Goal: Task Accomplishment & Management: Use online tool/utility

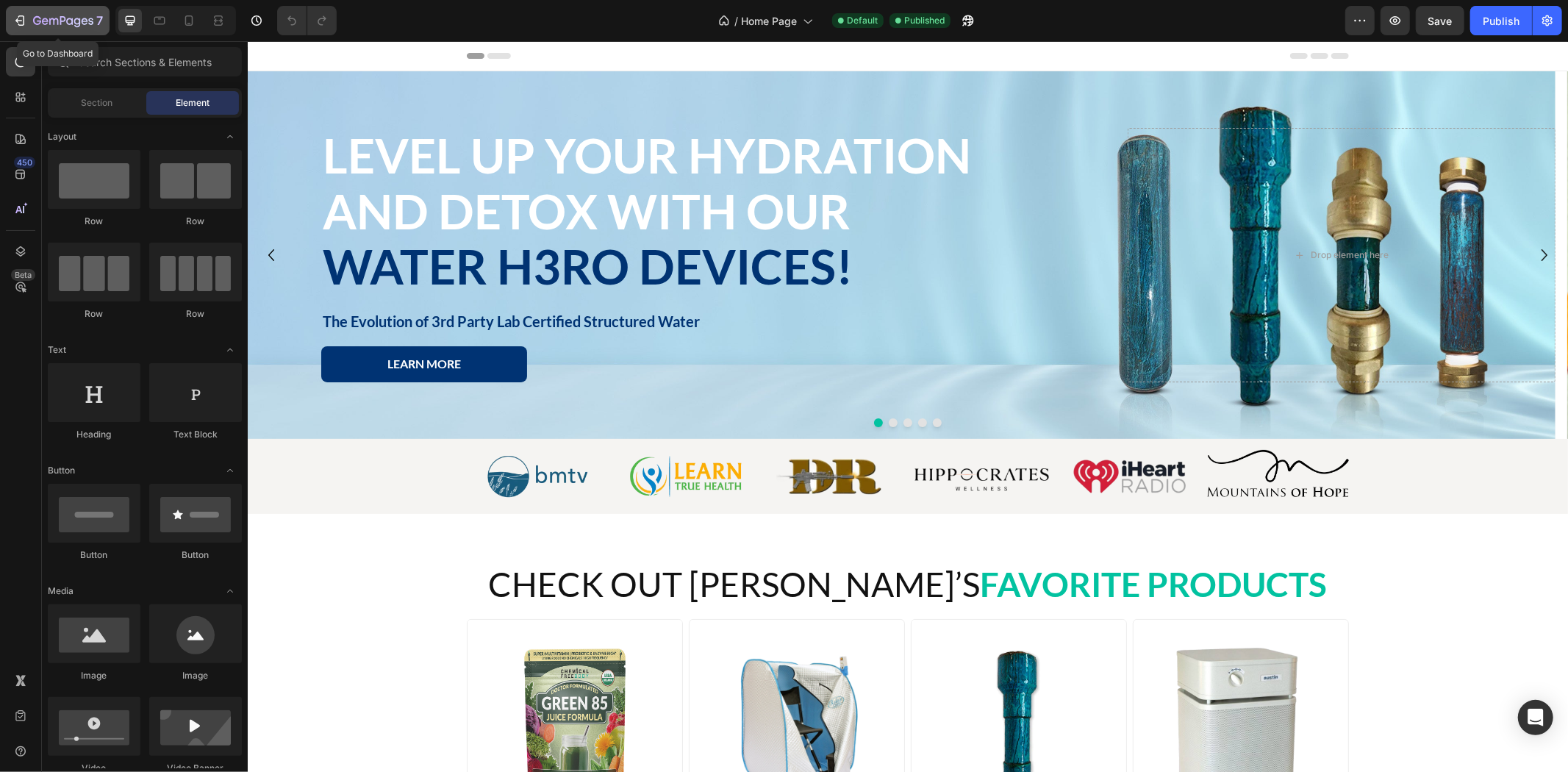
click at [28, 20] on div "7" at bounding box center [58, 20] width 90 height 18
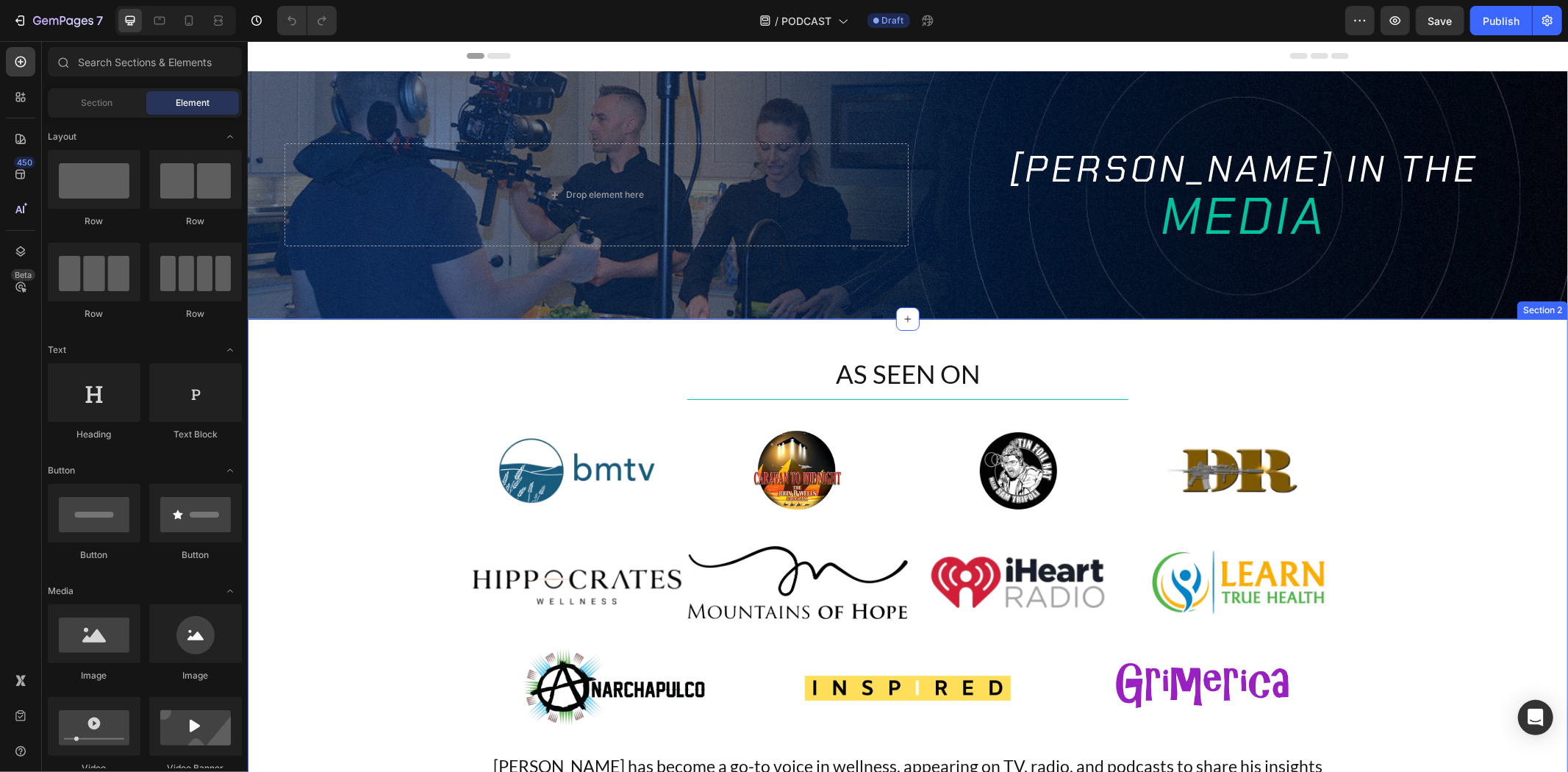
click at [377, 344] on div "AS SEEN ON Heading Title Line Image Image Image Image Row Image Image Image Ima…" at bounding box center [907, 630] width 1321 height 623
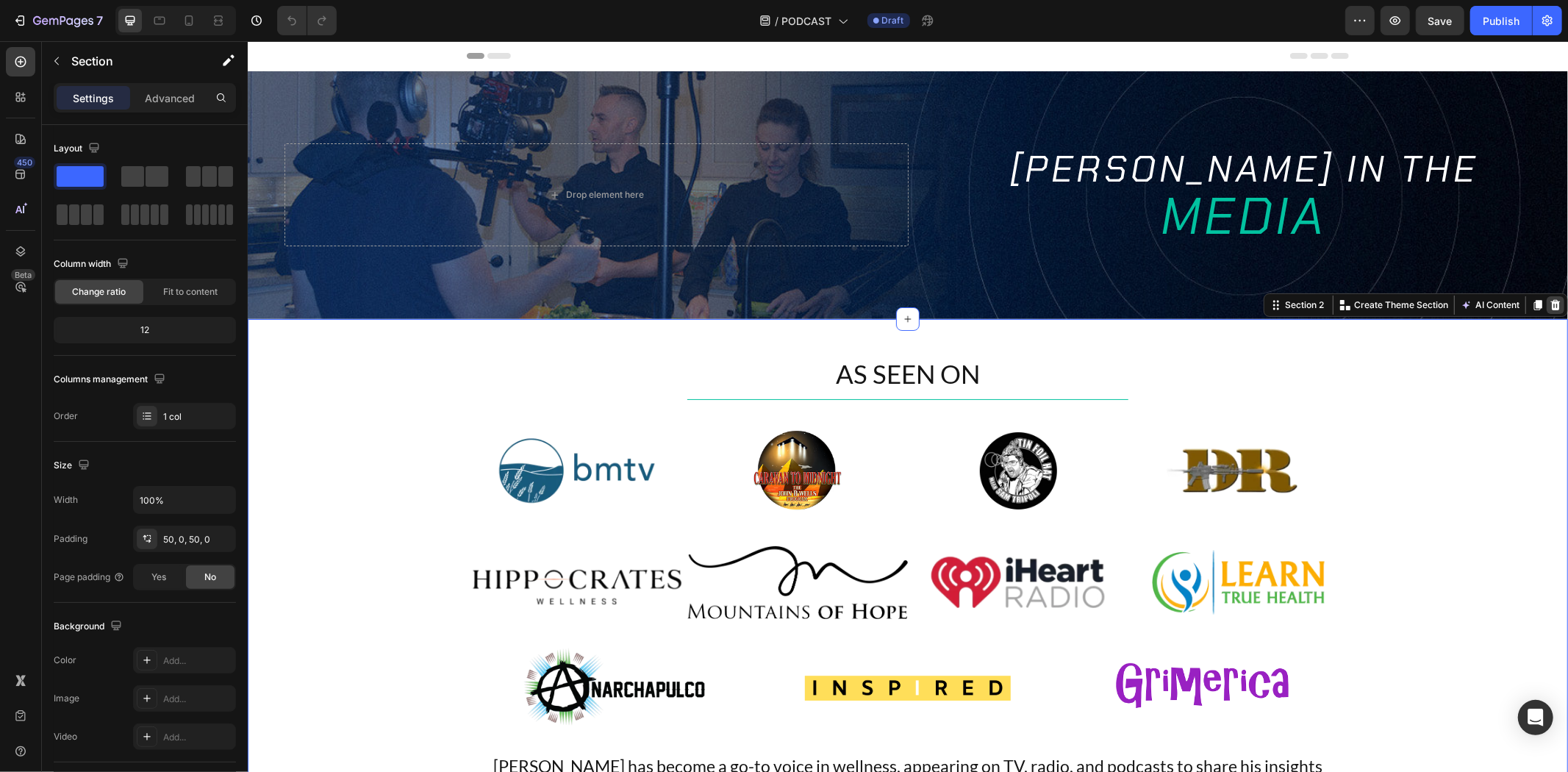
click at [1549, 301] on div at bounding box center [1554, 304] width 18 height 18
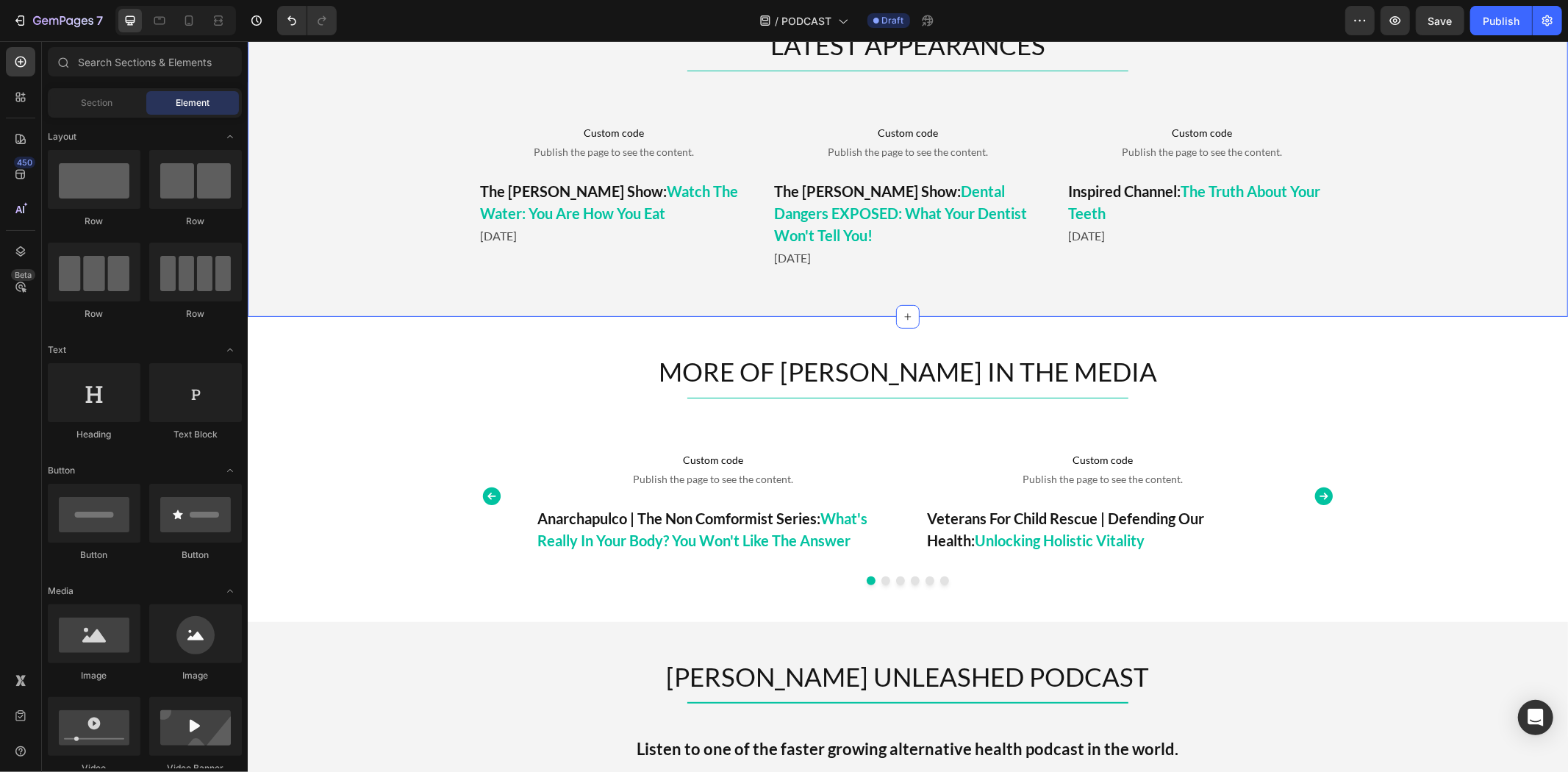
scroll to position [163, 0]
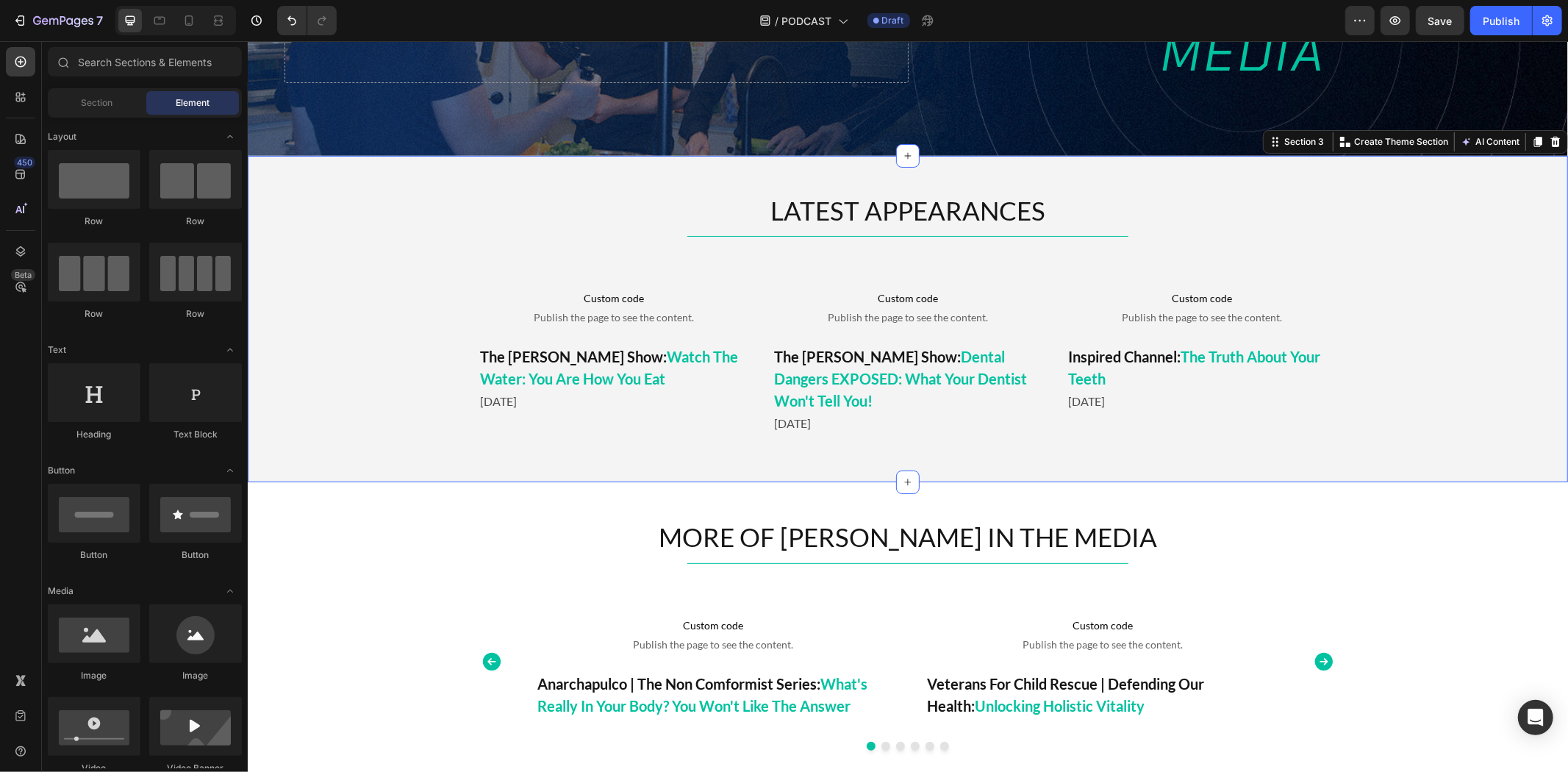
click at [366, 193] on div "LATEST APPEARANCES Heading Title Line Custom code Publish the page to see the c…" at bounding box center [907, 319] width 1321 height 254
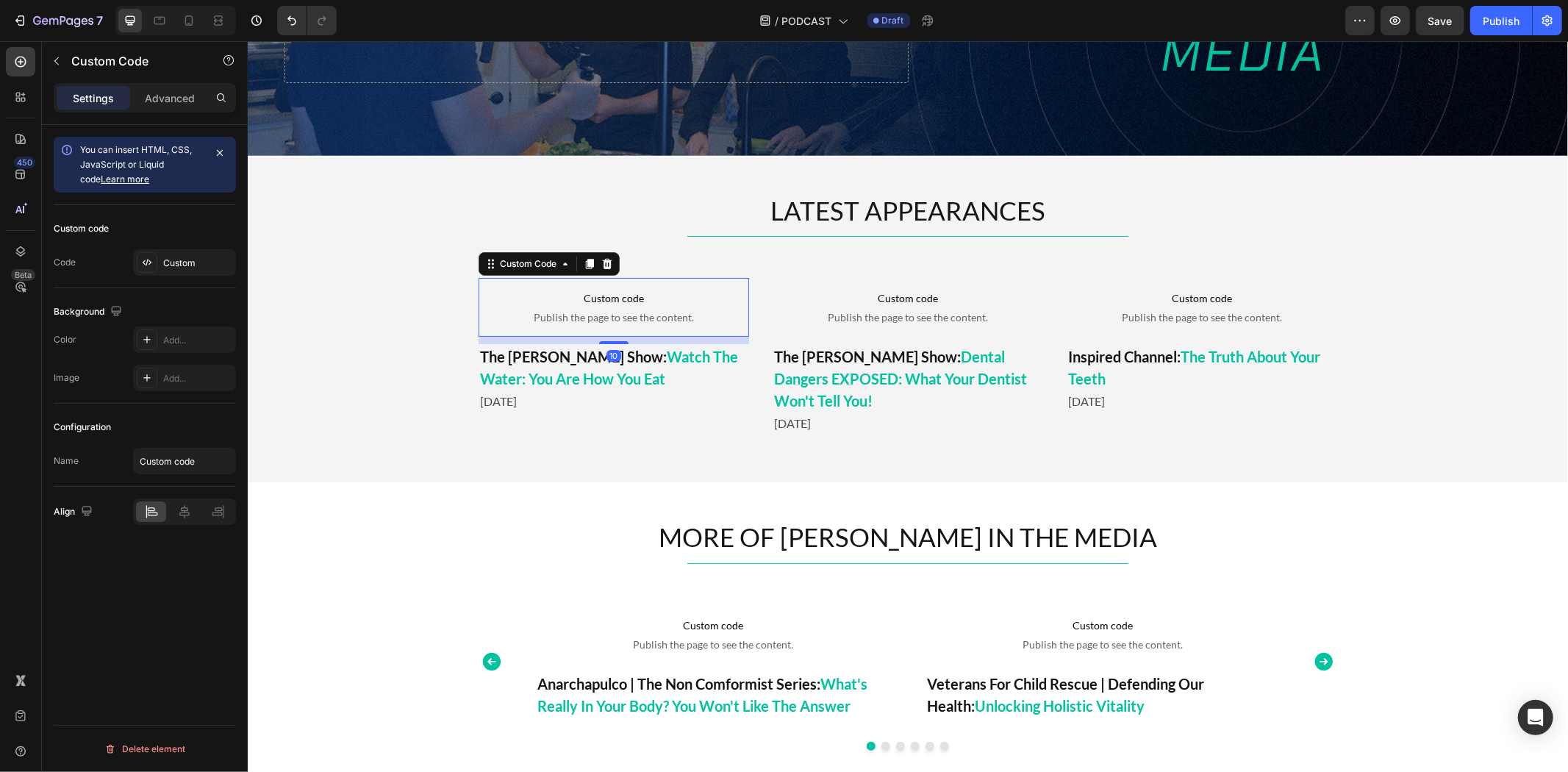
click at [629, 296] on span "Custom code" at bounding box center [613, 297] width 270 height 18
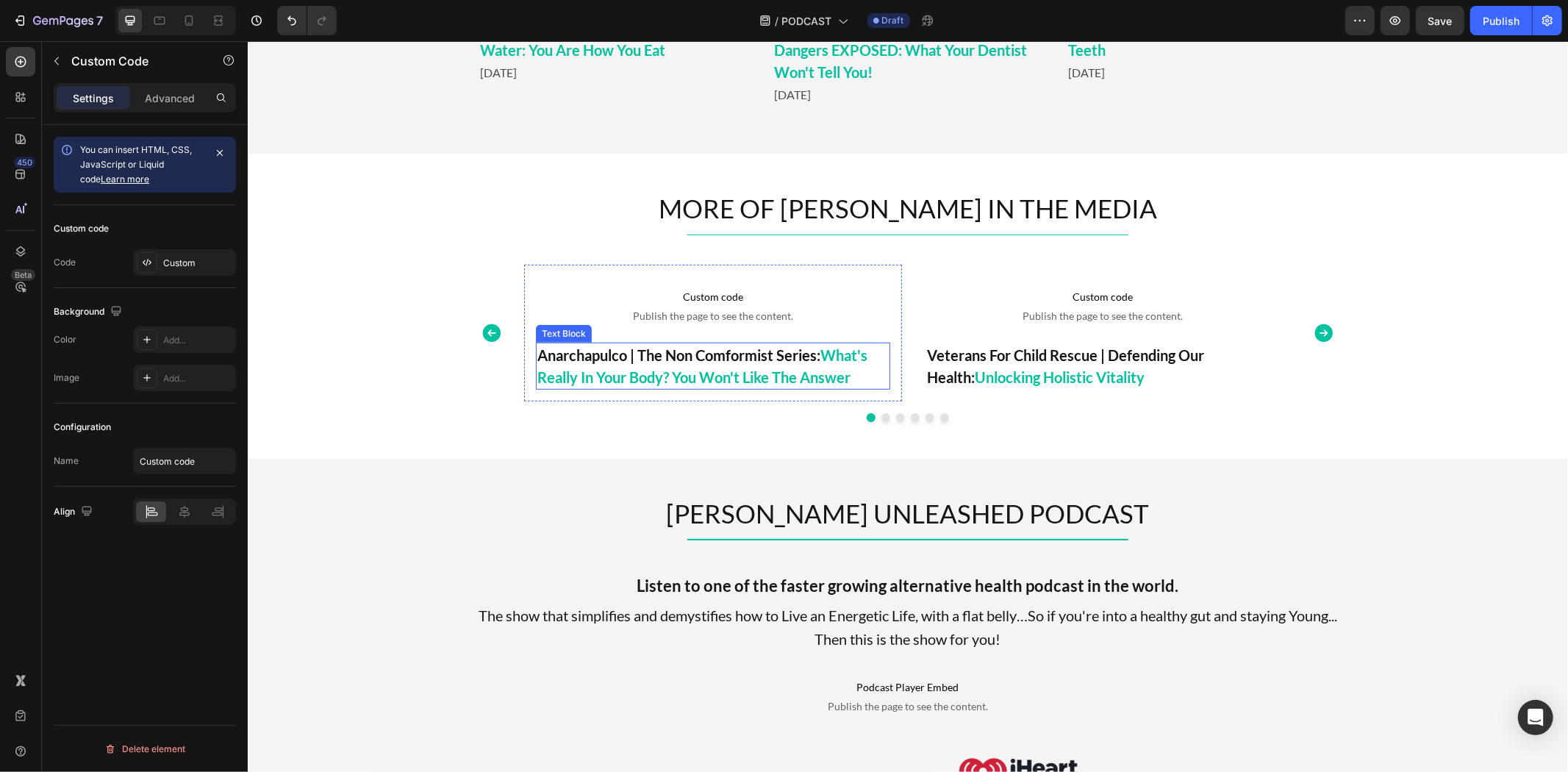
scroll to position [572, 0]
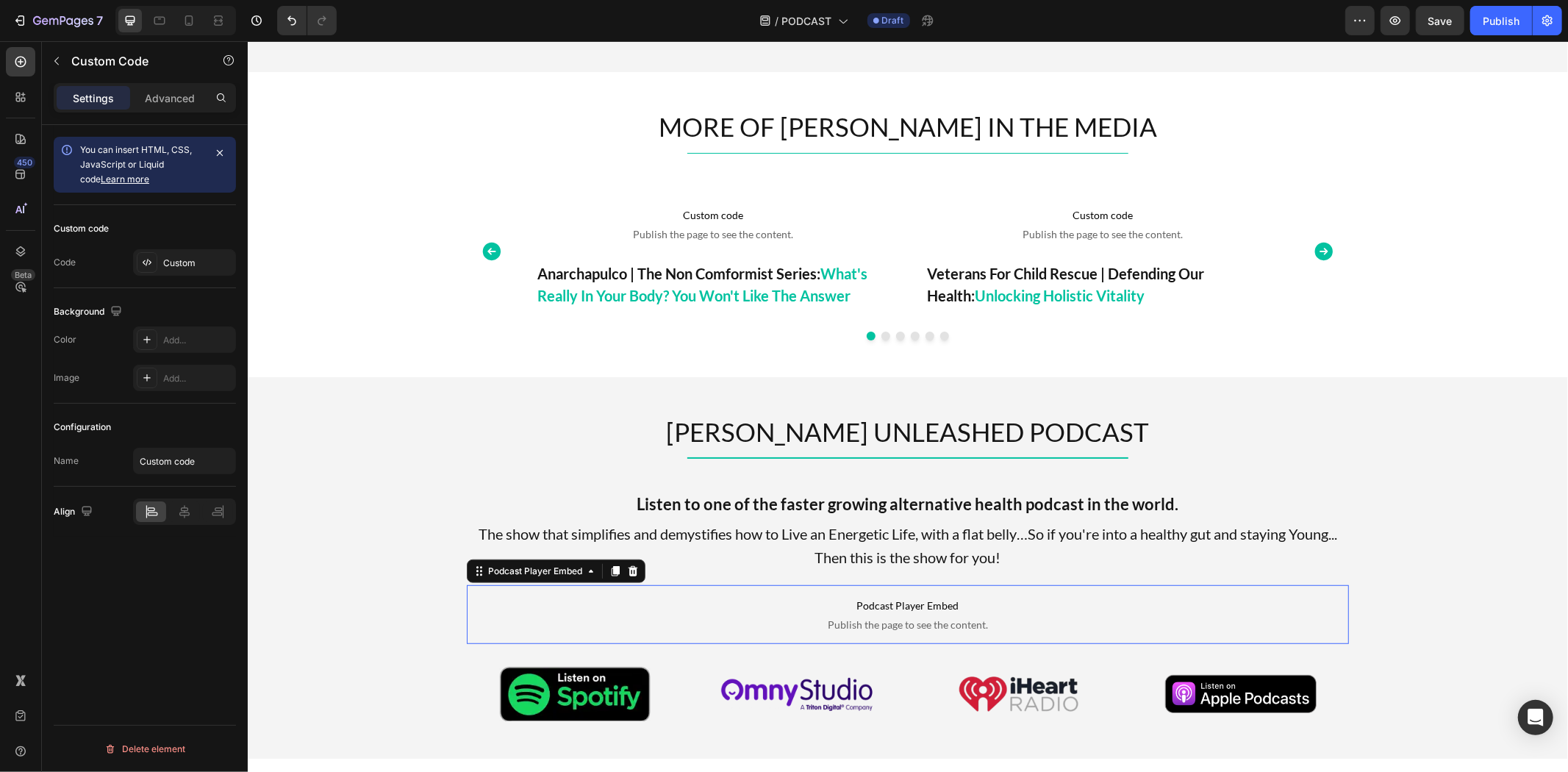
click at [815, 610] on span "Podcast Player Embed" at bounding box center [907, 605] width 882 height 18
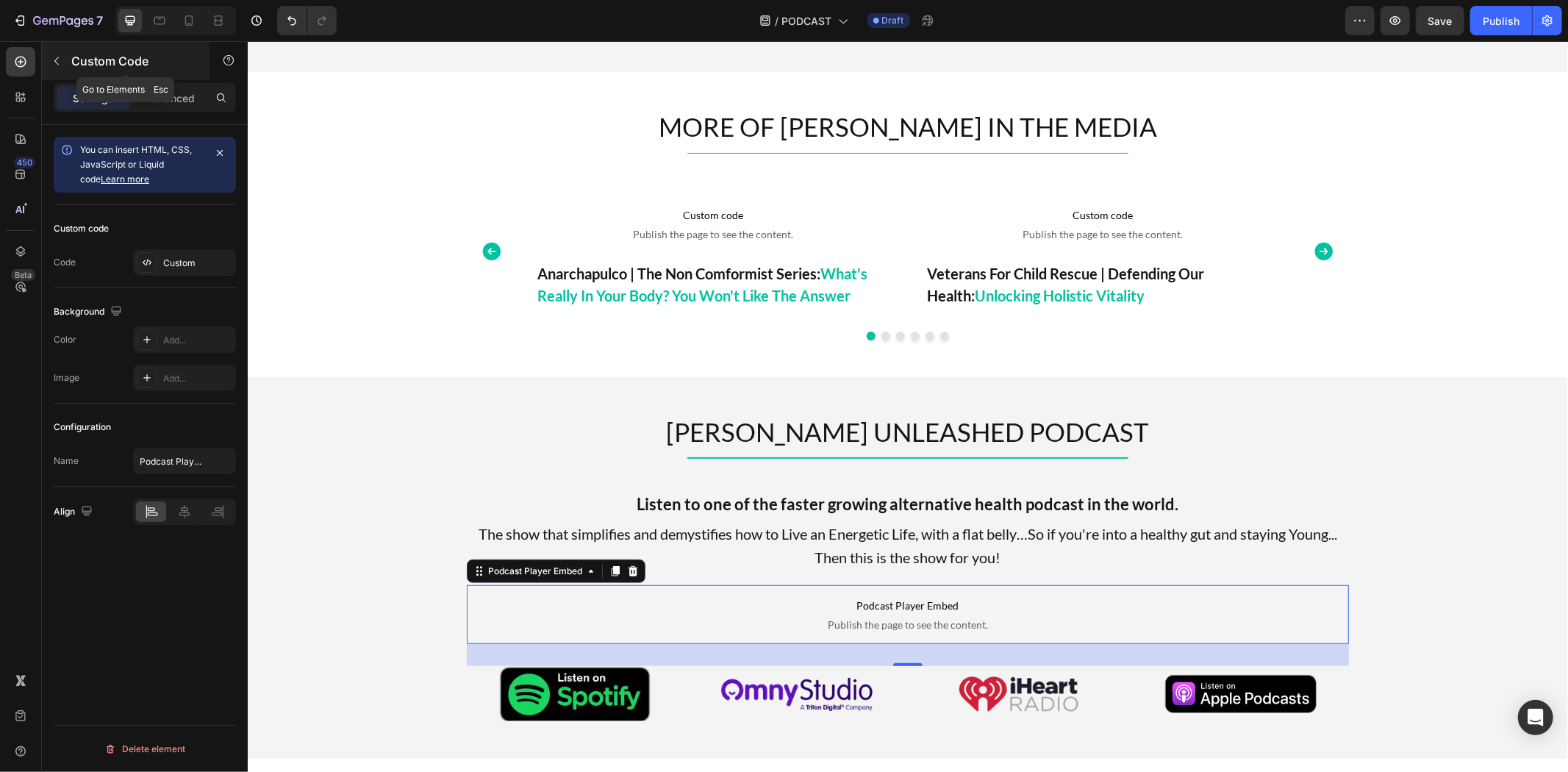
click at [55, 66] on icon "button" at bounding box center [56, 61] width 12 height 12
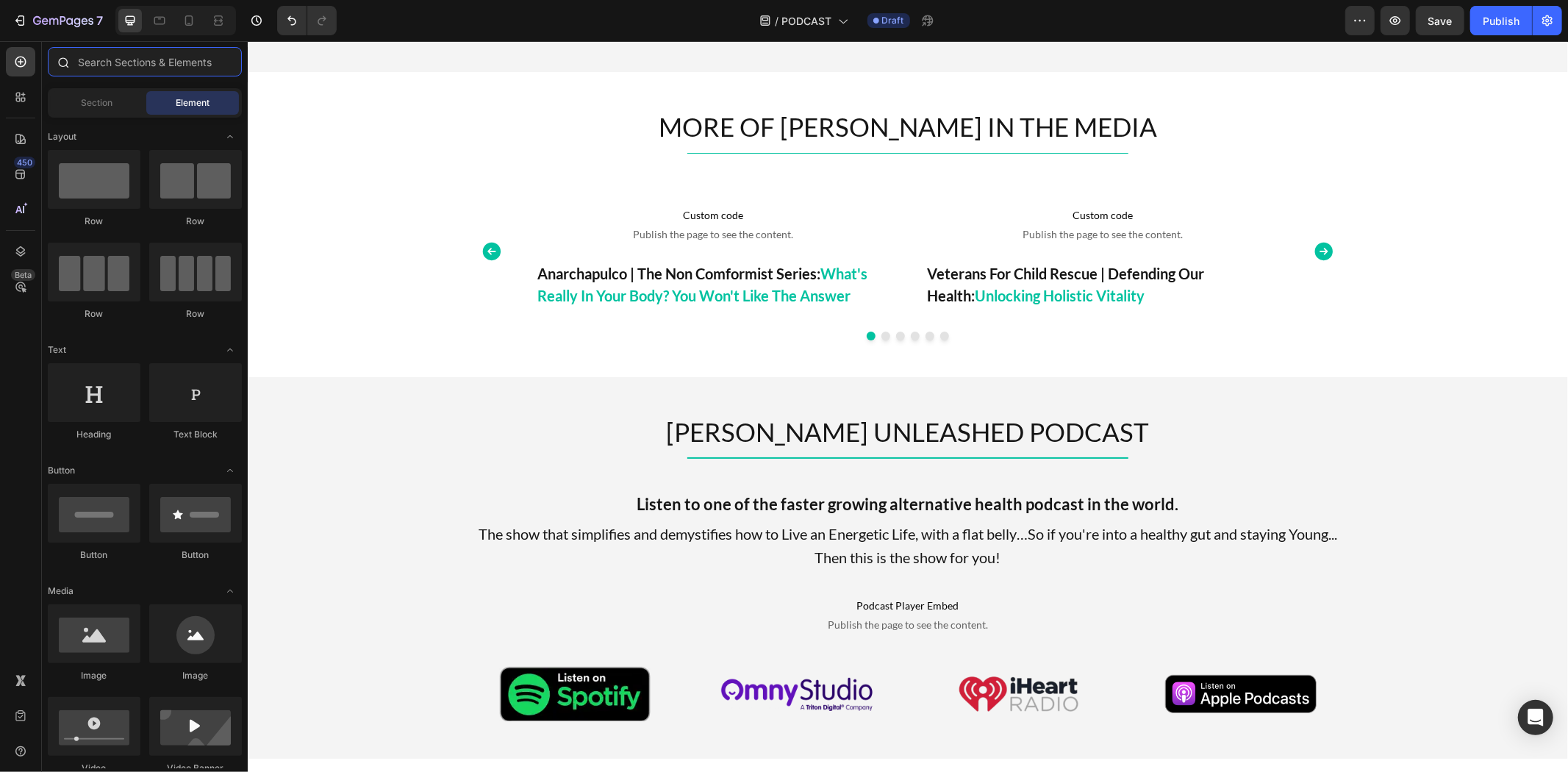
click at [111, 65] on input "text" at bounding box center [145, 62] width 194 height 30
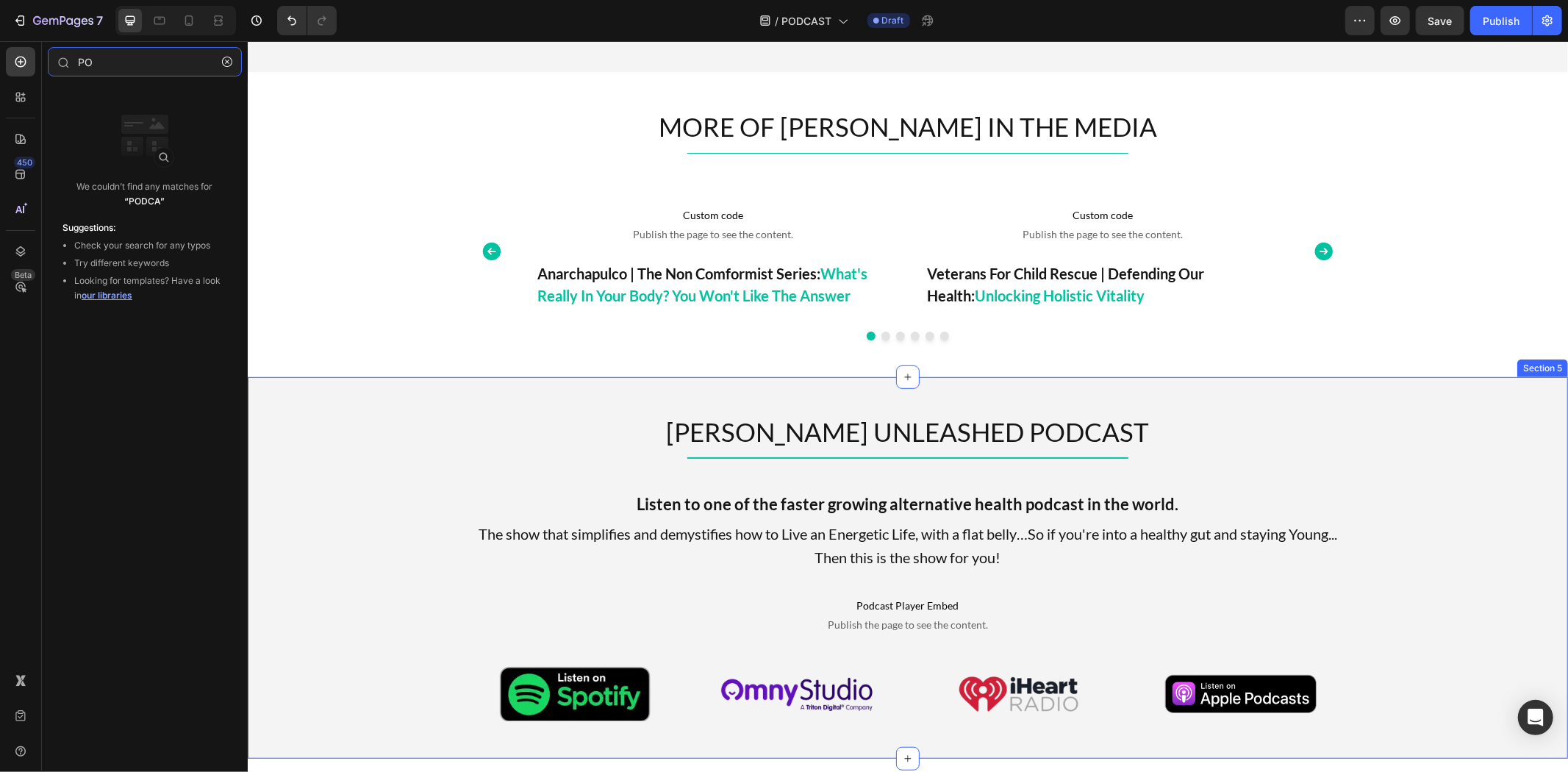
type input "P"
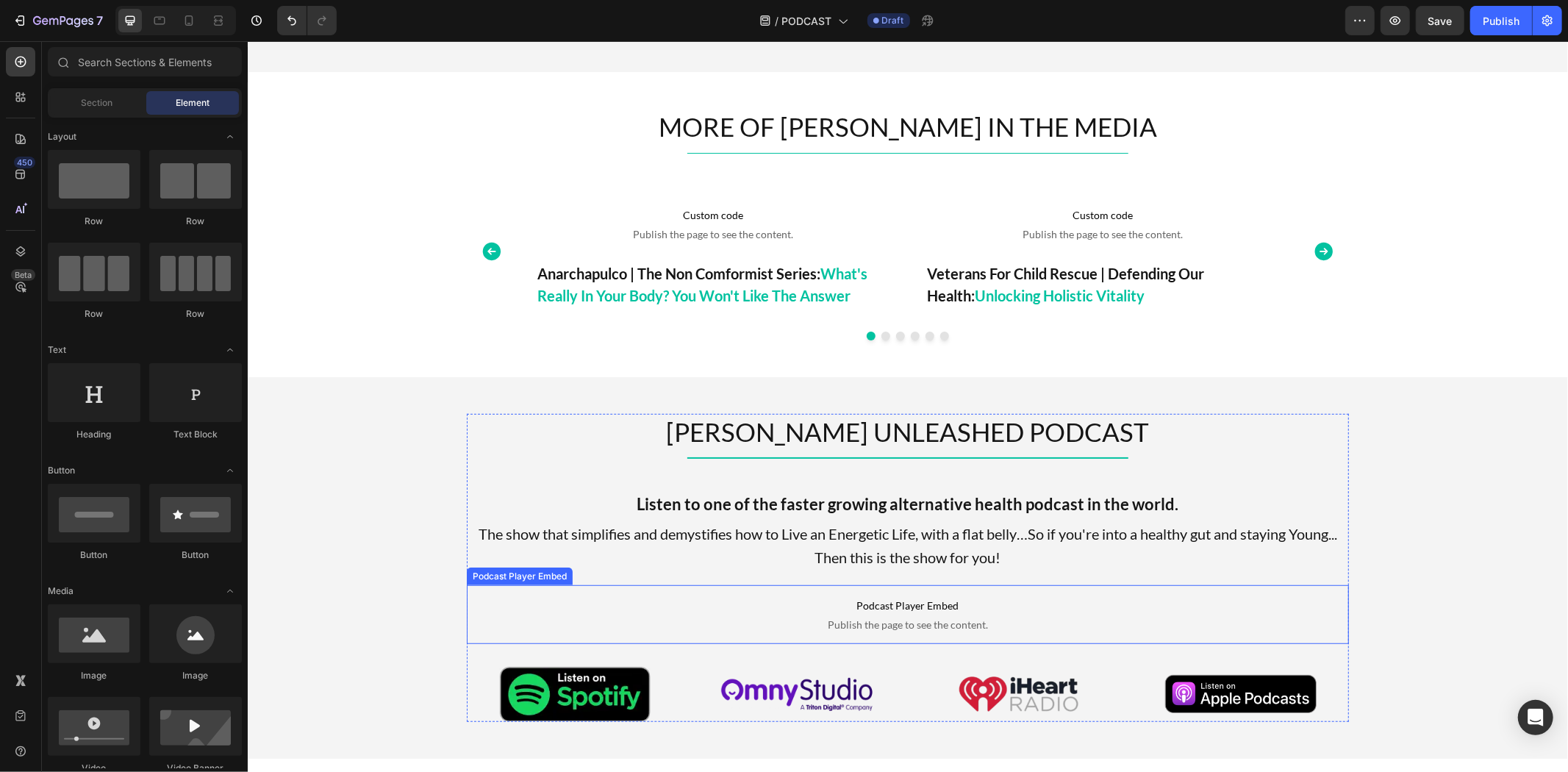
click at [928, 622] on span "Publish the page to see the content." at bounding box center [907, 624] width 882 height 15
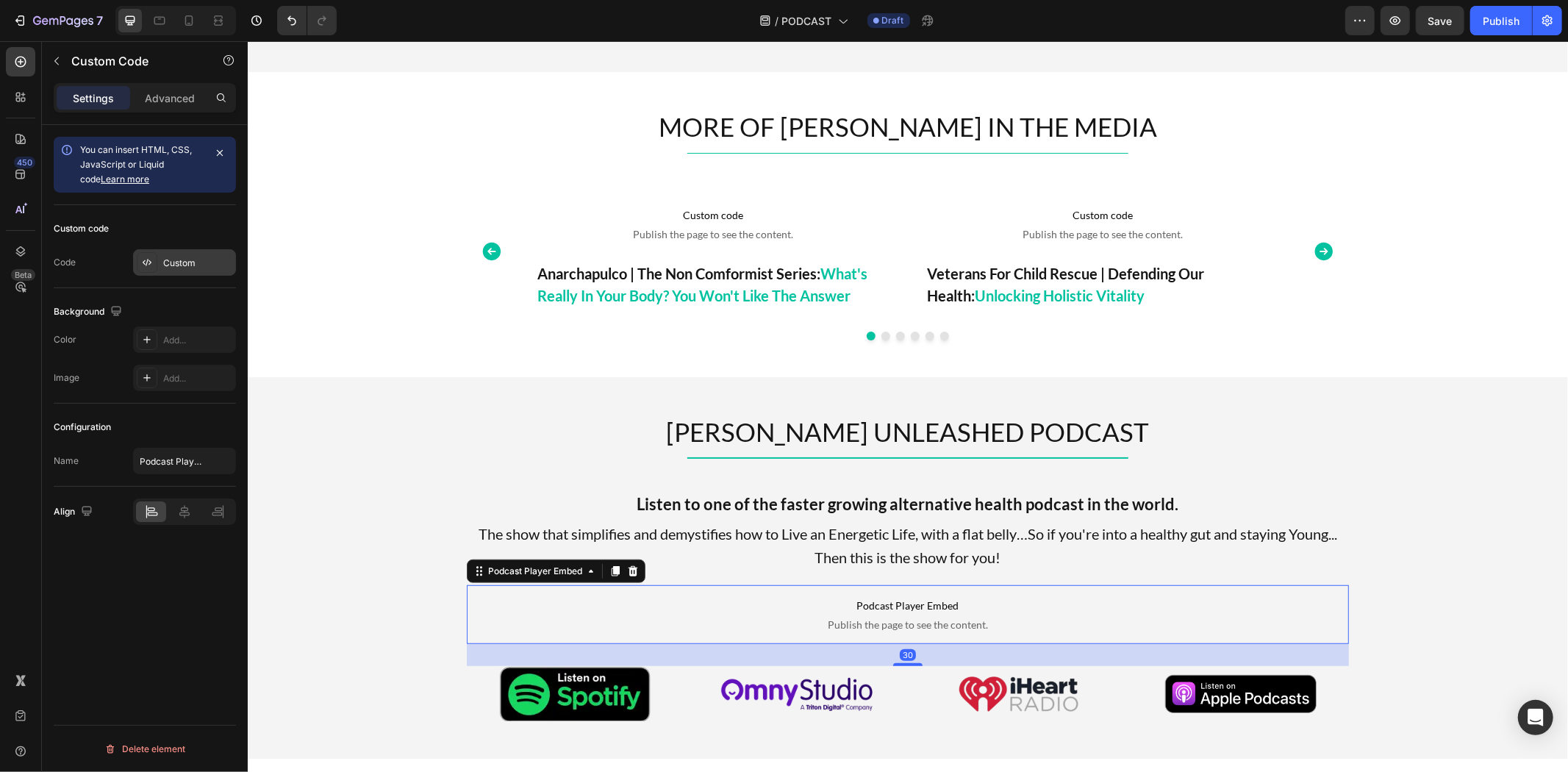
click at [168, 257] on div "Custom" at bounding box center [197, 263] width 69 height 13
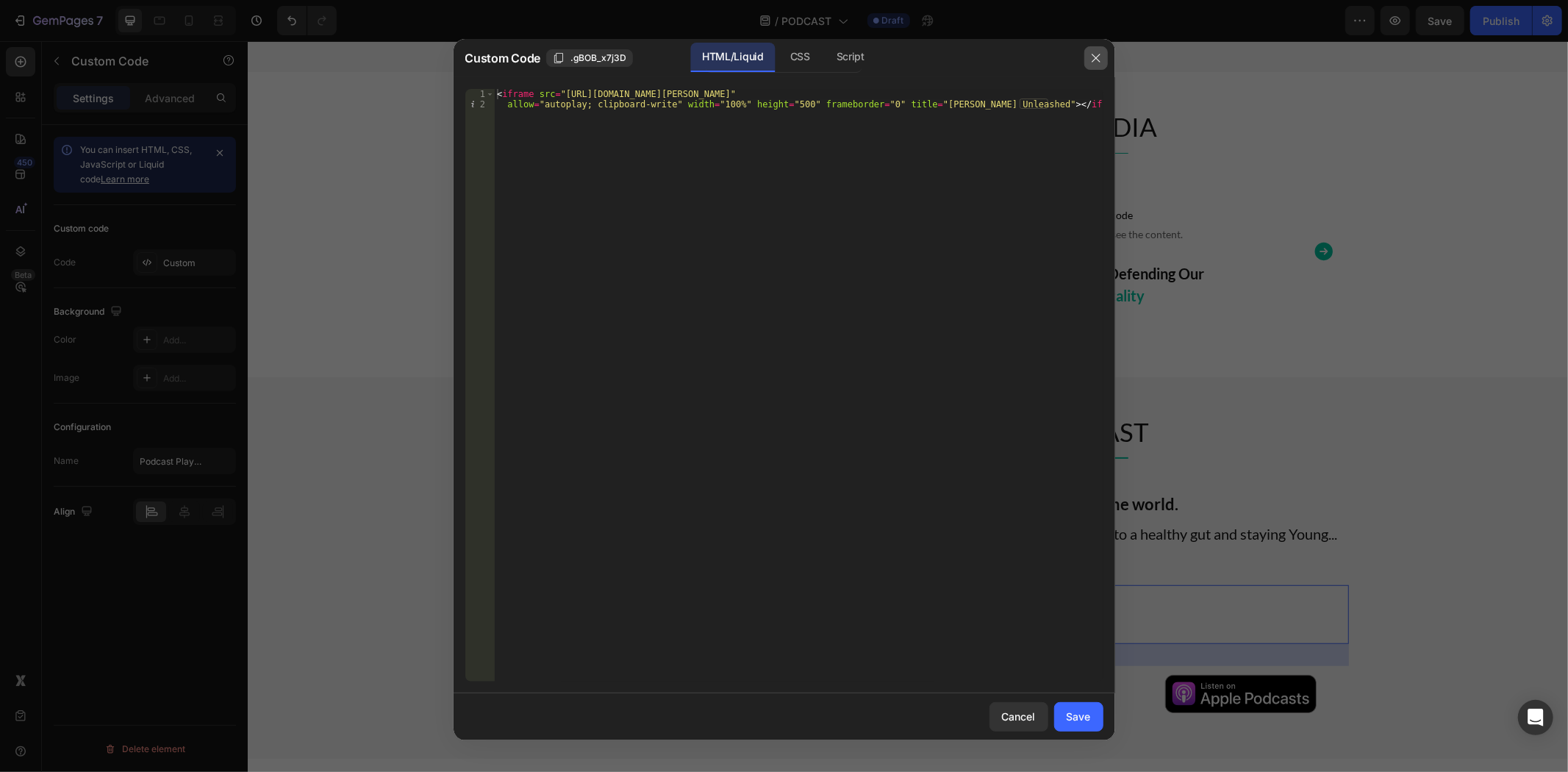
click at [1096, 56] on icon "button" at bounding box center [1095, 58] width 12 height 12
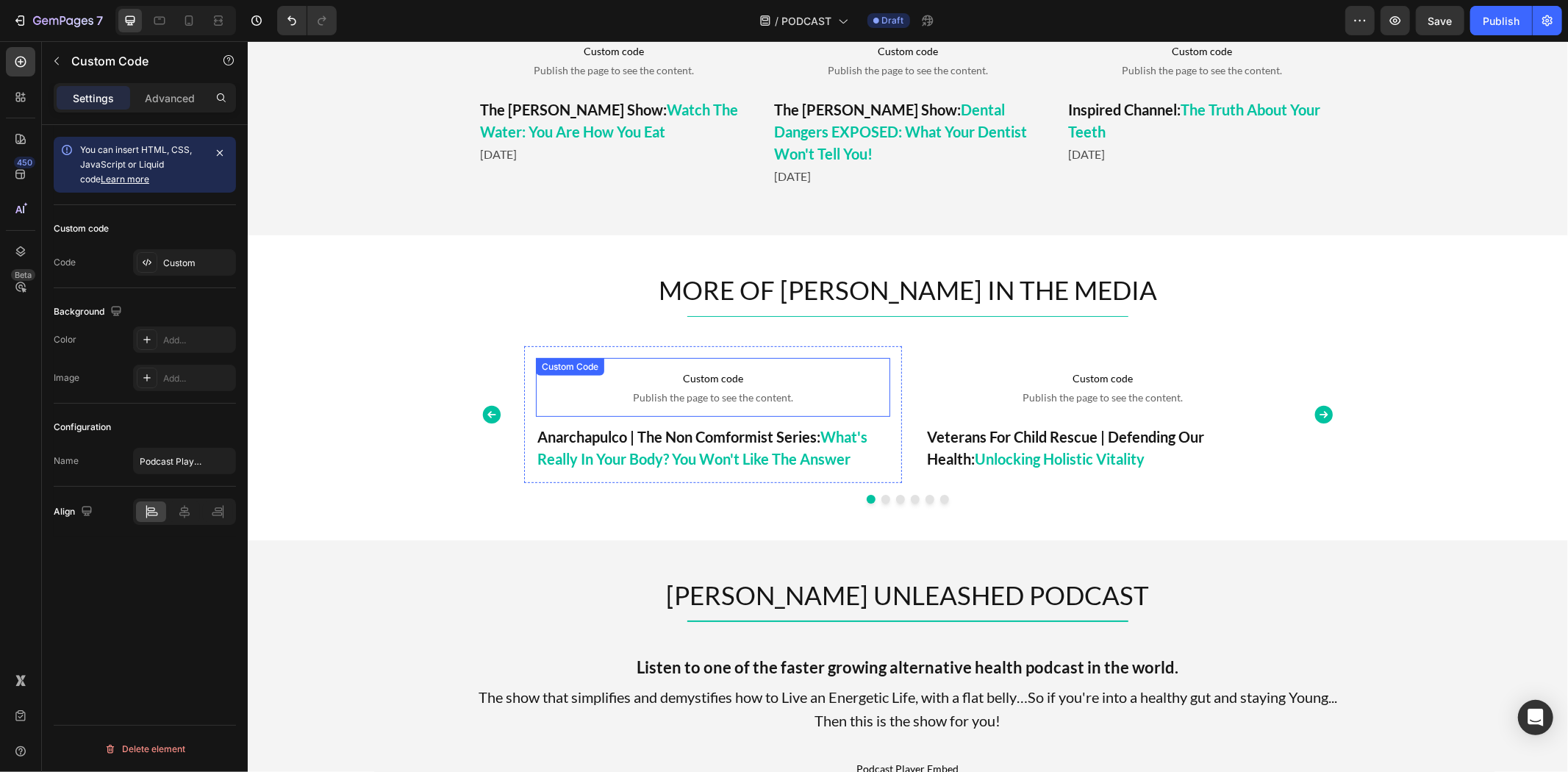
scroll to position [163, 0]
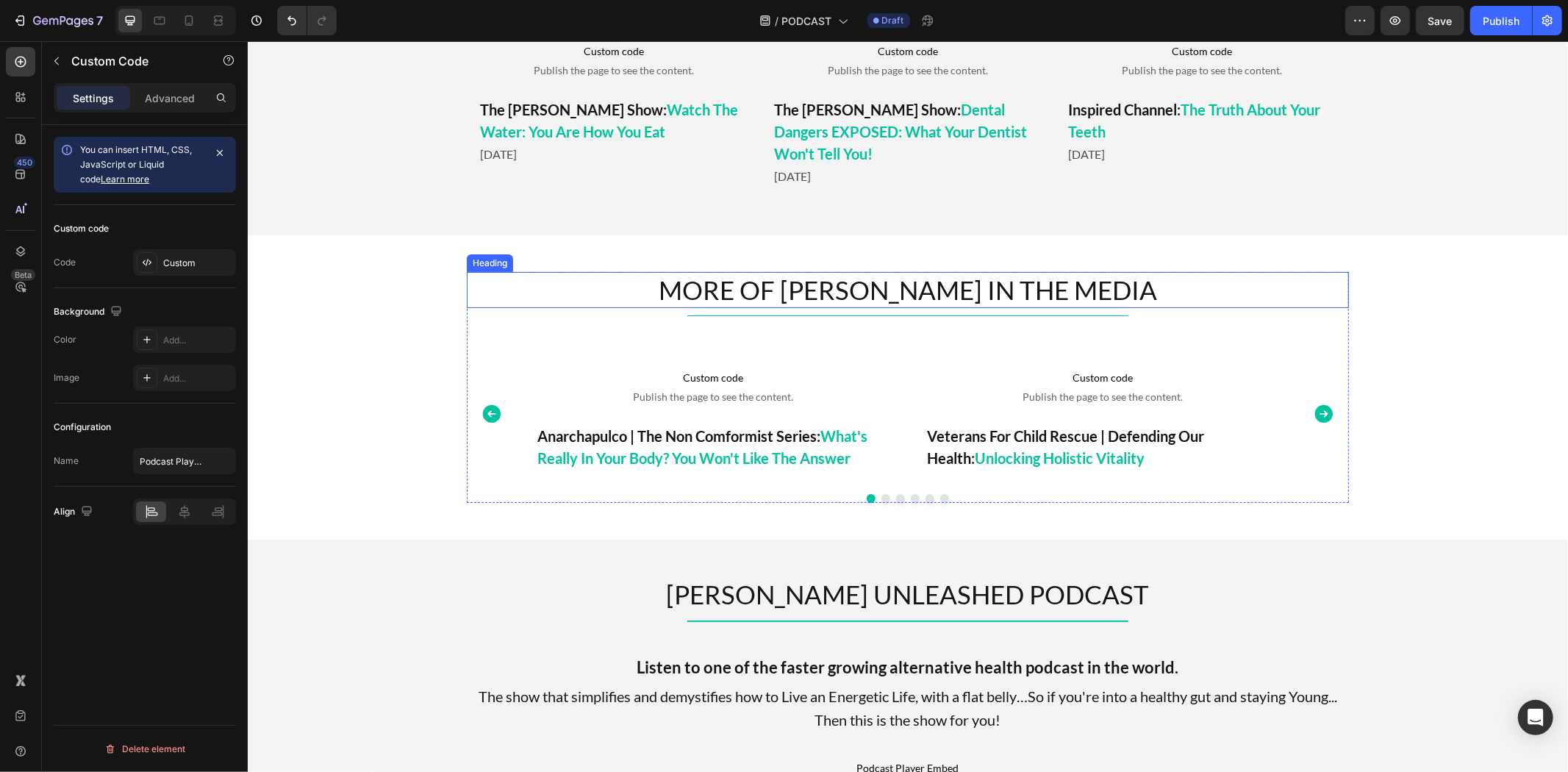
click at [567, 295] on h2 "MORE OF TIM IN THE MEDIA" at bounding box center [907, 290] width 882 height 37
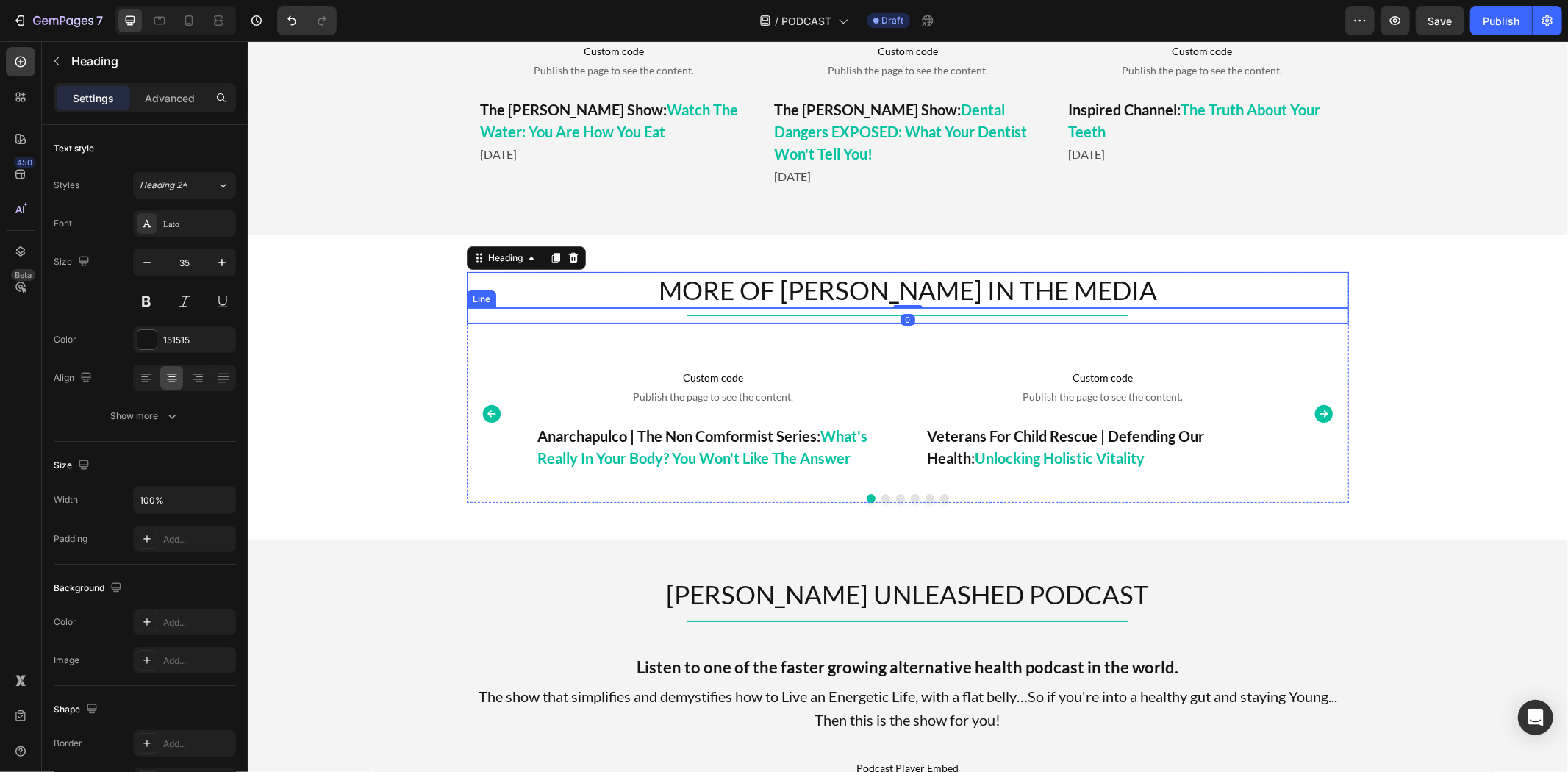
click at [629, 395] on span "Publish the page to see the content." at bounding box center [712, 396] width 354 height 15
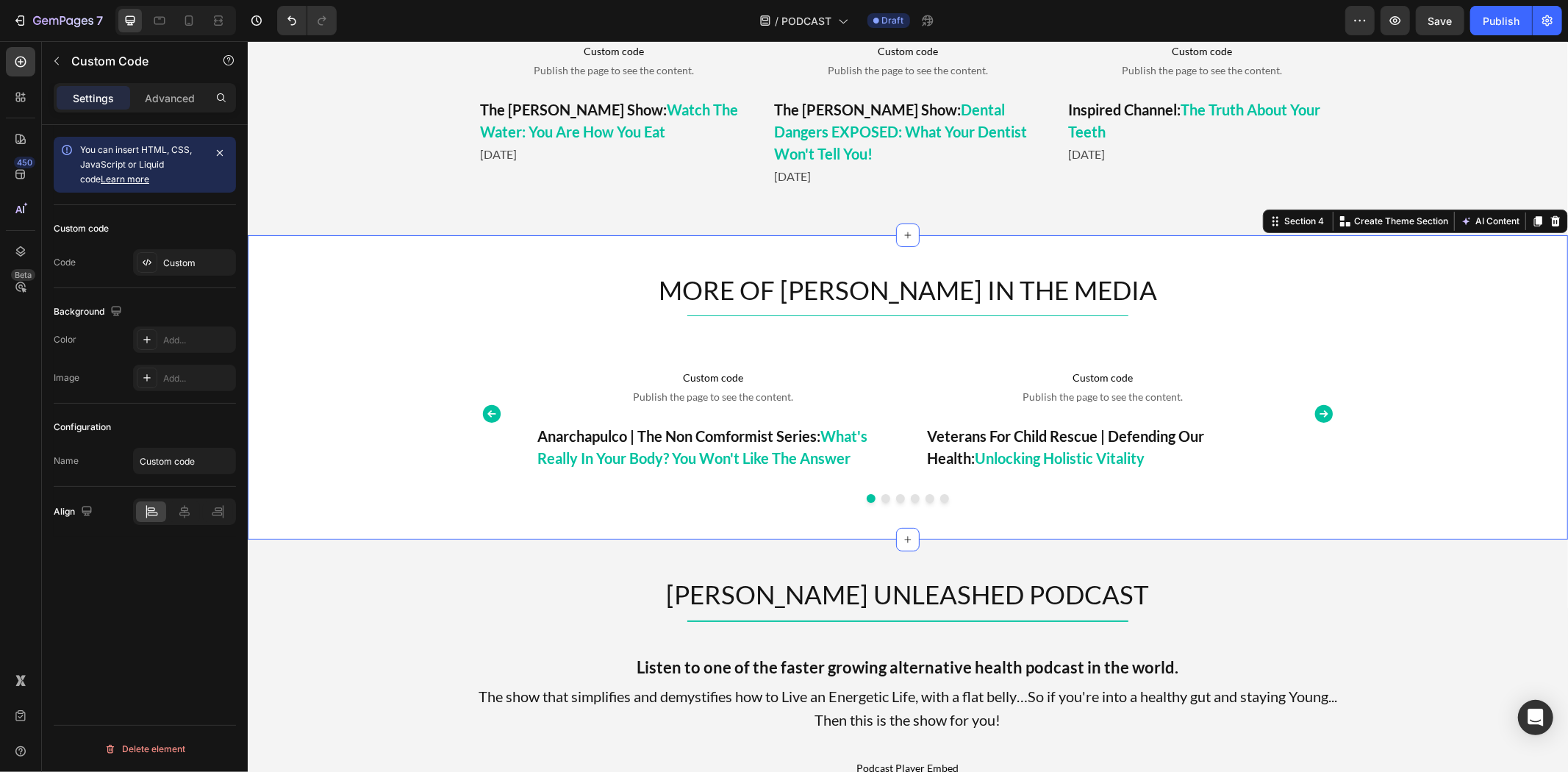
click at [553, 269] on div "MORE OF TIM IN THE MEDIA Heading Title Line Custom code Publish the page to see…" at bounding box center [907, 387] width 1321 height 306
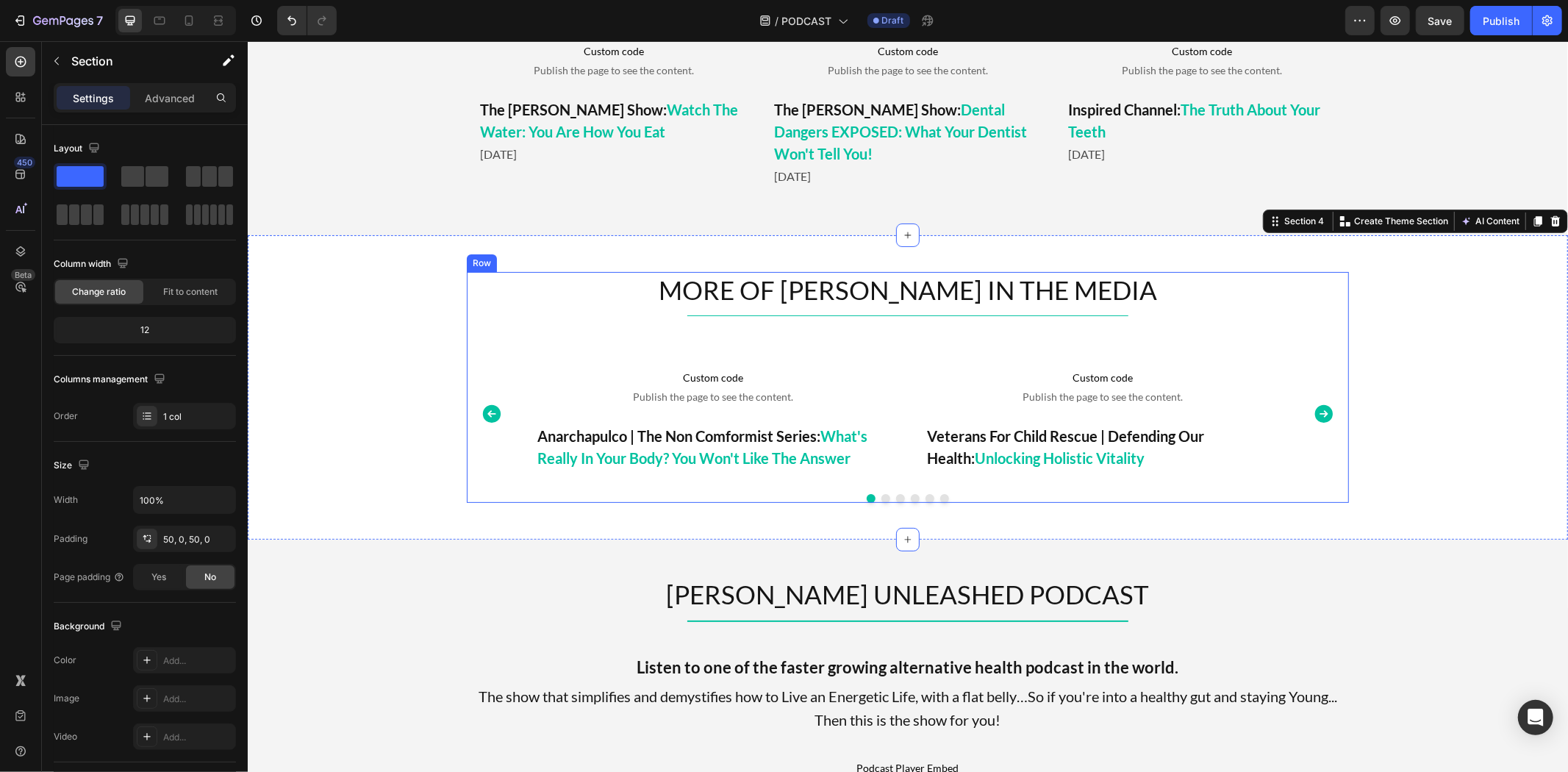
click at [656, 404] on p "Custom code Publish the page to see the content." at bounding box center [712, 386] width 354 height 59
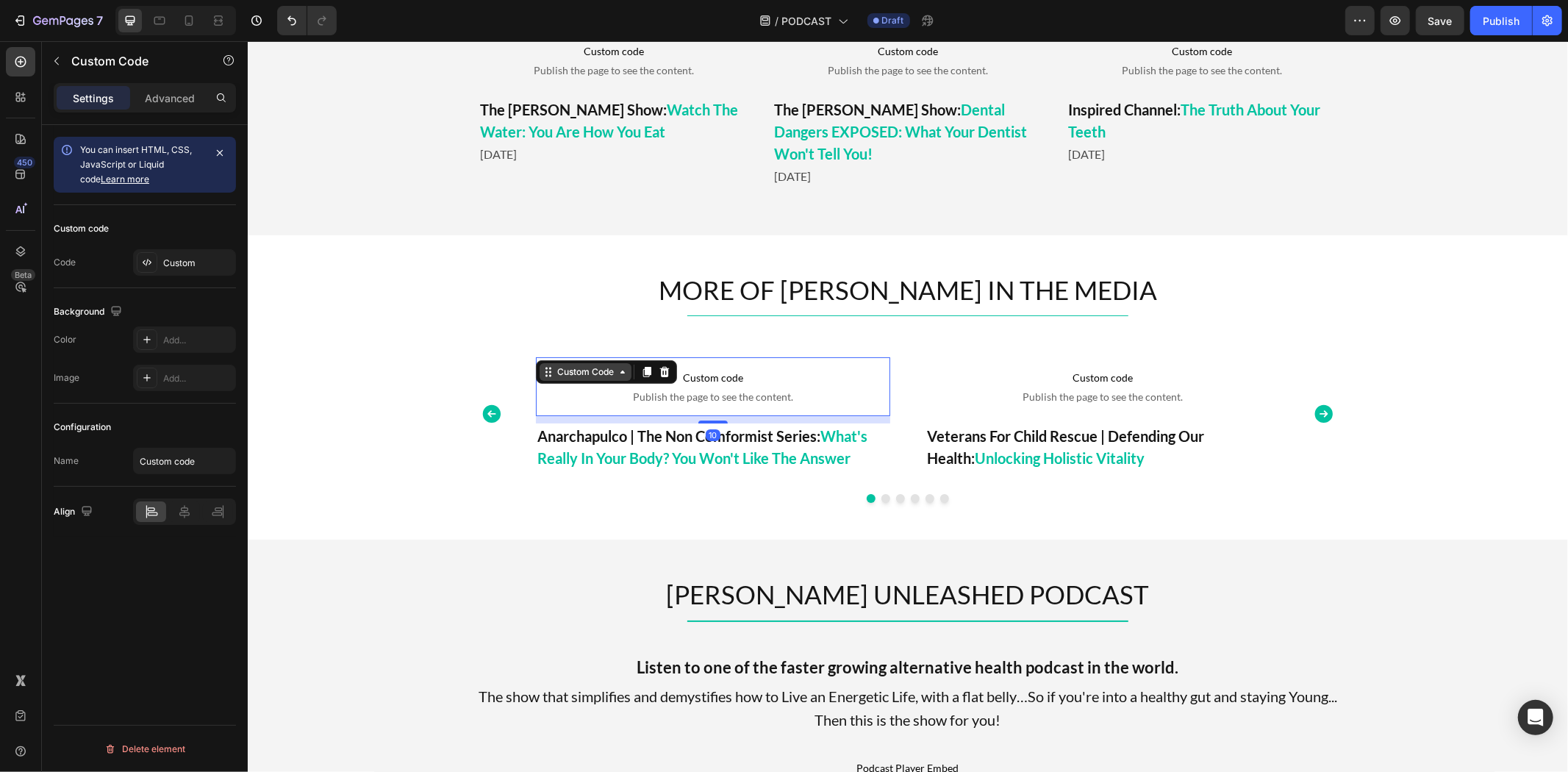
click at [582, 363] on div "Custom Code" at bounding box center [585, 371] width 92 height 18
click at [55, 67] on button "button" at bounding box center [56, 60] width 23 height 23
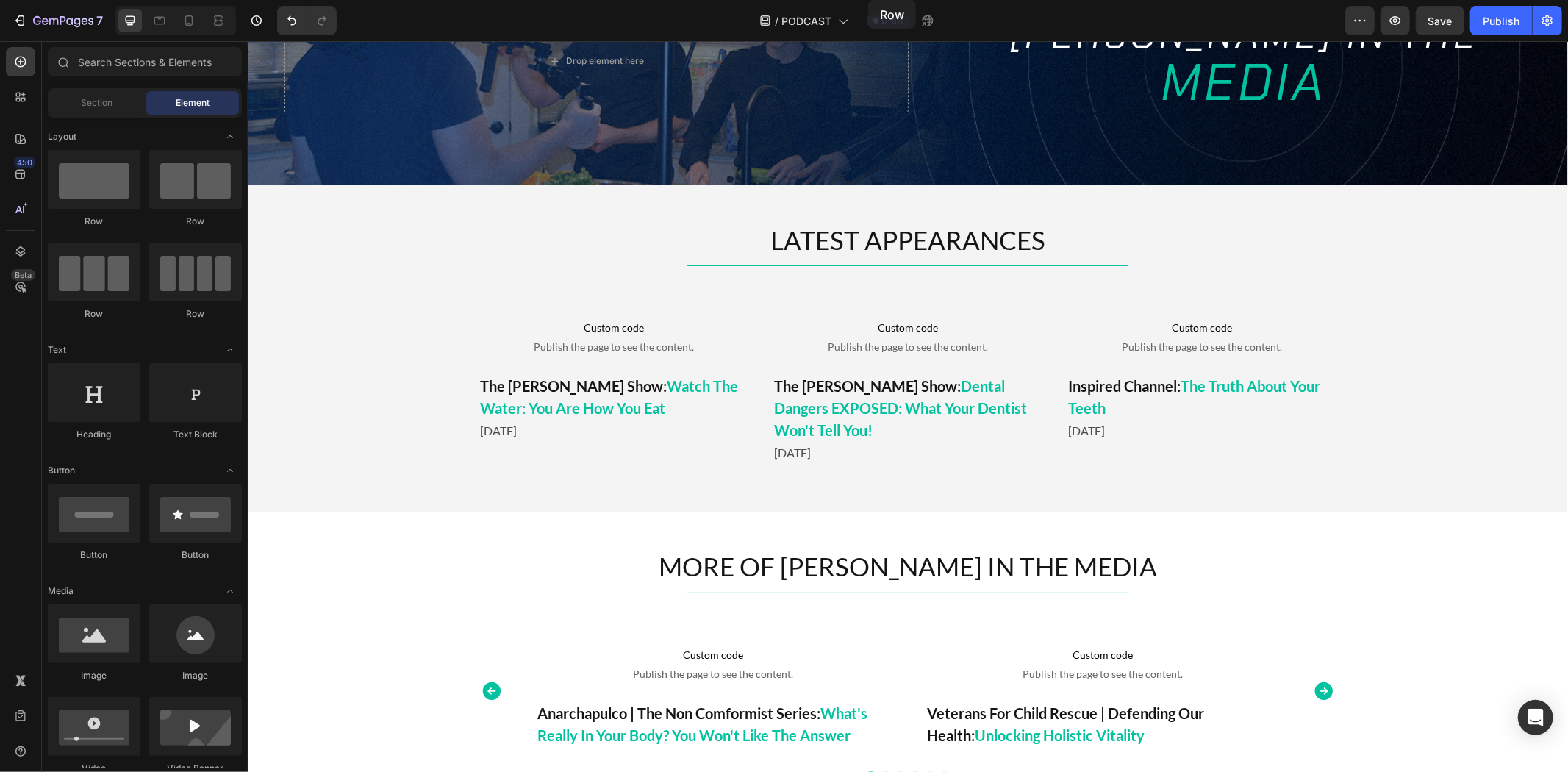
scroll to position [0, 0]
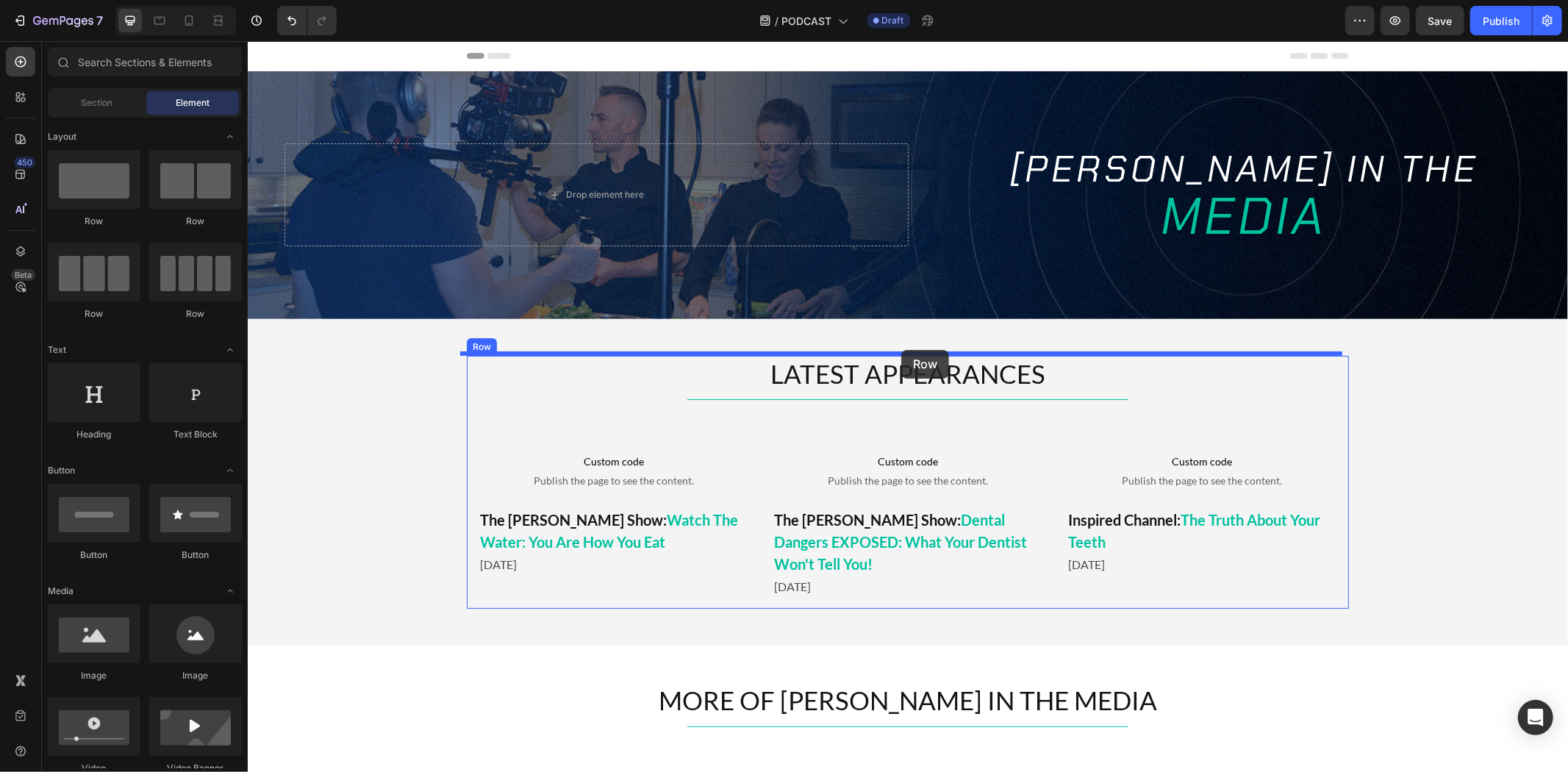
drag, startPoint x: 355, startPoint y: 236, endPoint x: 901, endPoint y: 349, distance: 557.6
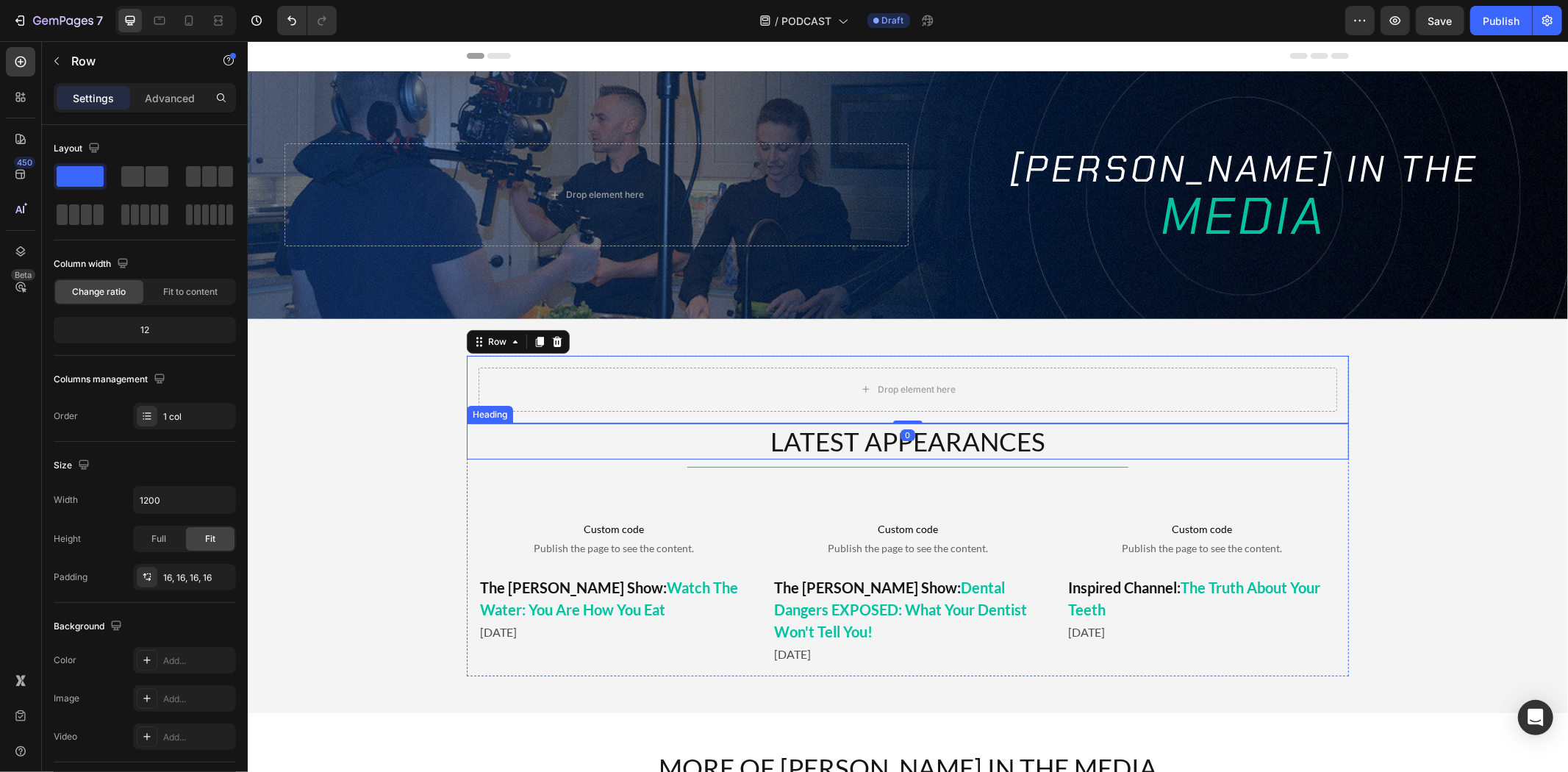
click at [664, 444] on h2 "LATEST APPEARANCES" at bounding box center [907, 441] width 882 height 37
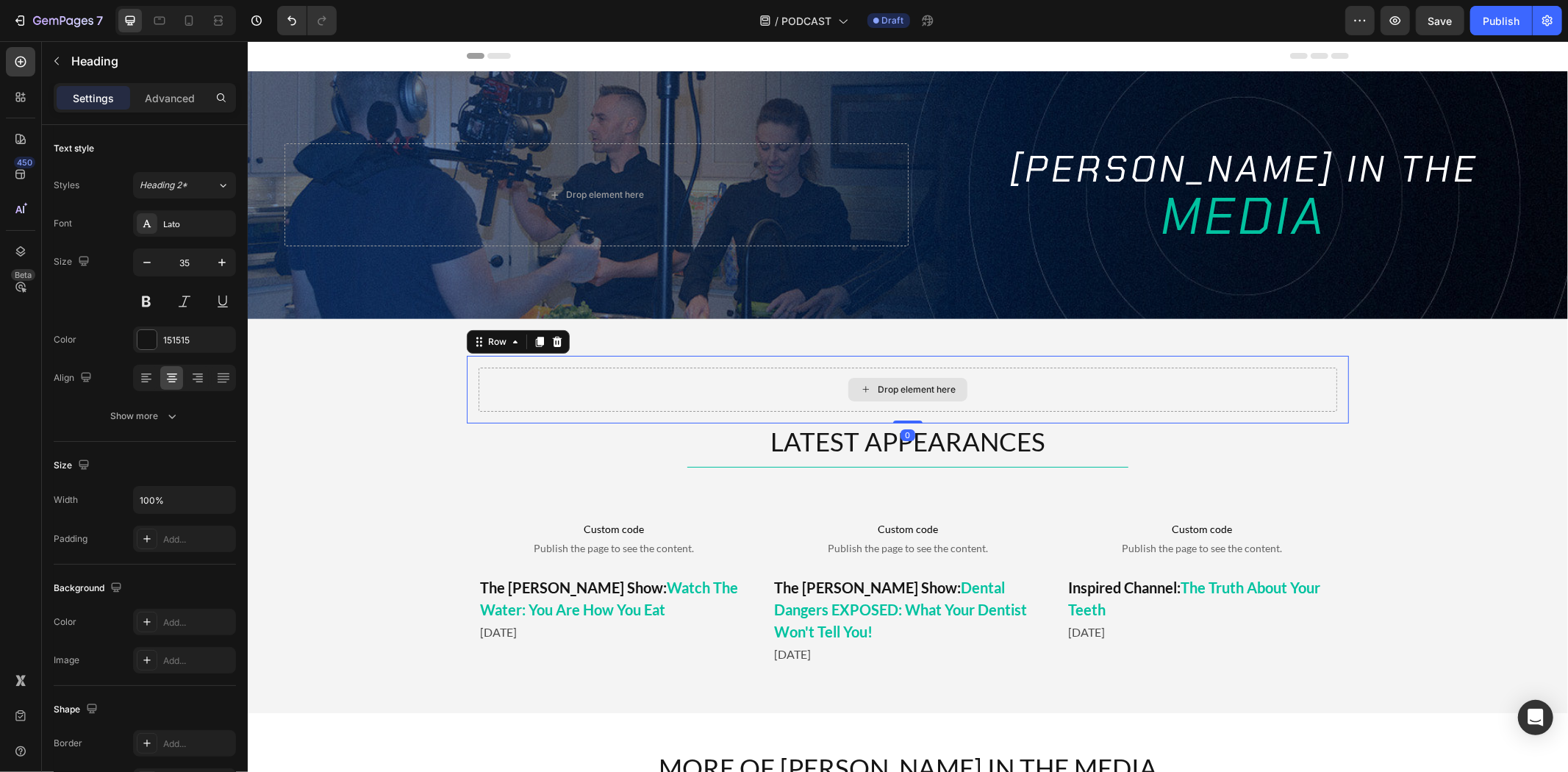
click at [710, 380] on div "Drop element here" at bounding box center [907, 390] width 858 height 44
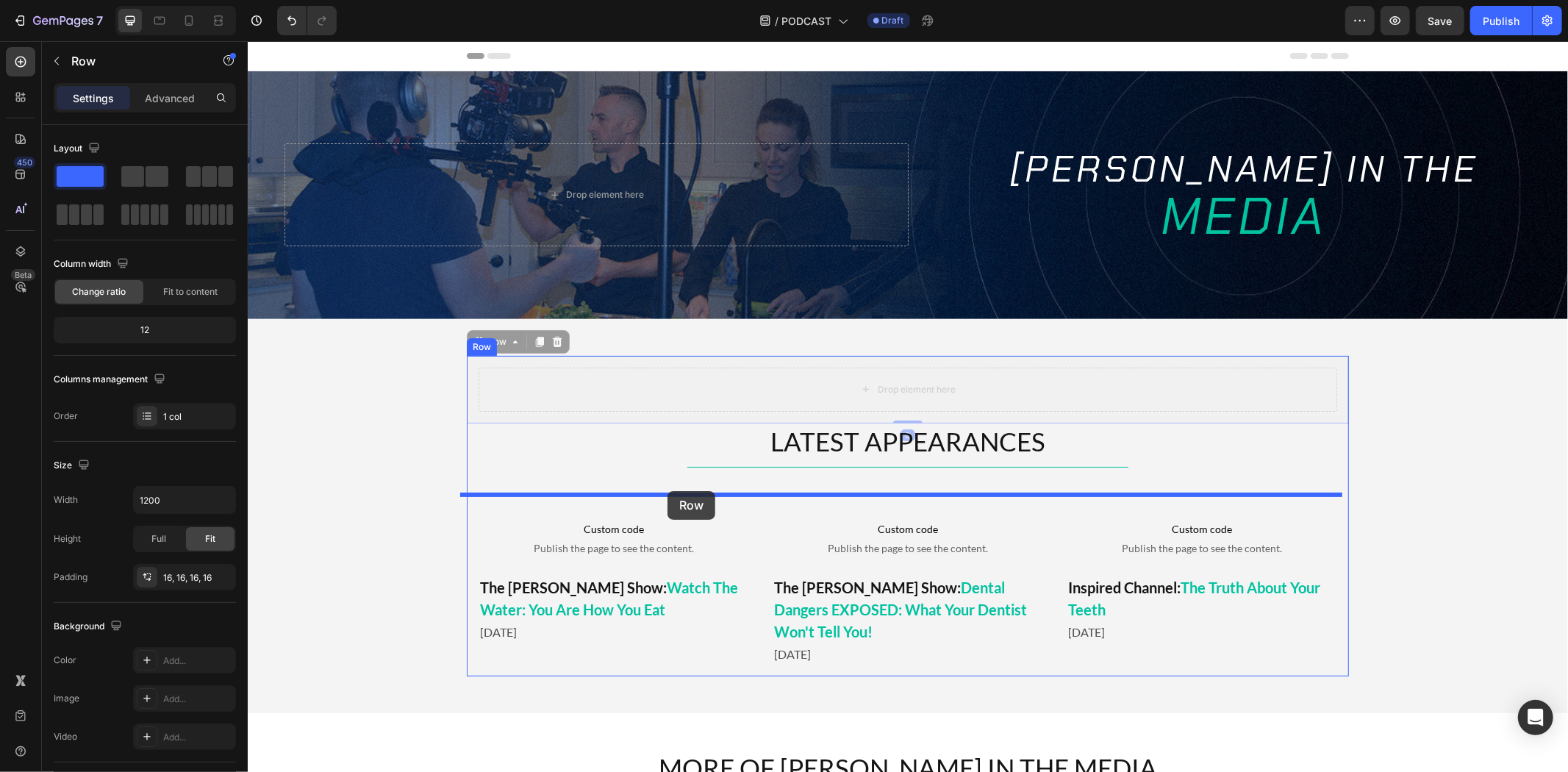
drag, startPoint x: 489, startPoint y: 338, endPoint x: 667, endPoint y: 490, distance: 234.1
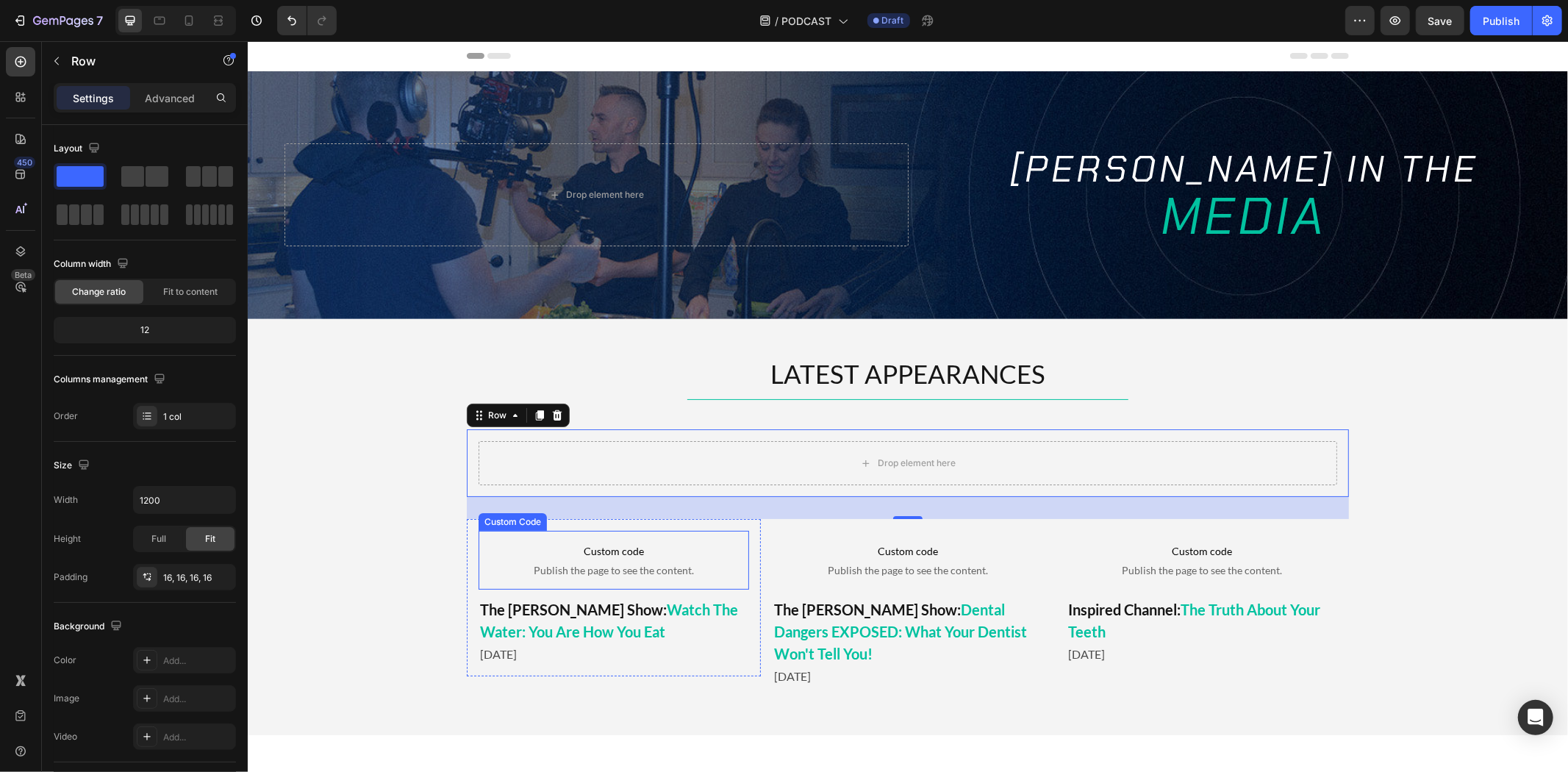
click at [590, 557] on span "Custom code" at bounding box center [613, 550] width 270 height 18
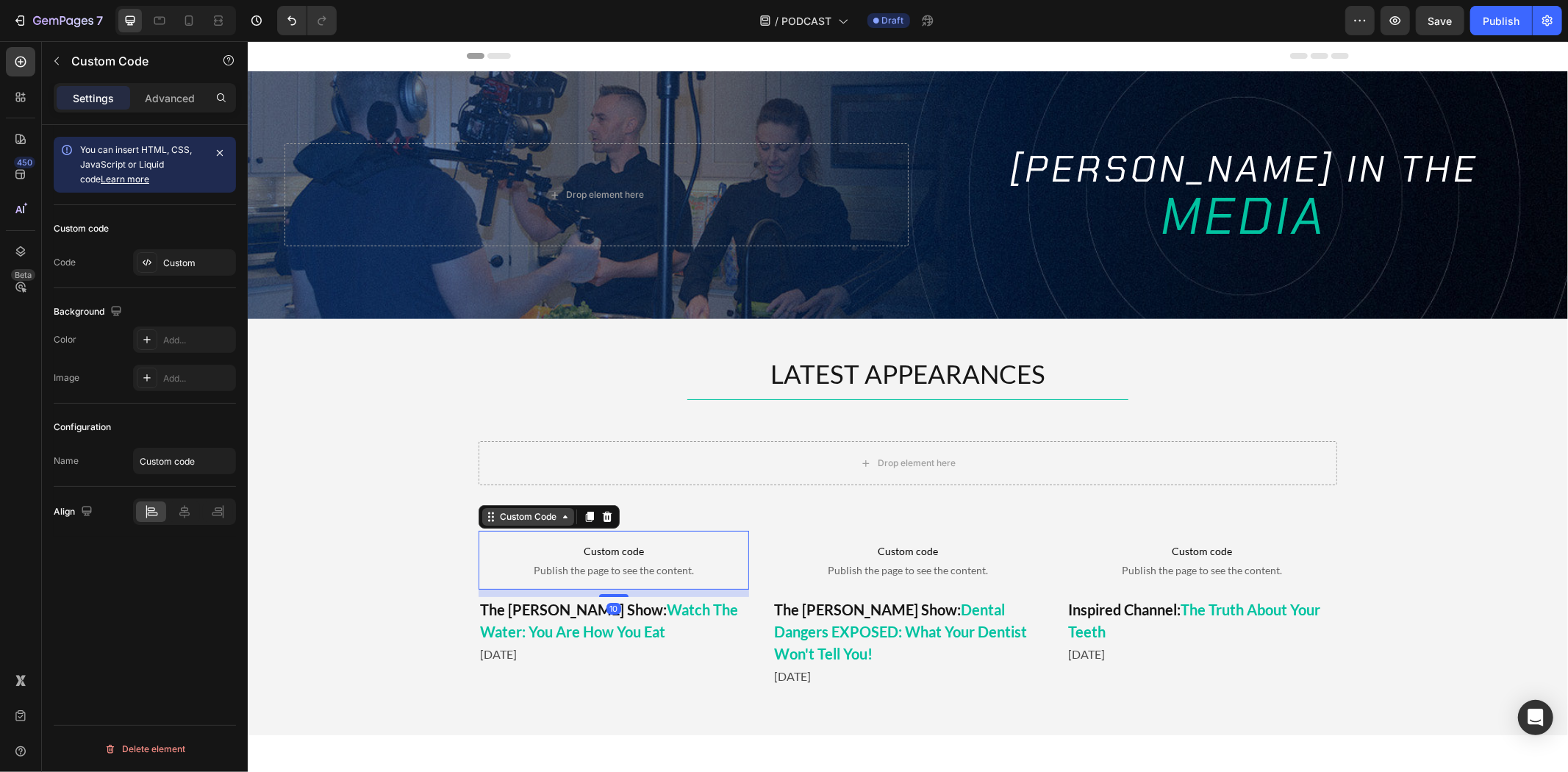
click at [526, 519] on div "Custom Code" at bounding box center [528, 516] width 63 height 13
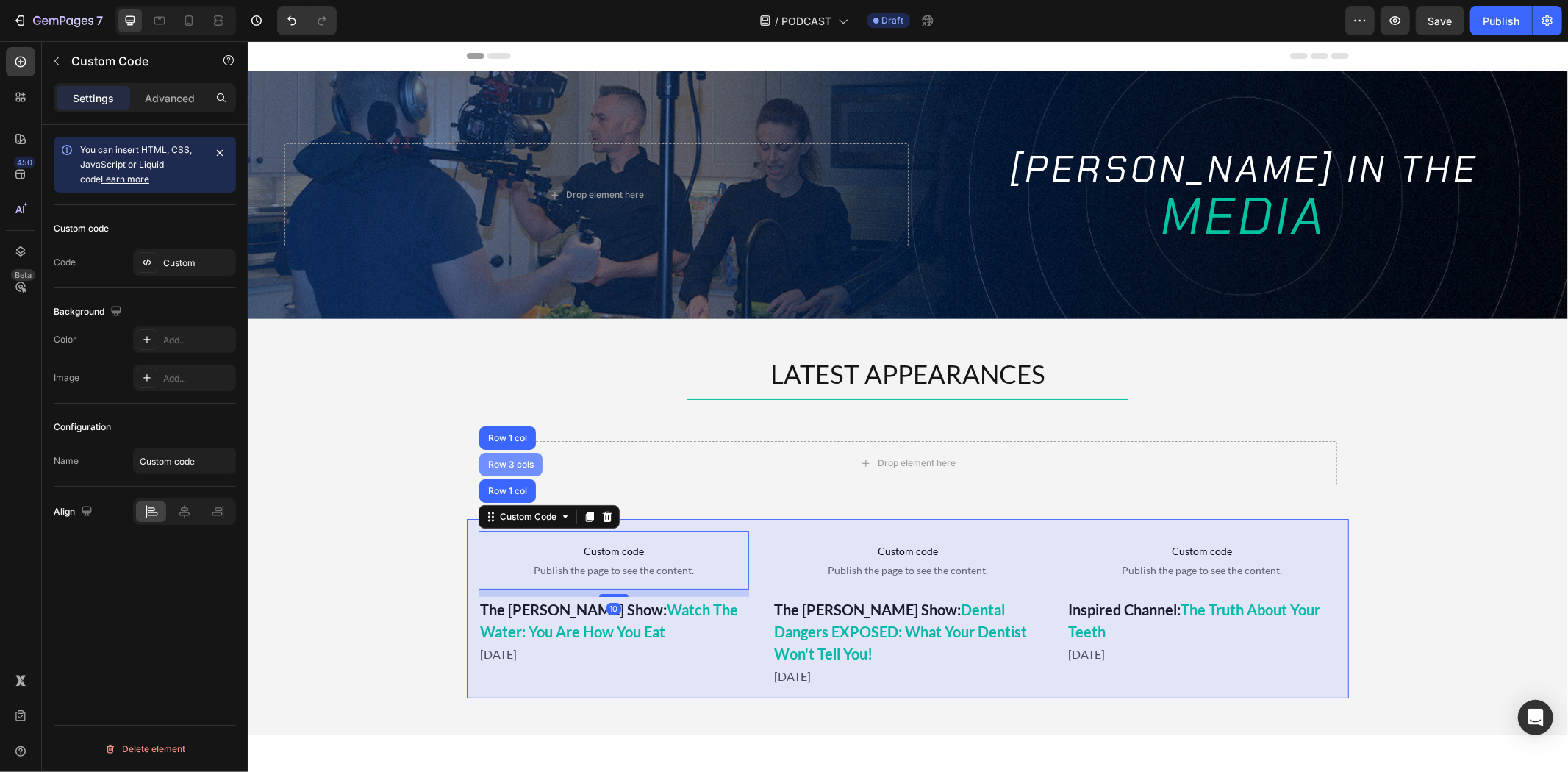
click at [512, 464] on div "Row 3 cols" at bounding box center [510, 464] width 52 height 9
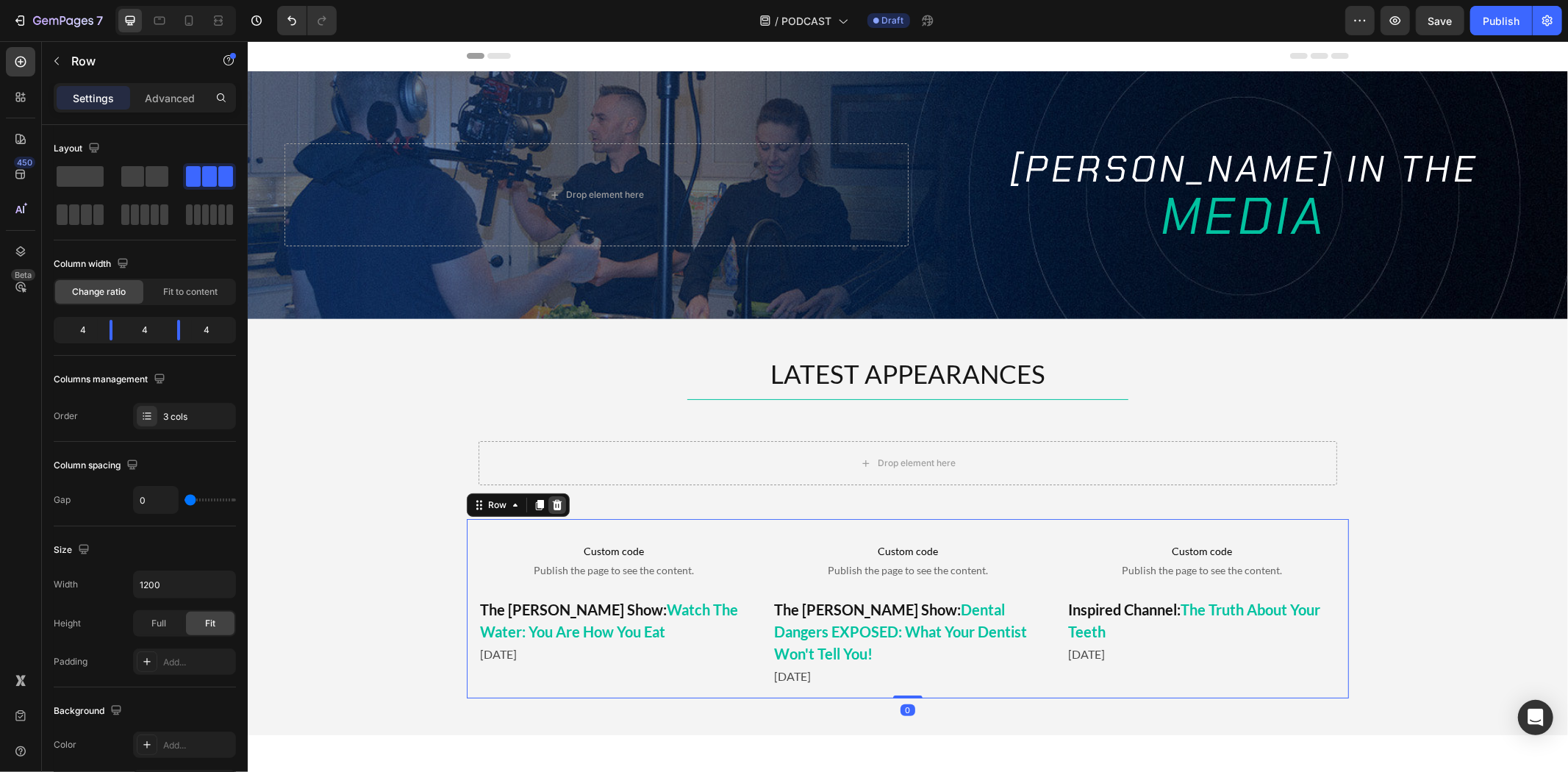
click at [554, 501] on icon at bounding box center [557, 504] width 12 height 12
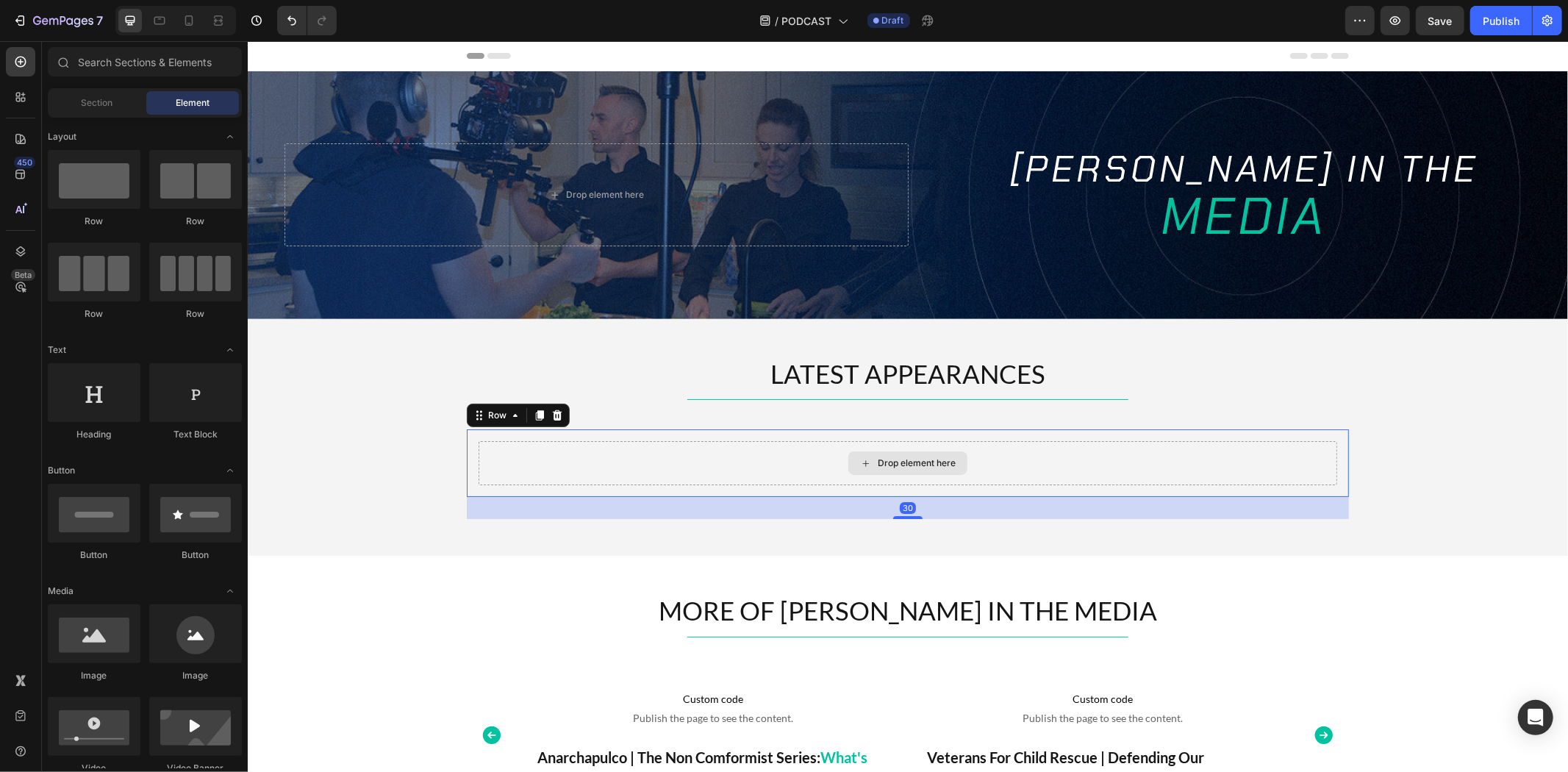
click at [581, 449] on div "Drop element here" at bounding box center [907, 463] width 858 height 44
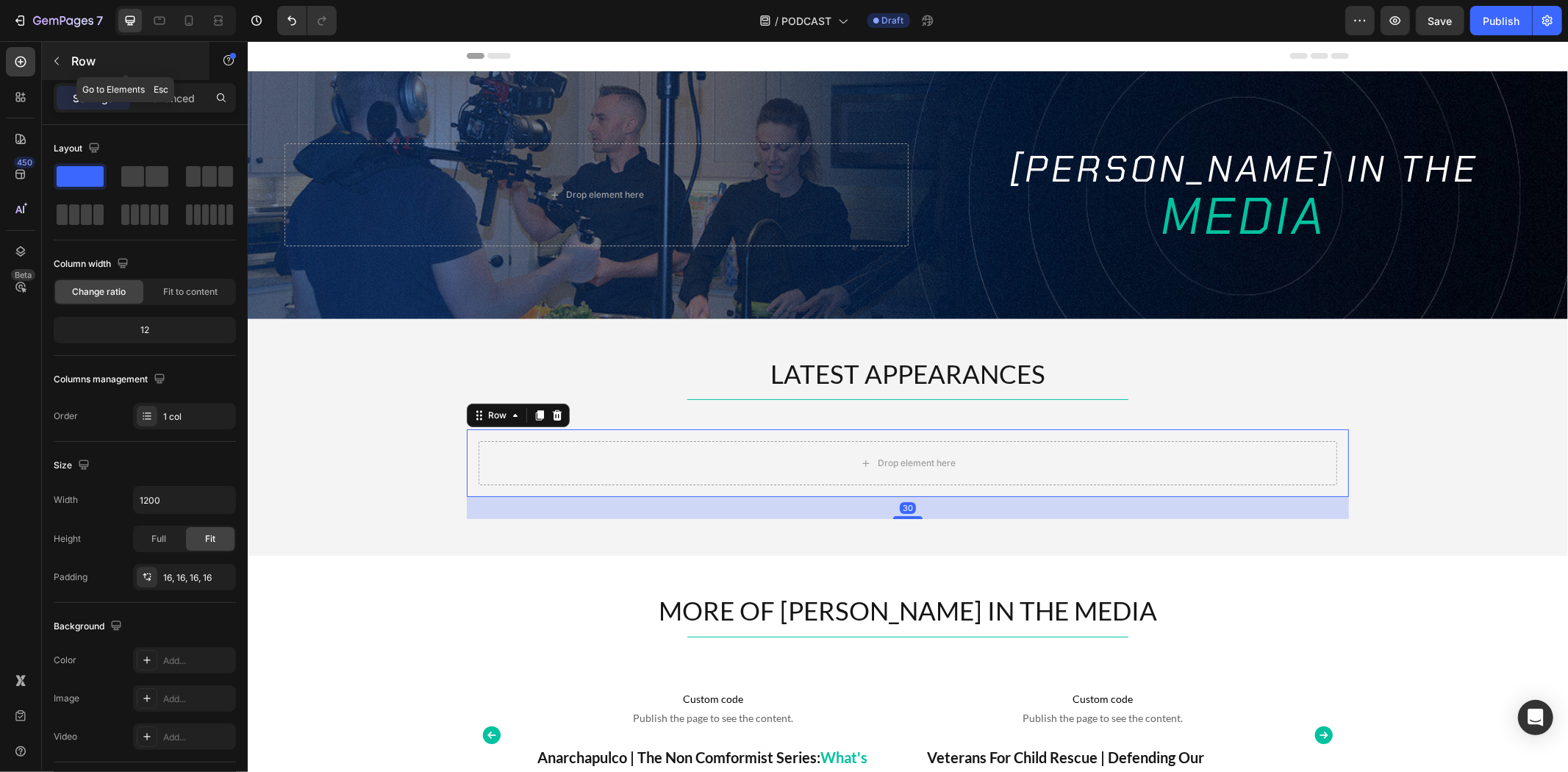
click at [57, 57] on icon "button" at bounding box center [56, 61] width 5 height 8
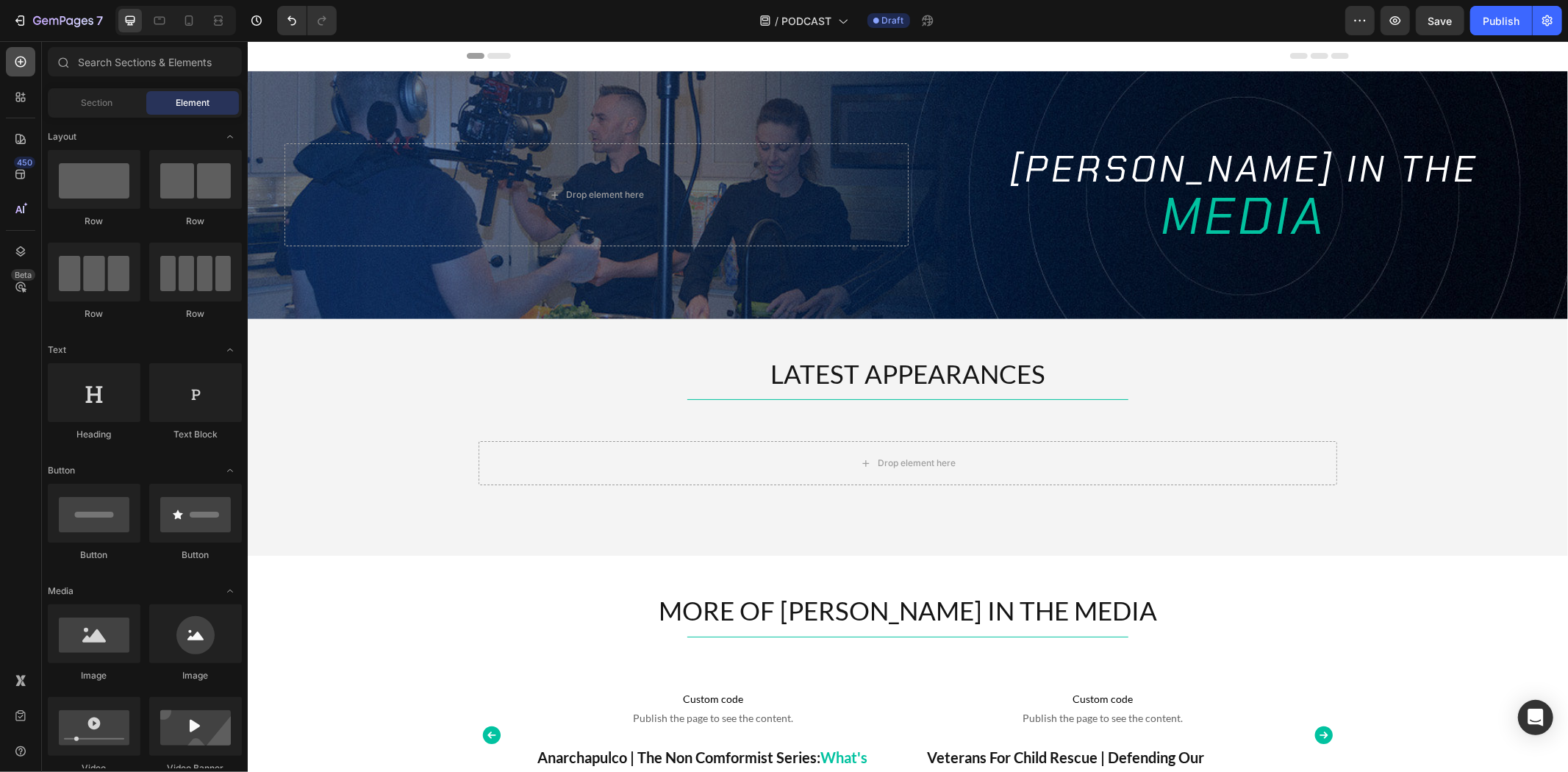
click at [30, 66] on div at bounding box center [20, 62] width 30 height 30
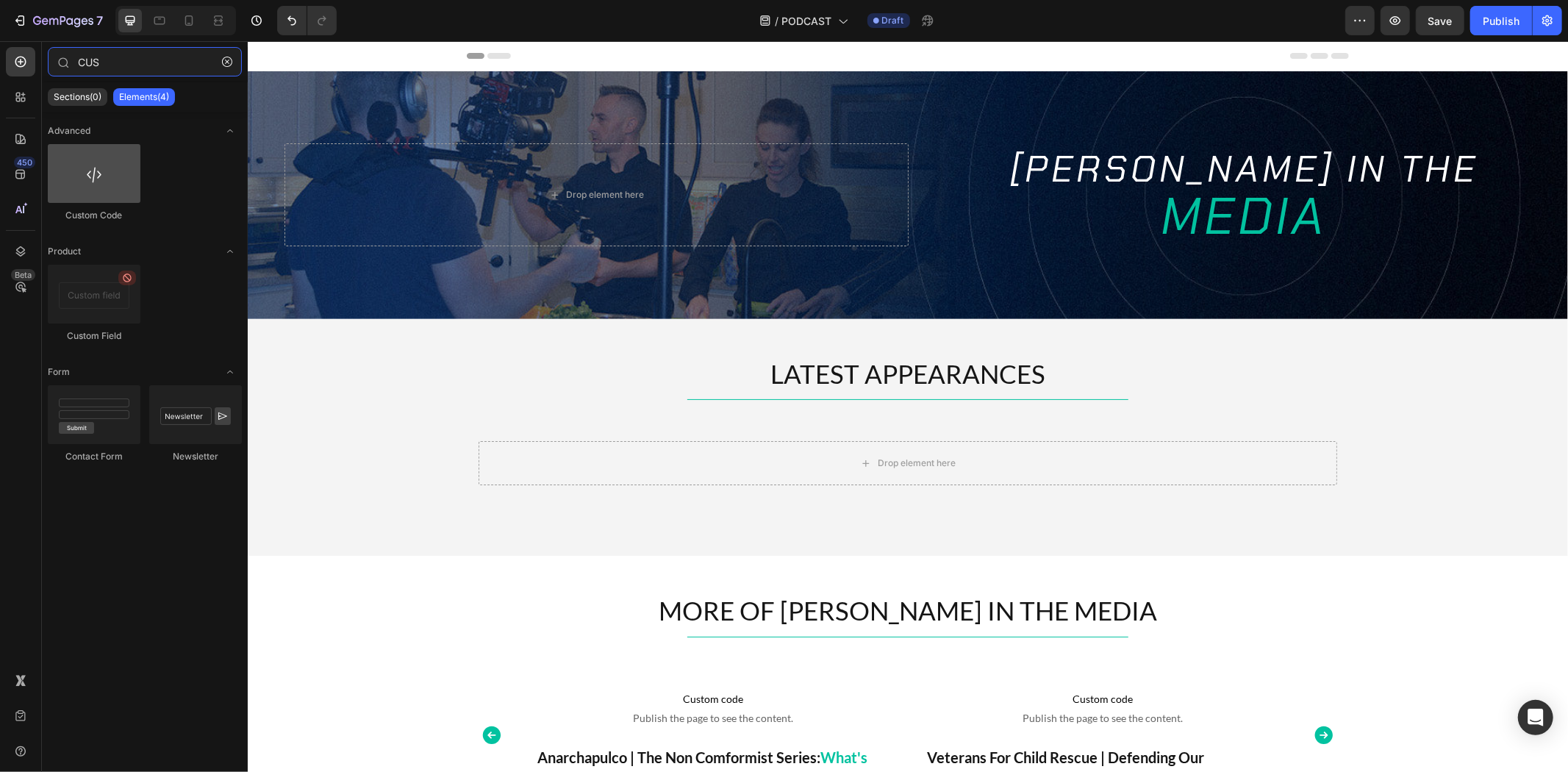
type input "CUS"
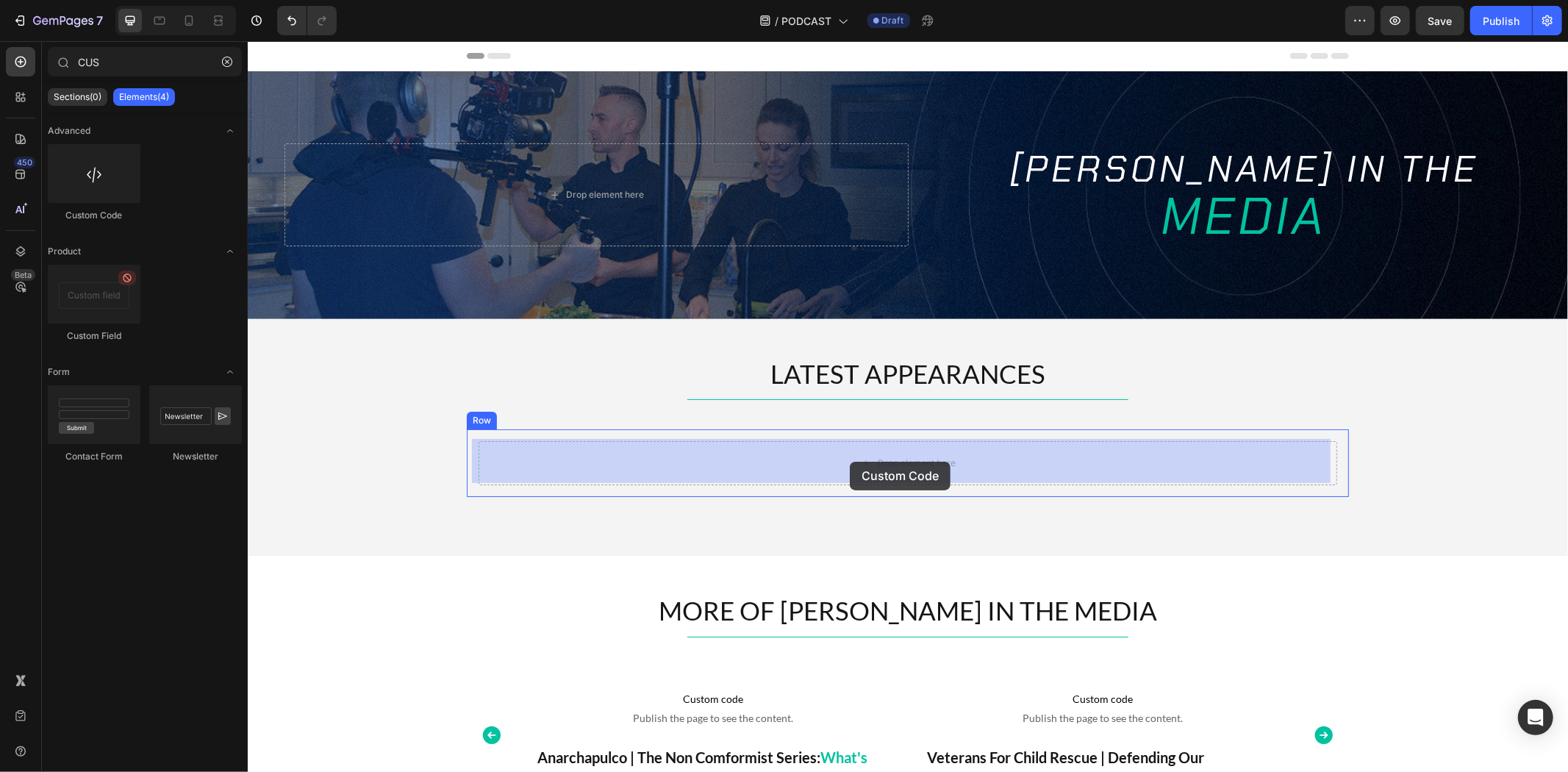
drag, startPoint x: 365, startPoint y: 226, endPoint x: 849, endPoint y: 461, distance: 538.0
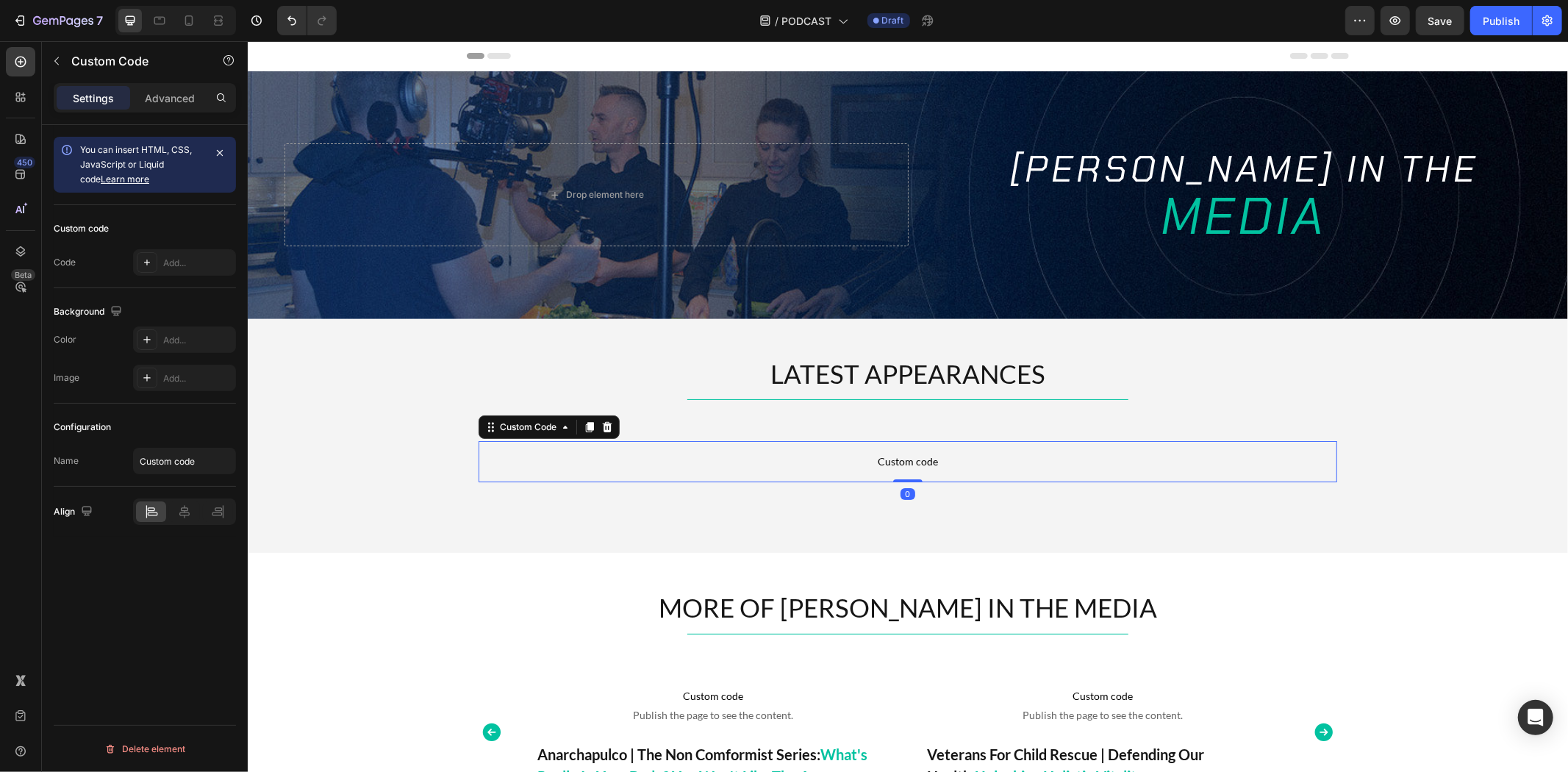
click at [809, 452] on span "Custom code" at bounding box center [907, 461] width 858 height 18
click at [201, 458] on input "Custom code" at bounding box center [185, 461] width 103 height 27
click at [178, 259] on div "Add..." at bounding box center [197, 263] width 69 height 13
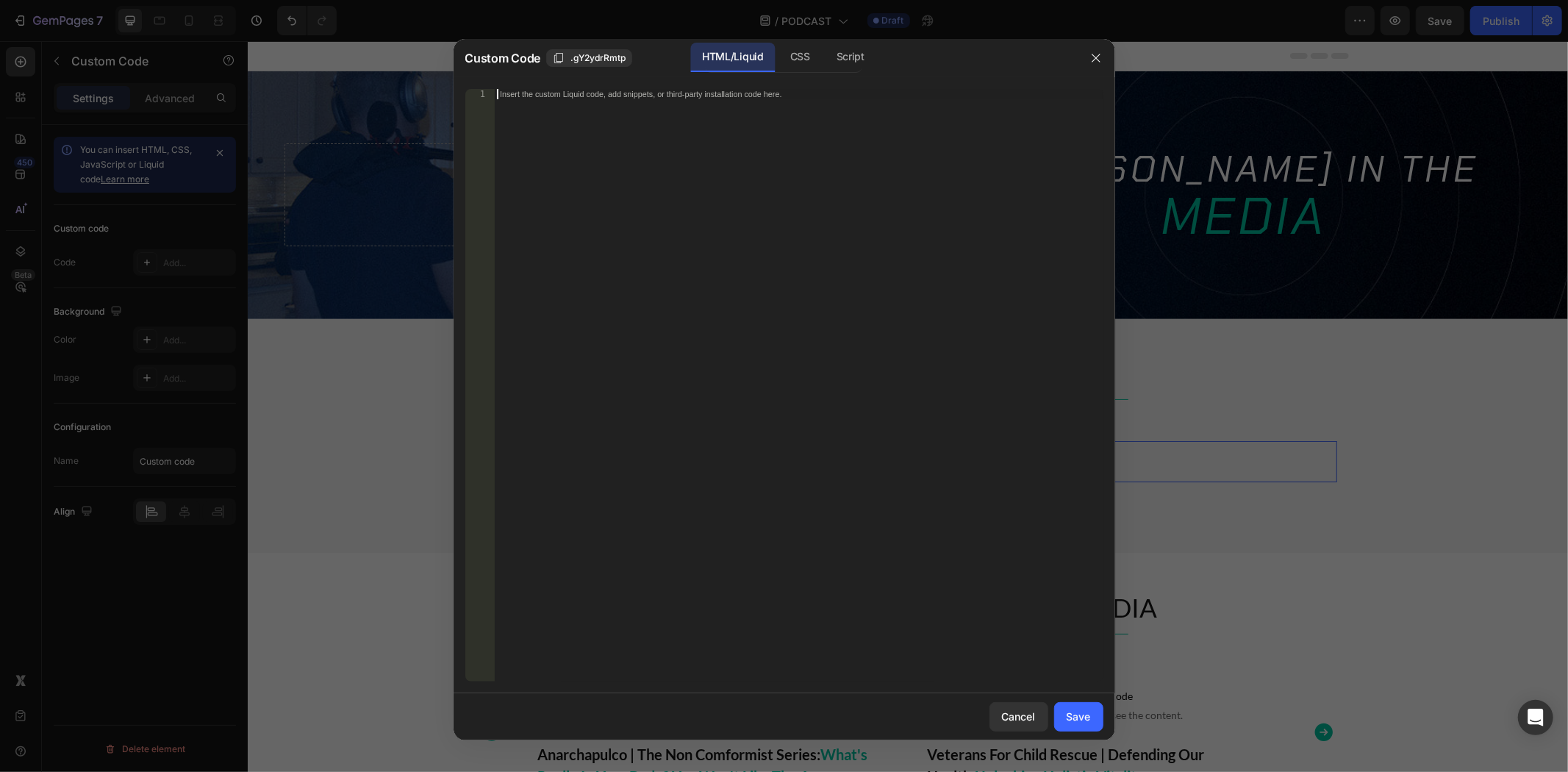
click at [773, 325] on div "Insert the custom Liquid code, add snippets, or third-party installation code h…" at bounding box center [798, 395] width 609 height 613
paste textarea "https://omny.fm/shows/tim-james-unleashed/rachelle-robinett-making-herbalism-fa…"
click at [645, 218] on div "https://omny.fm/shows/tim-james-unleashed/rachelle-robinett-making-herbalism-fa…" at bounding box center [798, 395] width 609 height 613
paste textarea "<iframe src="https://omny.fm/shows/tim-james-unleashed/rachelle-robinett-making…"
type textarea "<iframe src="https://omny.fm/shows/tim-james-unleashed/rachelle-robinett-making…"
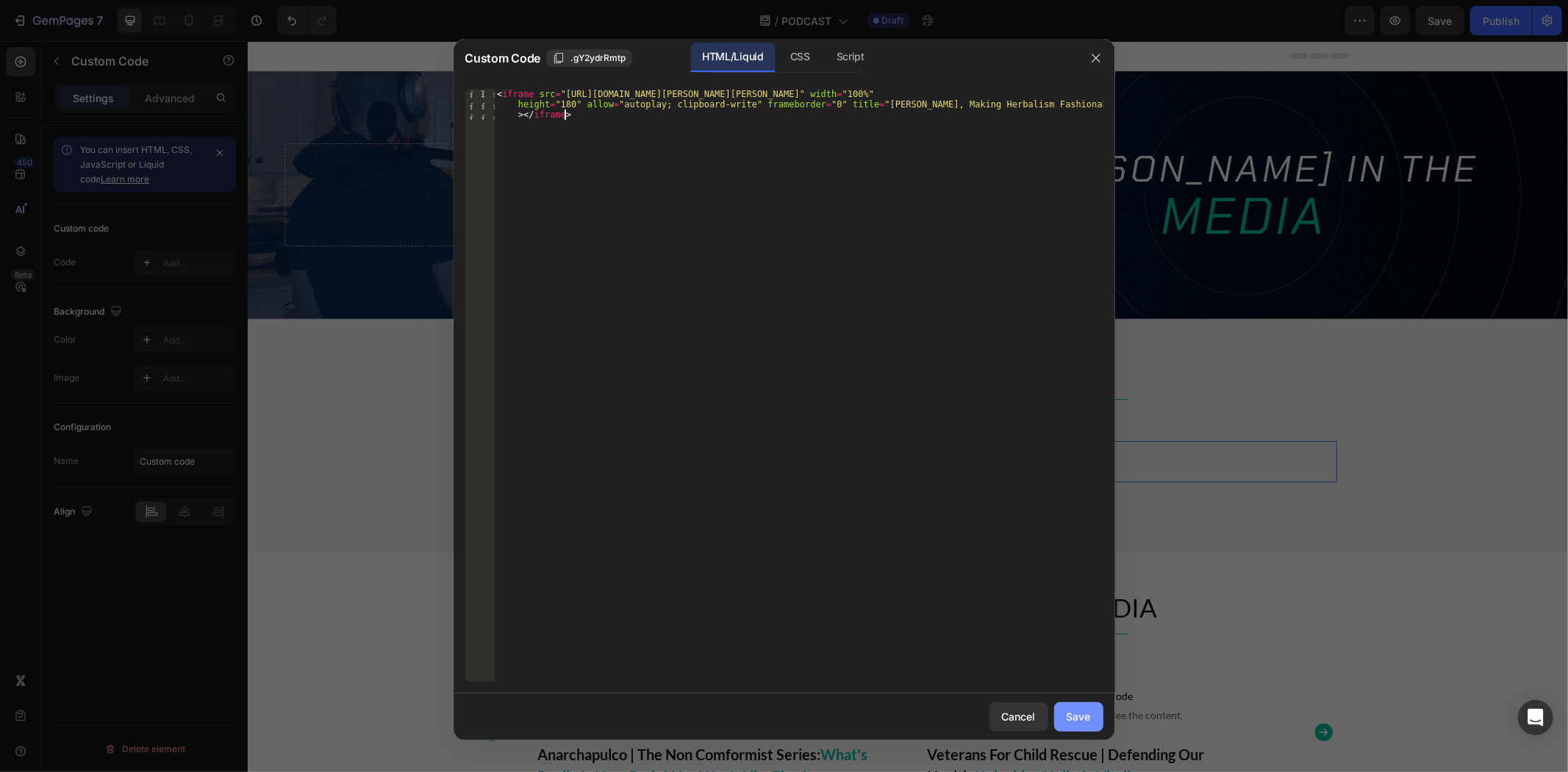
click at [1069, 715] on div "Save" at bounding box center [1079, 717] width 24 height 16
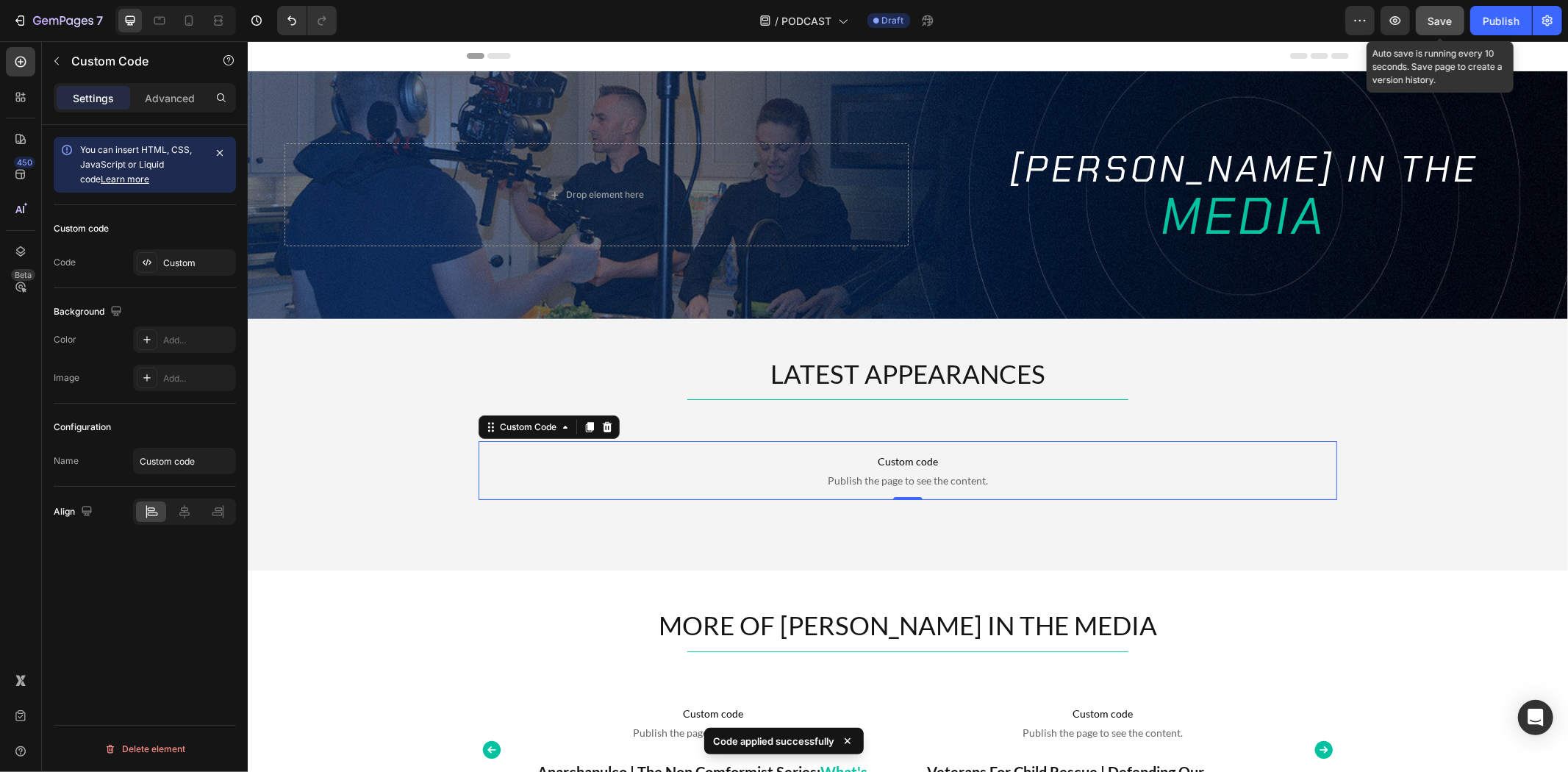
click at [1441, 20] on span "Save" at bounding box center [1441, 21] width 24 height 13
click at [1393, 22] on icon "button" at bounding box center [1395, 20] width 15 height 15
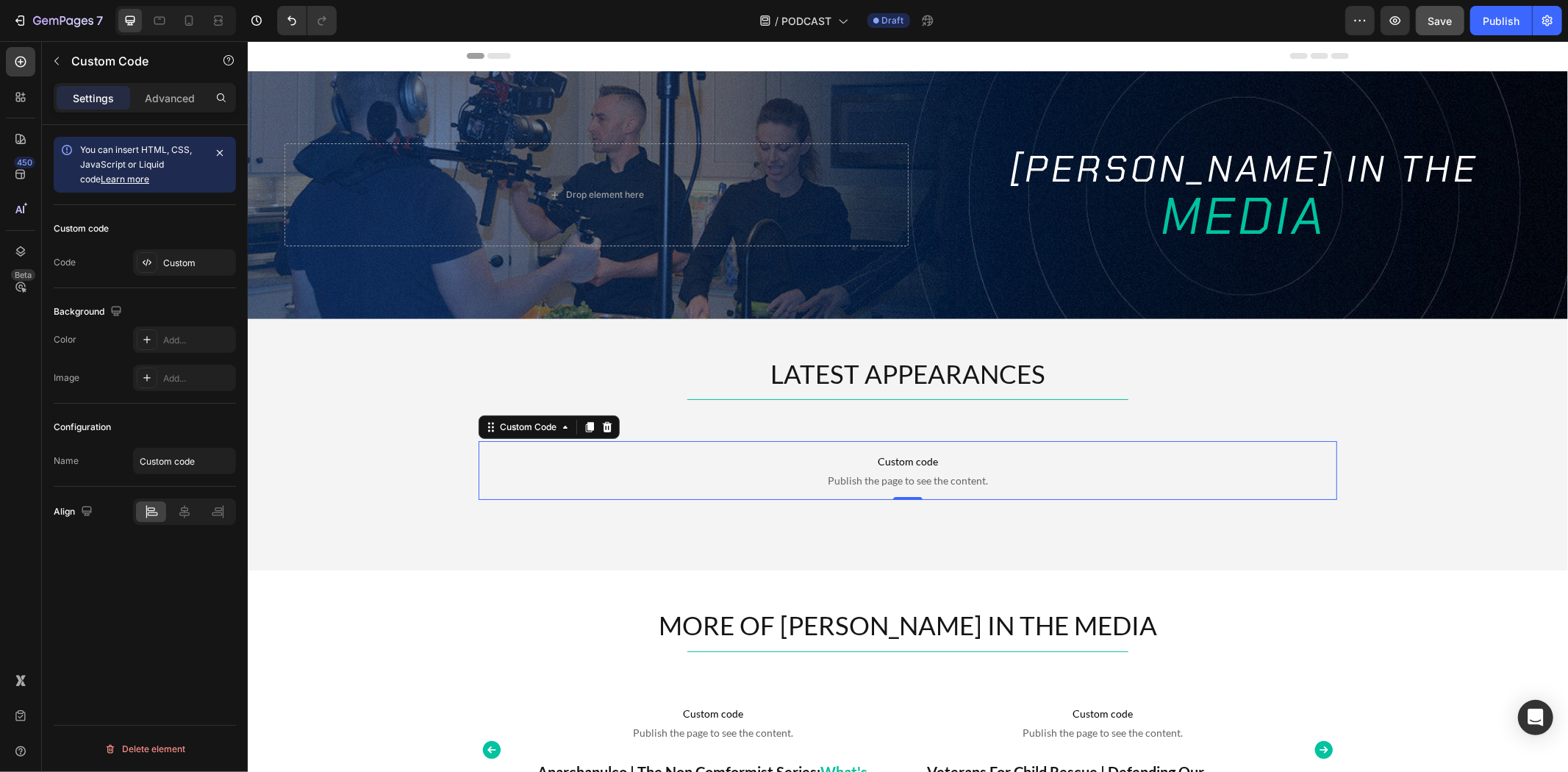
click at [197, 281] on div "Custom code Code Custom" at bounding box center [145, 247] width 183 height 83
click at [187, 258] on div "Custom" at bounding box center [197, 263] width 69 height 13
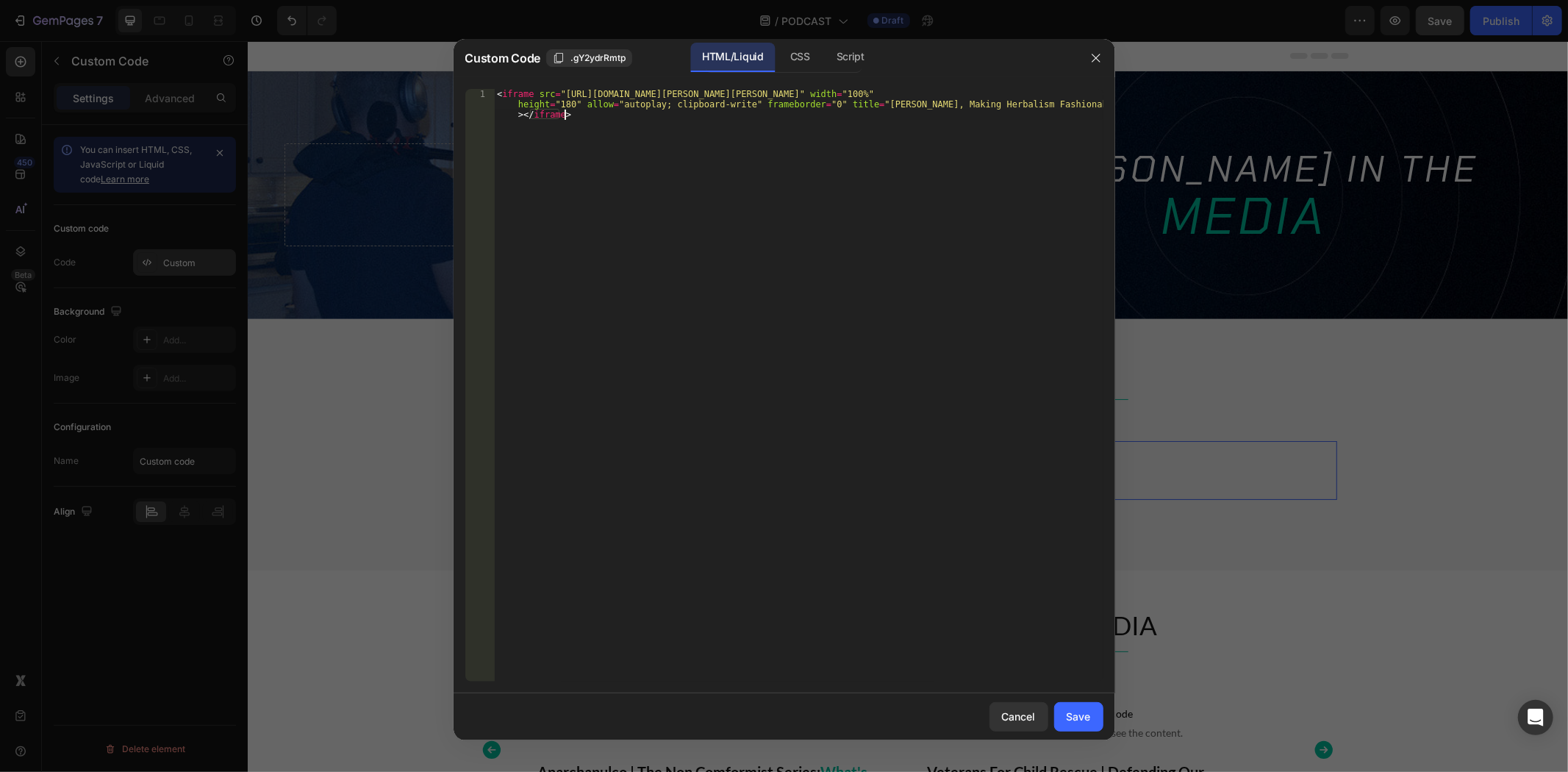
click at [733, 246] on div "< iframe src = "https://omny.fm/shows/tim-james-unleashed/rachelle-robinett-mak…" at bounding box center [798, 416] width 609 height 655
click at [1059, 725] on button "Save" at bounding box center [1078, 718] width 49 height 30
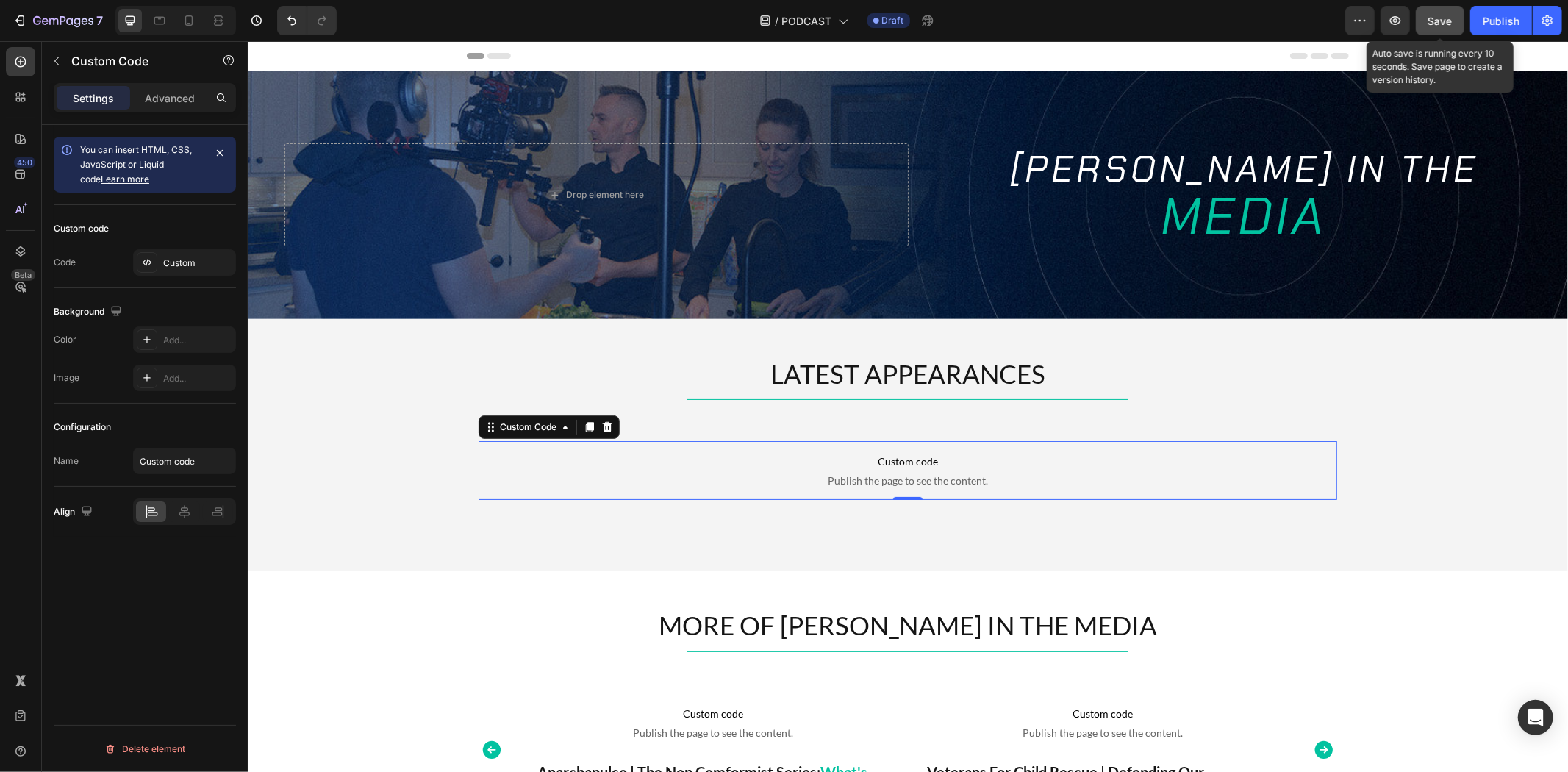
click at [1436, 22] on span "Save" at bounding box center [1441, 21] width 24 height 13
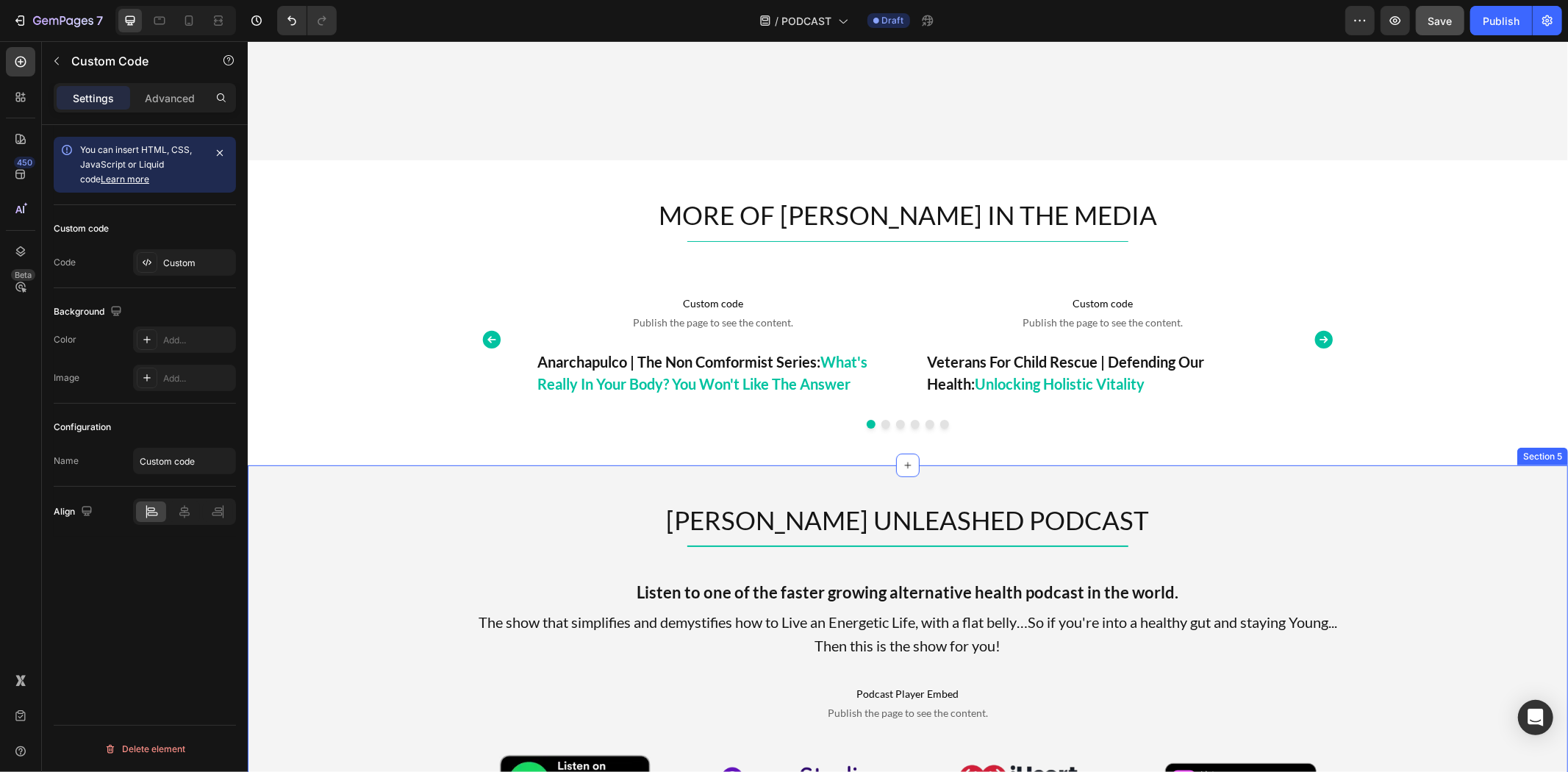
scroll to position [736, 0]
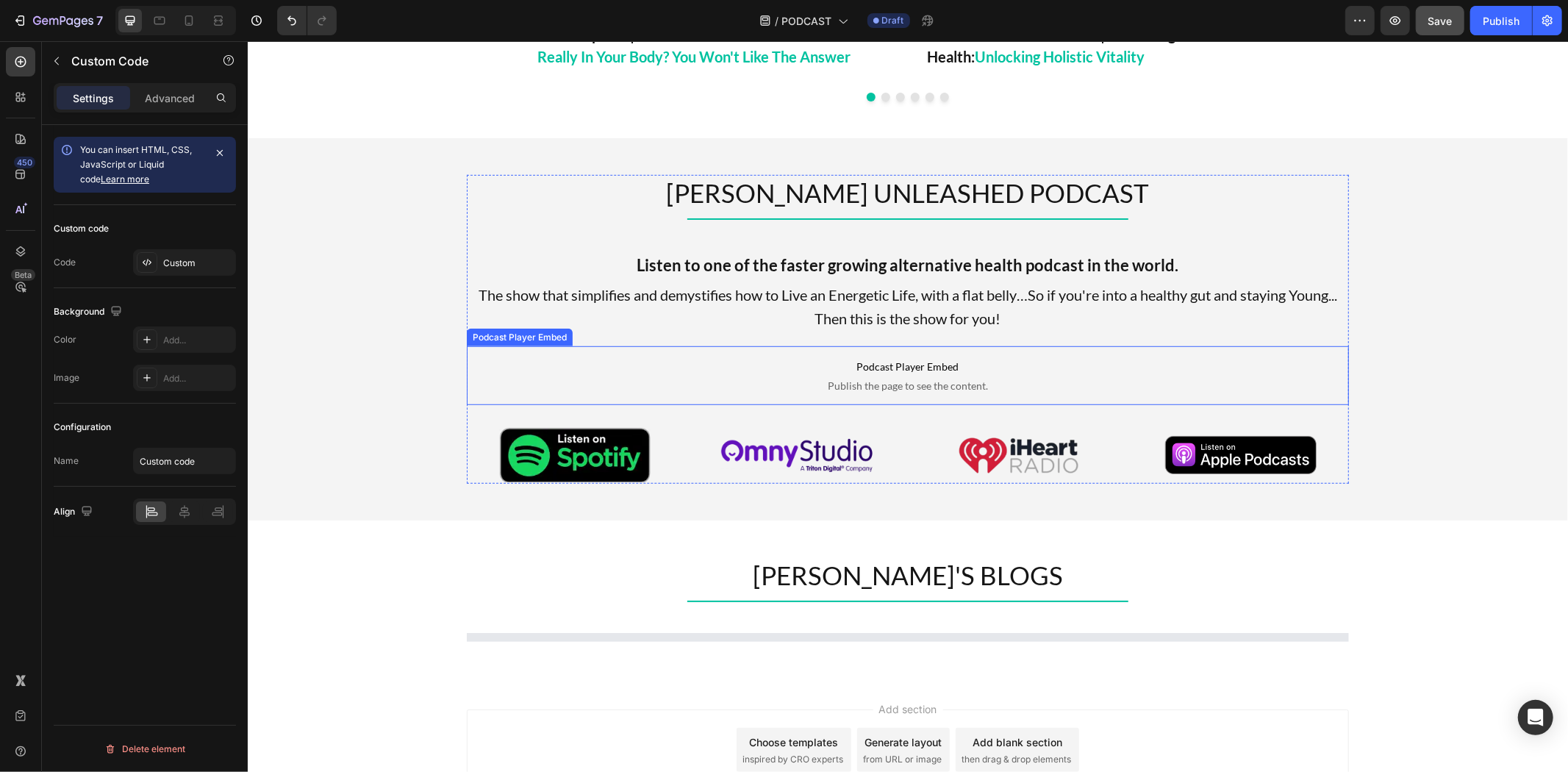
click at [727, 356] on p "Podcast Player Embed Publish the page to see the content." at bounding box center [907, 375] width 882 height 59
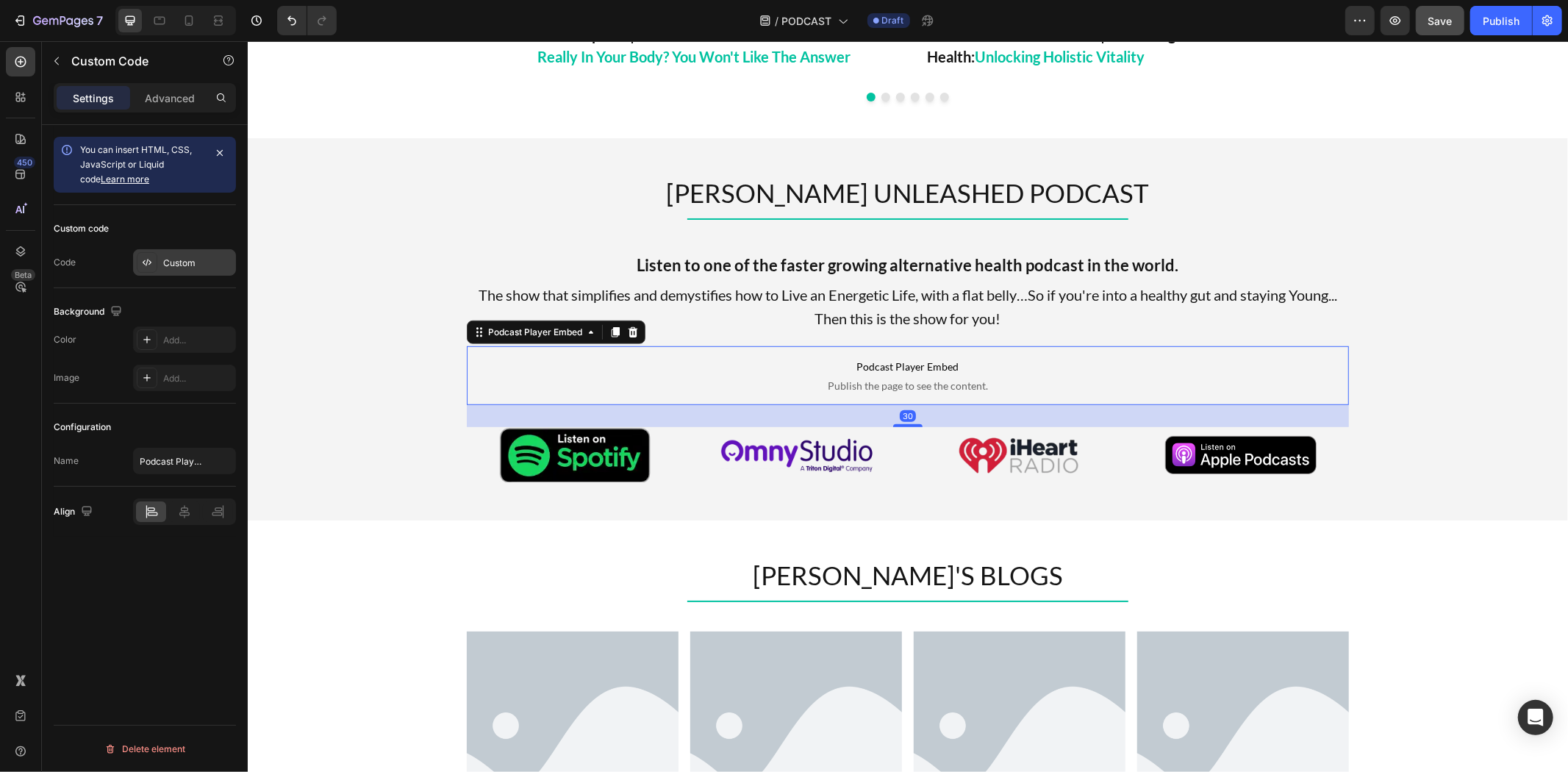
click at [159, 261] on div "Custom" at bounding box center [185, 262] width 103 height 27
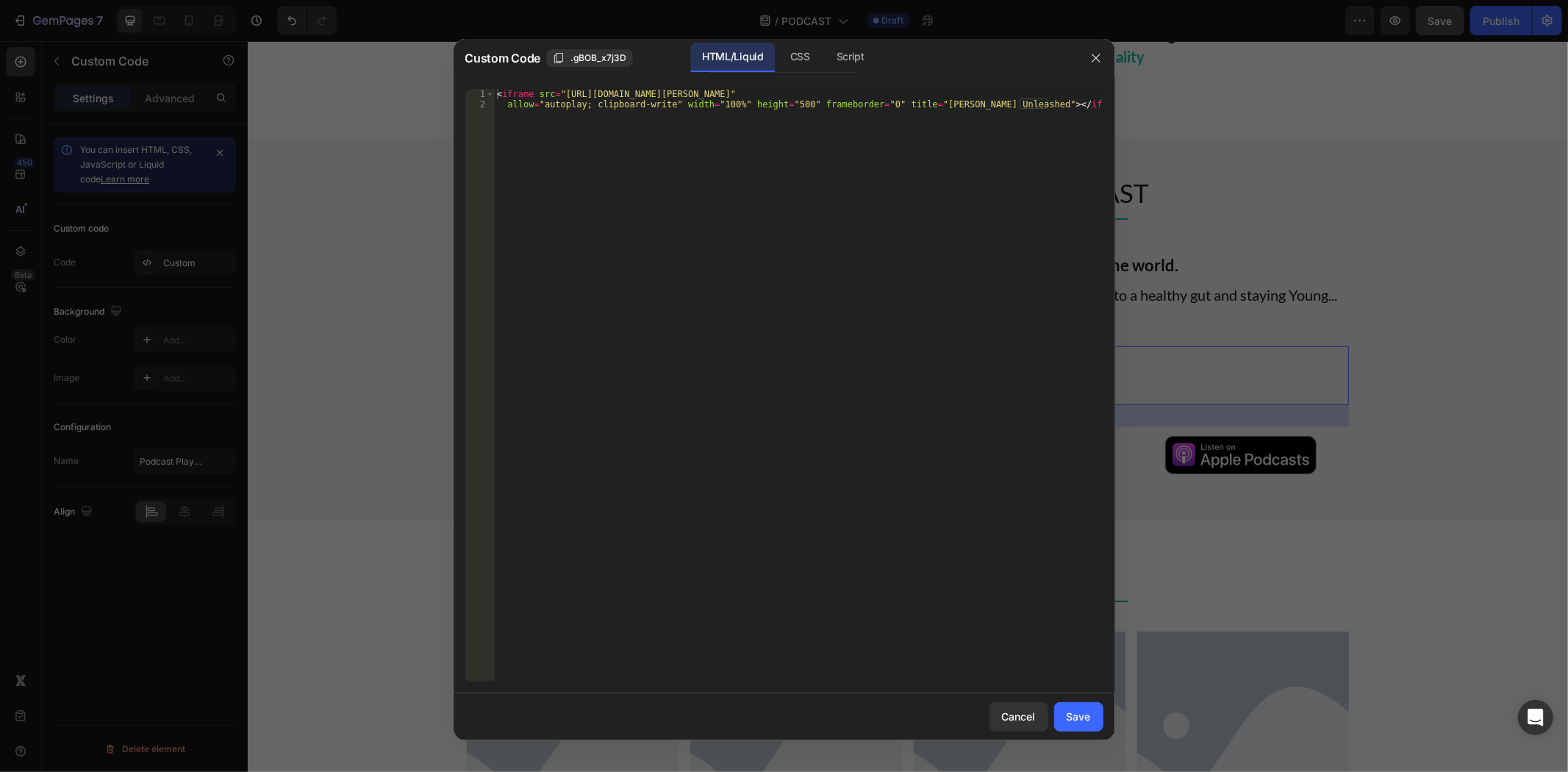
type textarea "allow="autoplay; clipboard-write" width="100%" height="500" frameborder="0" tit…"
click at [902, 243] on div "< iframe src = "https://omny.fm/shows/tim-james-unleashed/playlists/podcast/emb…" at bounding box center [798, 395] width 609 height 613
click at [806, 35] on div at bounding box center [784, 386] width 1568 height 772
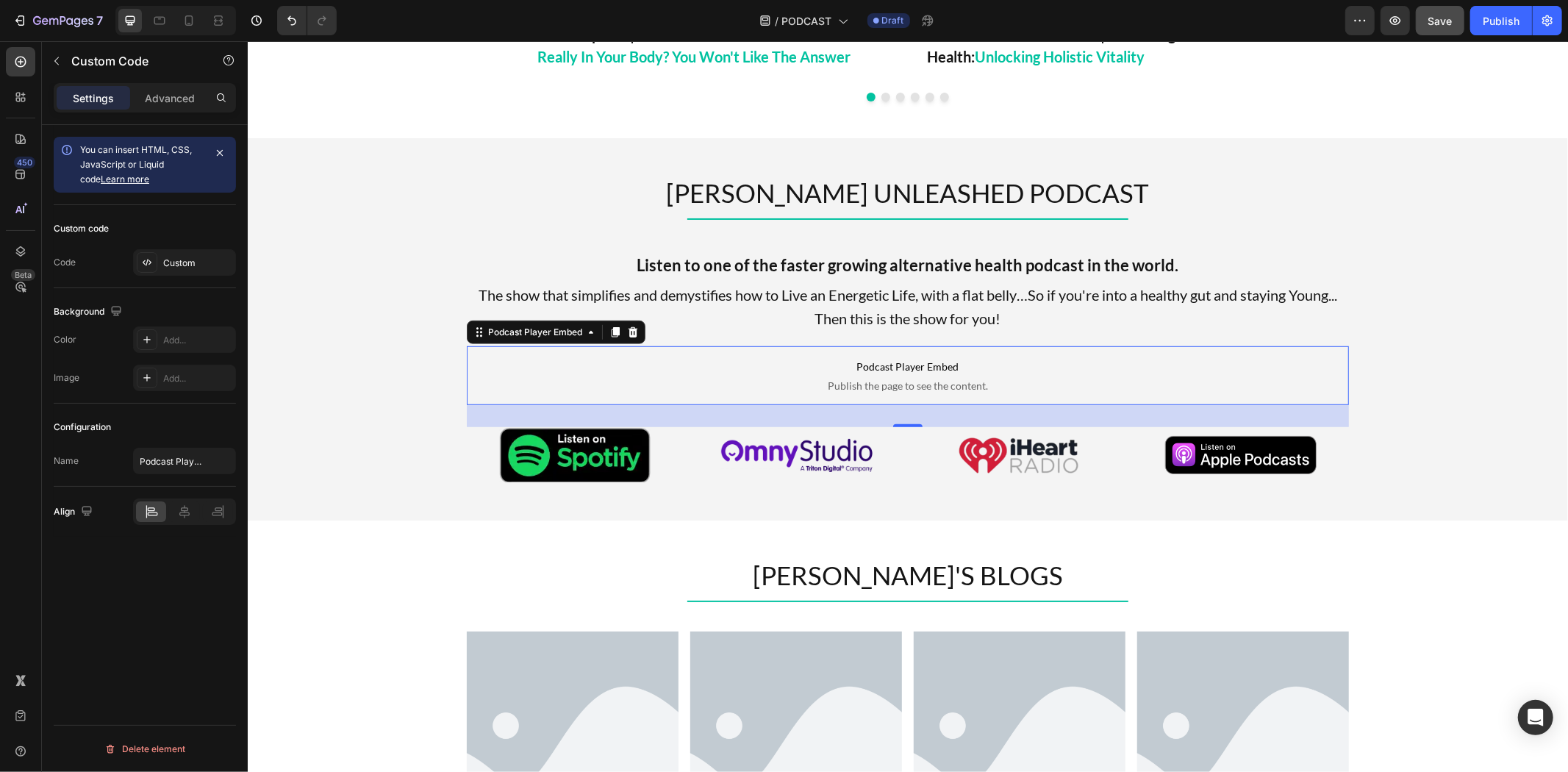
click at [798, 52] on span "What's Really In Your Body? You Won't Like The Answer" at bounding box center [702, 44] width 330 height 40
click at [928, 360] on span "Podcast Player Embed" at bounding box center [907, 366] width 882 height 18
click at [210, 262] on div "Custom" at bounding box center [197, 263] width 69 height 13
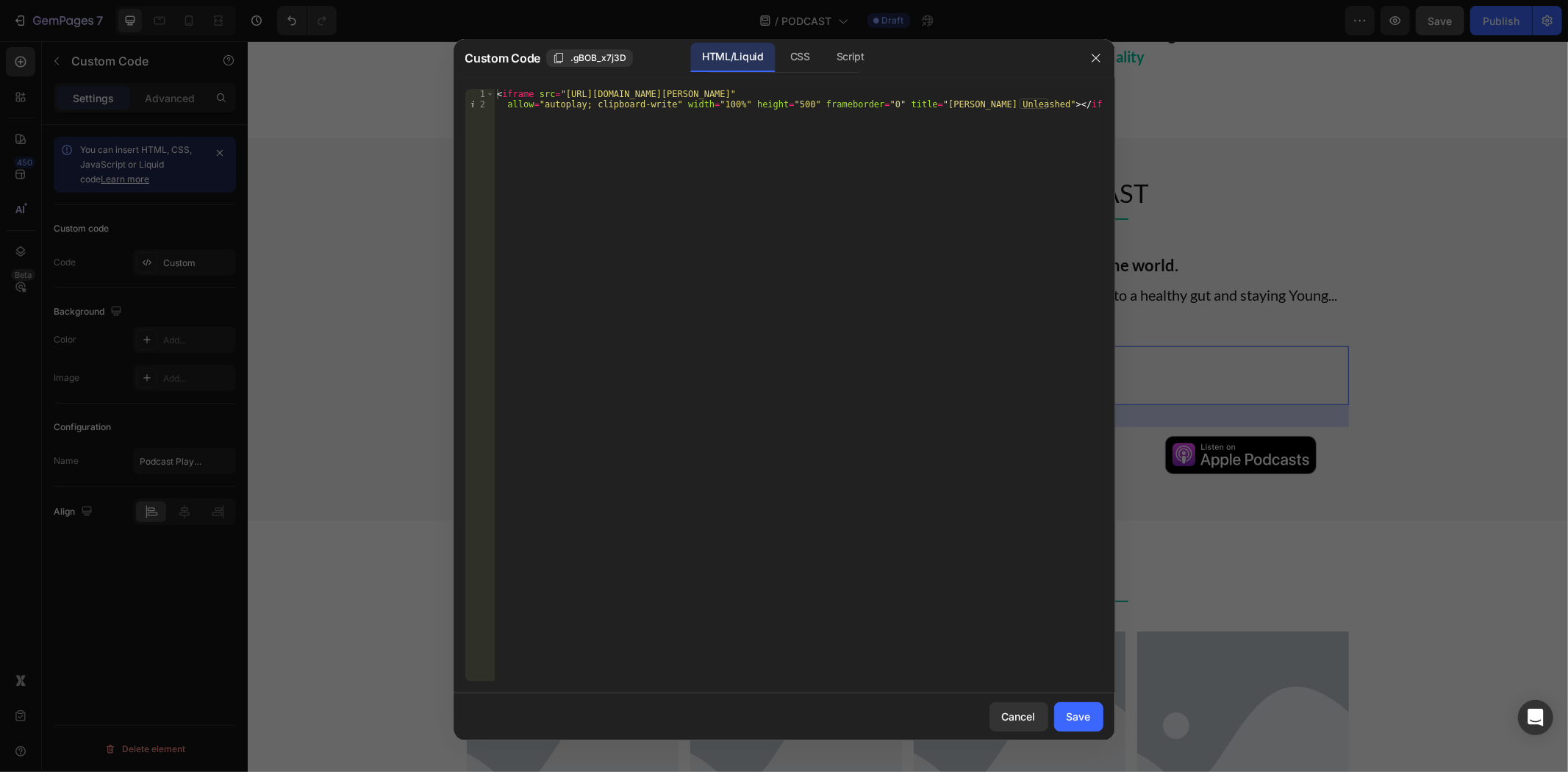
click at [798, 34] on div at bounding box center [784, 386] width 1568 height 772
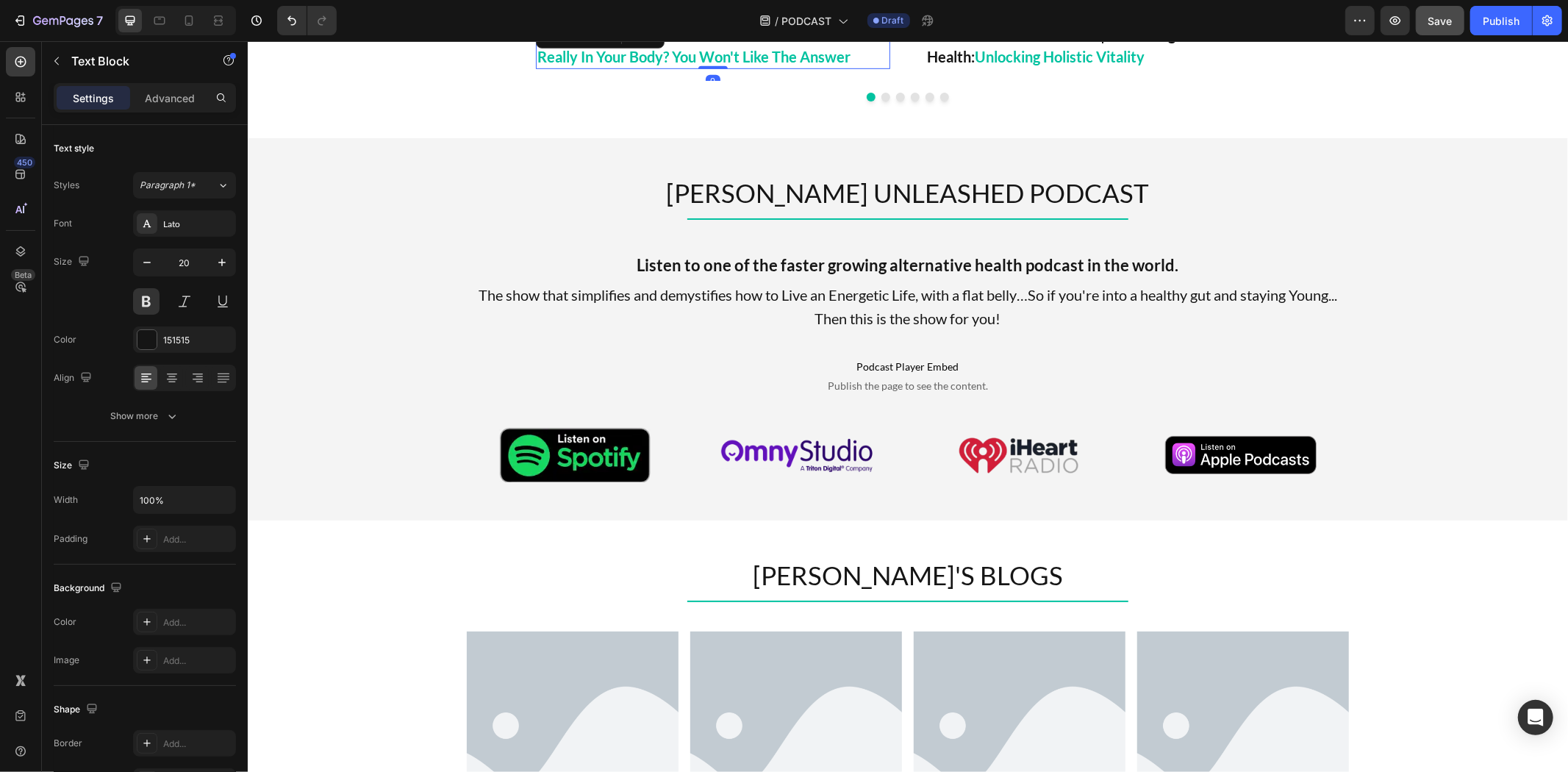
click at [798, 44] on p "Anarchapulco | The Non Comformist Series: What's Really In Your Body? You Won't…" at bounding box center [712, 45] width 352 height 44
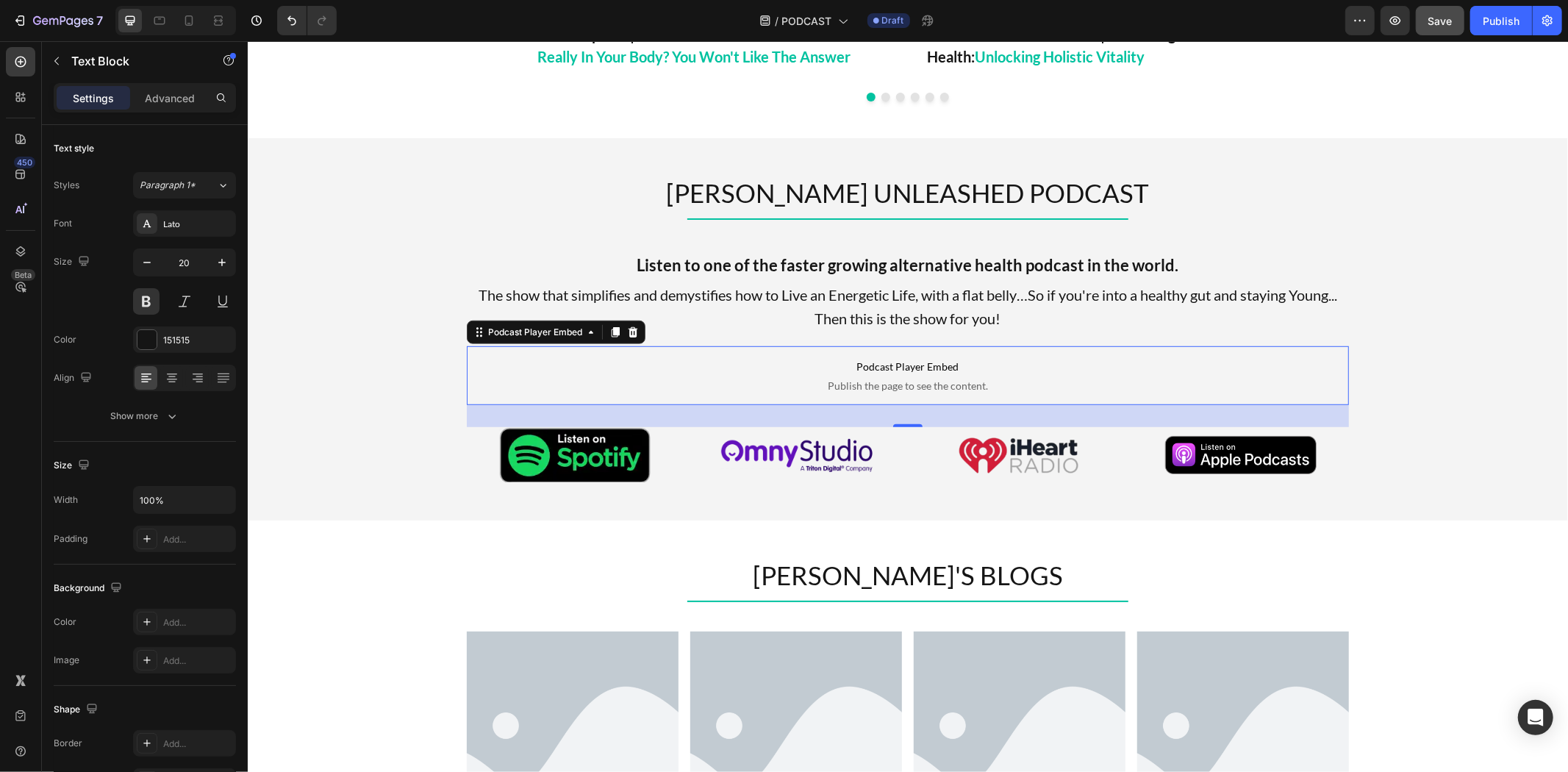
click at [857, 378] on p "Podcast Player Embed Publish the page to see the content." at bounding box center [907, 375] width 882 height 59
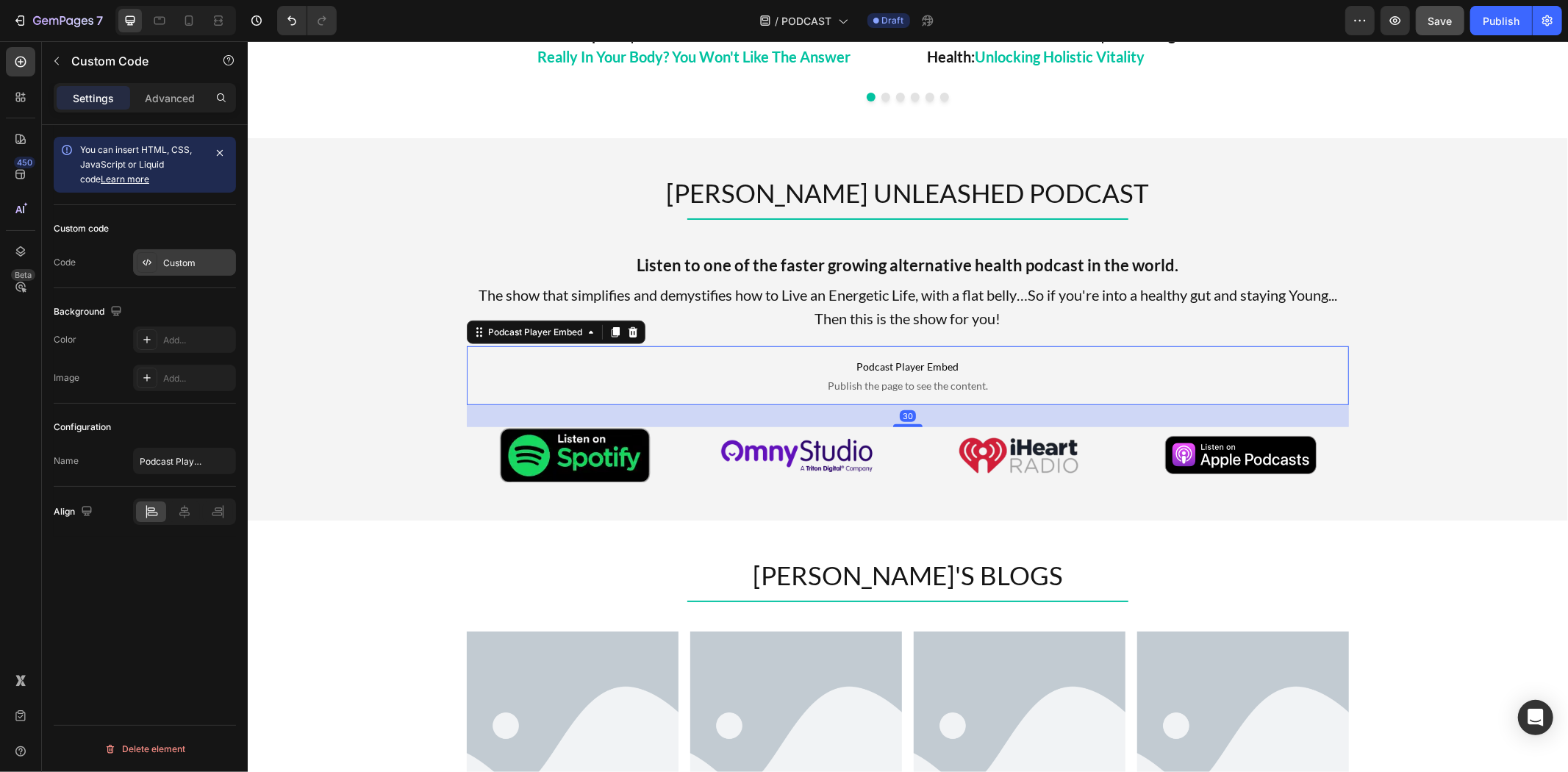
click at [214, 259] on div "Custom" at bounding box center [197, 263] width 69 height 13
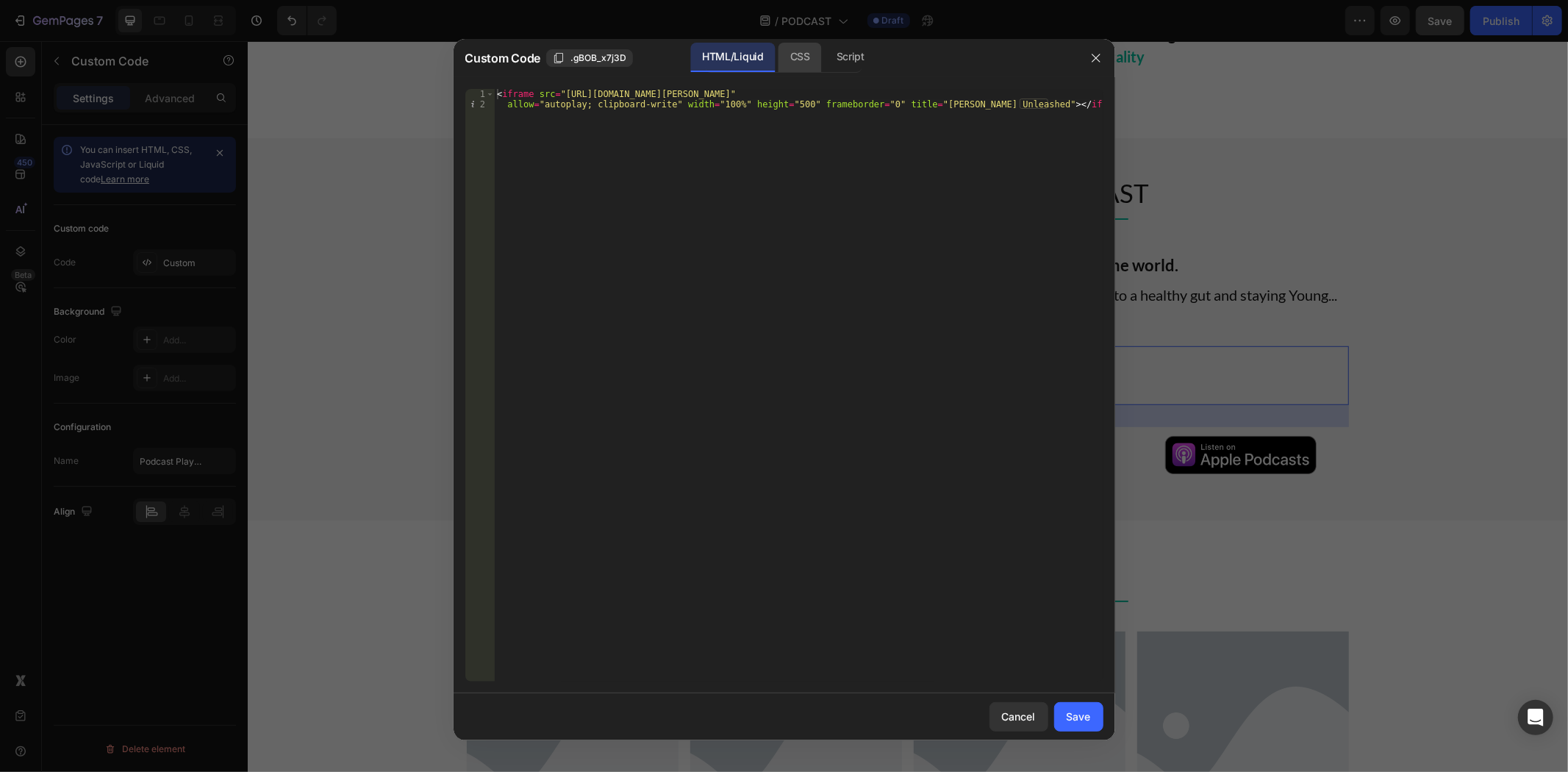
click at [825, 69] on div "CSS" at bounding box center [851, 57] width 52 height 30
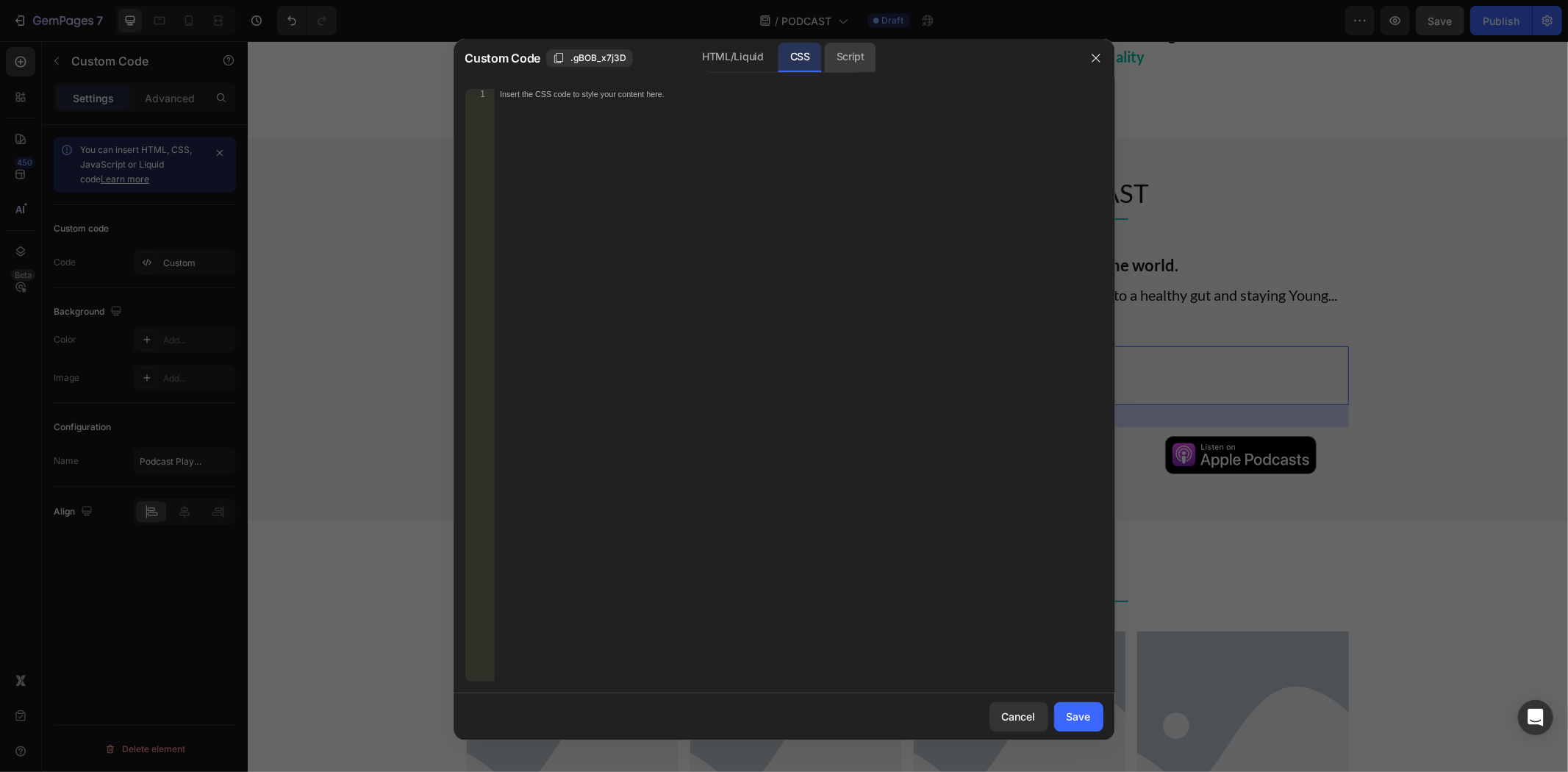
click at [854, 61] on div "Script" at bounding box center [851, 57] width 52 height 30
click at [1093, 57] on icon "button" at bounding box center [1095, 58] width 12 height 12
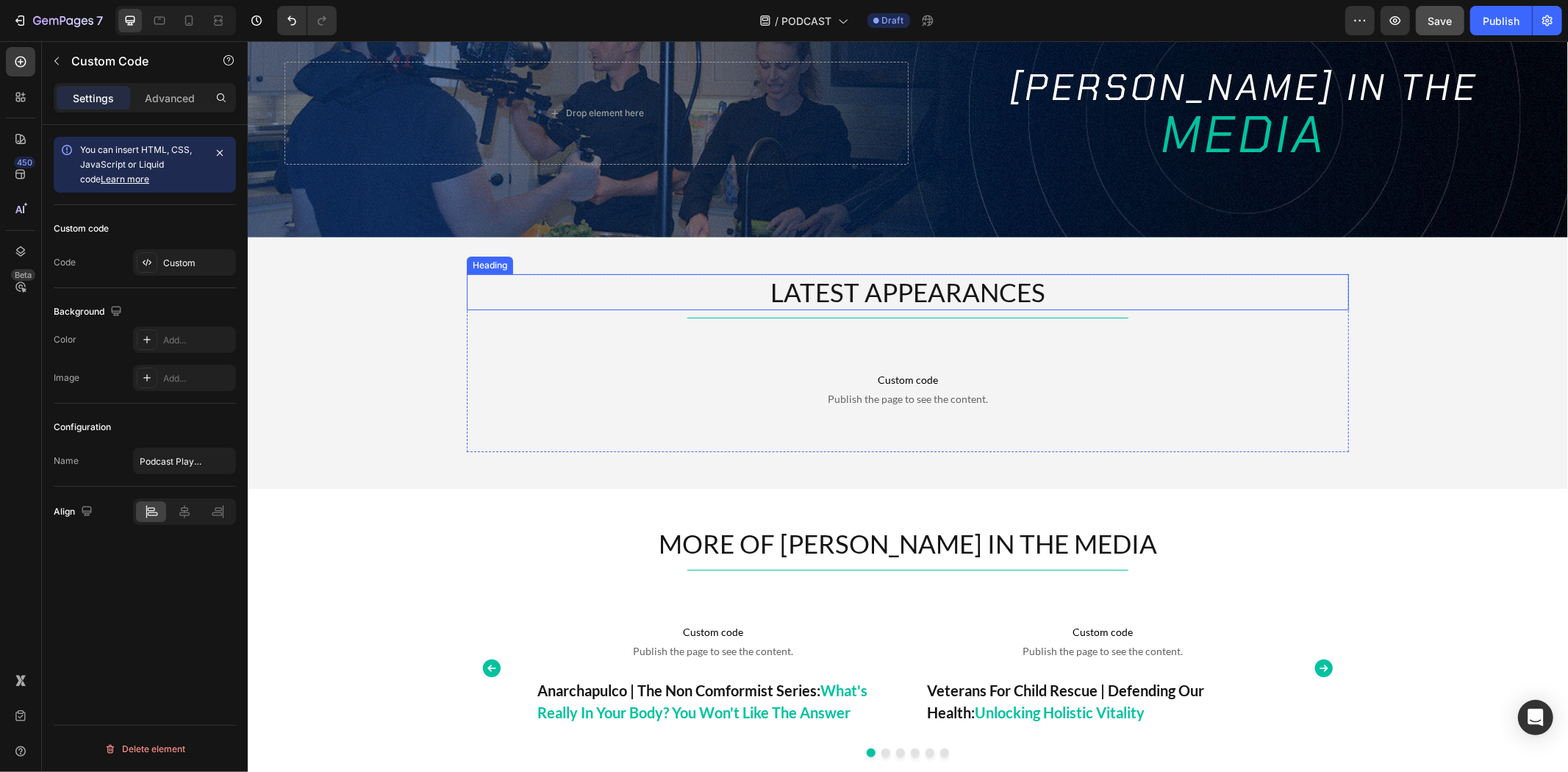
scroll to position [0, 0]
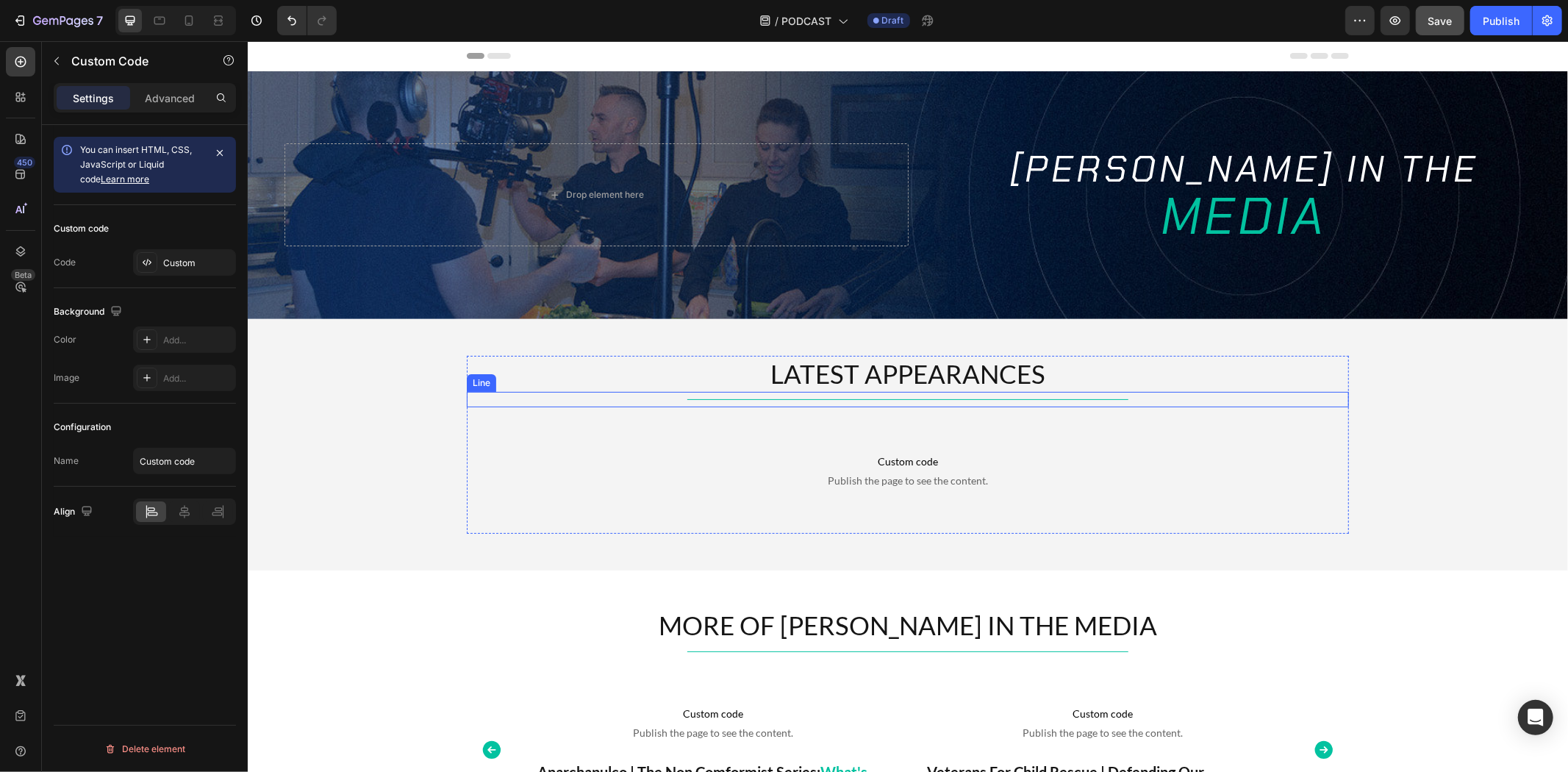
click at [924, 443] on p "Custom code Publish the page to see the content." at bounding box center [907, 470] width 858 height 59
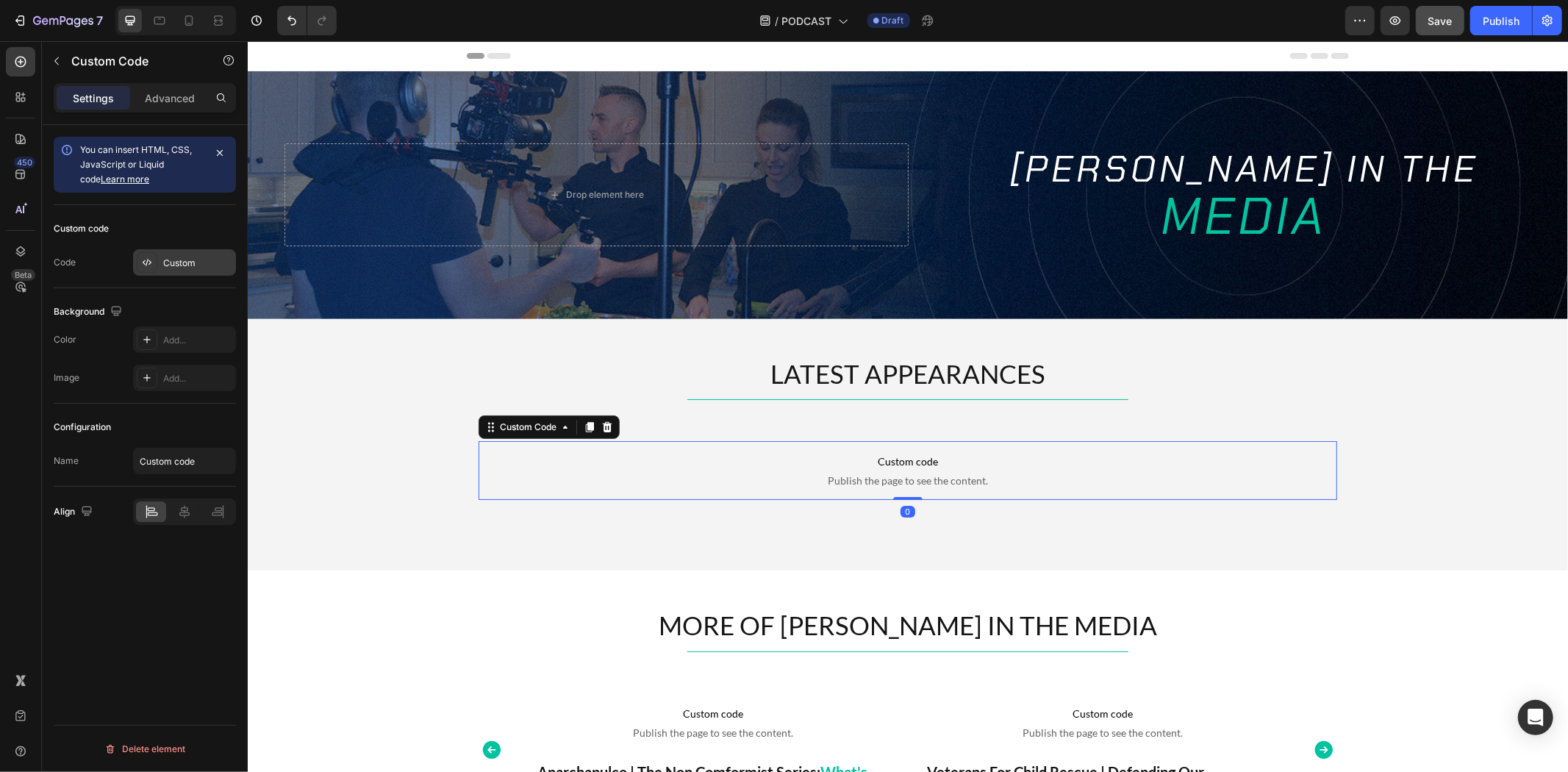
click at [194, 266] on div "Custom" at bounding box center [197, 263] width 69 height 13
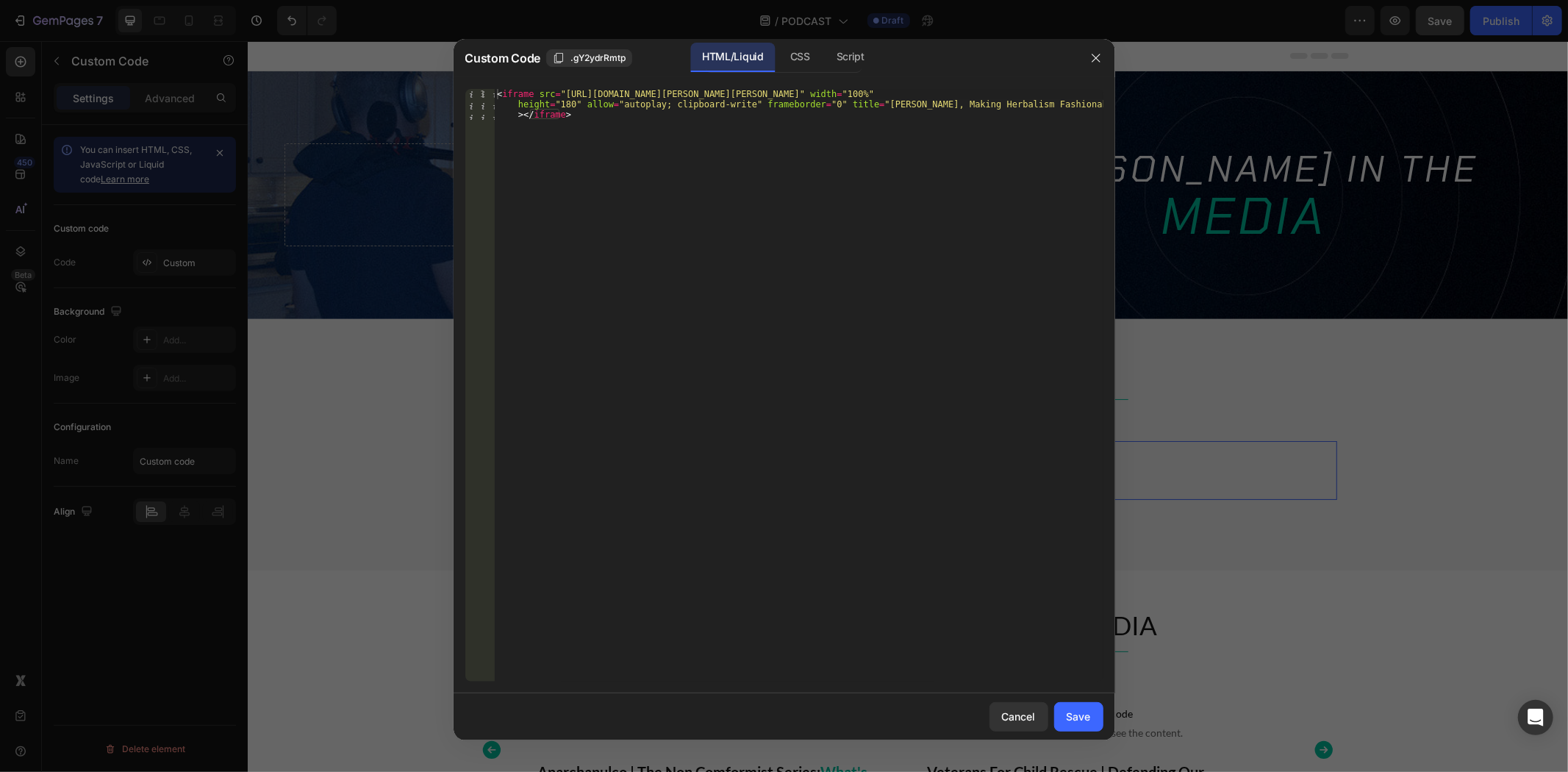
type textarea "<iframe src="https://omny.fm/shows/tim-james-unleashed/rachelle-robinett-making…"
click at [687, 128] on div "< iframe src = "https://omny.fm/shows/tim-james-unleashed/rachelle-robinett-mak…" at bounding box center [798, 416] width 609 height 655
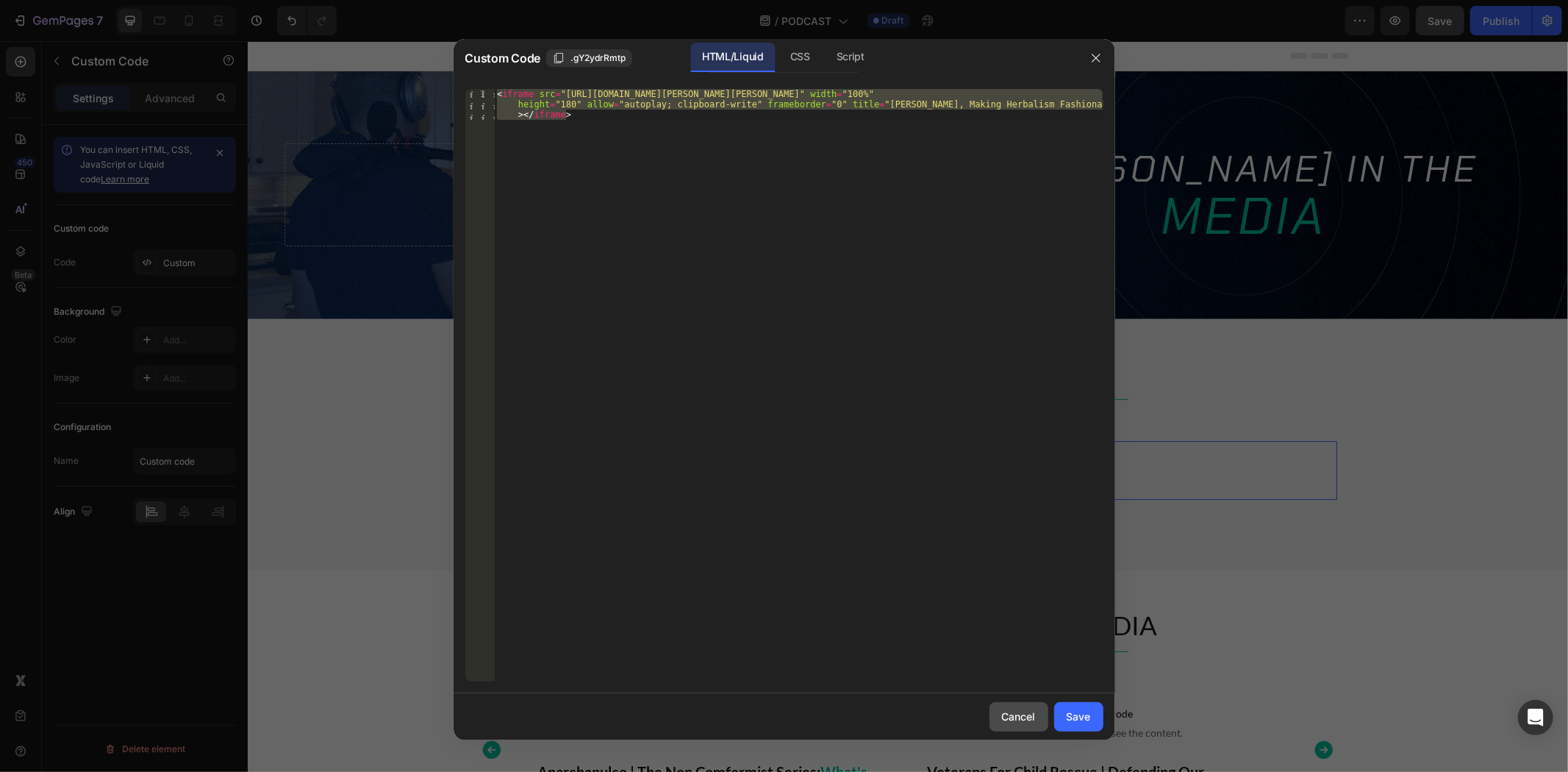
click at [1011, 707] on button "Cancel" at bounding box center [1019, 718] width 59 height 30
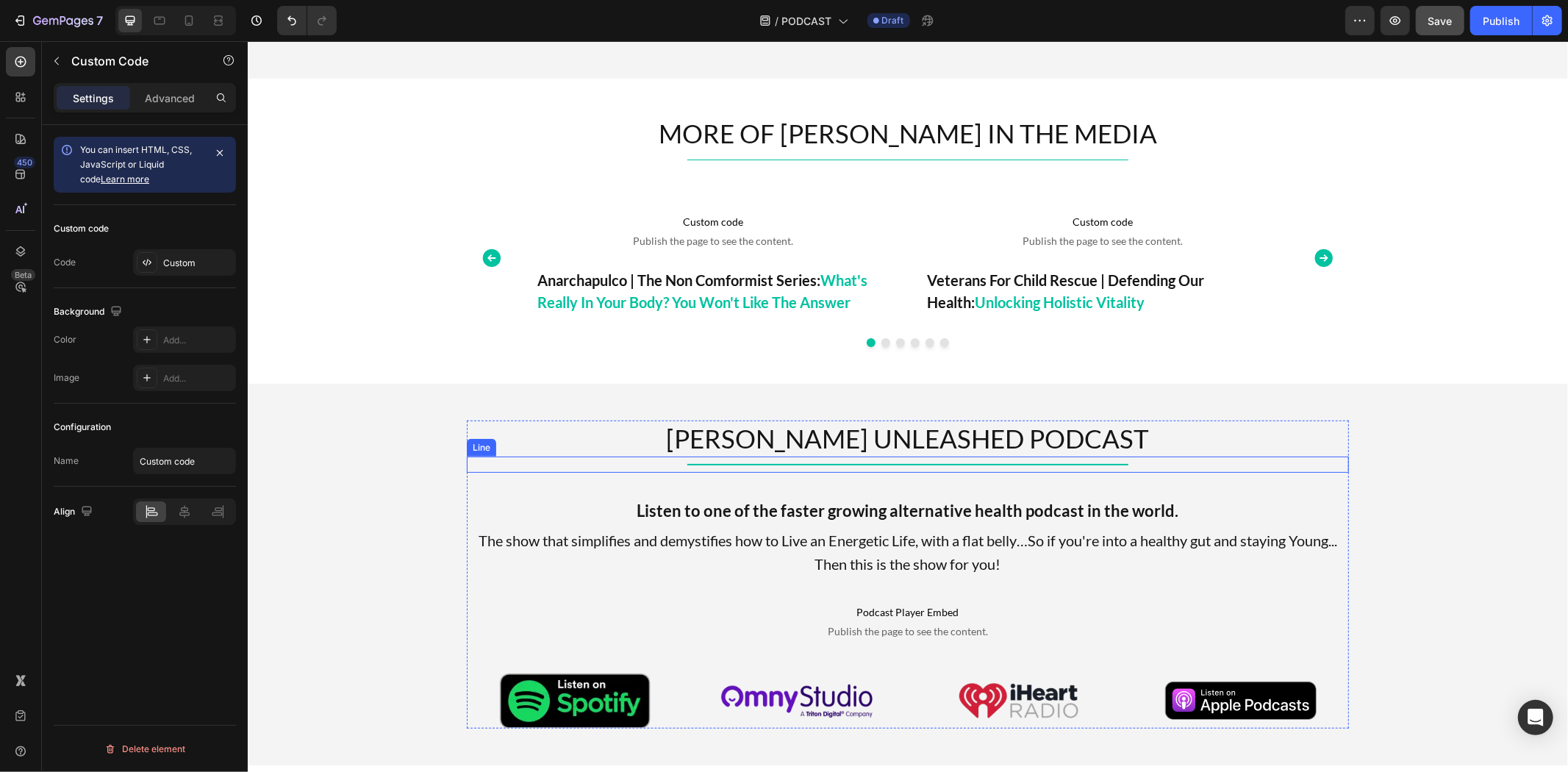
scroll to position [736, 0]
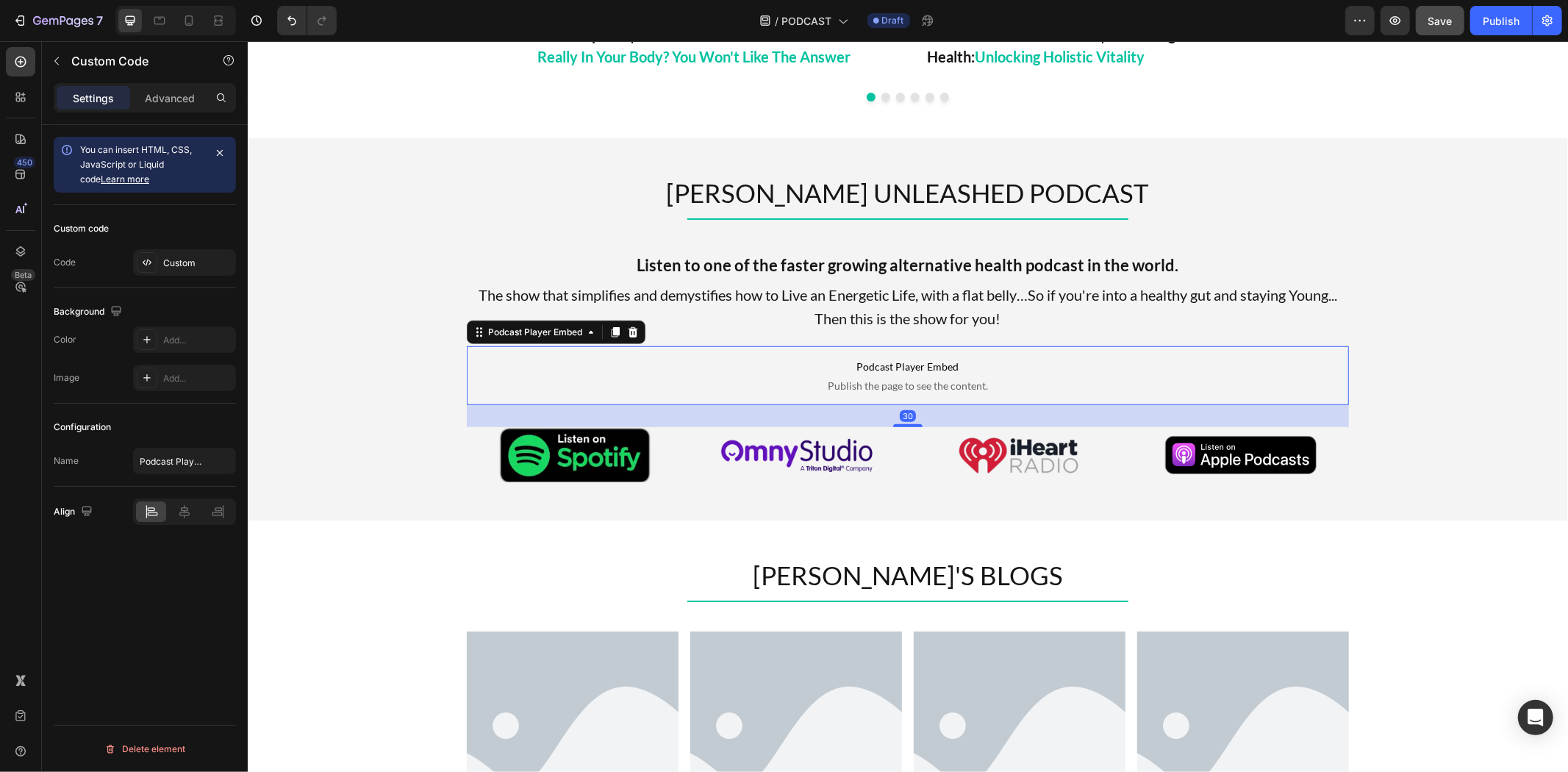
click at [822, 345] on p "Podcast Player Embed Publish the page to see the content." at bounding box center [907, 375] width 882 height 59
click at [193, 262] on div "Custom" at bounding box center [197, 263] width 69 height 13
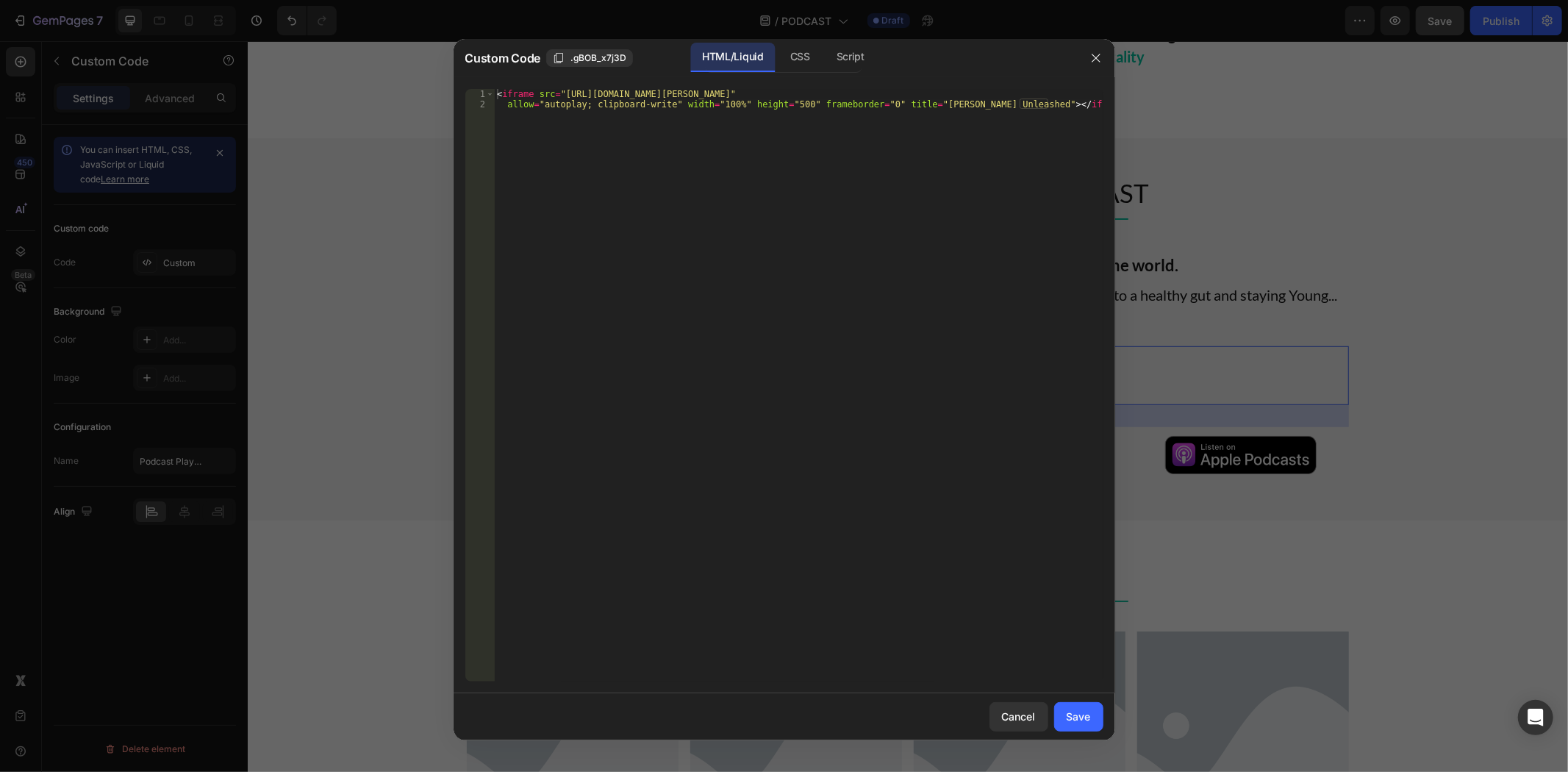
type textarea "allow="autoplay; clipboard-write" width="100%" height="500" frameborder="0" tit…"
click at [774, 255] on div "< iframe src = "https://omny.fm/shows/tim-james-unleashed/playlists/podcast/emb…" at bounding box center [798, 395] width 609 height 613
paste textarea "<iframe src="https://omny.fm/shows/tim-james-unleashed/rachelle-robinett-making…"
click at [506, 121] on div "< iframe src = "https://omny.fm/shows/tim-james-unleashed/playlists/podcast/emb…" at bounding box center [798, 405] width 609 height 634
type textarea "<iframe src="https://omny.fm/shows/tim-james-unleashed/rachelle-robinett-making…"
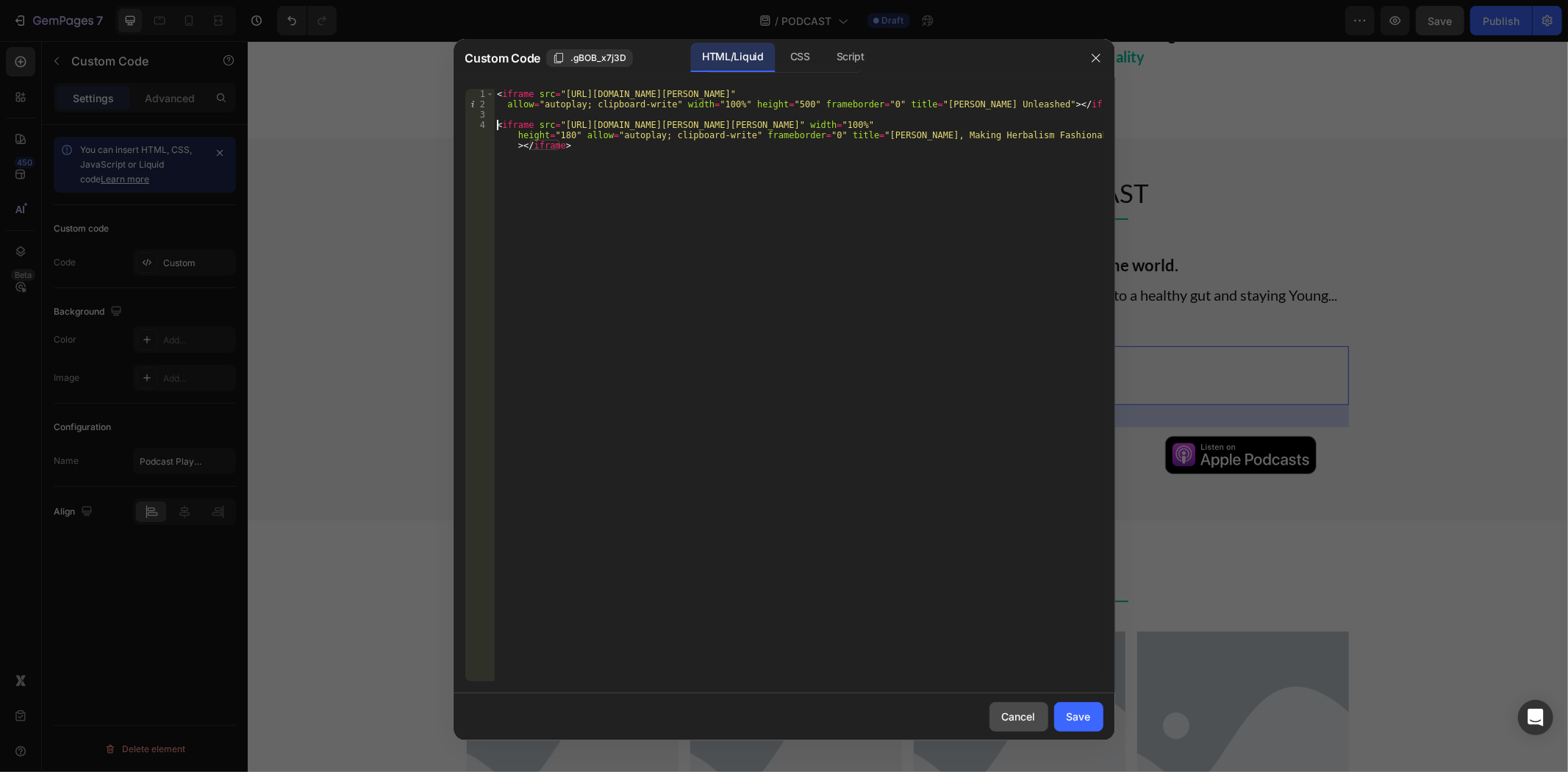
click at [1007, 718] on div "Cancel" at bounding box center [1019, 717] width 34 height 16
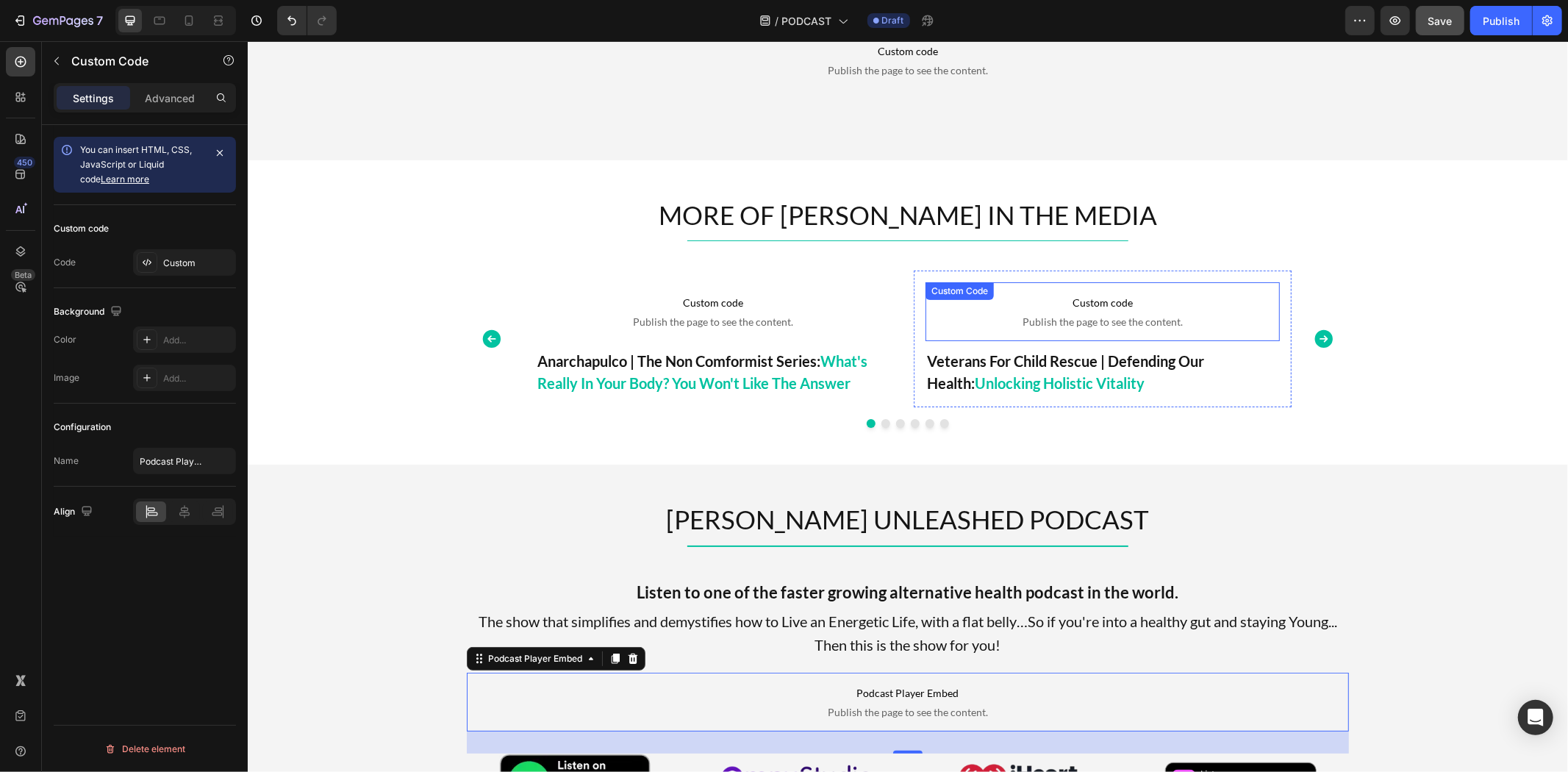
scroll to position [0, 0]
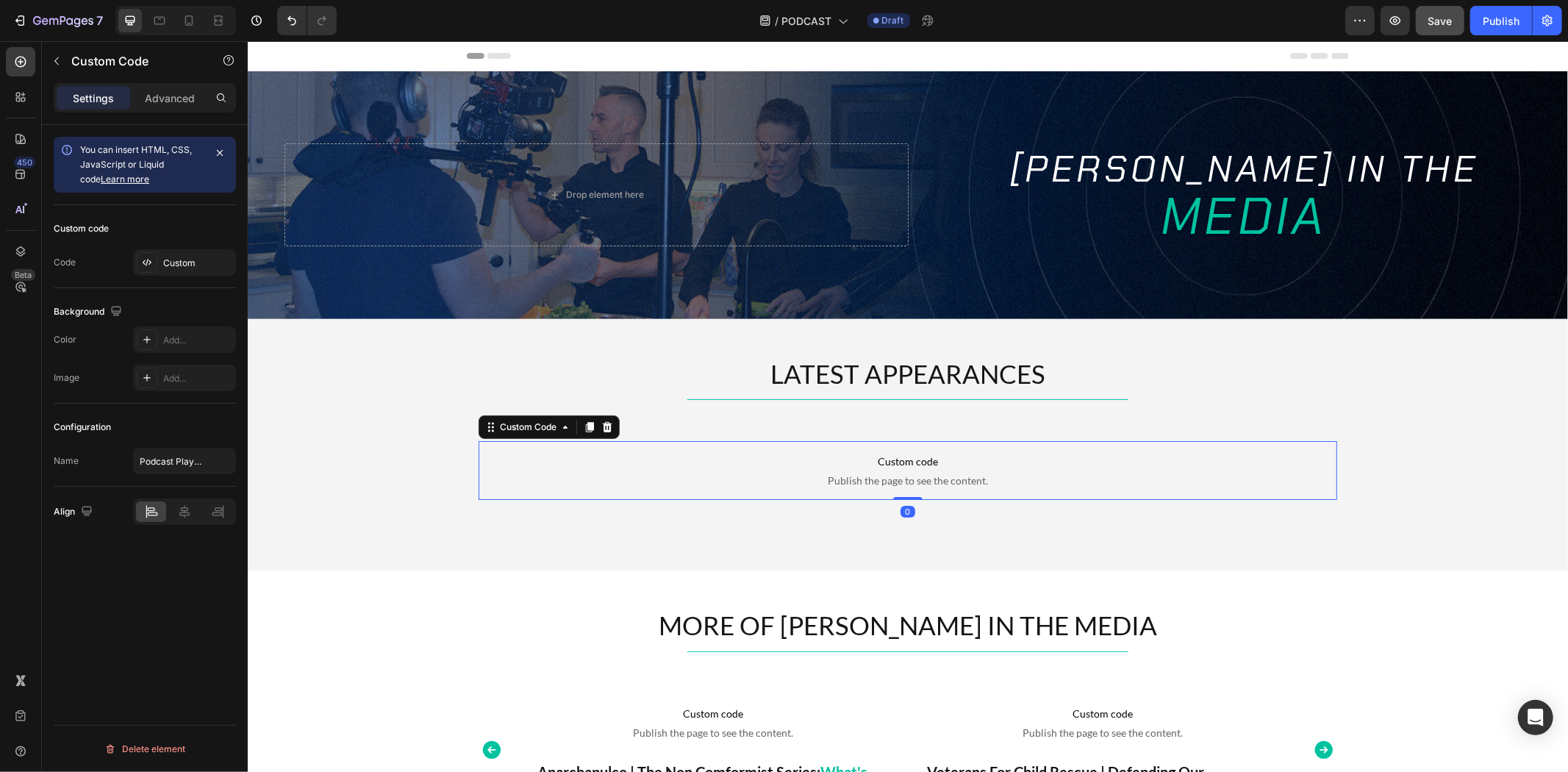
click at [883, 452] on span "Custom code" at bounding box center [907, 461] width 858 height 18
click at [179, 253] on div "Custom" at bounding box center [185, 262] width 103 height 27
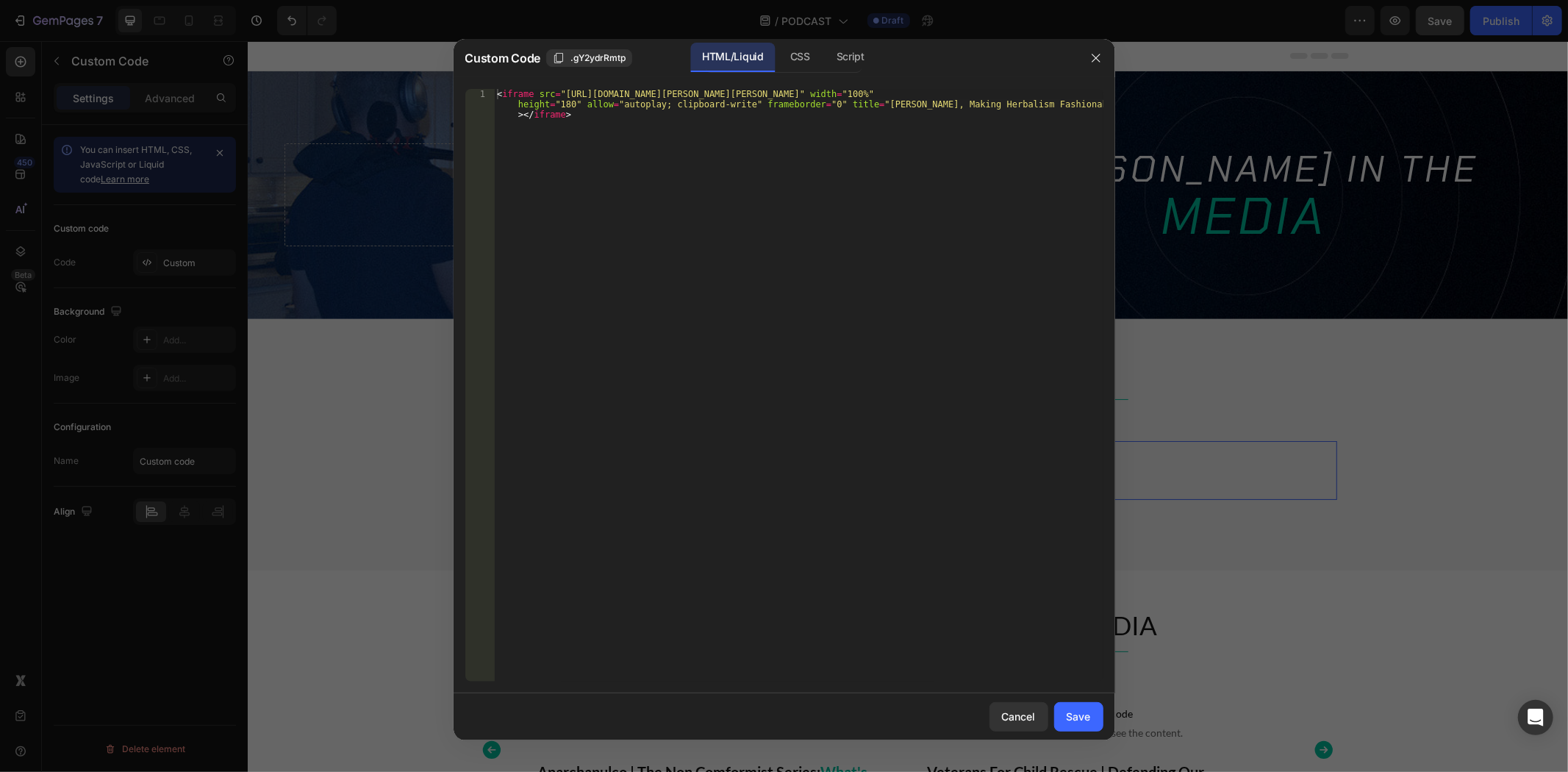
click at [713, 255] on div "< iframe src = "https://omny.fm/shows/tim-james-unleashed/rachelle-robinett-mak…" at bounding box center [798, 416] width 609 height 655
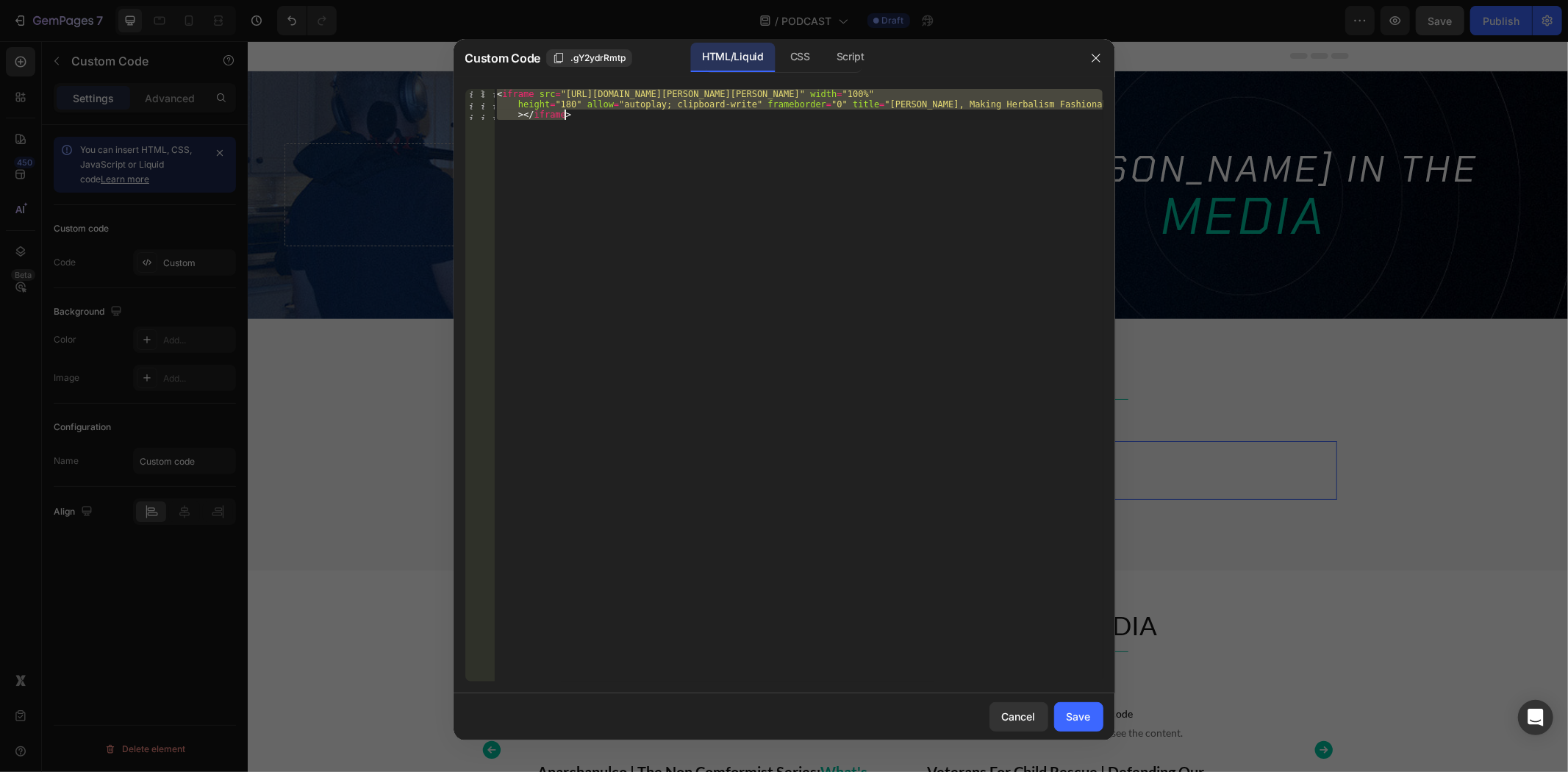
paste textarea "?size=square&style=cover" allow="autoplay; clipboard-write" width="400" height=…"
type textarea "<iframe src="https://omny.fm/shows/tim-james-unleashed/rachelle-robinett-making…"
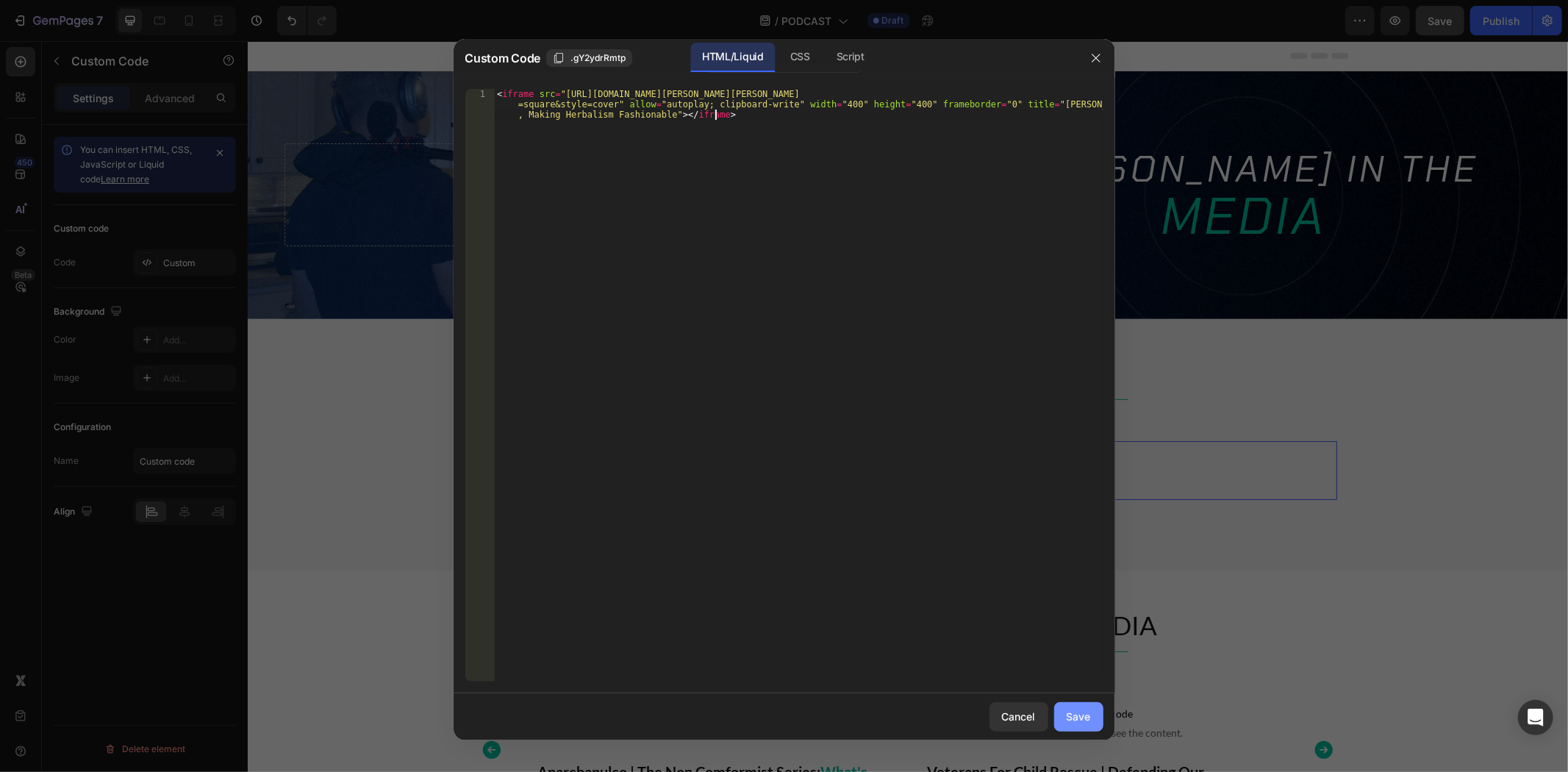
click at [1070, 711] on div "Save" at bounding box center [1079, 717] width 24 height 16
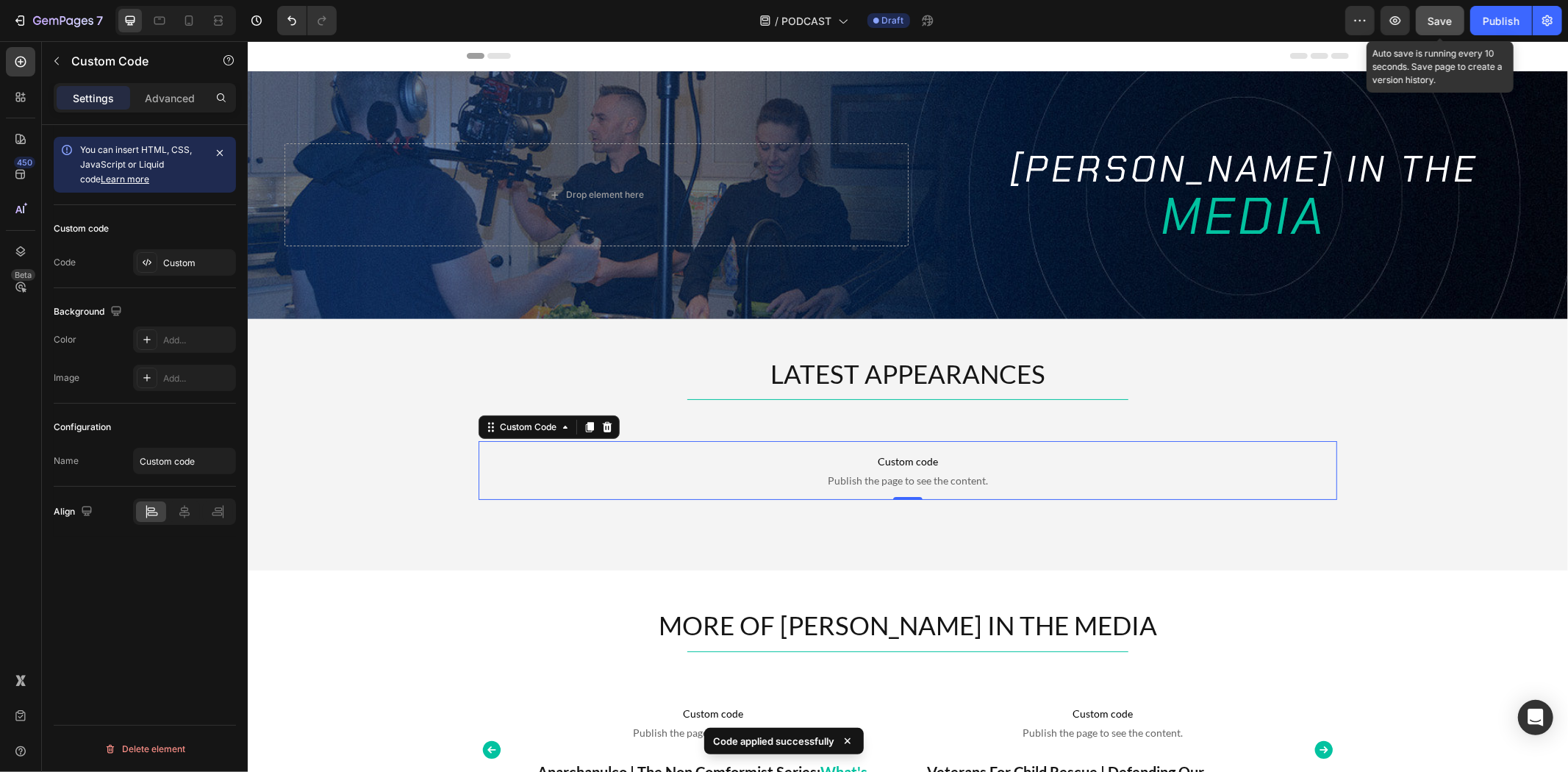
click at [1451, 17] on span "Save" at bounding box center [1441, 21] width 24 height 13
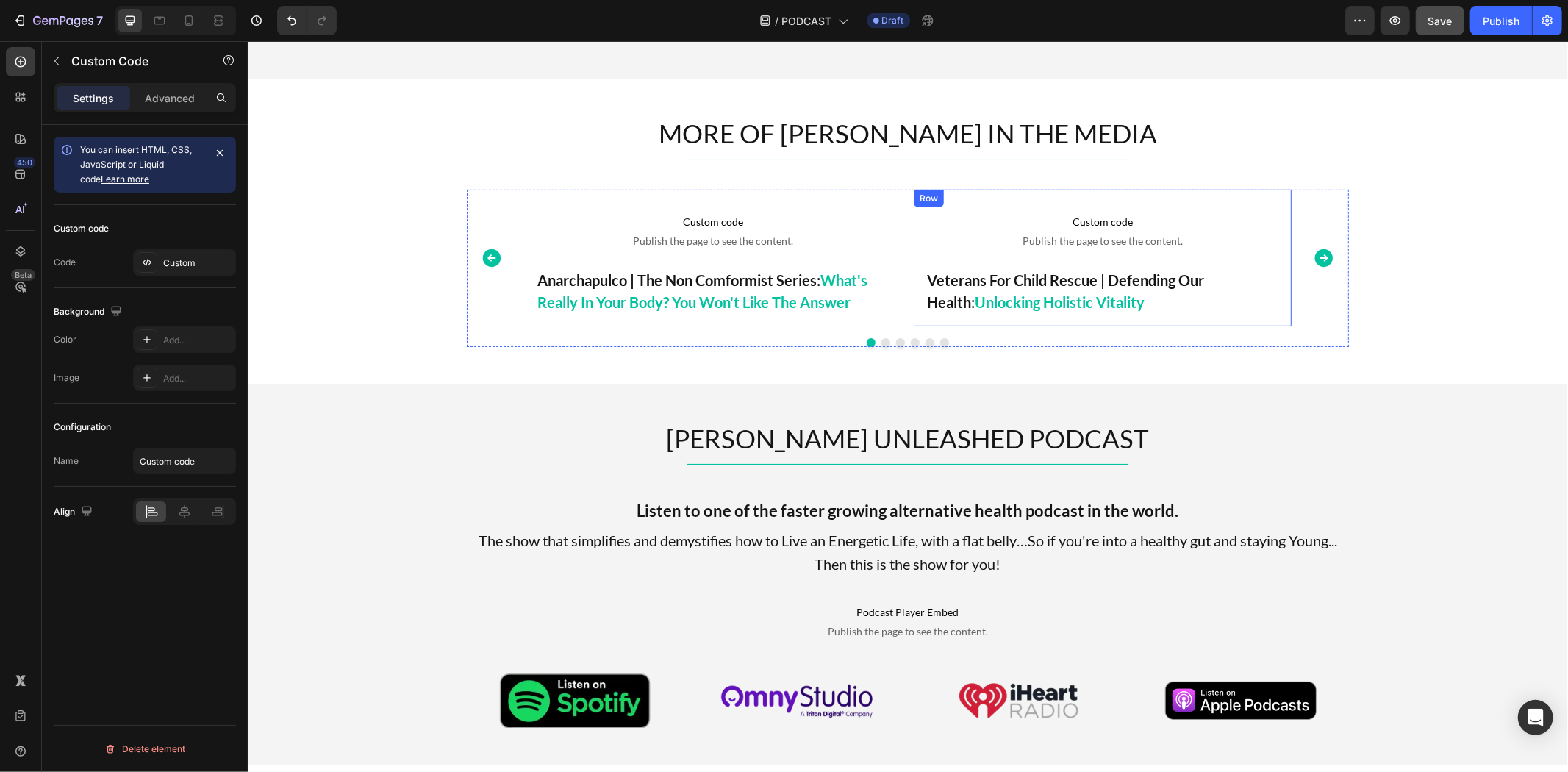
scroll to position [572, 0]
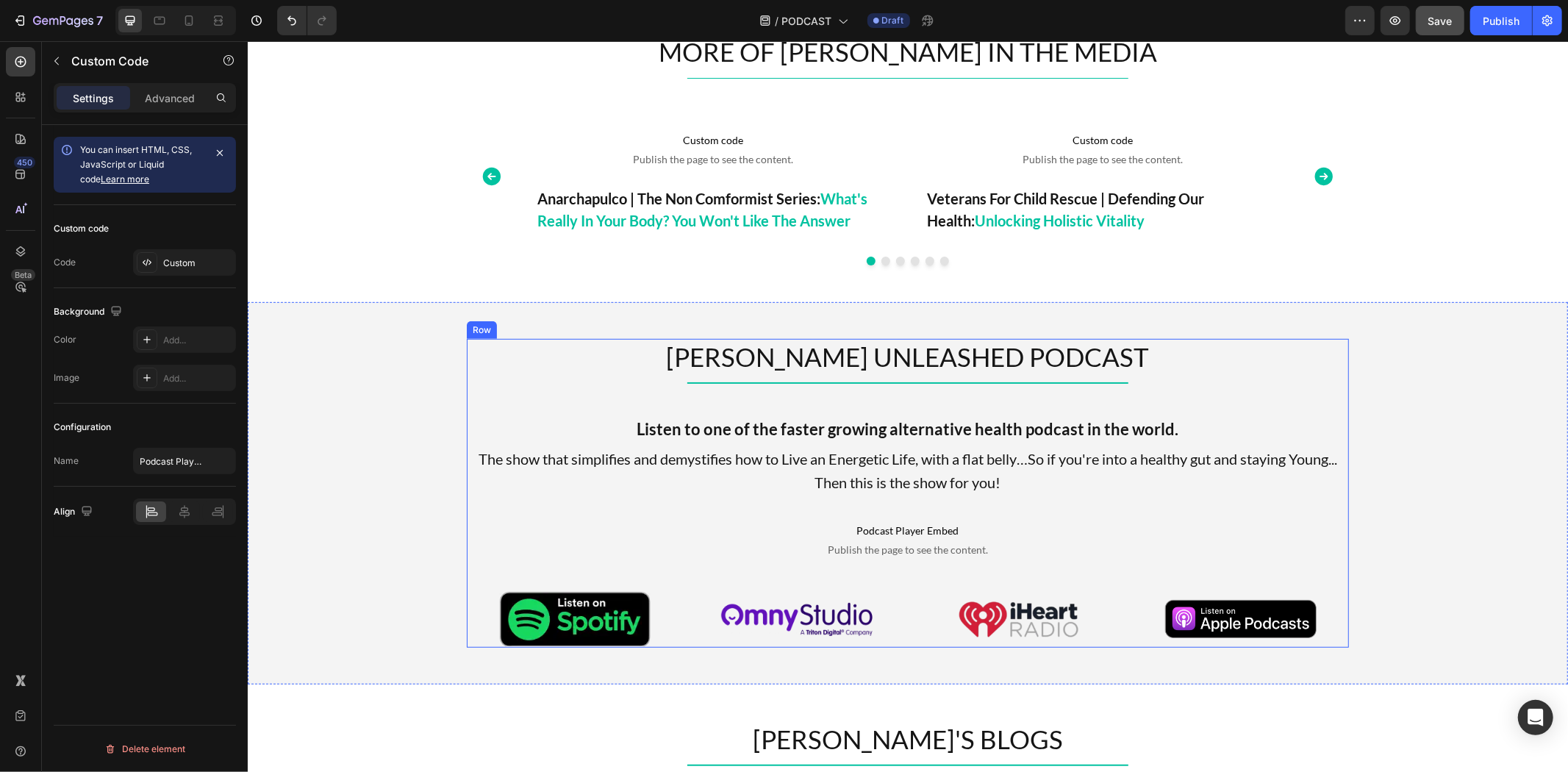
click at [913, 537] on p "Podcast Player Embed Publish the page to see the content." at bounding box center [907, 539] width 882 height 59
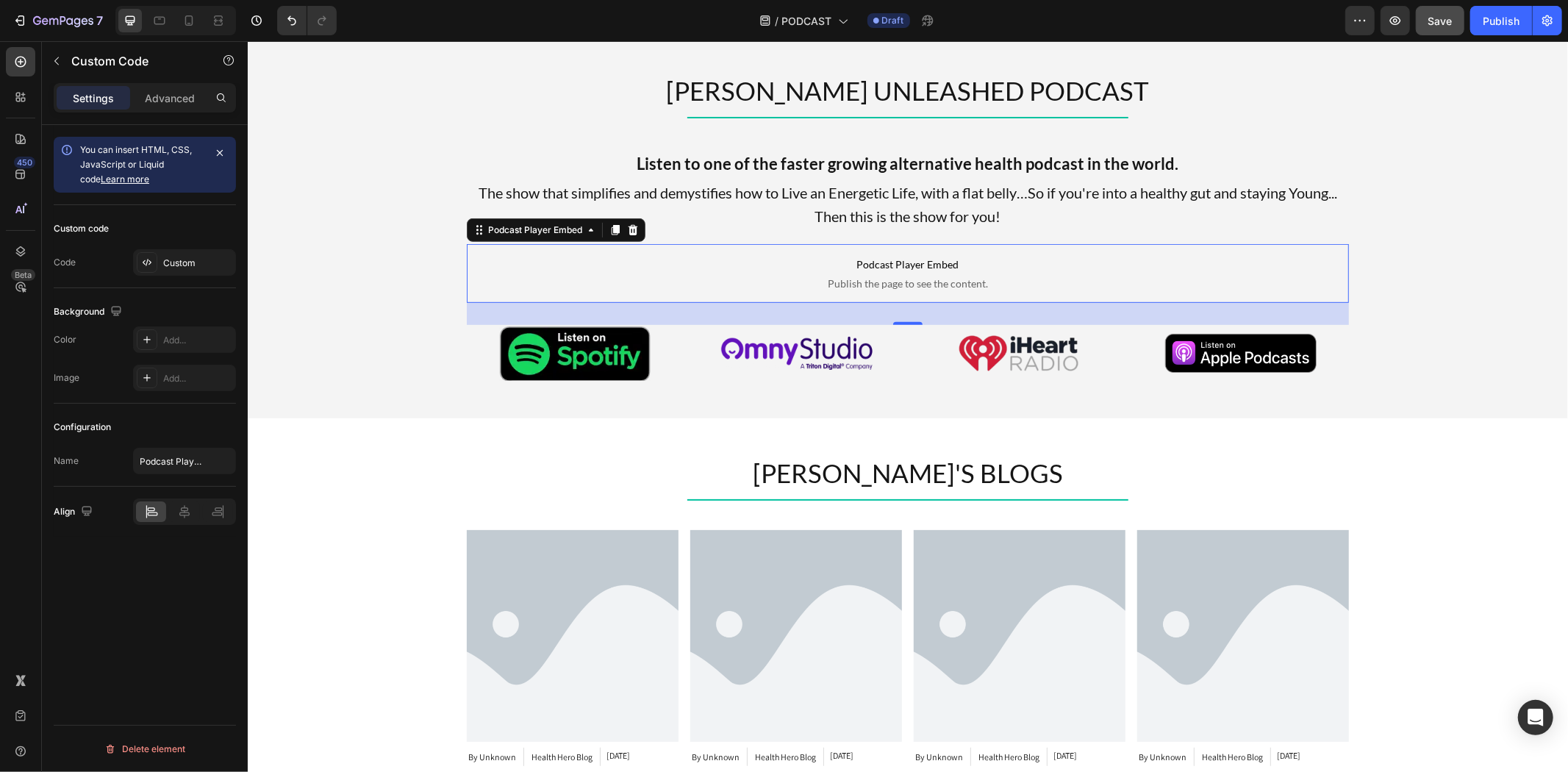
click at [839, 271] on span "Podcast Player Embed" at bounding box center [907, 263] width 882 height 18
click at [178, 260] on div "Custom" at bounding box center [197, 263] width 69 height 13
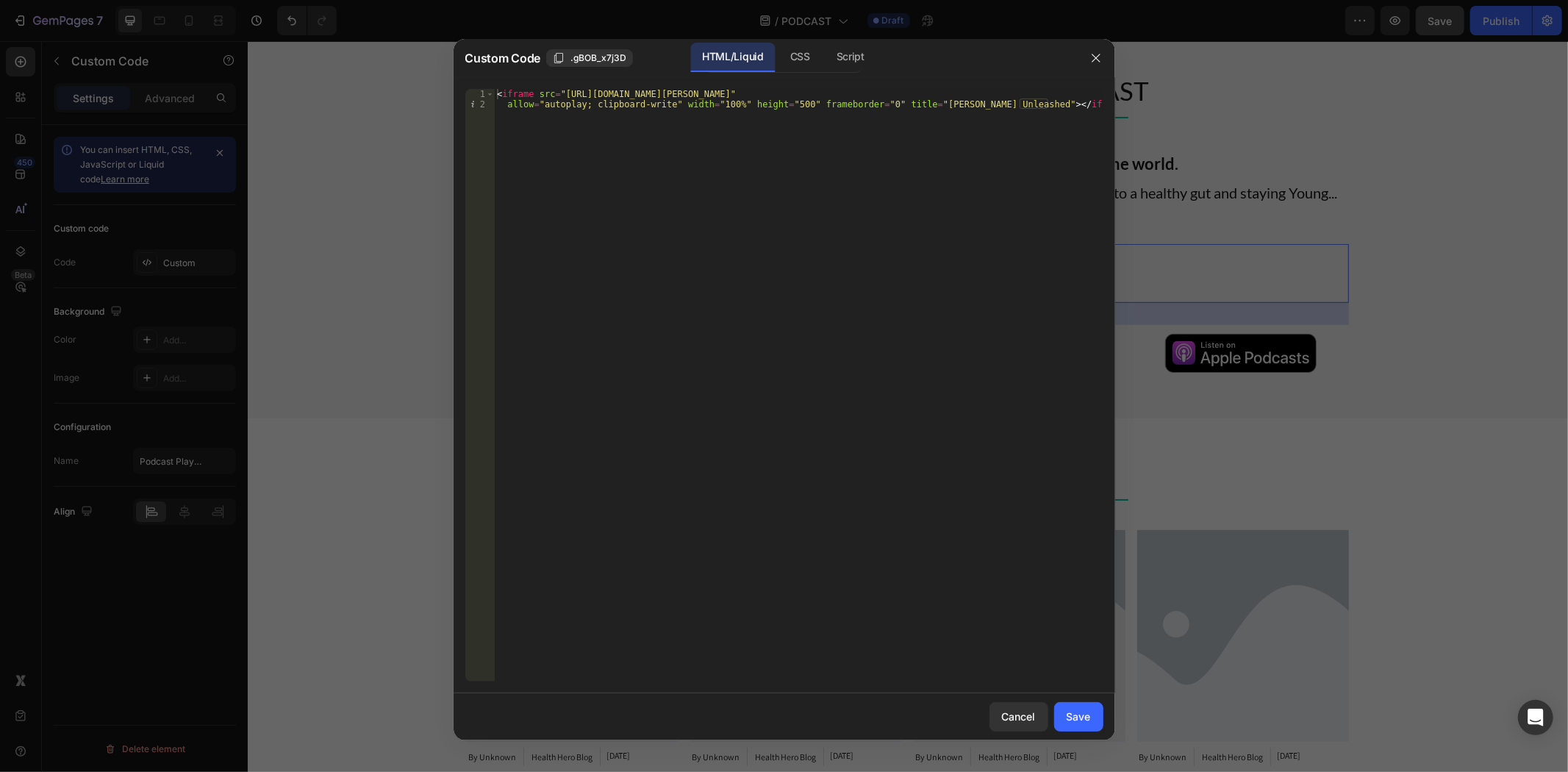
click at [1206, 108] on div at bounding box center [784, 386] width 1568 height 772
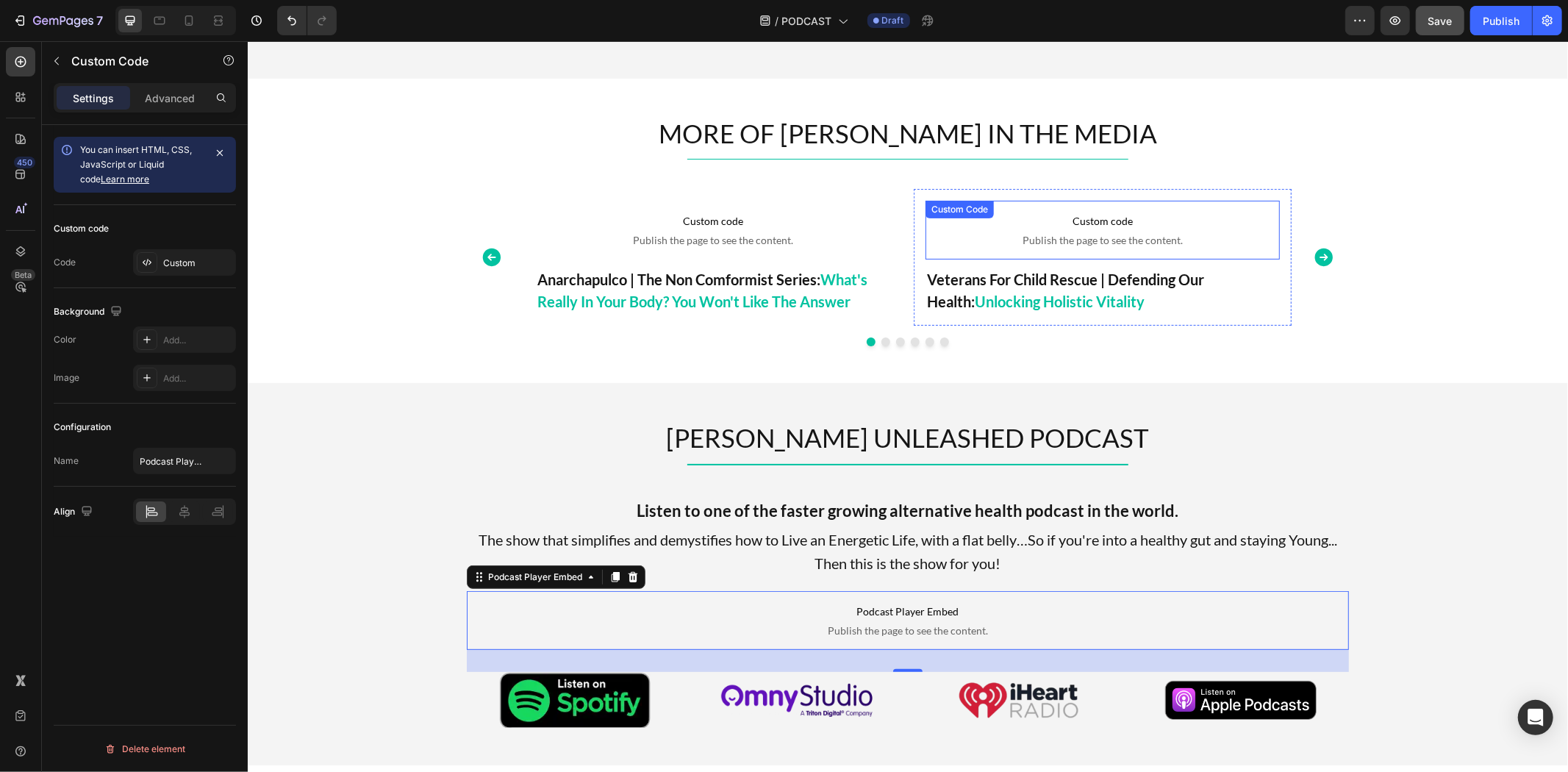
scroll to position [0, 0]
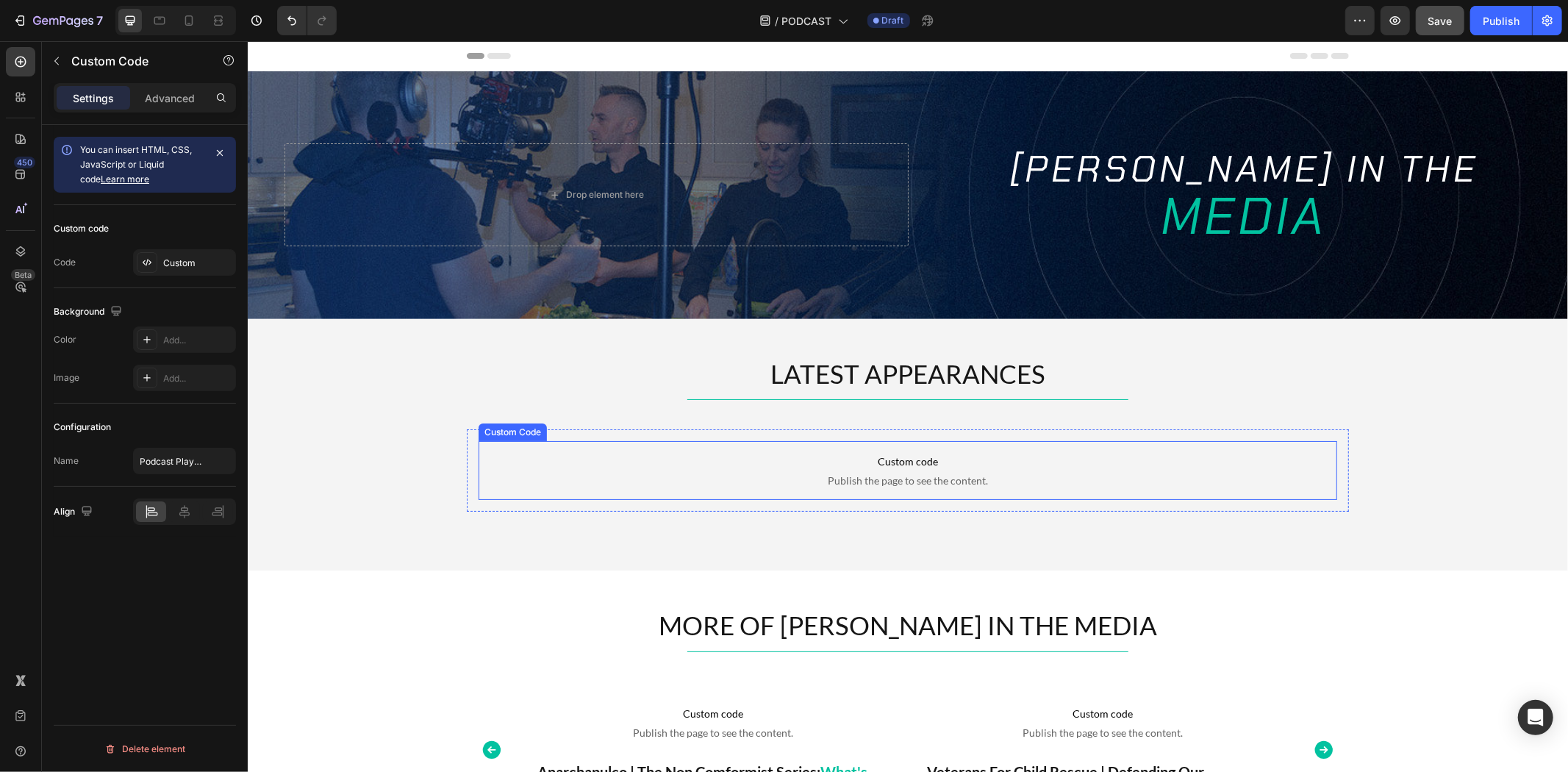
click at [946, 476] on span "Publish the page to see the content." at bounding box center [907, 480] width 858 height 15
click at [180, 259] on div "Custom" at bounding box center [197, 263] width 69 height 13
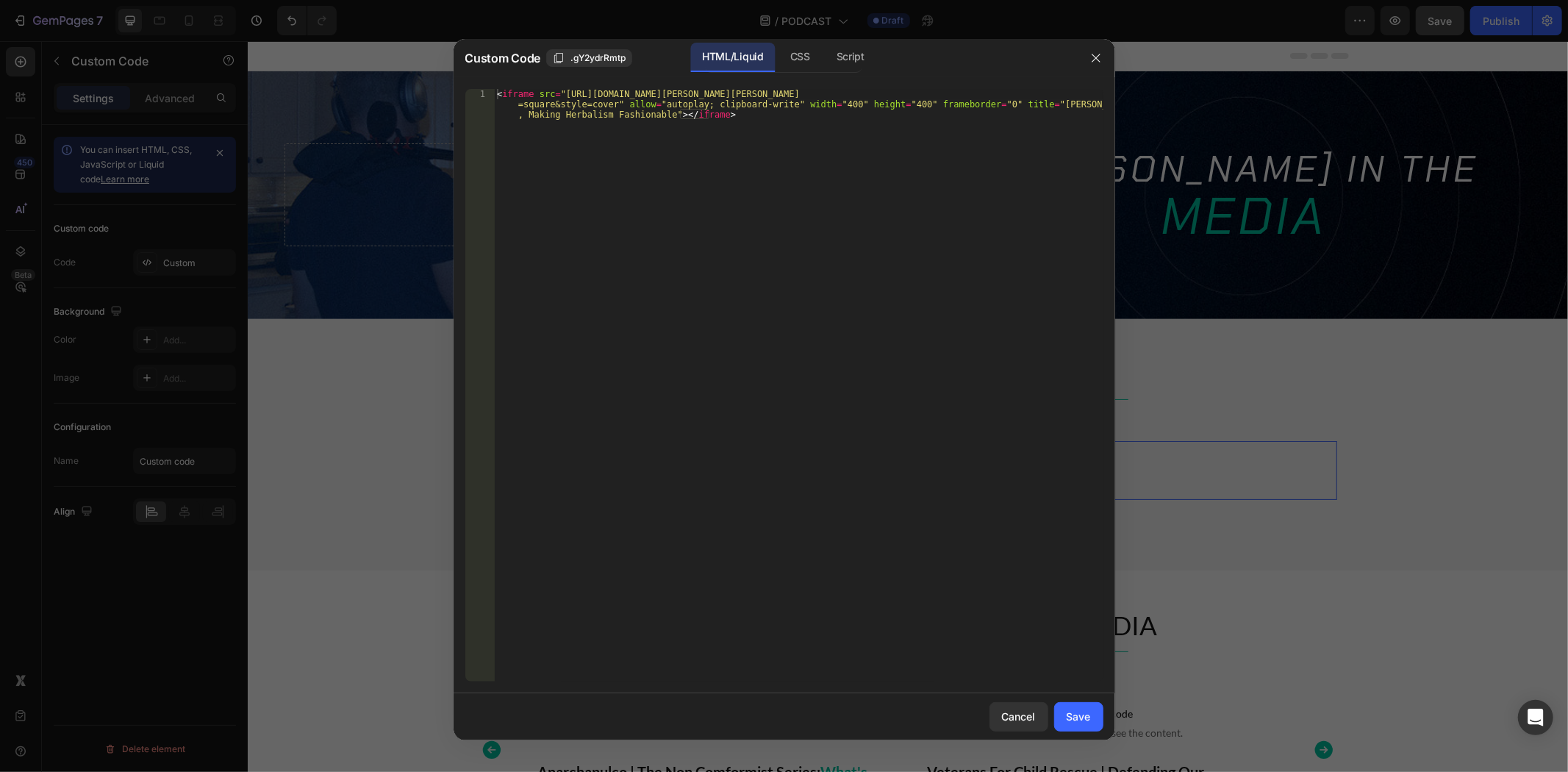
click at [898, 230] on div "< iframe src = "https://omny.fm/shows/tim-james-unleashed/rachelle-robinett-mak…" at bounding box center [798, 416] width 609 height 655
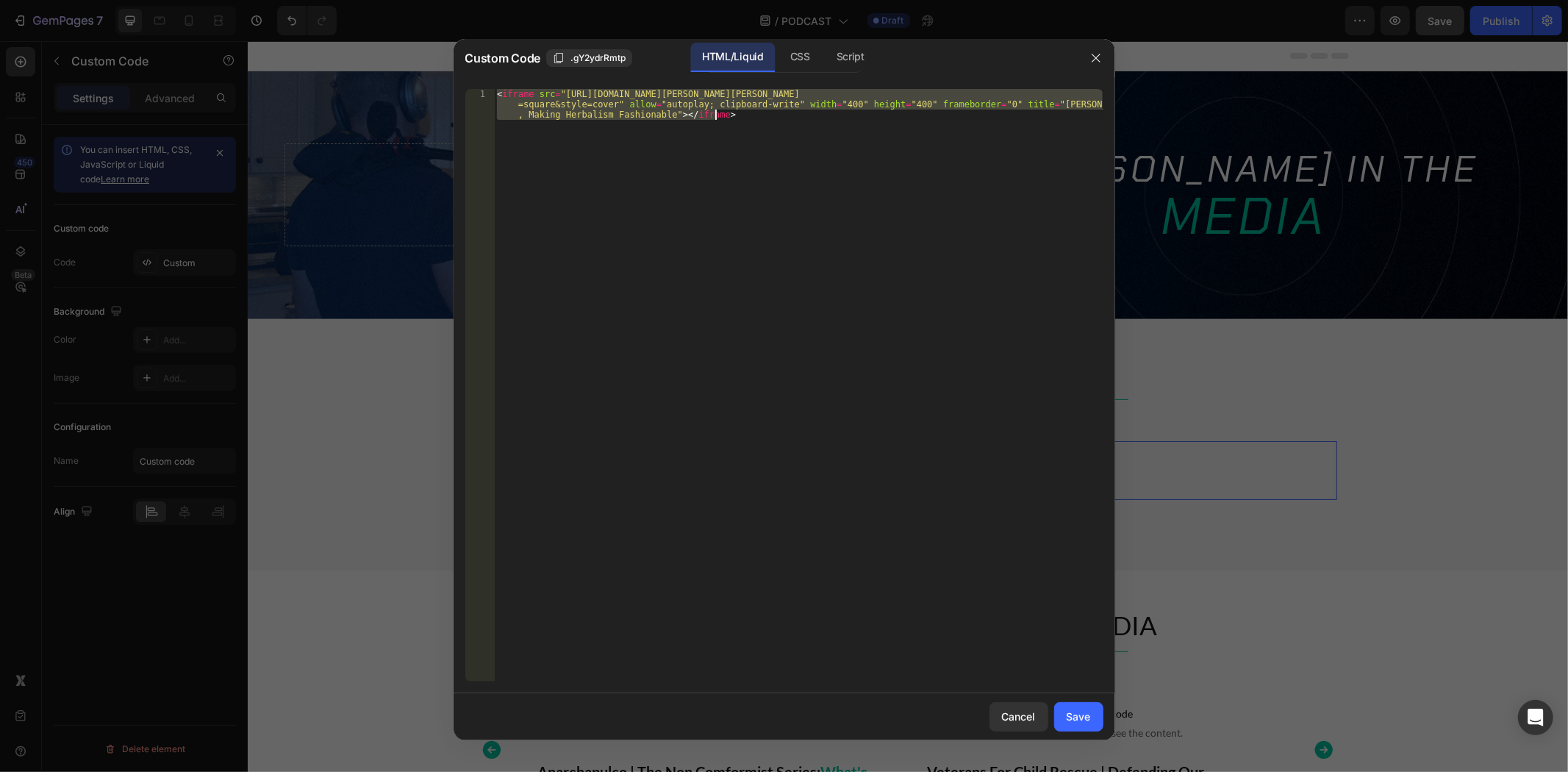
paste textarea "" width="100%" height="180" allow="autoplay; clipboard-write"
type textarea "<iframe src="https://omny.fm/shows/tim-james-unleashed/rachelle-robinett-making…"
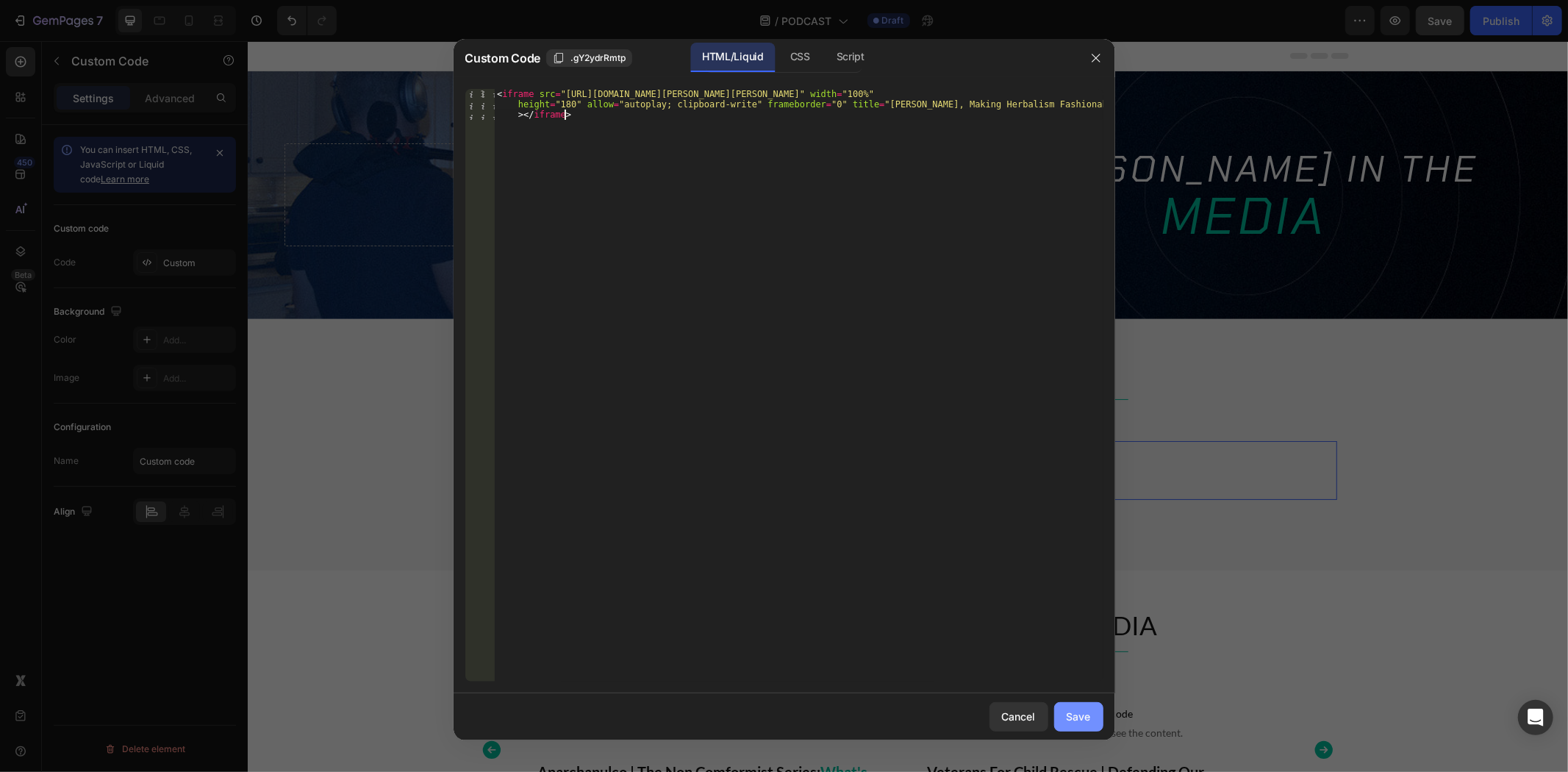
click at [1074, 715] on div "Save" at bounding box center [1079, 717] width 24 height 16
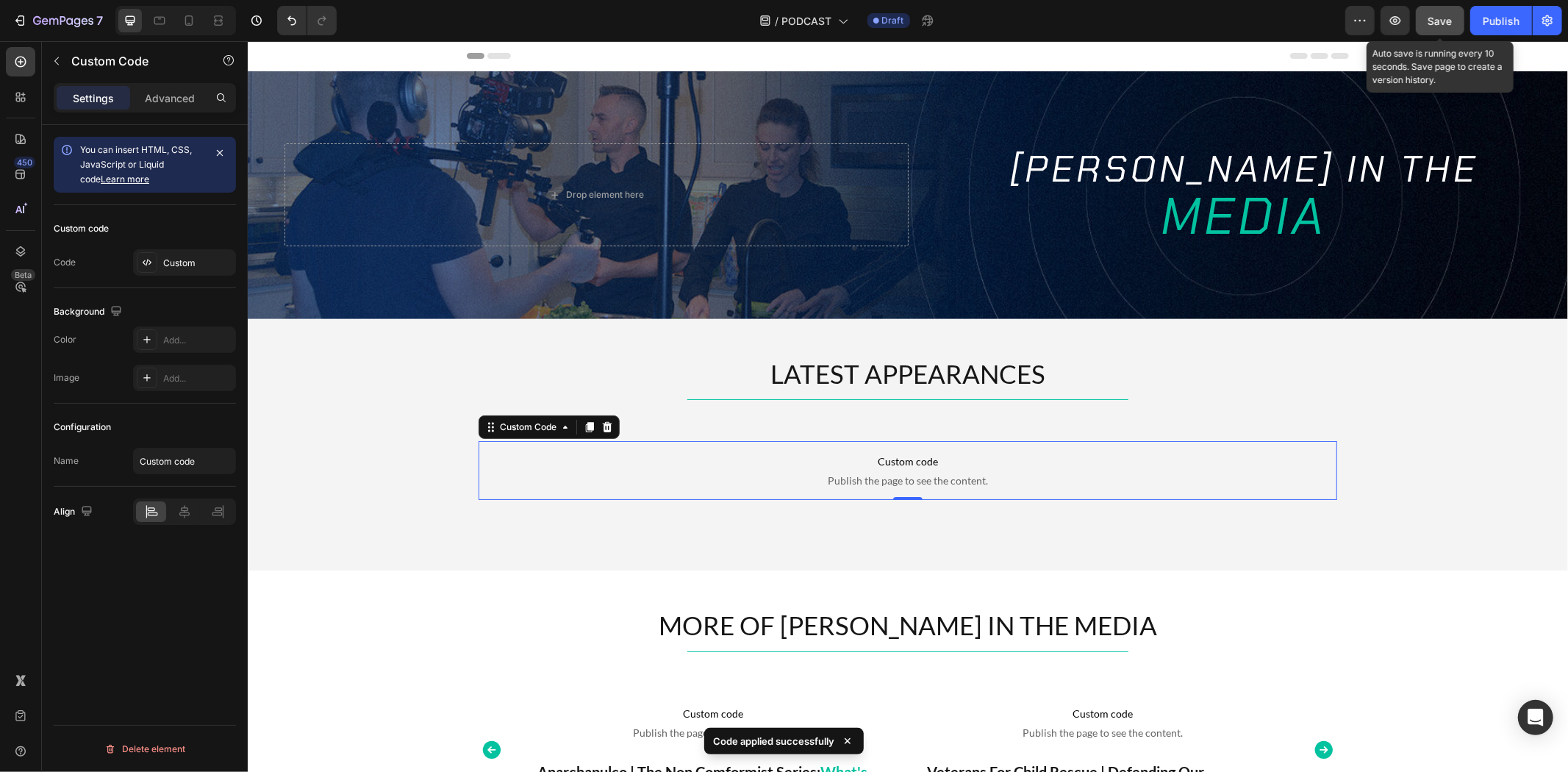
click at [1443, 20] on span "Save" at bounding box center [1441, 21] width 24 height 13
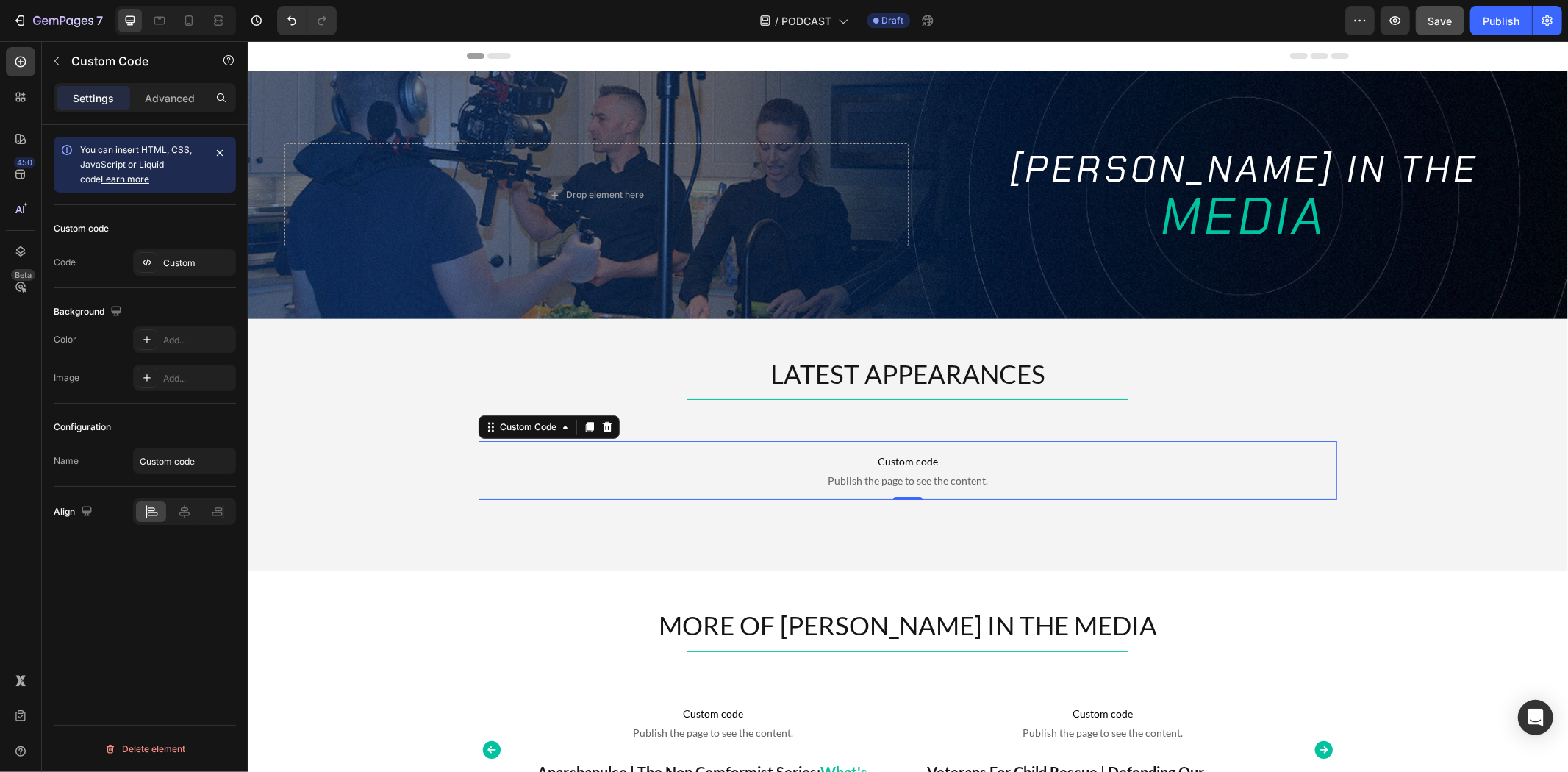
click at [928, 473] on span "Publish the page to see the content." at bounding box center [907, 480] width 858 height 15
click at [206, 265] on div "Custom" at bounding box center [197, 263] width 69 height 13
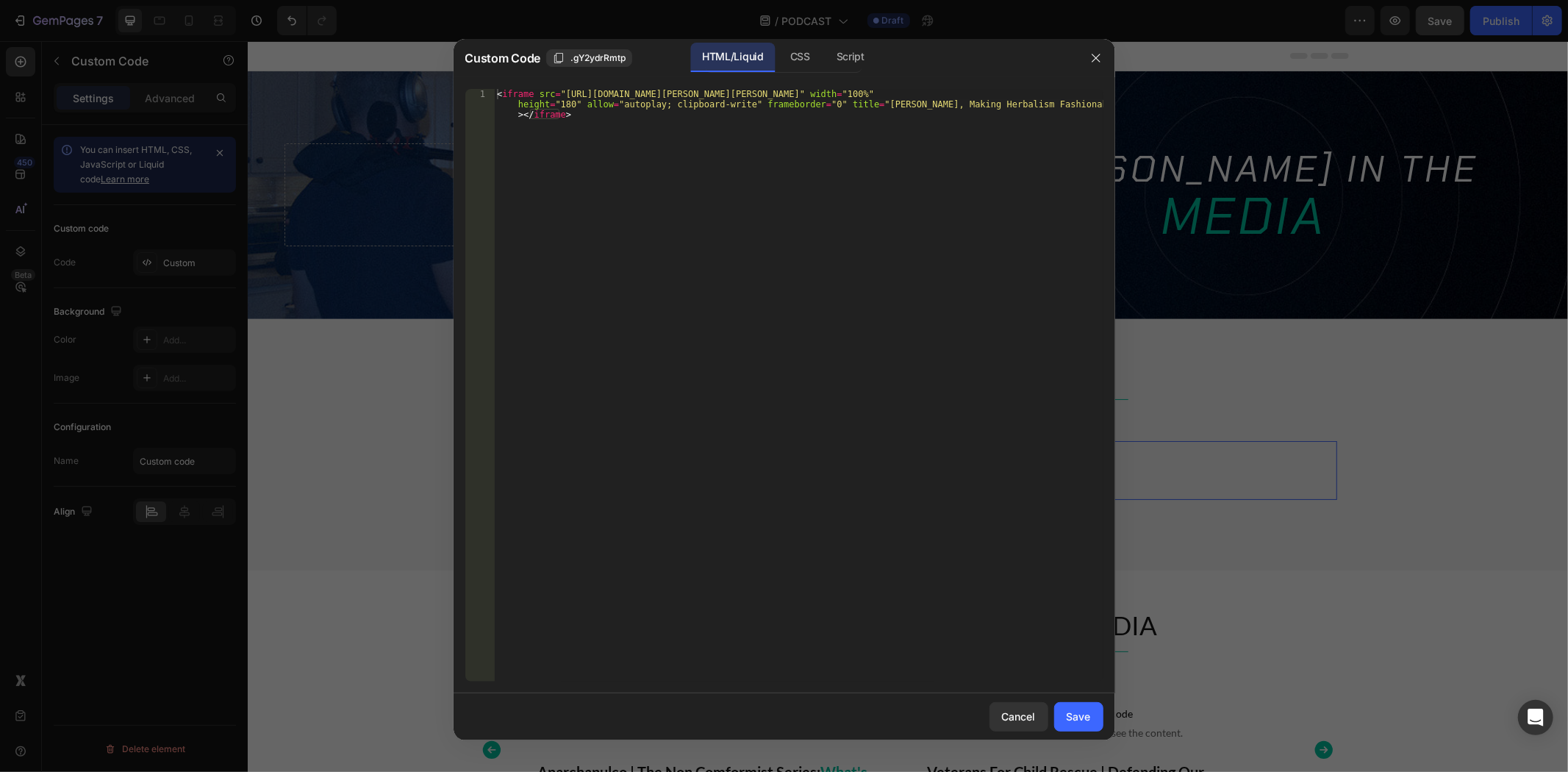
click at [809, 283] on div "< iframe src = "https://omny.fm/shows/tim-james-unleashed/rachelle-robinett-mak…" at bounding box center [798, 416] width 609 height 655
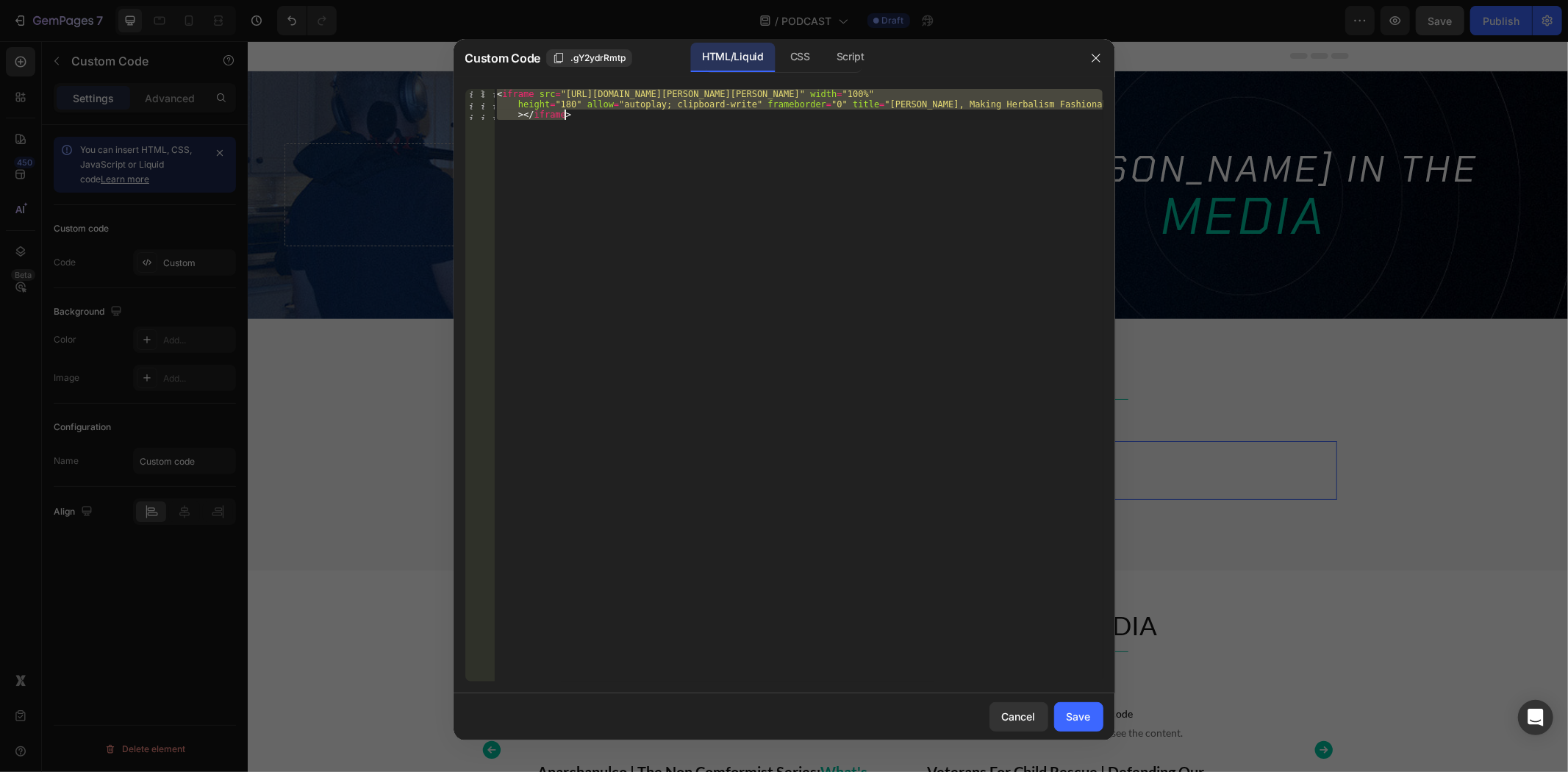
paste textarea "playlists/podcast/embed?style=artwork" allow="autoplay; clipboard-write" width=…"
type textarea "<iframe src="https://omny.fm/shows/tim-james-unleashed/playlists/podcast/embed?…"
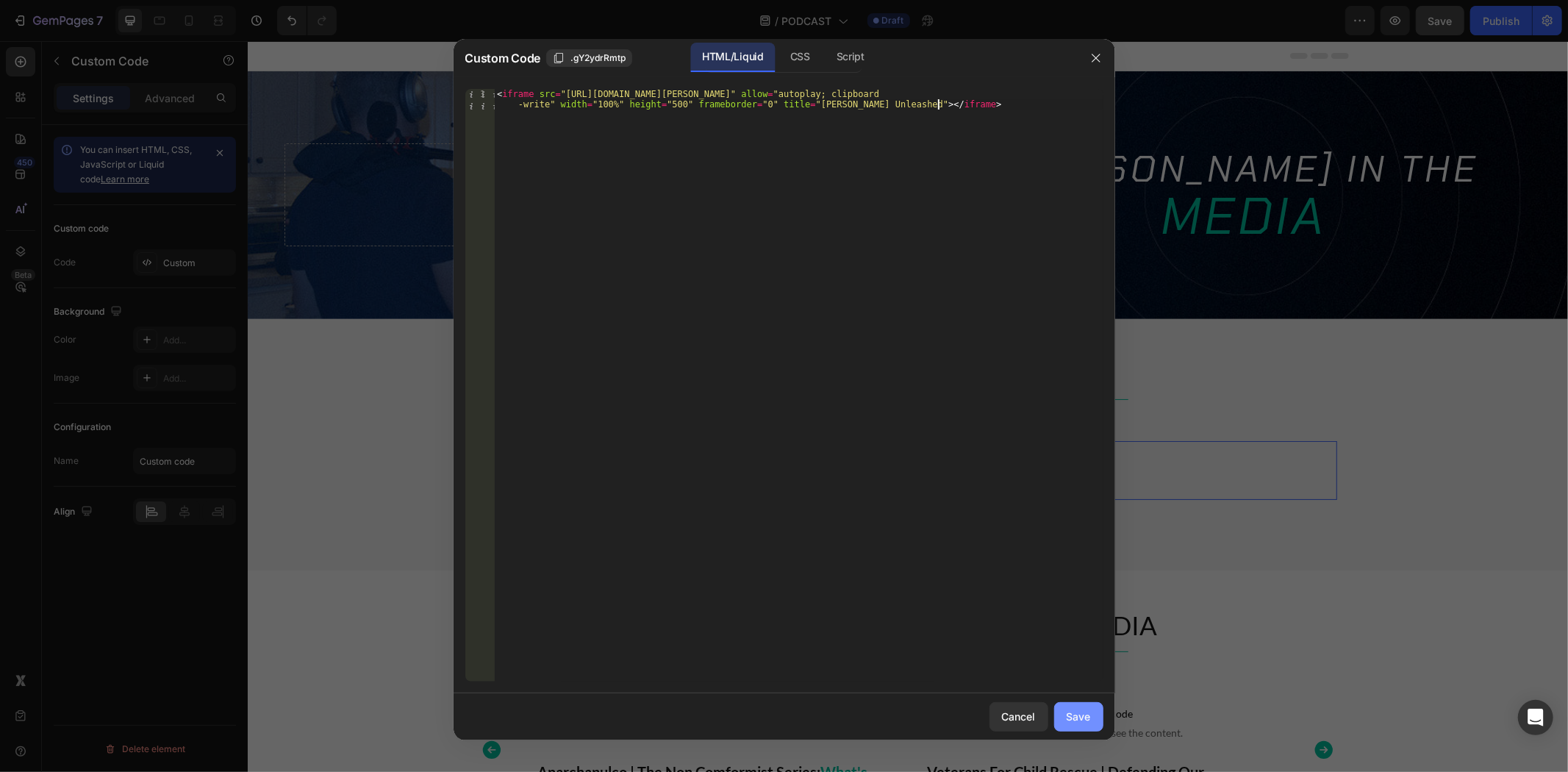
click at [1094, 707] on button "Save" at bounding box center [1078, 718] width 49 height 30
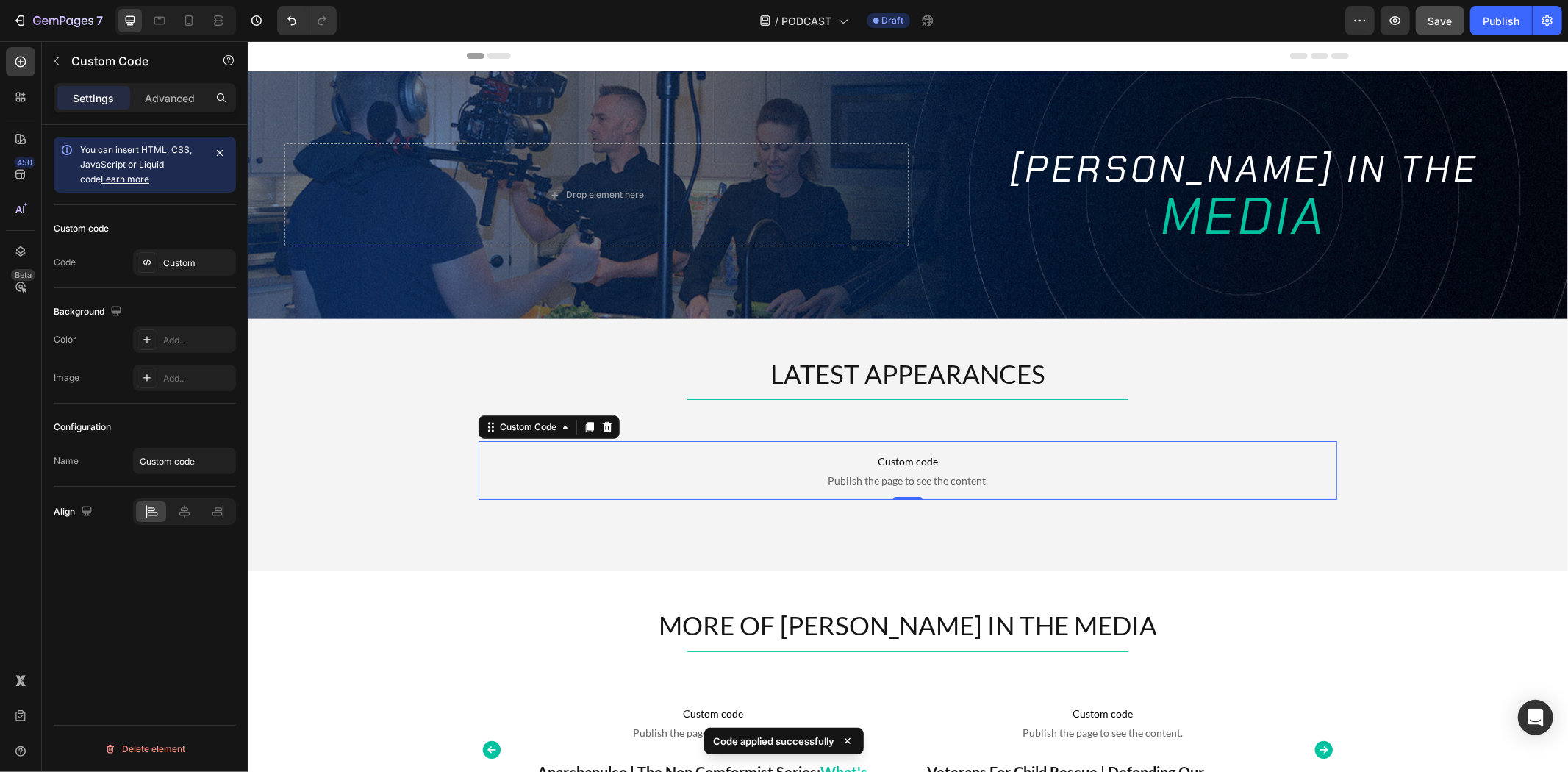
click at [1447, 31] on button "Save" at bounding box center [1440, 20] width 49 height 30
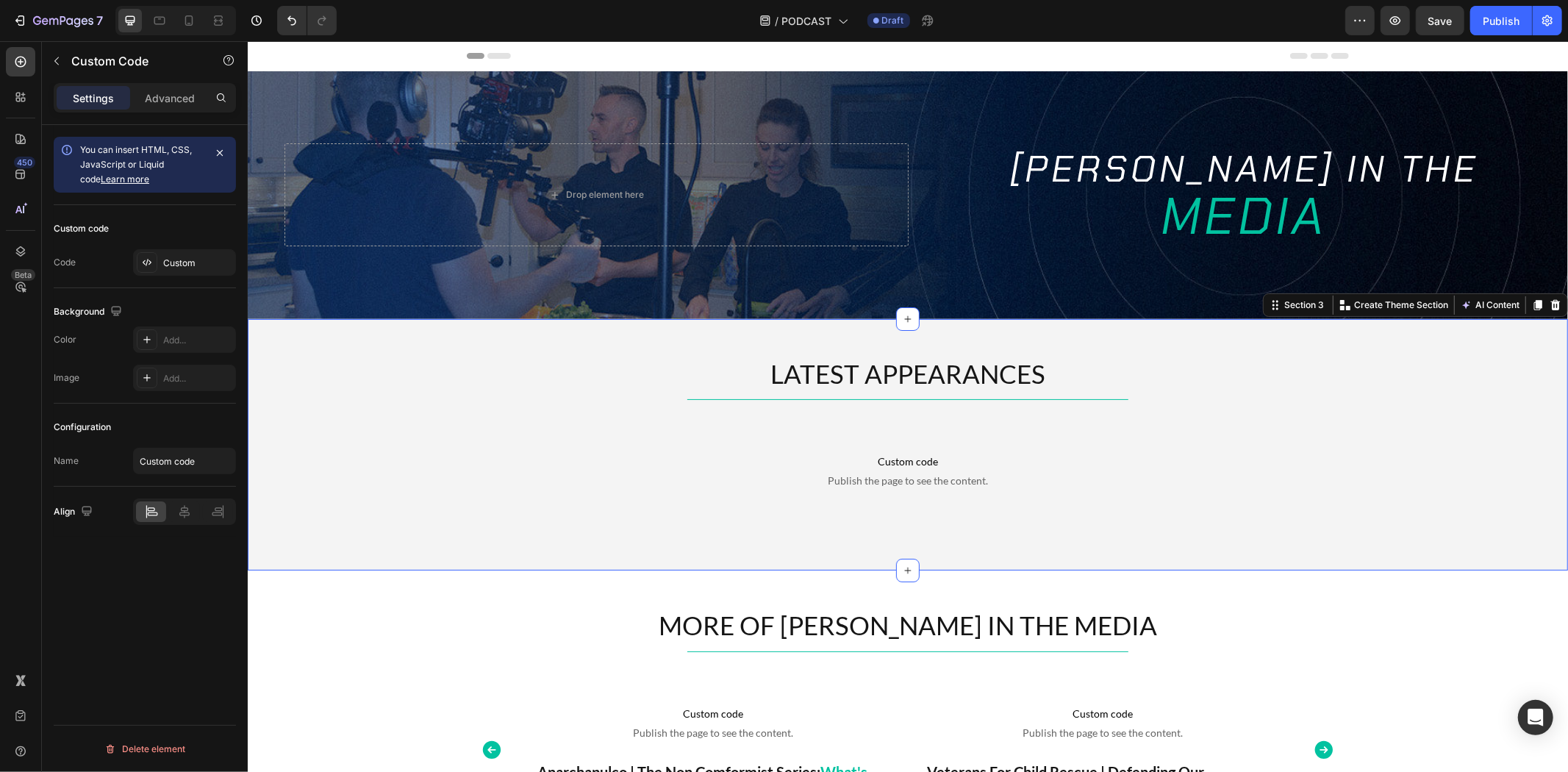
click at [329, 366] on div "LATEST APPEARANCES Heading Title Line Custom code Publish the page to see the c…" at bounding box center [907, 445] width 1321 height 179
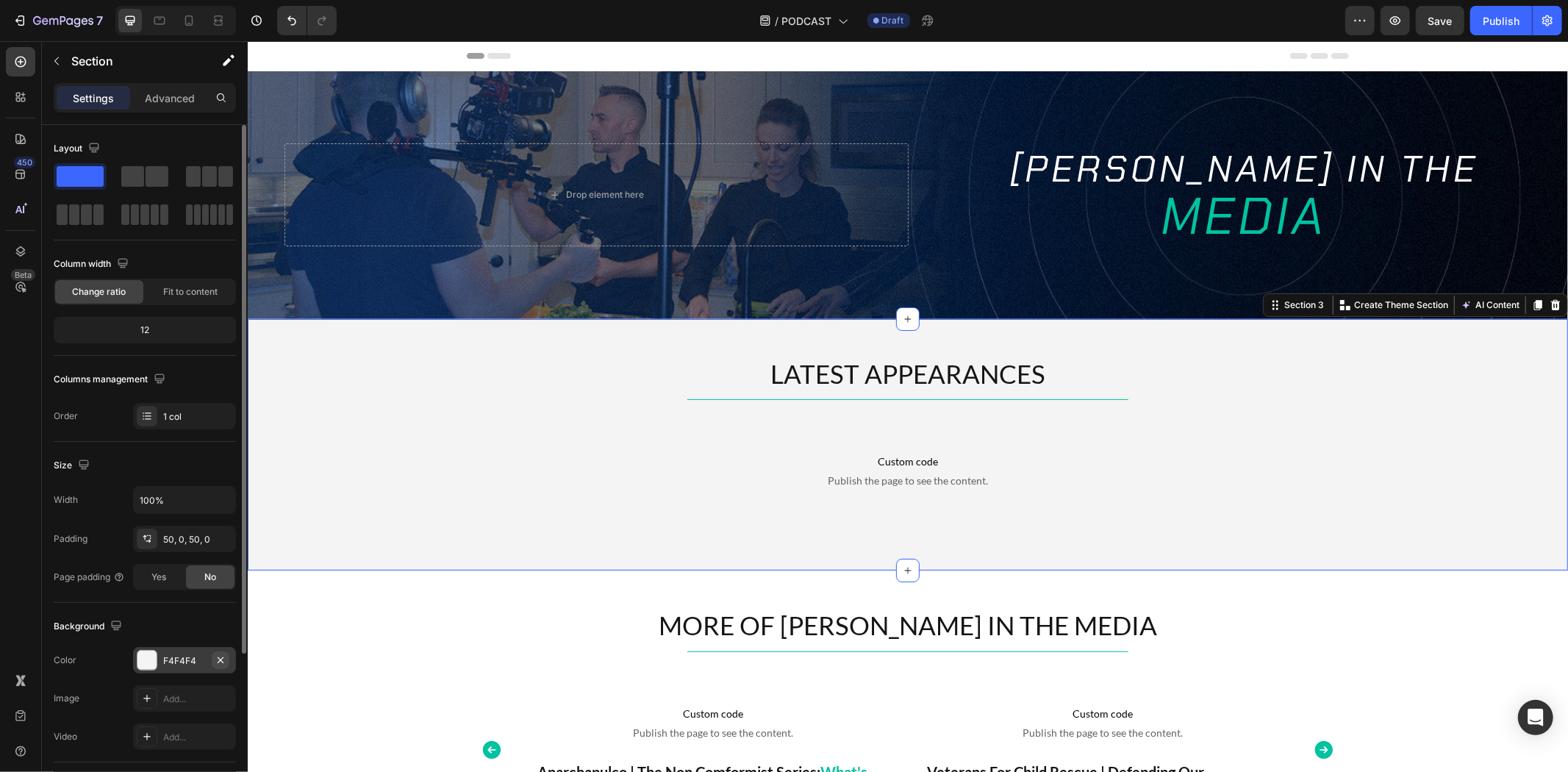
click at [222, 662] on icon "button" at bounding box center [221, 660] width 12 height 12
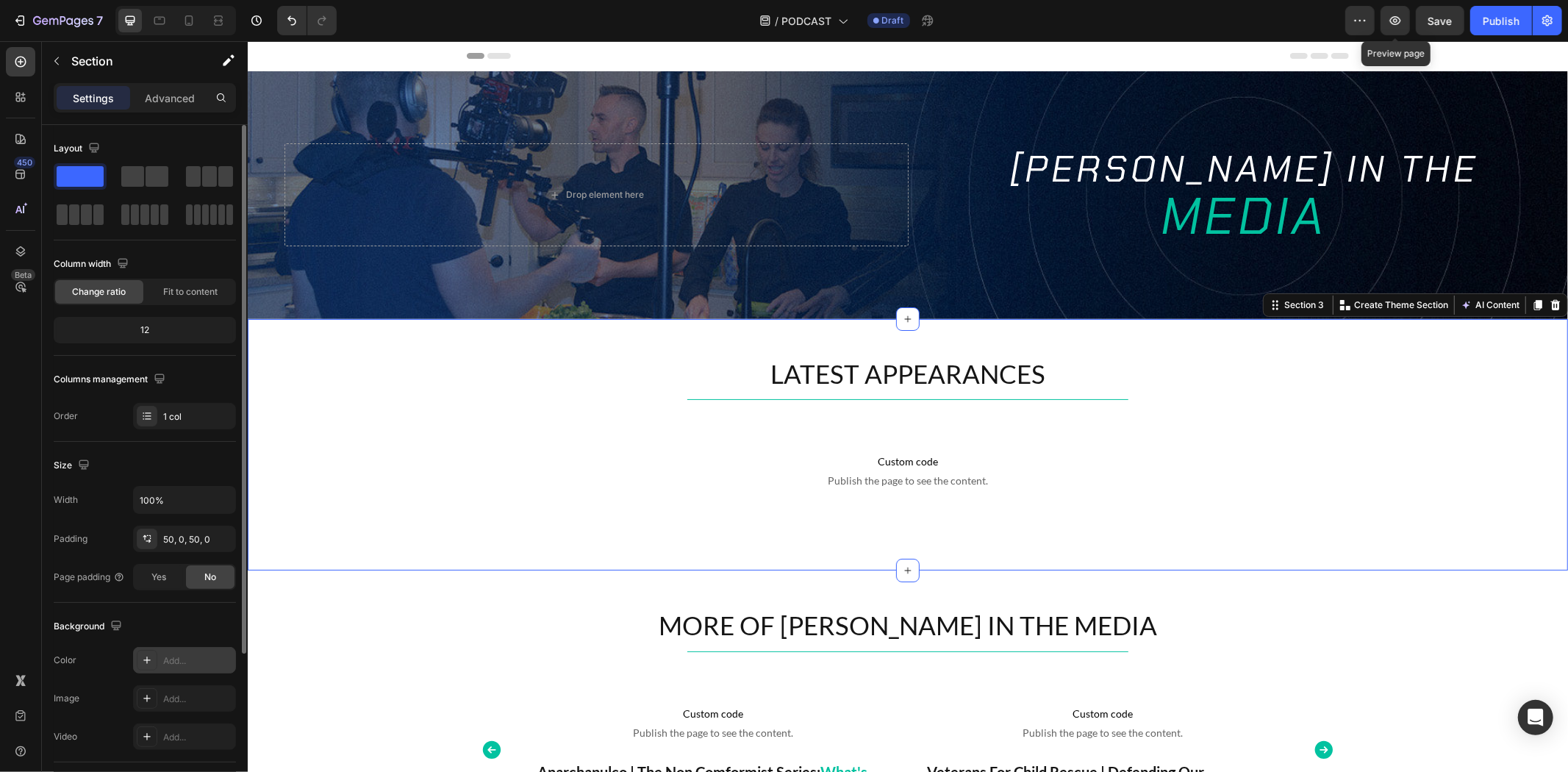
click at [1431, 17] on span "Save" at bounding box center [1441, 21] width 24 height 13
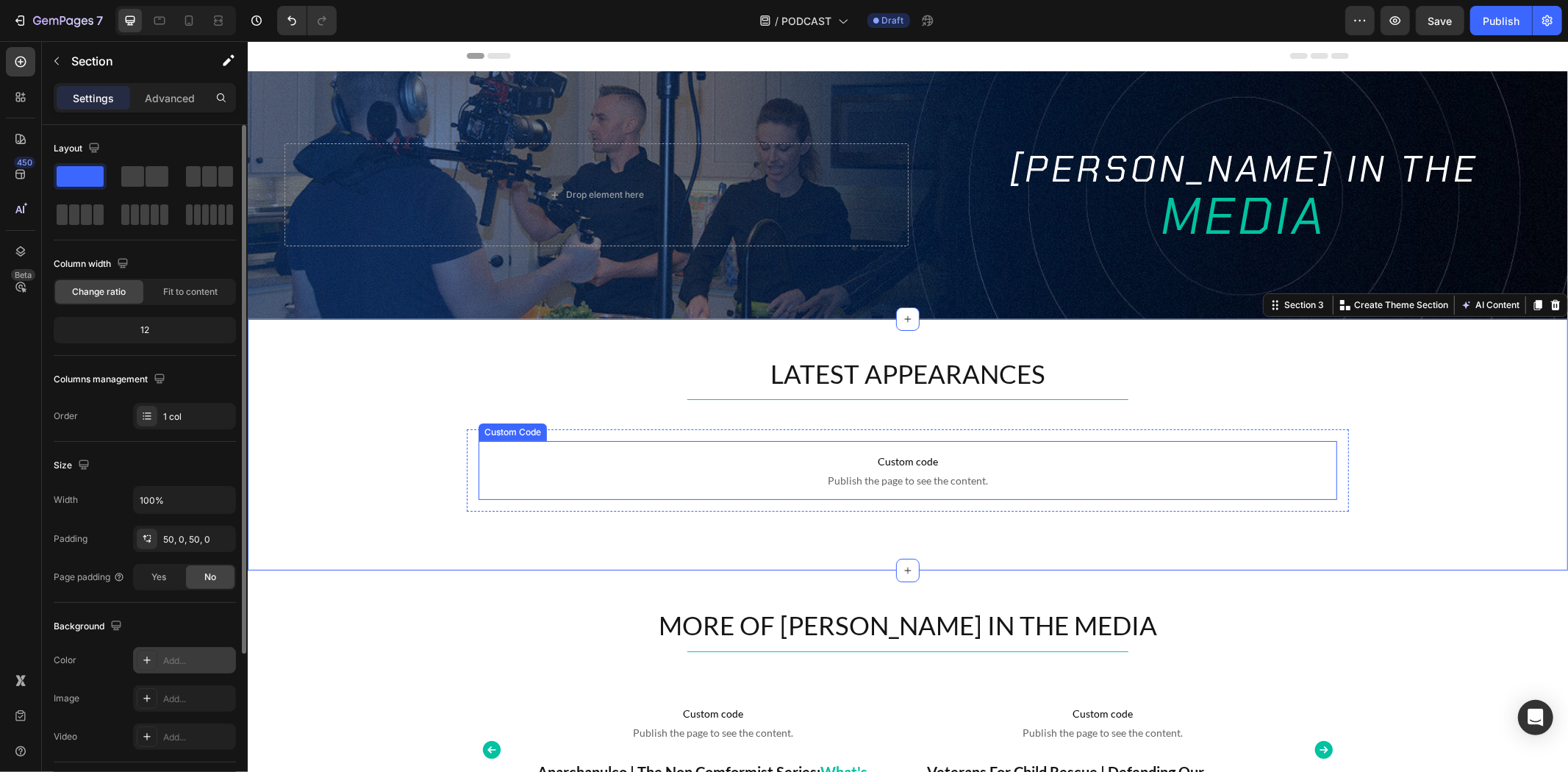
scroll to position [81, 0]
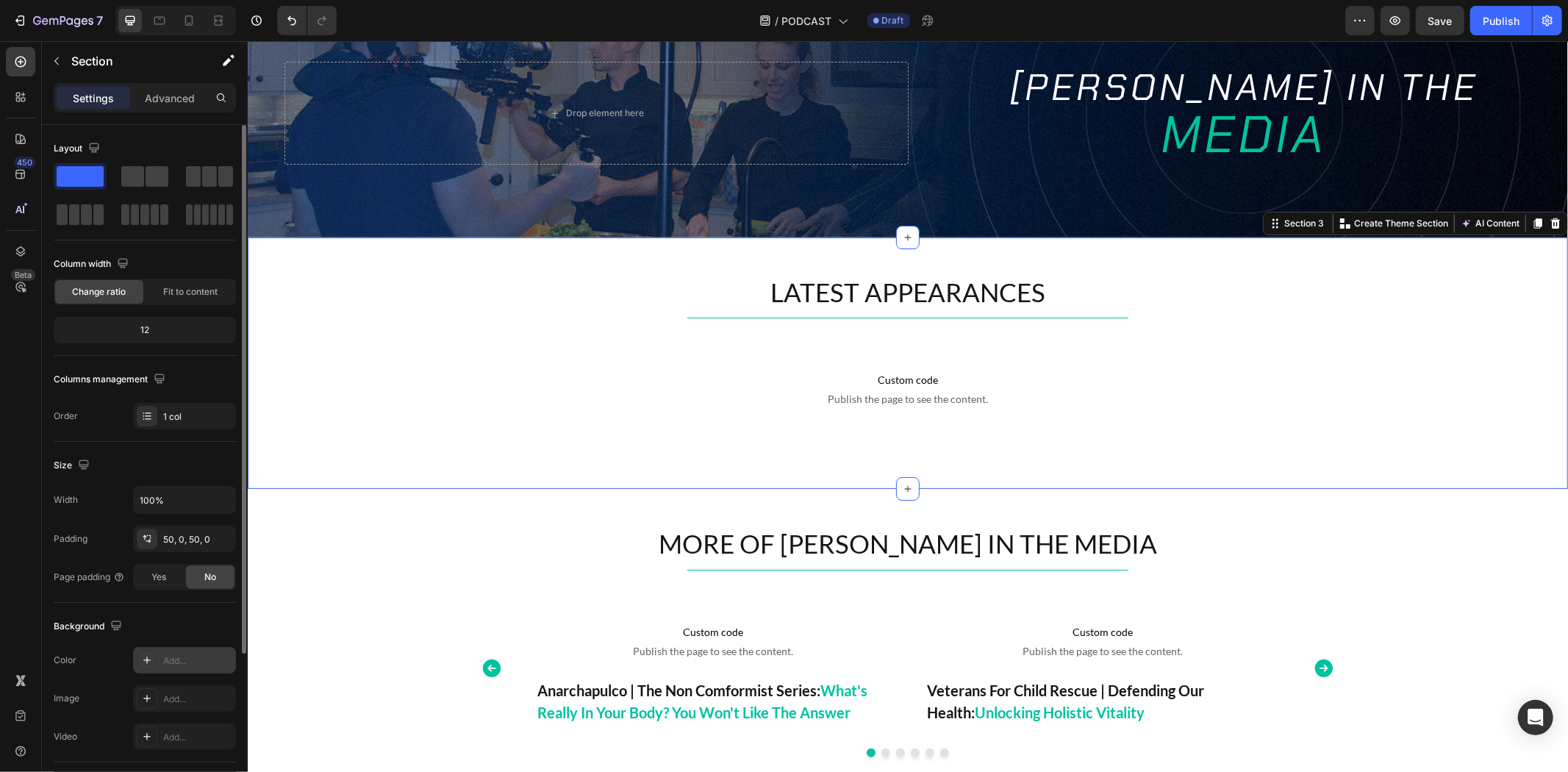
click at [325, 273] on div "LATEST APPEARANCES Heading Title Line Custom code Publish the page to see the c…" at bounding box center [907, 363] width 1321 height 179
click at [1550, 219] on icon at bounding box center [1555, 223] width 9 height 10
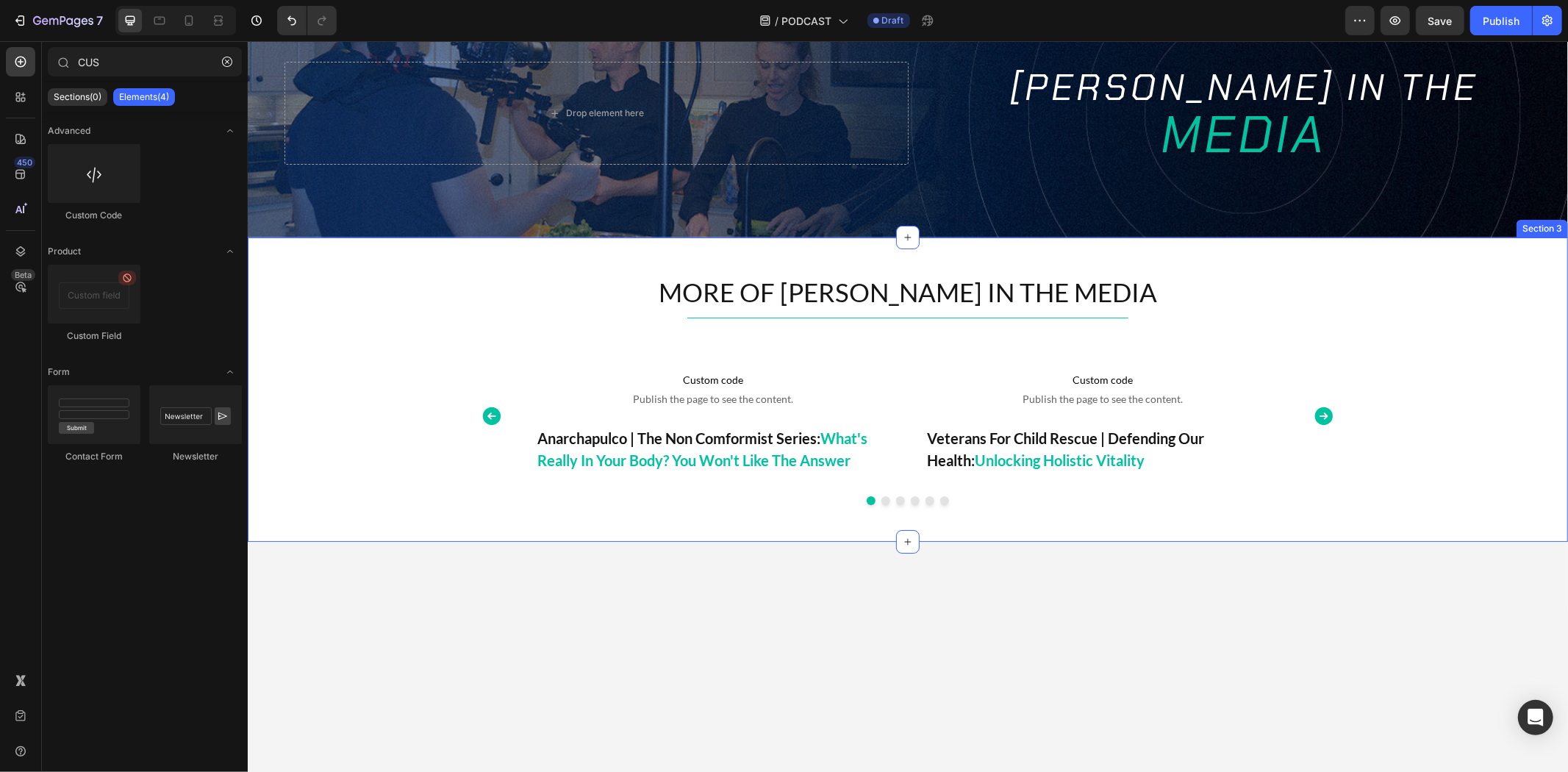
click at [357, 252] on div "MORE OF TIM IN THE MEDIA Heading Title Line Custom code Publish the page to see…" at bounding box center [907, 390] width 1321 height 306
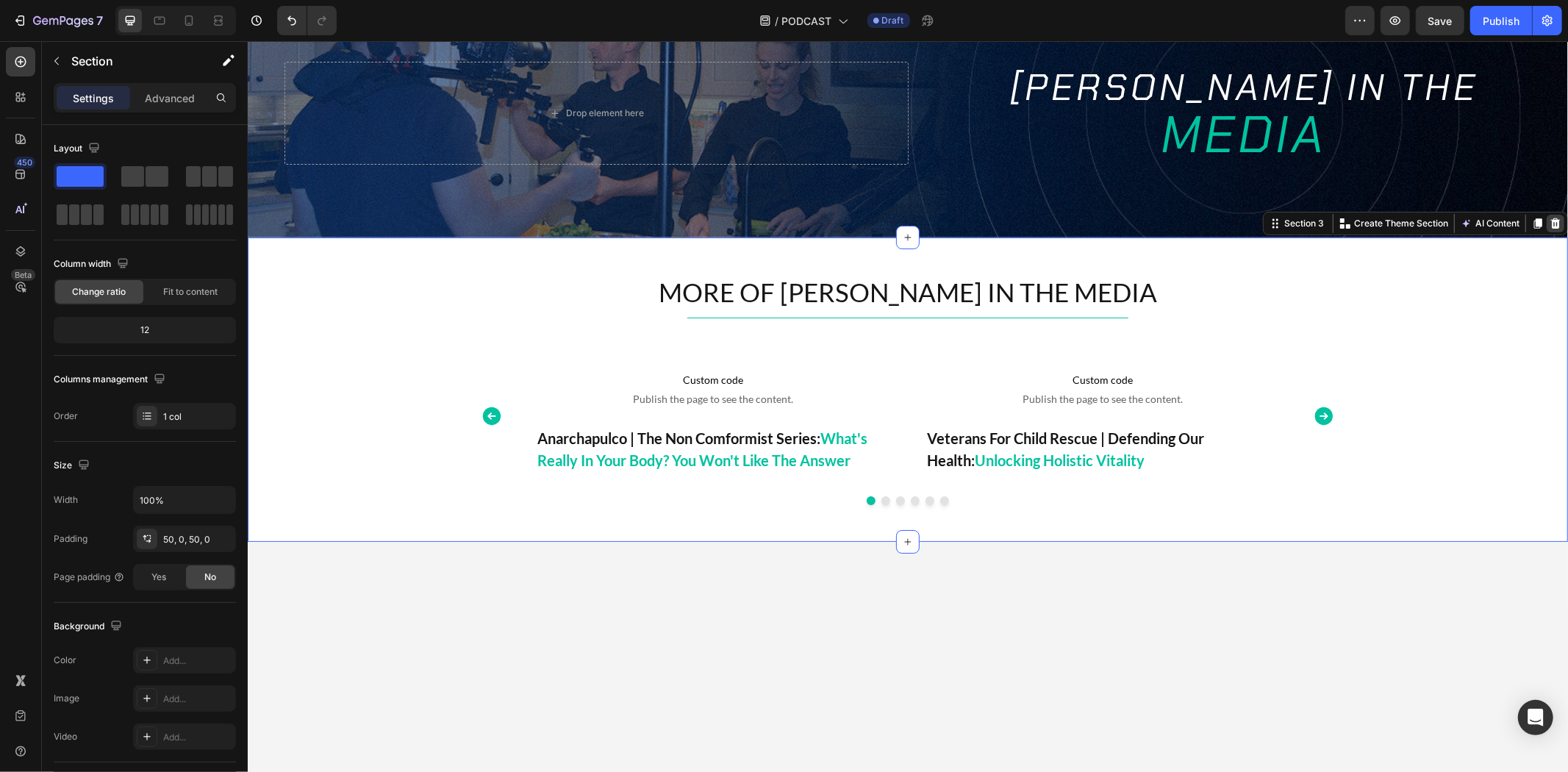
click at [1549, 225] on icon at bounding box center [1554, 223] width 12 height 12
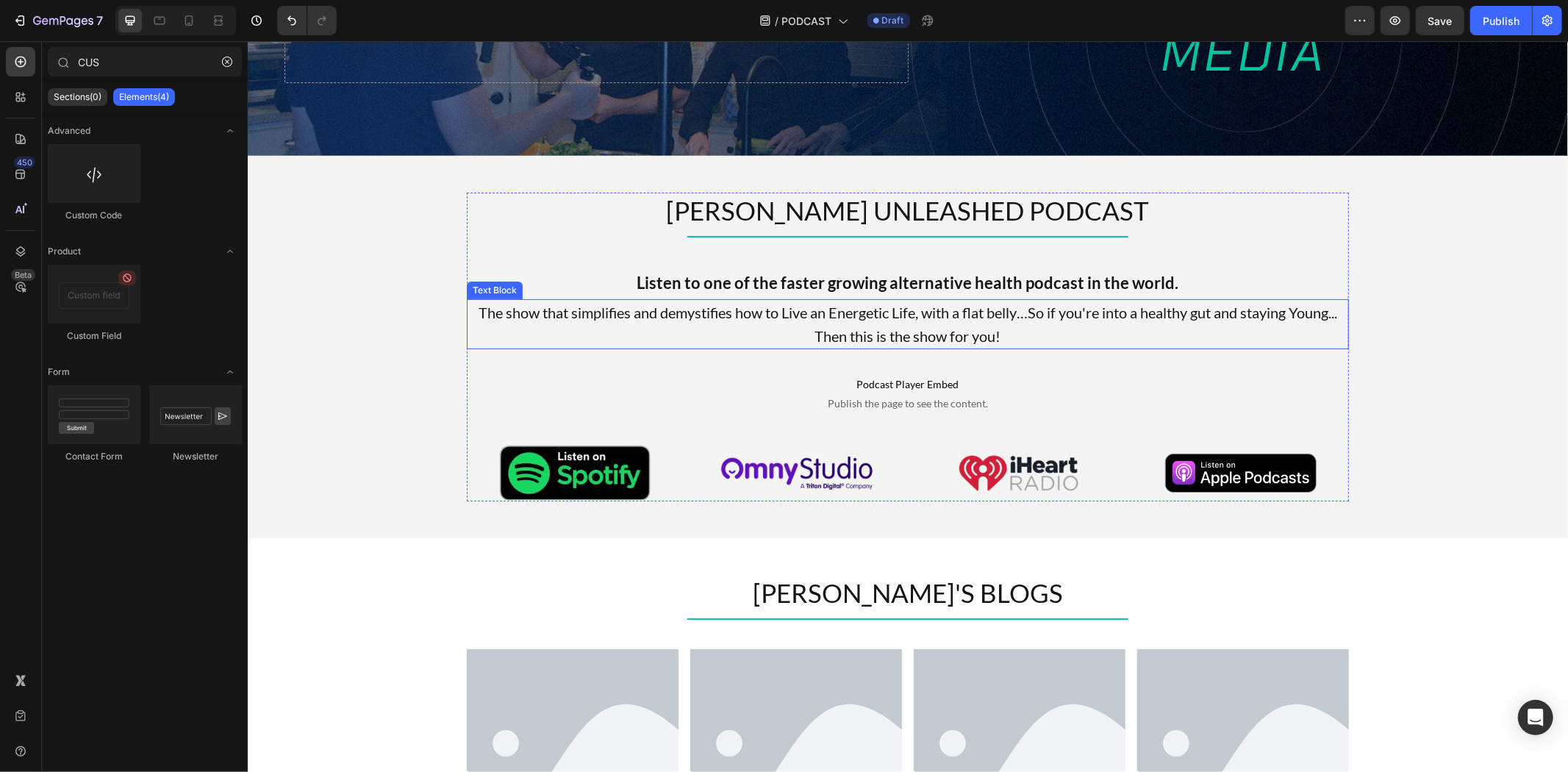
scroll to position [327, 0]
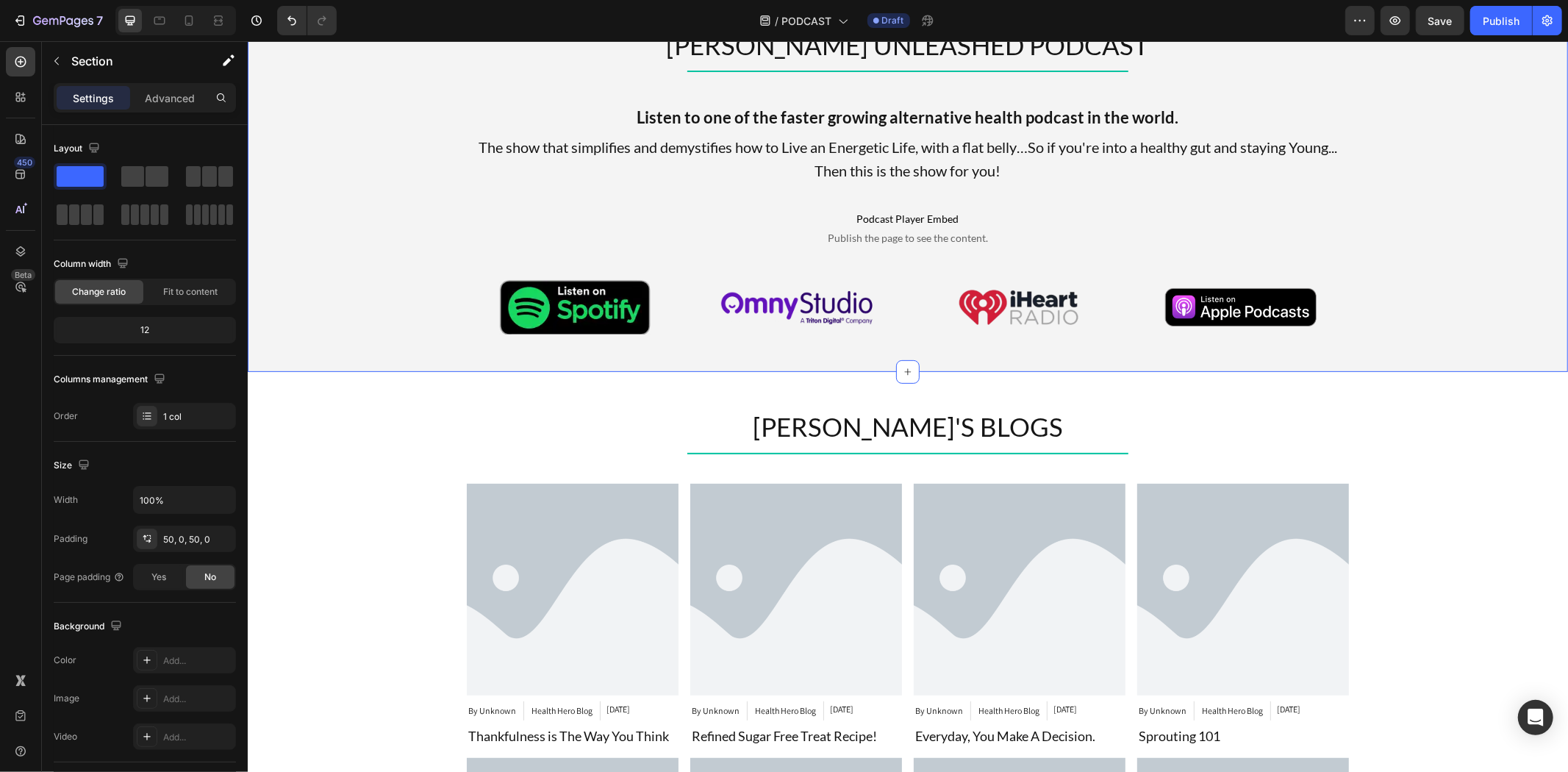
click at [403, 410] on div "TIM'S BLOGS Heading Title Line Article Image By Unknown Article Author Health H…" at bounding box center [907, 722] width 1321 height 629
click at [1543, 366] on div "Section 4 Create Theme Section AI Content Write with GemAI What would you like …" at bounding box center [1415, 356] width 305 height 23
click at [1549, 352] on icon at bounding box center [1554, 357] width 12 height 12
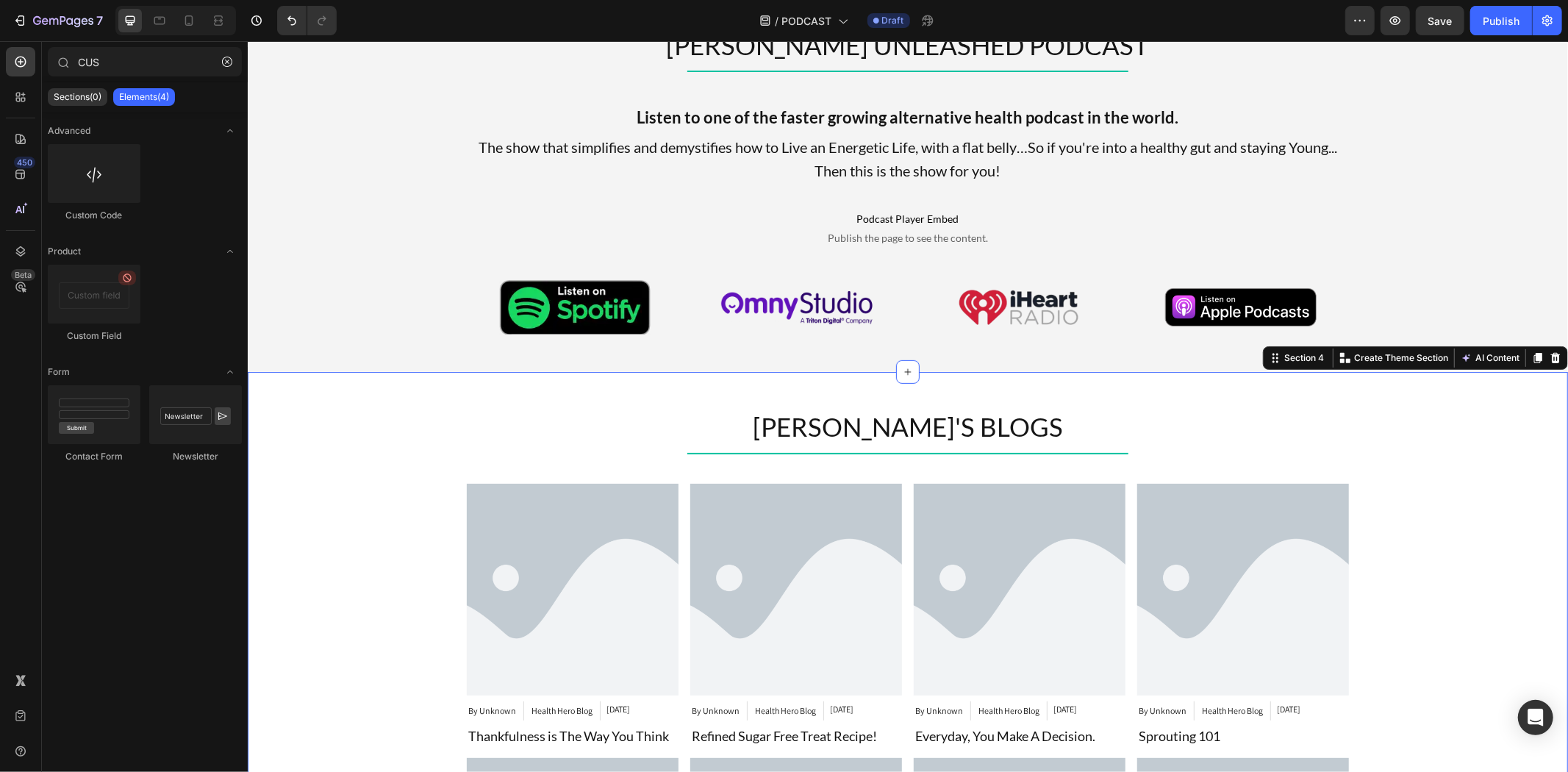
scroll to position [107, 0]
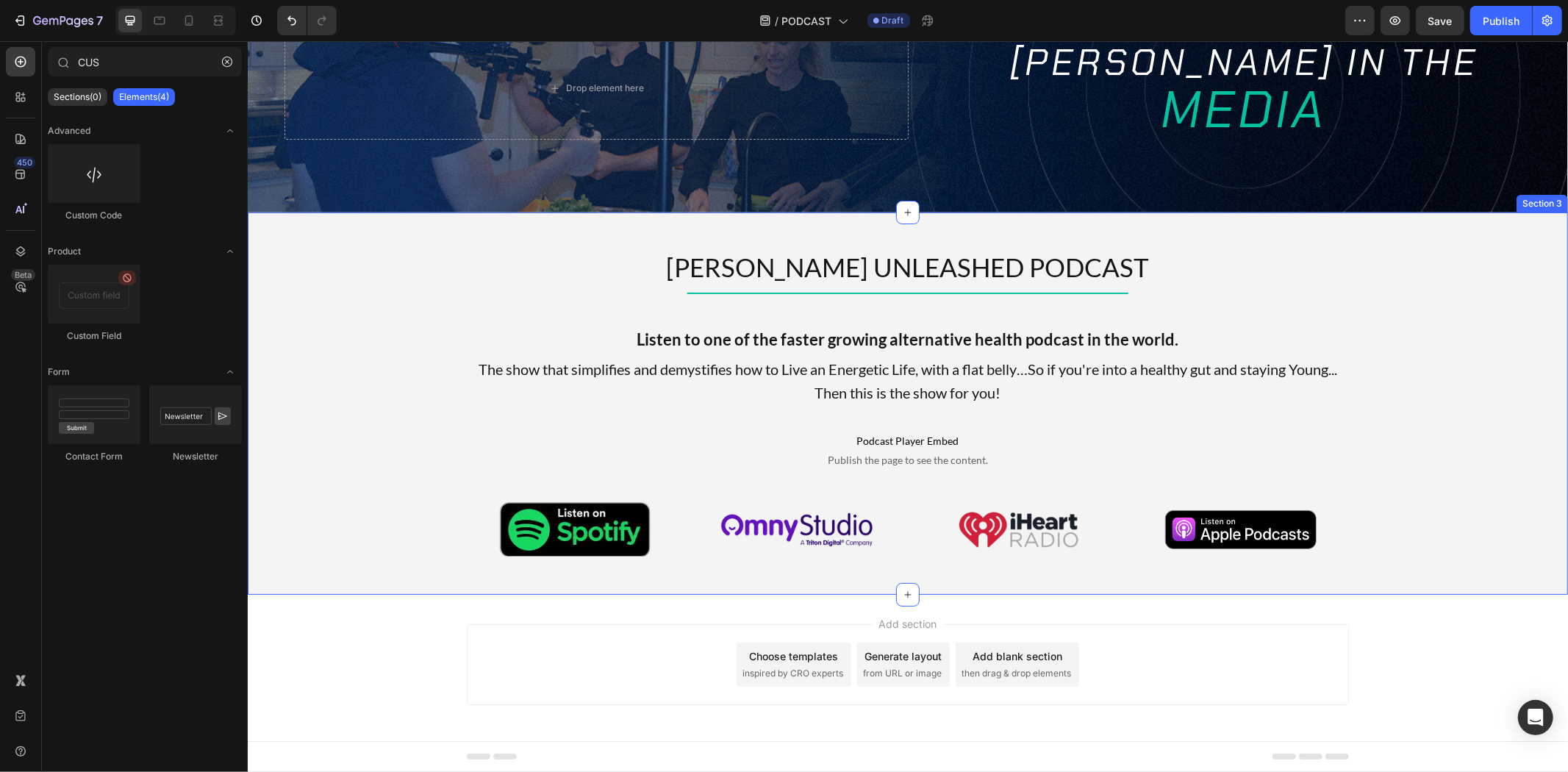
click at [380, 287] on div "TIM JAMES UNLEASHED PODCAST Heading Title Line Listen to one of the faster grow…" at bounding box center [907, 403] width 1321 height 309
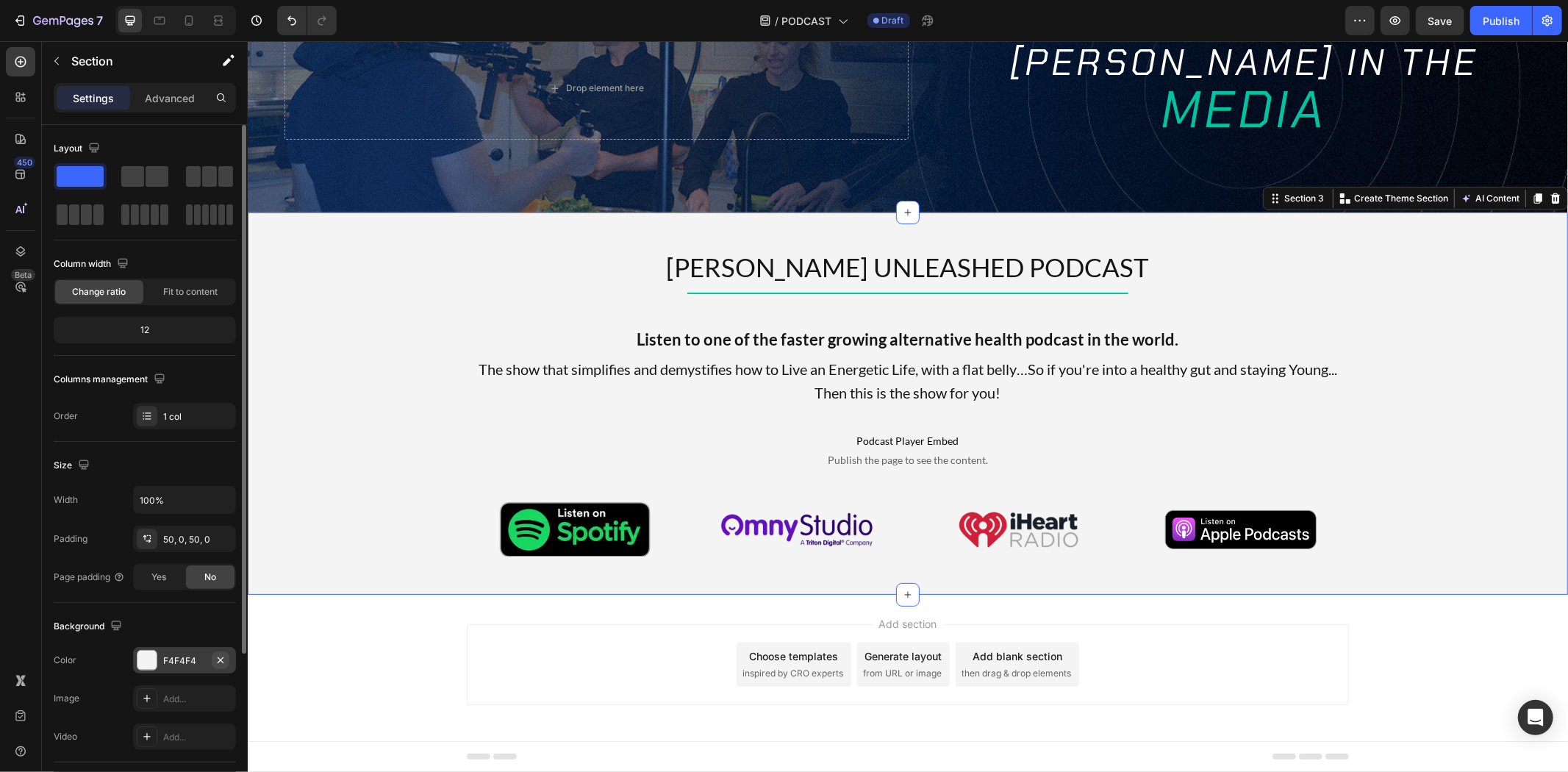
click at [222, 657] on icon "button" at bounding box center [221, 660] width 12 height 12
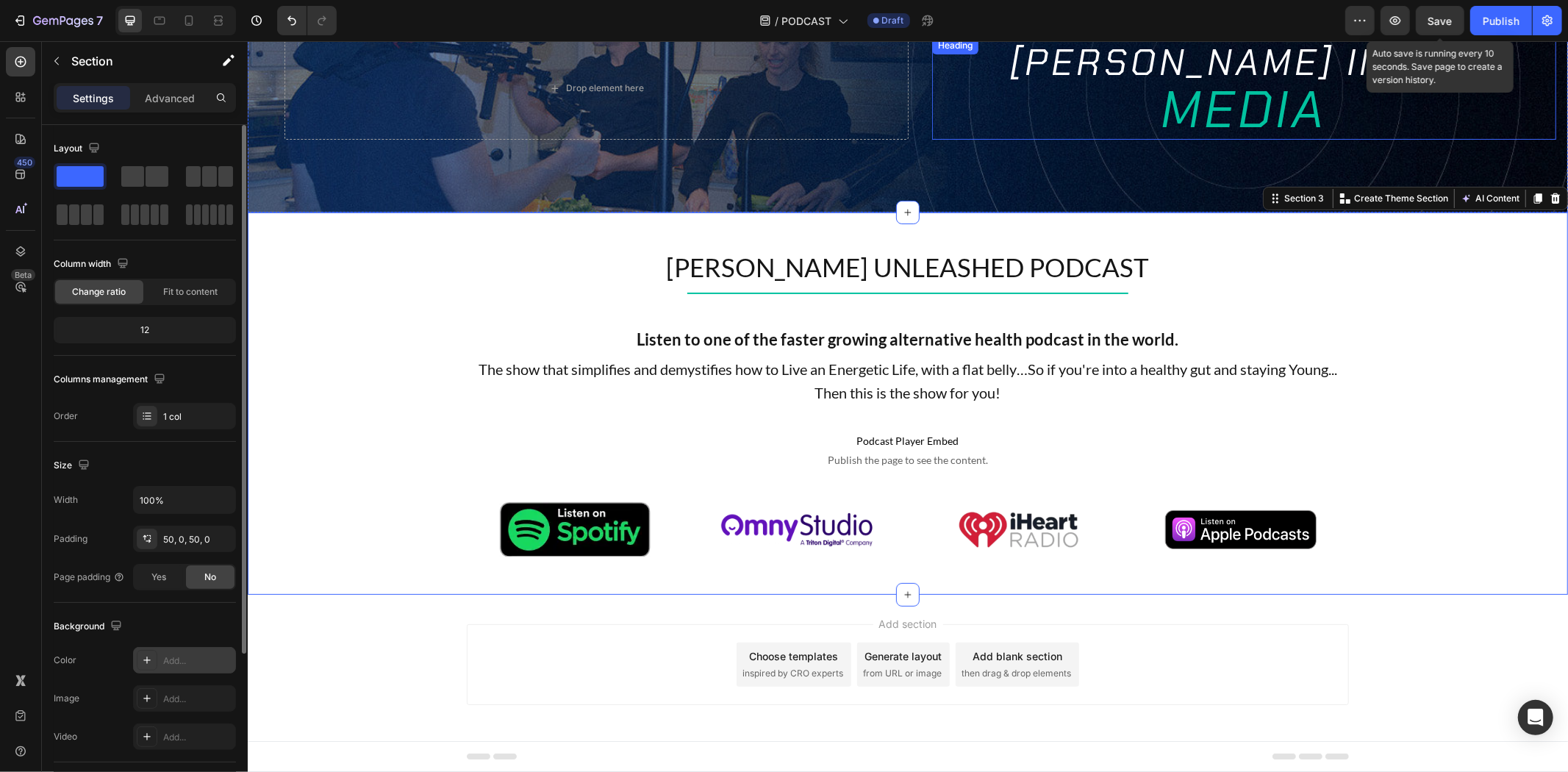
click at [1436, 18] on span "Save" at bounding box center [1441, 21] width 24 height 13
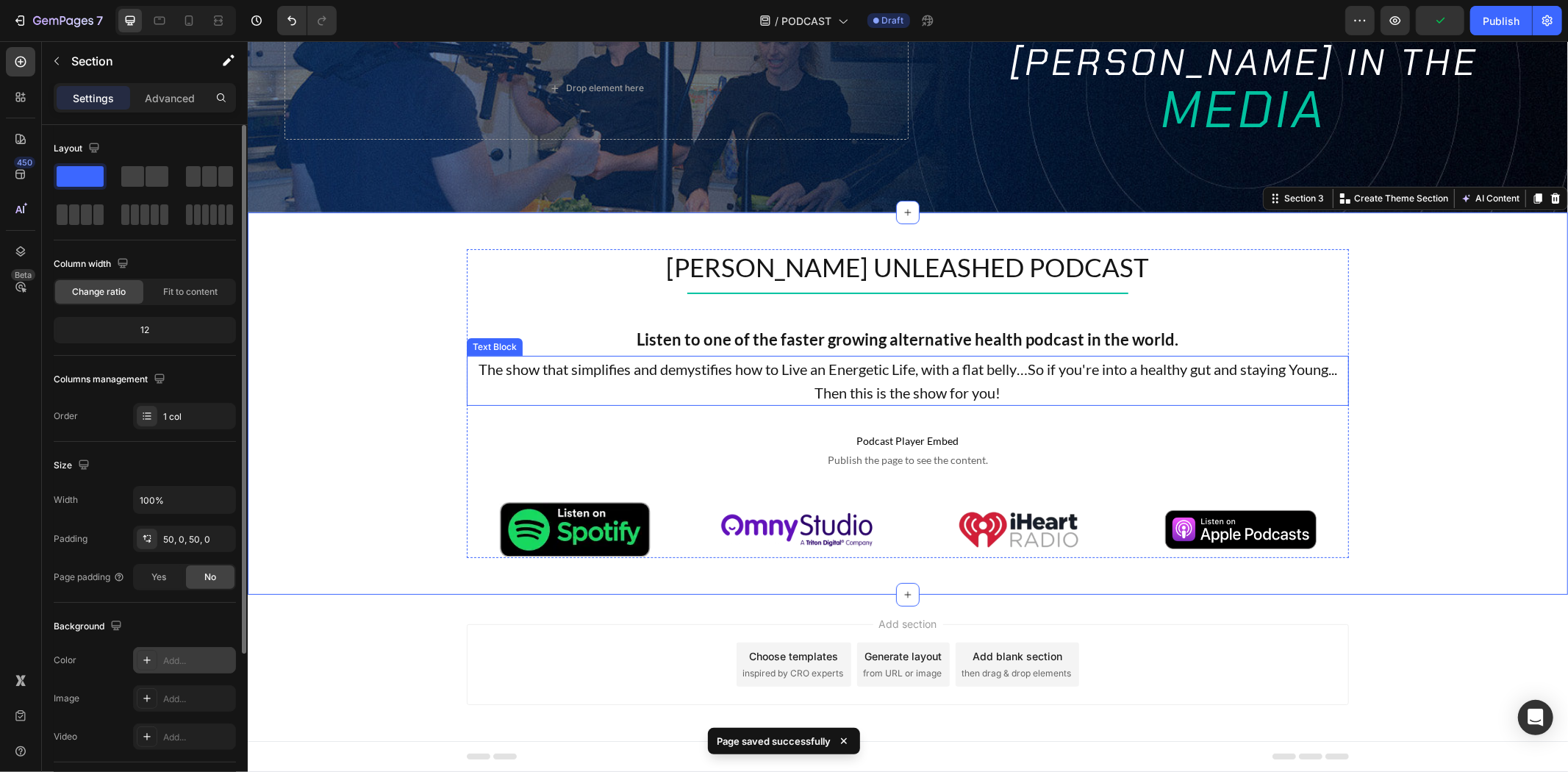
scroll to position [0, 0]
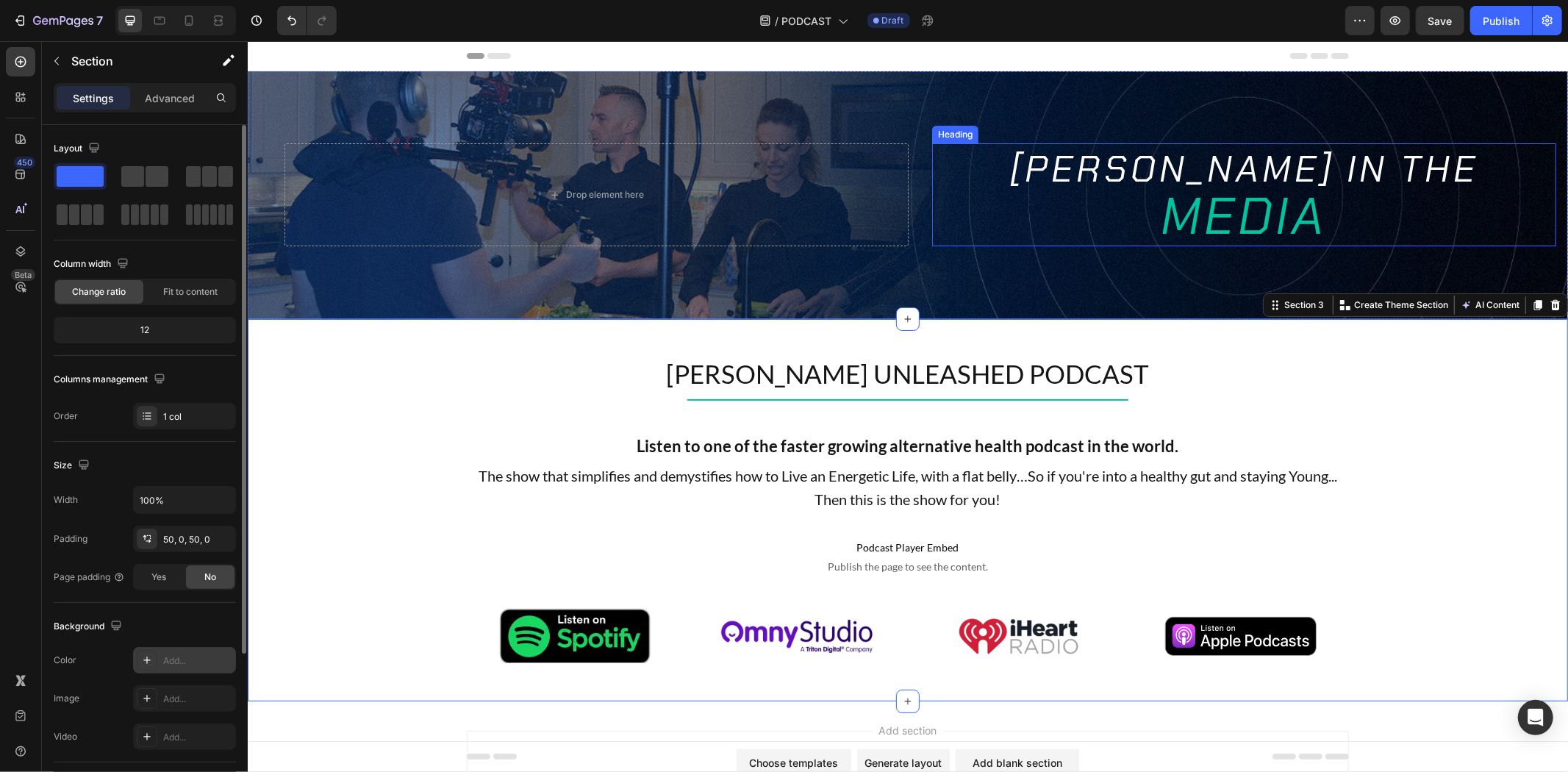
click at [1225, 183] on span "MEDIA" at bounding box center [1244, 216] width 166 height 66
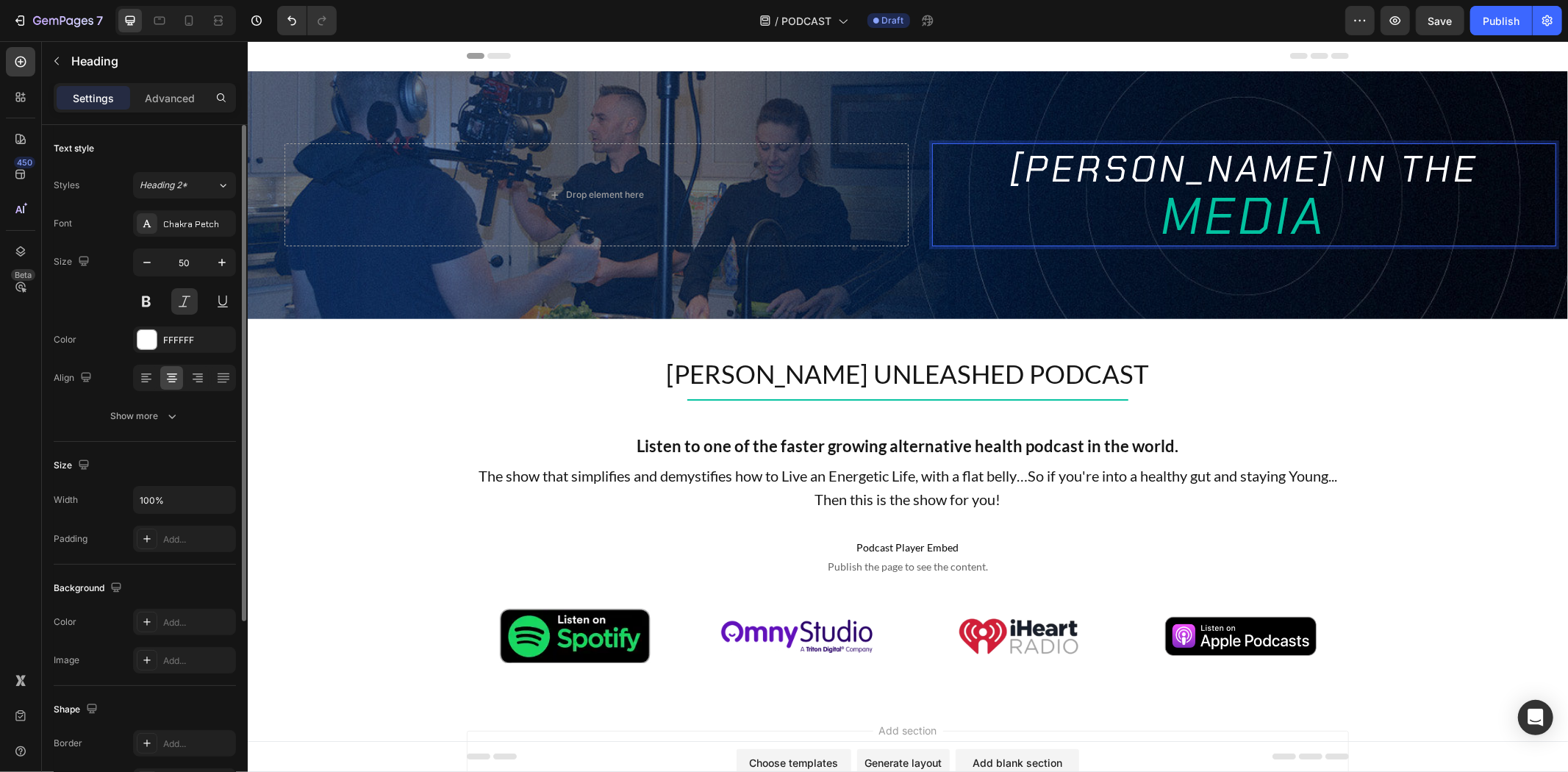
click at [1260, 175] on h2 "TIM JAMES IN THE MEDIA" at bounding box center [1243, 195] width 624 height 103
click at [1292, 172] on p "TIM JAMES IN THE MEDIA" at bounding box center [1243, 194] width 621 height 100
click at [1288, 169] on p "TIM JAMES IN THE MEDIA" at bounding box center [1243, 194] width 621 height 100
click at [1281, 168] on p "TIM JAMES IN THE MEDIA" at bounding box center [1243, 194] width 621 height 100
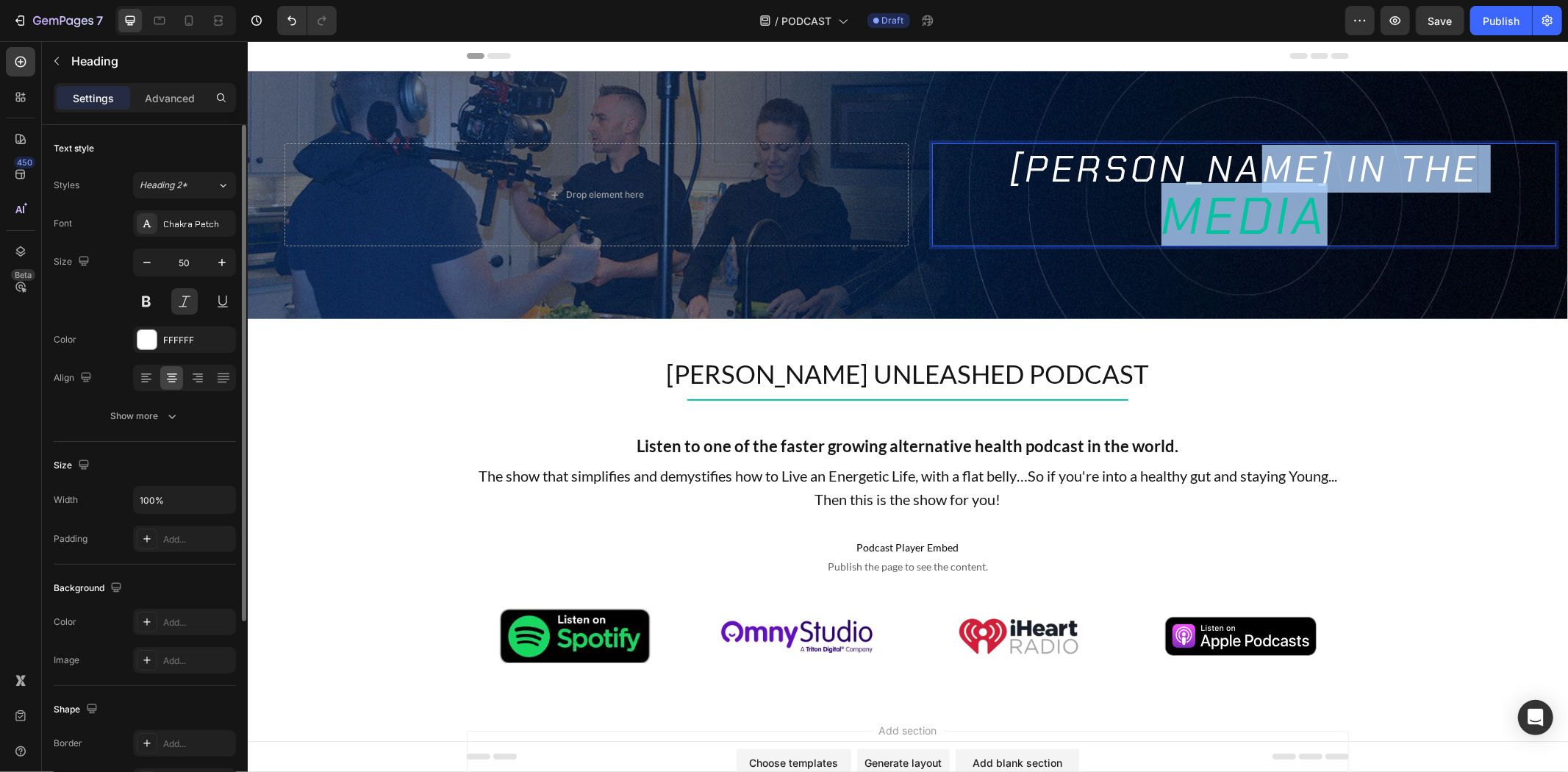
drag, startPoint x: 1285, startPoint y: 168, endPoint x: 1347, endPoint y: 223, distance: 82.9
click at [1347, 223] on p "TIM JAMES IN THE MEDIA" at bounding box center [1243, 194] width 621 height 100
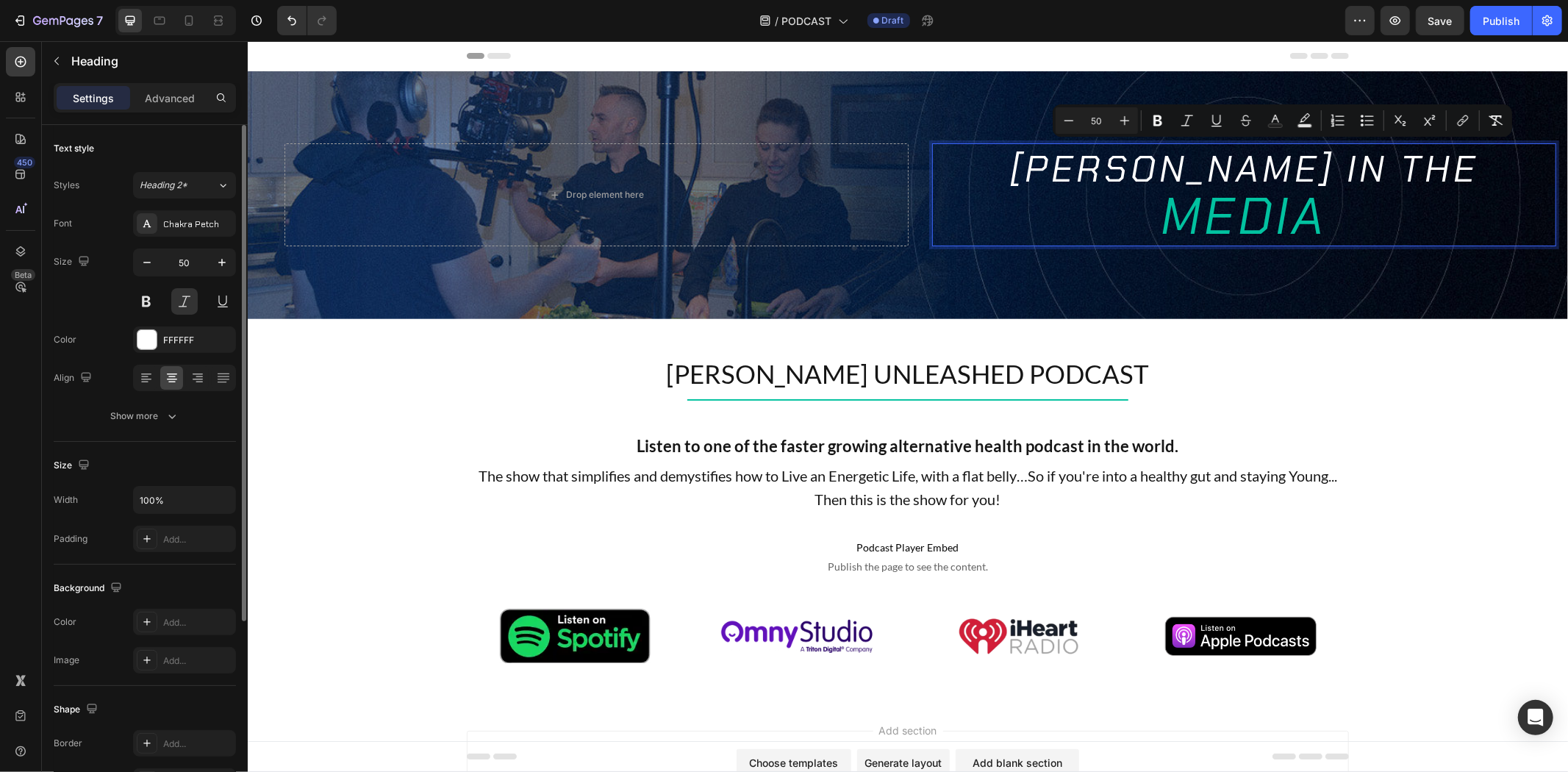
click at [1271, 242] on span "MEDIA" at bounding box center [1244, 216] width 166 height 66
click at [1269, 237] on span "MEDIA" at bounding box center [1244, 216] width 166 height 66
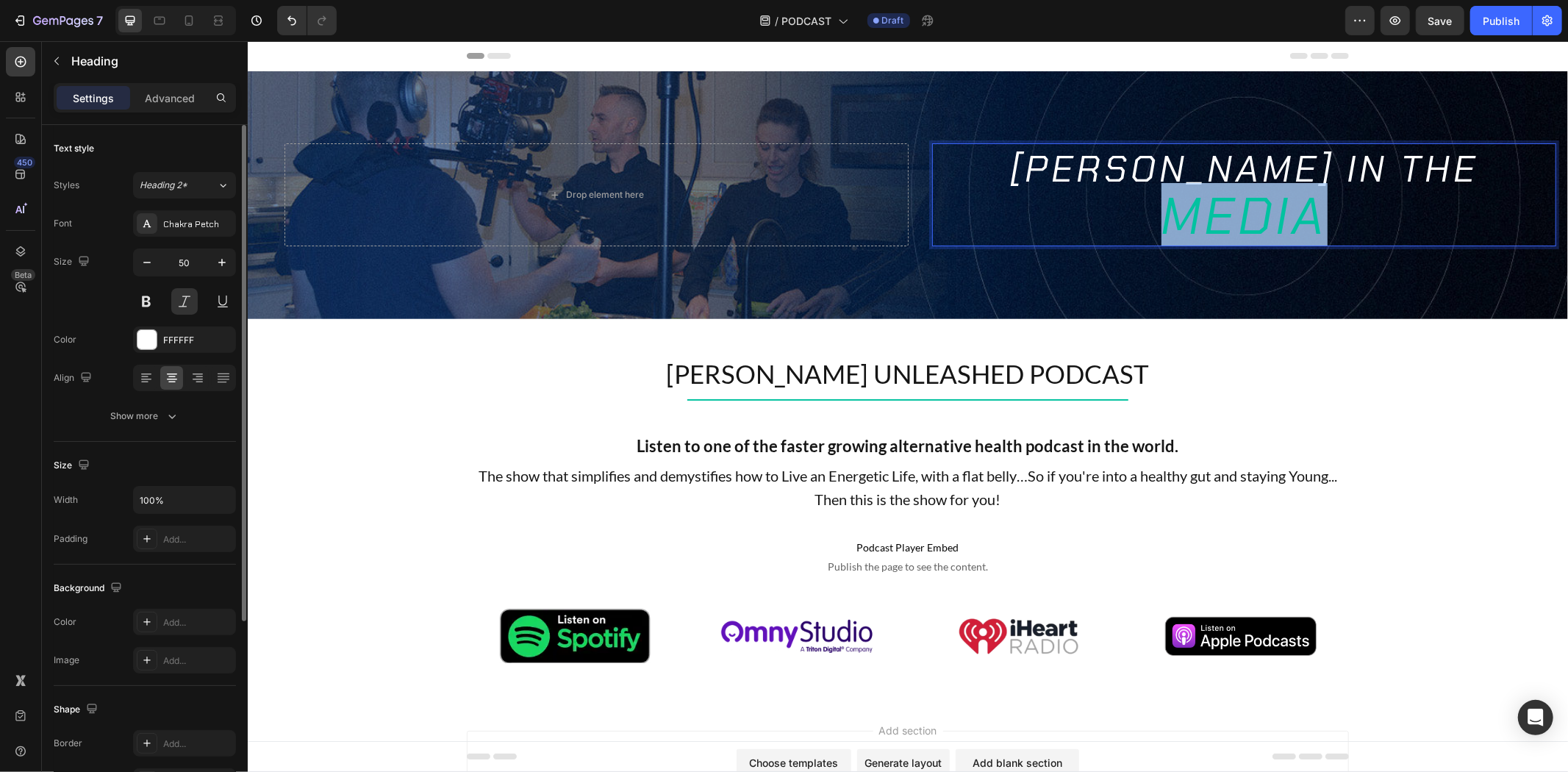
click at [1269, 237] on span "MEDIA" at bounding box center [1244, 216] width 166 height 66
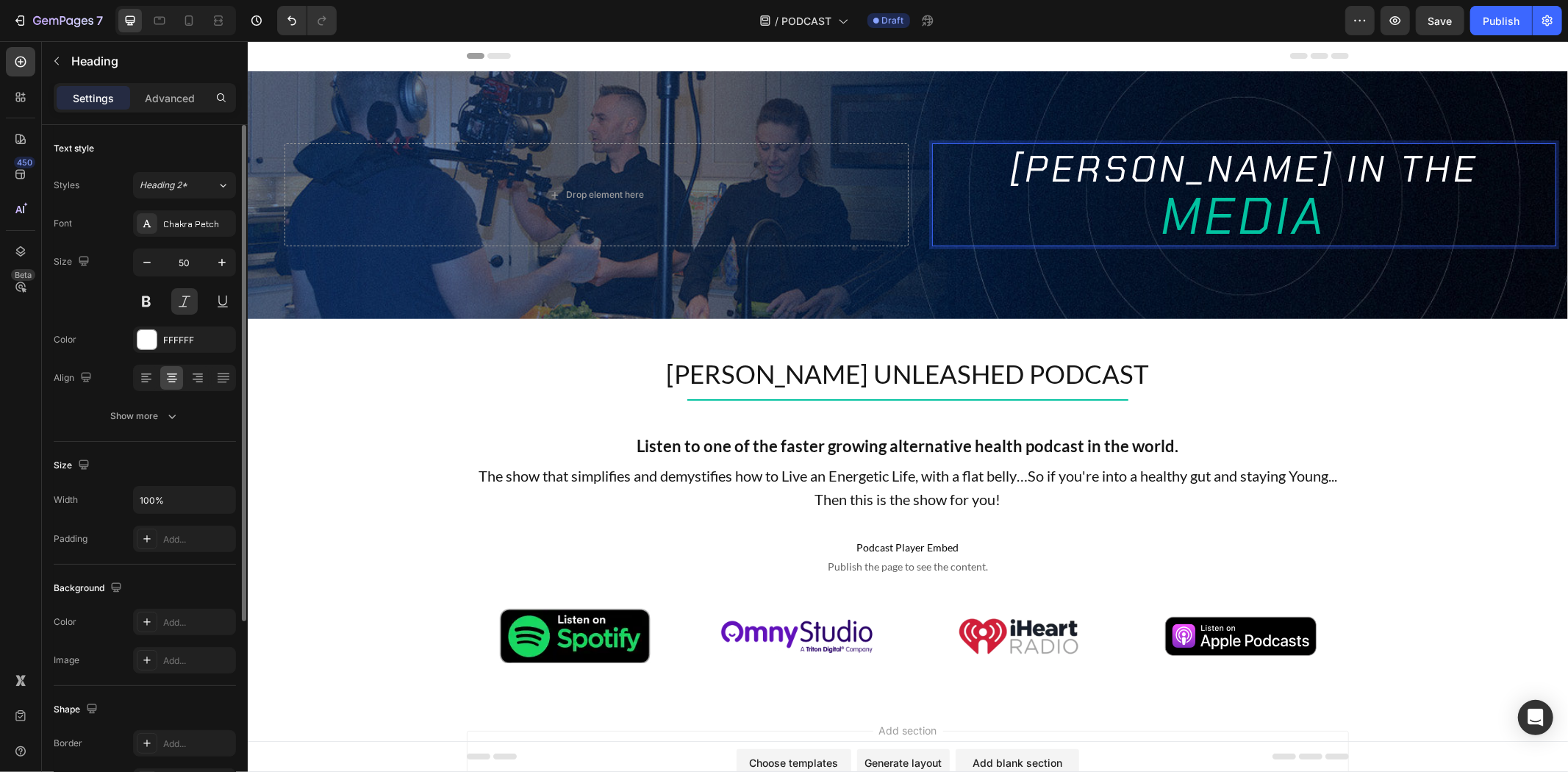
click at [1389, 179] on p "TIM JAMES IN THE MEDIA" at bounding box center [1243, 194] width 621 height 100
click at [1386, 172] on p "TIM JAMES IN THE MEDIA" at bounding box center [1243, 194] width 621 height 100
click at [1269, 223] on span "MEDIA" at bounding box center [1244, 216] width 166 height 66
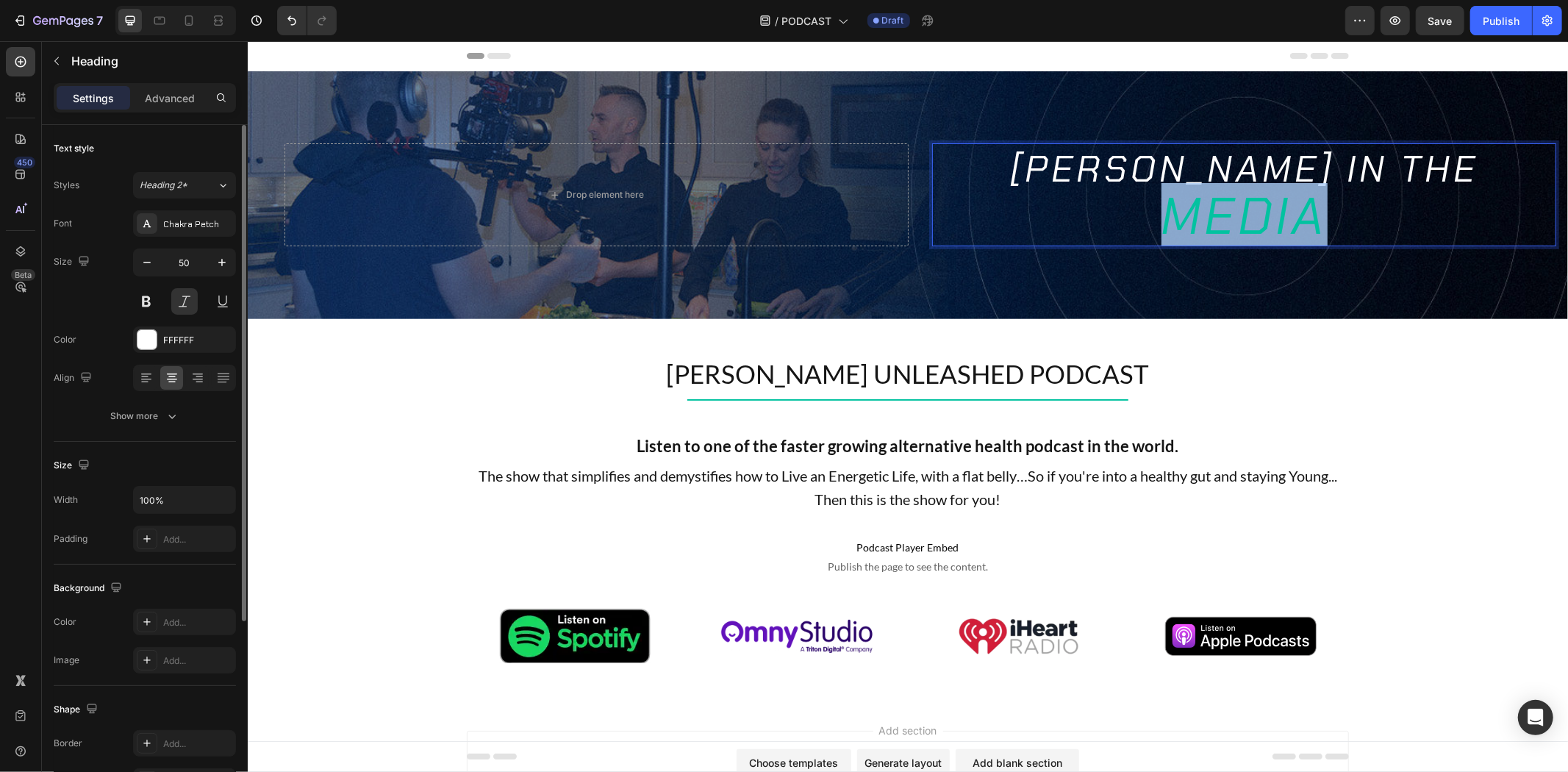
click at [1269, 223] on span "MEDIA" at bounding box center [1244, 216] width 166 height 66
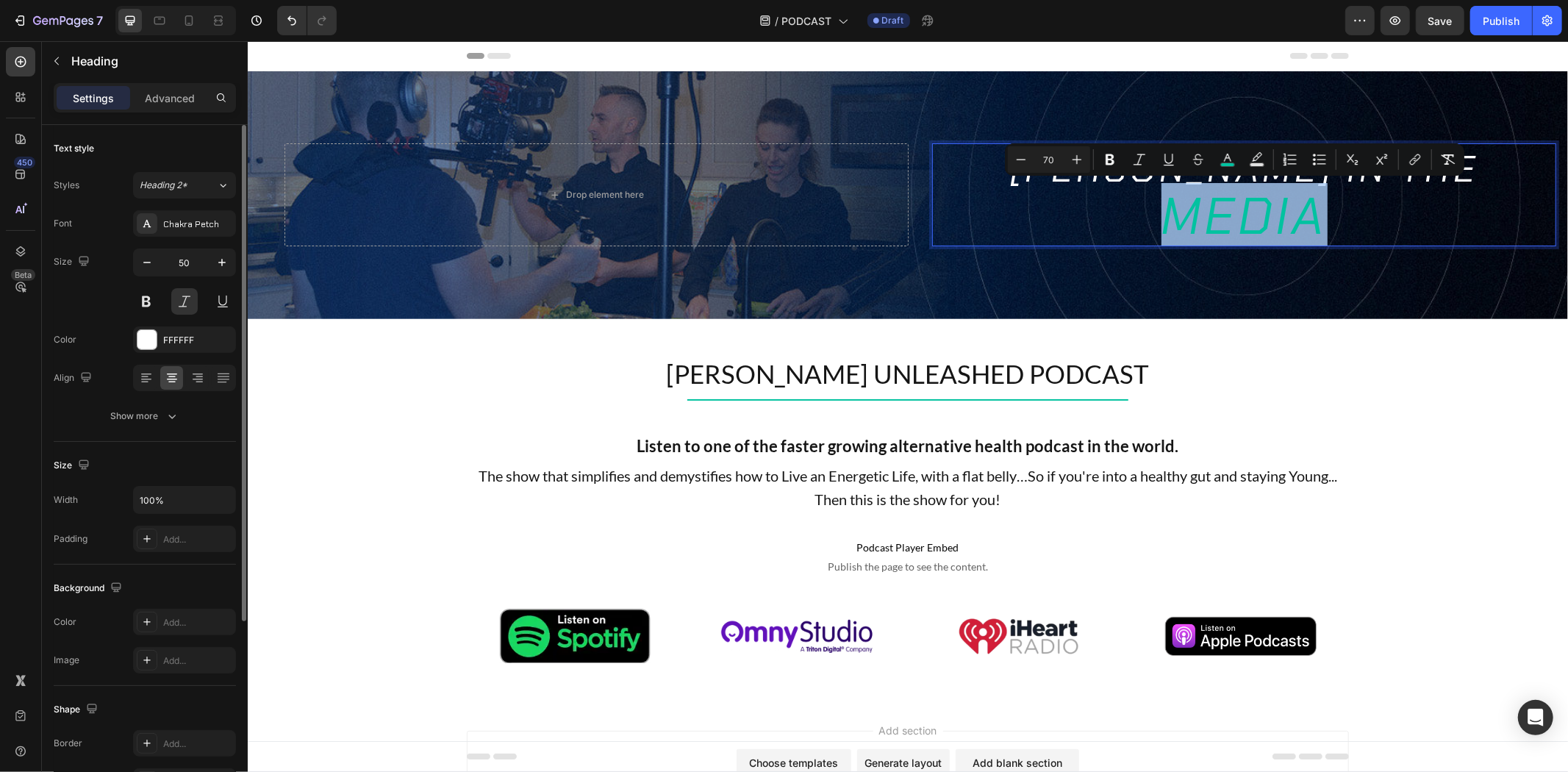
click at [1344, 220] on p "TIM JAMES IN THE MEDIA" at bounding box center [1243, 194] width 621 height 100
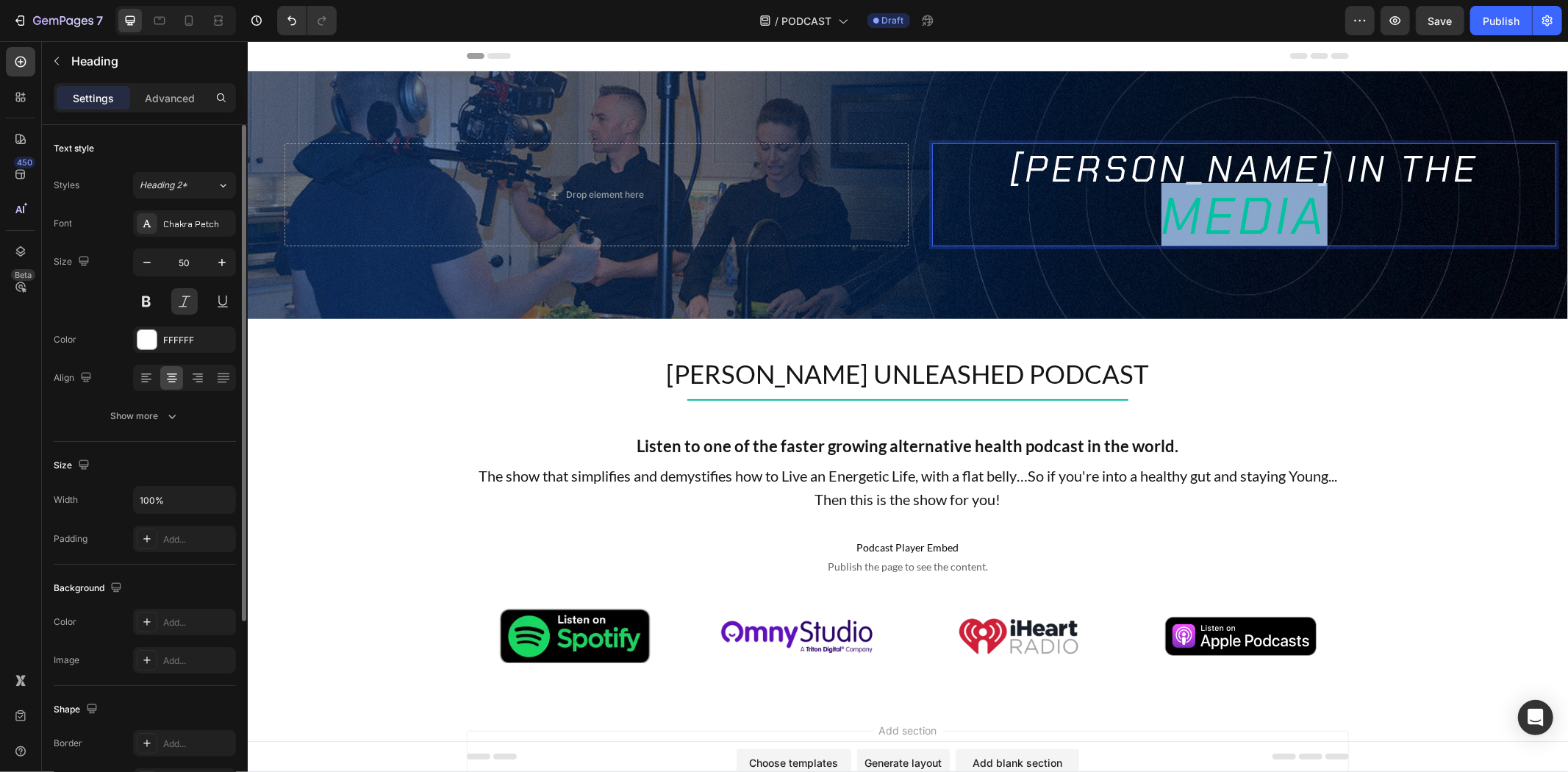
drag, startPoint x: 1317, startPoint y: 217, endPoint x: 1155, endPoint y: 227, distance: 162.3
click at [1161, 227] on span "MEDIA" at bounding box center [1244, 216] width 166 height 66
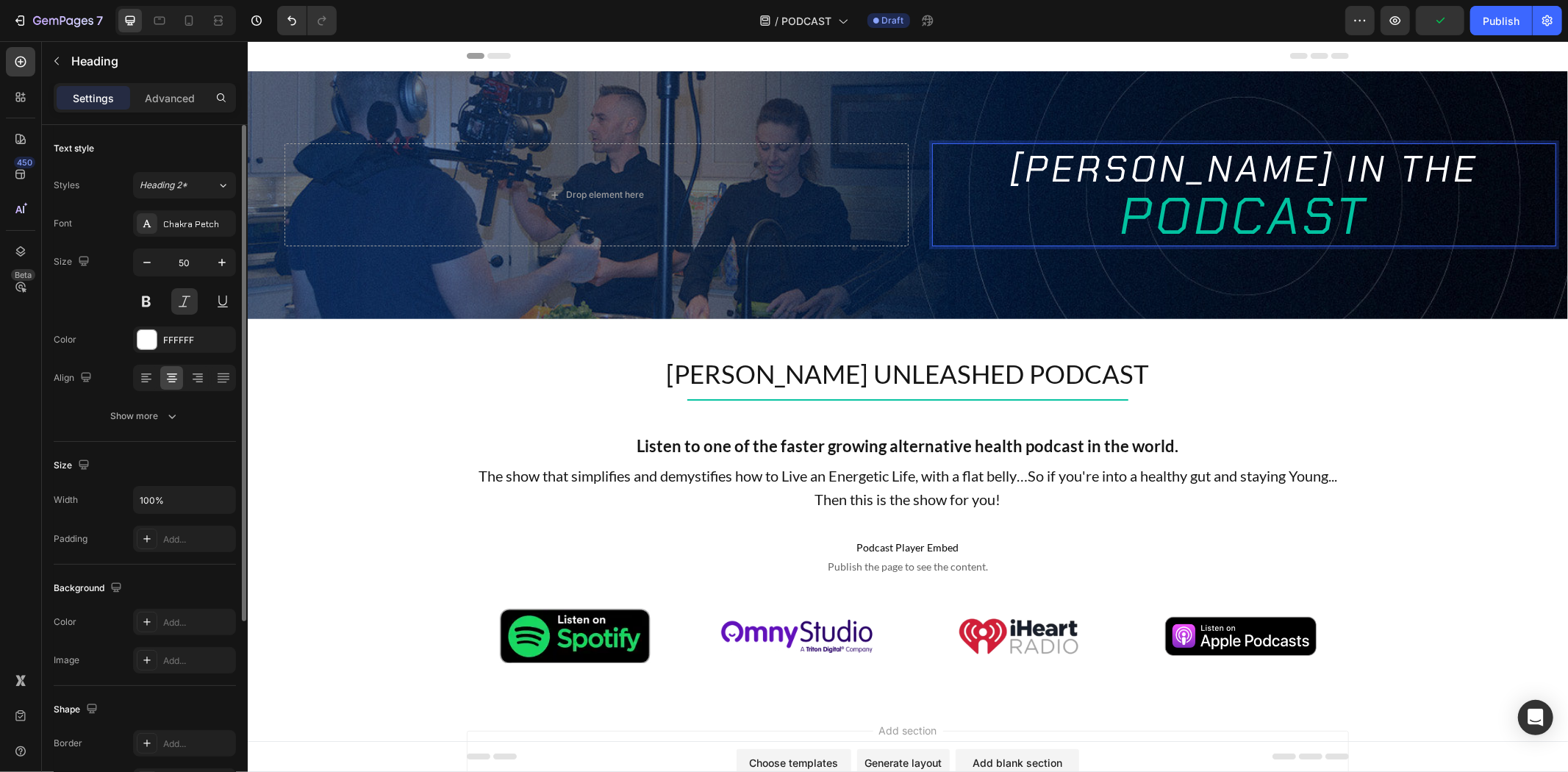
click at [1276, 175] on p "TIM JAMES IN THE PODCAST" at bounding box center [1243, 194] width 621 height 100
drag, startPoint x: 1406, startPoint y: 175, endPoint x: 1285, endPoint y: 178, distance: 121.0
click at [1285, 178] on p "TIM JAMES IN THE PODCAST" at bounding box center [1243, 194] width 621 height 100
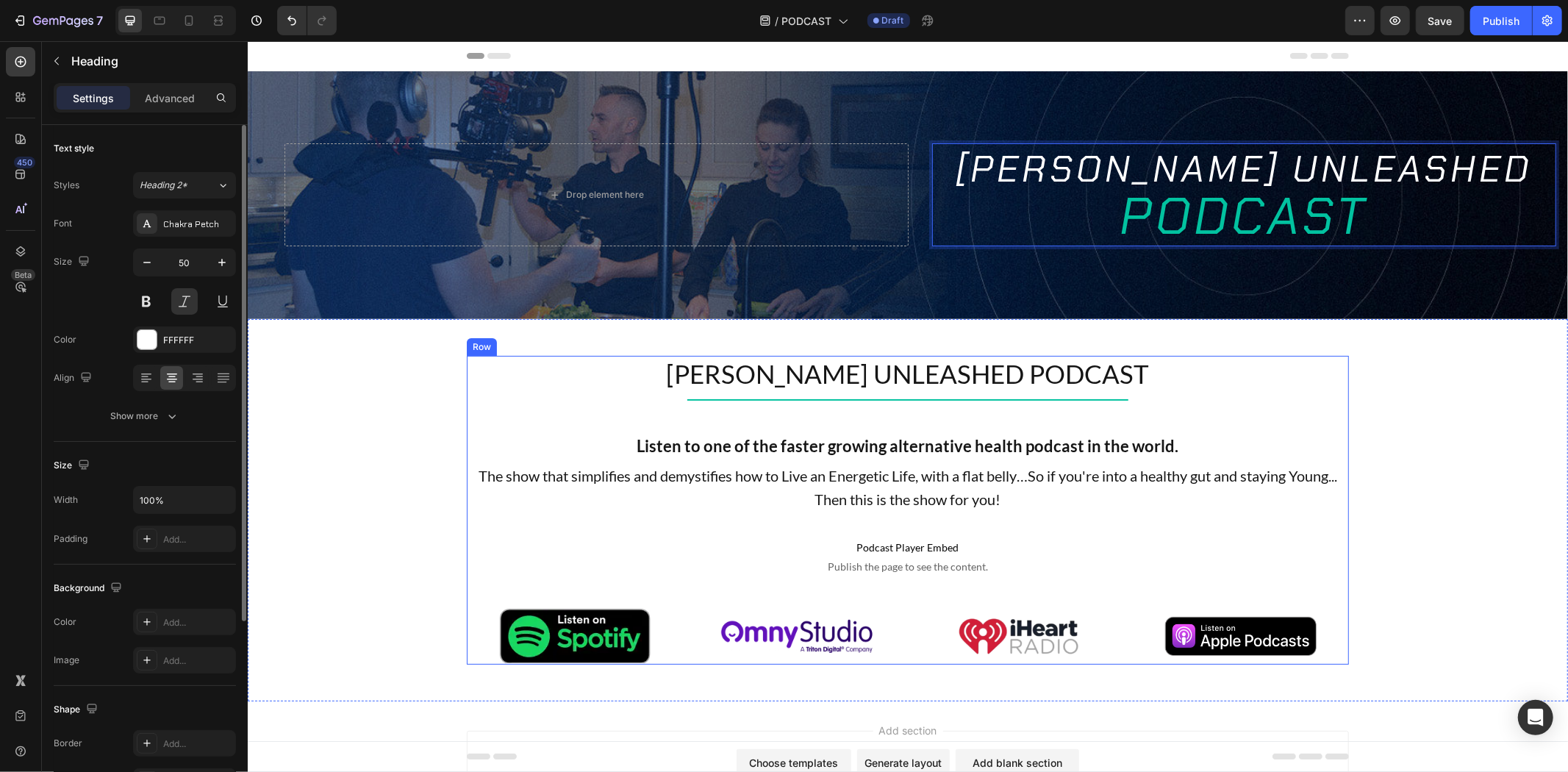
click at [1312, 466] on p "The show that simplifies and demystifies how to Live an Energetic Life, with a …" at bounding box center [907, 487] width 880 height 47
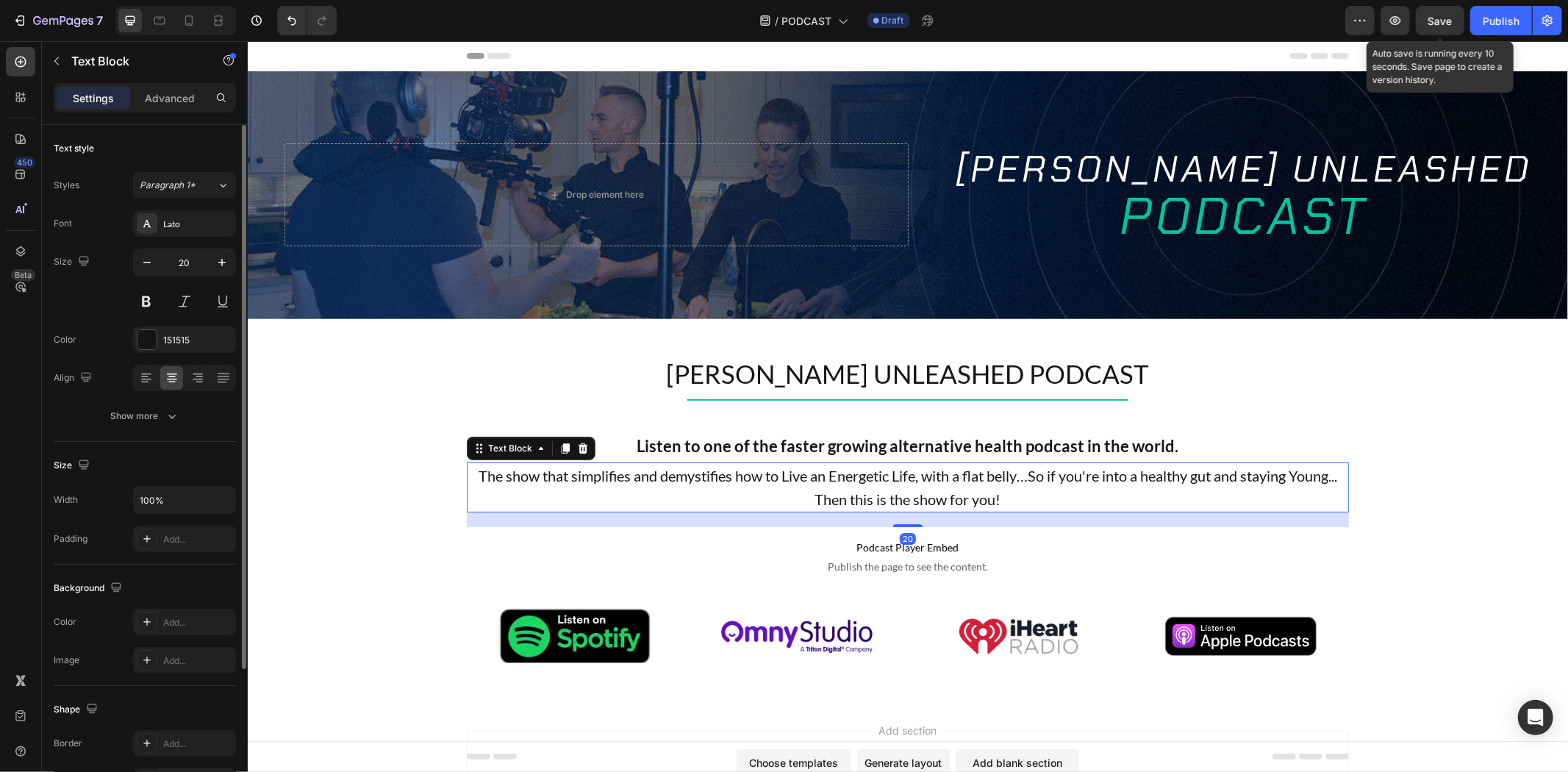
click at [1451, 20] on span "Save" at bounding box center [1441, 21] width 24 height 13
click at [1444, 9] on button "Save" at bounding box center [1440, 20] width 49 height 30
click at [840, 471] on p "The show that simplifies and demystifies how to Live an Energetic Life, with a …" at bounding box center [907, 487] width 880 height 47
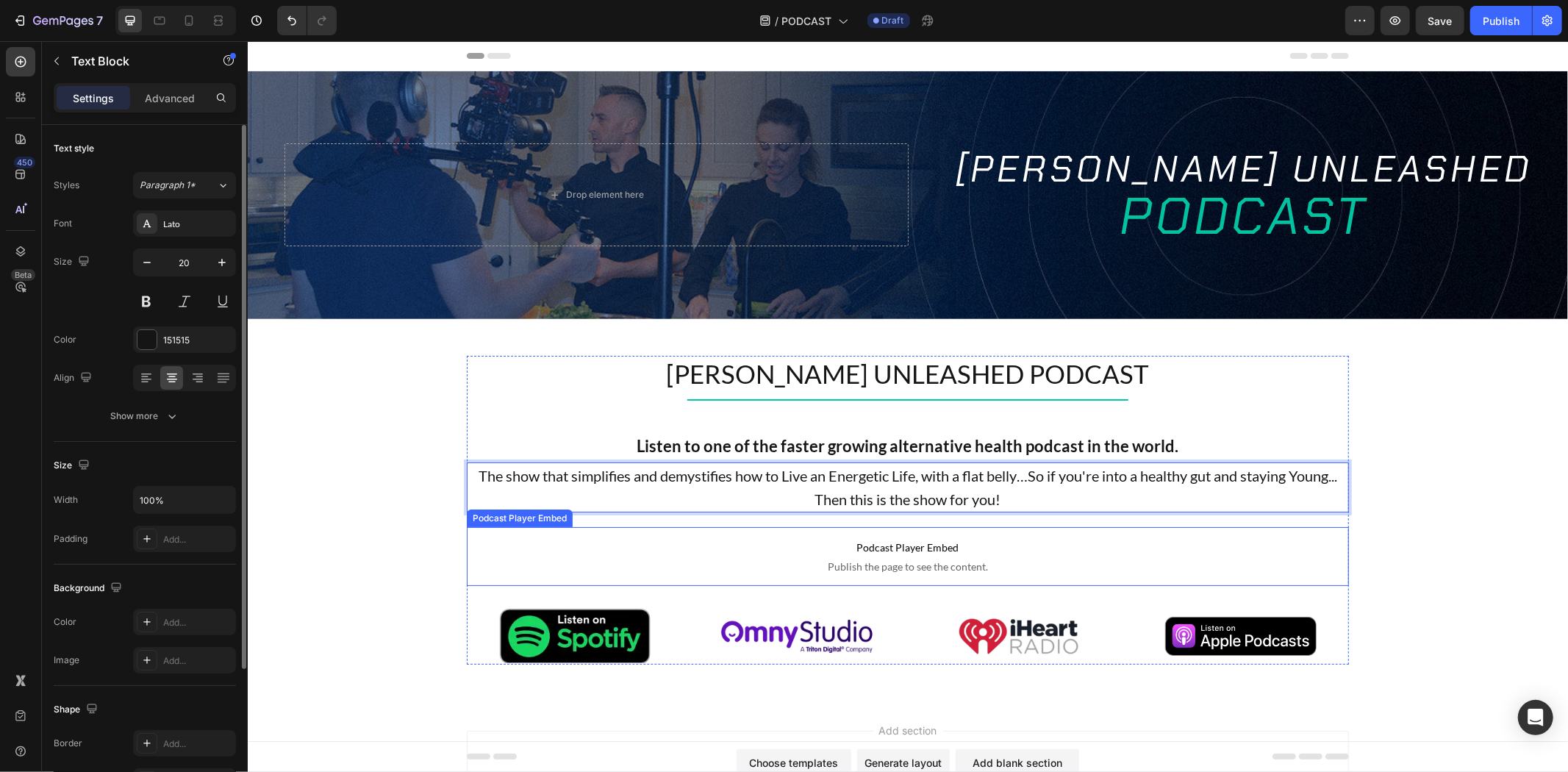
click at [719, 553] on p "Podcast Player Embed Publish the page to see the content." at bounding box center [907, 556] width 882 height 59
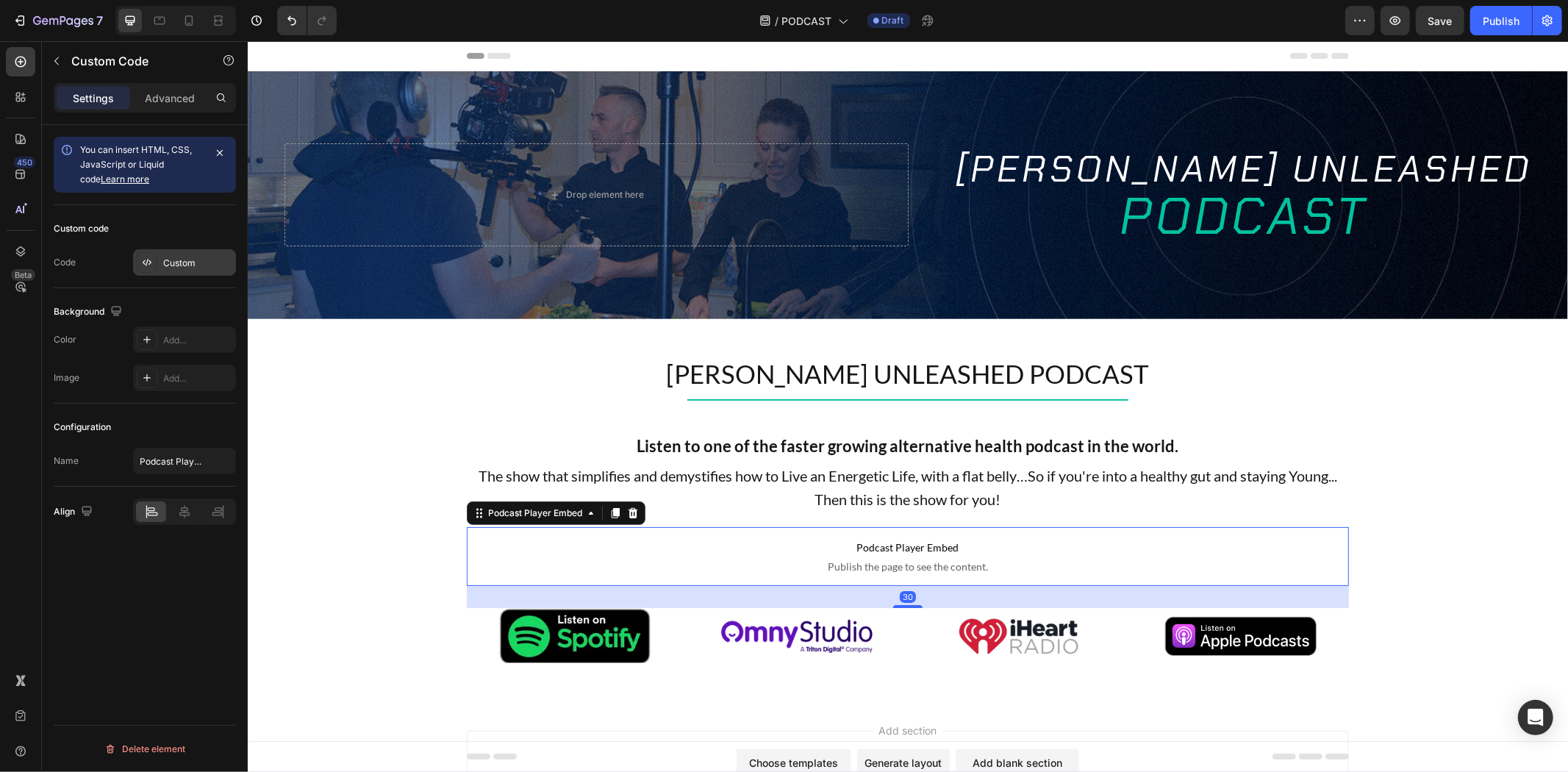
click at [198, 265] on div "Custom" at bounding box center [197, 263] width 69 height 13
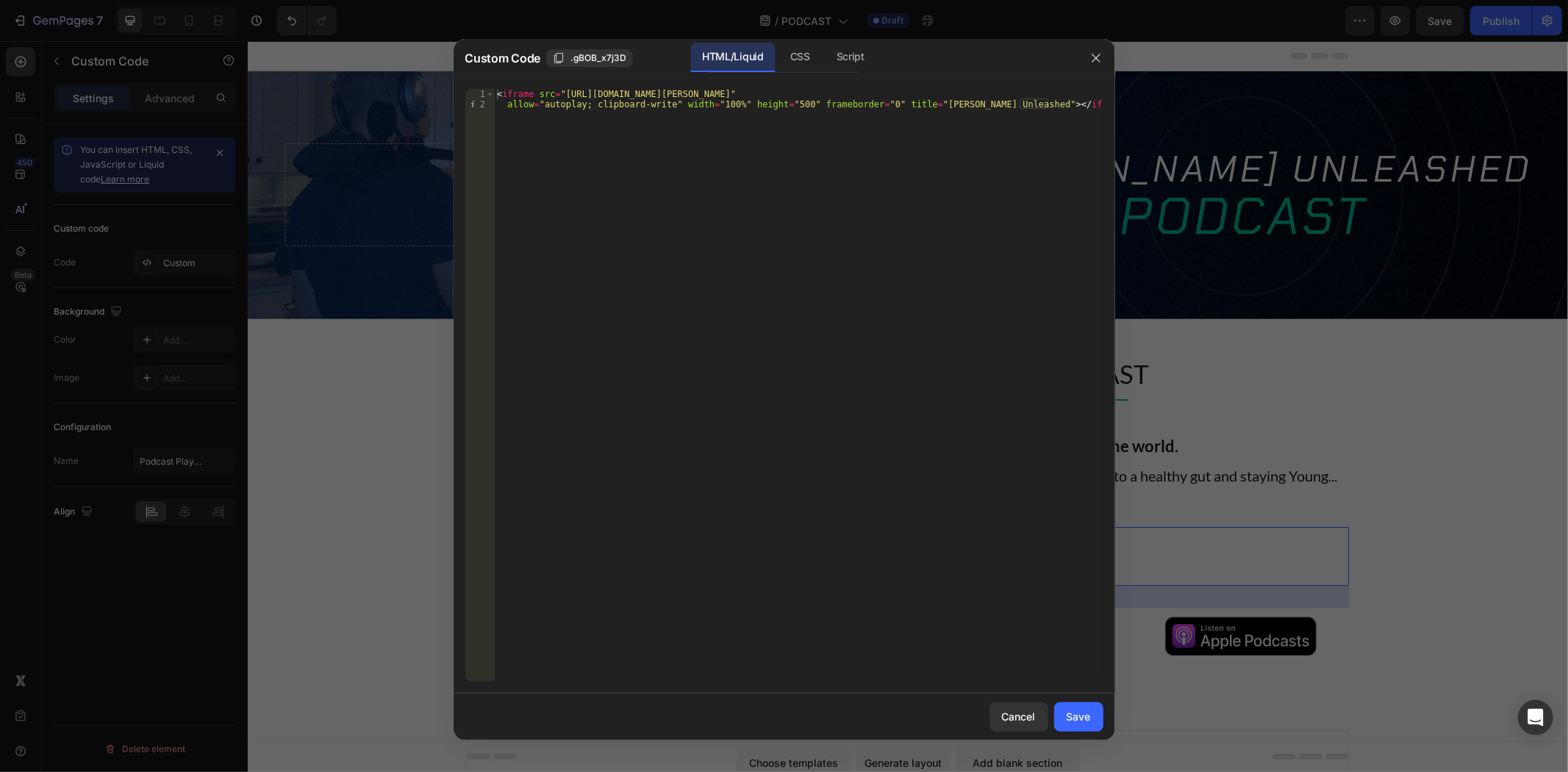
click at [974, 223] on div "< iframe src = "https://omny.fm/shows/tim-james-unleashed/playlists/podcast/emb…" at bounding box center [798, 395] width 609 height 613
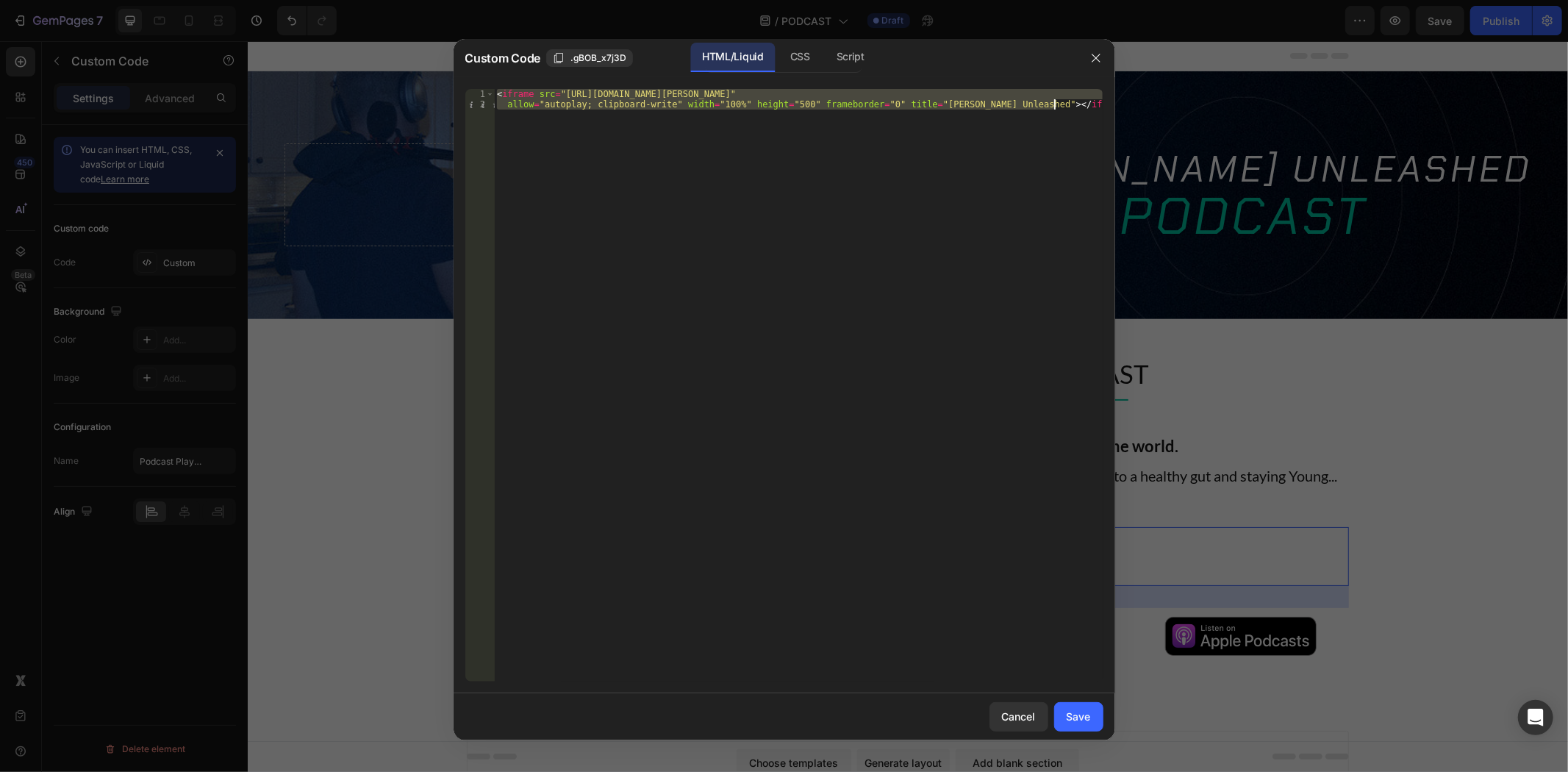
paste textarea "artwork""
type textarea "<iframe src="https://omny.fm/shows/tim-james-unleashed/playlists/podcast/embed?…"
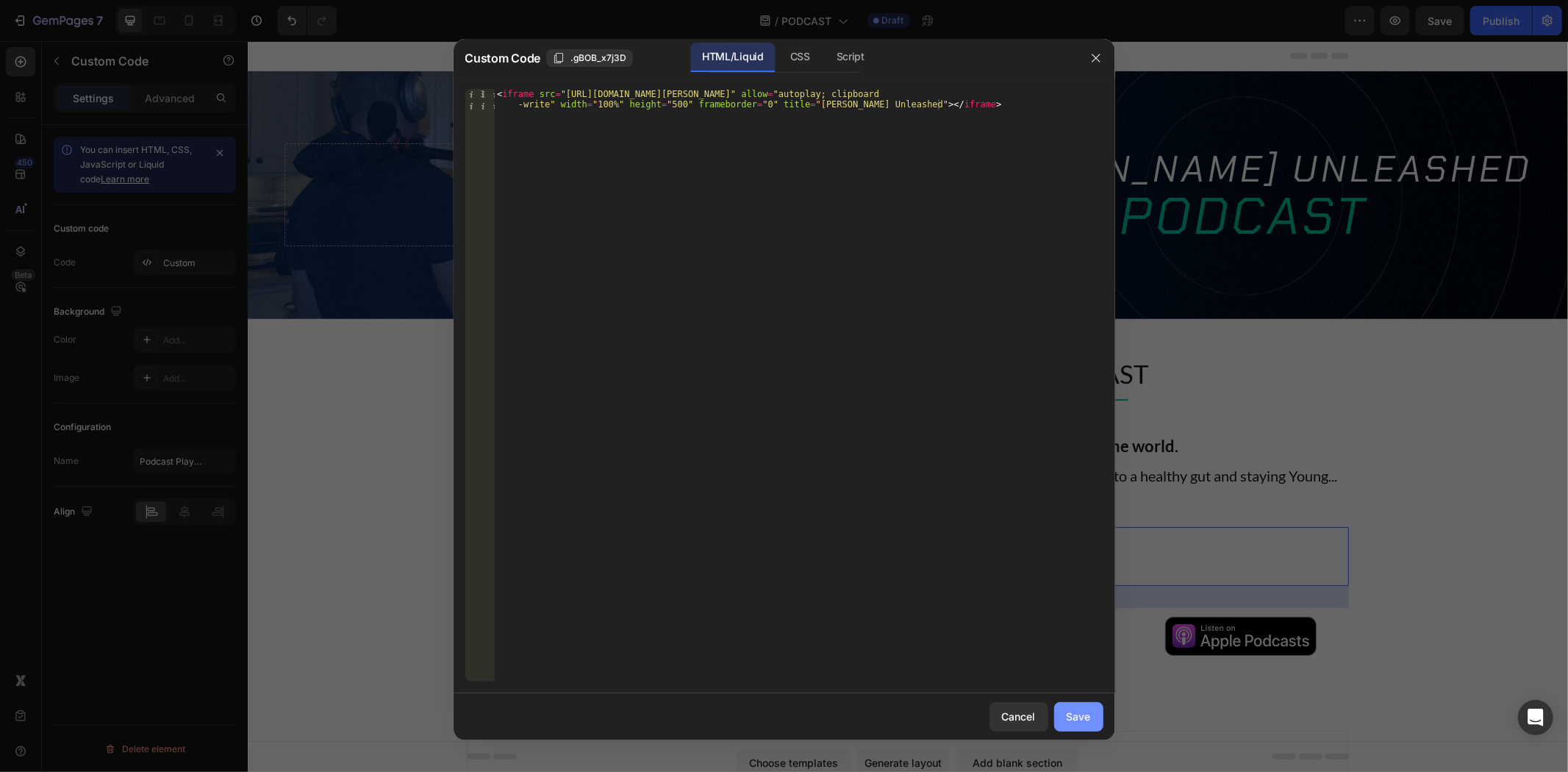
click at [1083, 709] on div "Save" at bounding box center [1079, 717] width 24 height 16
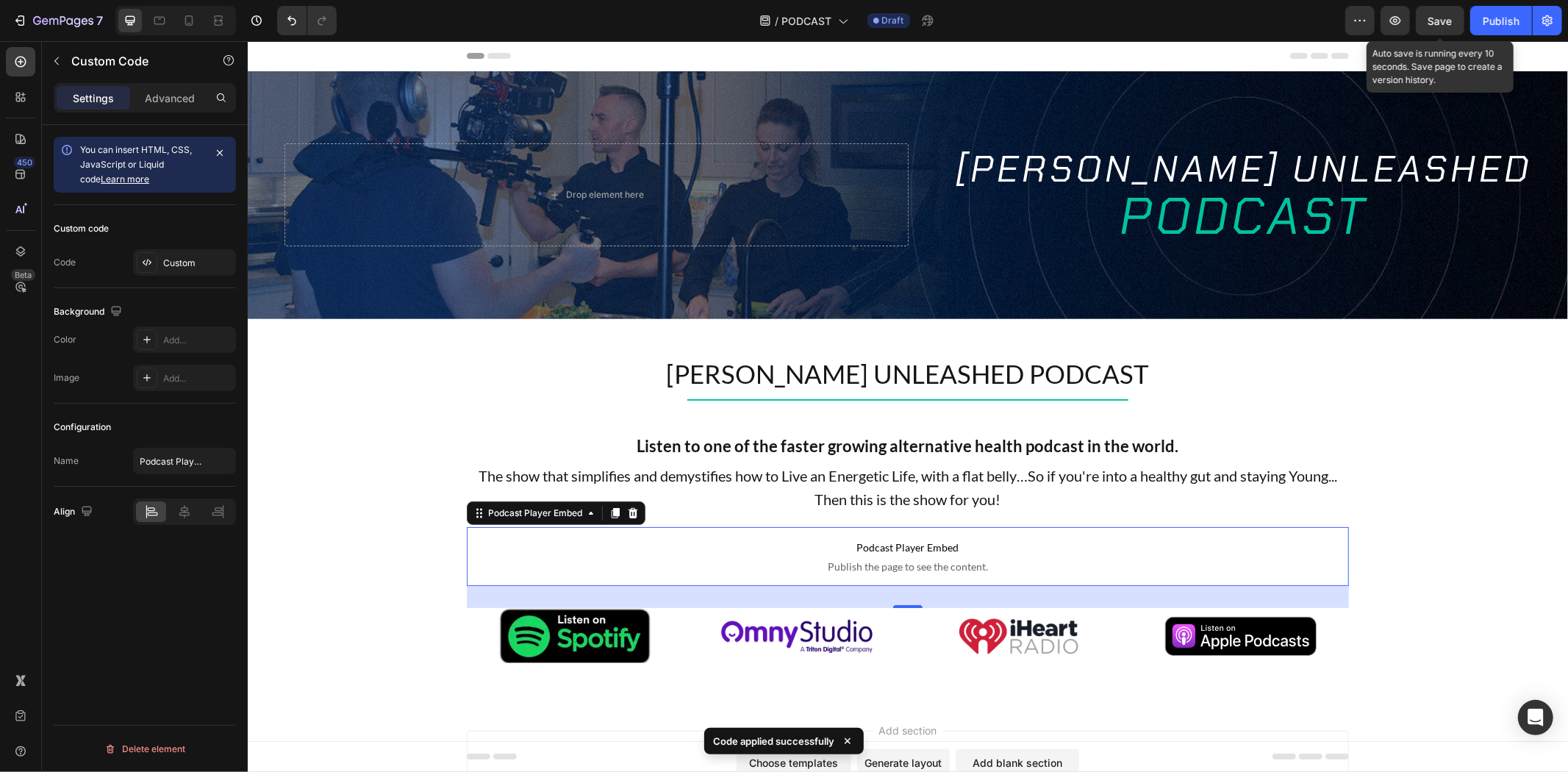
click at [1433, 20] on span "Save" at bounding box center [1441, 21] width 24 height 13
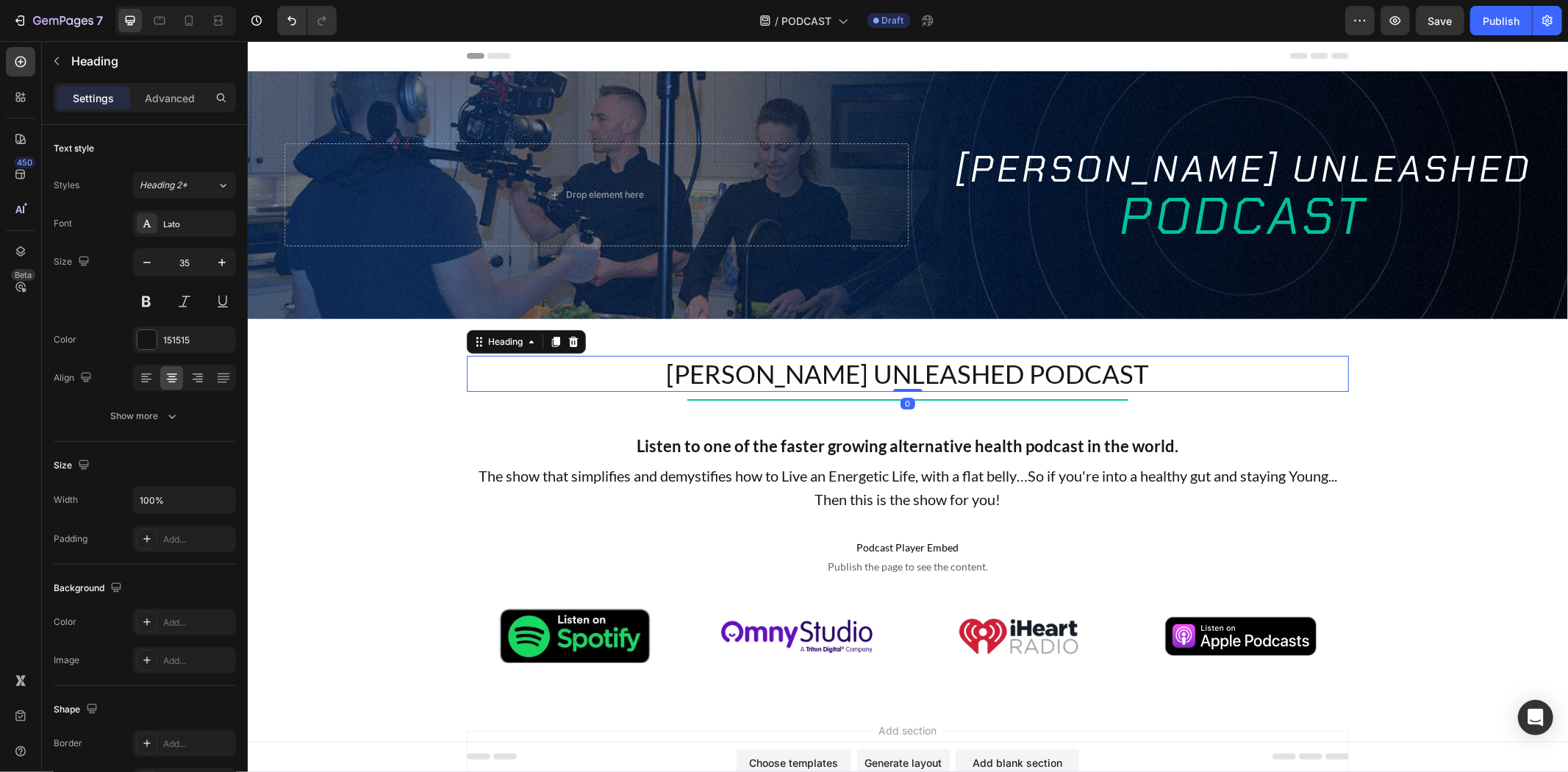
click at [948, 364] on h2 "TIM JAMES UNLEASHED PODCAST" at bounding box center [907, 374] width 882 height 37
click at [576, 342] on div at bounding box center [572, 341] width 18 height 18
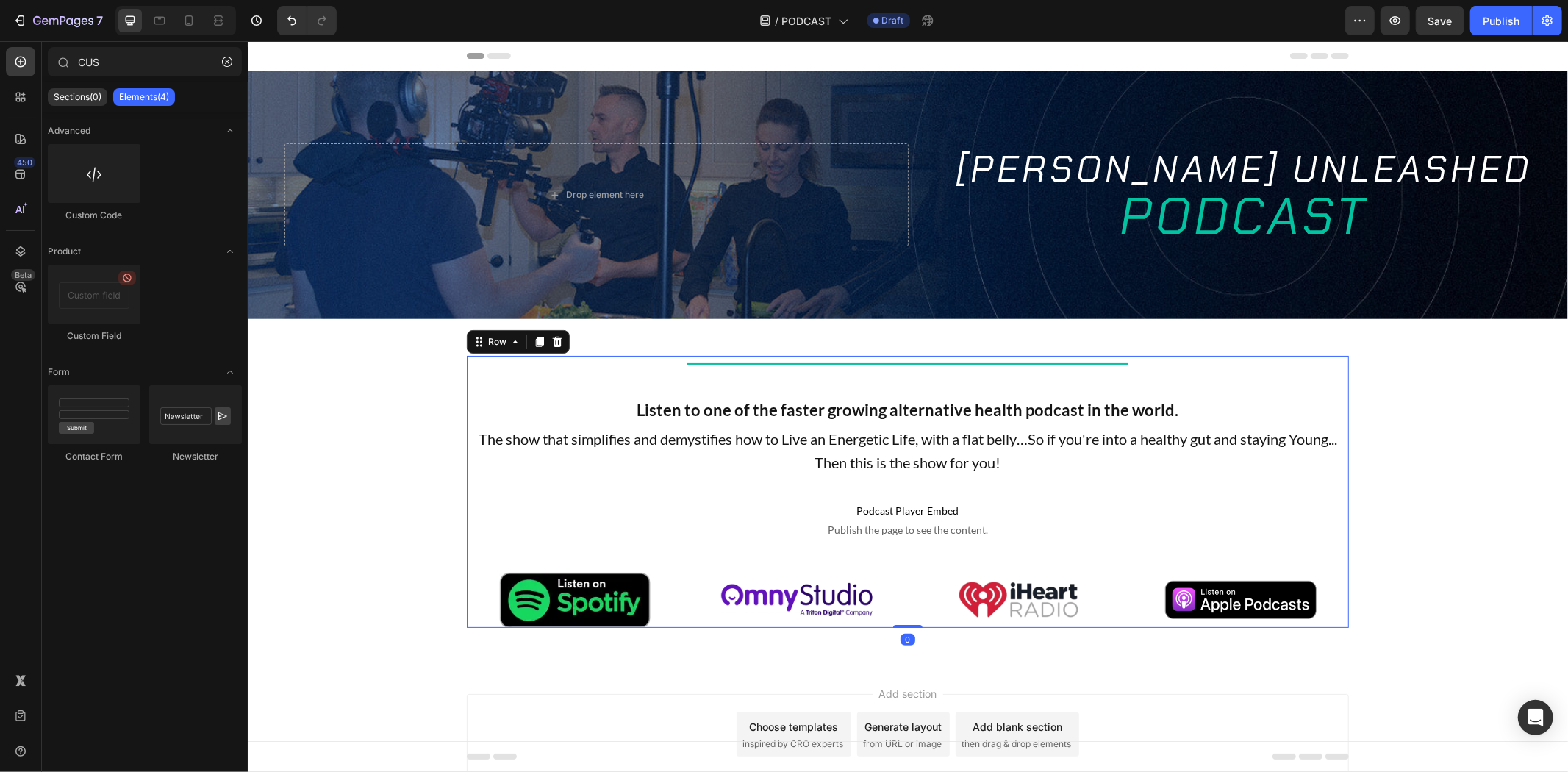
click at [762, 369] on div "Title Line Listen to one of the faster growing alternative health podcast in th…" at bounding box center [907, 491] width 882 height 272
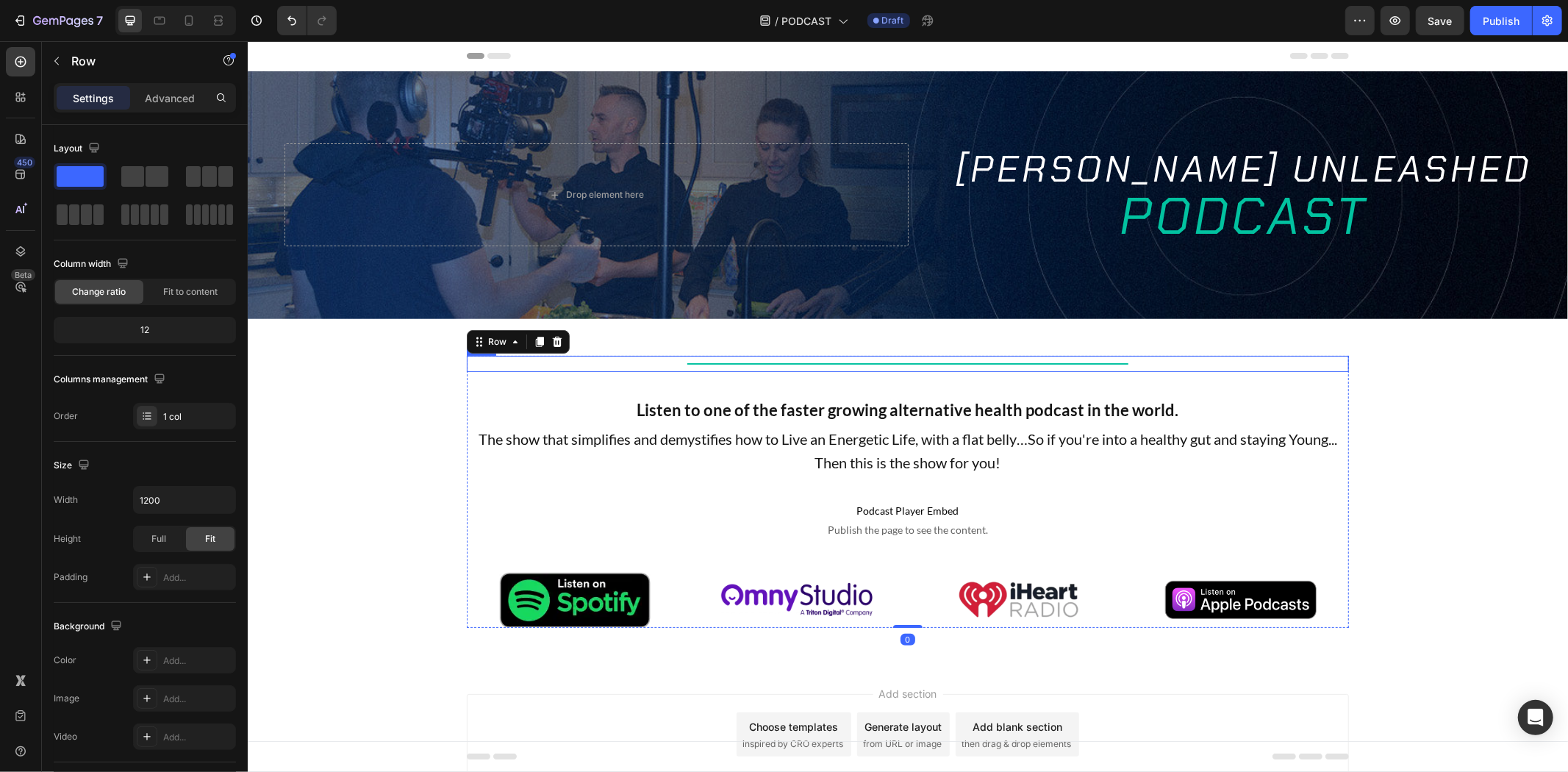
click at [668, 358] on div "Title Line" at bounding box center [907, 364] width 882 height 17
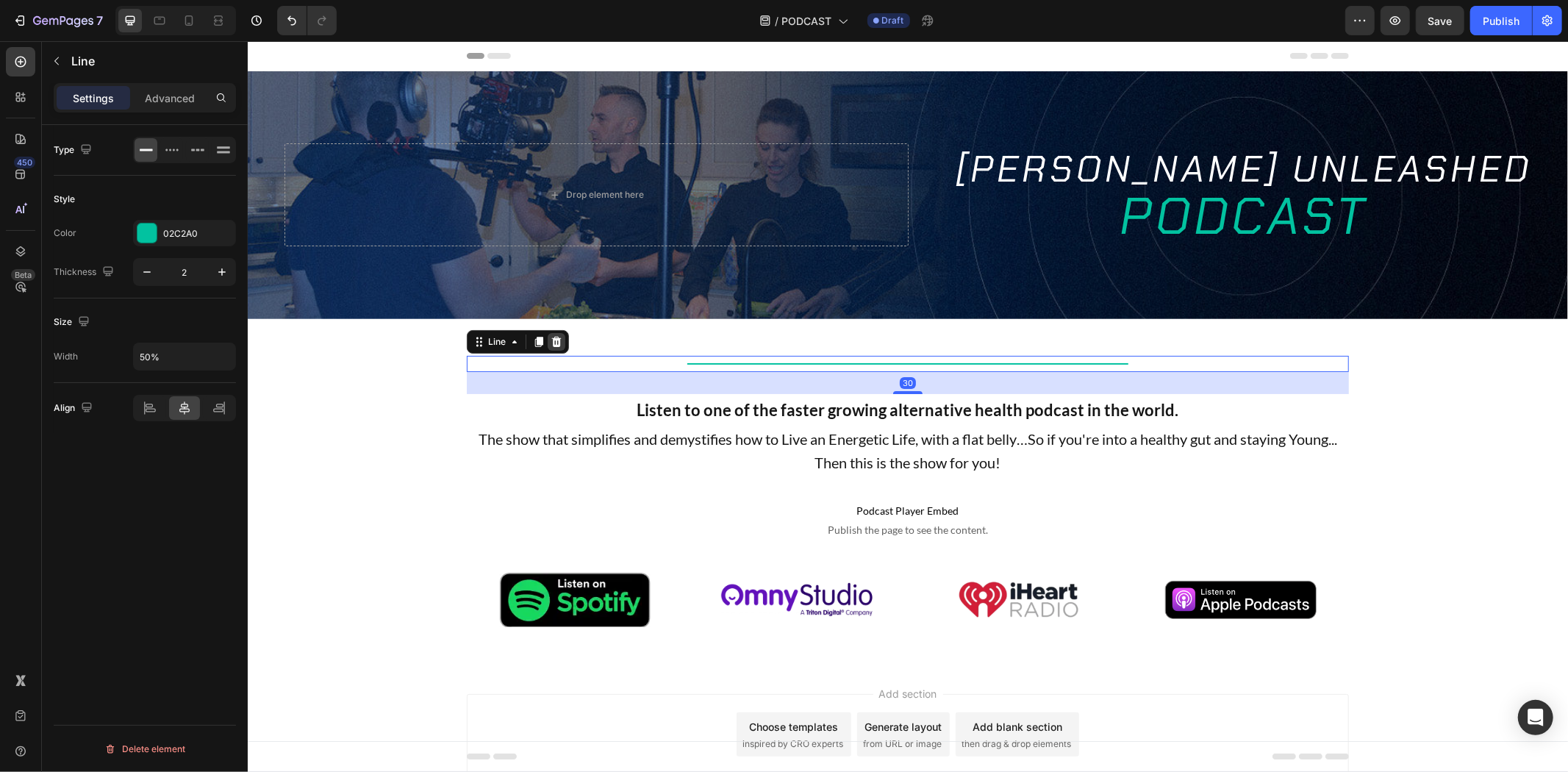
click at [550, 344] on icon at bounding box center [556, 341] width 12 height 12
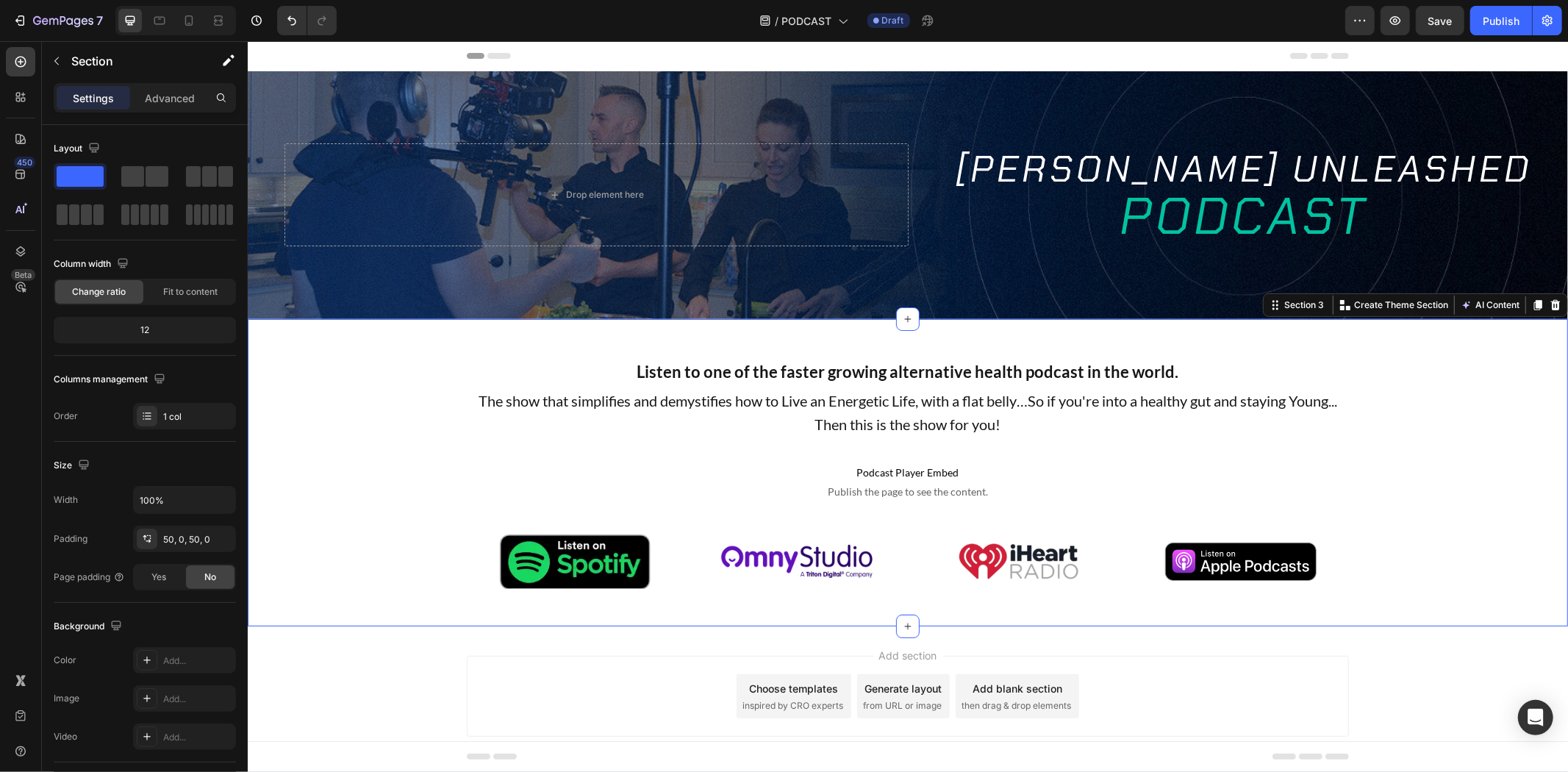
click at [839, 327] on div "Listen to one of the faster growing alternative health podcast in the world. Te…" at bounding box center [907, 472] width 1321 height 308
click at [196, 90] on div "Advanced" at bounding box center [170, 97] width 74 height 23
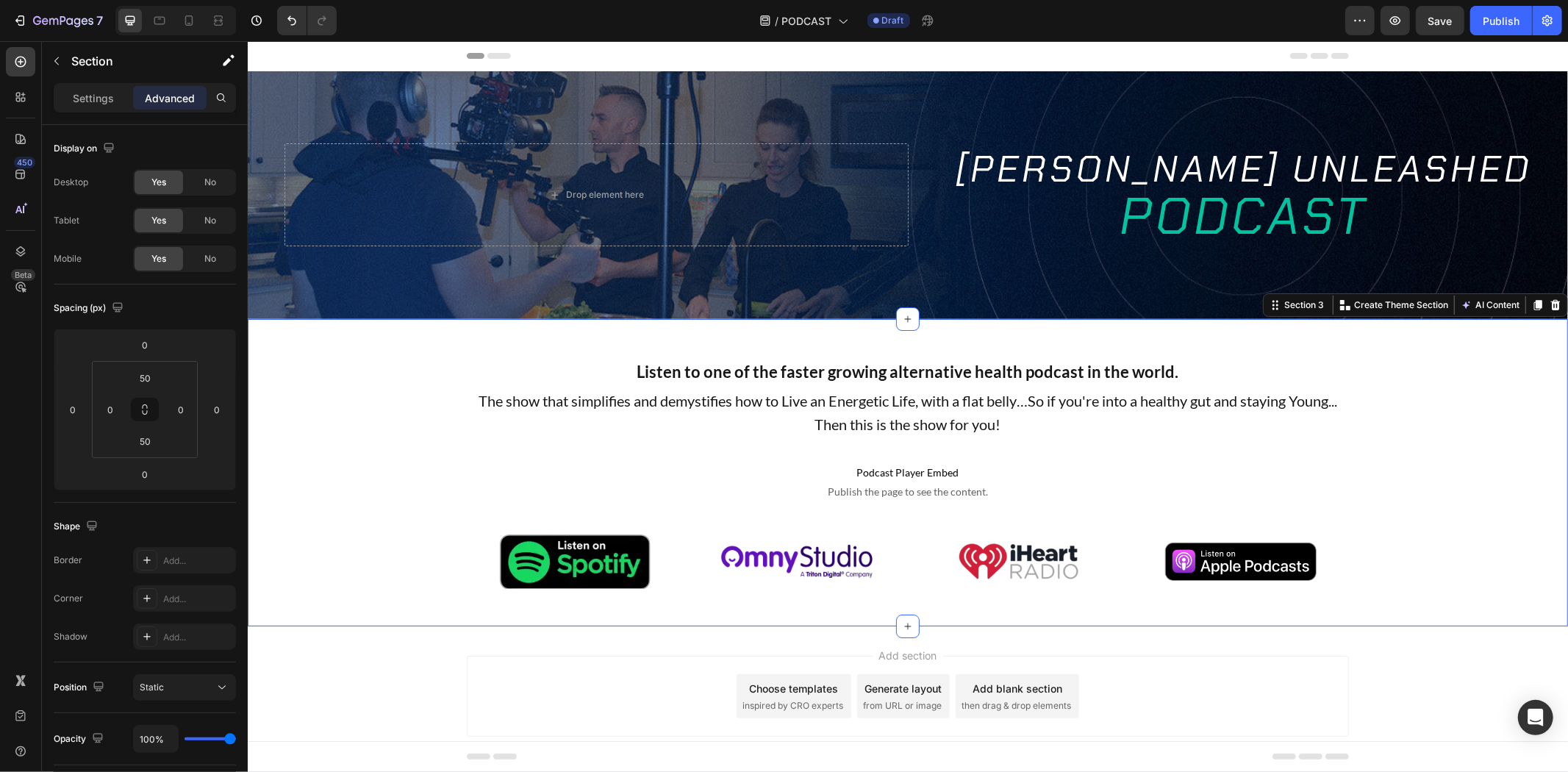
click at [1439, 25] on span "Save" at bounding box center [1441, 21] width 24 height 13
click at [830, 449] on div "Listen to one of the faster growing alternative health podcast in the world. Te…" at bounding box center [907, 472] width 882 height 234
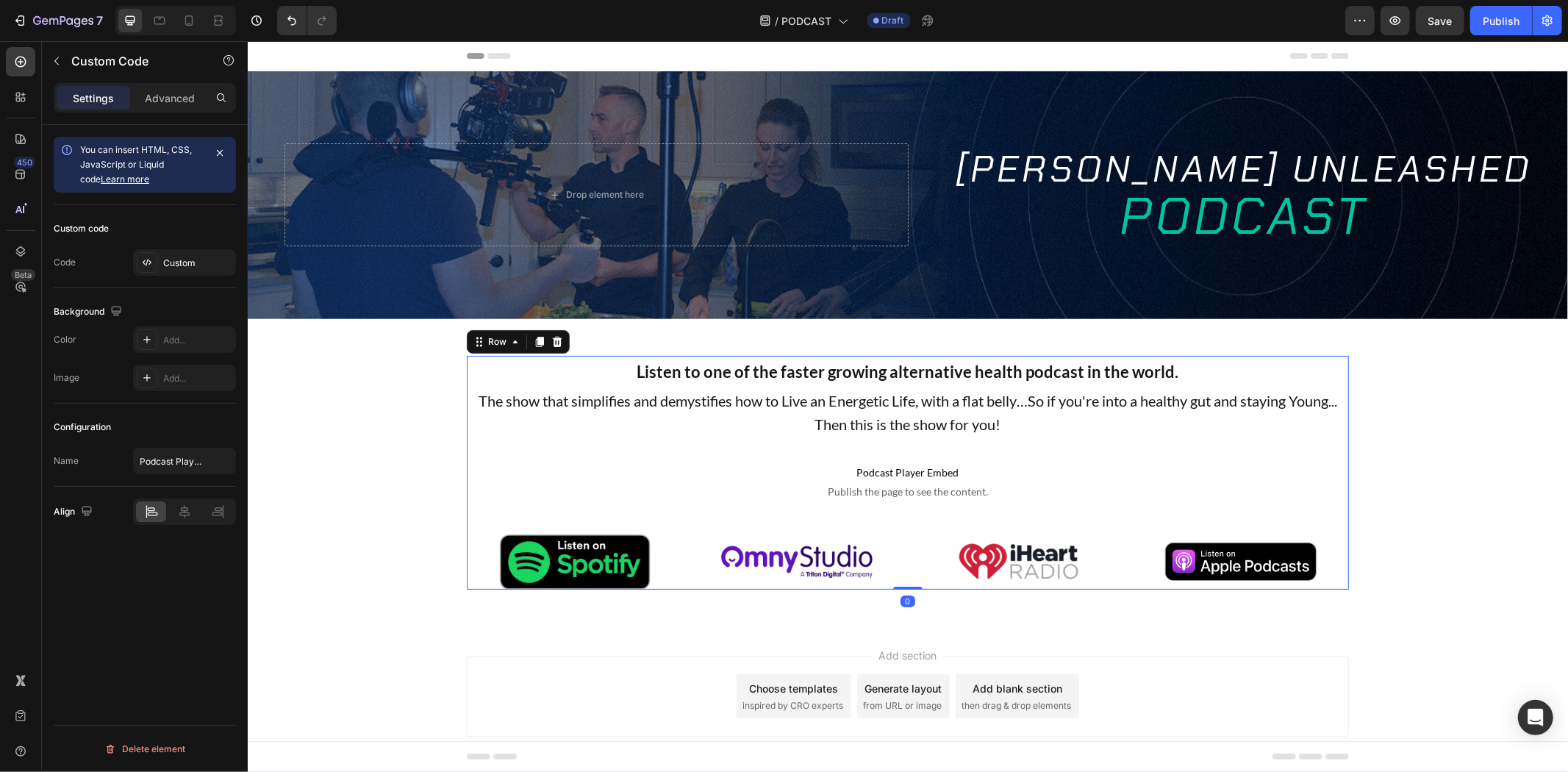
click at [829, 484] on span "Publish the page to see the content." at bounding box center [907, 491] width 882 height 15
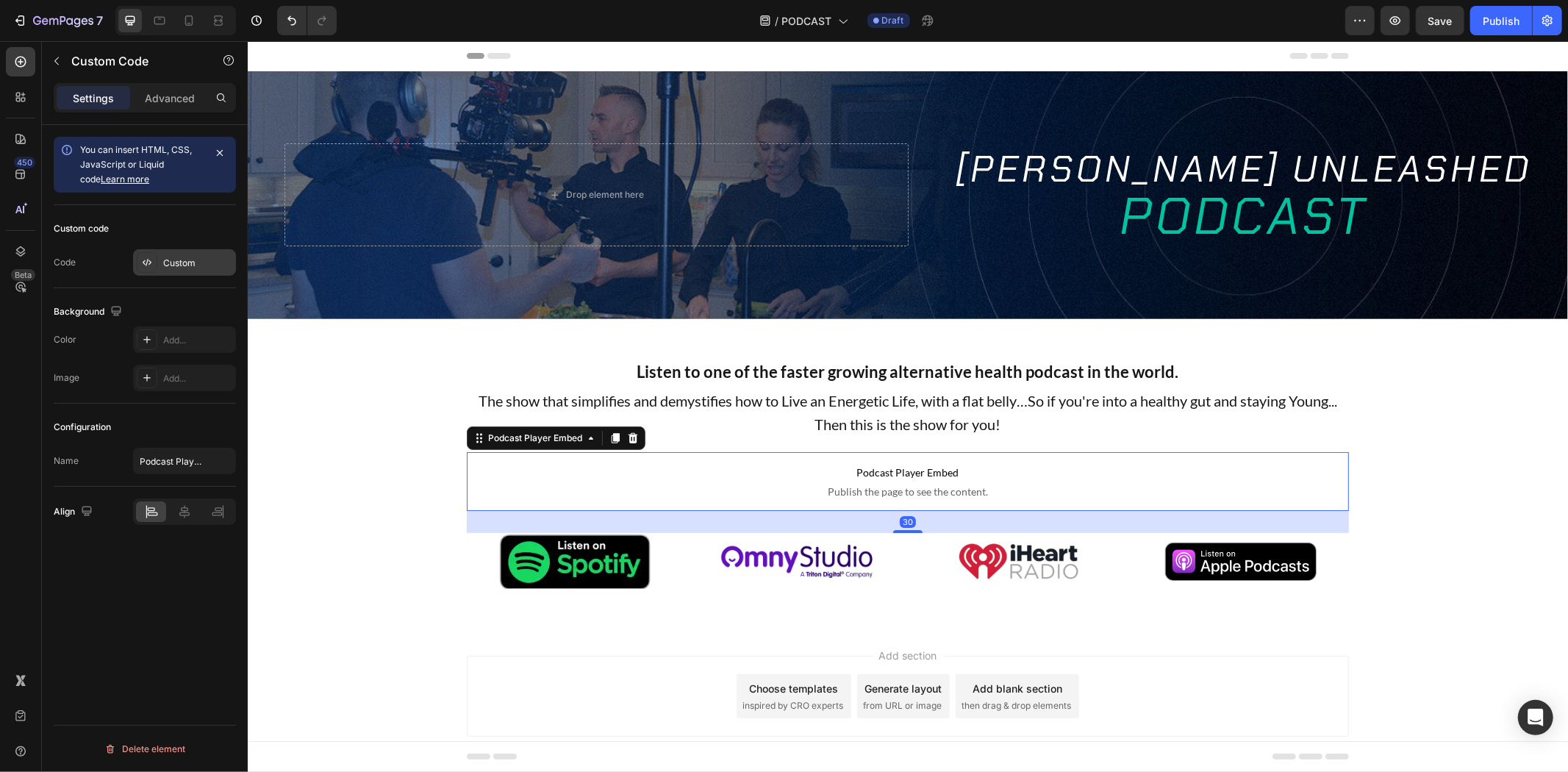
click at [186, 265] on div "Custom" at bounding box center [197, 263] width 69 height 13
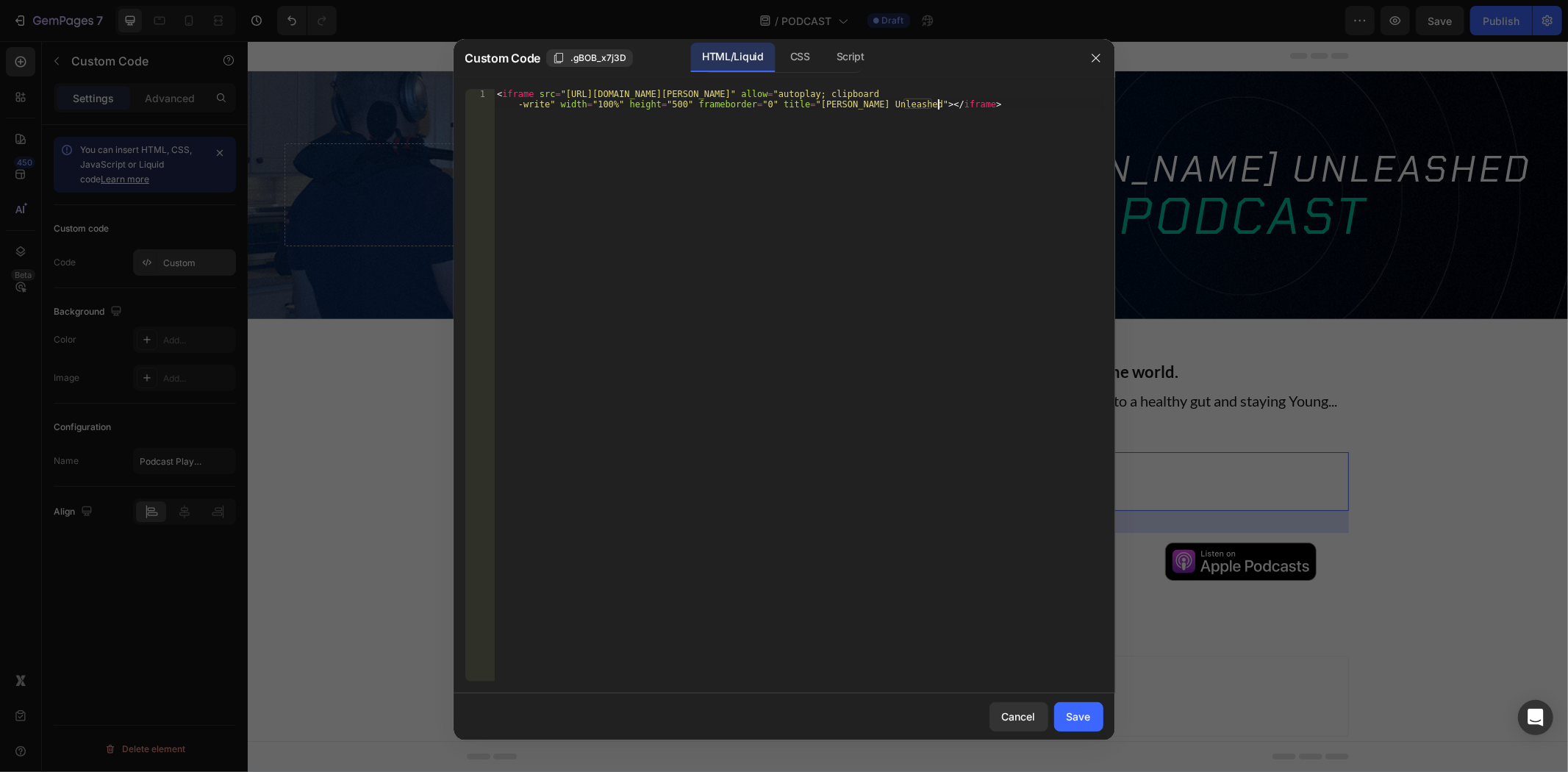
click at [722, 259] on div "< iframe src = "https://omny.fm/shows/tim-james-unleashed/playlists/podcast/emb…" at bounding box center [798, 405] width 609 height 634
type textarea "<iframe src="https://omny.fm/shows/tim-james-unleashed/playlists/podcast/embed?…"
click at [1095, 721] on button "Save" at bounding box center [1078, 718] width 49 height 30
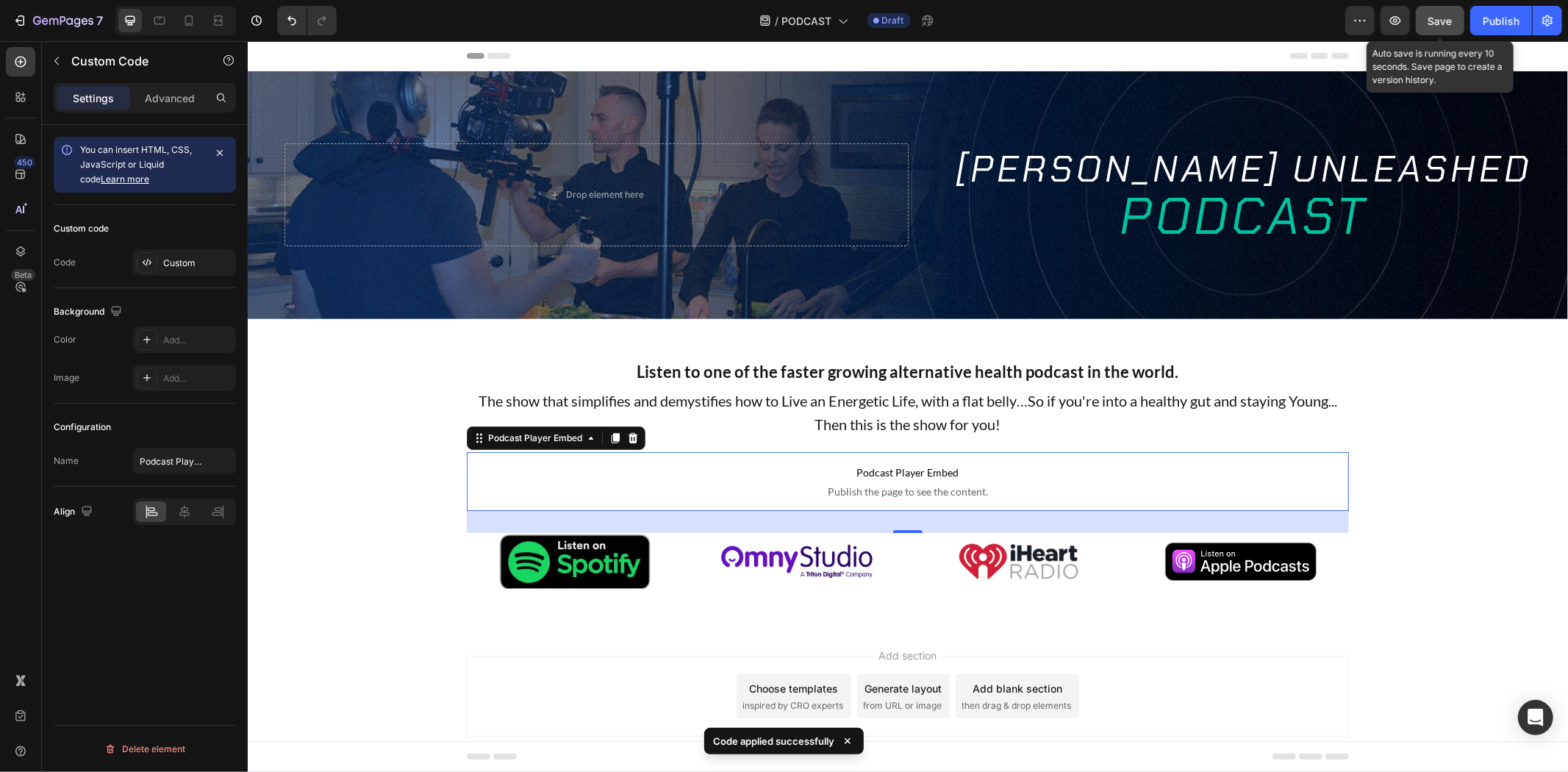
click at [1442, 9] on button "Save" at bounding box center [1440, 20] width 49 height 30
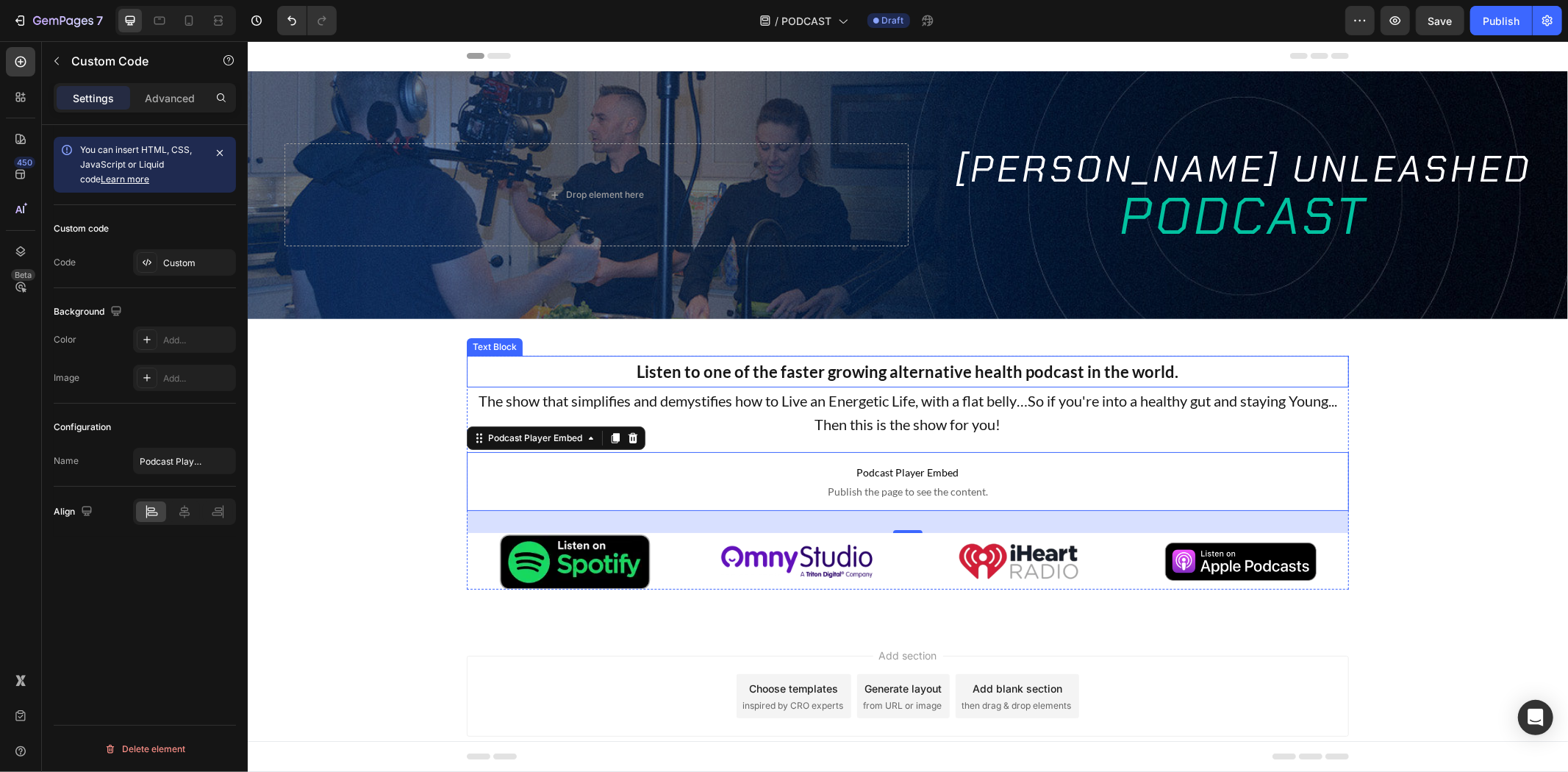
click at [776, 376] on p "Listen to one of the faster growing alternative health podcast in the world." at bounding box center [907, 371] width 880 height 30
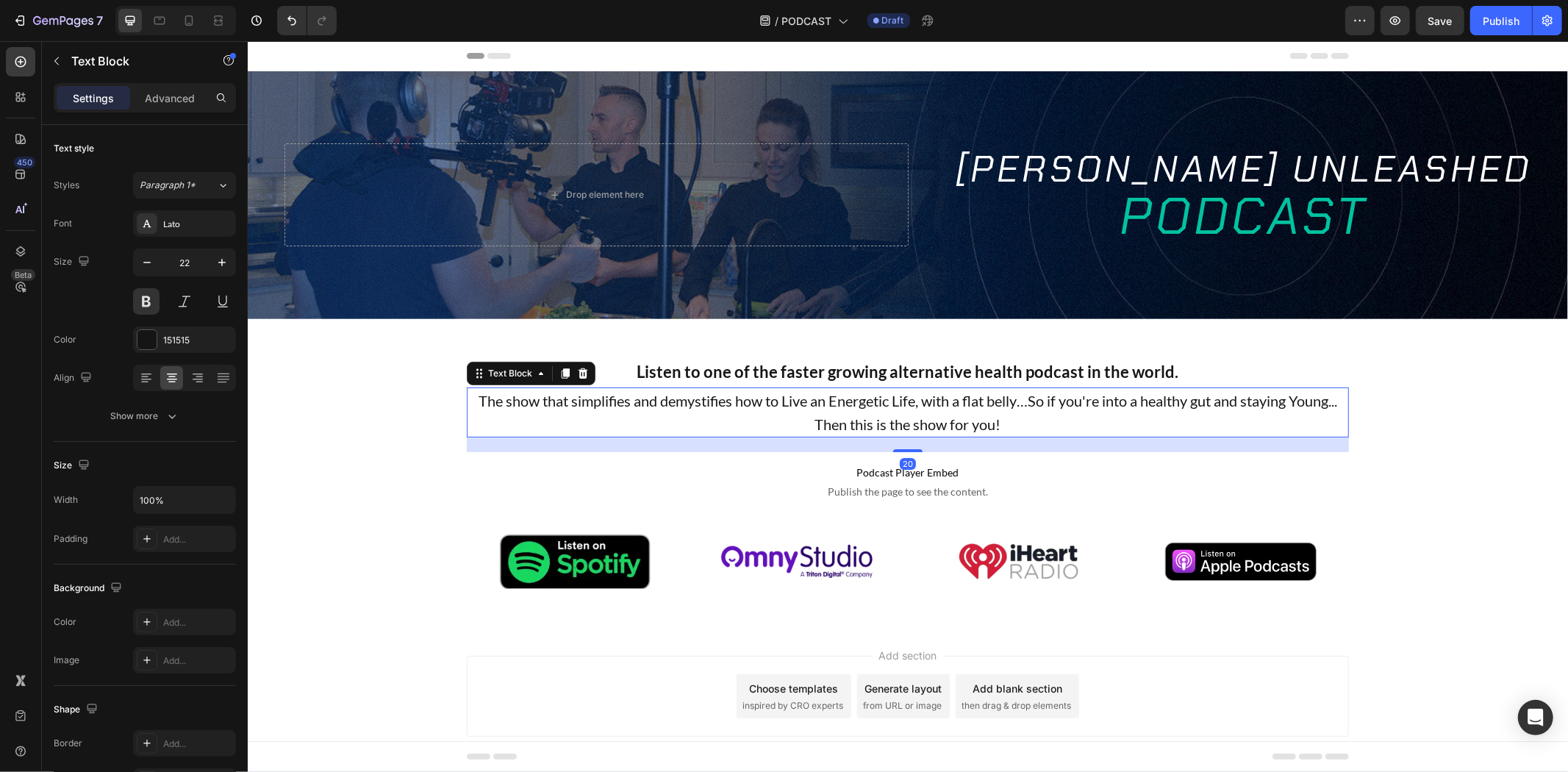
click at [702, 398] on p "The show that simplifies and demystifies how to Live an Energetic Life, with a …" at bounding box center [907, 412] width 880 height 47
click at [736, 357] on p "Listen to one of the faster growing alternative health podcast in the world." at bounding box center [907, 371] width 880 height 30
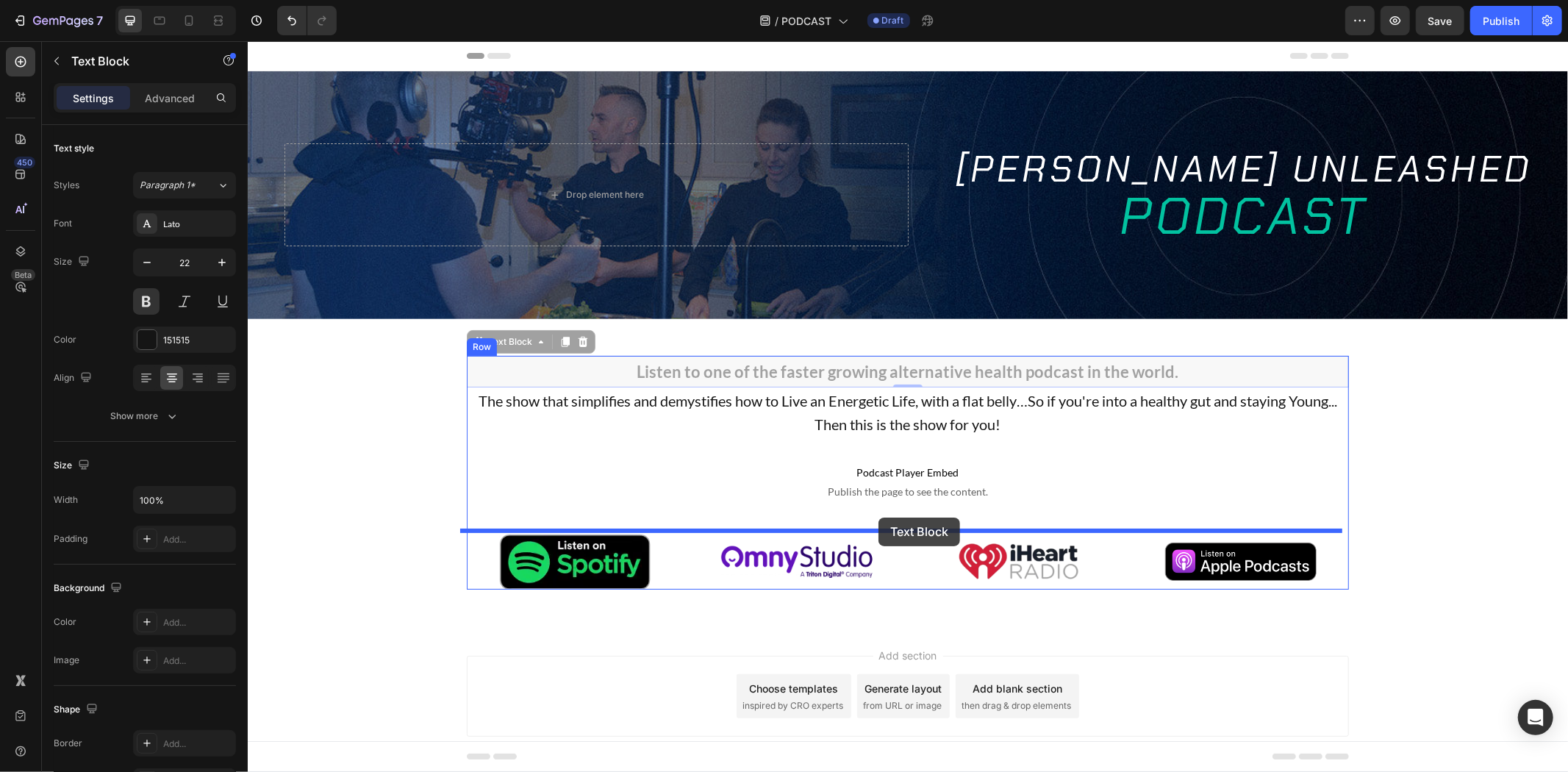
drag, startPoint x: 510, startPoint y: 338, endPoint x: 878, endPoint y: 517, distance: 409.2
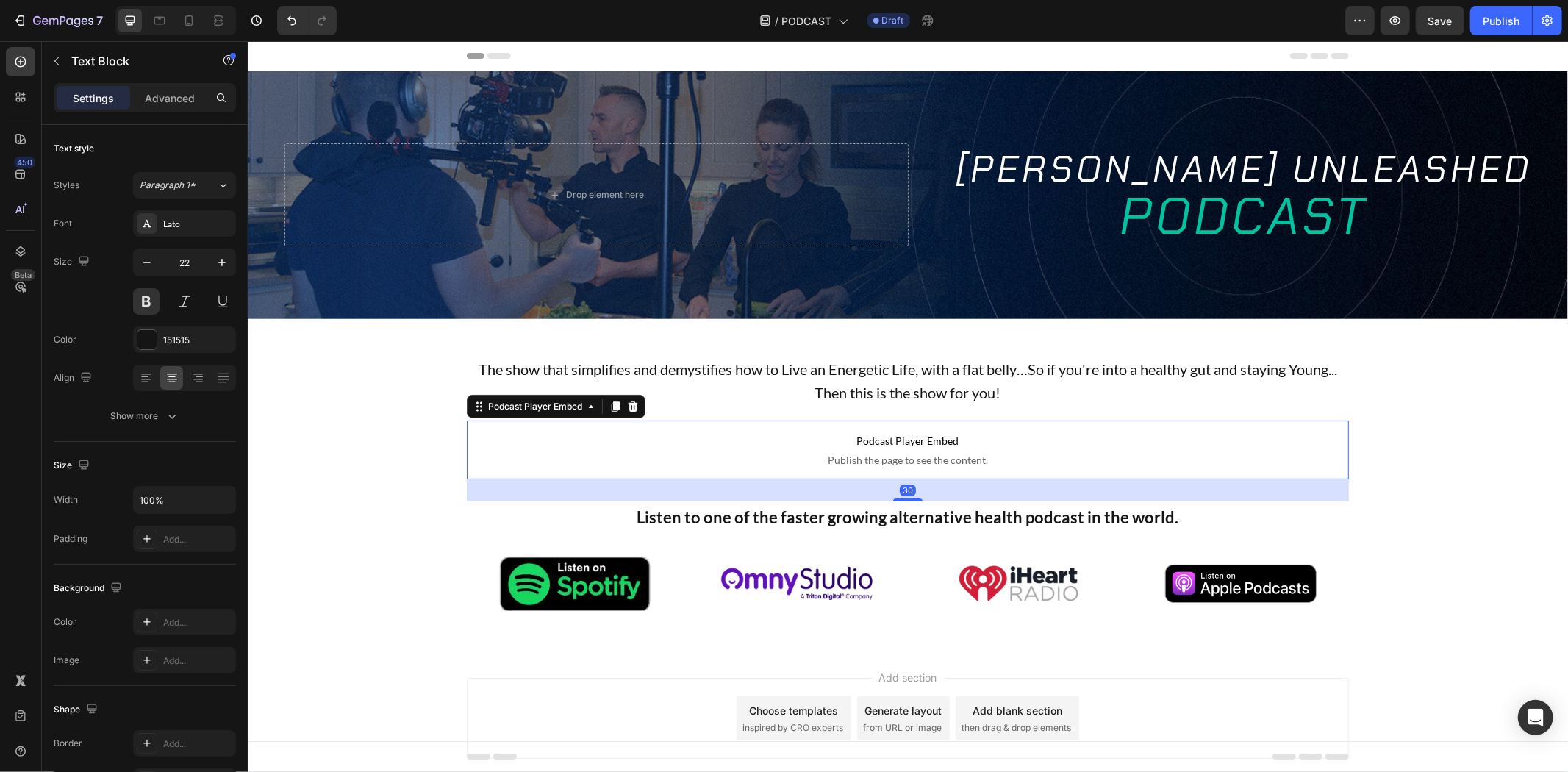
click at [902, 453] on span "Publish the page to see the content." at bounding box center [907, 460] width 882 height 15
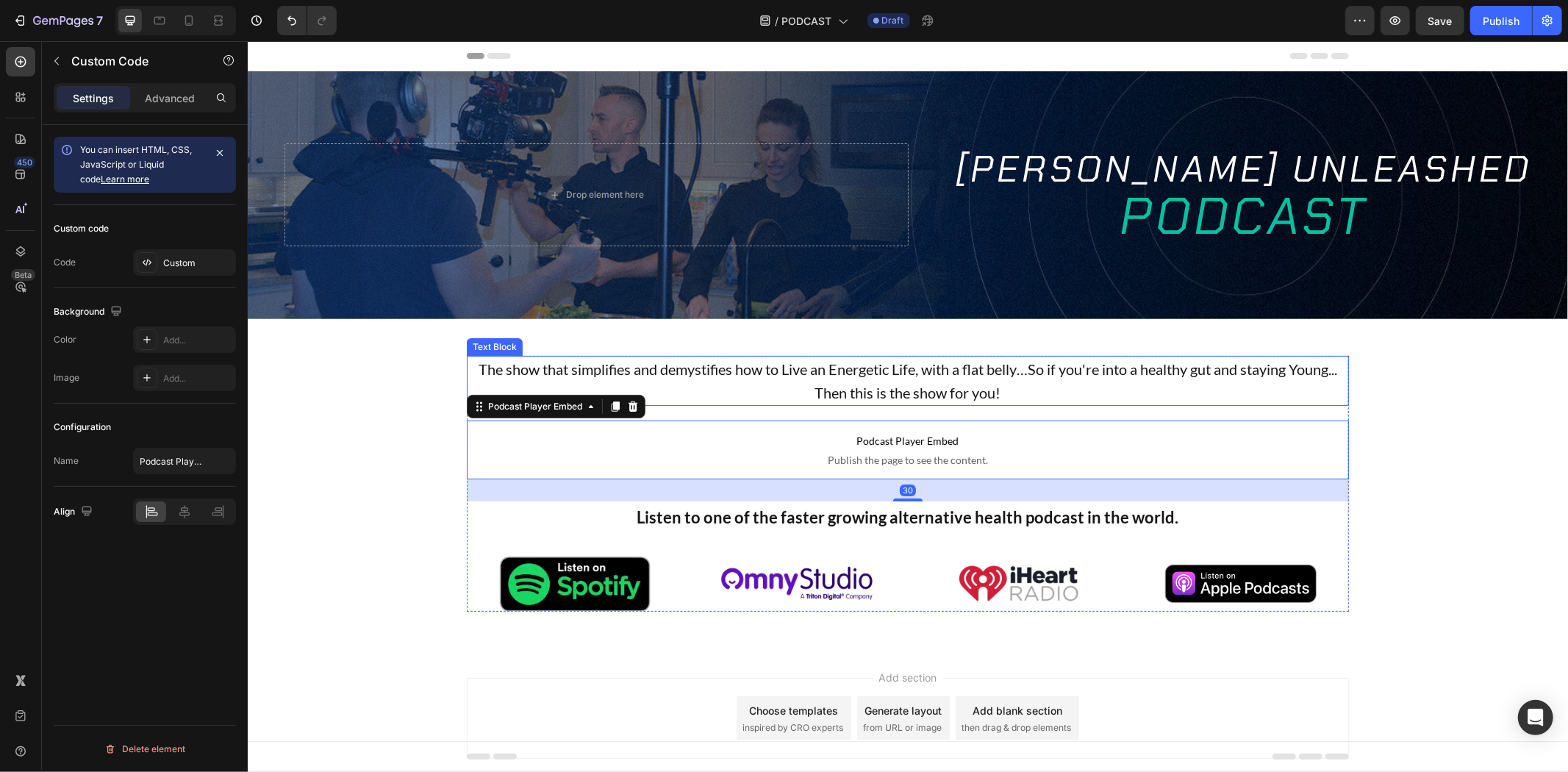
click at [822, 368] on p "The show that simplifies and demystifies how to Live an Energetic Life, with a …" at bounding box center [907, 380] width 880 height 47
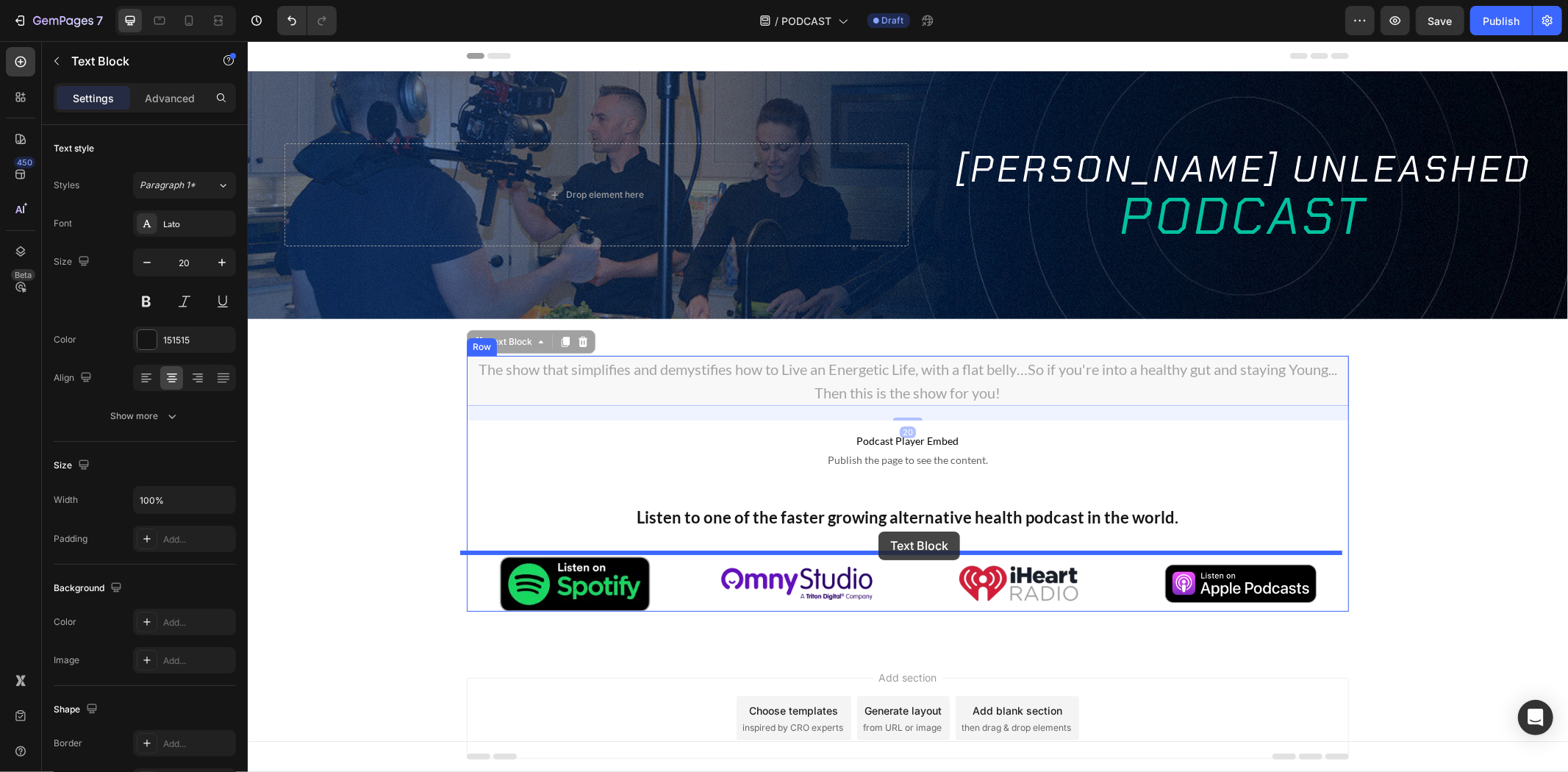
drag, startPoint x: 505, startPoint y: 338, endPoint x: 878, endPoint y: 531, distance: 420.0
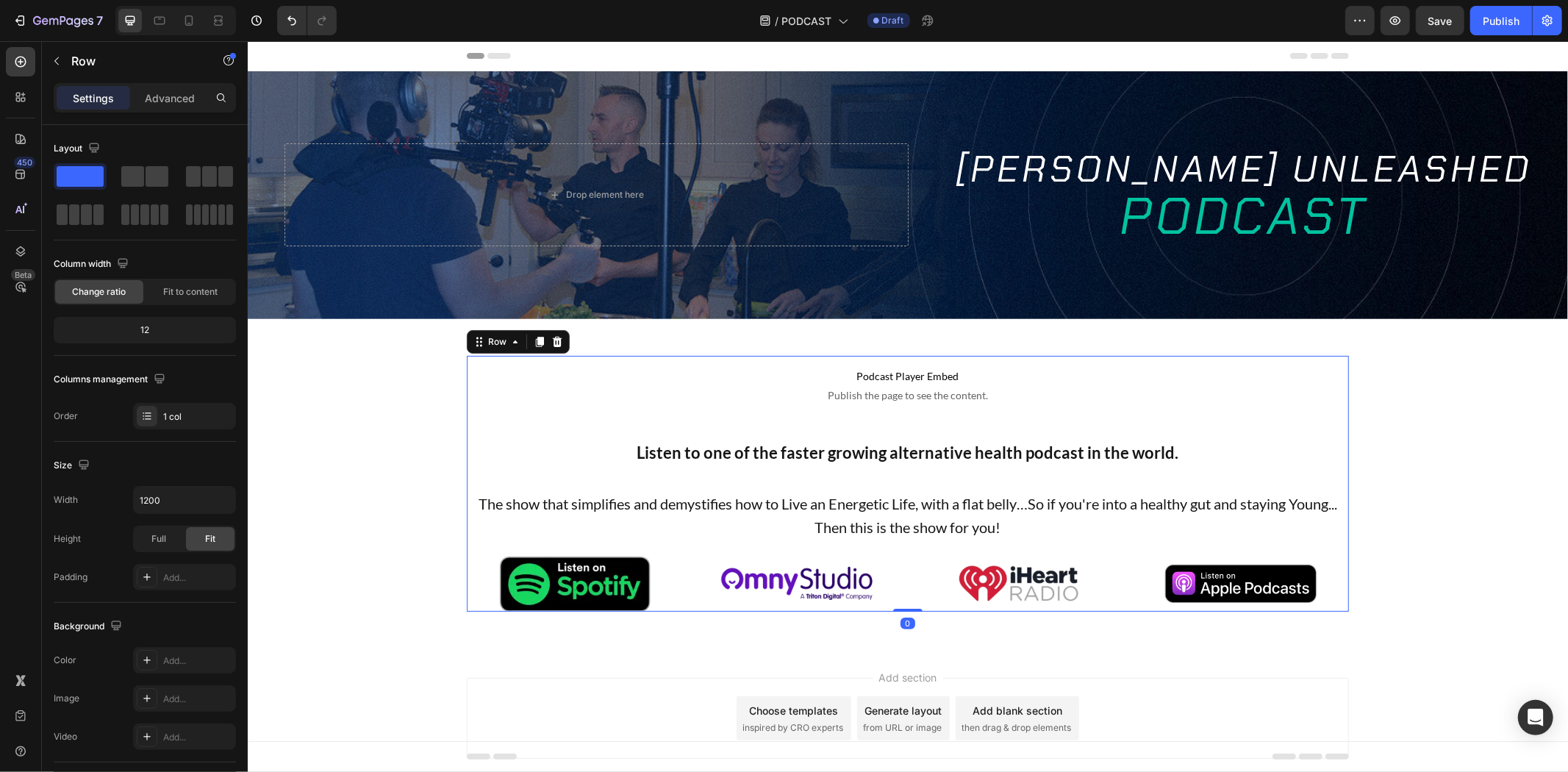
click at [942, 467] on div "Podcast Player Embed Publish the page to see the content. Podcast Player Embed …" at bounding box center [907, 483] width 882 height 256
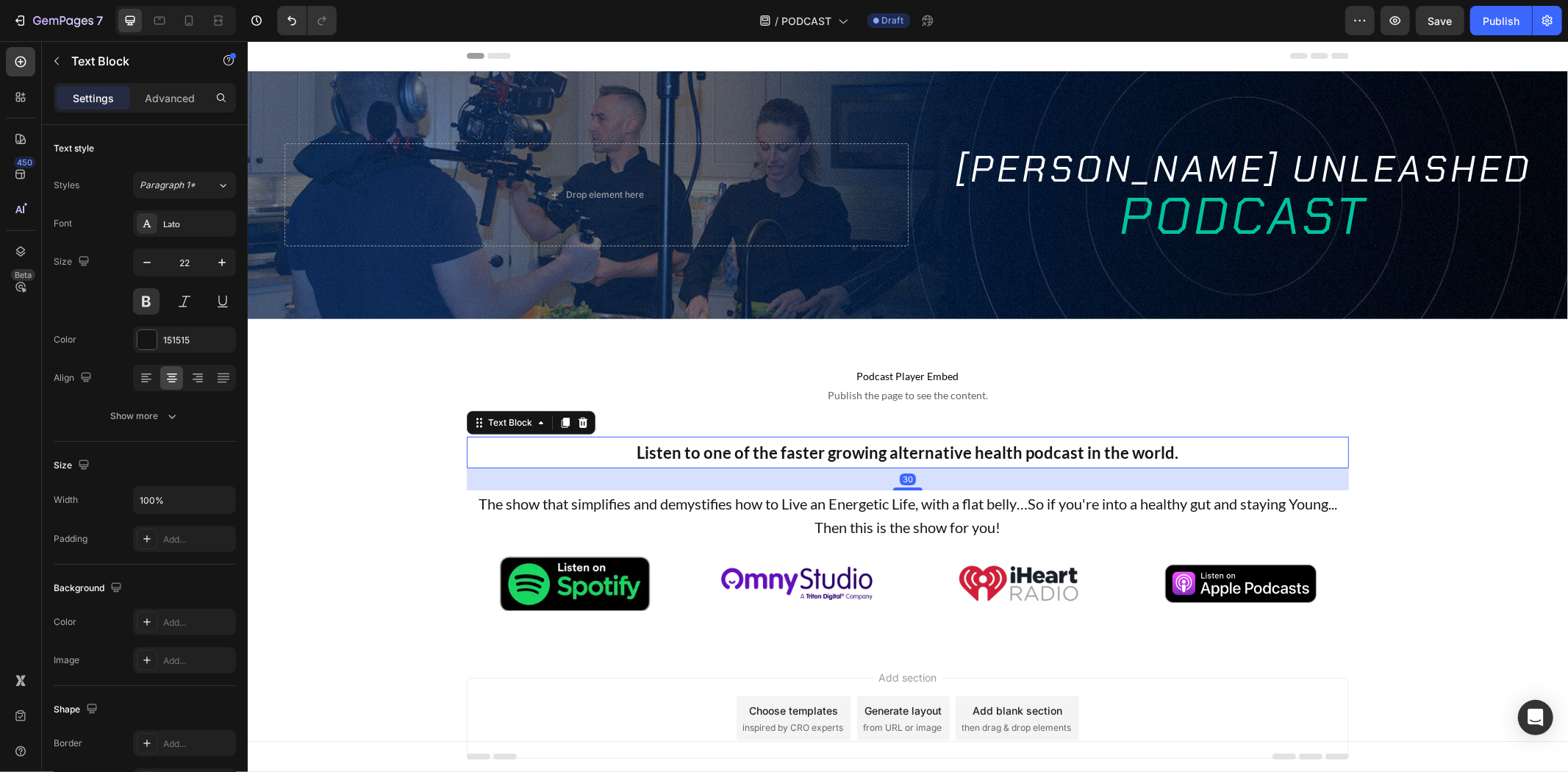
click at [950, 454] on p "Listen to one of the faster growing alternative health podcast in the world." at bounding box center [907, 452] width 880 height 30
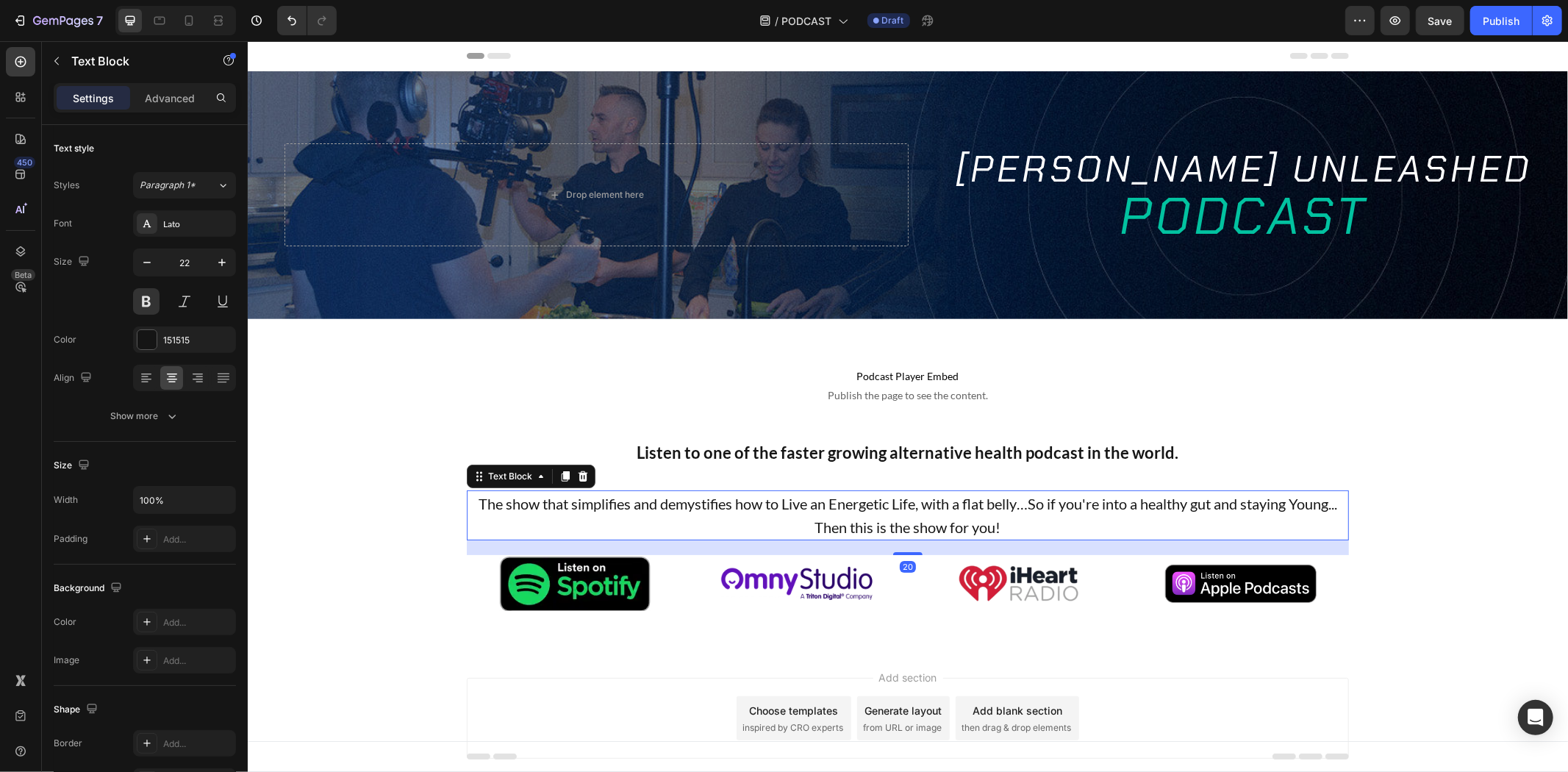
click at [943, 491] on p "The show that simplifies and demystifies how to Live an Energetic Life, with a …" at bounding box center [907, 514] width 880 height 47
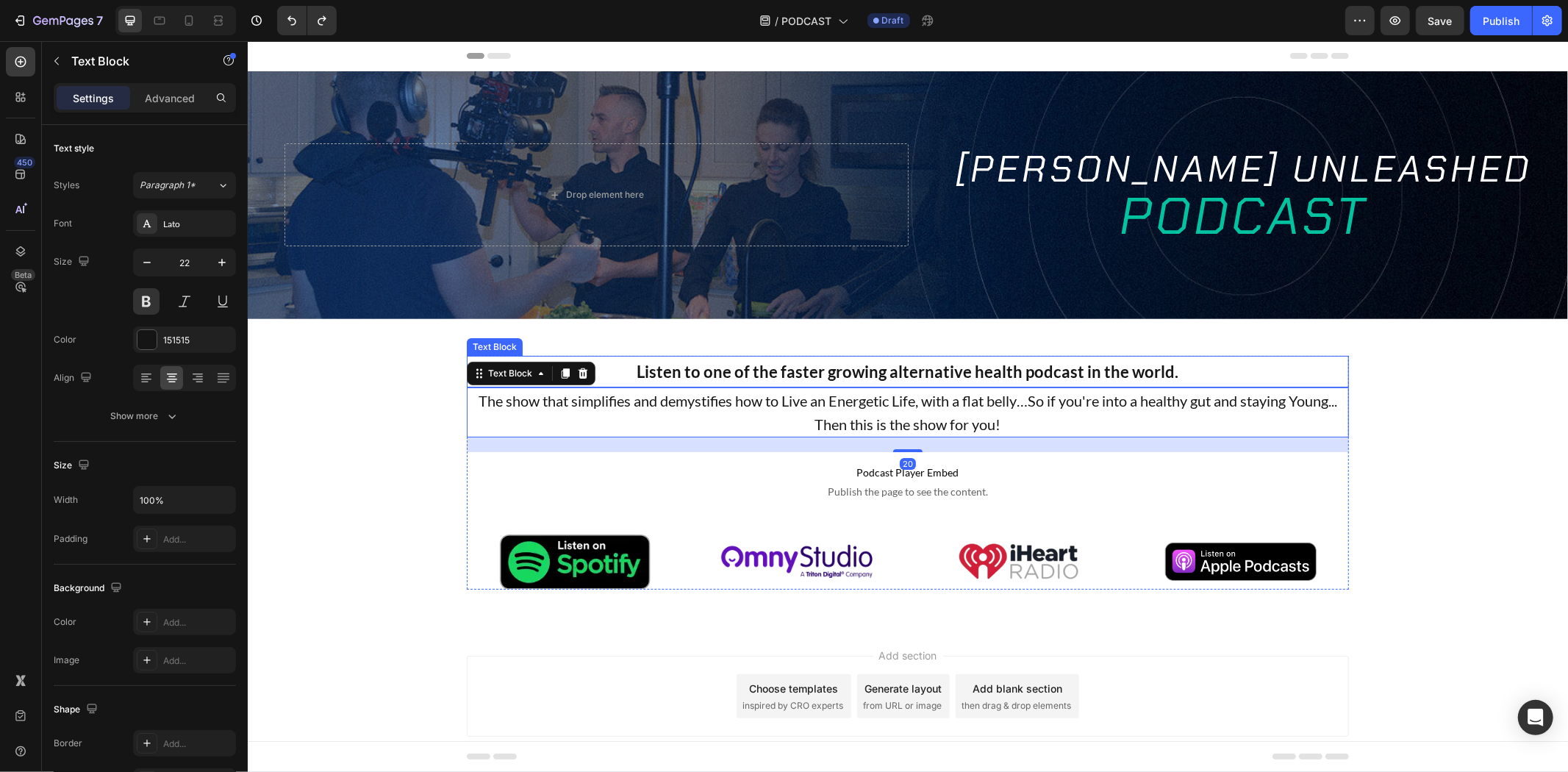
click at [926, 357] on p "Listen to one of the faster growing alternative health podcast in the world." at bounding box center [907, 371] width 880 height 30
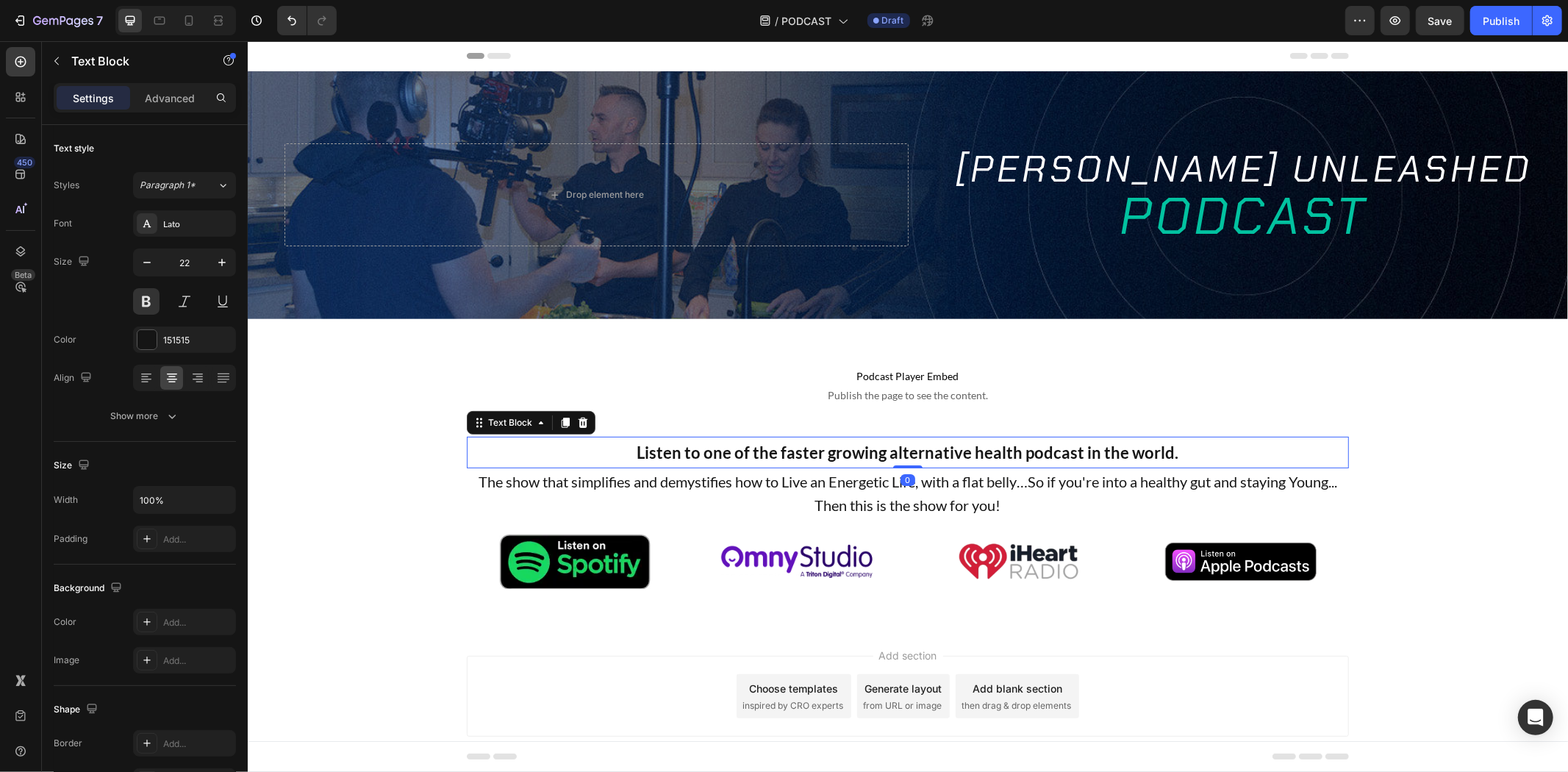
drag, startPoint x: 904, startPoint y: 487, endPoint x: 941, endPoint y: 472, distance: 39.9
click at [930, 456] on div "Listen to one of the faster growing alternative health podcast in the world. Te…" at bounding box center [907, 452] width 882 height 32
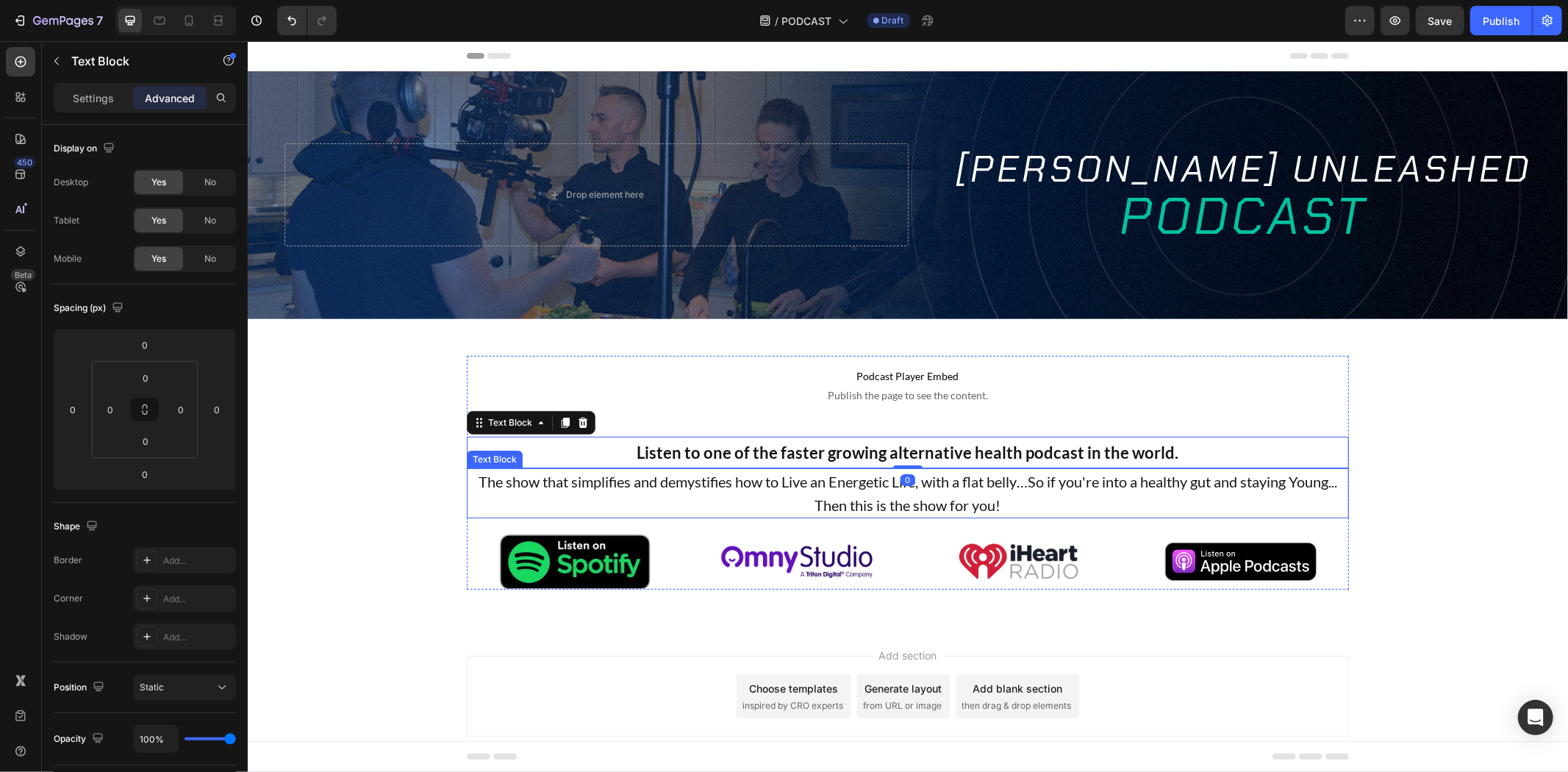
click at [944, 478] on p "The show that simplifies and demystifies how to Live an Energetic Life, with a …" at bounding box center [907, 492] width 880 height 47
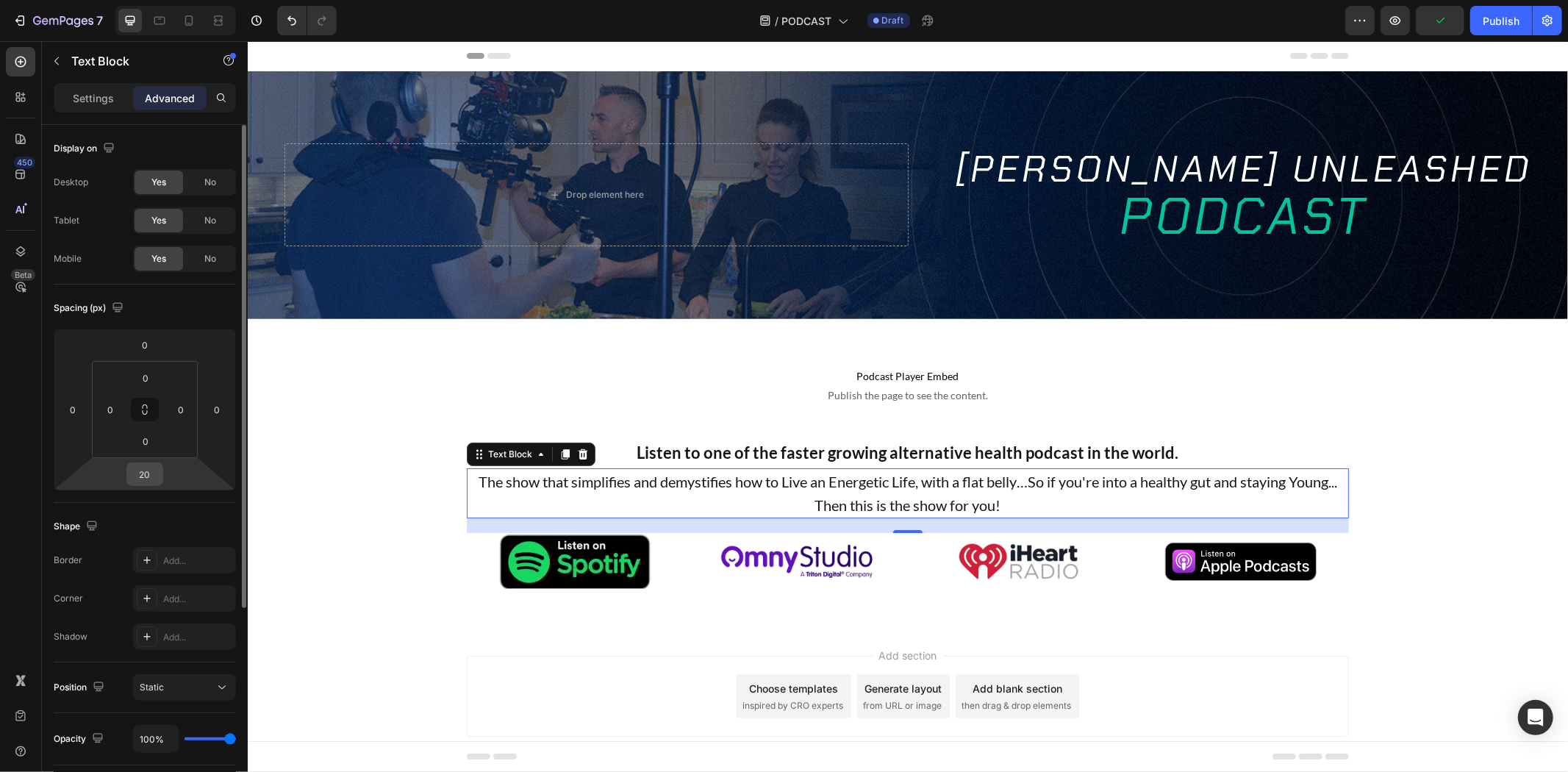
click at [151, 476] on input "20" at bounding box center [145, 475] width 30 height 22
type input "30"
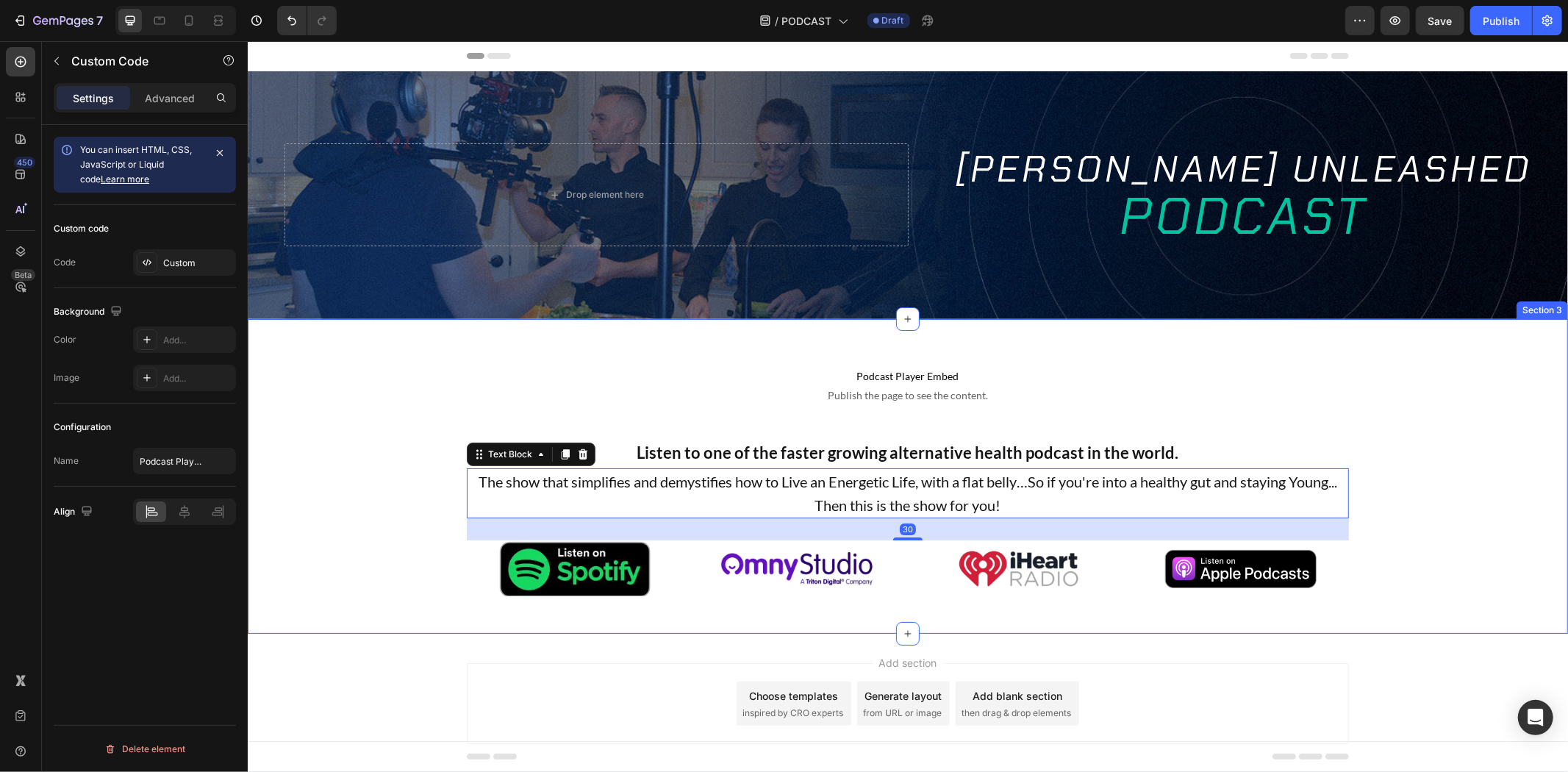
click at [989, 360] on p "Podcast Player Embed Publish the page to see the content." at bounding box center [907, 385] width 882 height 59
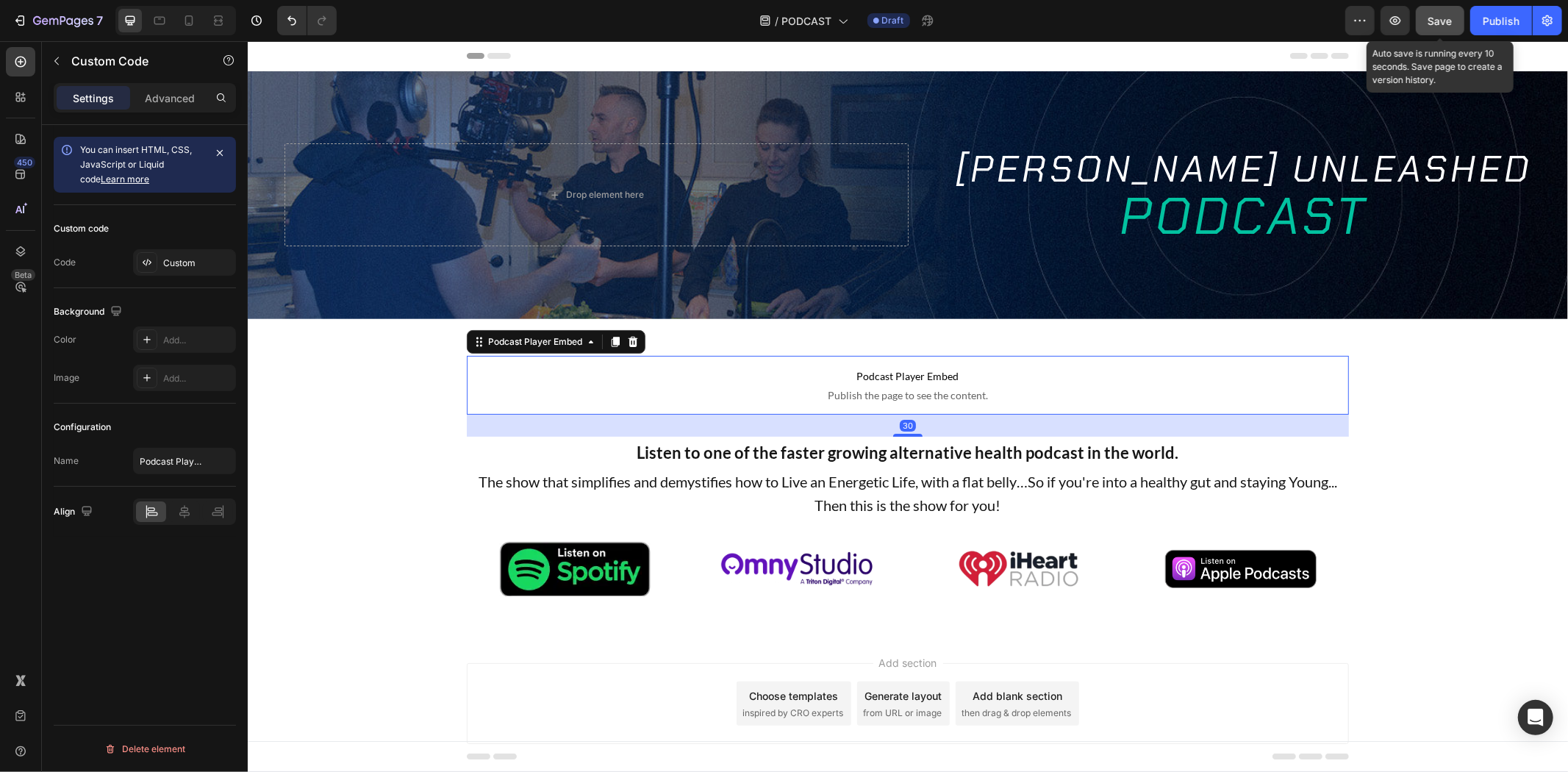
drag, startPoint x: 1412, startPoint y: 22, endPoint x: 1425, endPoint y: 18, distance: 13.6
click at [1425, 18] on div "Preview Save Auto save is running every 10 seconds. Save page to create a versi…" at bounding box center [1454, 20] width 217 height 30
click at [1437, 18] on span "Save" at bounding box center [1441, 21] width 24 height 13
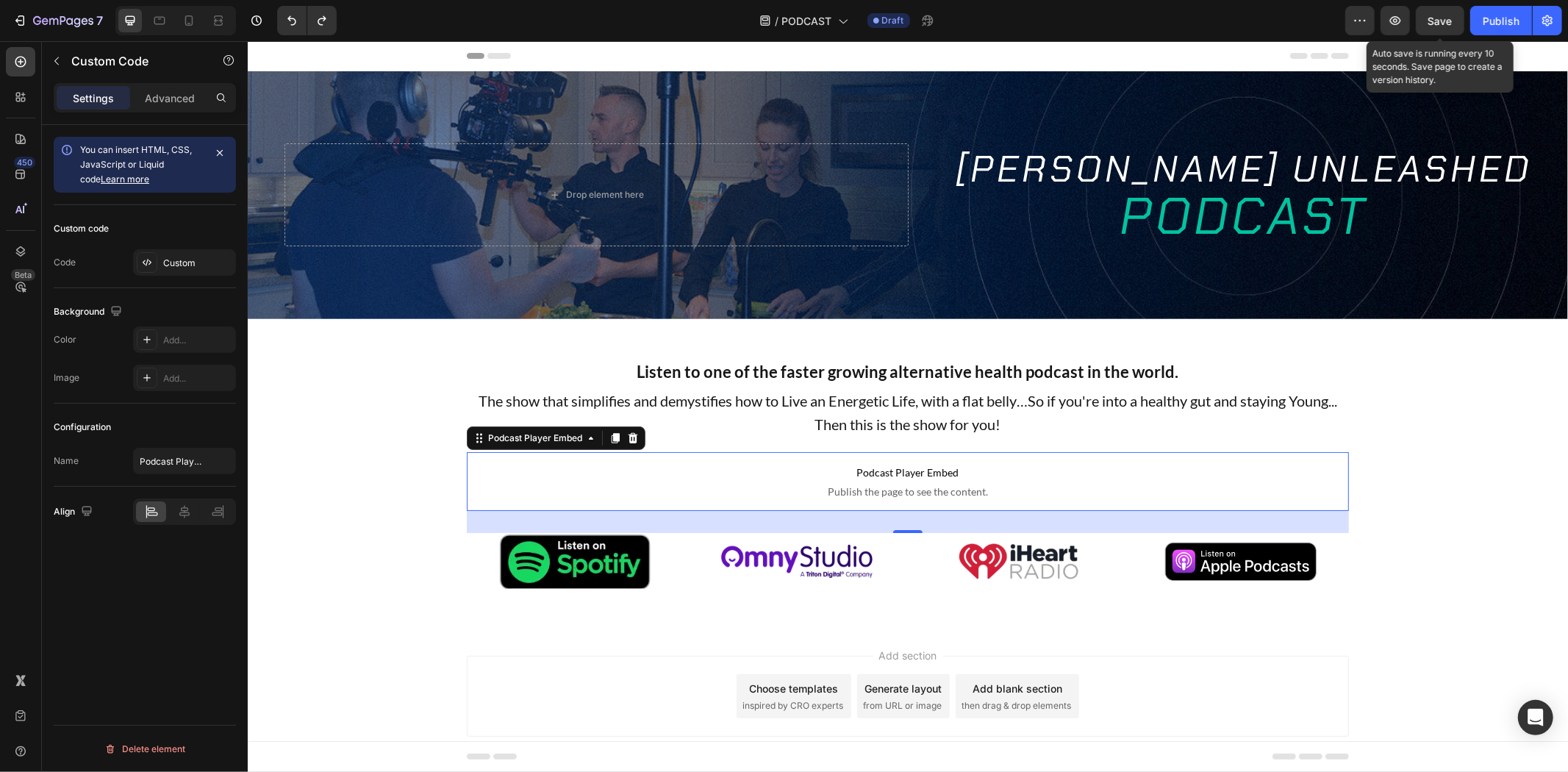
click at [1441, 18] on span "Save" at bounding box center [1441, 21] width 24 height 13
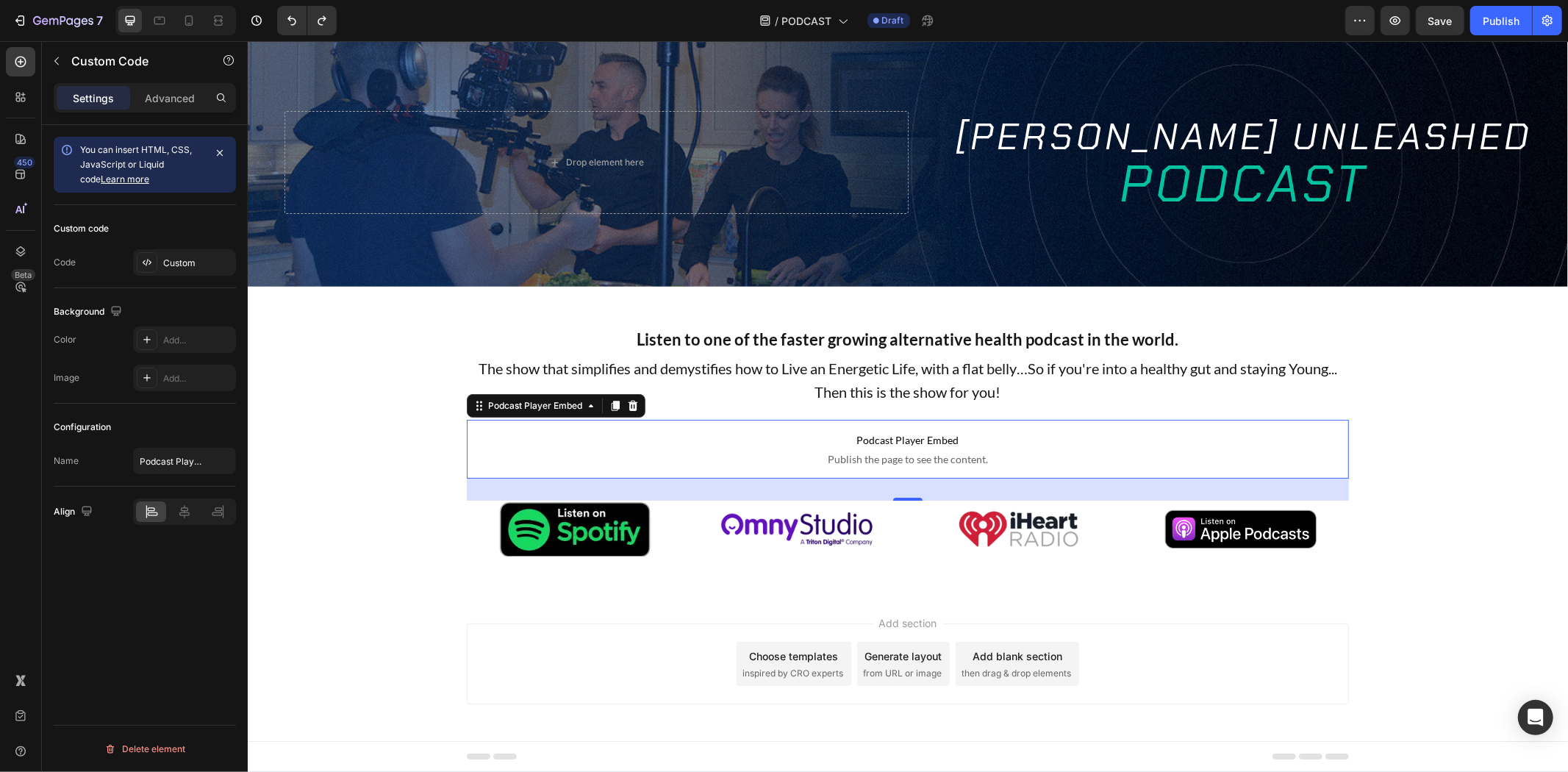
click at [899, 489] on div "30" at bounding box center [907, 489] width 17 height 12
click at [759, 426] on p "Podcast Player Embed Publish the page to see the content." at bounding box center [907, 449] width 882 height 59
click at [239, 474] on div "You can insert HTML, CSS, JavaScript or Liquid code Learn more Custom code Code…" at bounding box center [144, 469] width 206 height 689
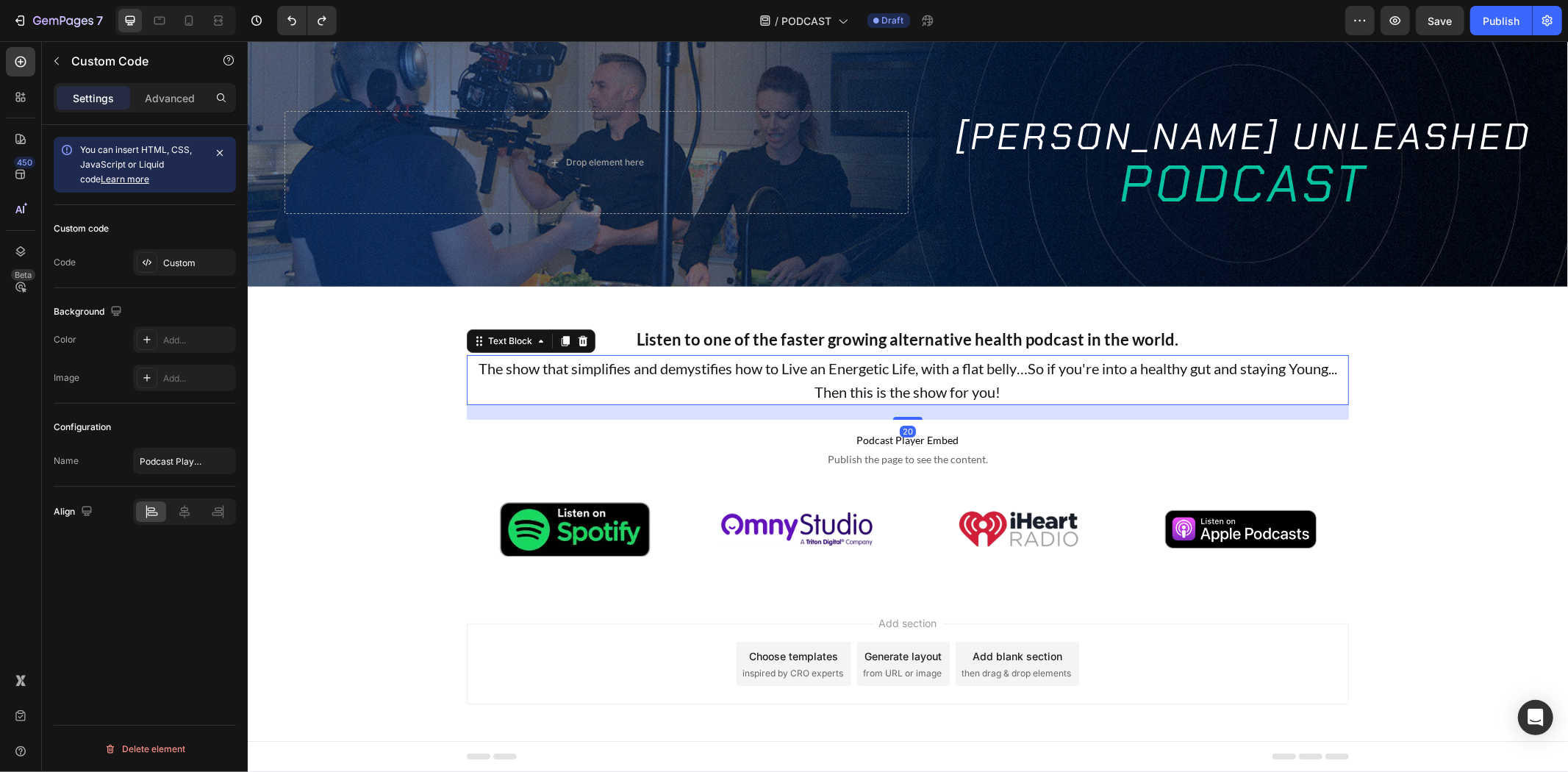
click at [869, 373] on p "The show that simplifies and demystifies how to Live an Energetic Life, with a …" at bounding box center [907, 380] width 880 height 47
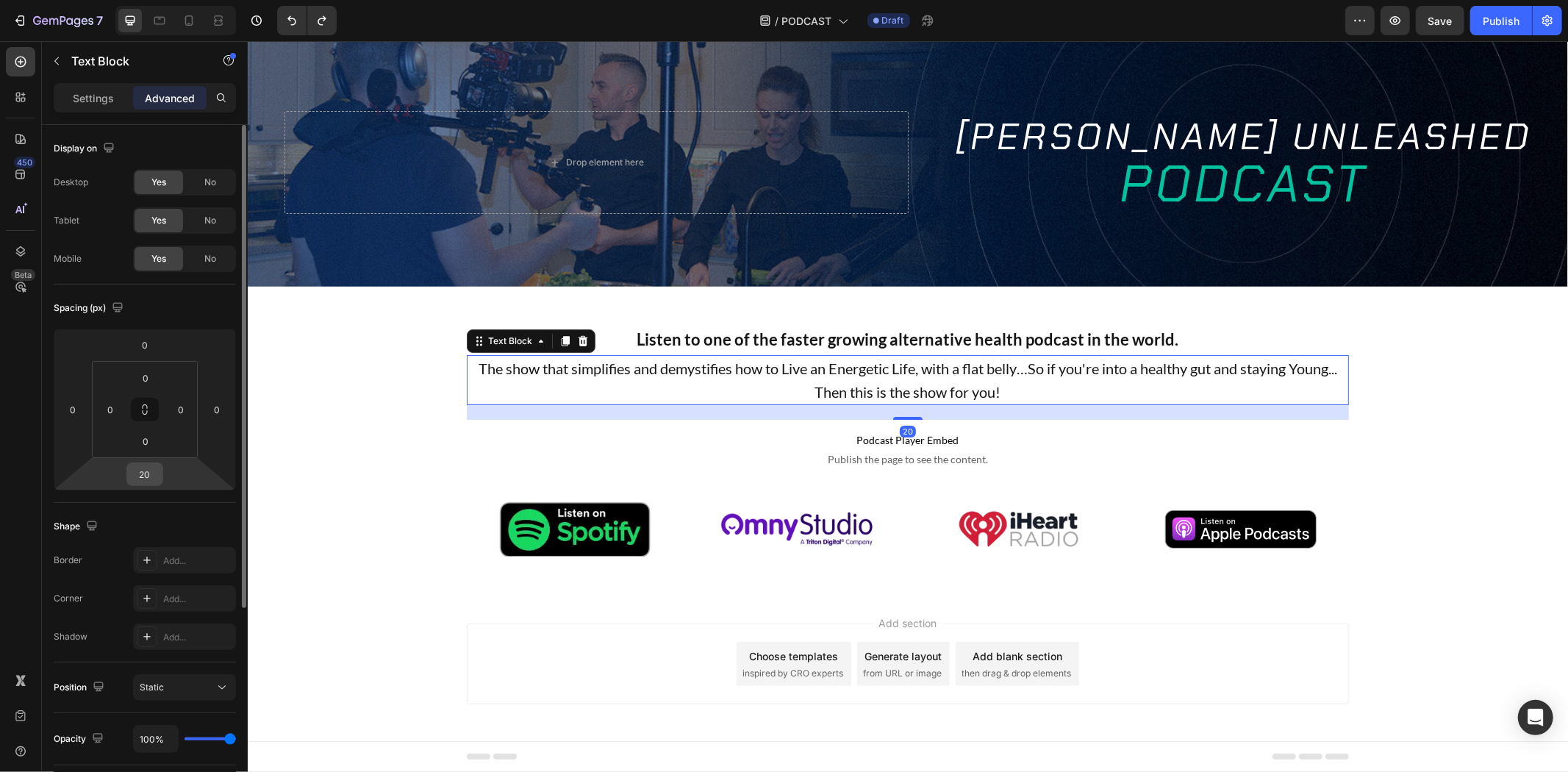
click at [158, 475] on input "20" at bounding box center [145, 475] width 30 height 22
type input "30"
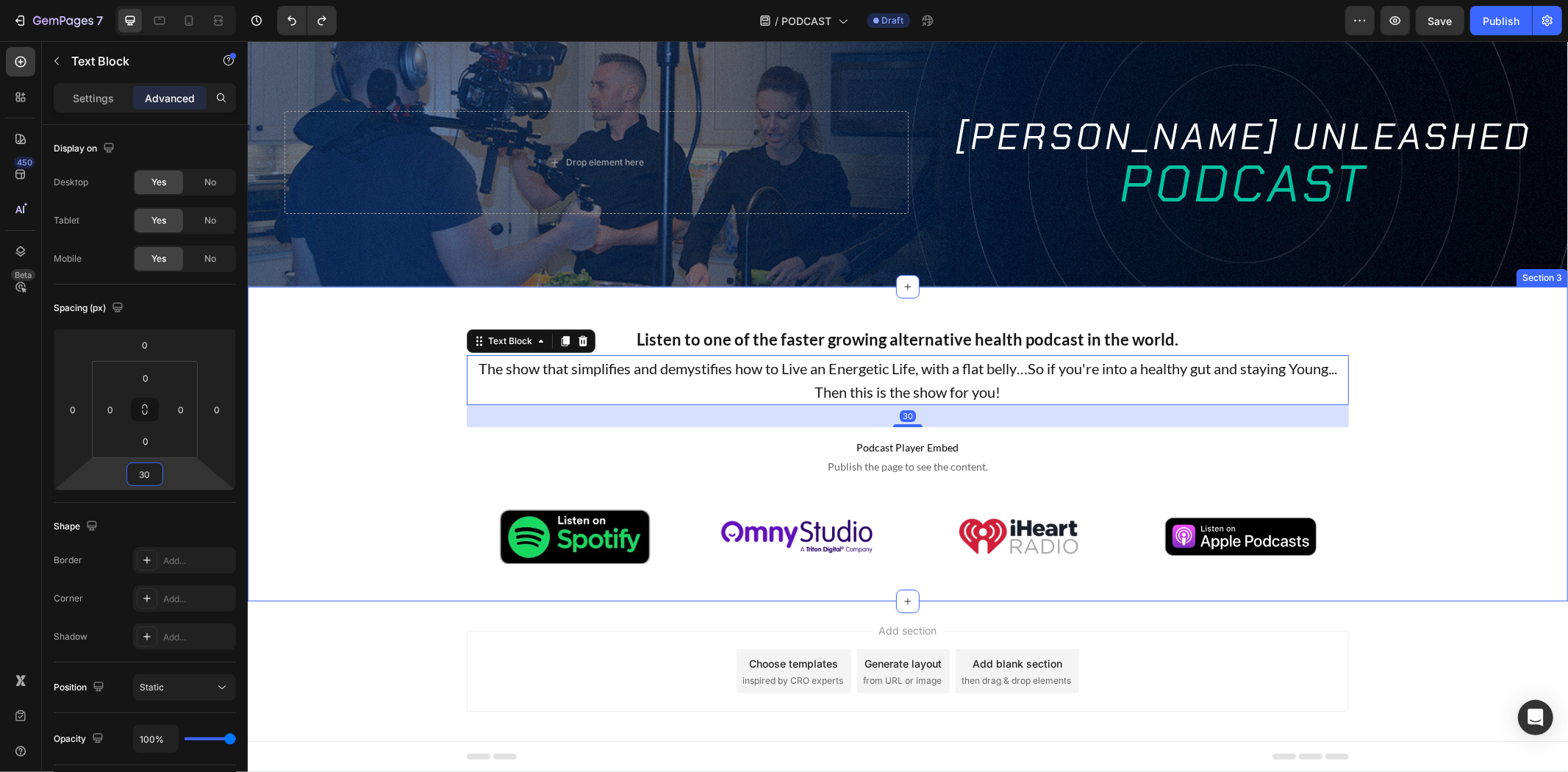
click at [436, 425] on div "Listen to one of the faster growing alternative health podcast in the world. Te…" at bounding box center [907, 443] width 1321 height 241
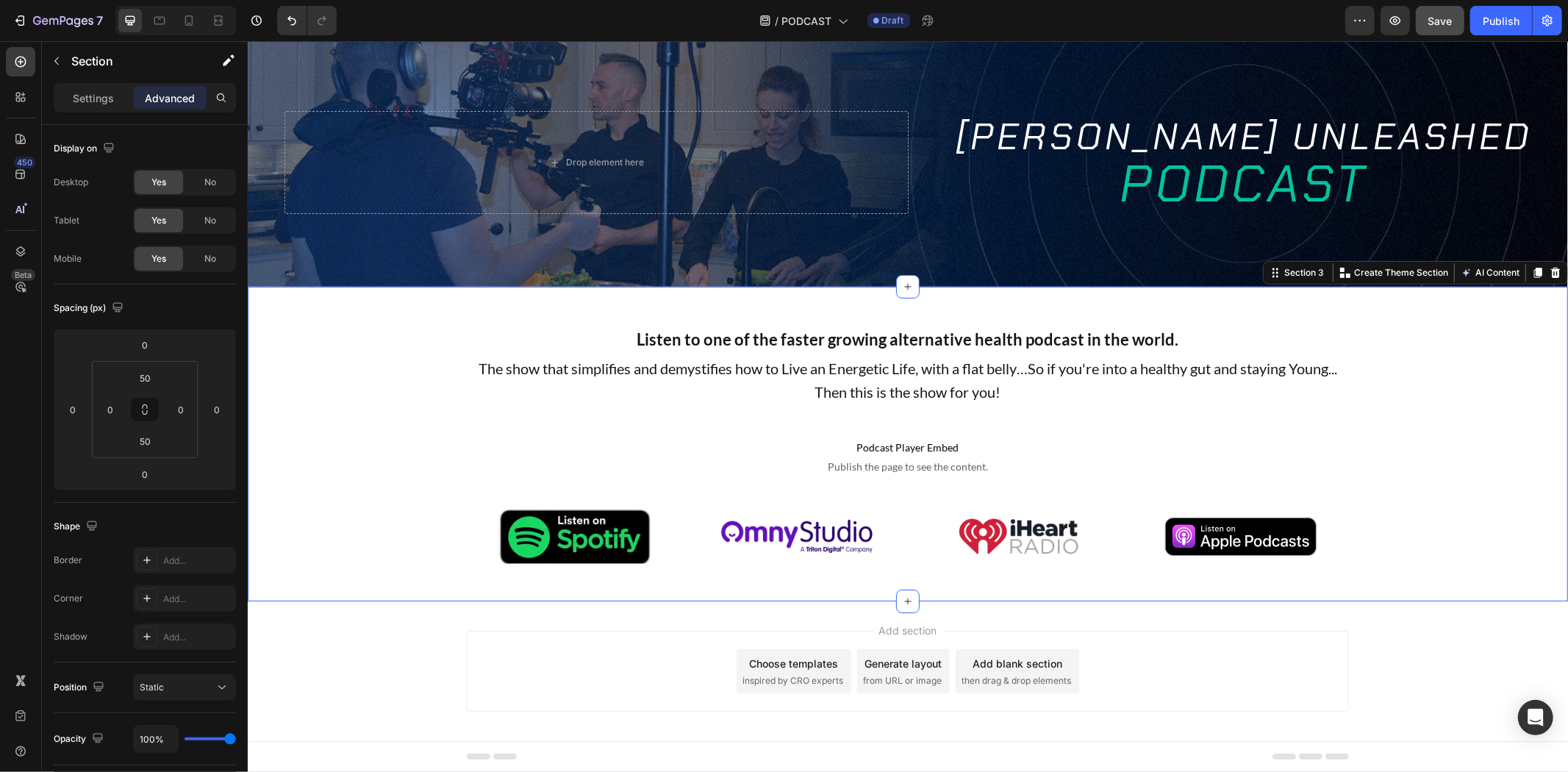
click at [1455, 24] on button "Save" at bounding box center [1440, 20] width 49 height 30
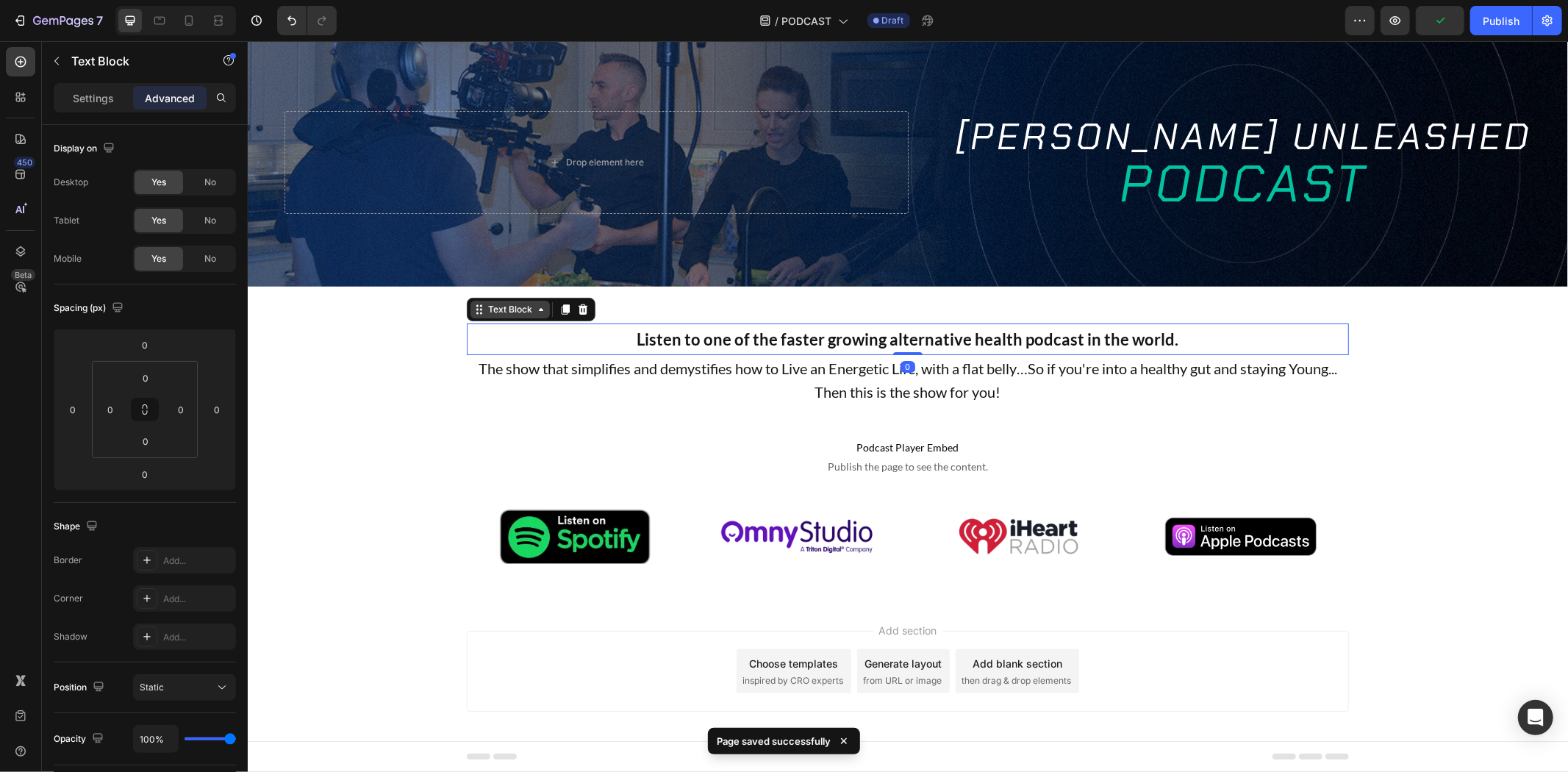
click at [504, 310] on div "Text Block" at bounding box center [509, 308] width 50 height 13
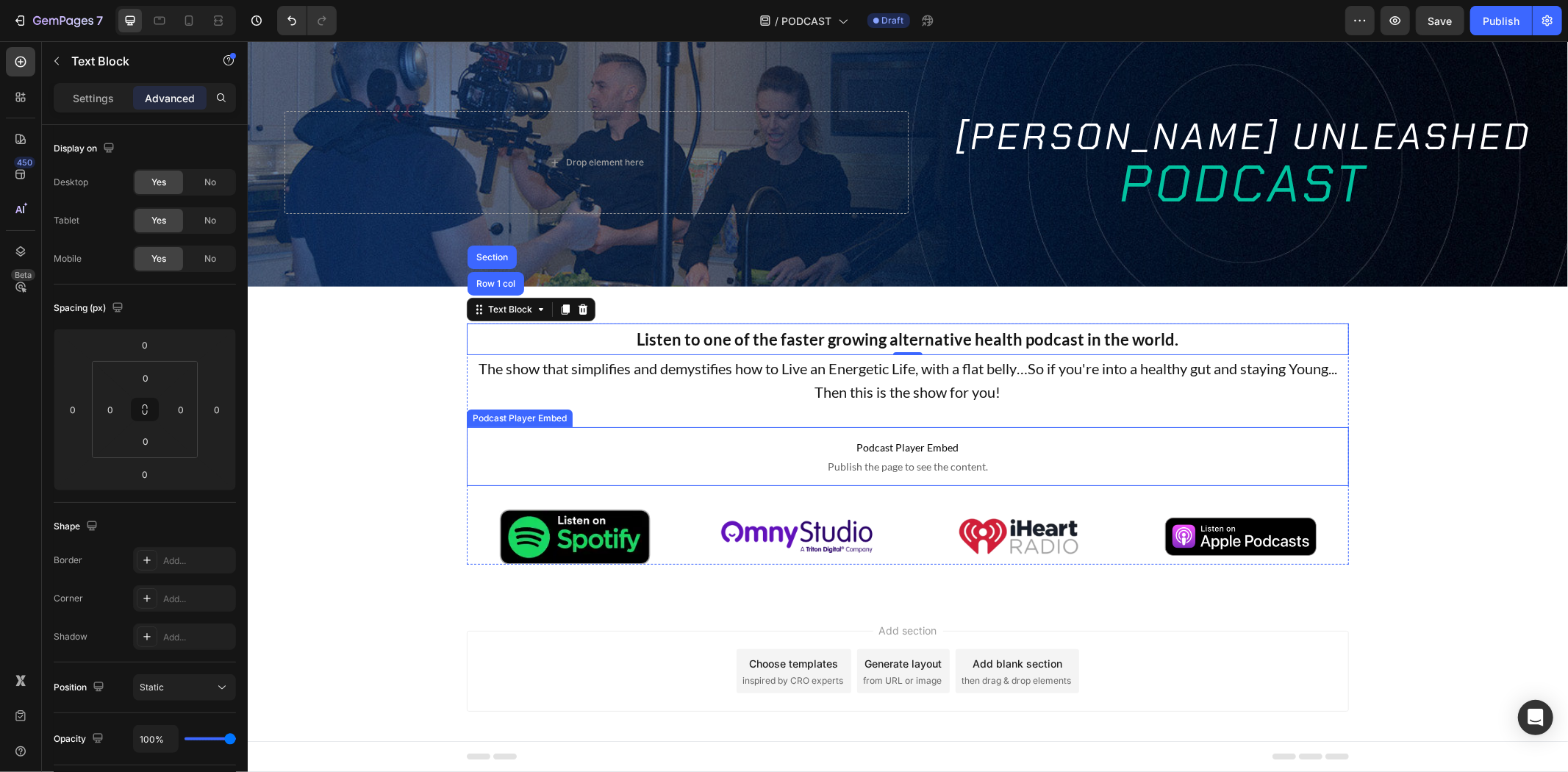
click at [888, 466] on span "Publish the page to see the content." at bounding box center [907, 466] width 882 height 15
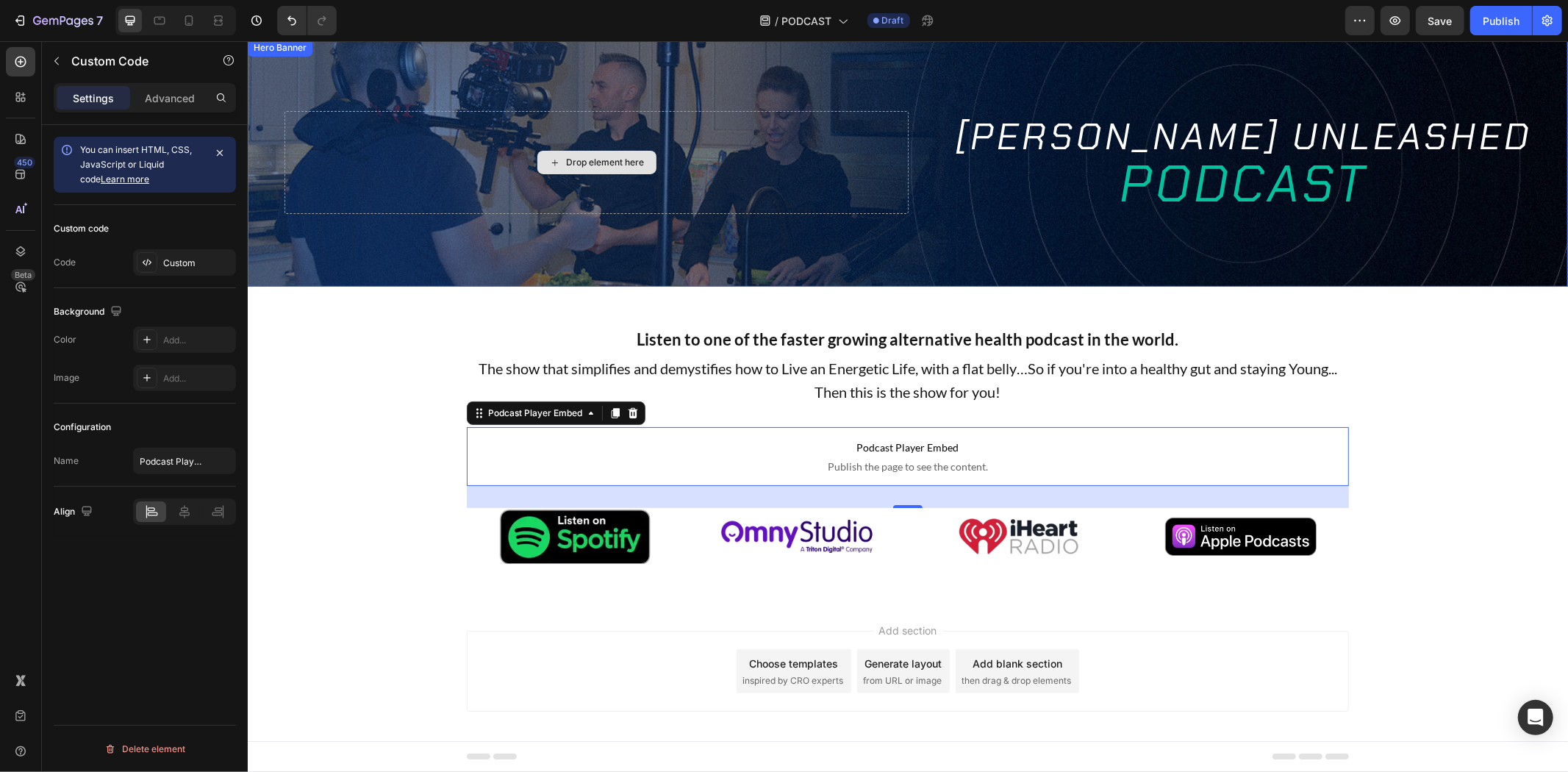
scroll to position [0, 0]
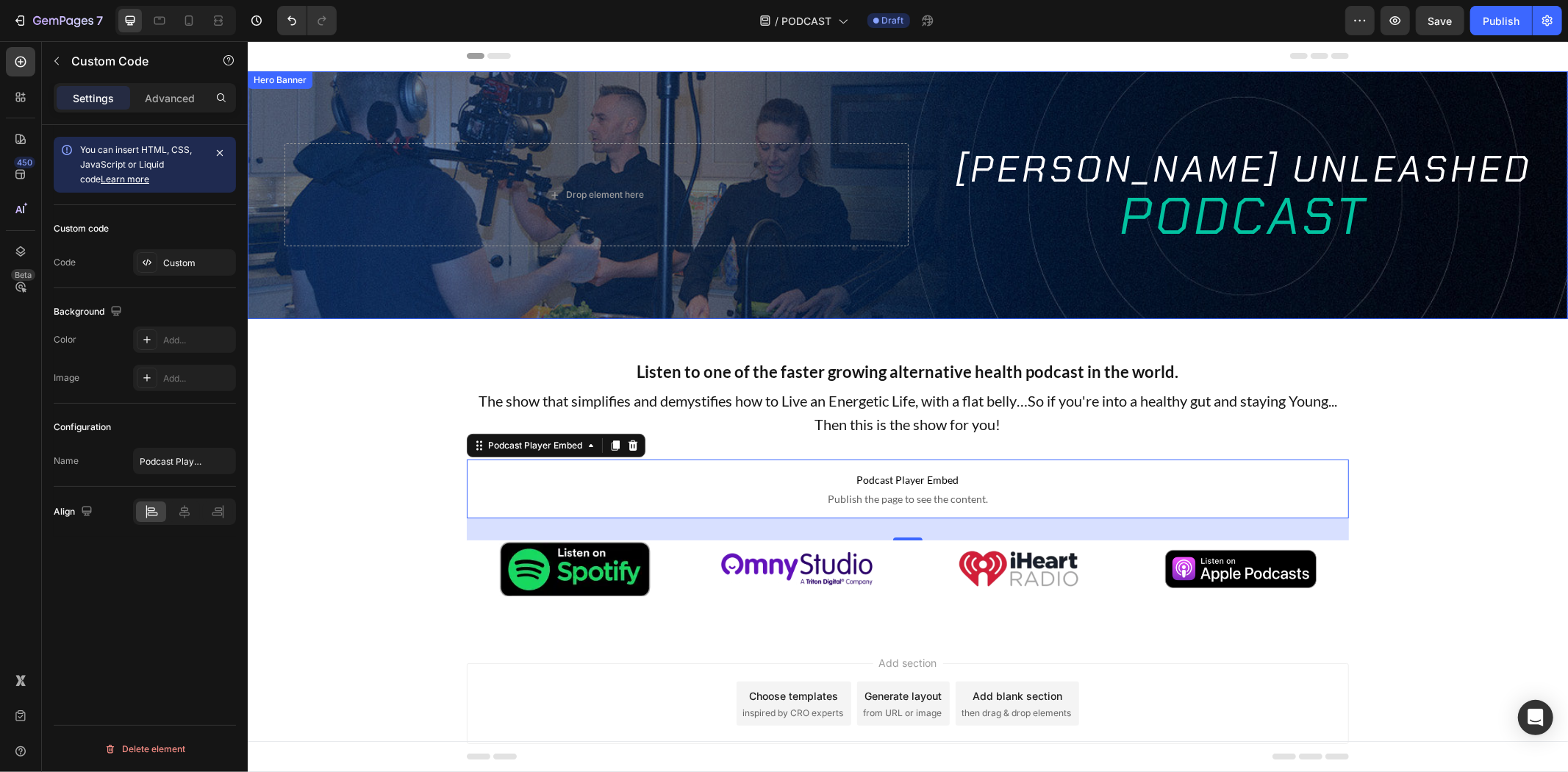
click at [560, 112] on div "Background Image" at bounding box center [907, 194] width 1321 height 247
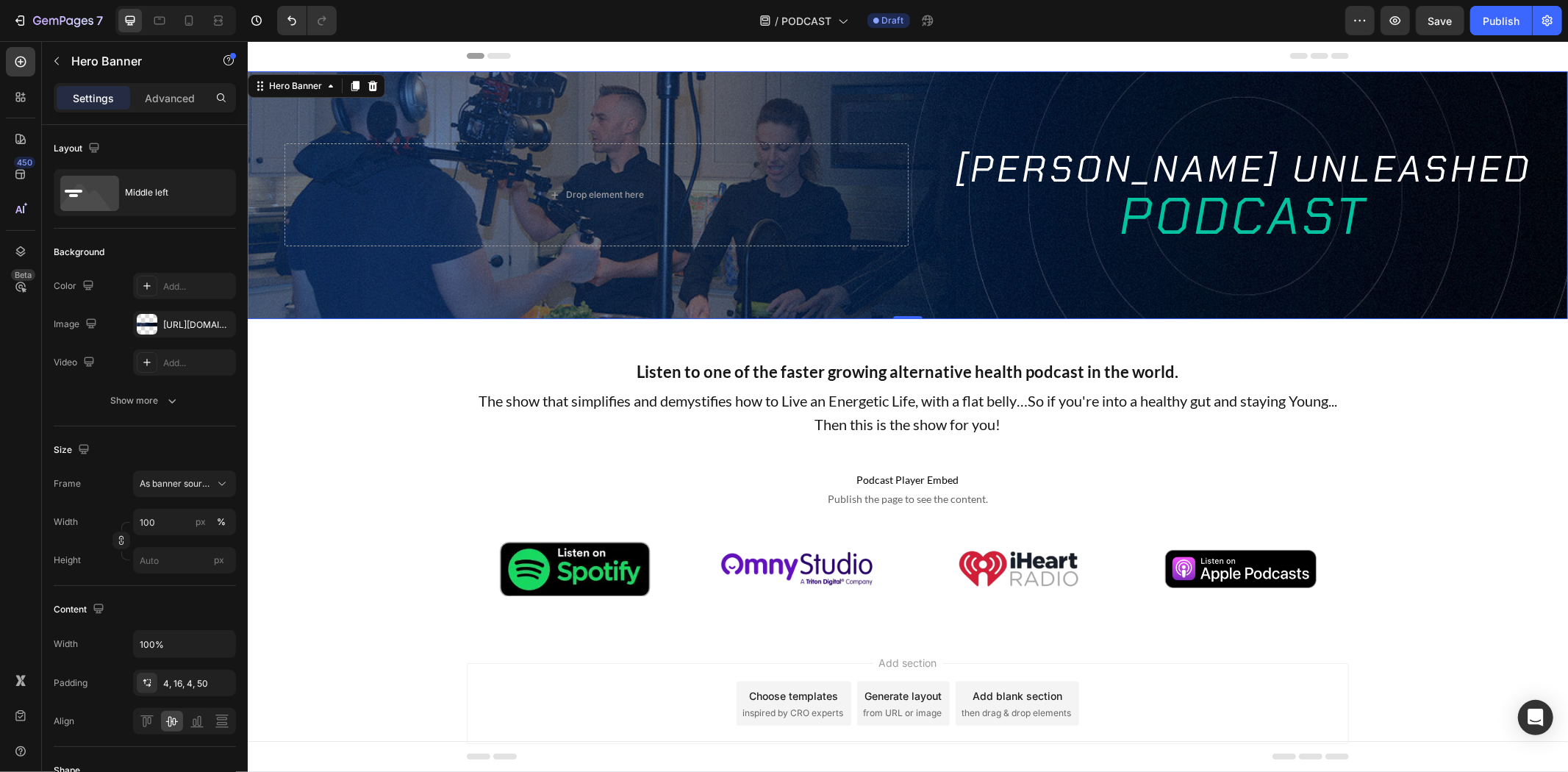
click at [462, 92] on div "Background Image" at bounding box center [907, 194] width 1321 height 247
click at [173, 326] on div "https://cdn.shopify.com/s/files/1/0723/9509/6367/files/Media_Banner_Desktop.jpg…" at bounding box center [185, 325] width 42 height 13
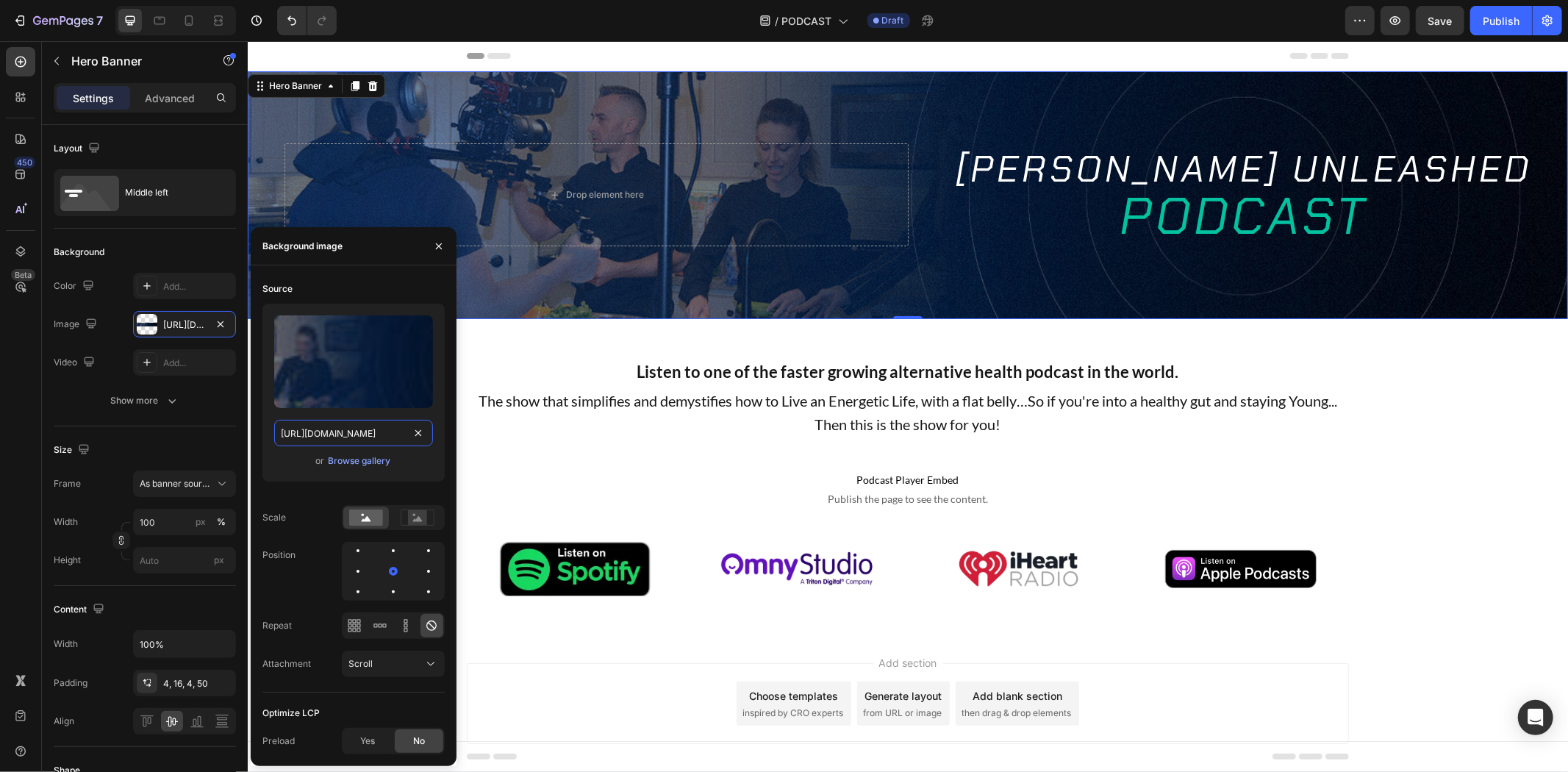
click at [334, 437] on input "https://cdn.shopify.com/s/files/1/0723/9509/6367/files/Media_Banner_Desktop.jpg…" at bounding box center [353, 433] width 159 height 27
paste input "Podcast_Banner_Desktop.jpg?v=1756242927"
type input "https://cdn.shopify.com/s/files/1/0723/9509/6367/files/Podcast_Banner_Desktop.j…"
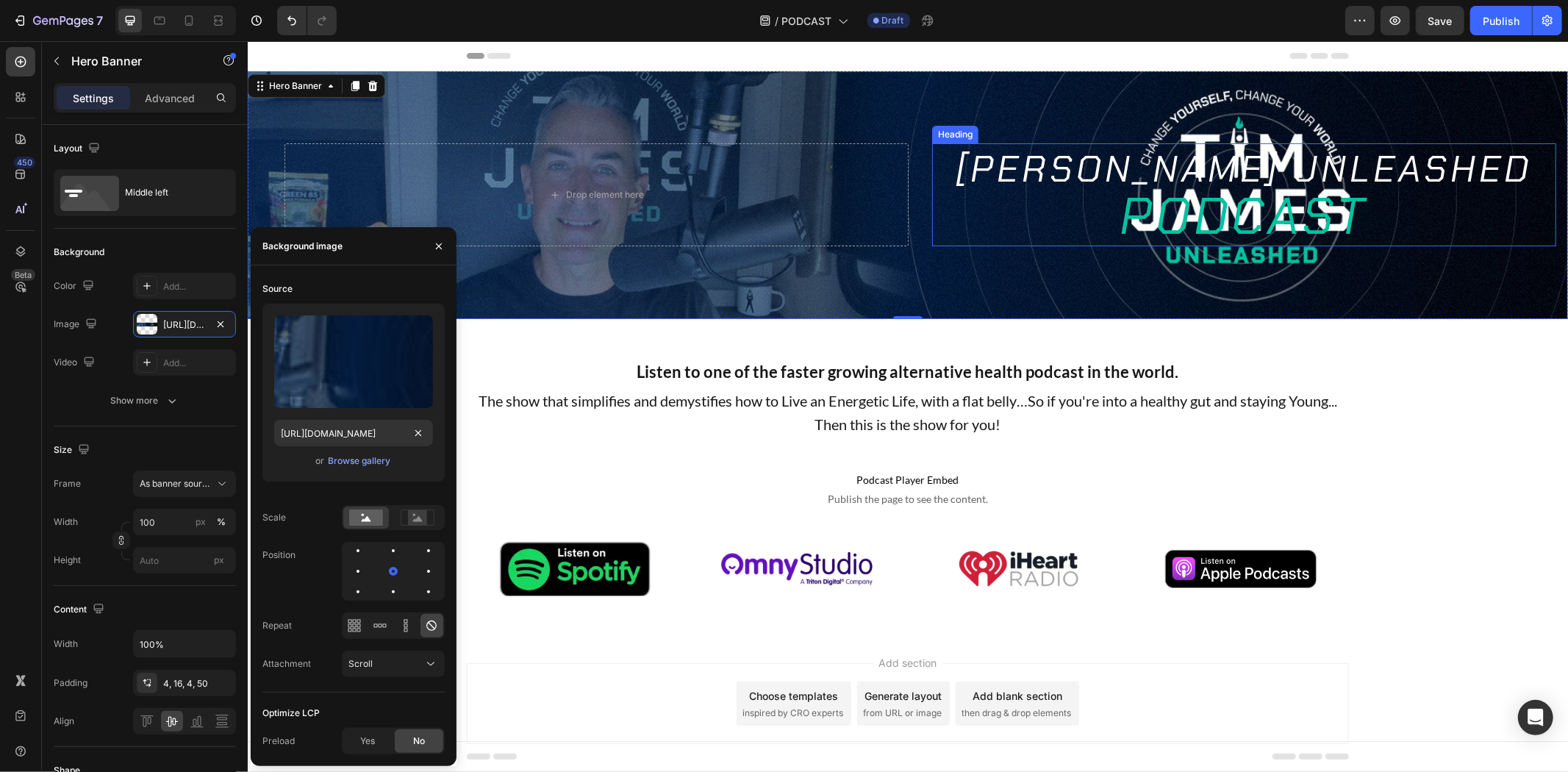
click at [1129, 179] on p "TIM JAMES UNLEASHED PODCAST" at bounding box center [1243, 194] width 621 height 100
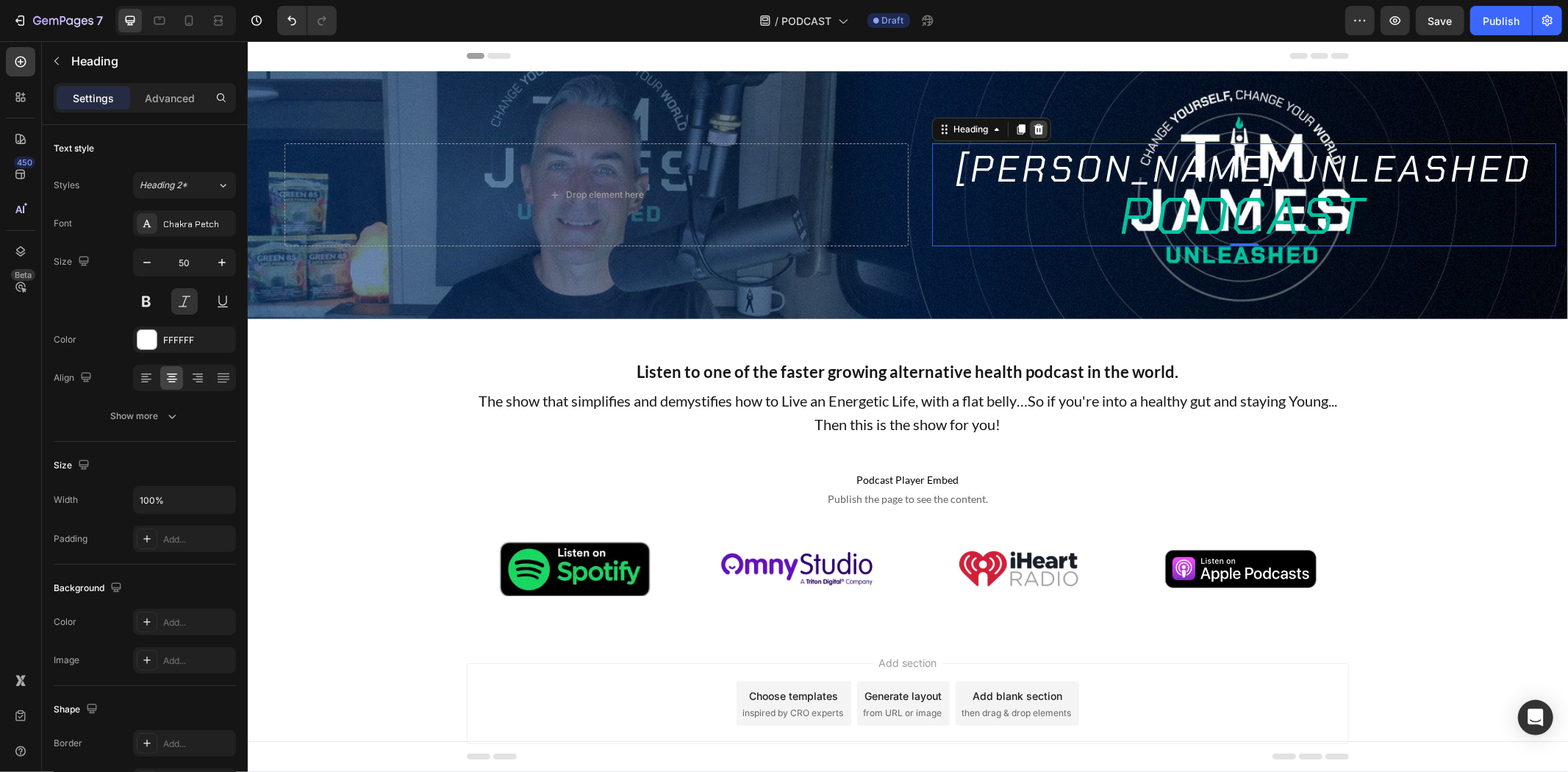
click at [1032, 127] on icon at bounding box center [1037, 128] width 12 height 12
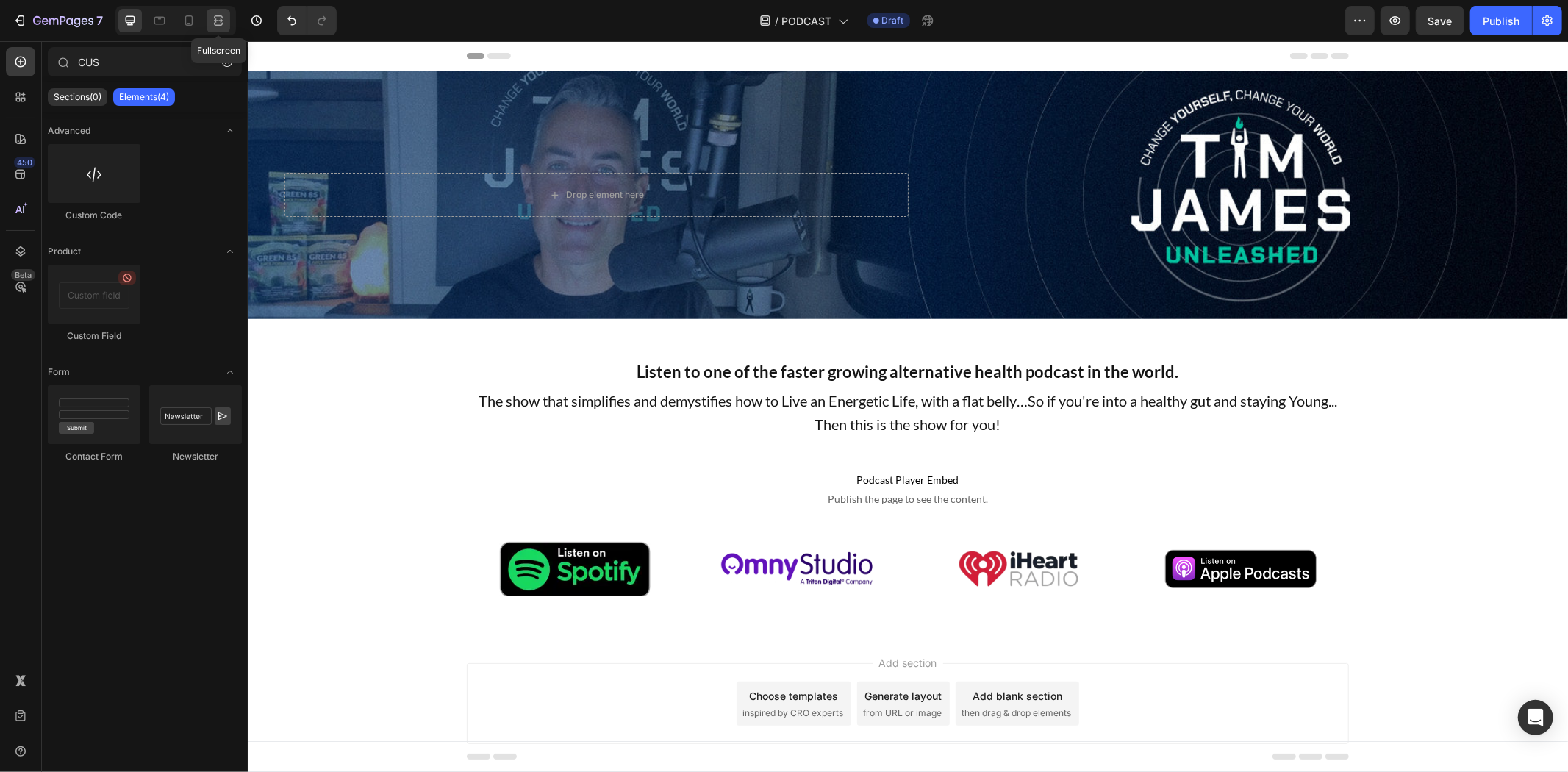
click at [221, 19] on icon at bounding box center [219, 20] width 15 height 15
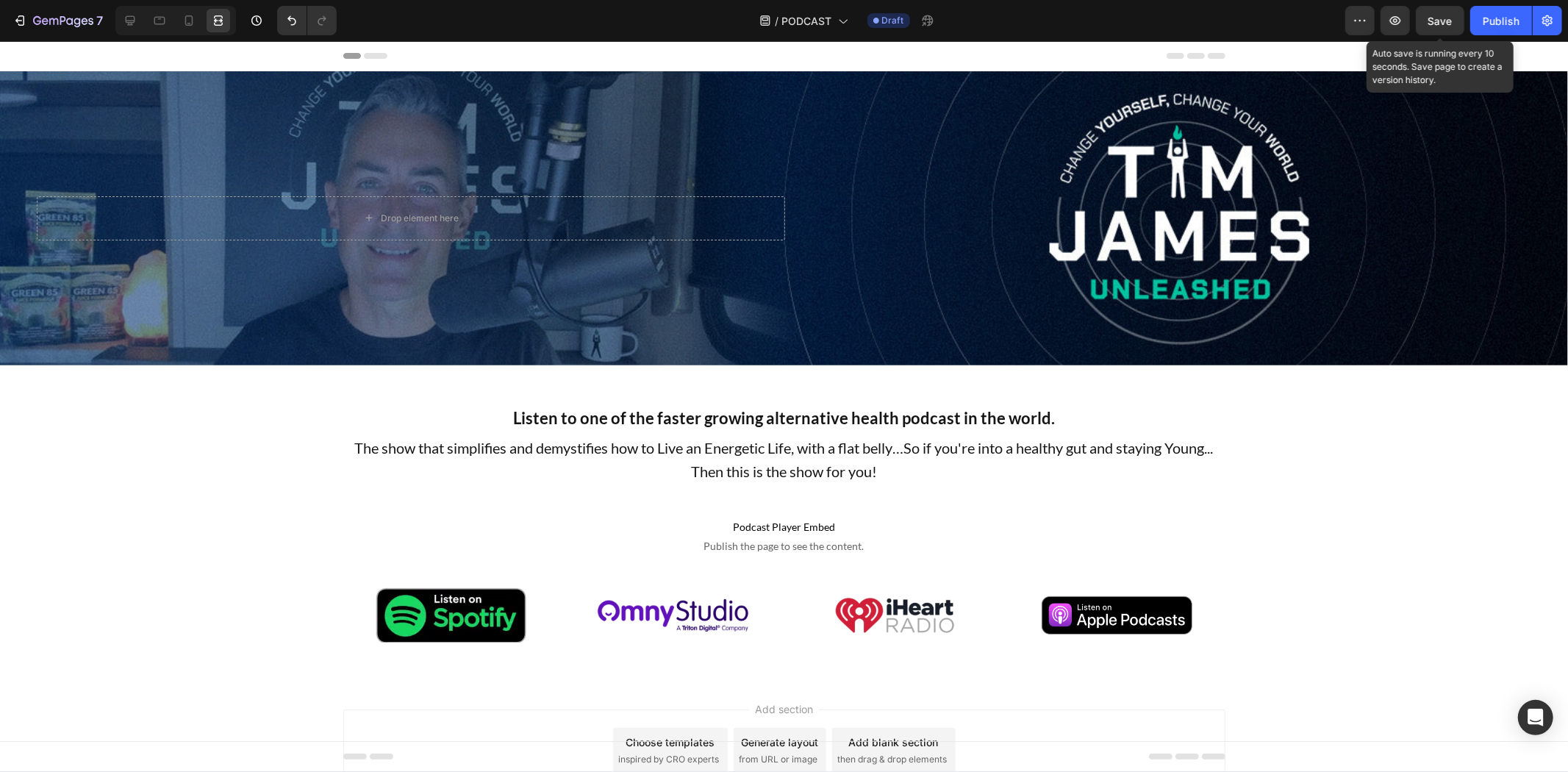
click at [1434, 25] on span "Save" at bounding box center [1441, 21] width 24 height 13
click at [1443, 17] on span "Save" at bounding box center [1441, 21] width 24 height 13
click at [1428, 18] on button "Save" at bounding box center [1440, 20] width 49 height 30
click at [1503, 19] on div "Publish" at bounding box center [1502, 20] width 37 height 16
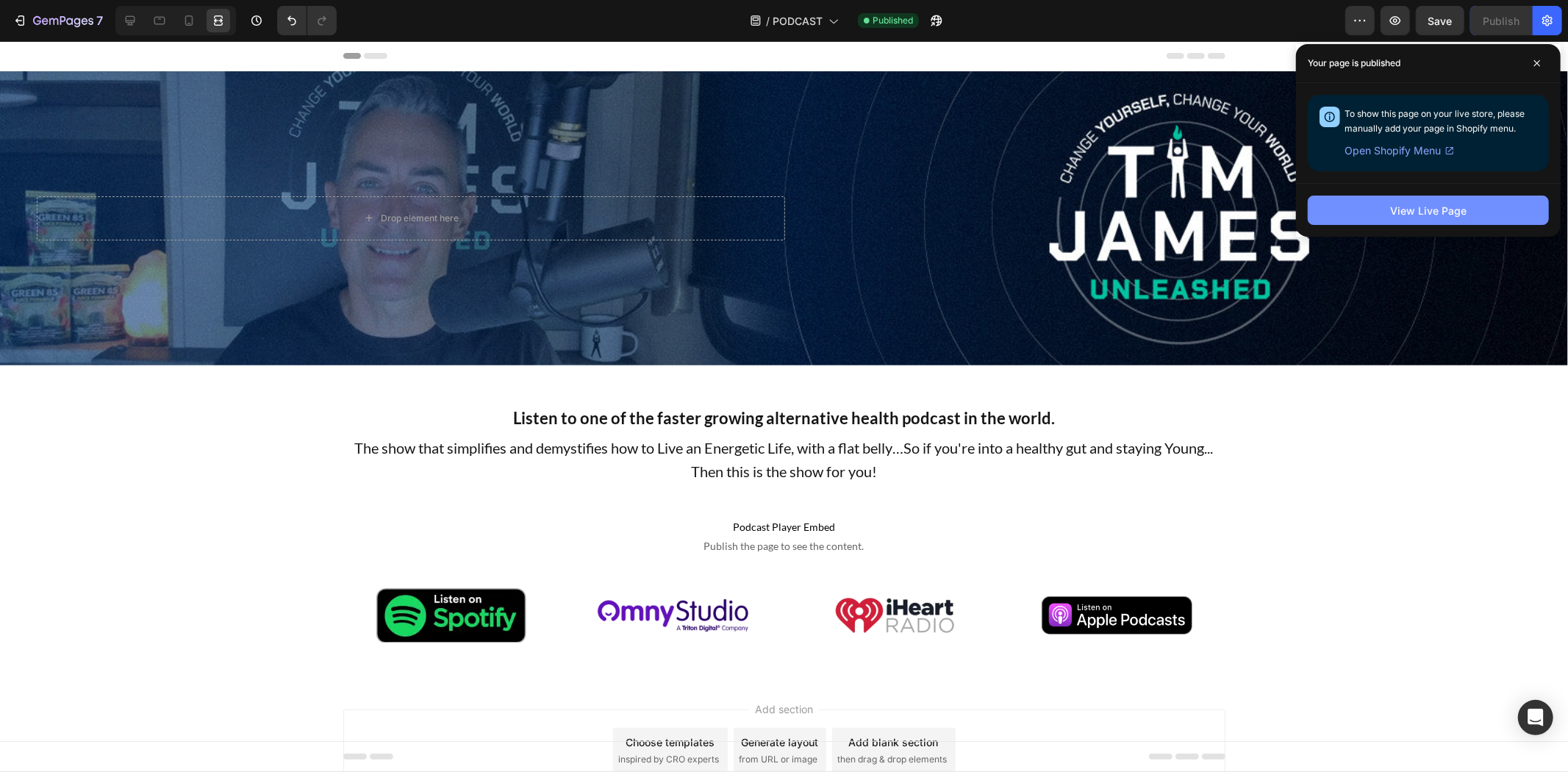
click at [1410, 208] on div "View Live Page" at bounding box center [1428, 211] width 77 height 16
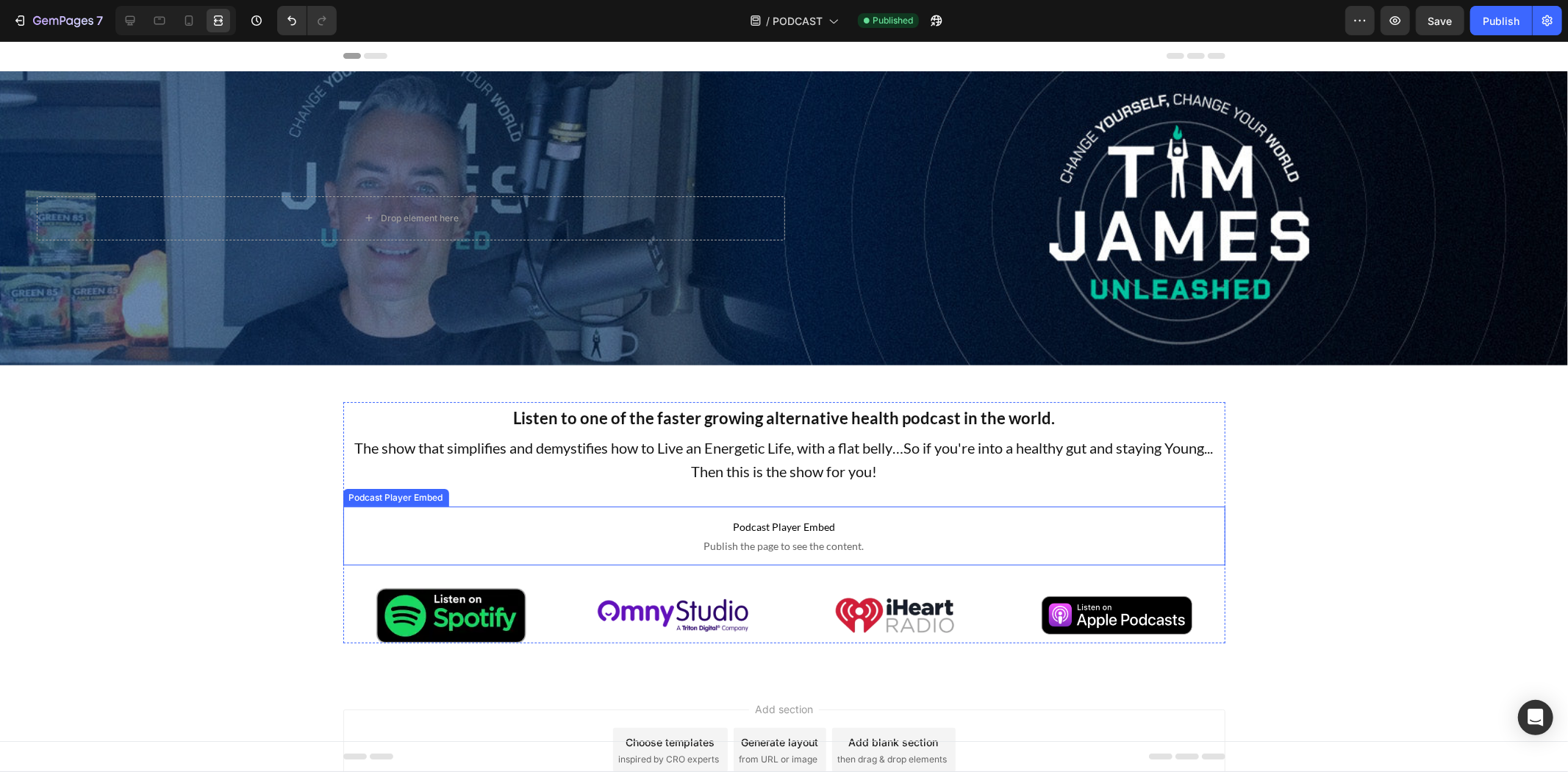
click at [676, 554] on p "Podcast Player Embed Publish the page to see the content." at bounding box center [784, 536] width 882 height 59
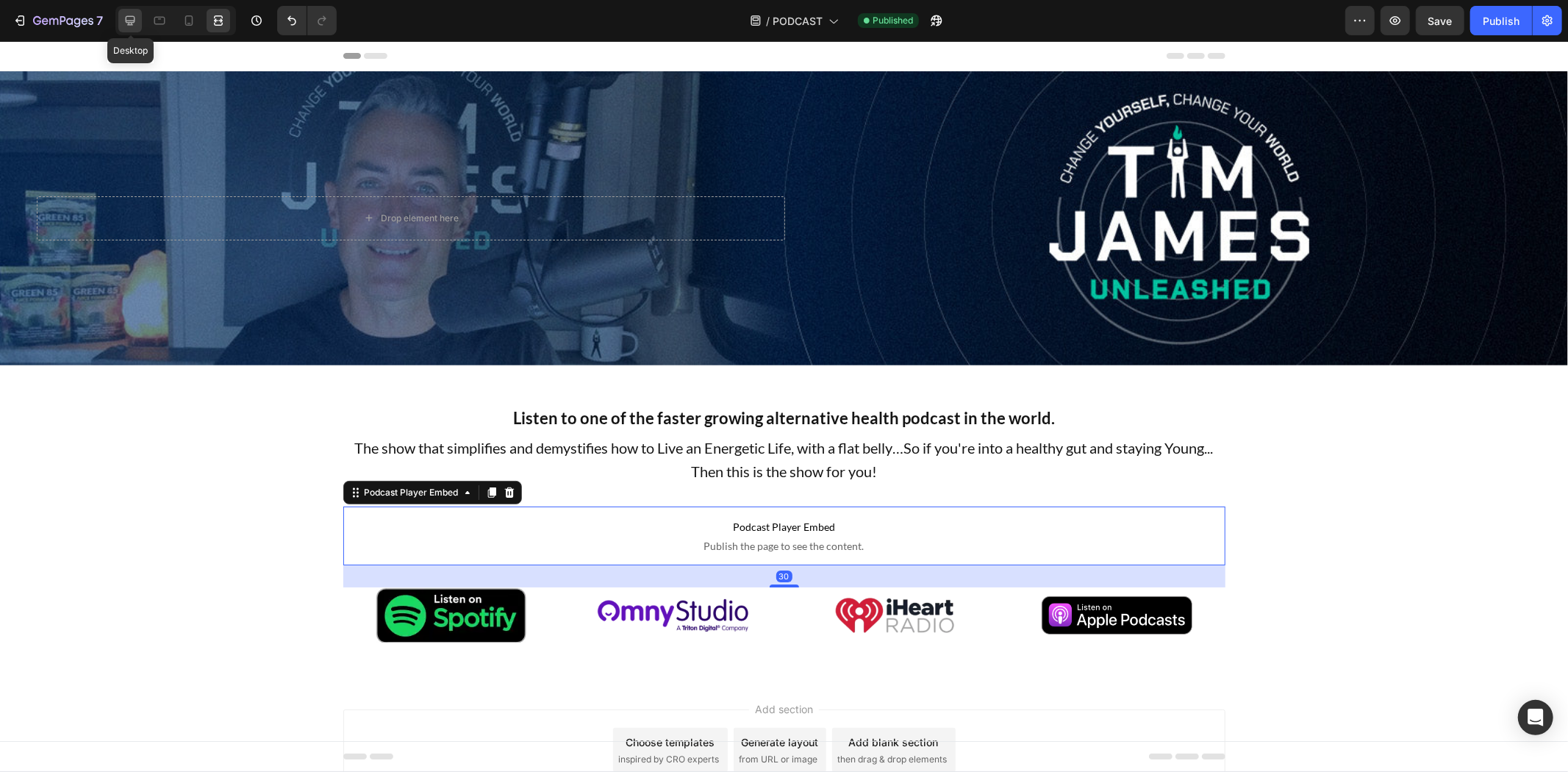
click at [138, 20] on div at bounding box center [129, 20] width 23 height 23
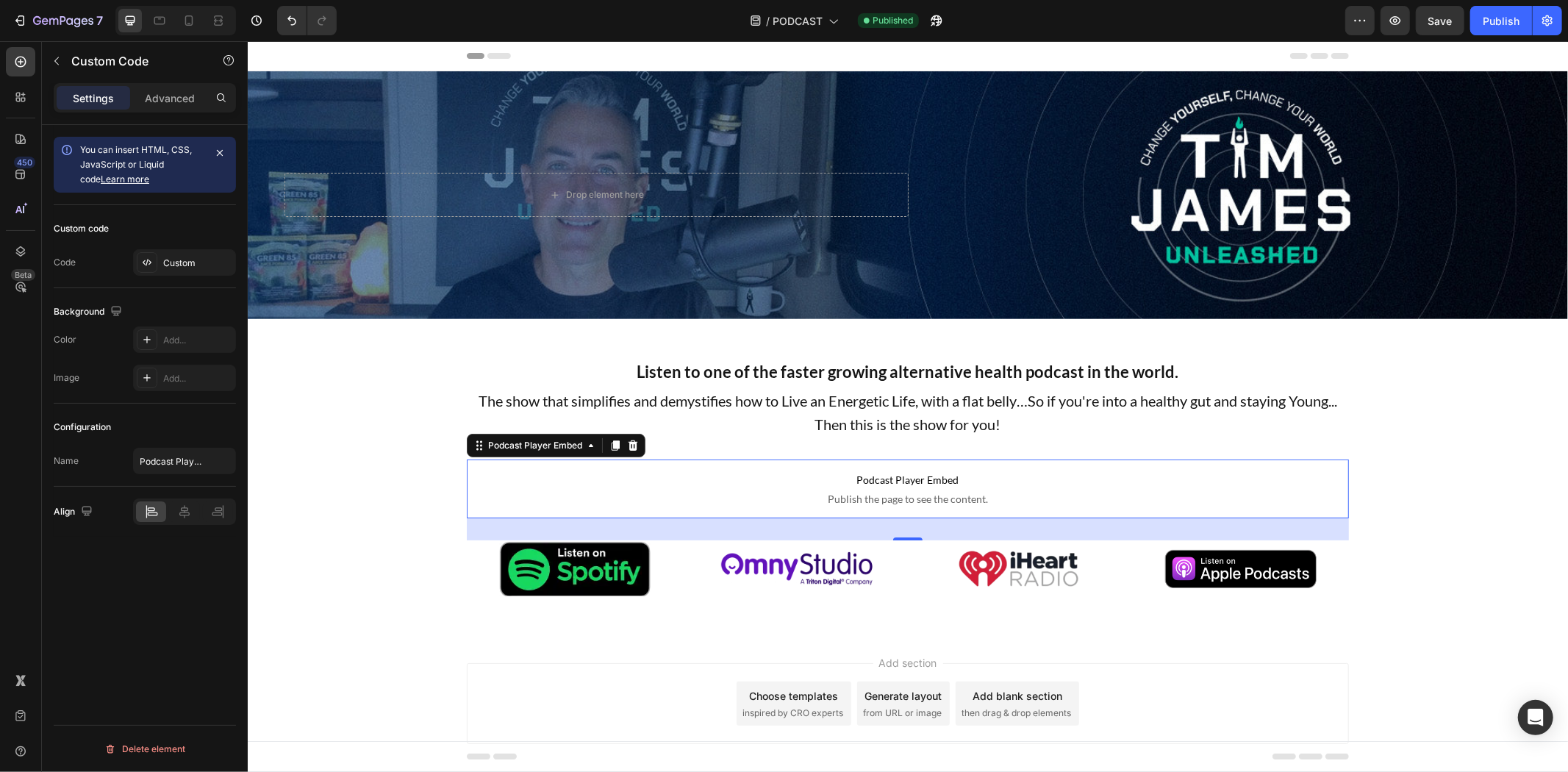
click at [731, 491] on span "Publish the page to see the content." at bounding box center [907, 499] width 882 height 15
click at [179, 101] on p "Advanced" at bounding box center [170, 98] width 50 height 16
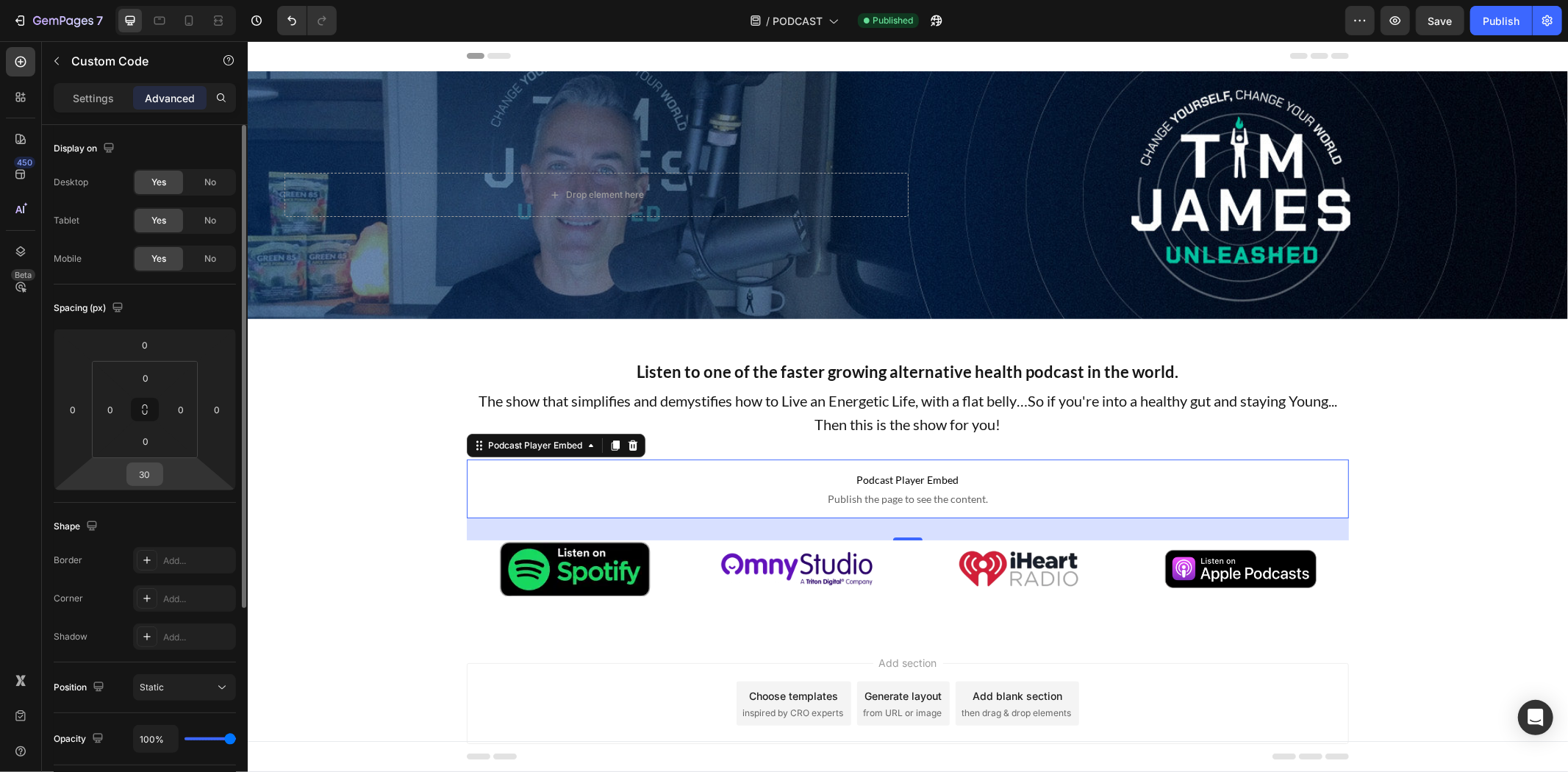
click at [141, 479] on input "30" at bounding box center [145, 475] width 30 height 22
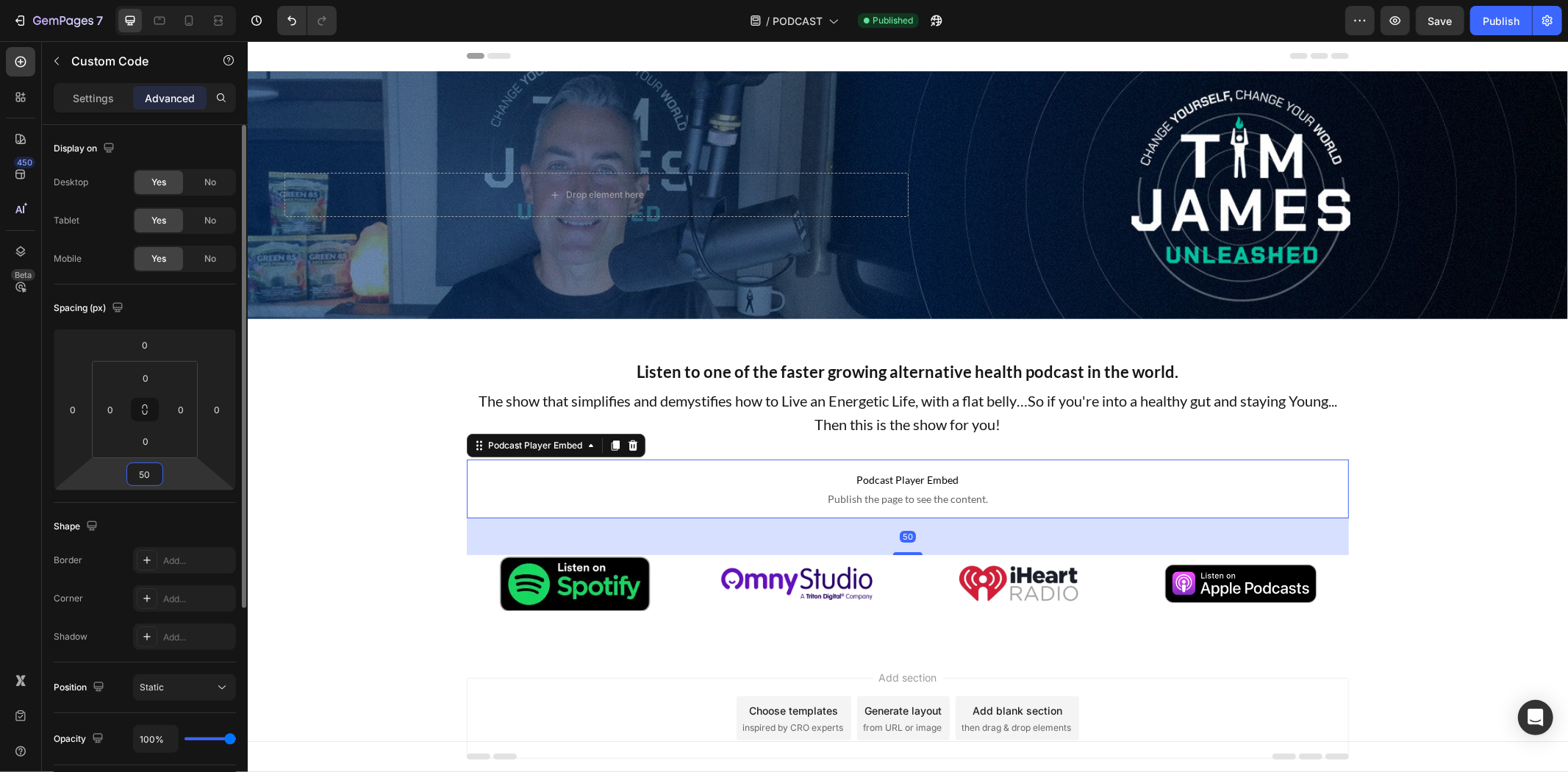
type input "50"
click at [221, 306] on div "Spacing (px)" at bounding box center [145, 308] width 183 height 23
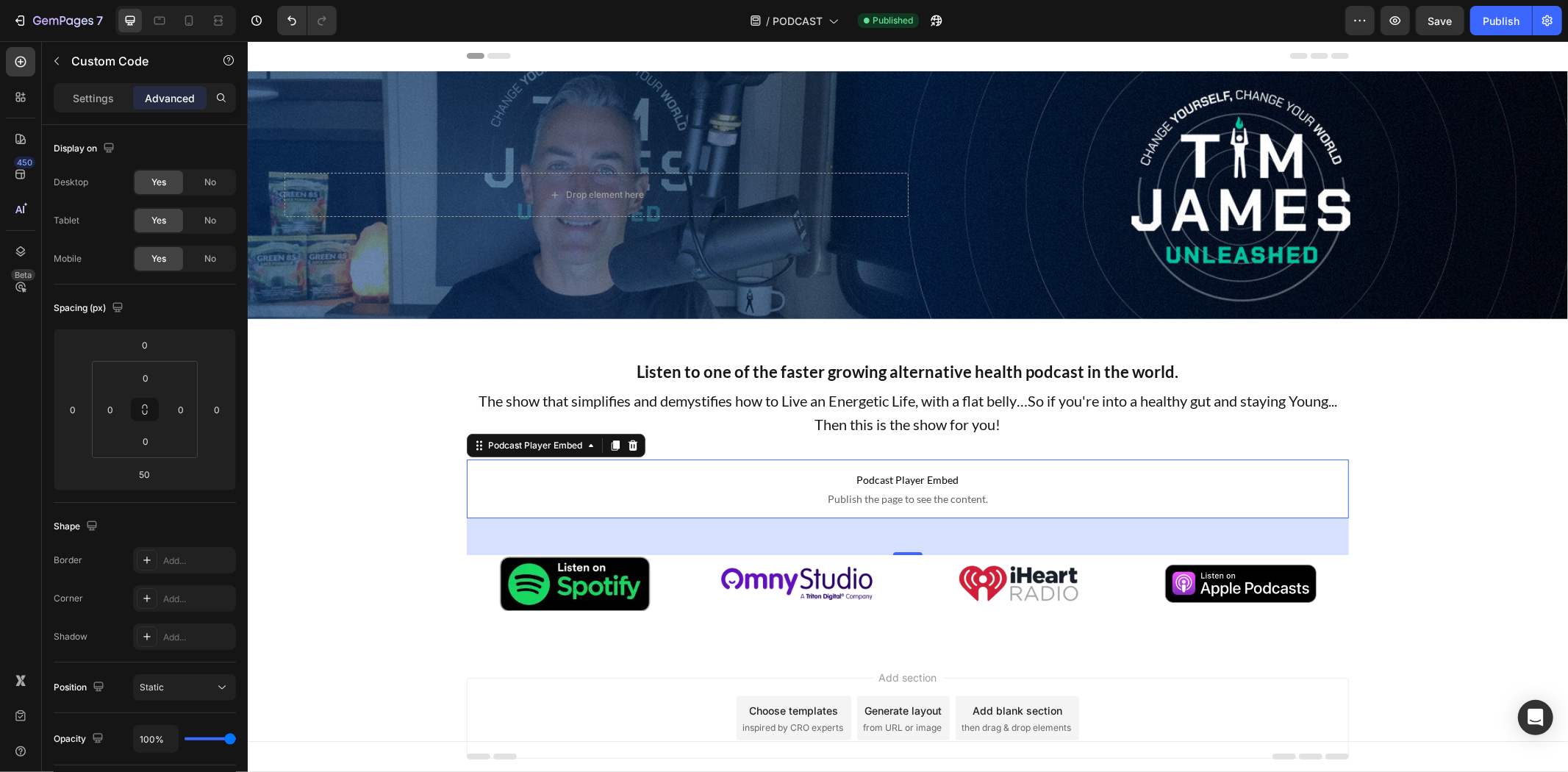
click at [1450, 23] on span "Save" at bounding box center [1441, 21] width 24 height 13
click at [1490, 19] on div "Publish" at bounding box center [1502, 20] width 37 height 16
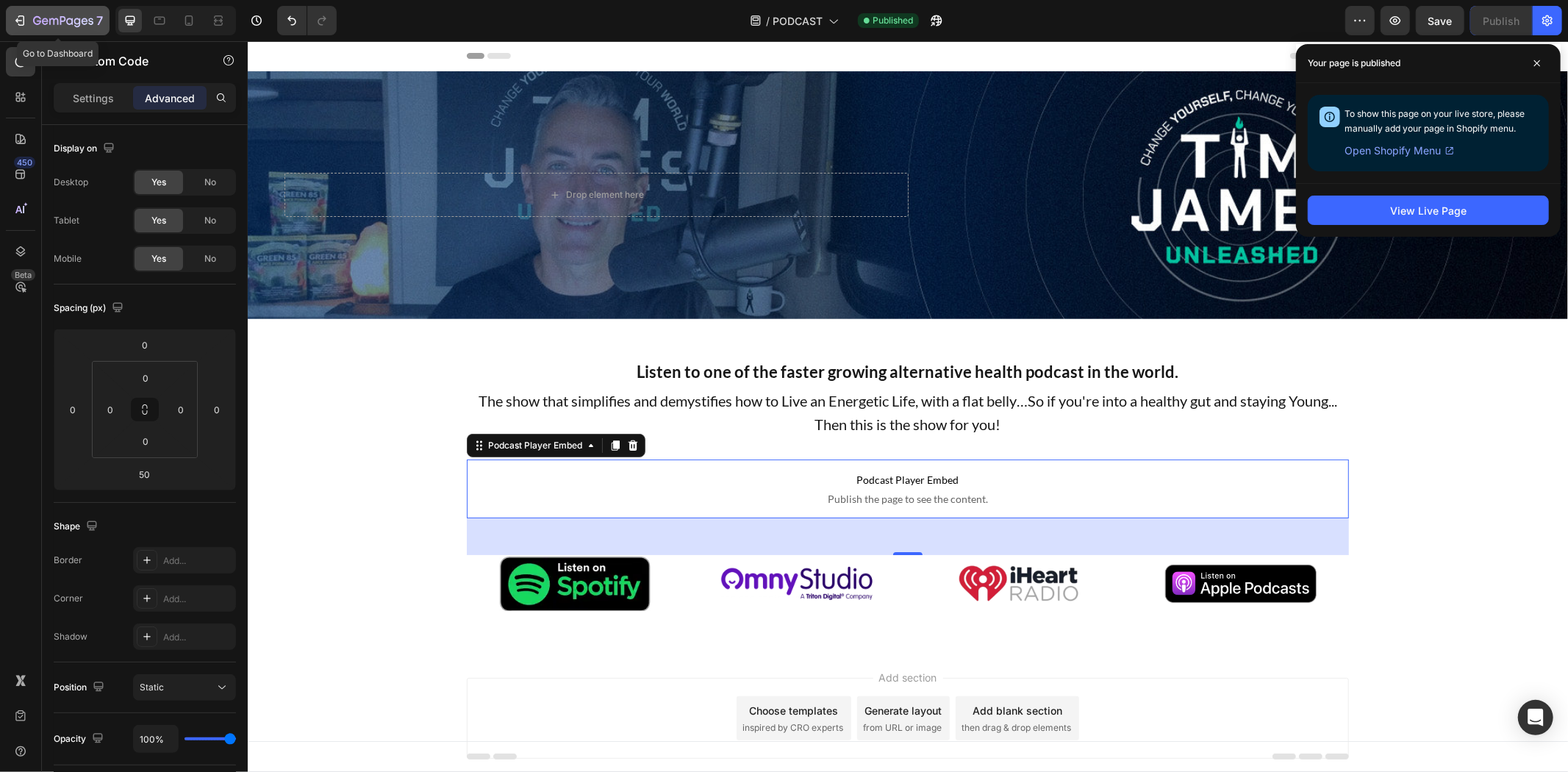
click at [66, 19] on icon "button" at bounding box center [69, 20] width 6 height 6
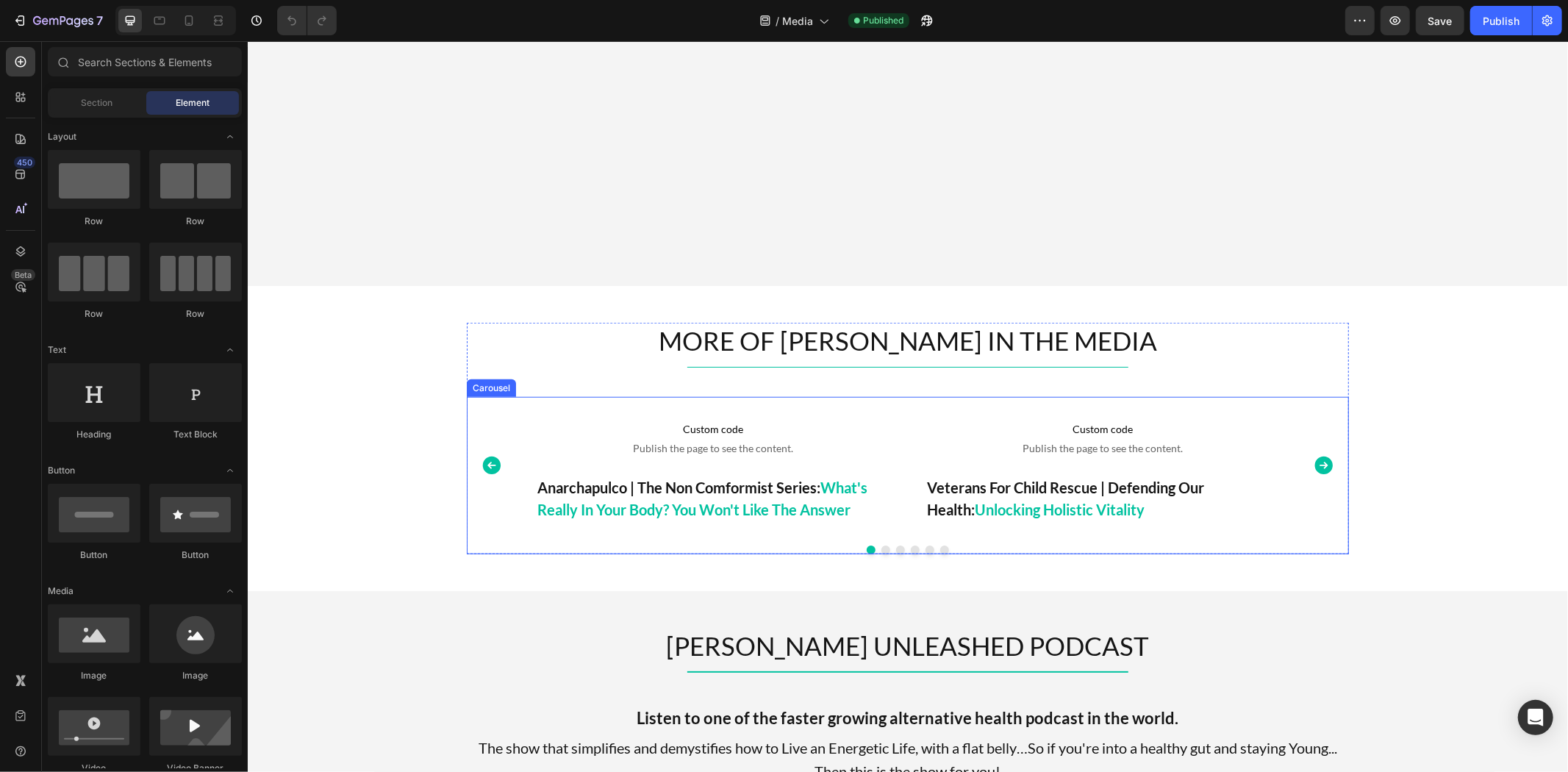
scroll to position [1225, 0]
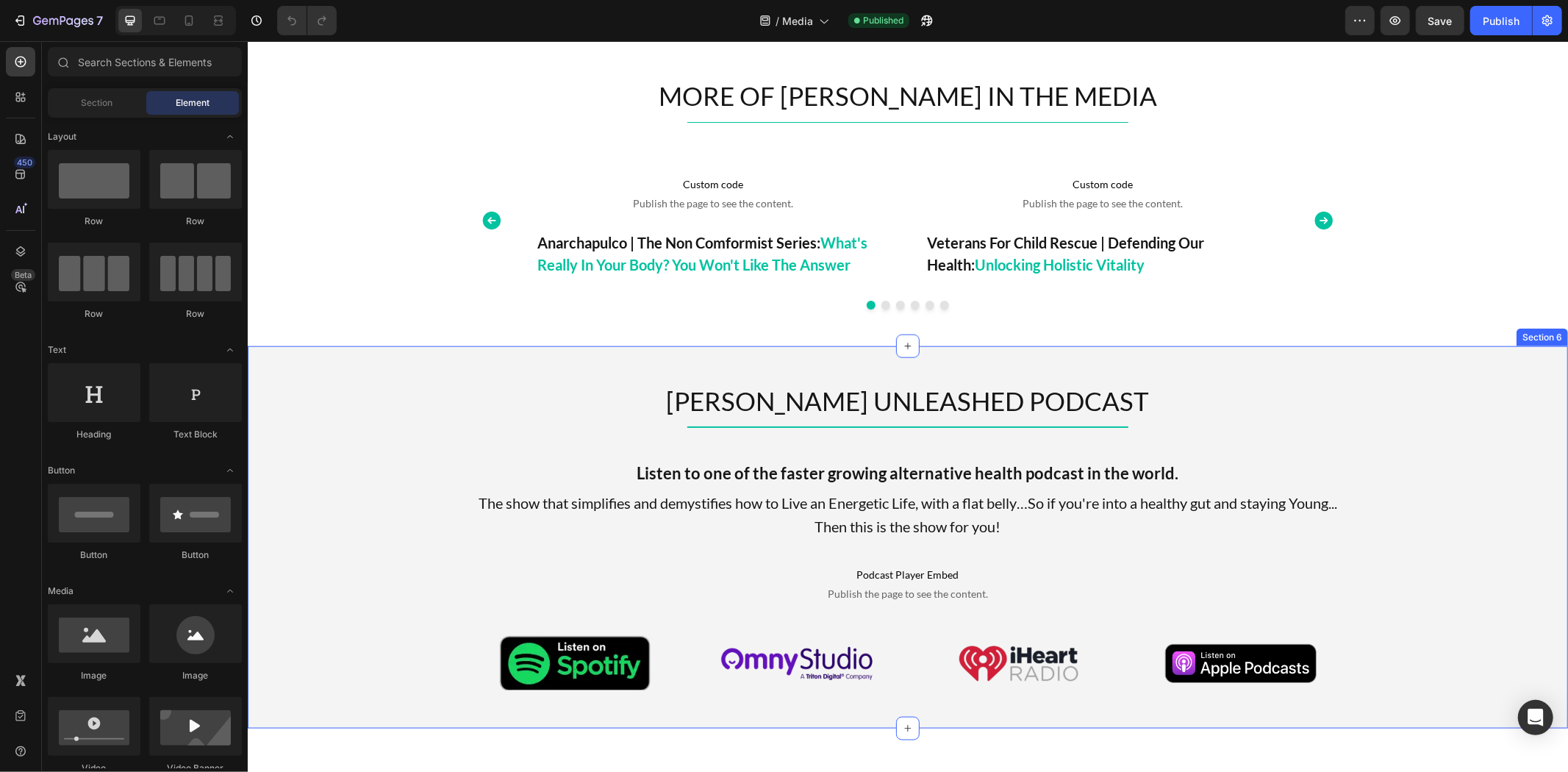
click at [472, 354] on div "TIM JAMES UNLEASHED PODCAST Heading Title Line Listen to one of the faster grow…" at bounding box center [907, 537] width 1321 height 382
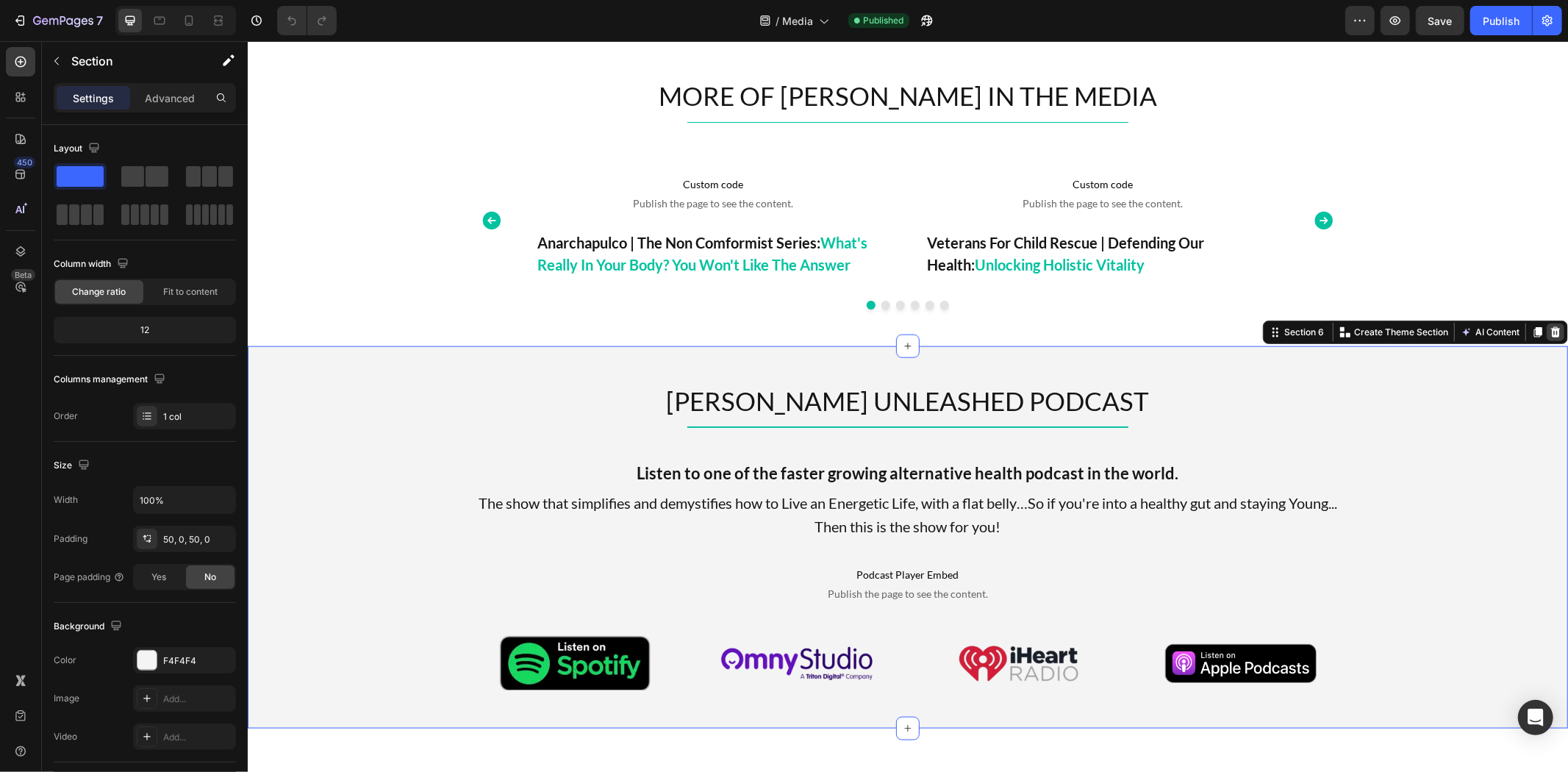
click at [1550, 331] on icon at bounding box center [1555, 332] width 9 height 10
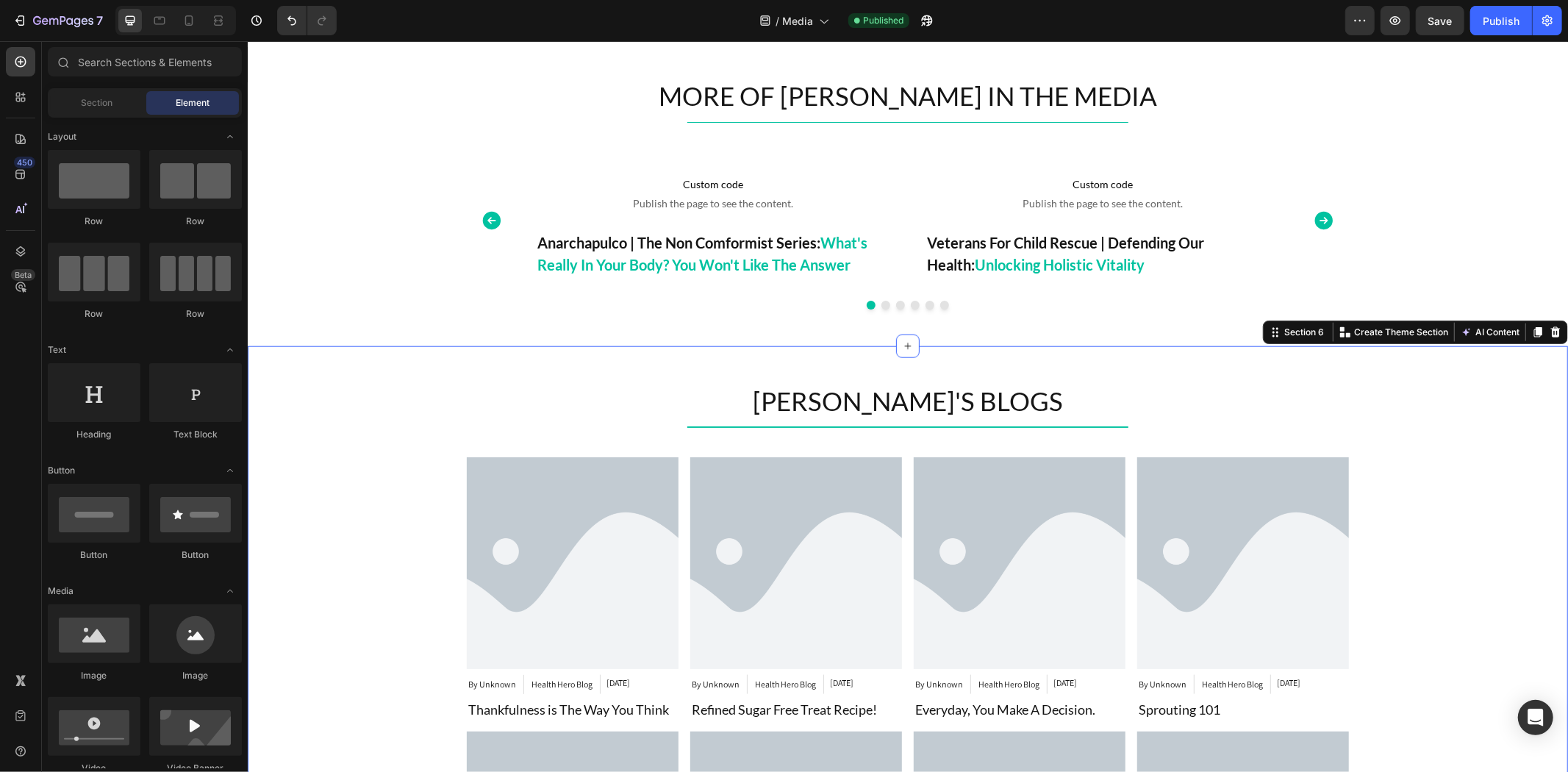
click at [605, 376] on div "TIM'S BLOGS Heading Title Line Article Image By Unknown Article Author Health H…" at bounding box center [907, 696] width 1321 height 703
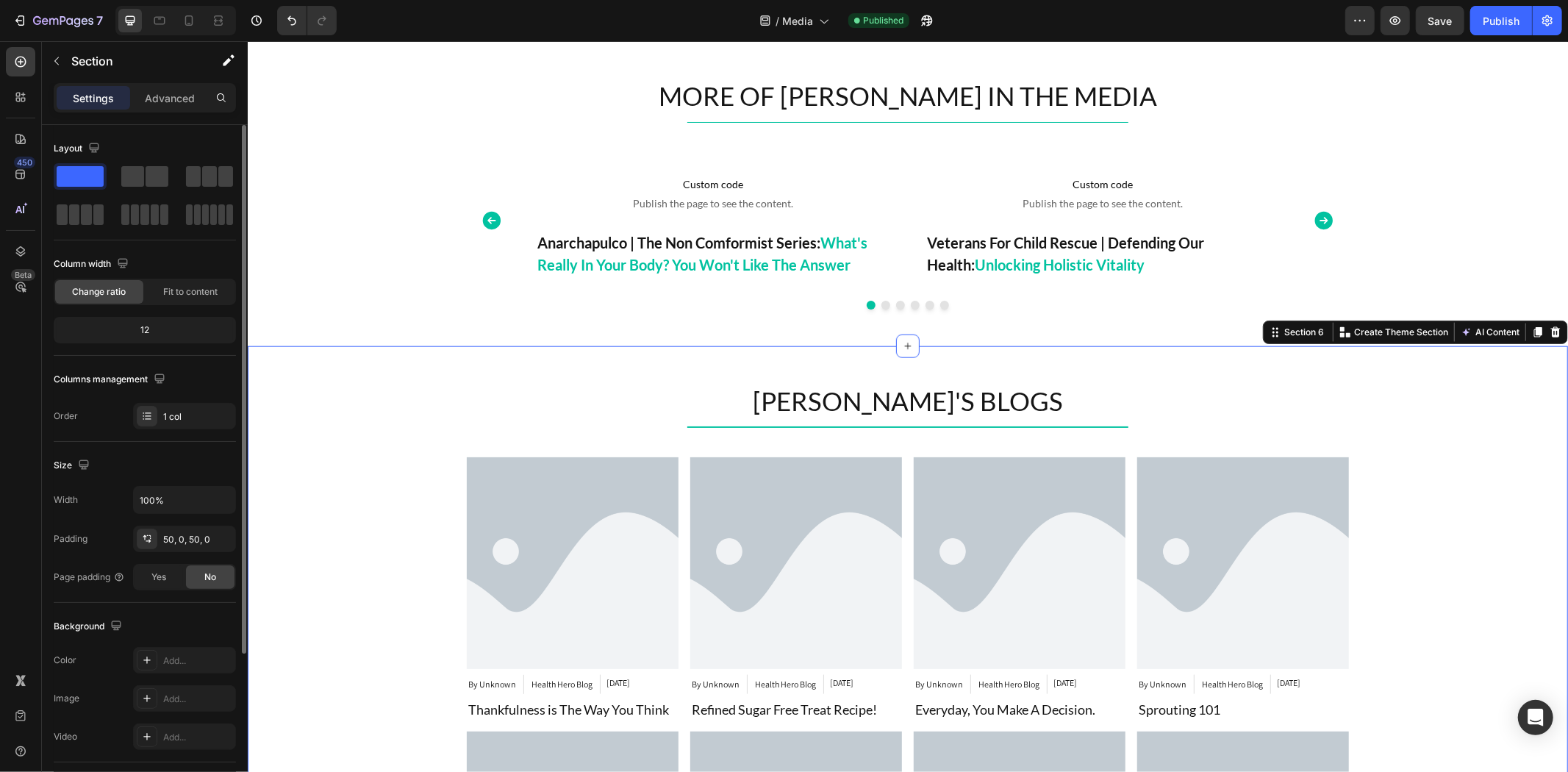
scroll to position [208, 0]
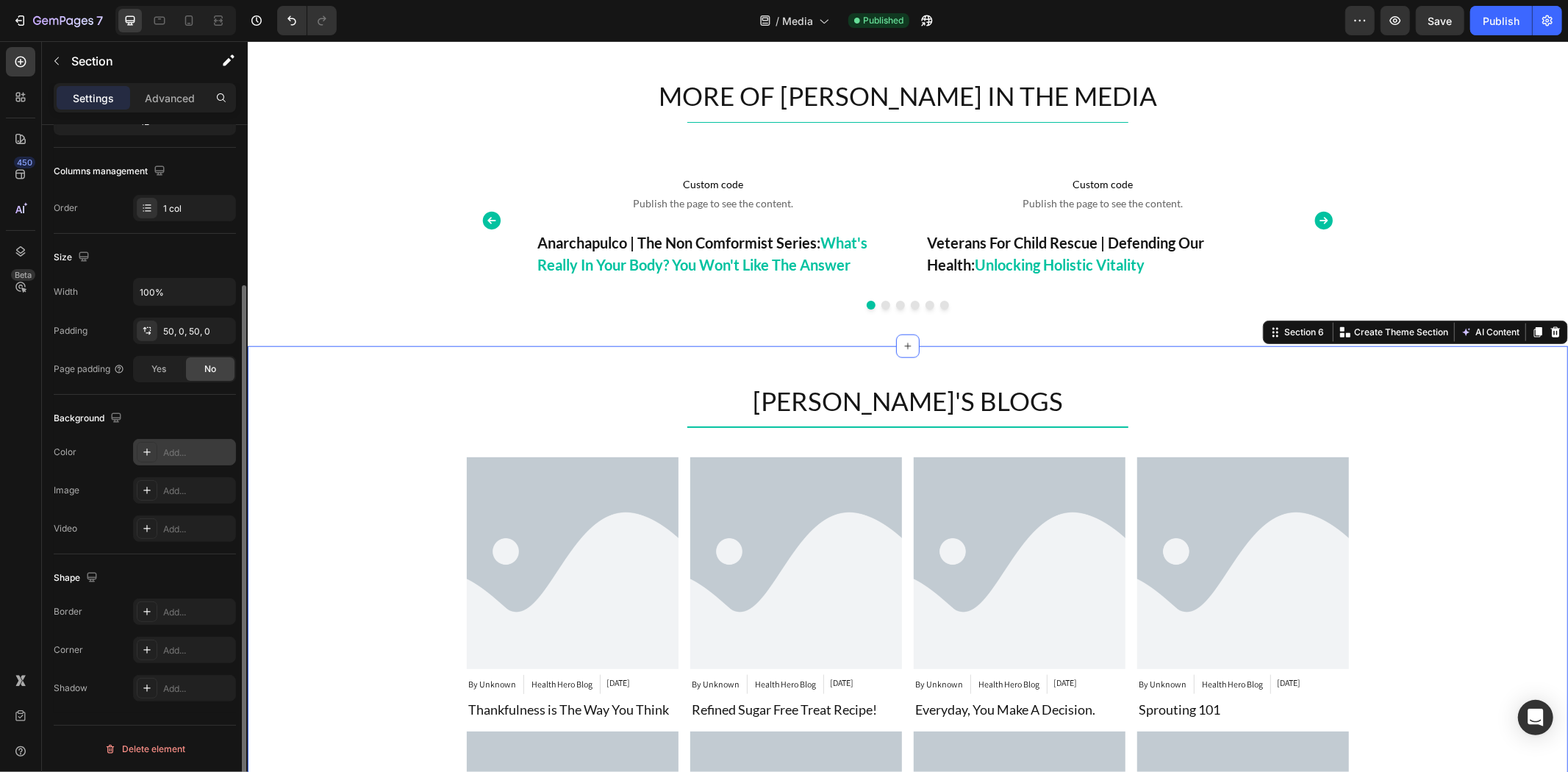
click at [154, 453] on div at bounding box center [147, 452] width 20 height 20
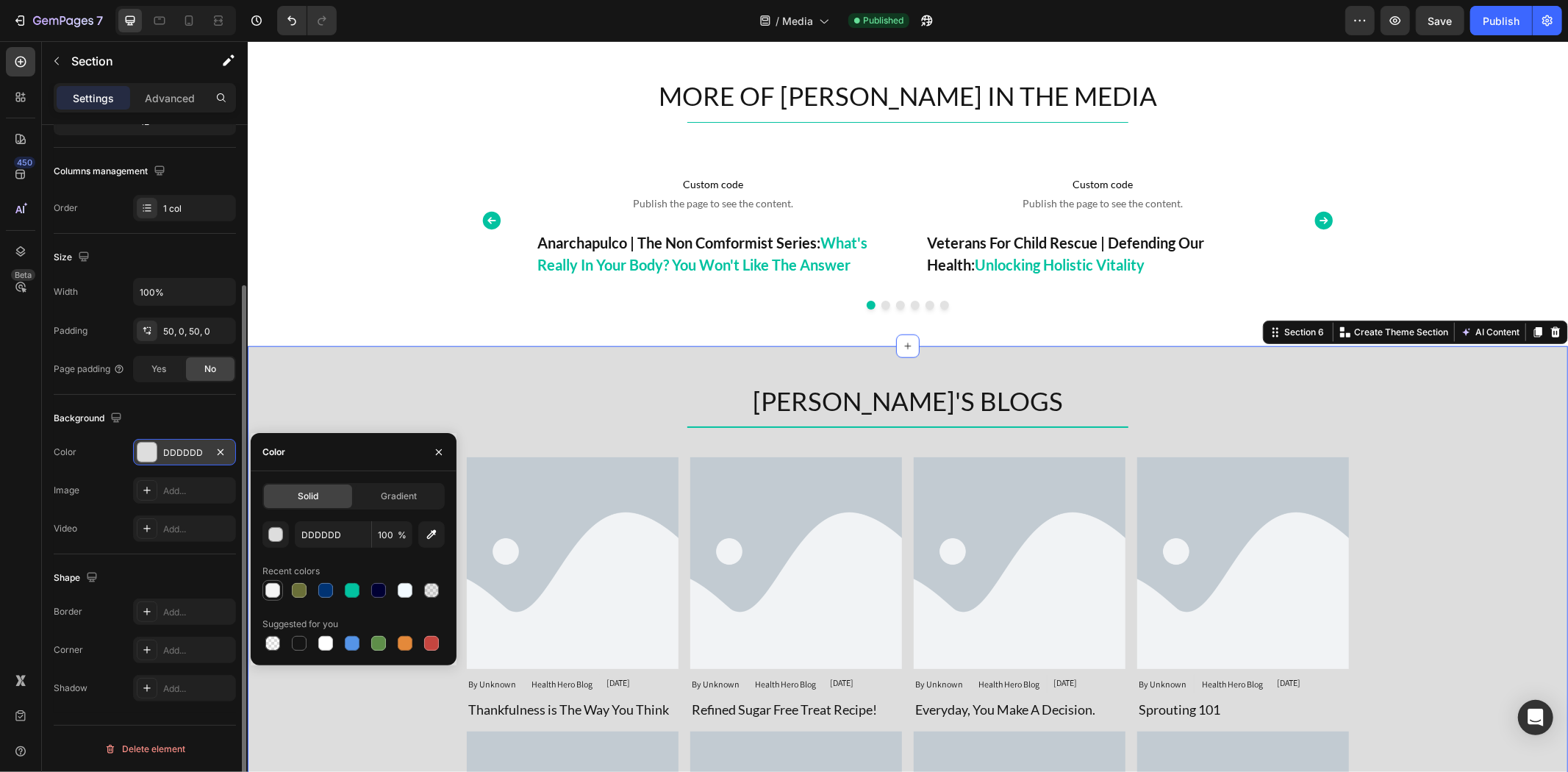
click at [272, 585] on div at bounding box center [273, 591] width 15 height 15
type input "F4F4F4"
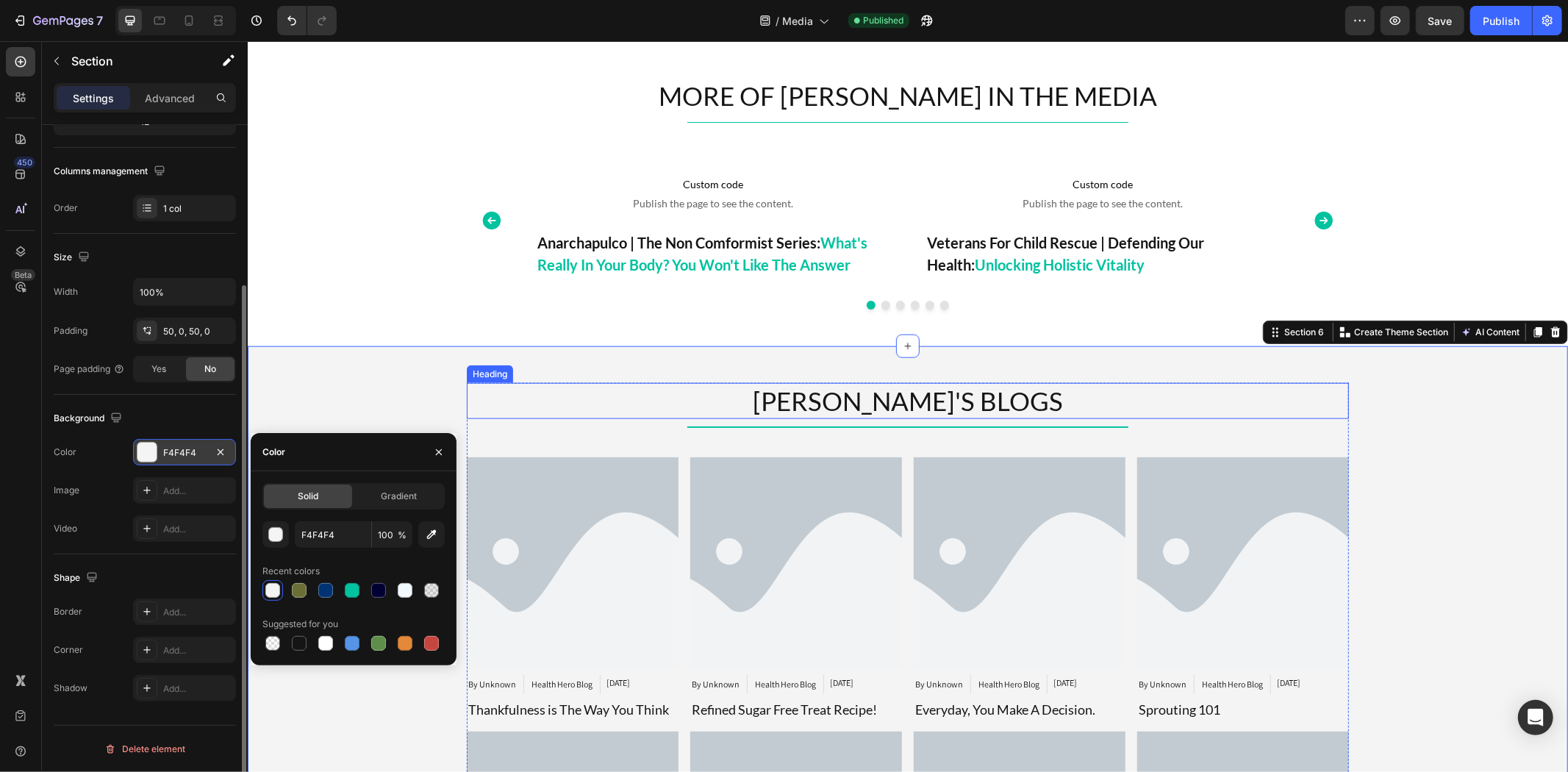
click at [695, 372] on div "TIM'S BLOGS Heading Title Line Article Image By Unknown Article Author Health H…" at bounding box center [907, 696] width 1321 height 703
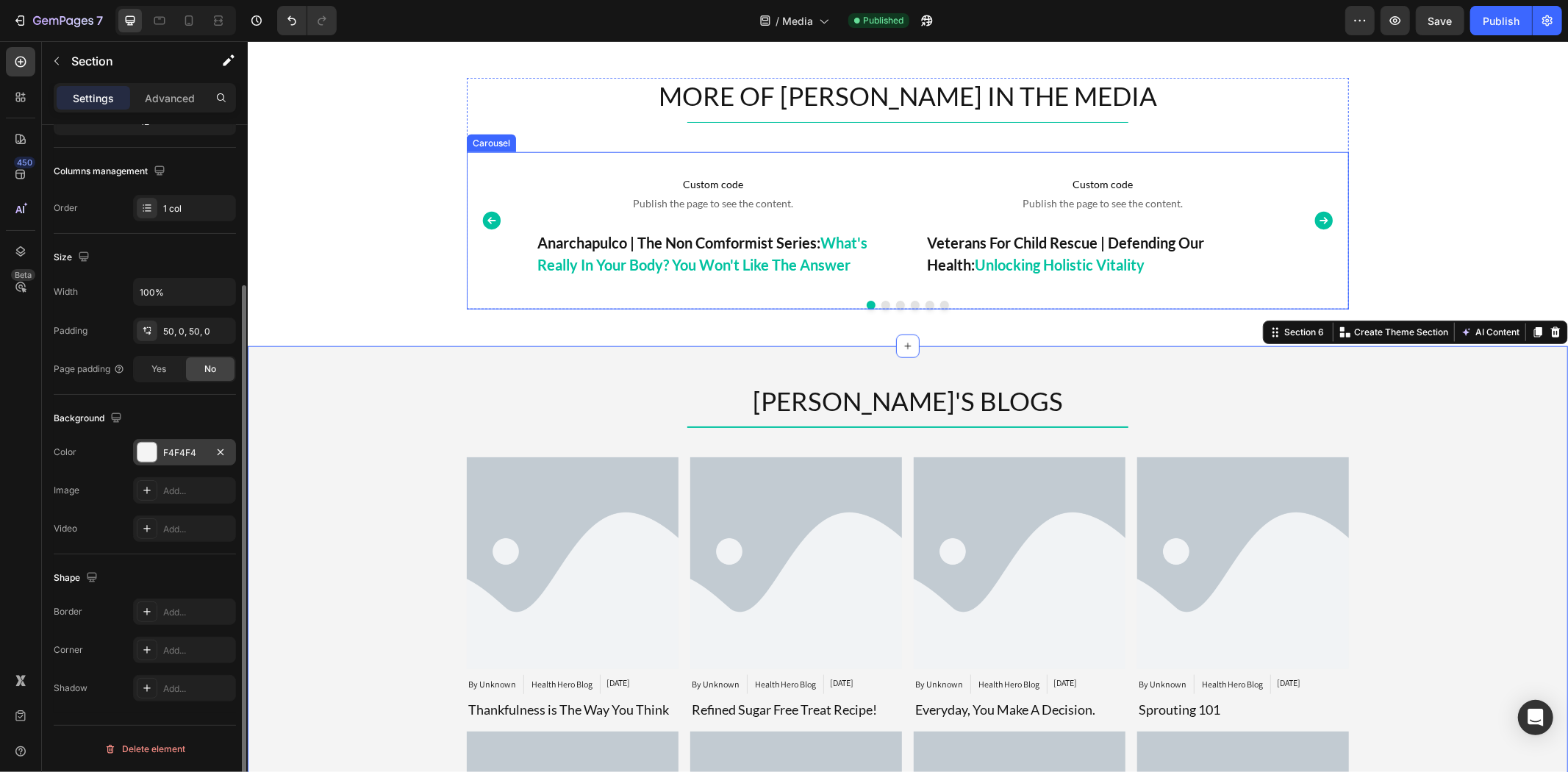
scroll to position [1553, 0]
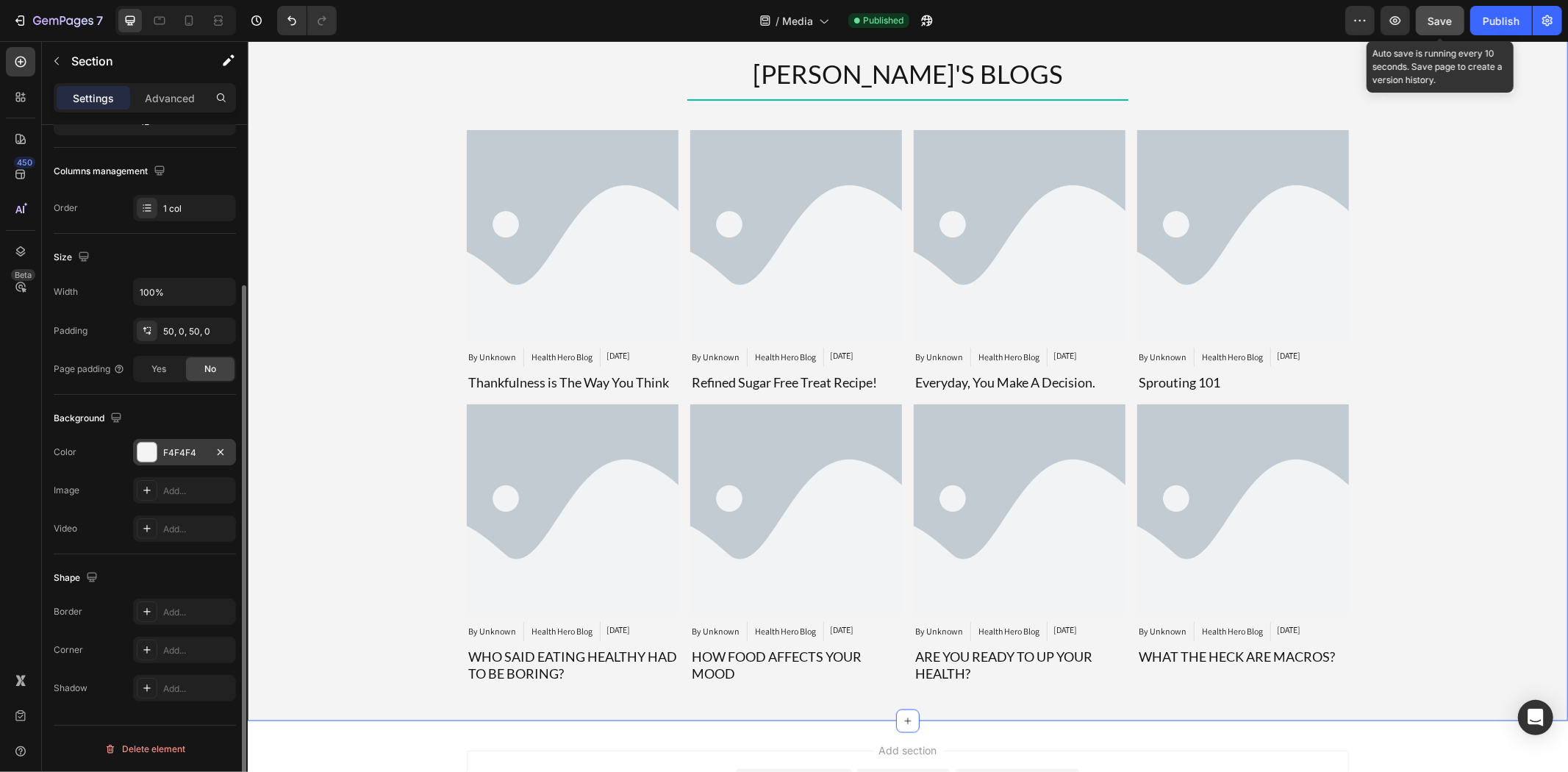
click at [1442, 18] on span "Save" at bounding box center [1441, 21] width 24 height 13
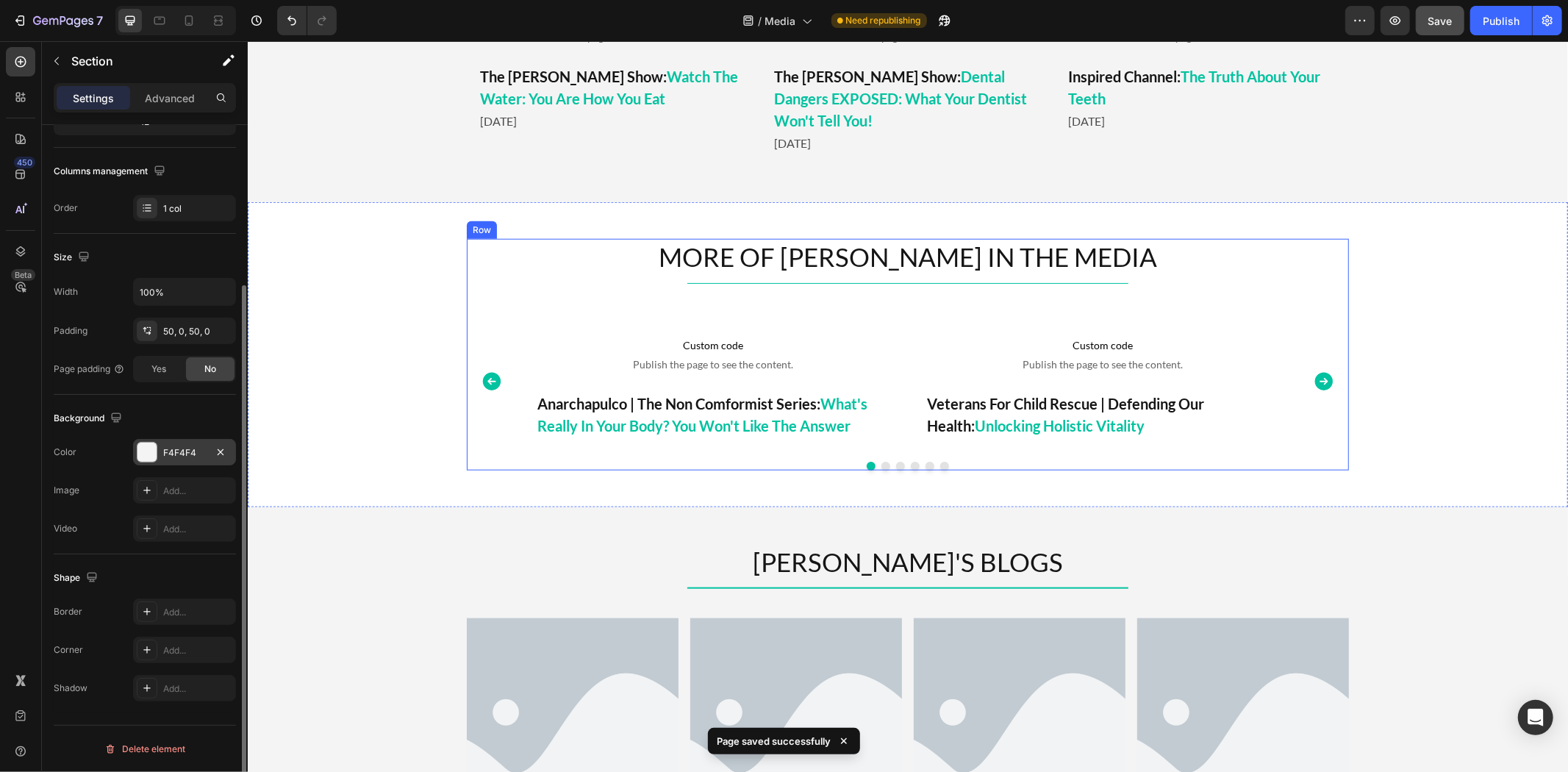
scroll to position [901, 0]
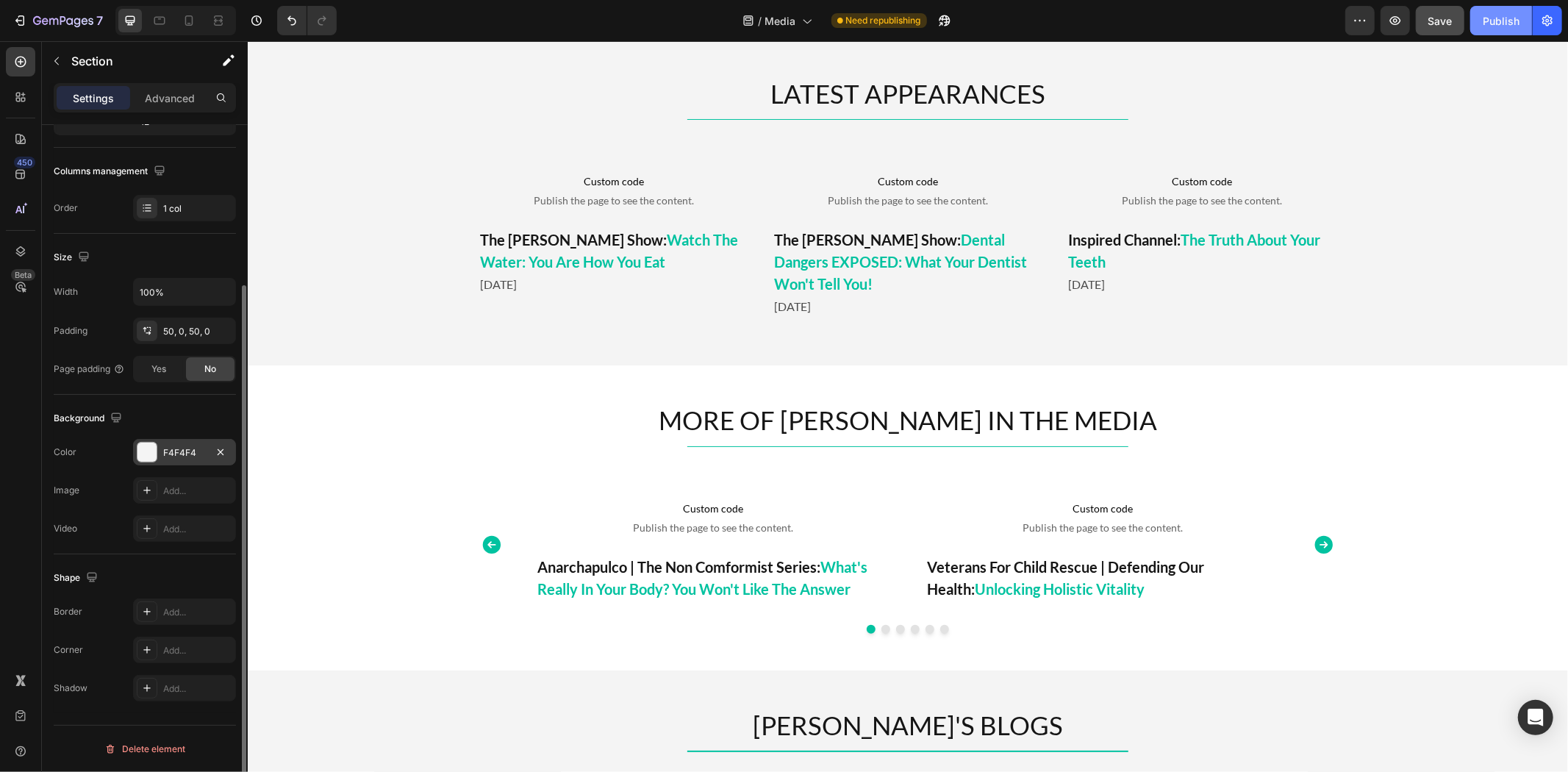
click at [1493, 26] on div "Publish" at bounding box center [1502, 20] width 37 height 16
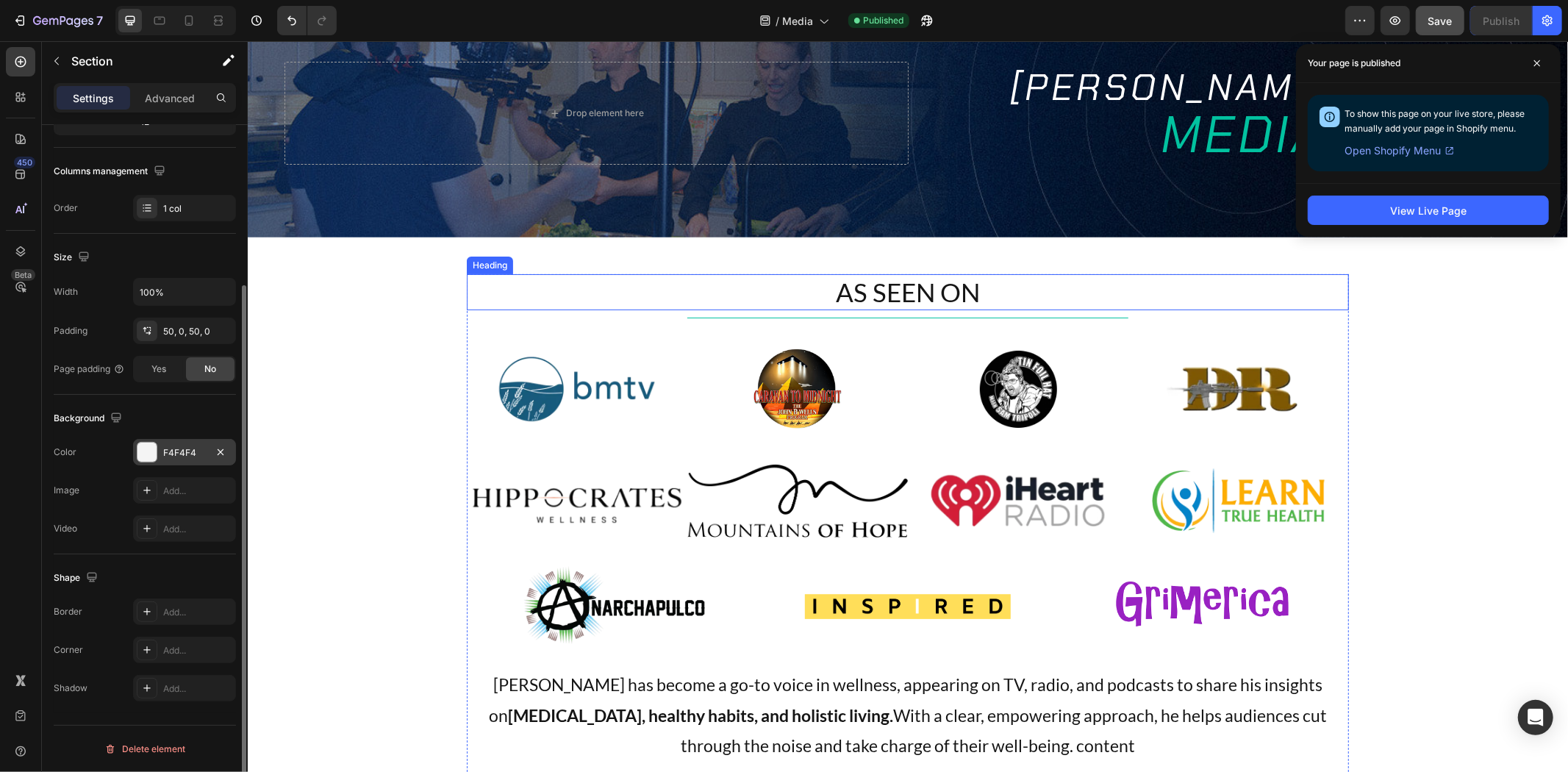
scroll to position [0, 0]
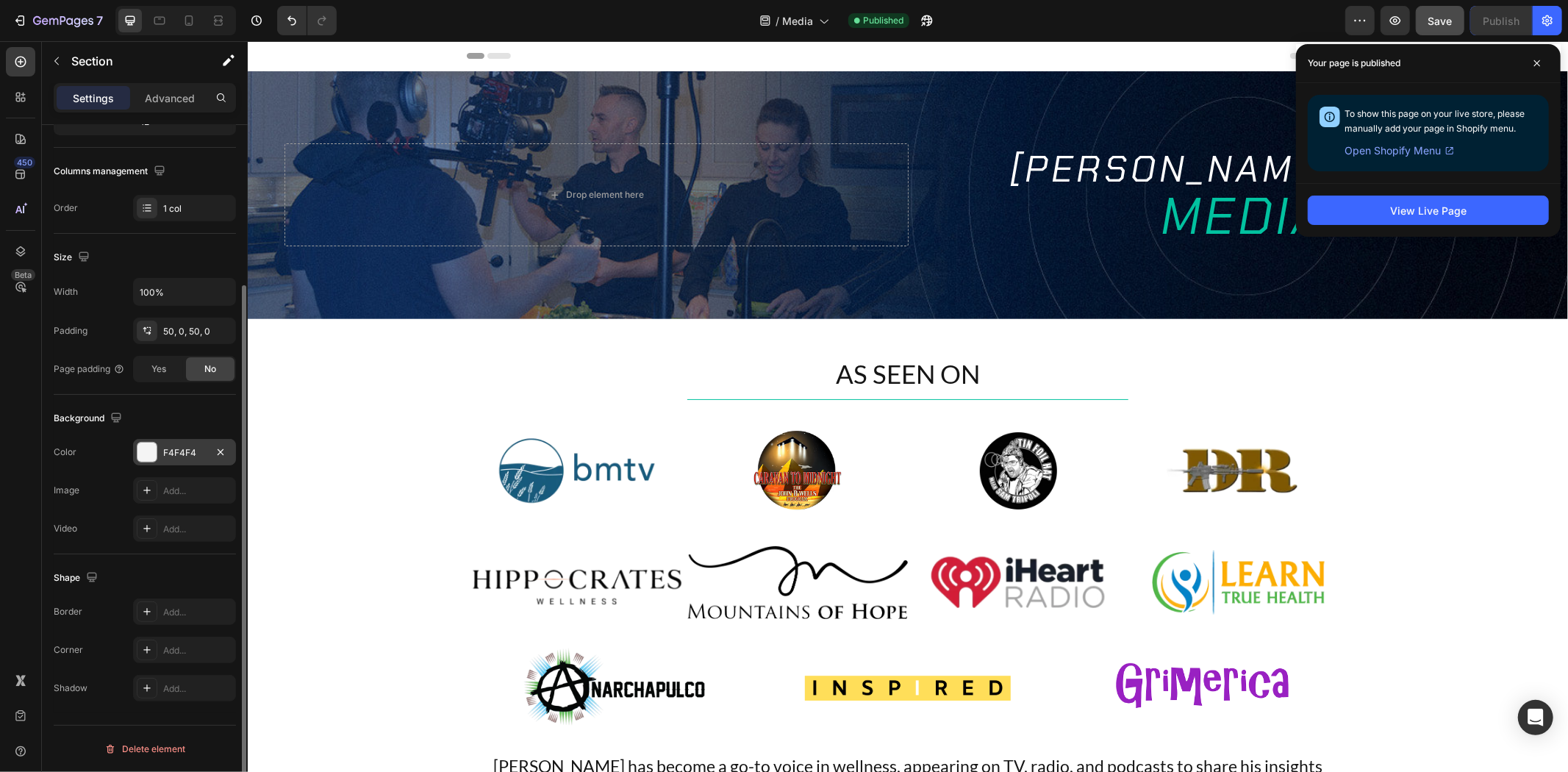
click at [186, 32] on div at bounding box center [175, 20] width 121 height 30
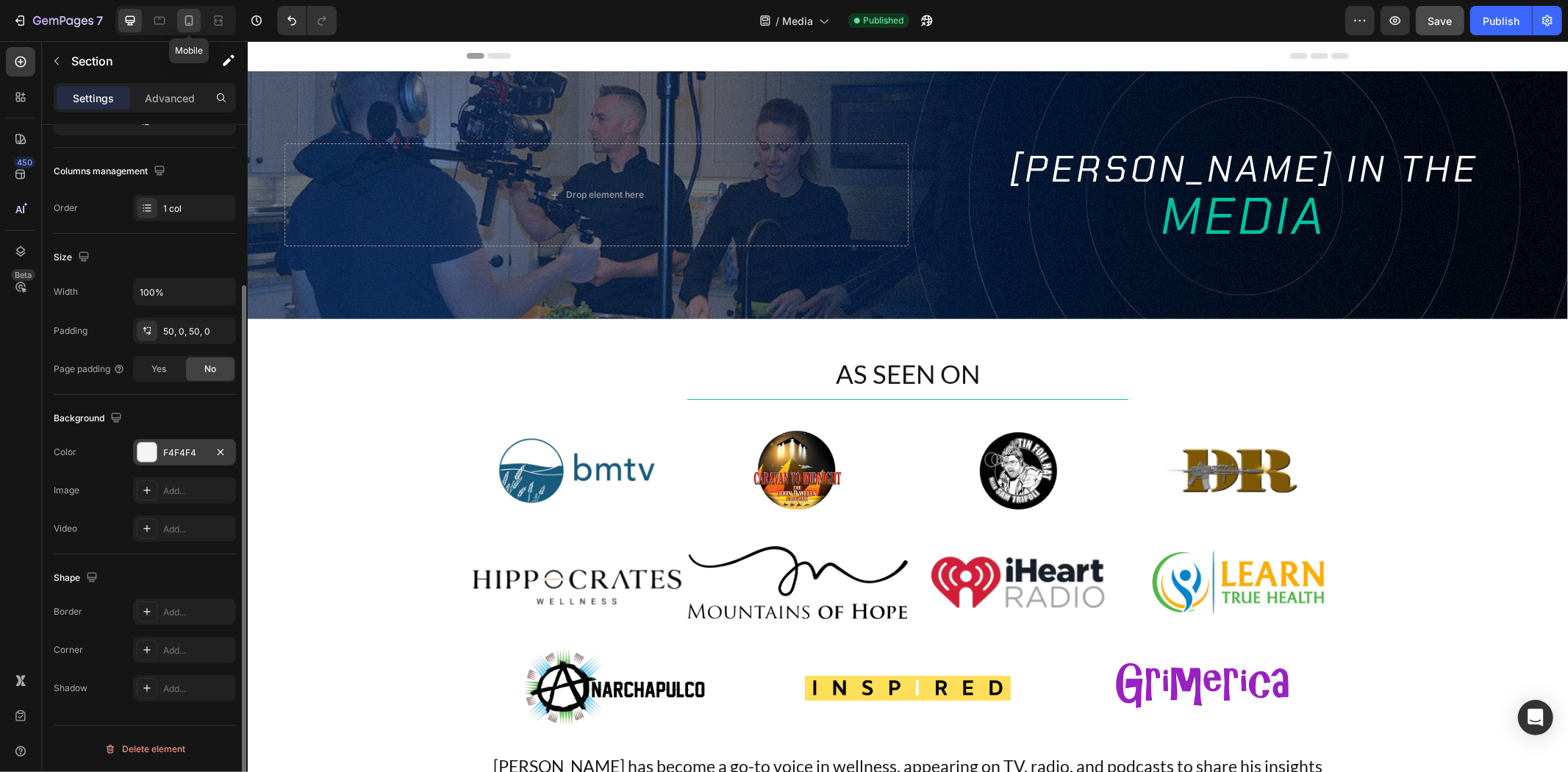
click at [188, 25] on icon at bounding box center [189, 20] width 8 height 10
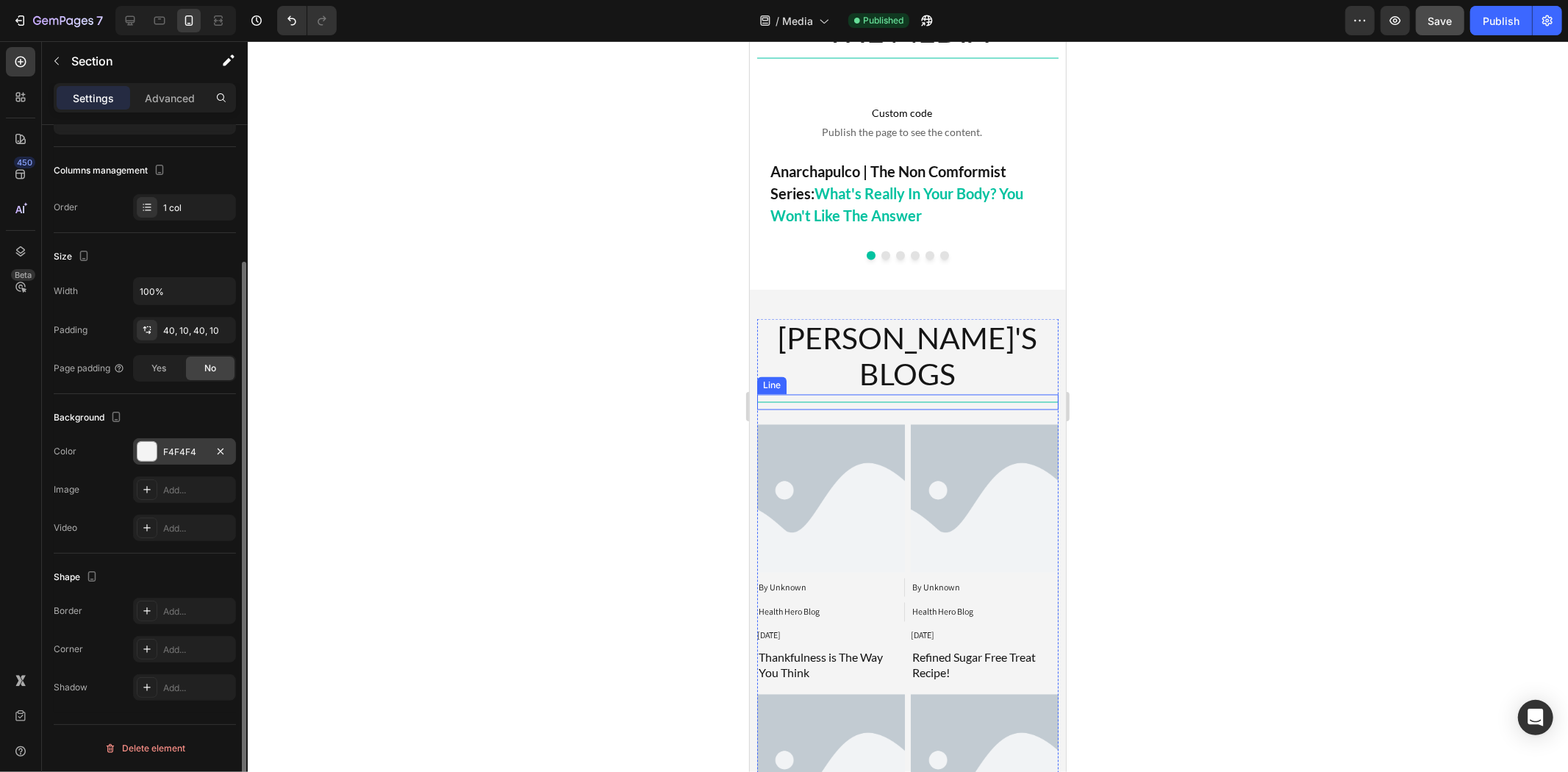
scroll to position [1976, 0]
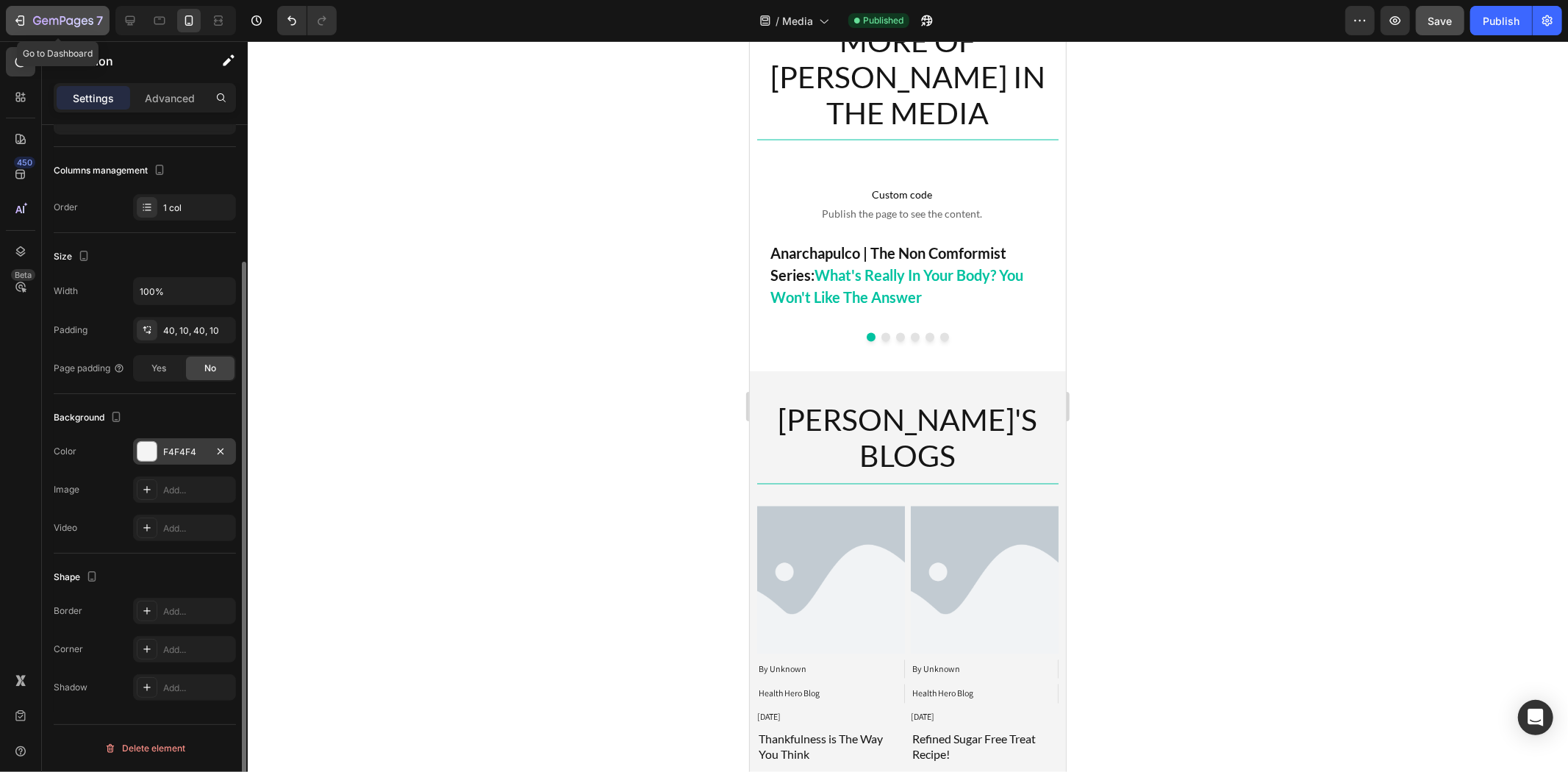
click at [61, 10] on button "7" at bounding box center [57, 20] width 103 height 30
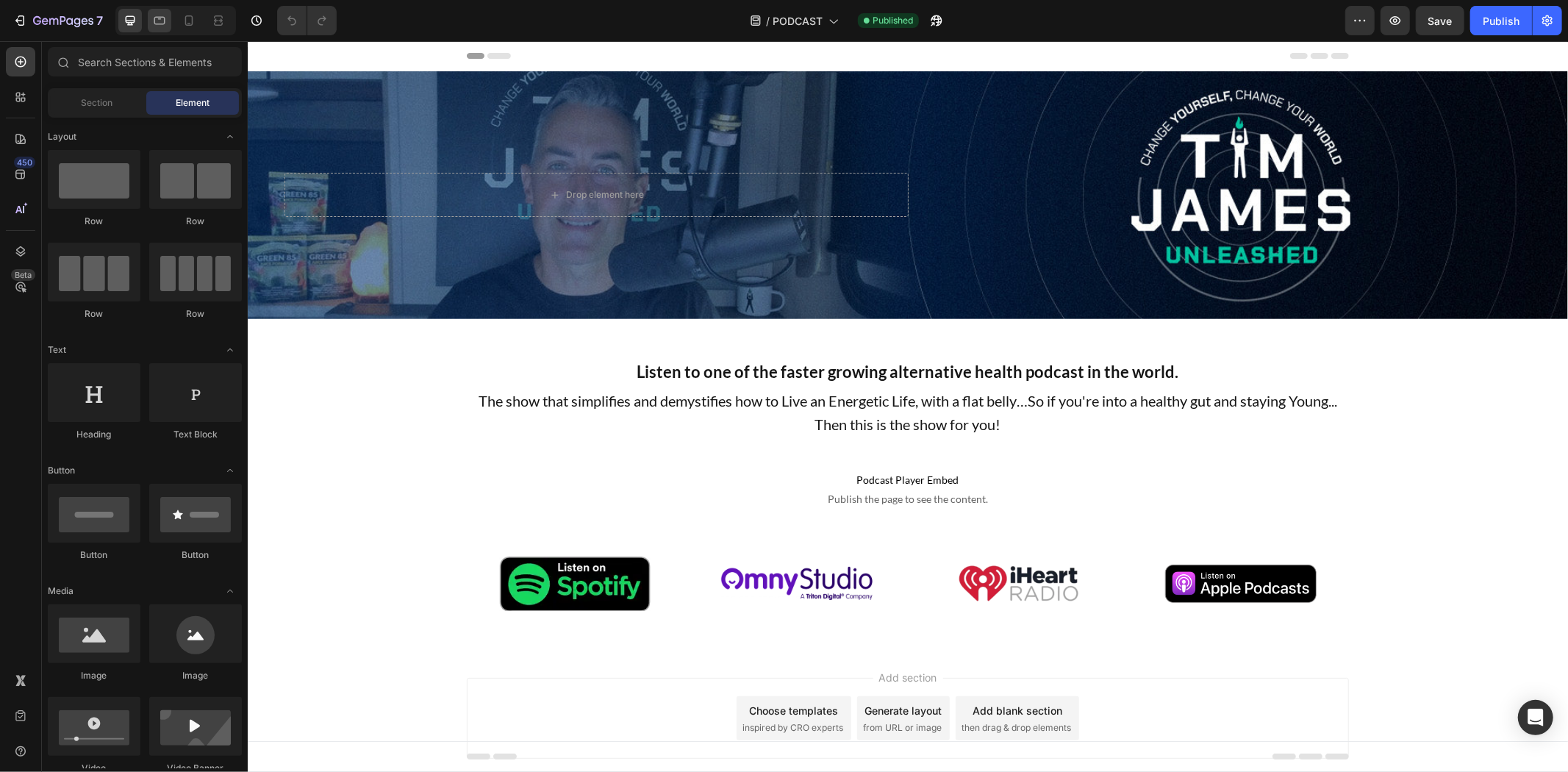
click at [164, 19] on icon at bounding box center [160, 20] width 11 height 8
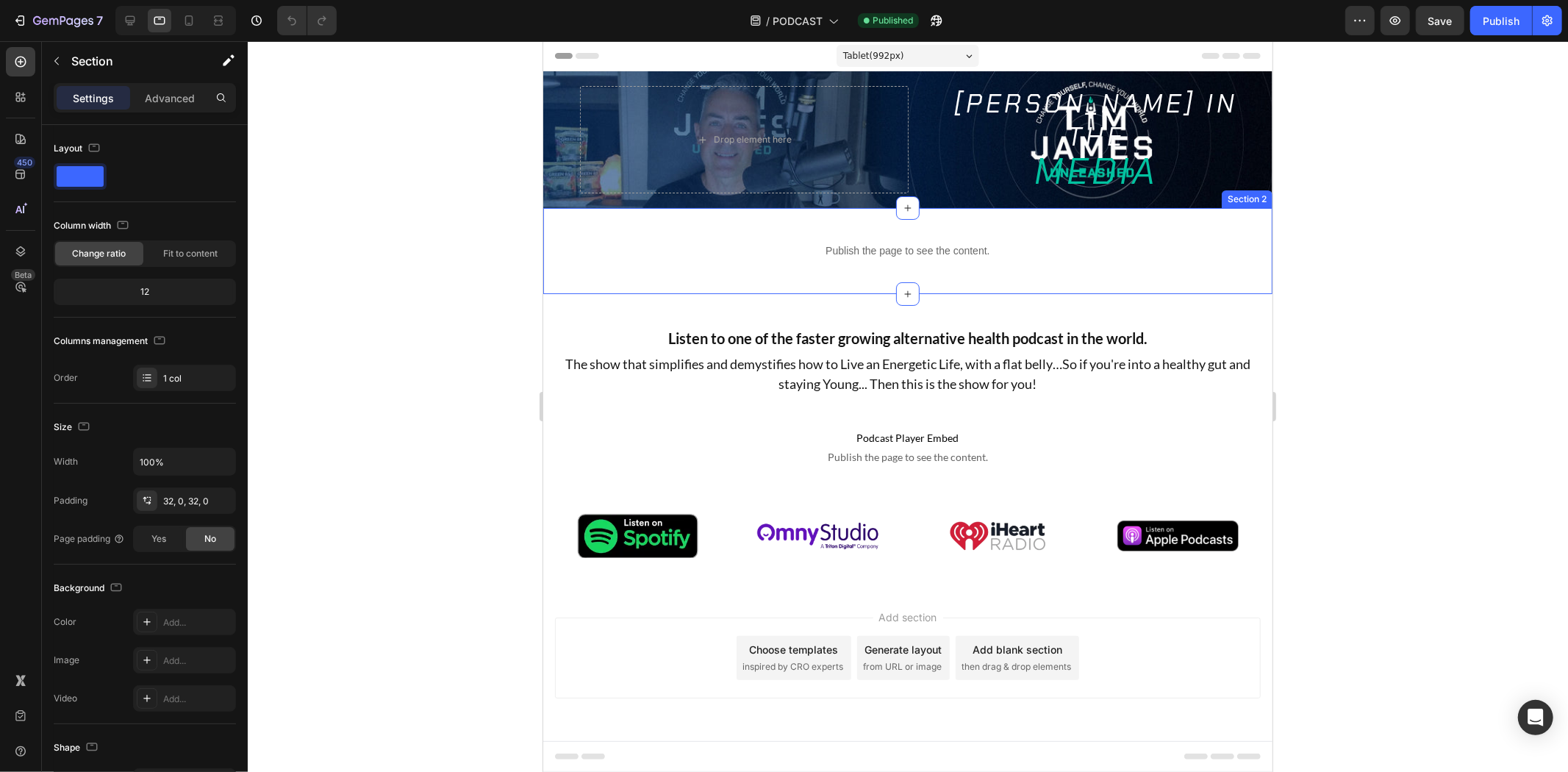
click at [804, 224] on div "Publish the page to see the content. Custom Code Section 2" at bounding box center [907, 250] width 729 height 86
click at [126, 27] on icon at bounding box center [130, 20] width 15 height 15
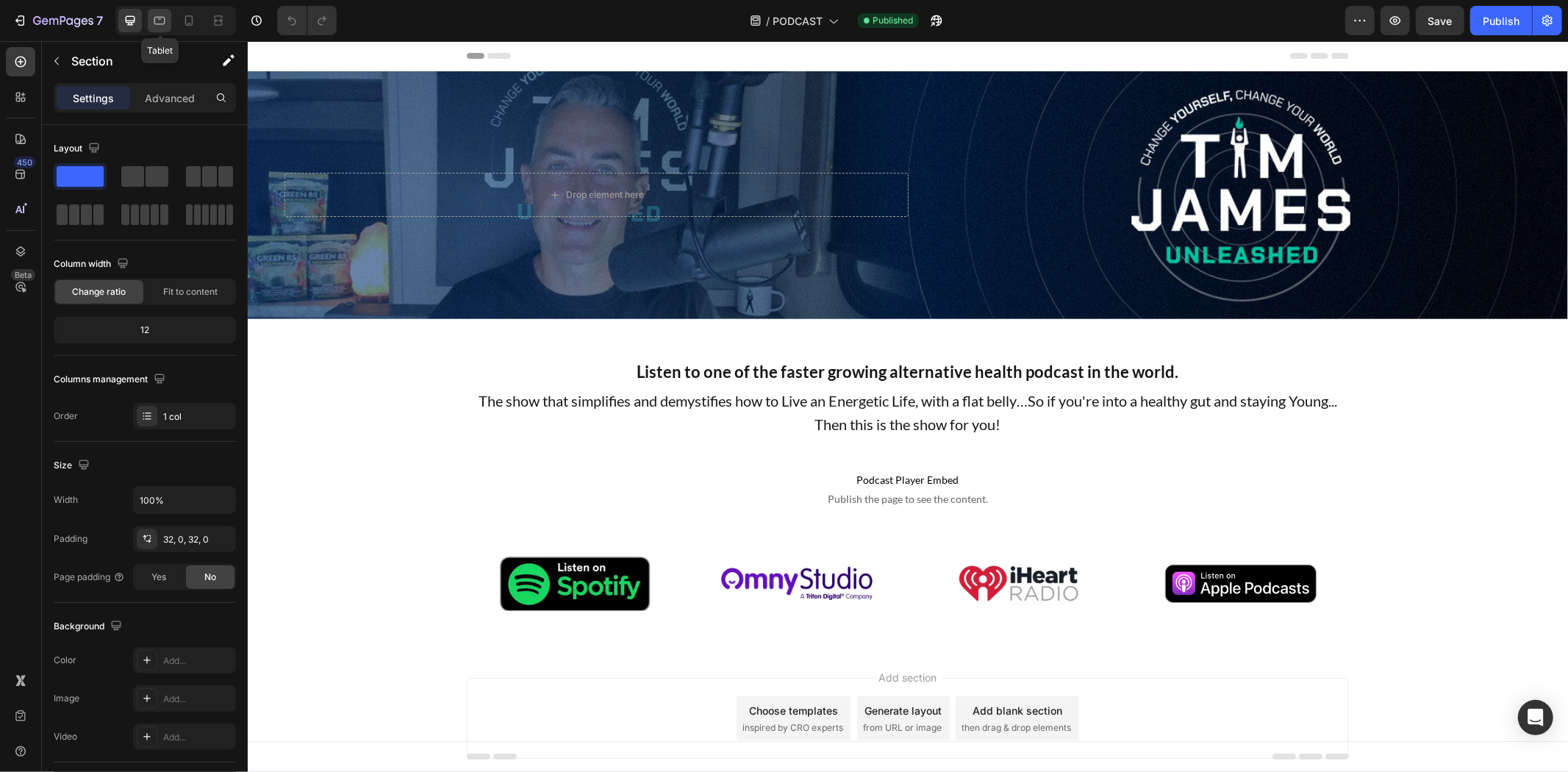
click at [168, 25] on div at bounding box center [159, 20] width 23 height 23
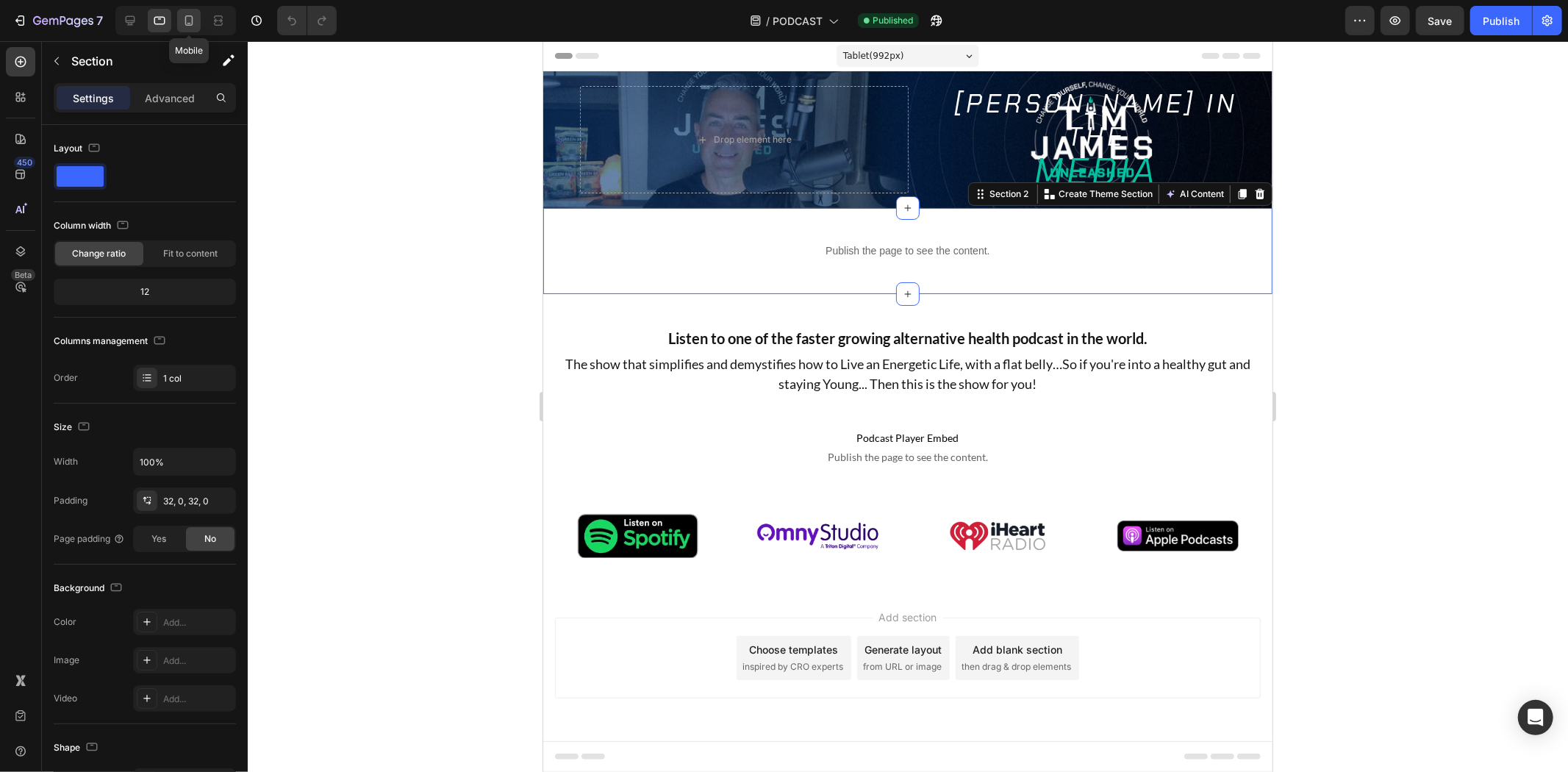
click at [191, 23] on icon at bounding box center [189, 20] width 15 height 15
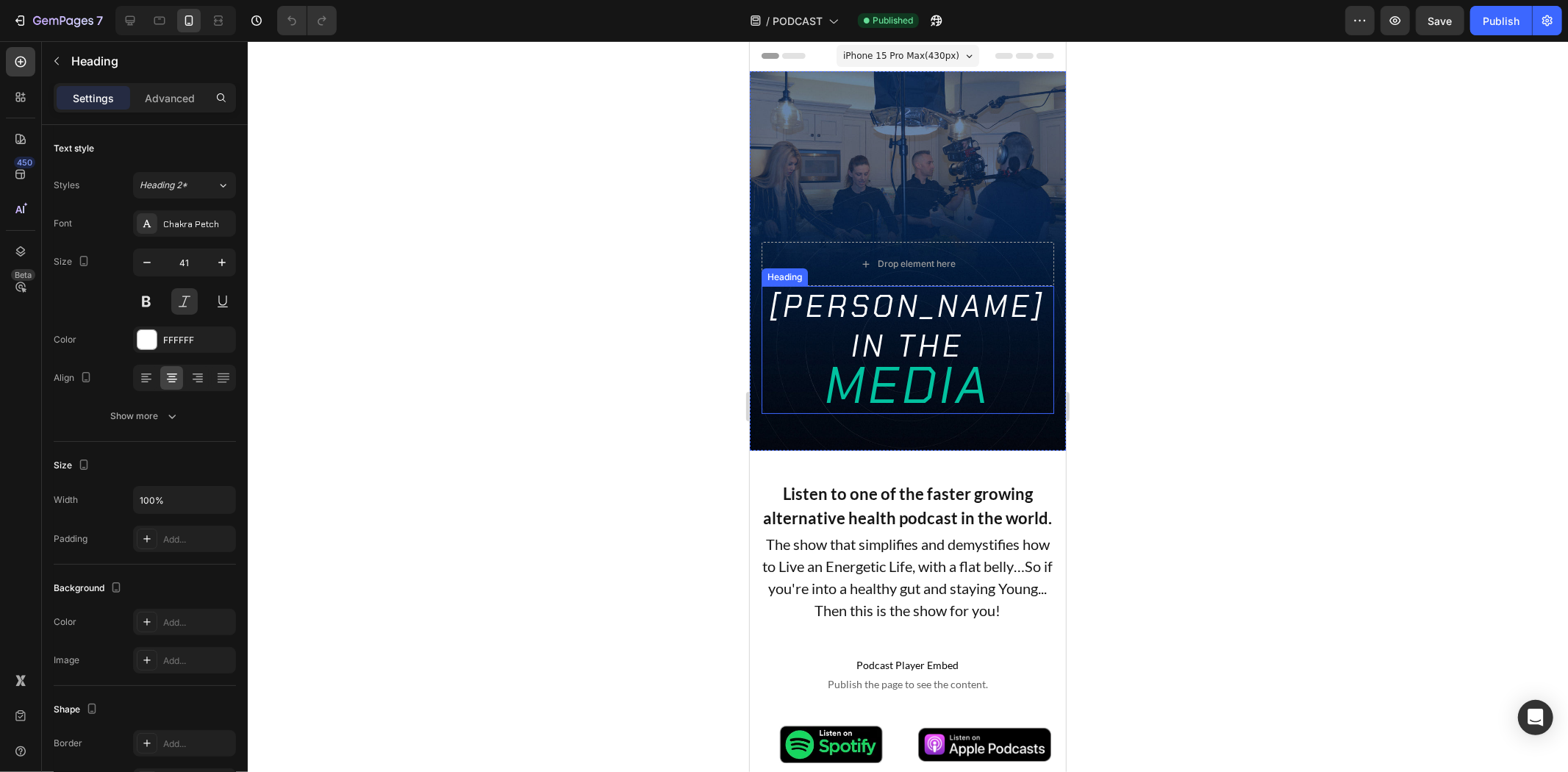
click at [855, 305] on h2 "[PERSON_NAME] IN THE MEDIA" at bounding box center [906, 349] width 293 height 128
click at [866, 266] on icon at bounding box center [868, 271] width 9 height 10
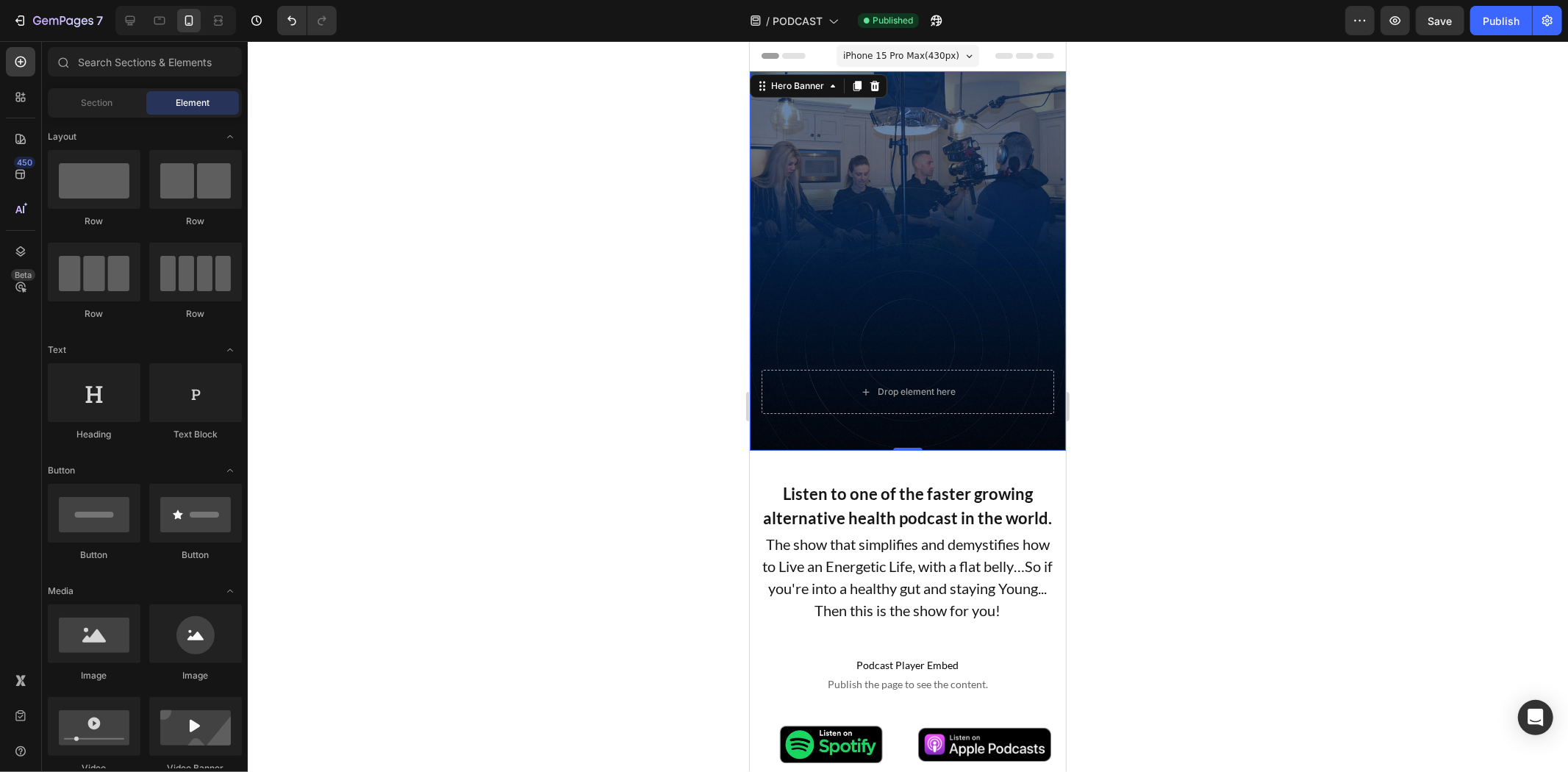
click at [936, 125] on div "Background Image" at bounding box center [907, 259] width 317 height 380
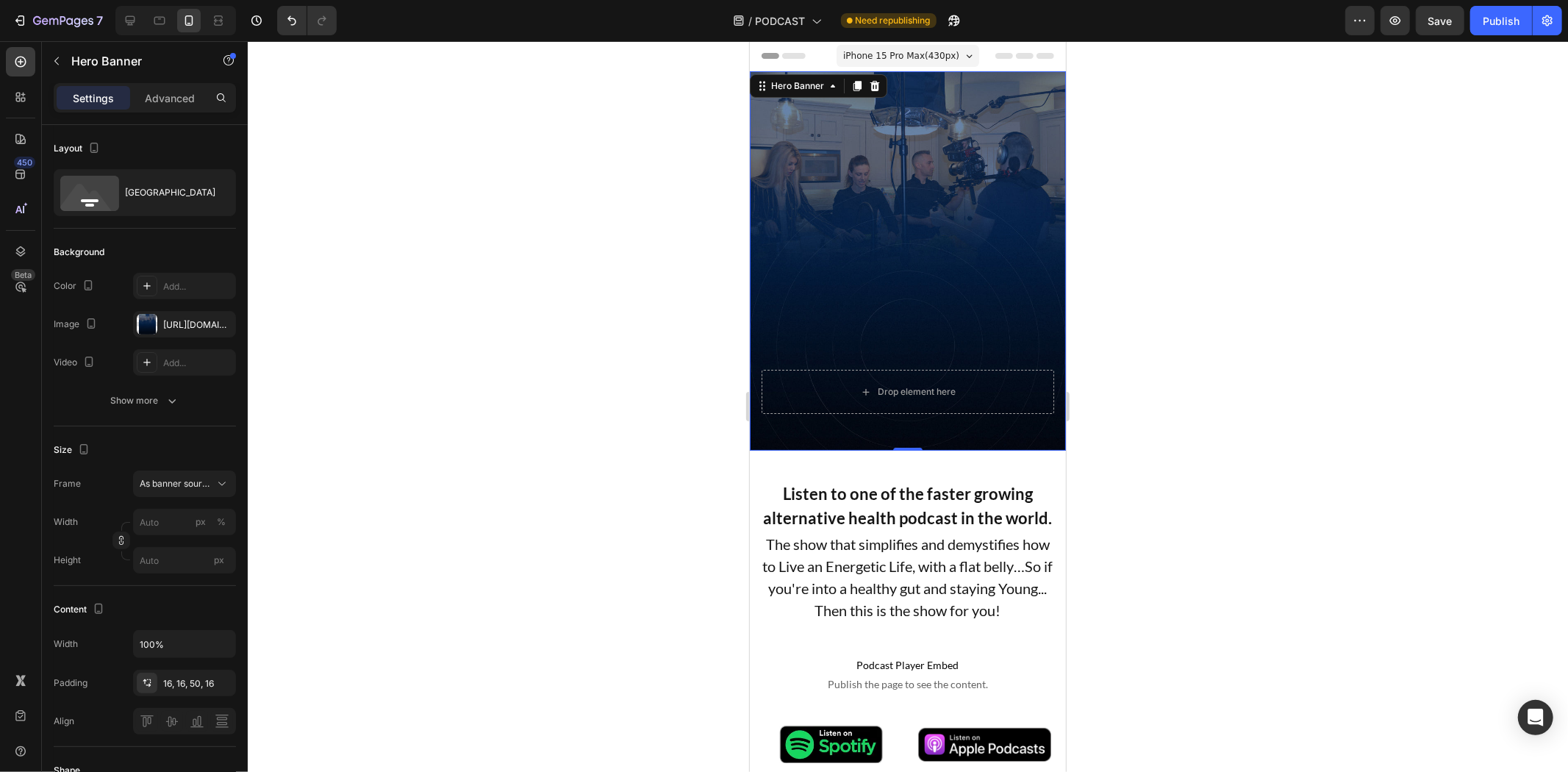
click at [889, 176] on div "Background Image" at bounding box center [907, 259] width 317 height 380
click at [175, 321] on div "[URL][DOMAIN_NAME][PHONE_NUMBER]" at bounding box center [185, 325] width 42 height 13
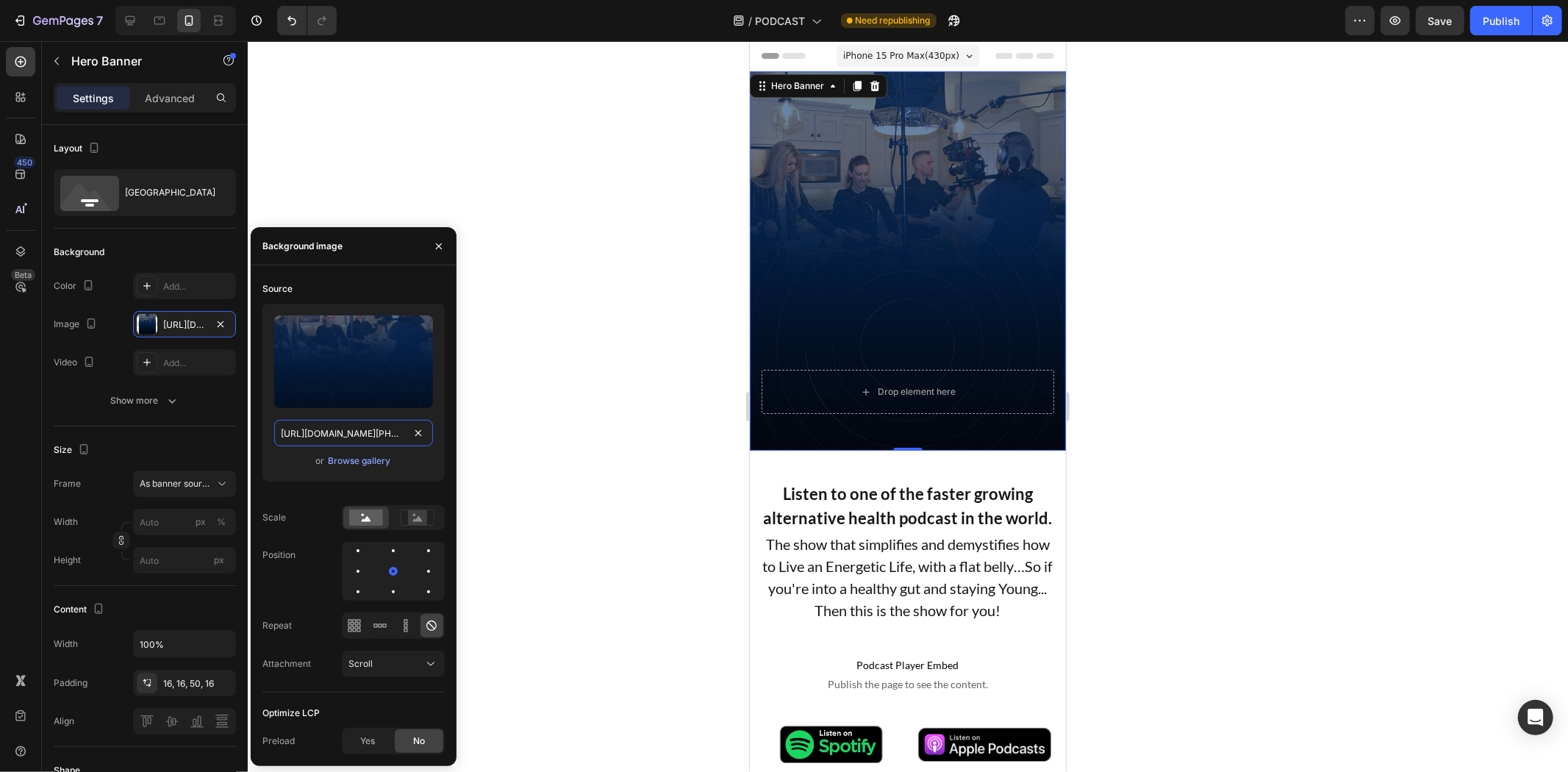
click at [354, 432] on input "[URL][DOMAIN_NAME][PHONE_NUMBER]" at bounding box center [353, 433] width 159 height 27
paste input "Podcast_Banner_Mobile.jpg?v=[PHONE_NUMBER]"
type input "[URL][DOMAIN_NAME][PHONE_NUMBER]"
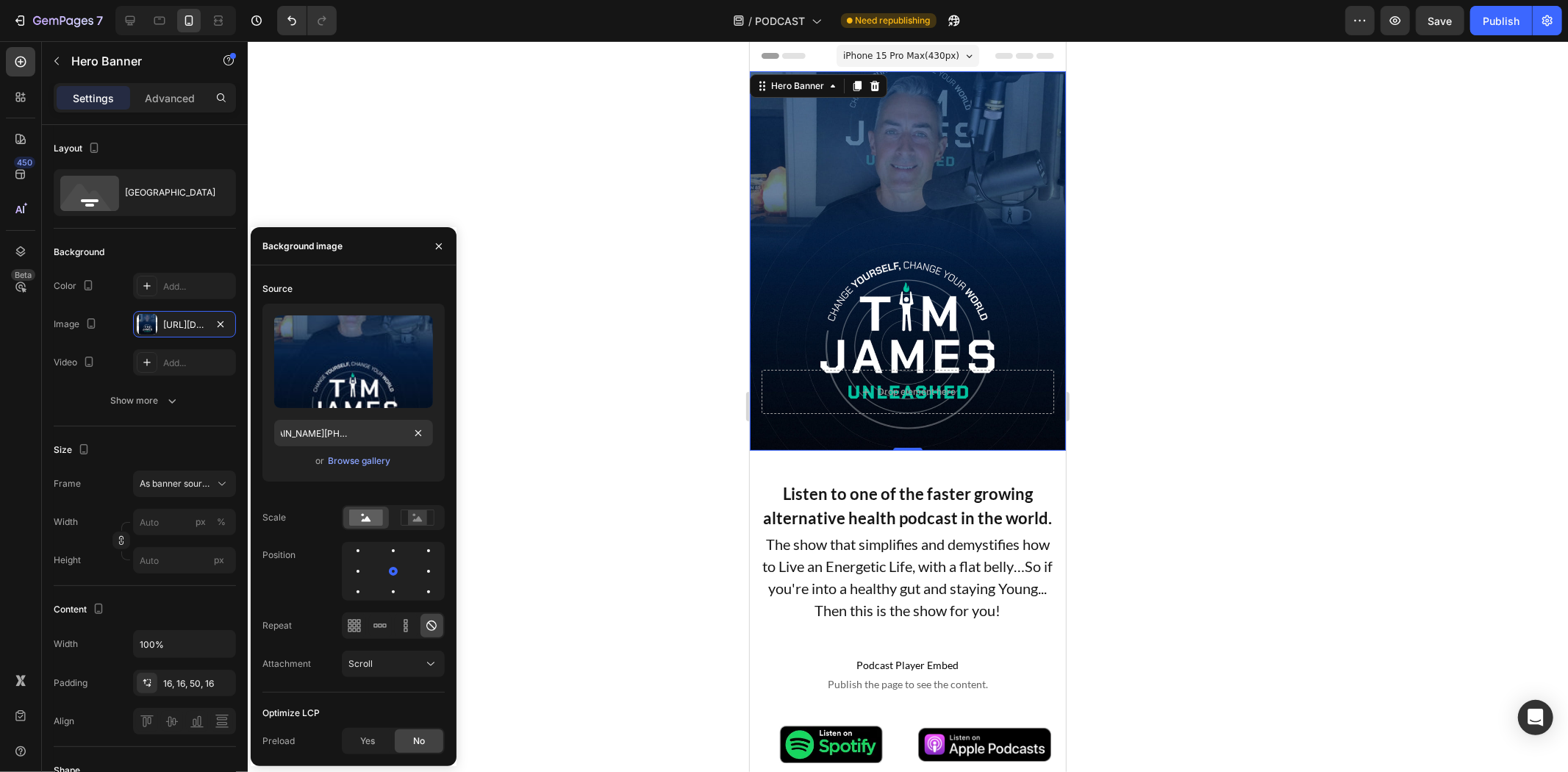
click at [566, 311] on div at bounding box center [907, 407] width 1321 height 731
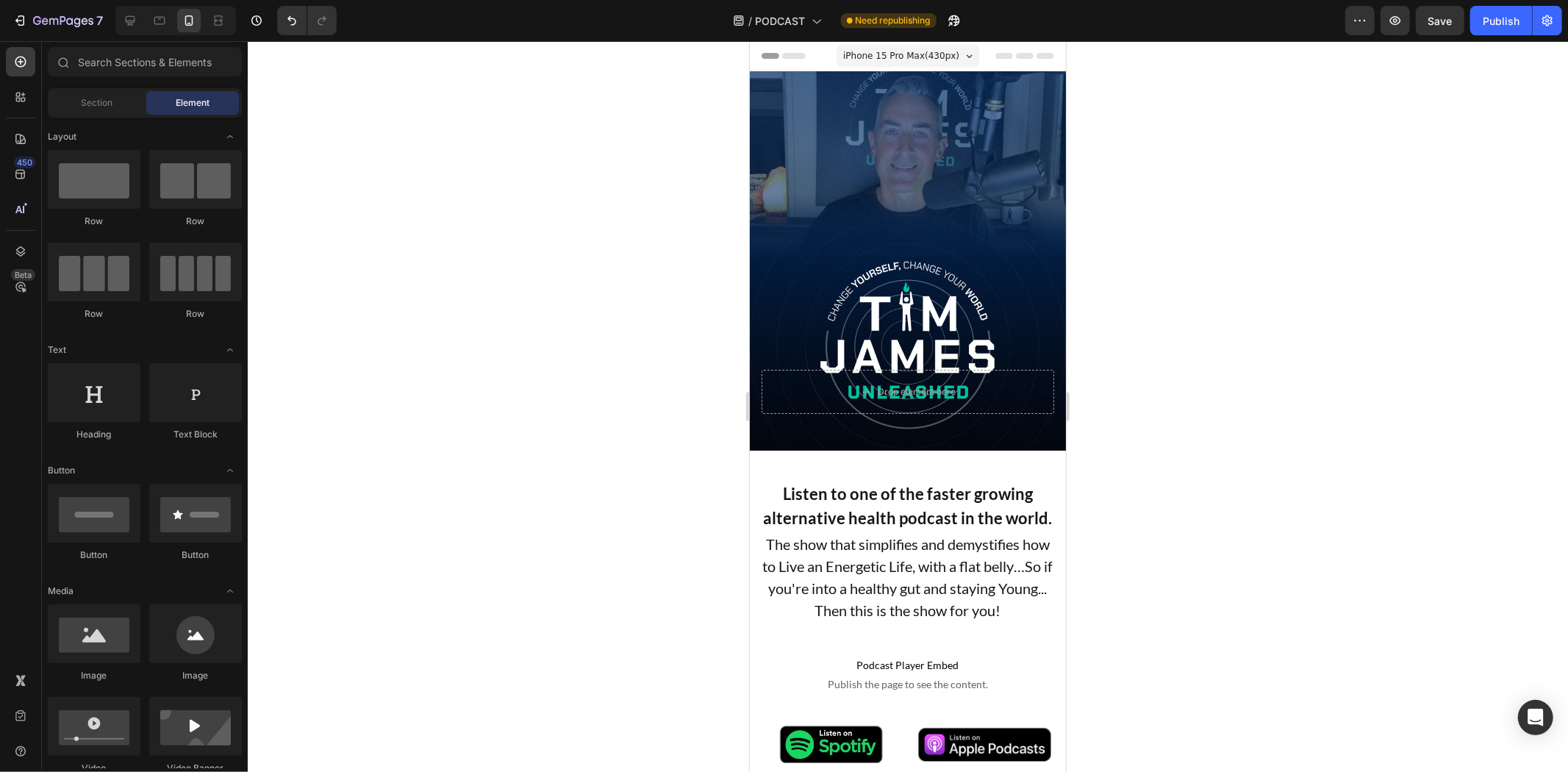
click at [1163, 296] on div at bounding box center [907, 407] width 1321 height 731
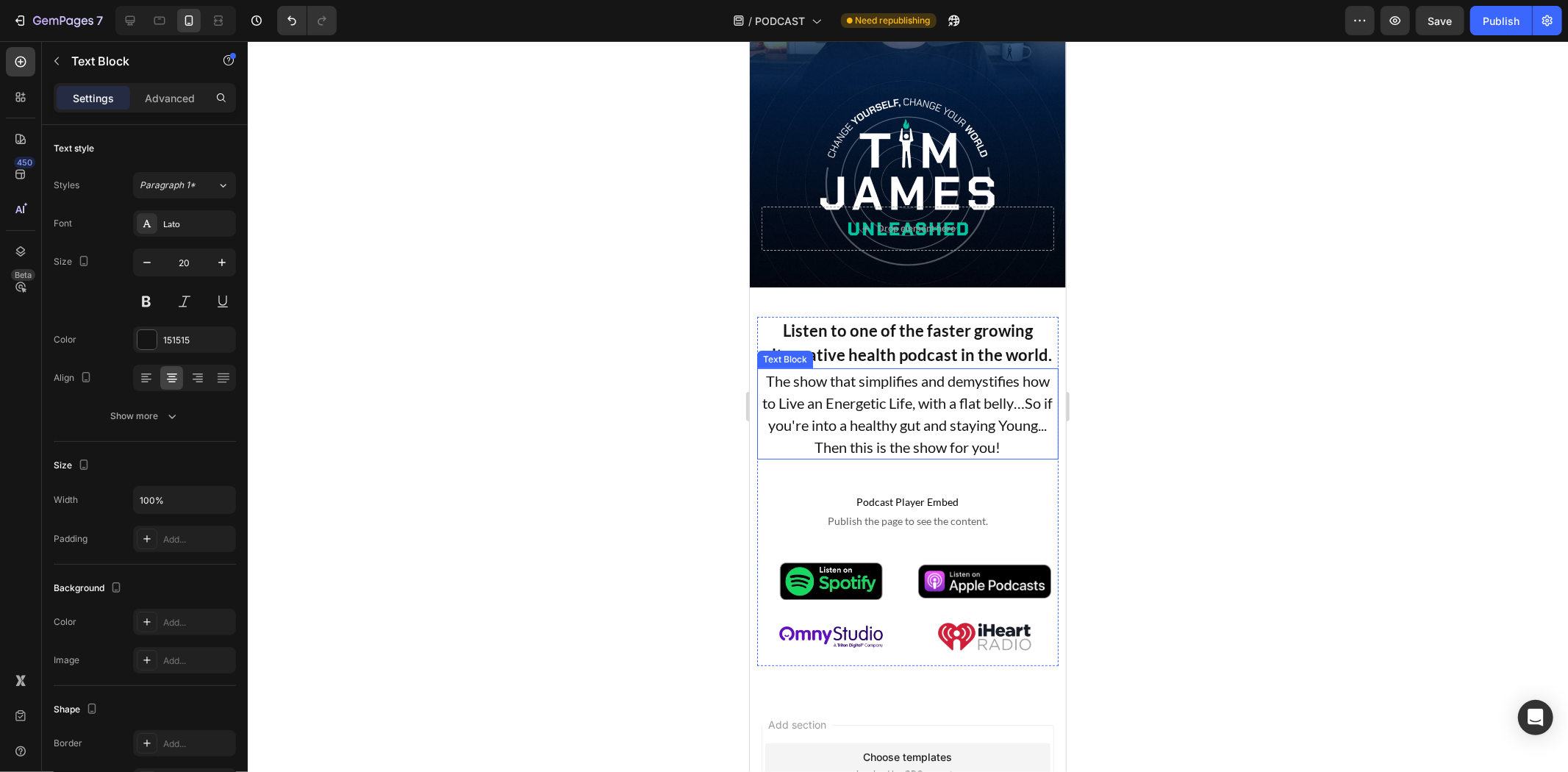
click at [944, 446] on p "The show that simplifies and demystifies how to Live an Energetic Life, with a …" at bounding box center [906, 414] width 298 height 89
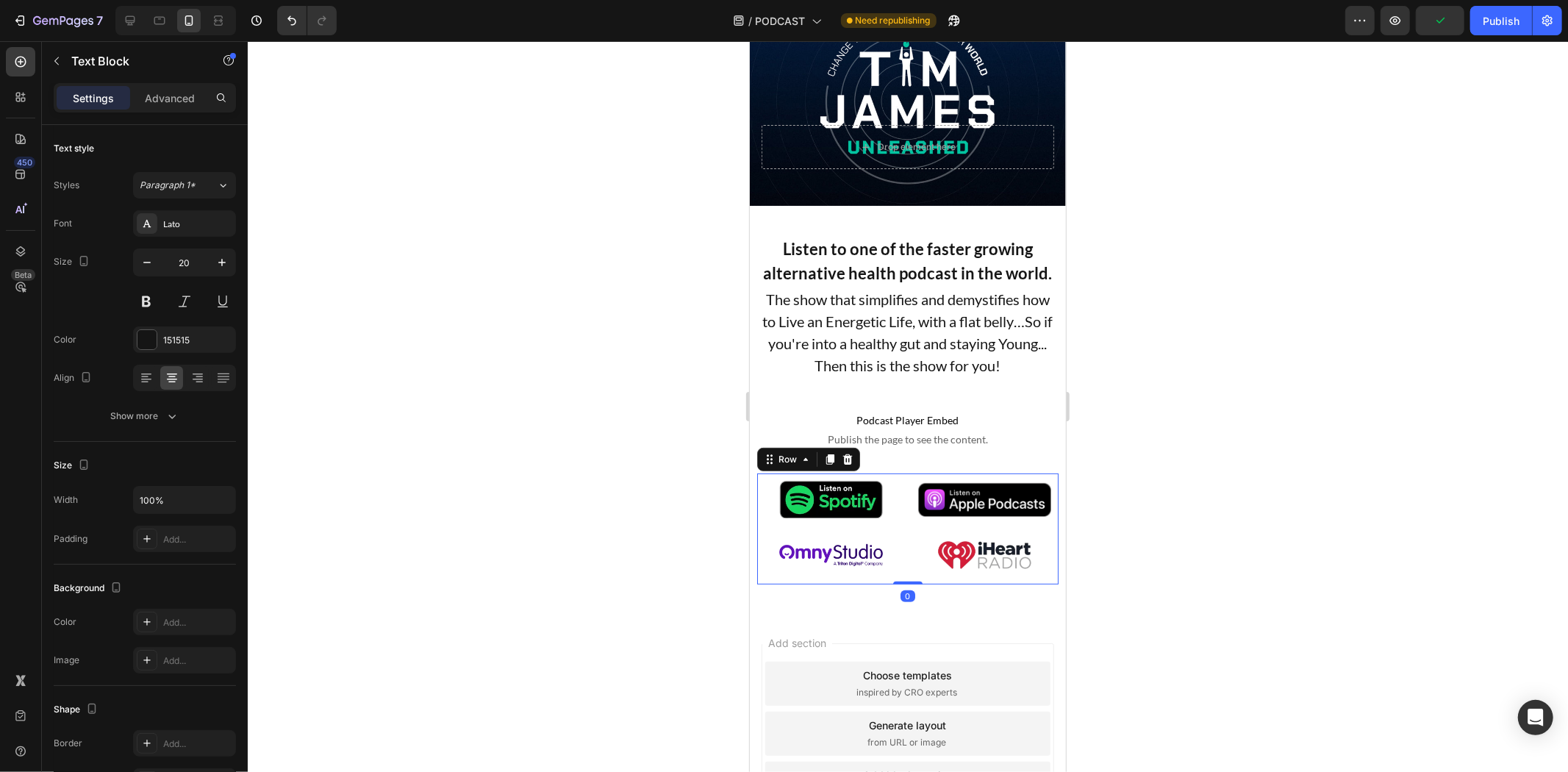
click at [889, 584] on div "Image Image Image Image Row 0" at bounding box center [907, 528] width 302 height 111
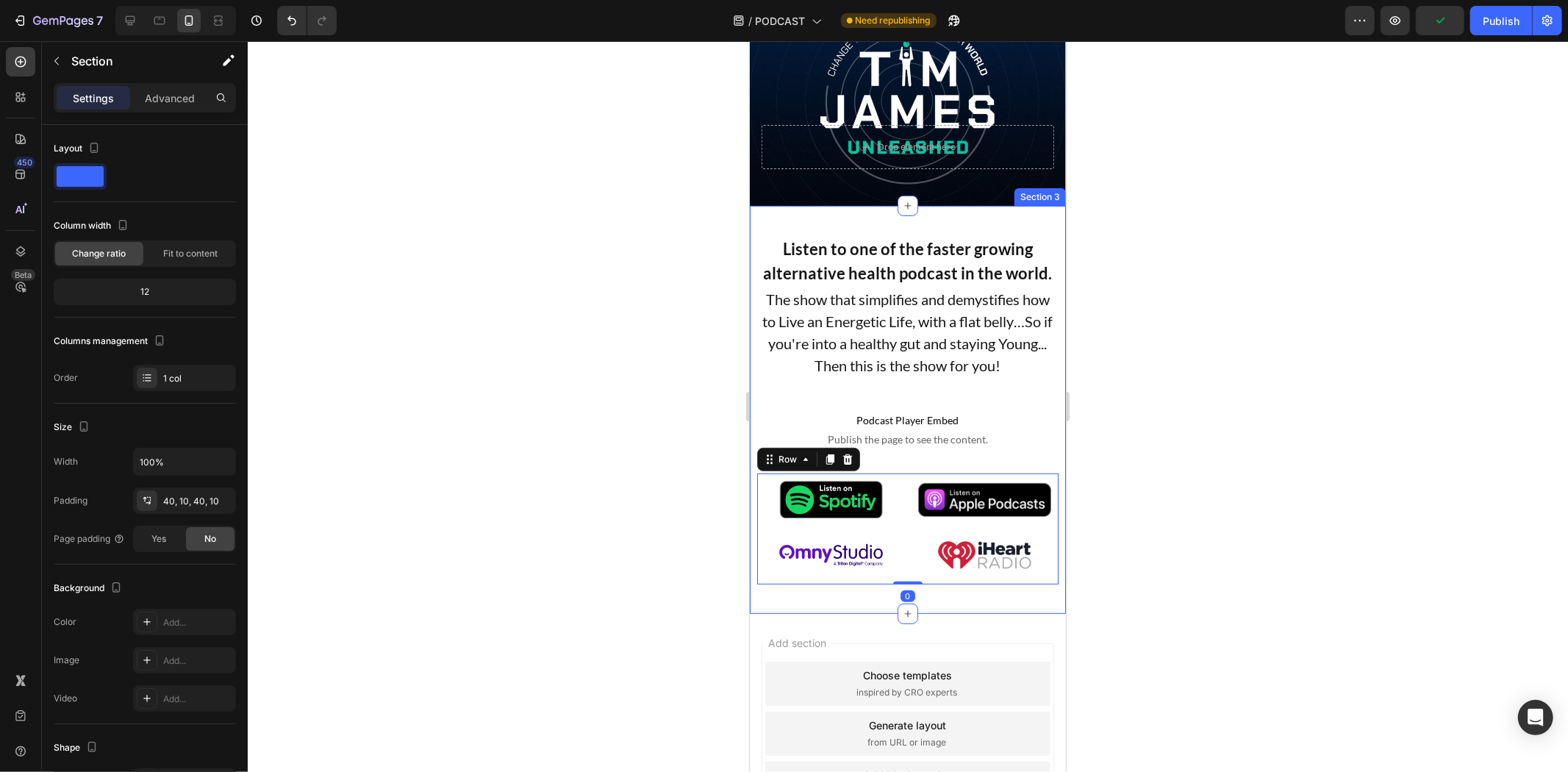
click at [855, 608] on div "Listen to one of the faster growing alternative health podcast in the world. Te…" at bounding box center [907, 409] width 317 height 408
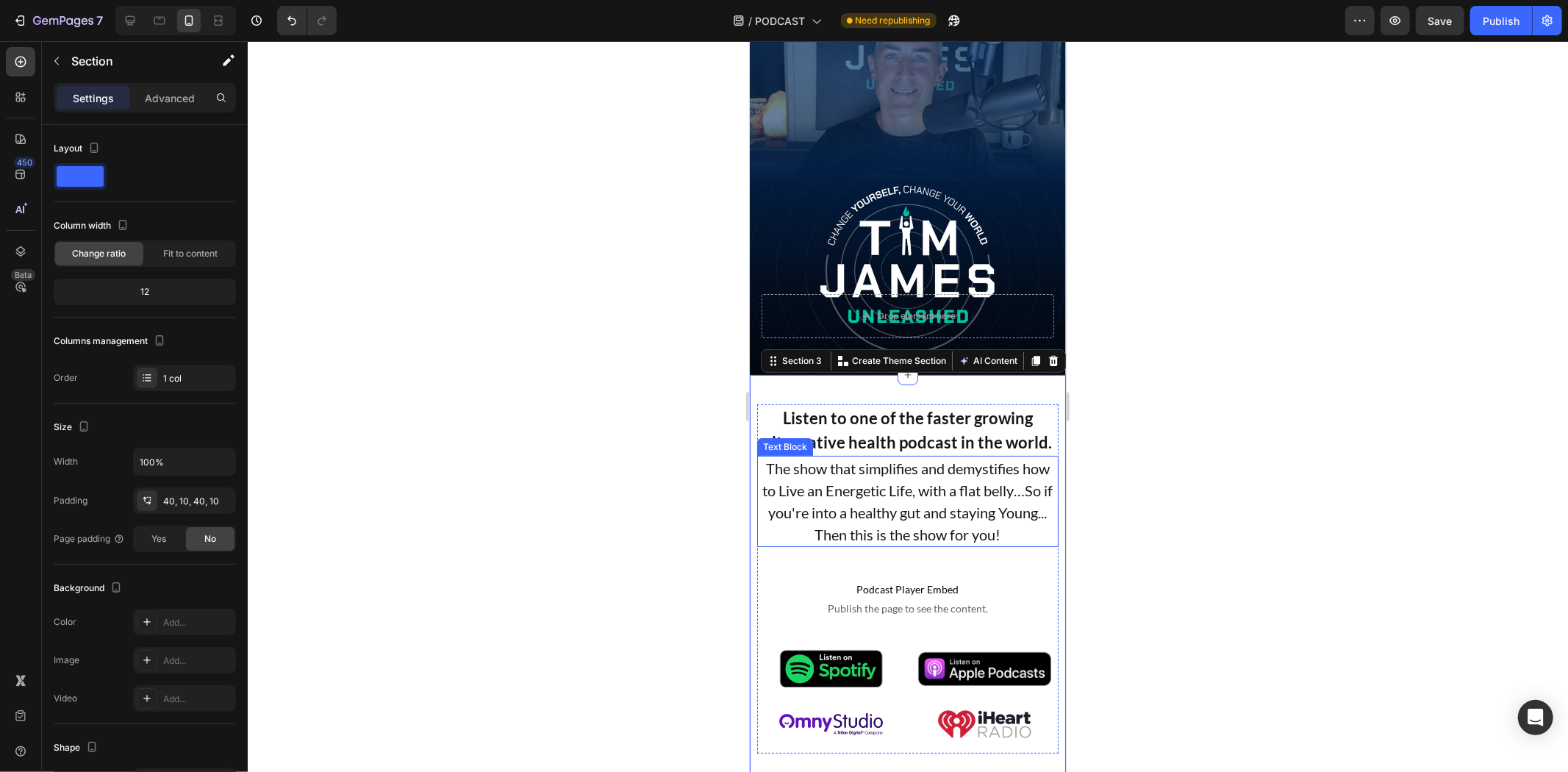
scroll to position [0, 0]
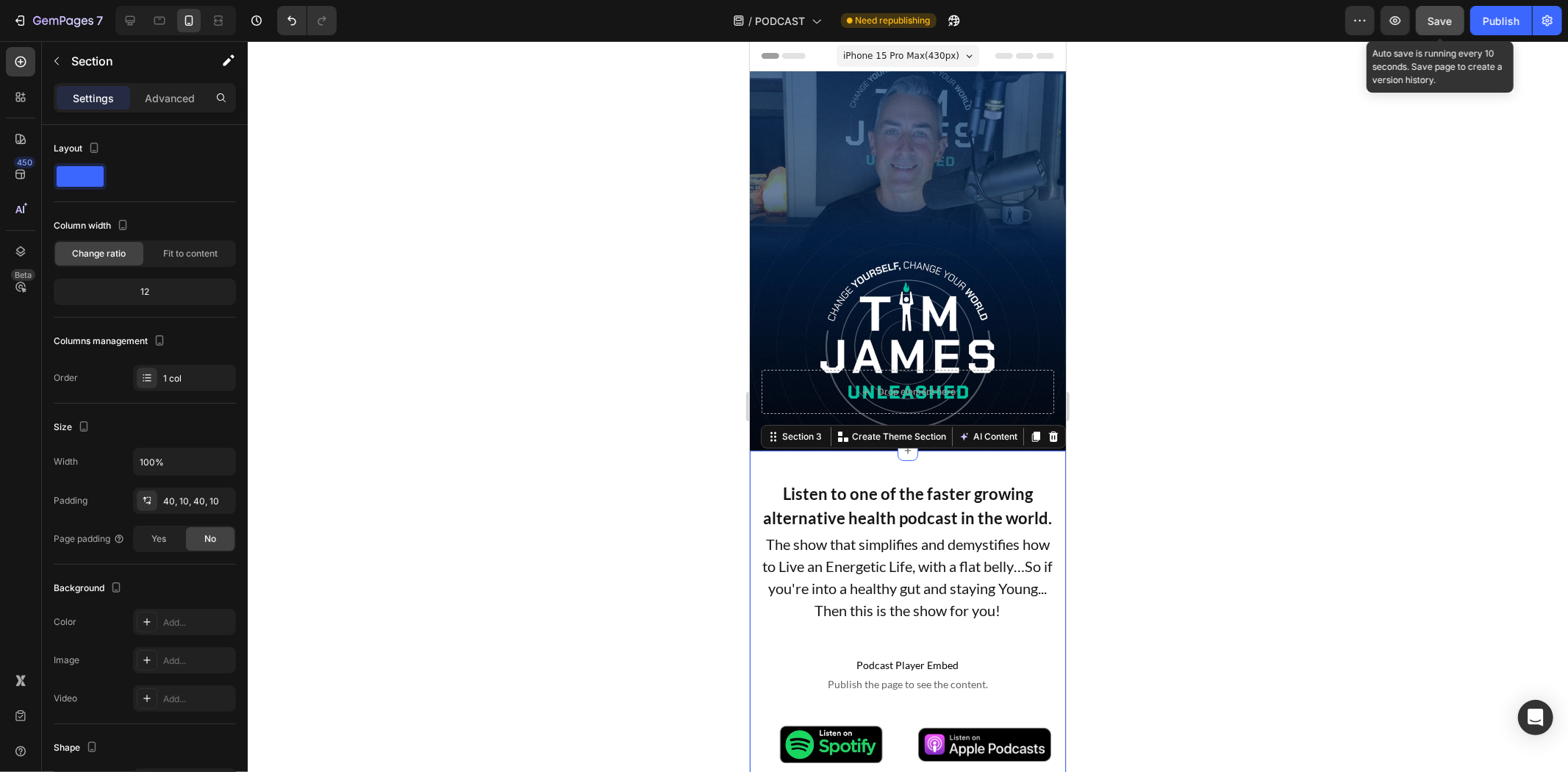
click at [1436, 27] on div "Save" at bounding box center [1441, 20] width 24 height 16
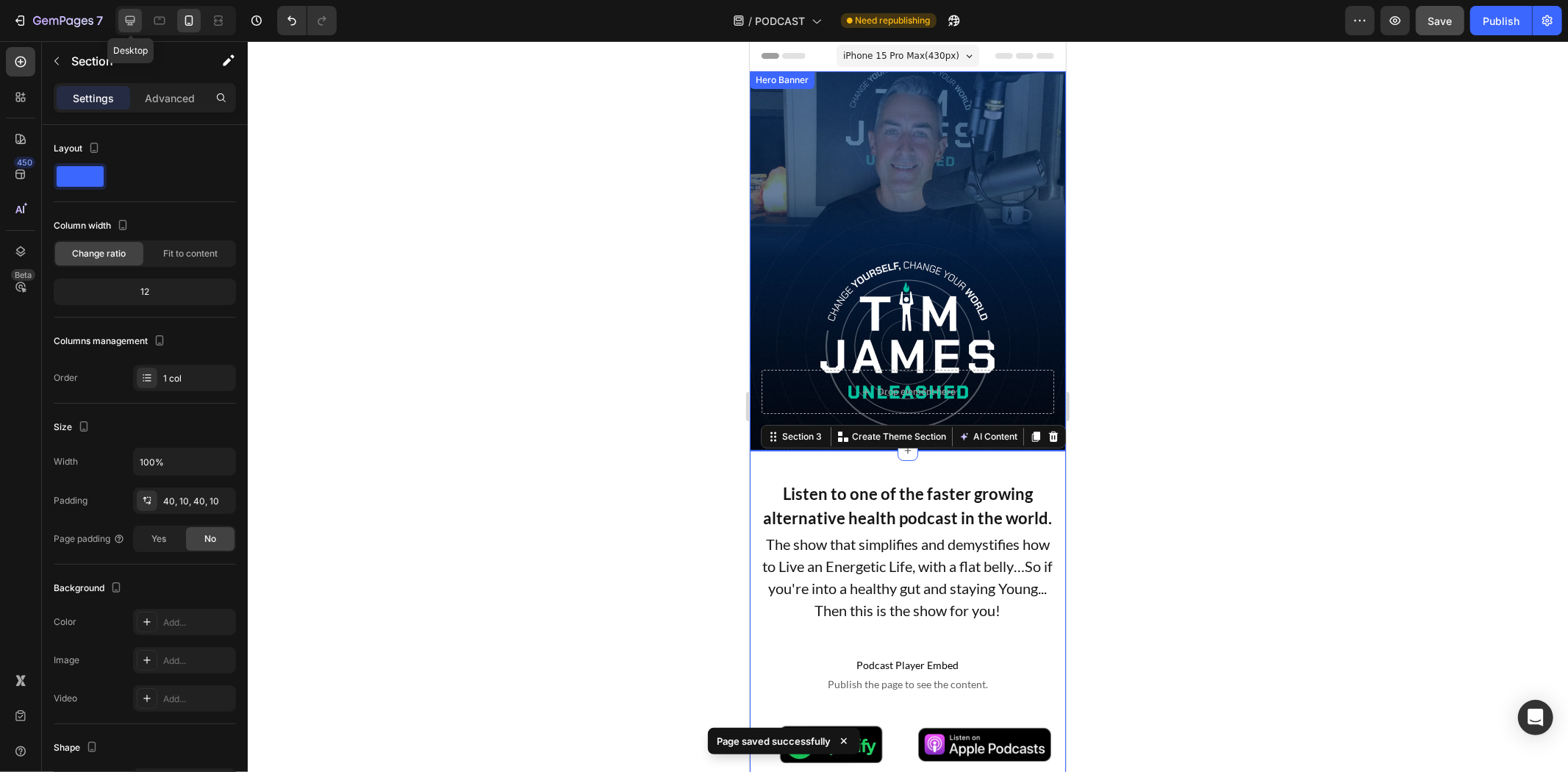
click at [123, 23] on icon at bounding box center [130, 20] width 15 height 15
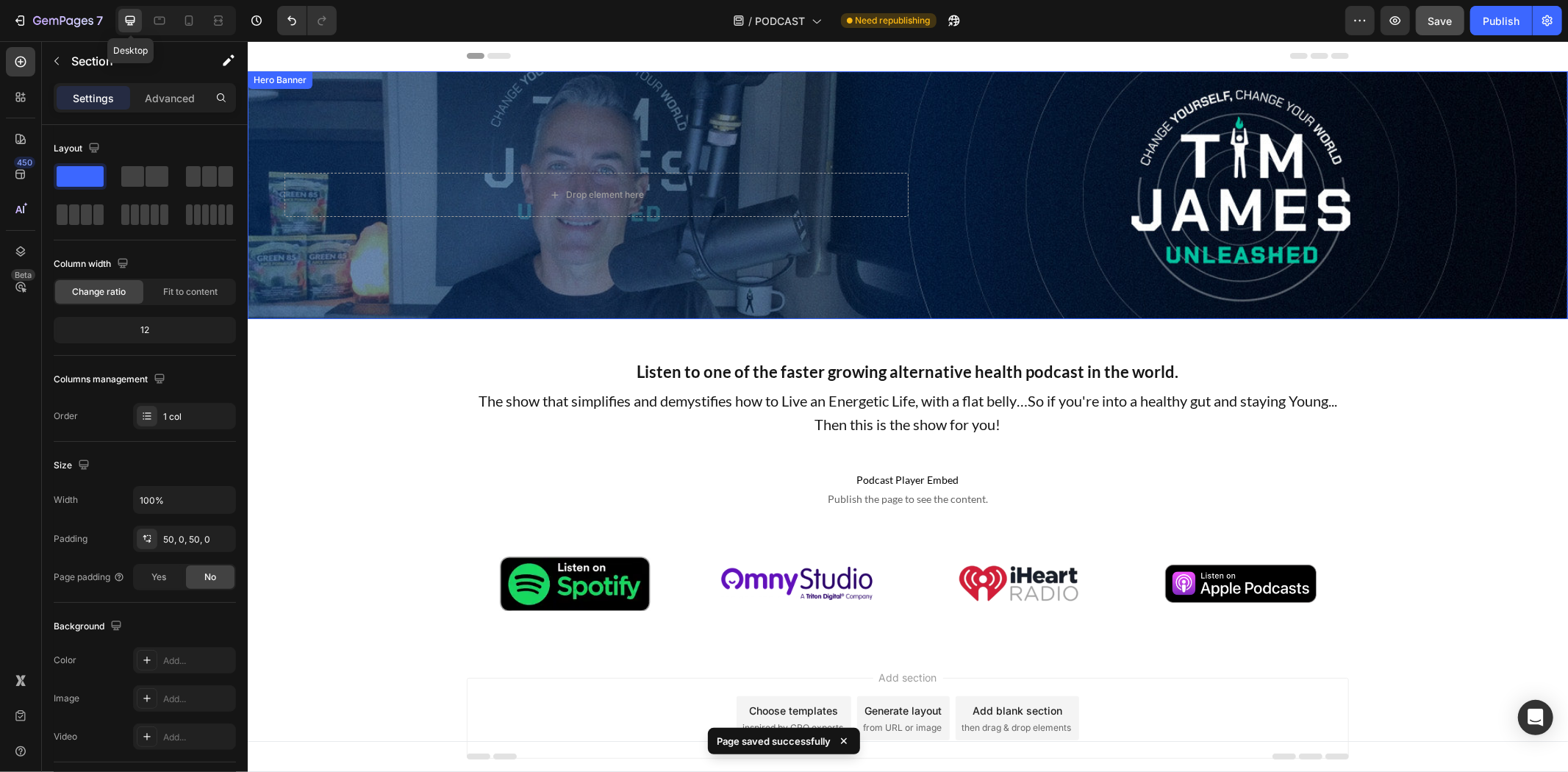
scroll to position [54, 0]
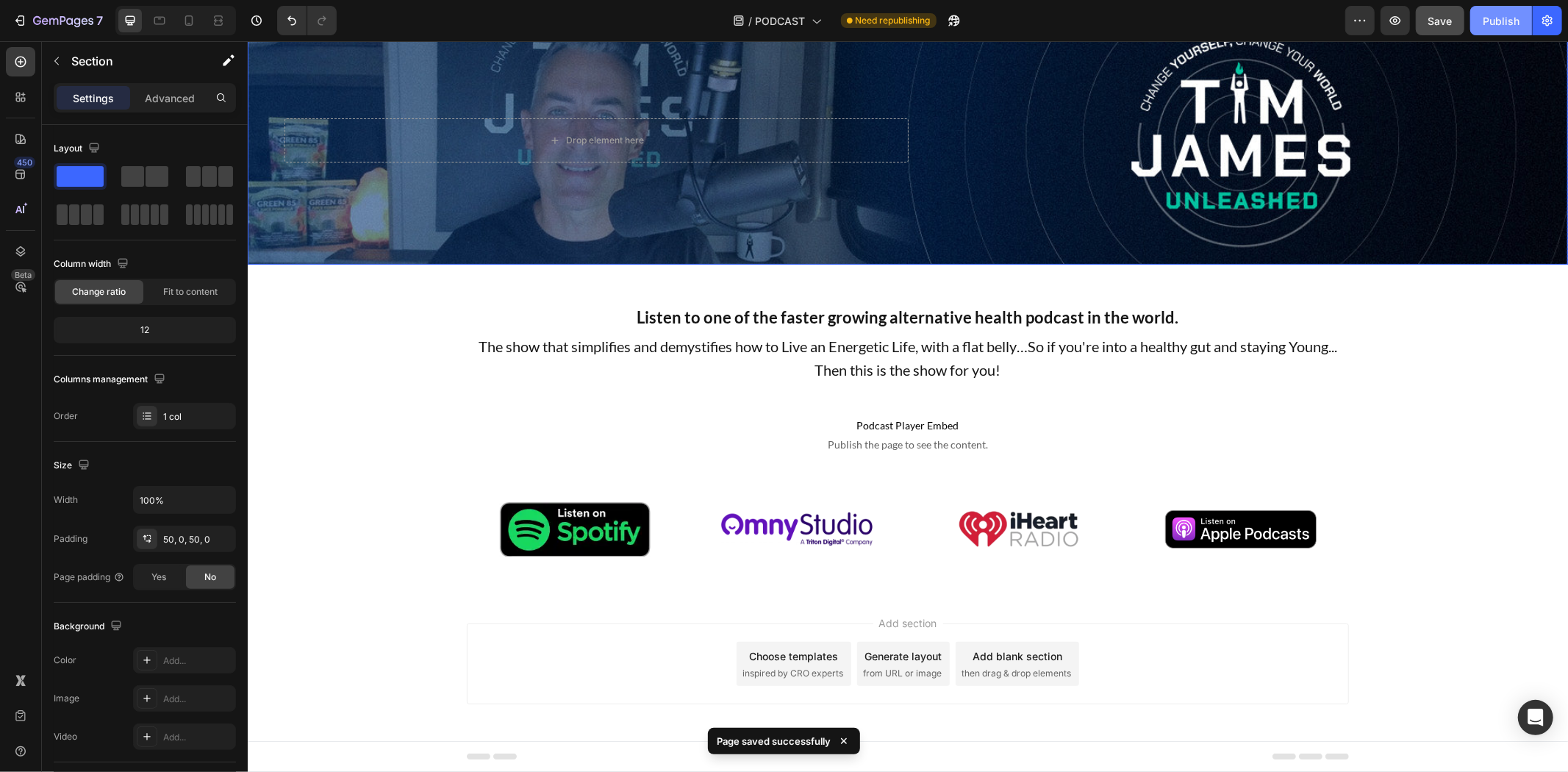
click at [1493, 23] on div "Publish" at bounding box center [1502, 20] width 37 height 16
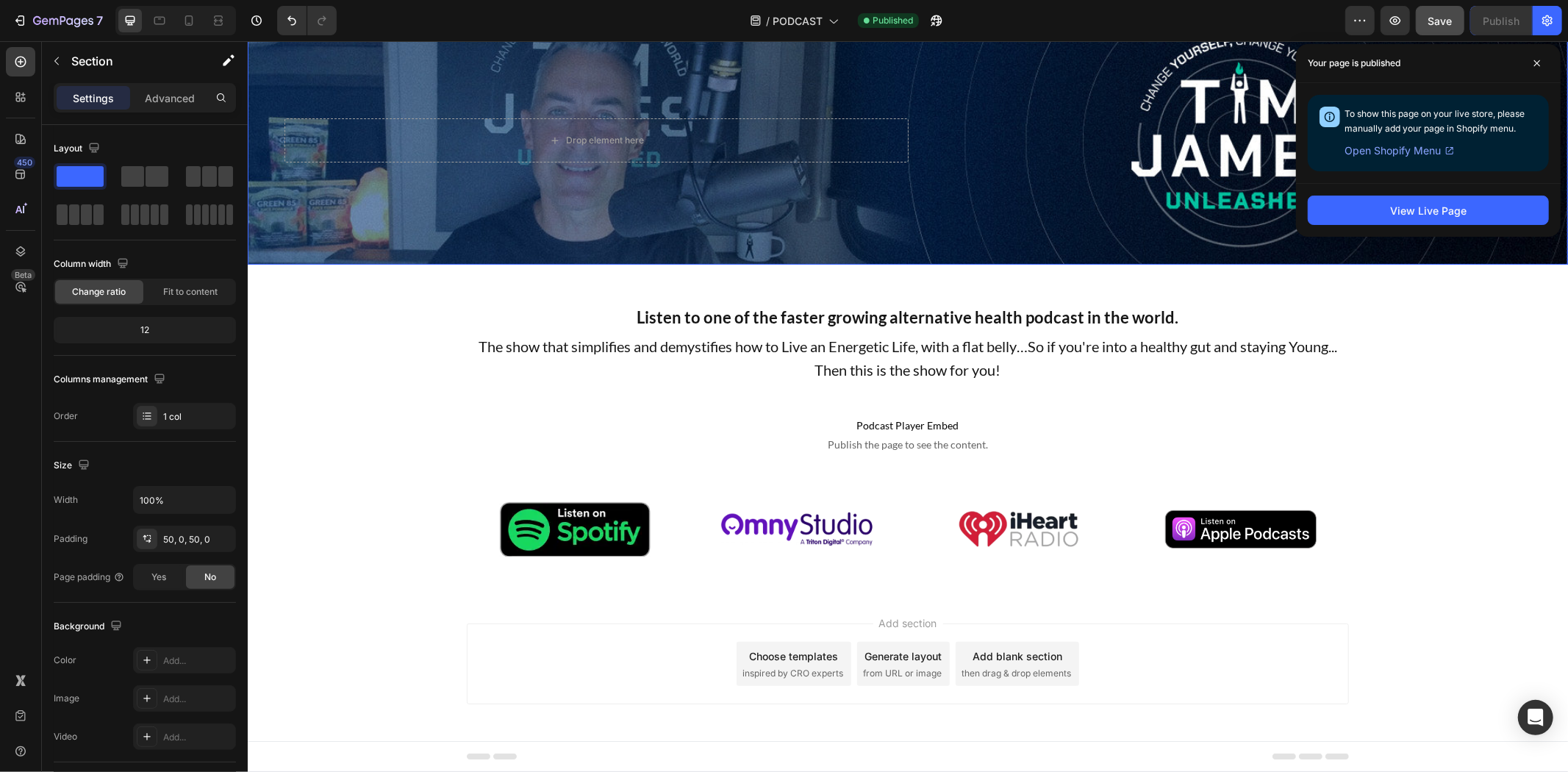
scroll to position [0, 0]
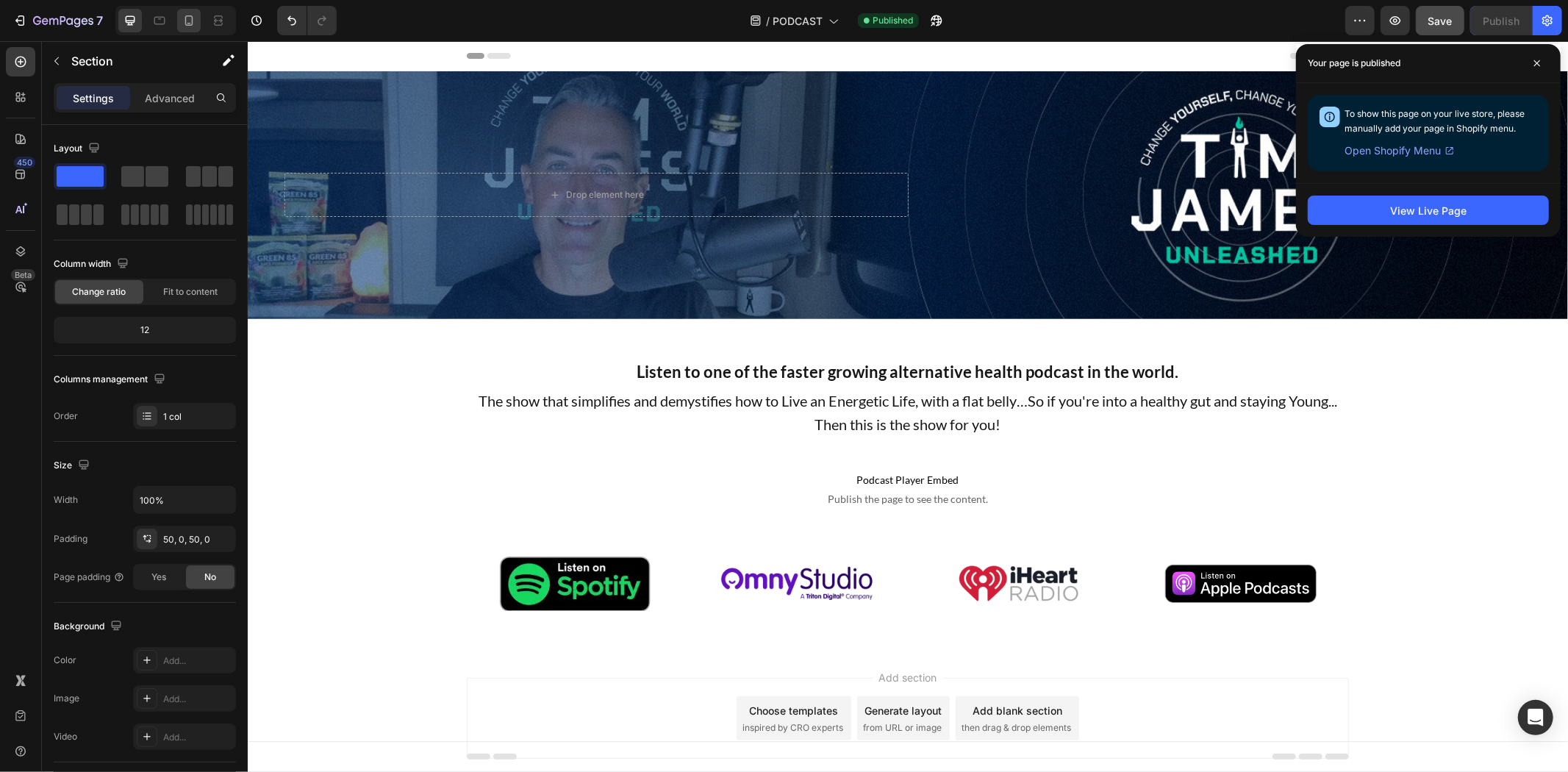
click at [189, 20] on icon at bounding box center [189, 20] width 15 height 15
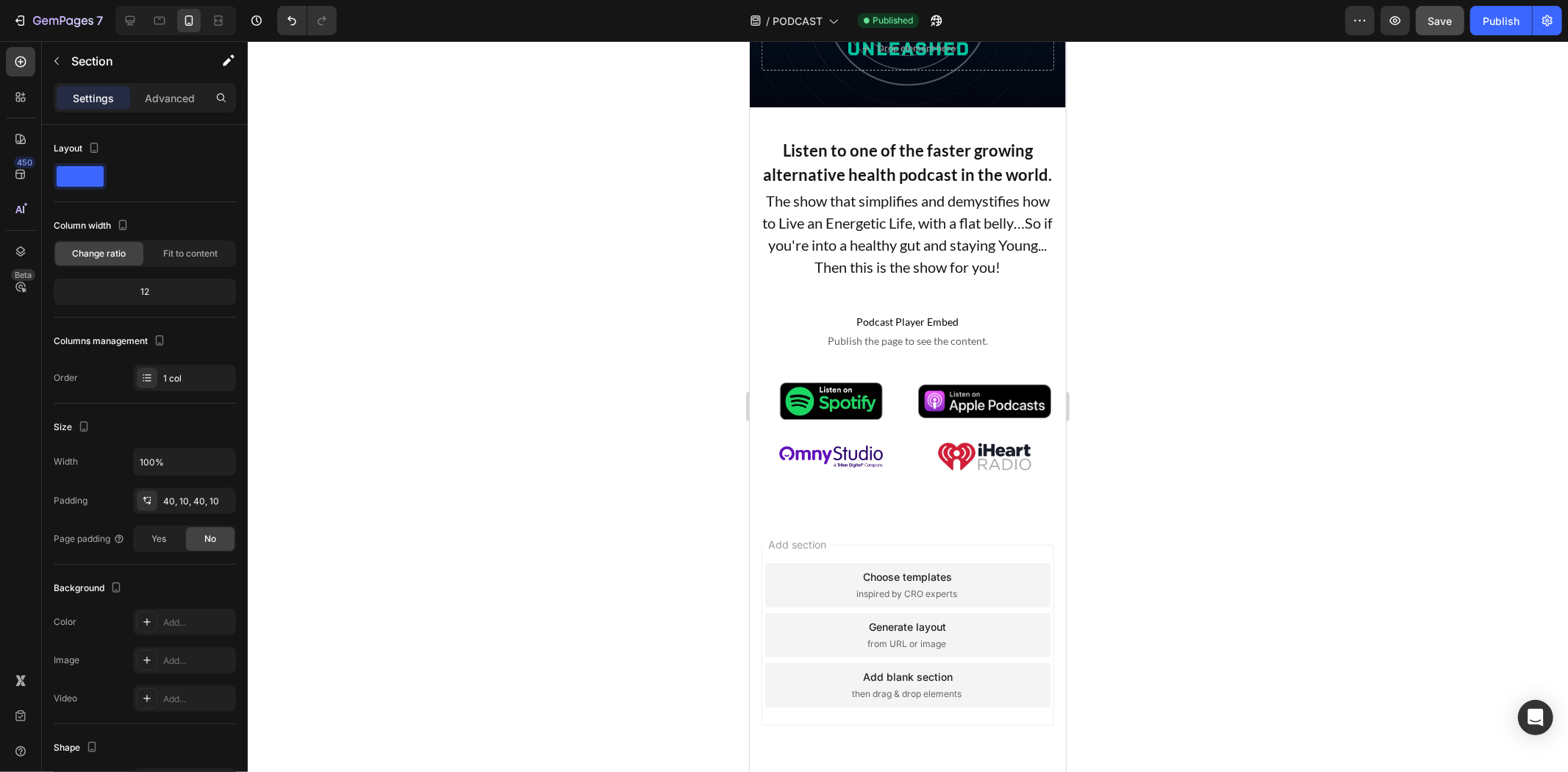
scroll to position [99, 0]
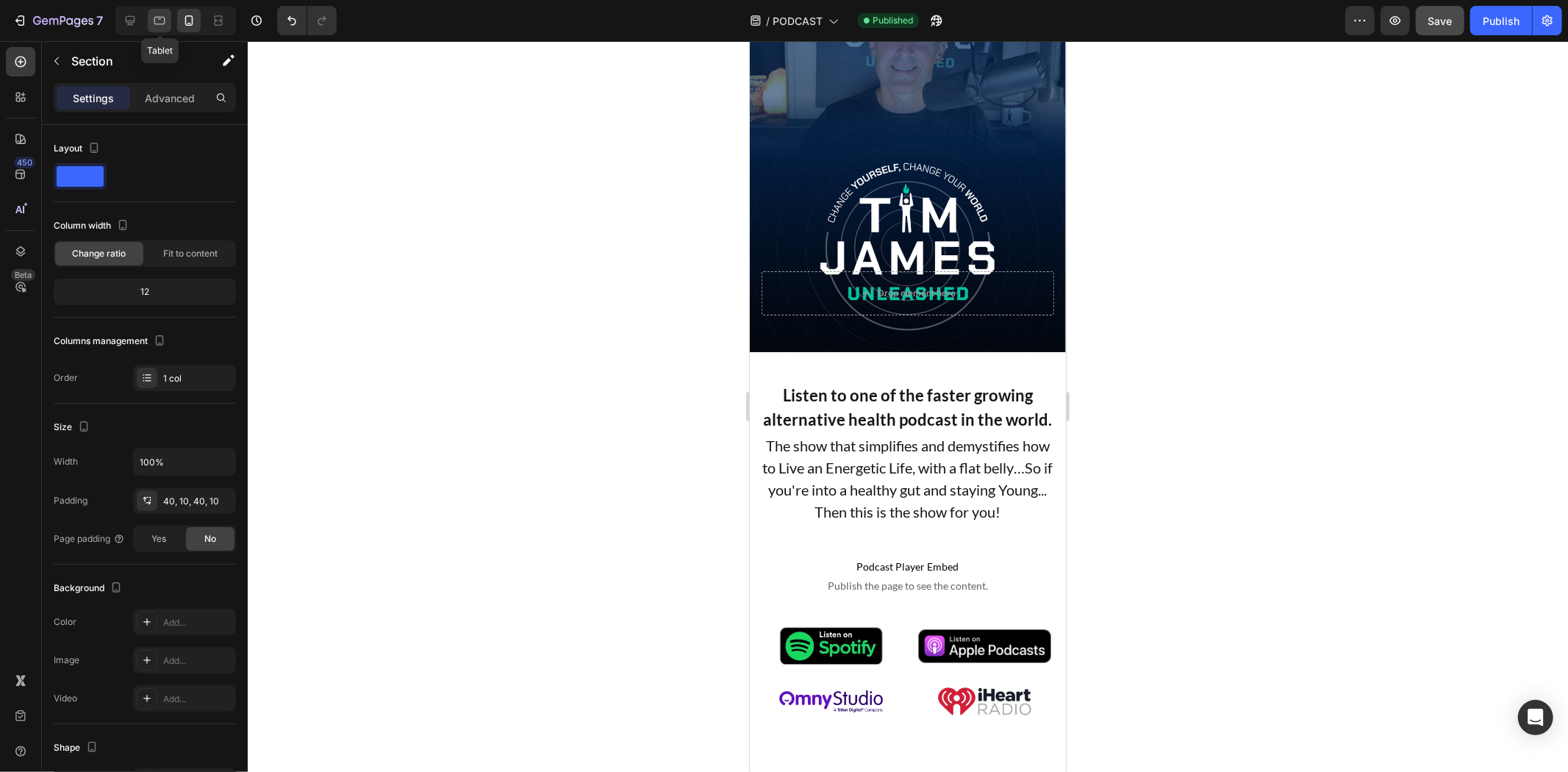
click at [150, 28] on div at bounding box center [159, 20] width 23 height 23
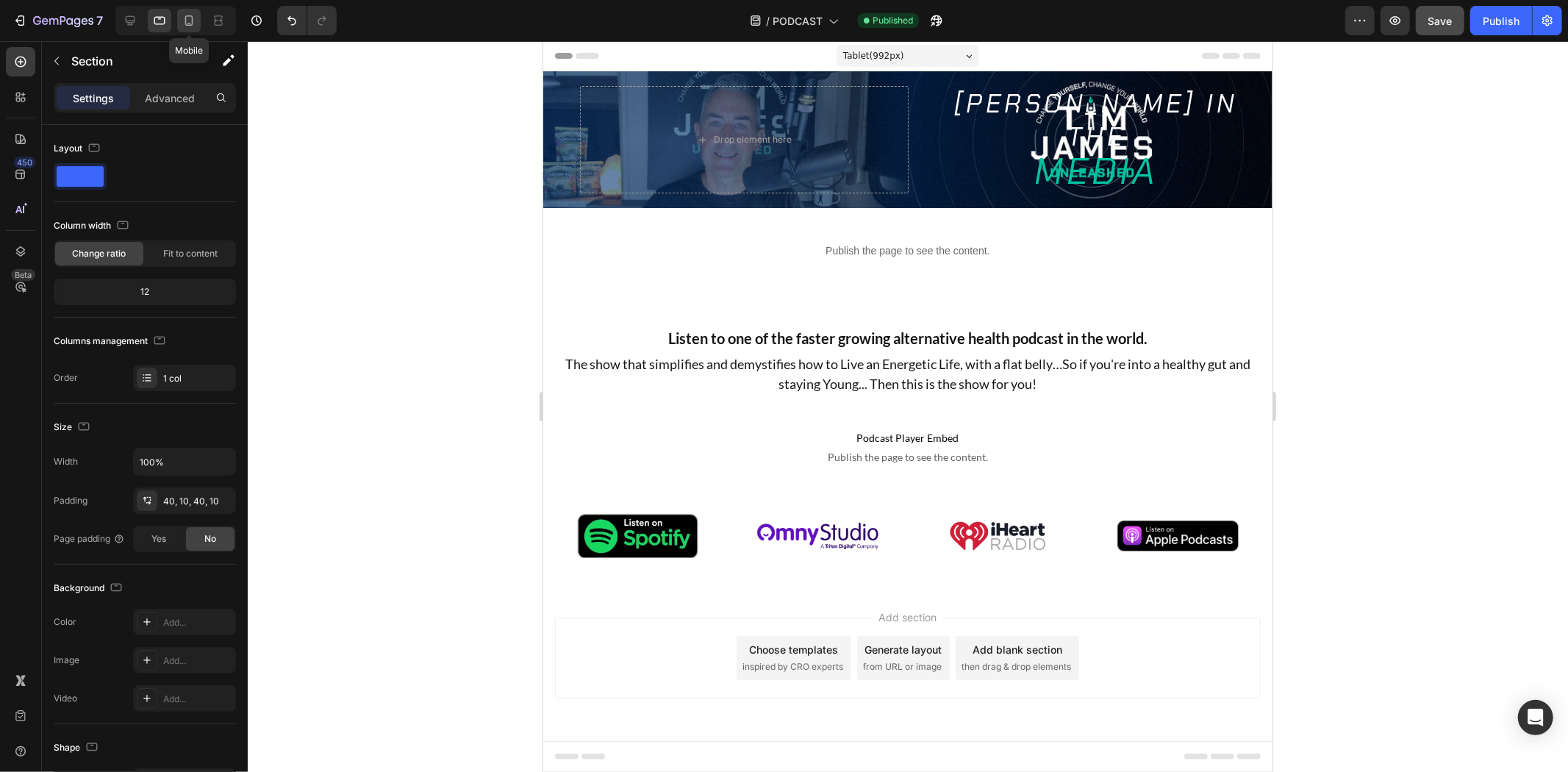
click at [189, 27] on icon at bounding box center [189, 20] width 15 height 15
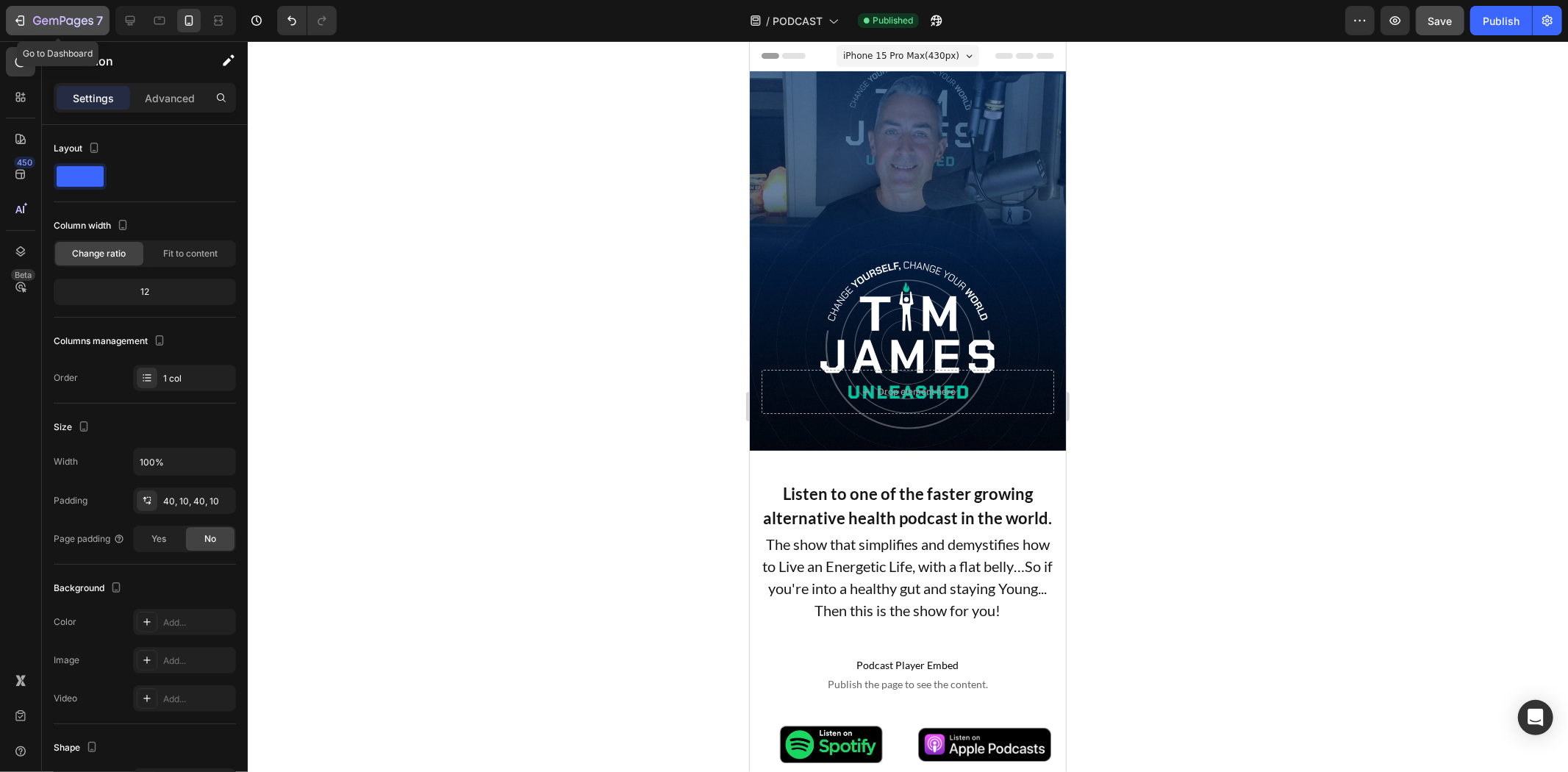
click at [44, 25] on icon "button" at bounding box center [63, 22] width 60 height 13
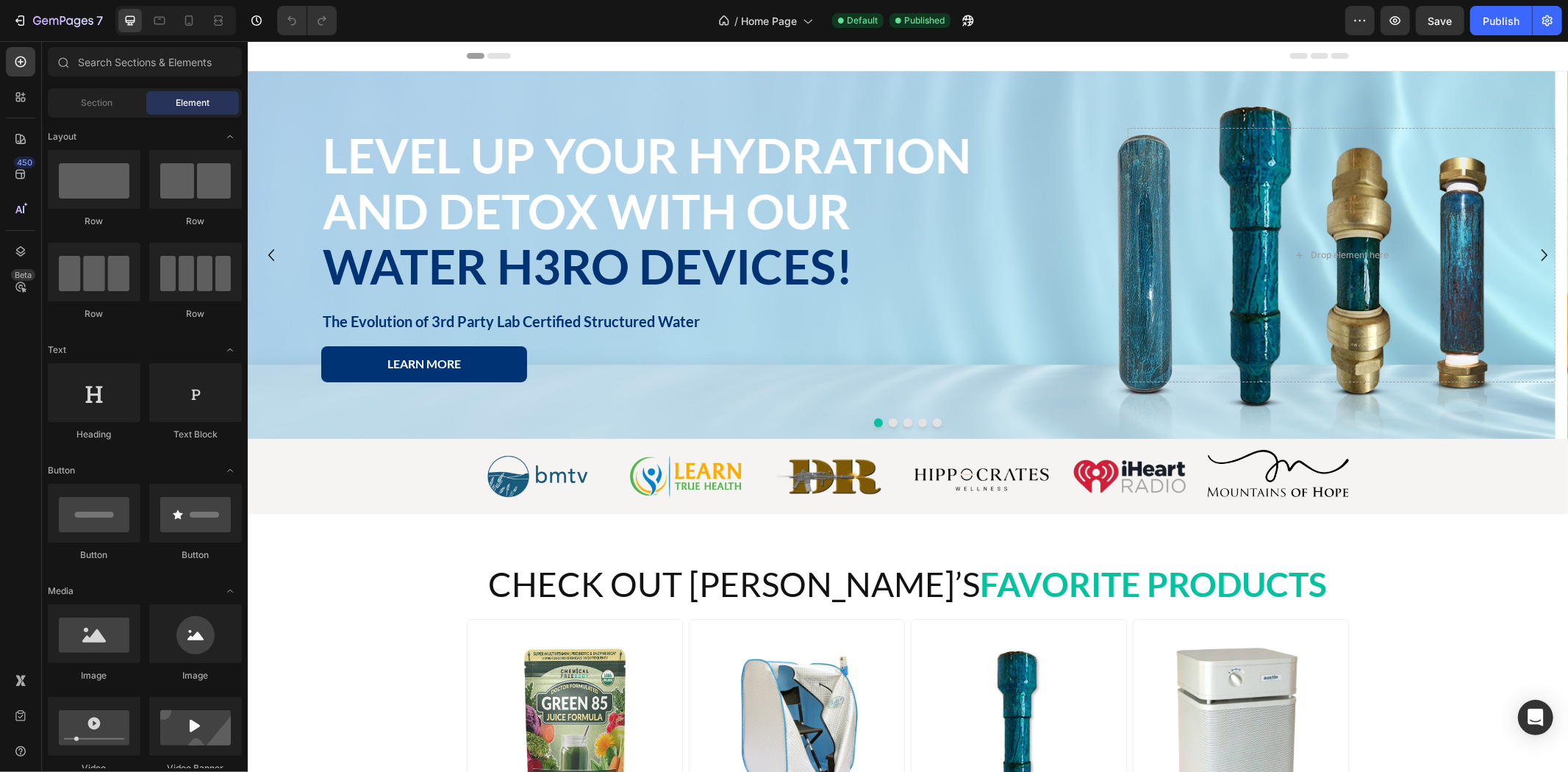
click at [273, 259] on icon "Carousel Back Arrow" at bounding box center [269, 255] width 23 height 37
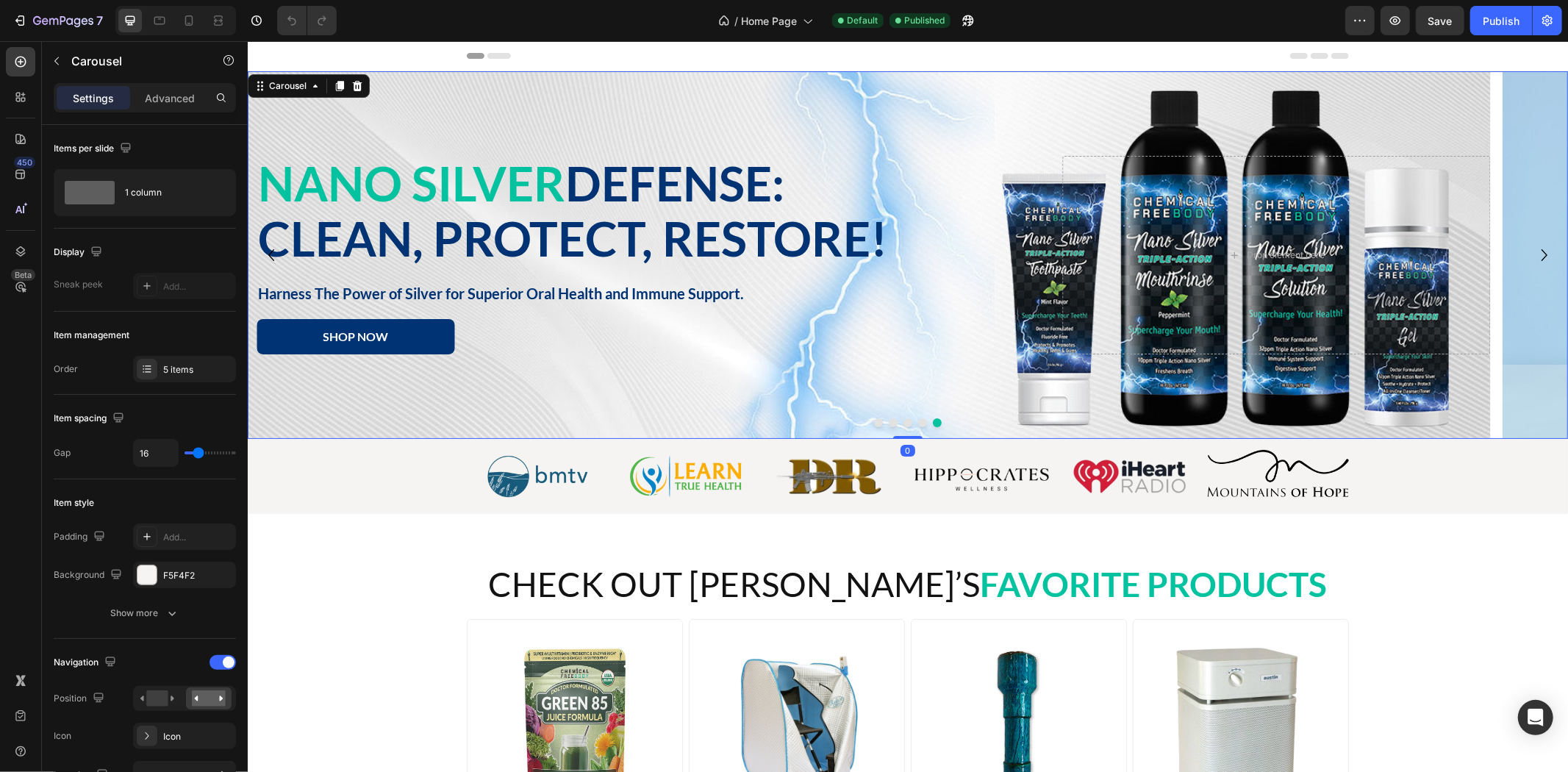
click at [273, 257] on icon "Carousel Back Arrow" at bounding box center [269, 255] width 23 height 37
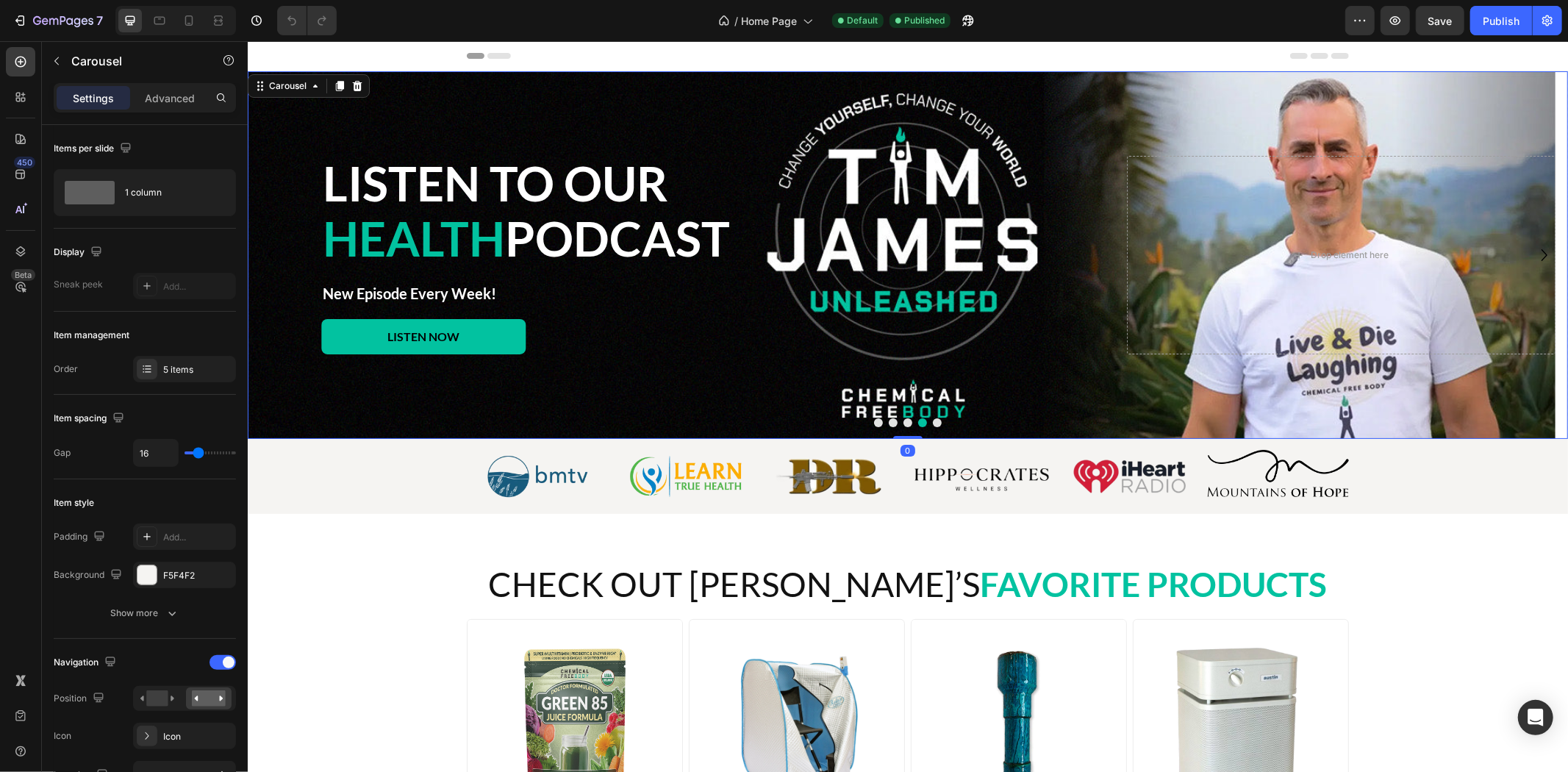
click at [273, 257] on icon "Carousel Back Arrow" at bounding box center [269, 255] width 23 height 37
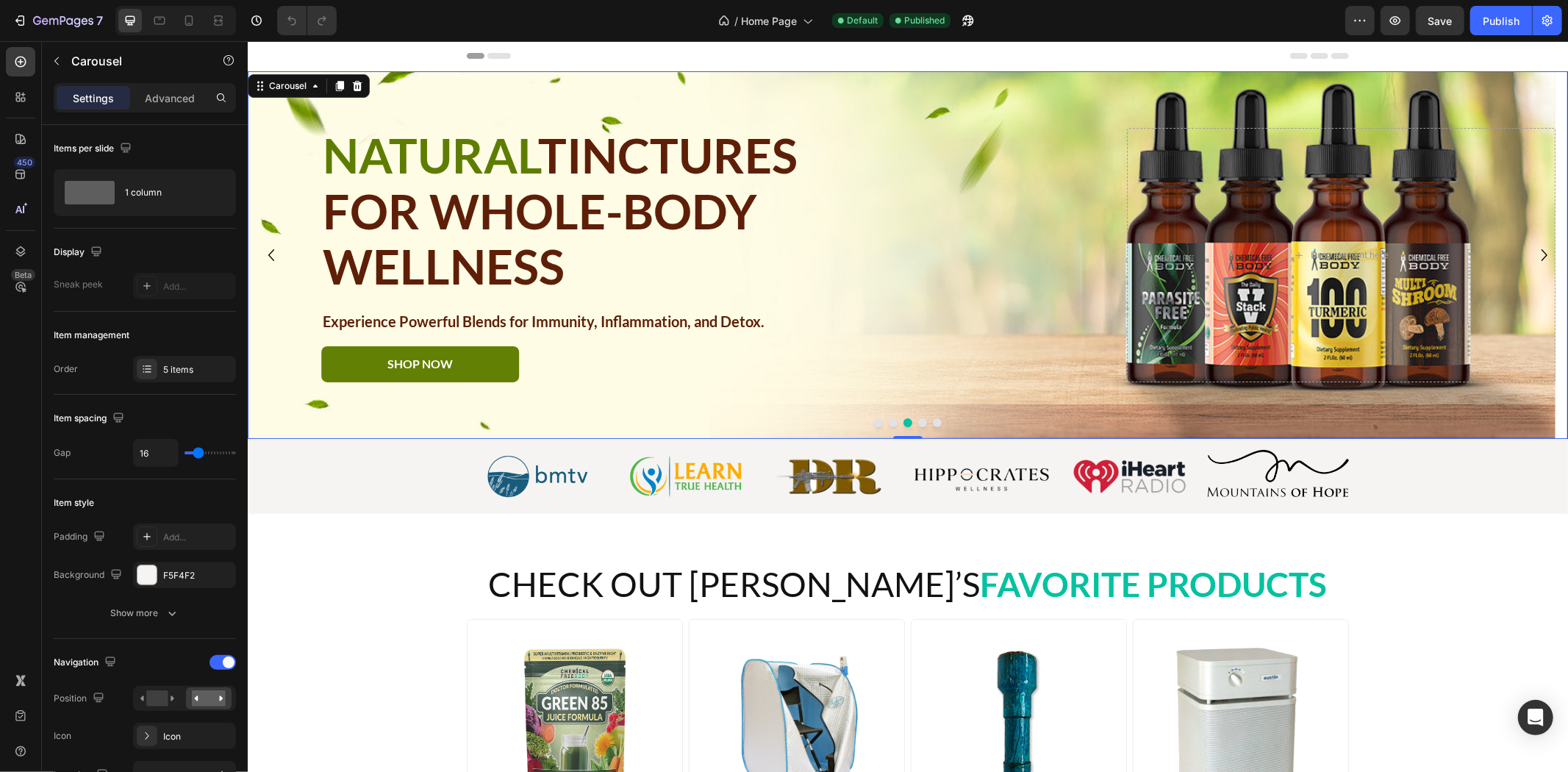
click at [1532, 257] on icon "Carousel Next Arrow" at bounding box center [1543, 255] width 23 height 37
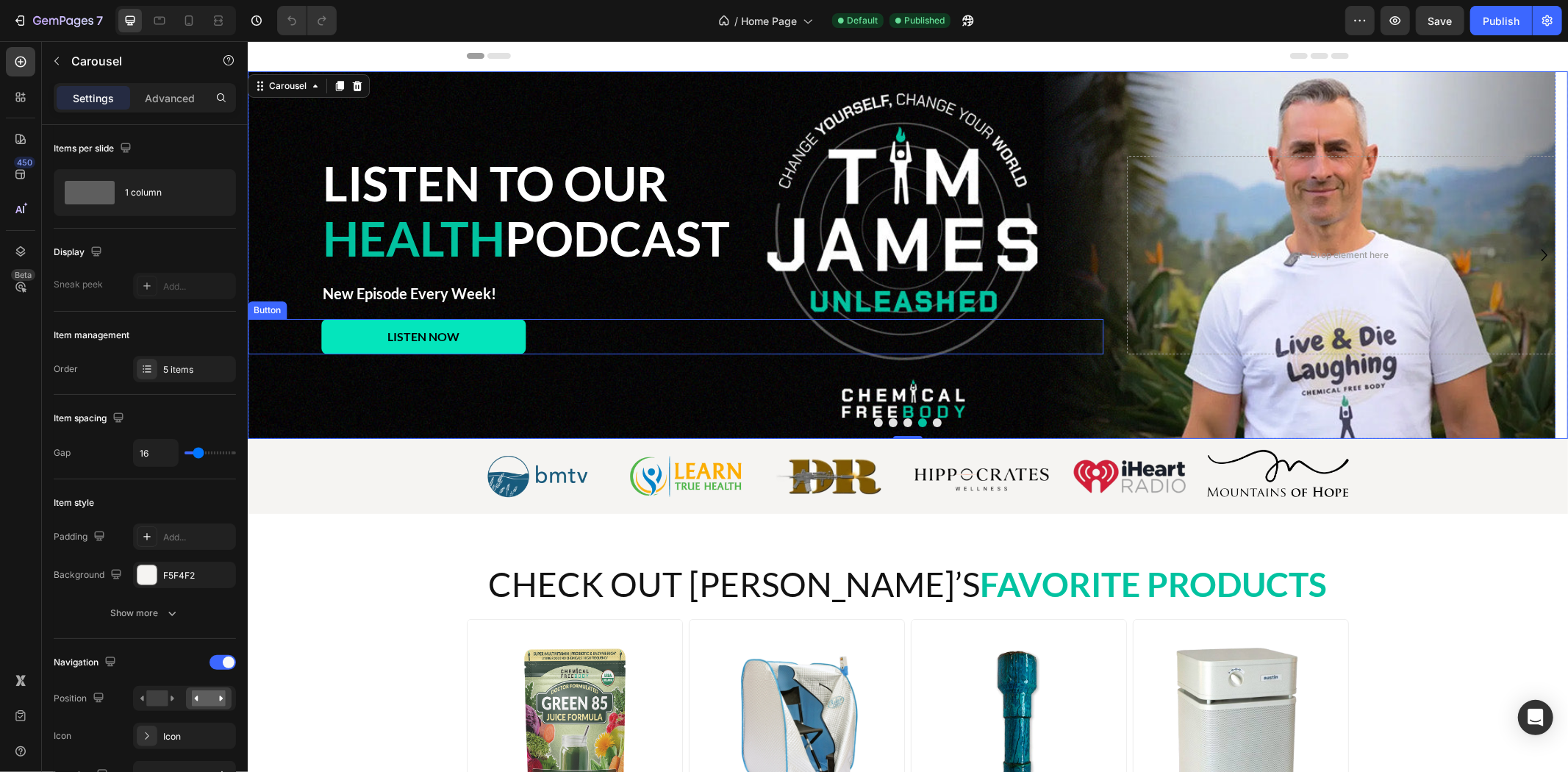
click at [500, 334] on link "LISTEN NOW" at bounding box center [422, 336] width 204 height 36
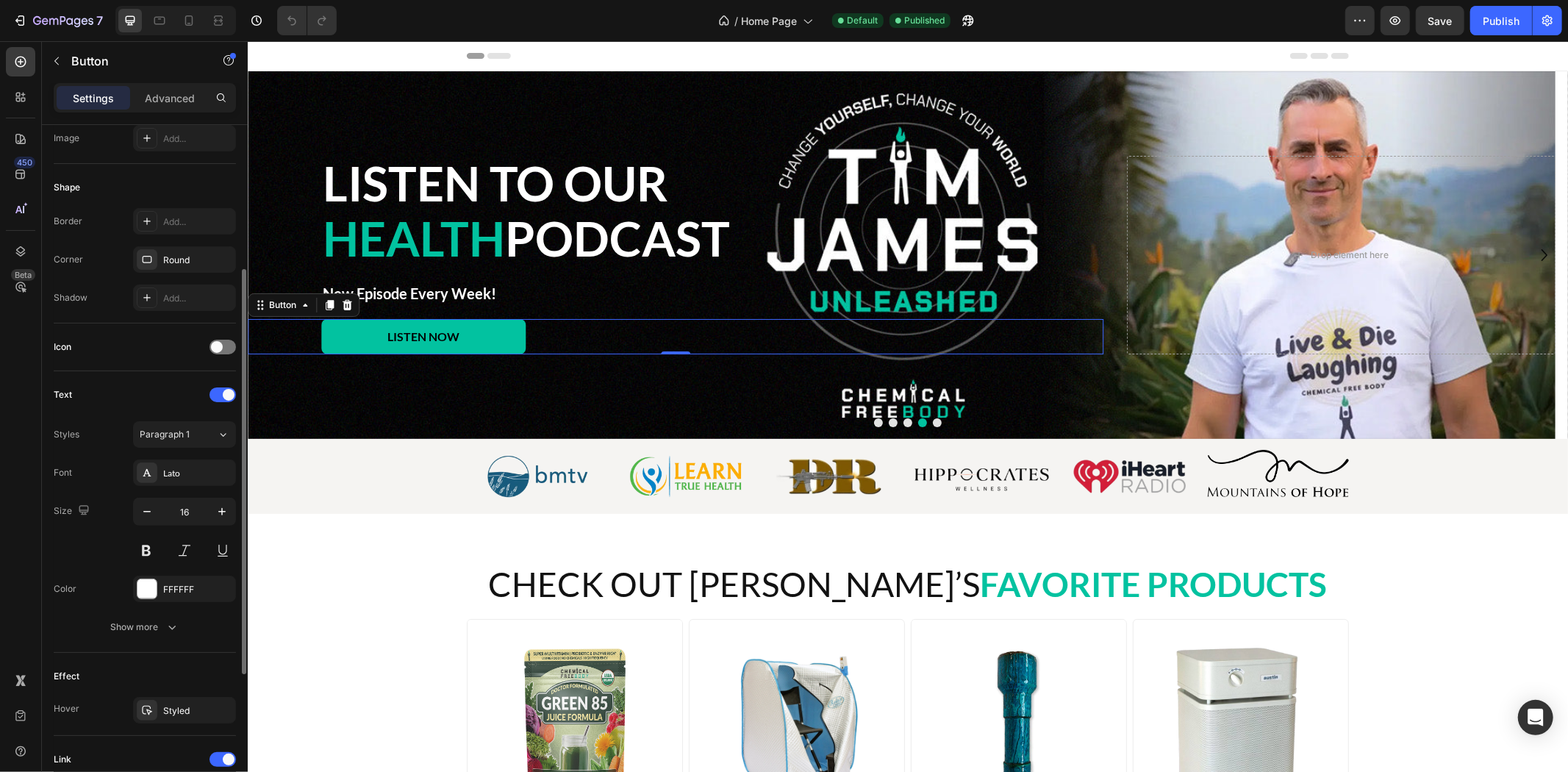
scroll to position [481, 0]
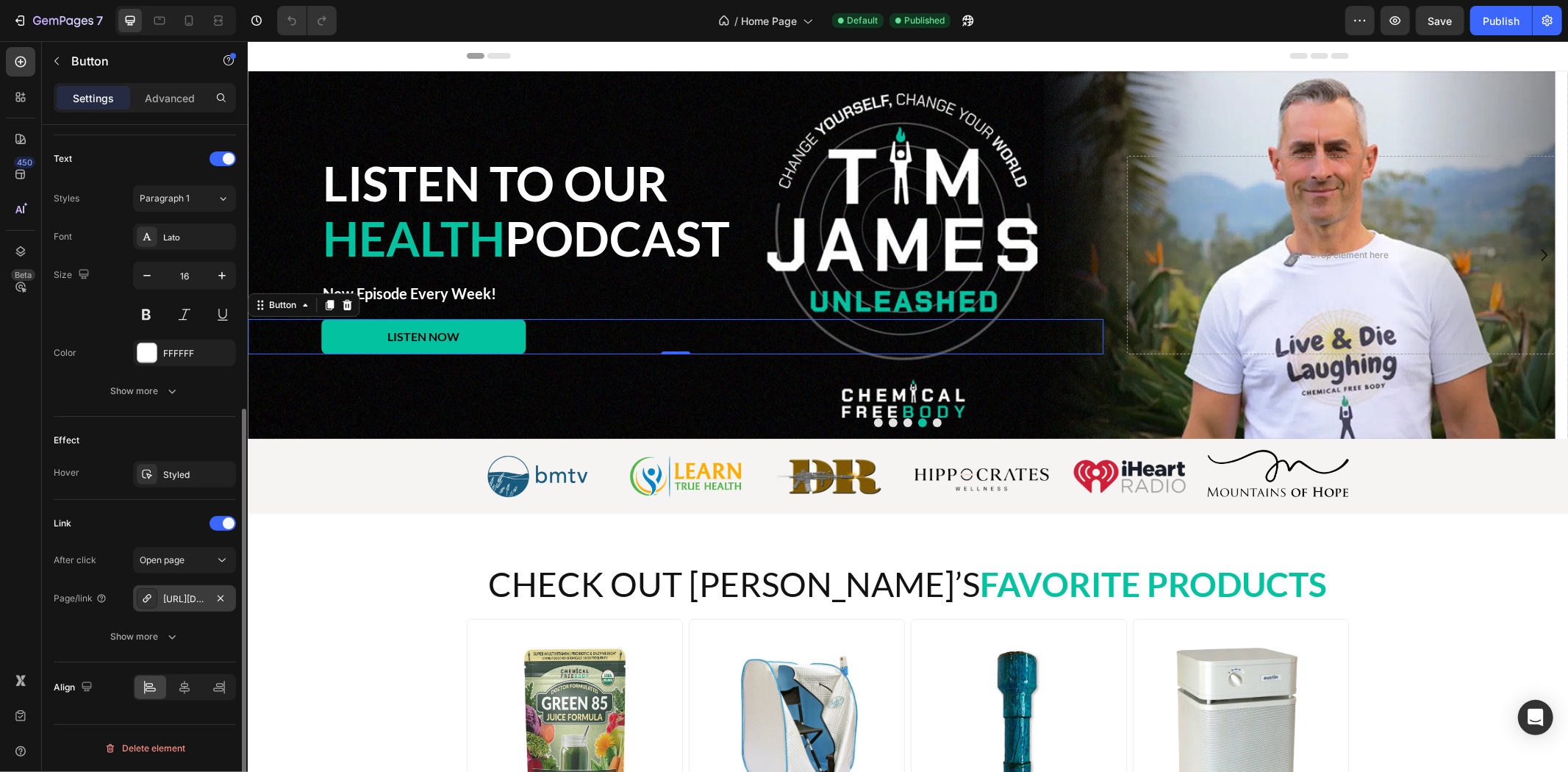
click at [177, 606] on div "[URL][DOMAIN_NAME]" at bounding box center [185, 599] width 42 height 13
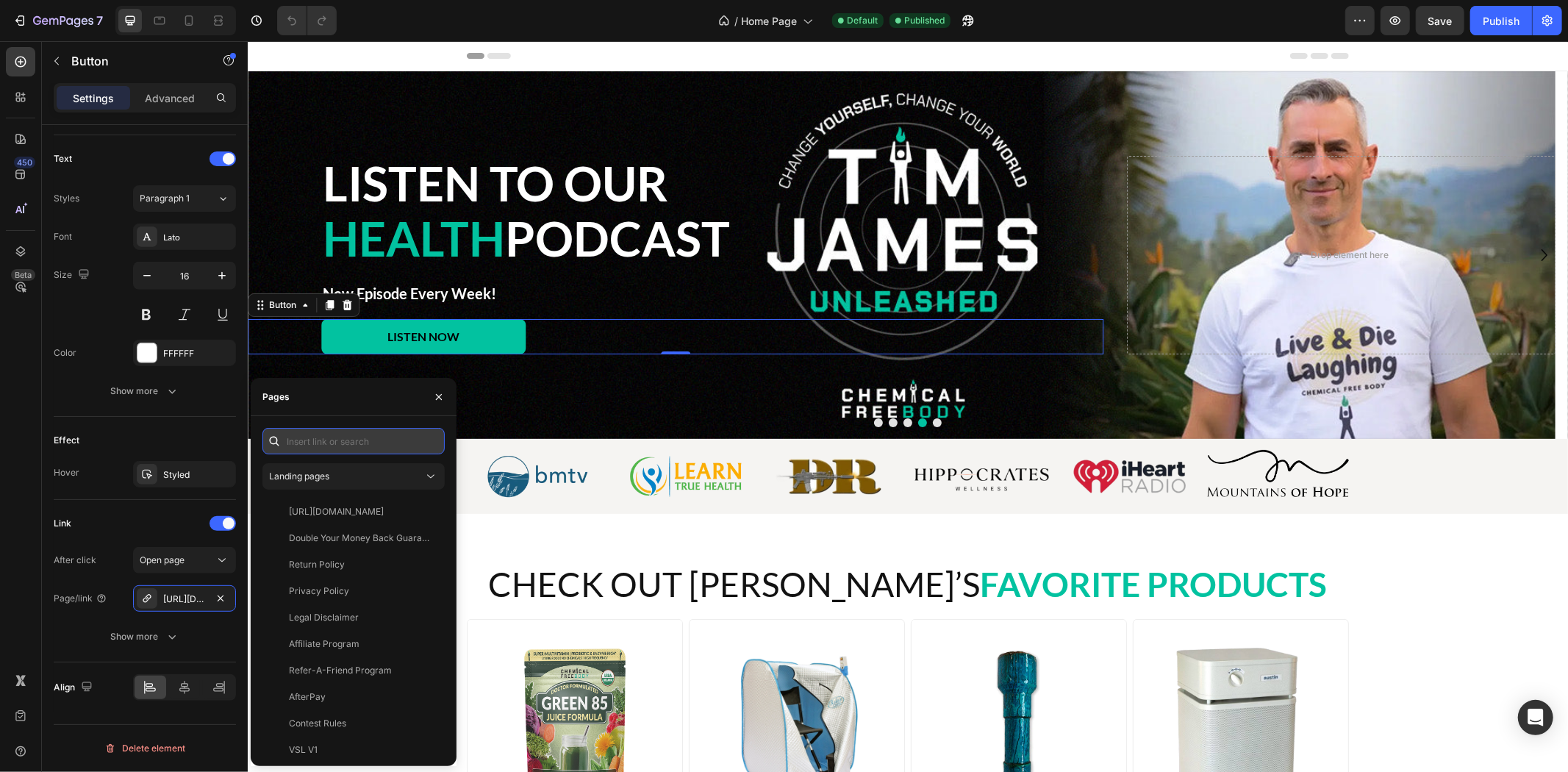
click at [364, 436] on input "text" at bounding box center [353, 441] width 183 height 27
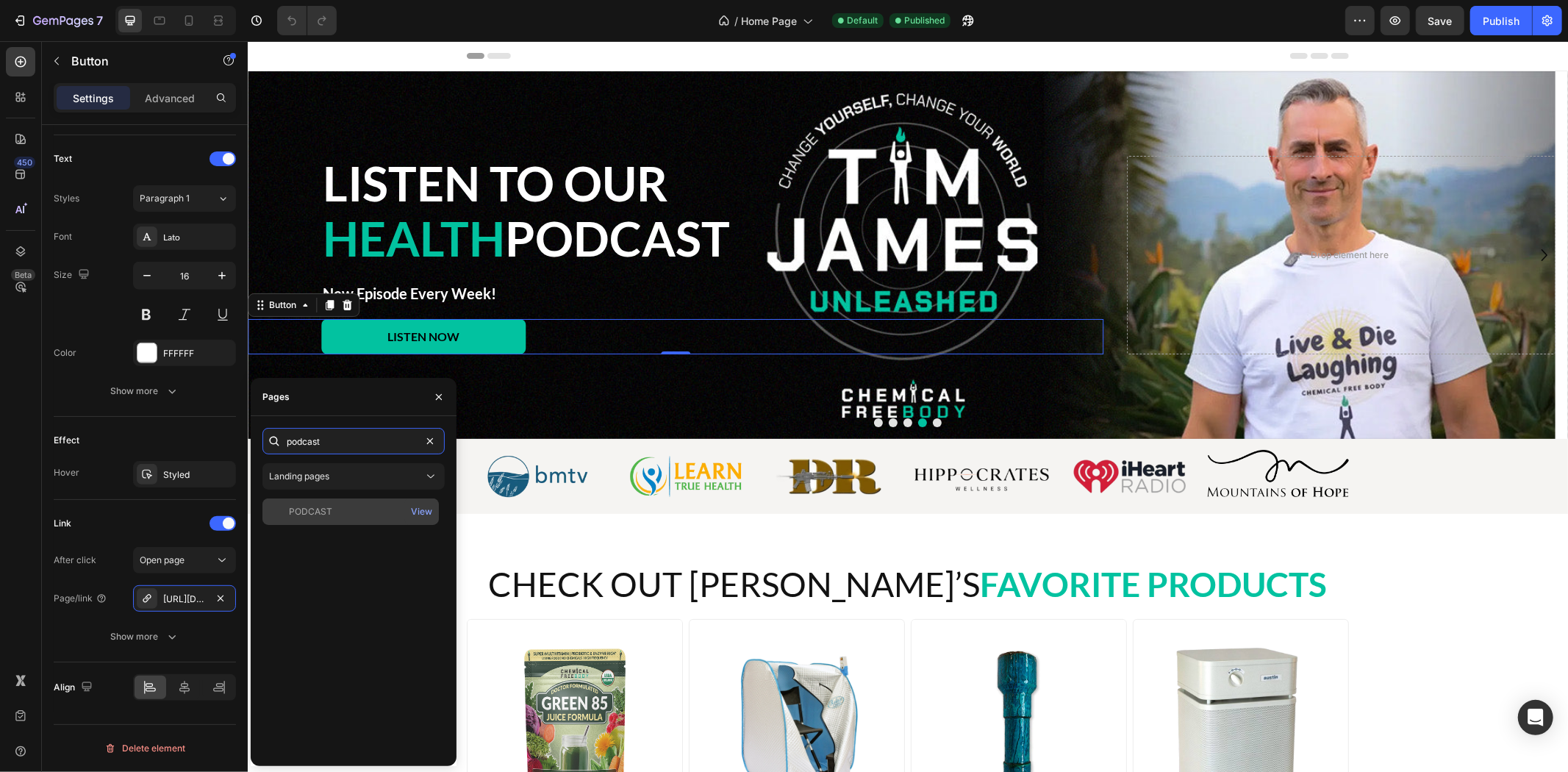
type input "podcast"
click at [377, 501] on div "PODCAST View" at bounding box center [350, 512] width 176 height 27
click at [436, 400] on icon "button" at bounding box center [438, 397] width 12 height 12
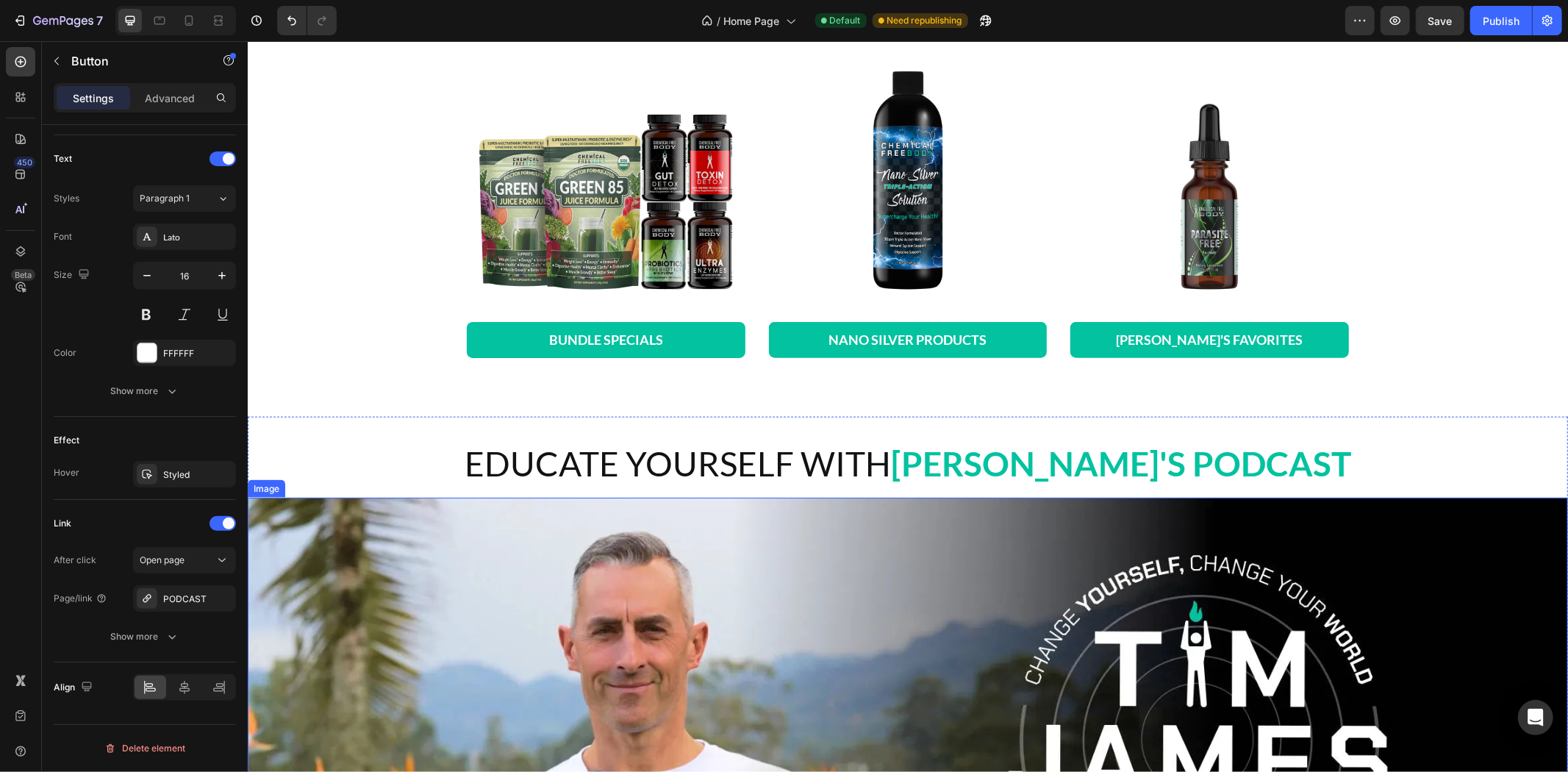
scroll to position [1634, 0]
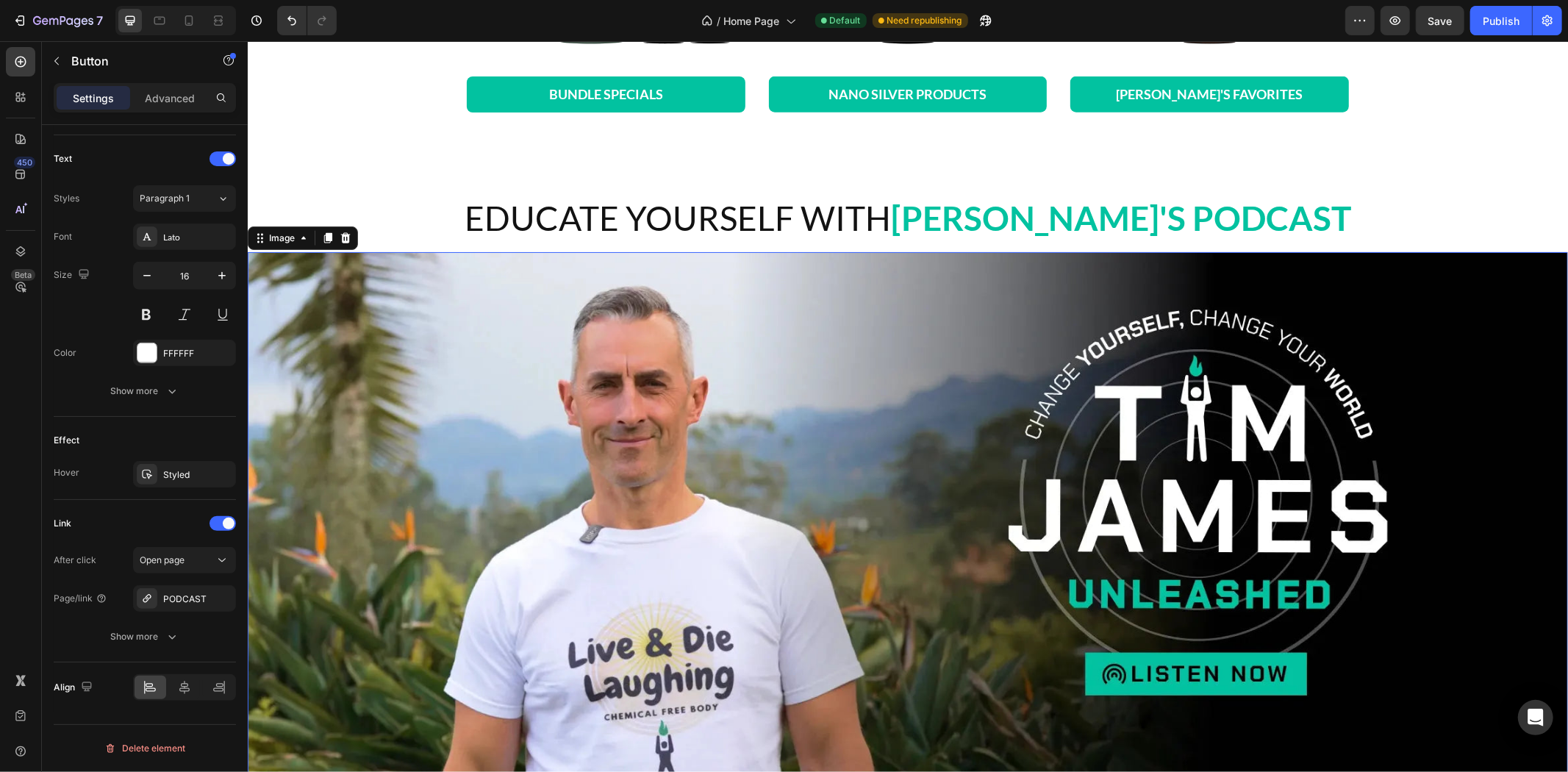
click at [1151, 457] on img at bounding box center [907, 515] width 1321 height 528
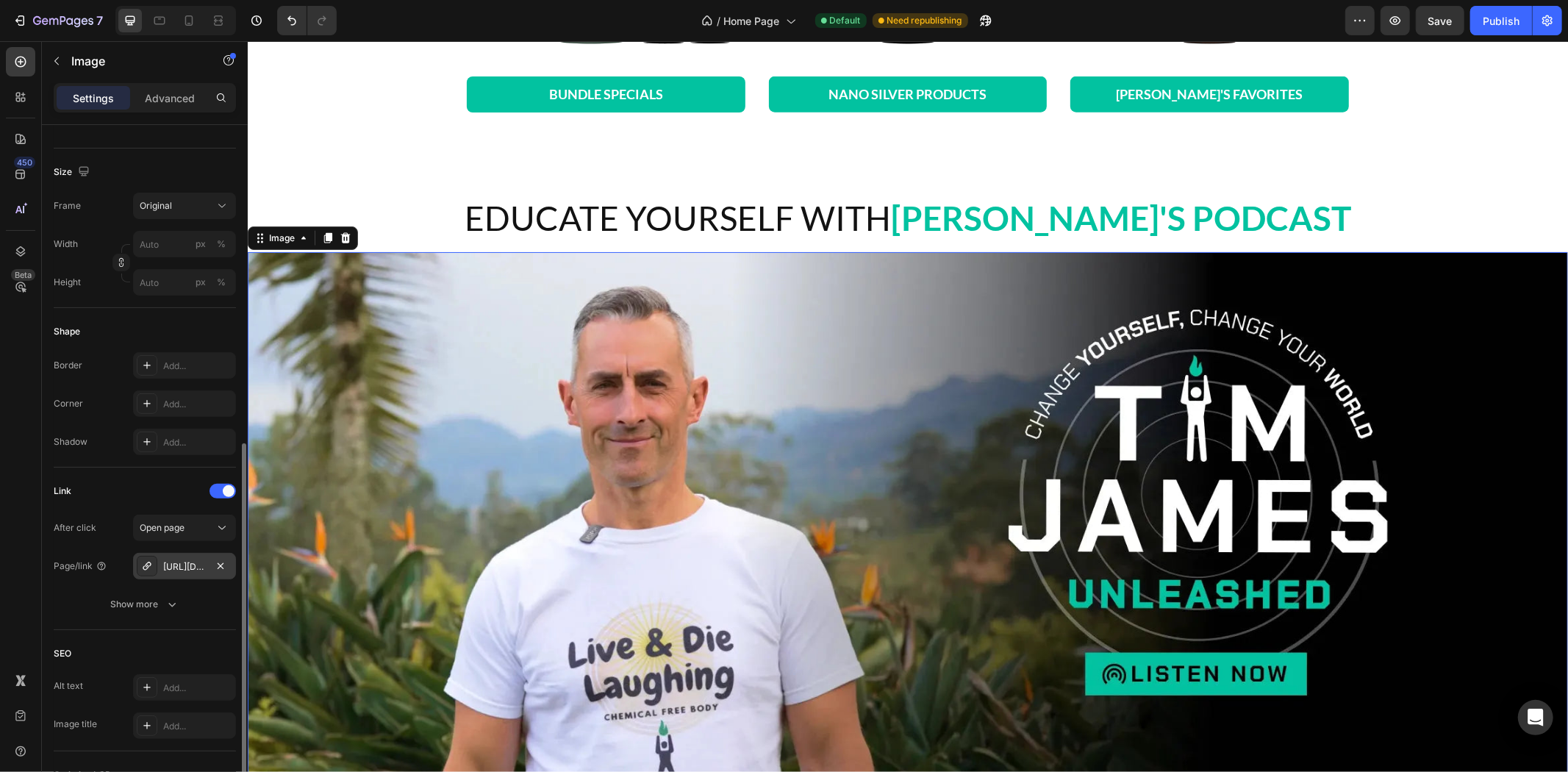
scroll to position [408, 0]
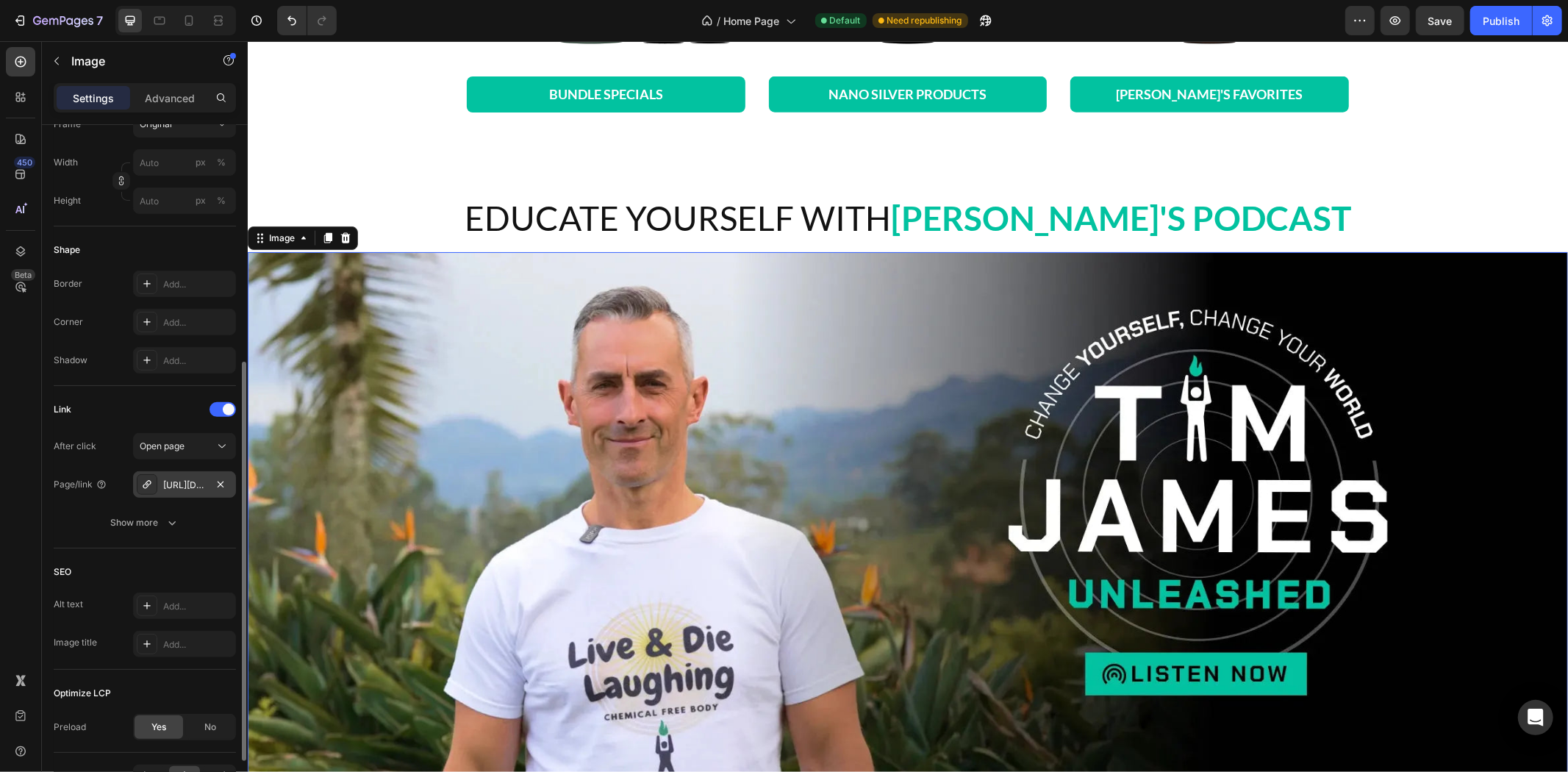
click at [185, 479] on div "[URL][DOMAIN_NAME]" at bounding box center [185, 486] width 42 height 13
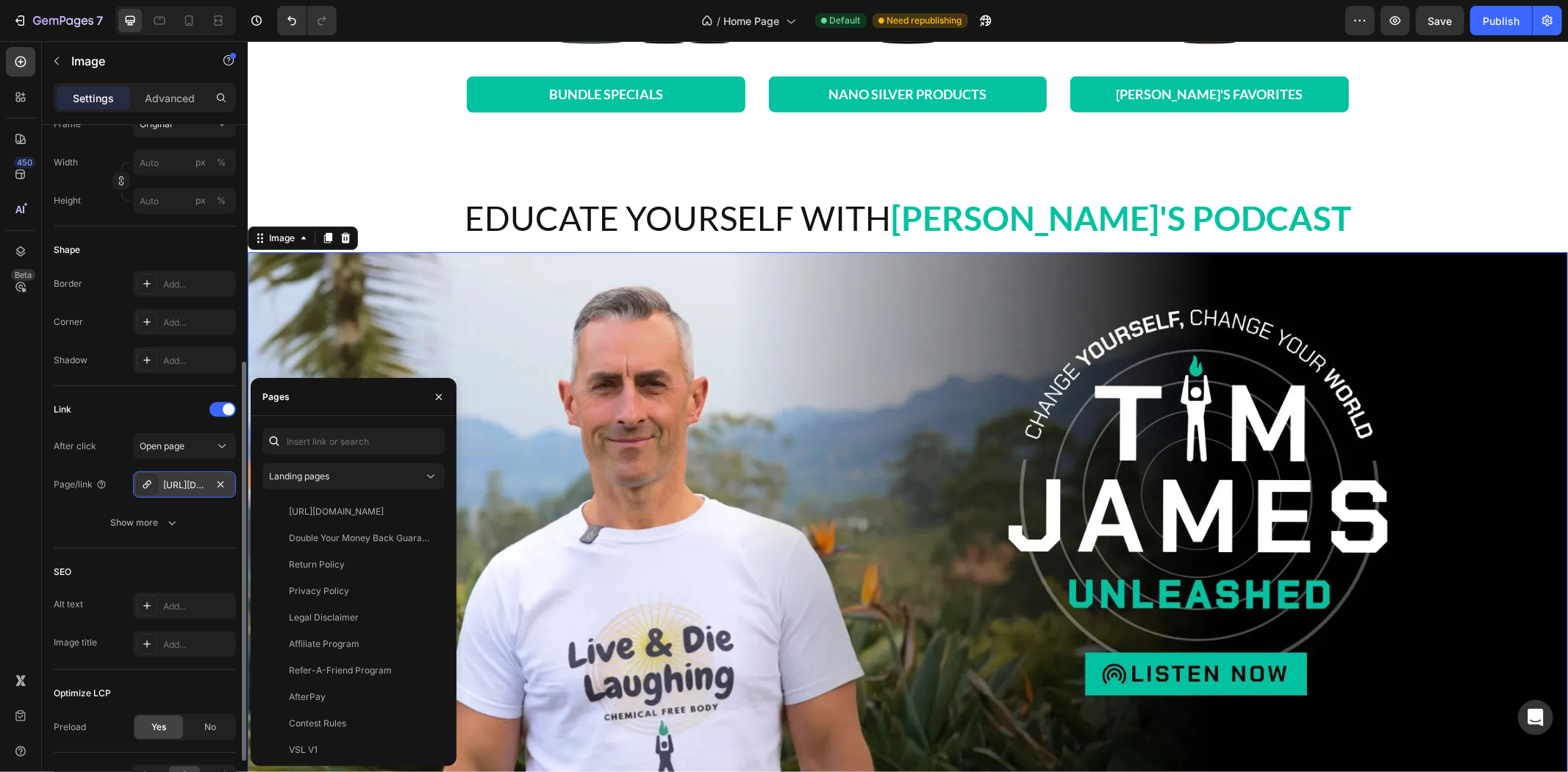
click at [182, 481] on div "[URL][DOMAIN_NAME]" at bounding box center [185, 486] width 42 height 13
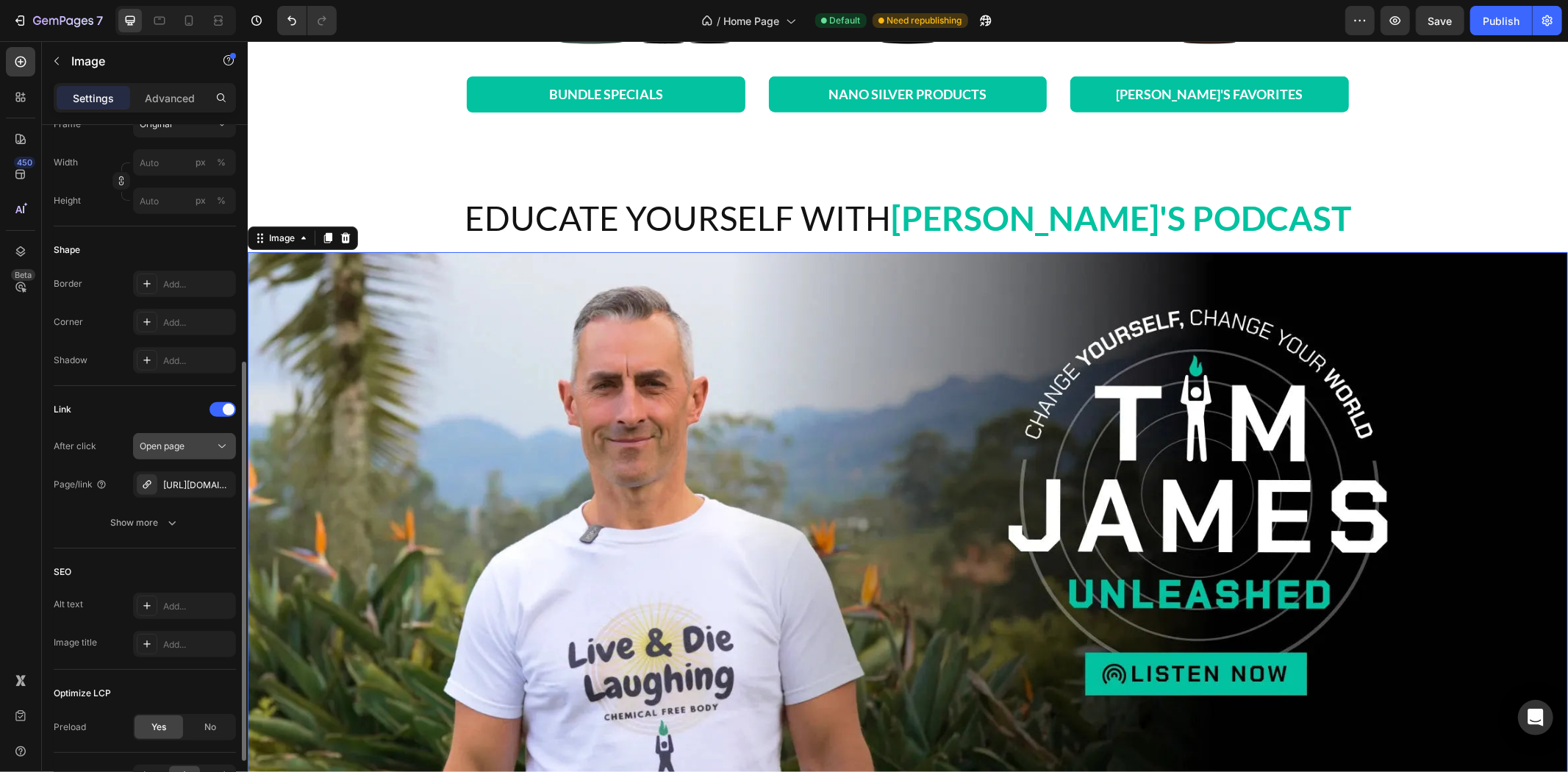
click at [182, 444] on span "Open page" at bounding box center [162, 446] width 45 height 11
click at [180, 443] on span "Open page" at bounding box center [162, 446] width 45 height 11
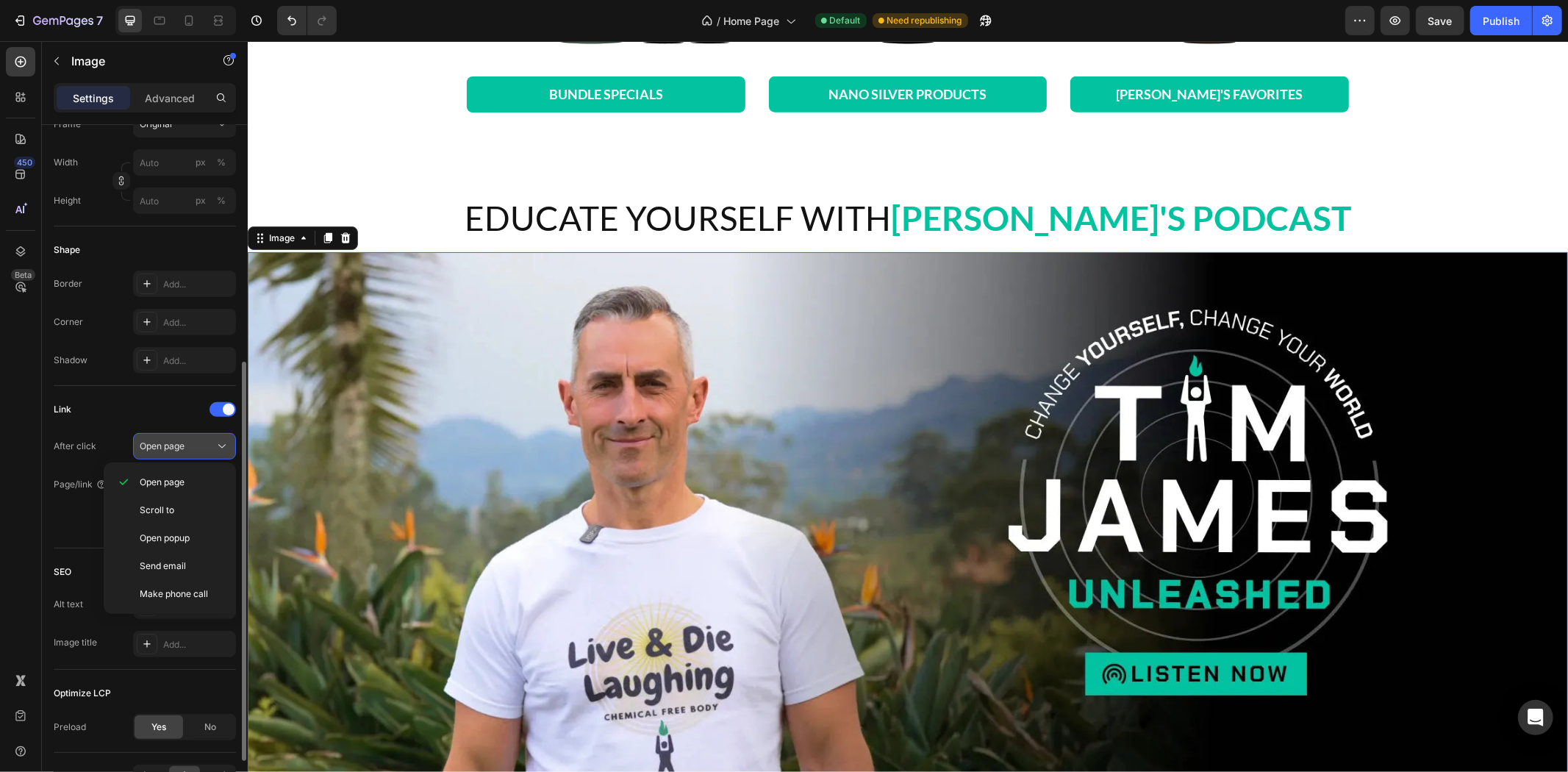
click at [180, 443] on span "Open page" at bounding box center [162, 446] width 45 height 11
click at [191, 481] on div "[URL][DOMAIN_NAME]" at bounding box center [185, 486] width 42 height 13
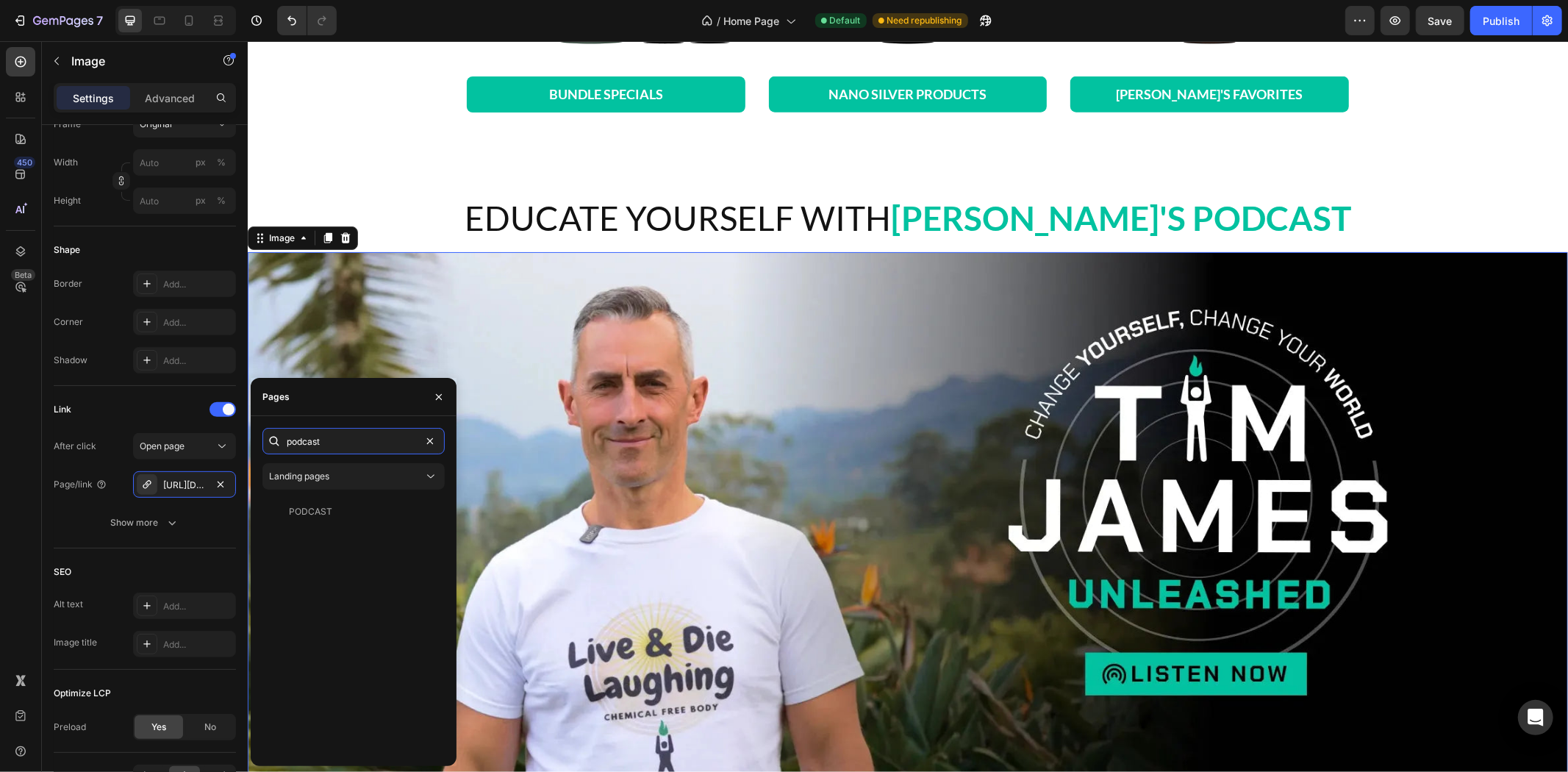
type input "podcast"
click at [345, 498] on div "podcast Landing pages PODCAST View" at bounding box center [353, 592] width 183 height 327
click at [341, 506] on div "PODCAST" at bounding box center [351, 512] width 164 height 13
click at [435, 399] on icon "button" at bounding box center [438, 397] width 12 height 12
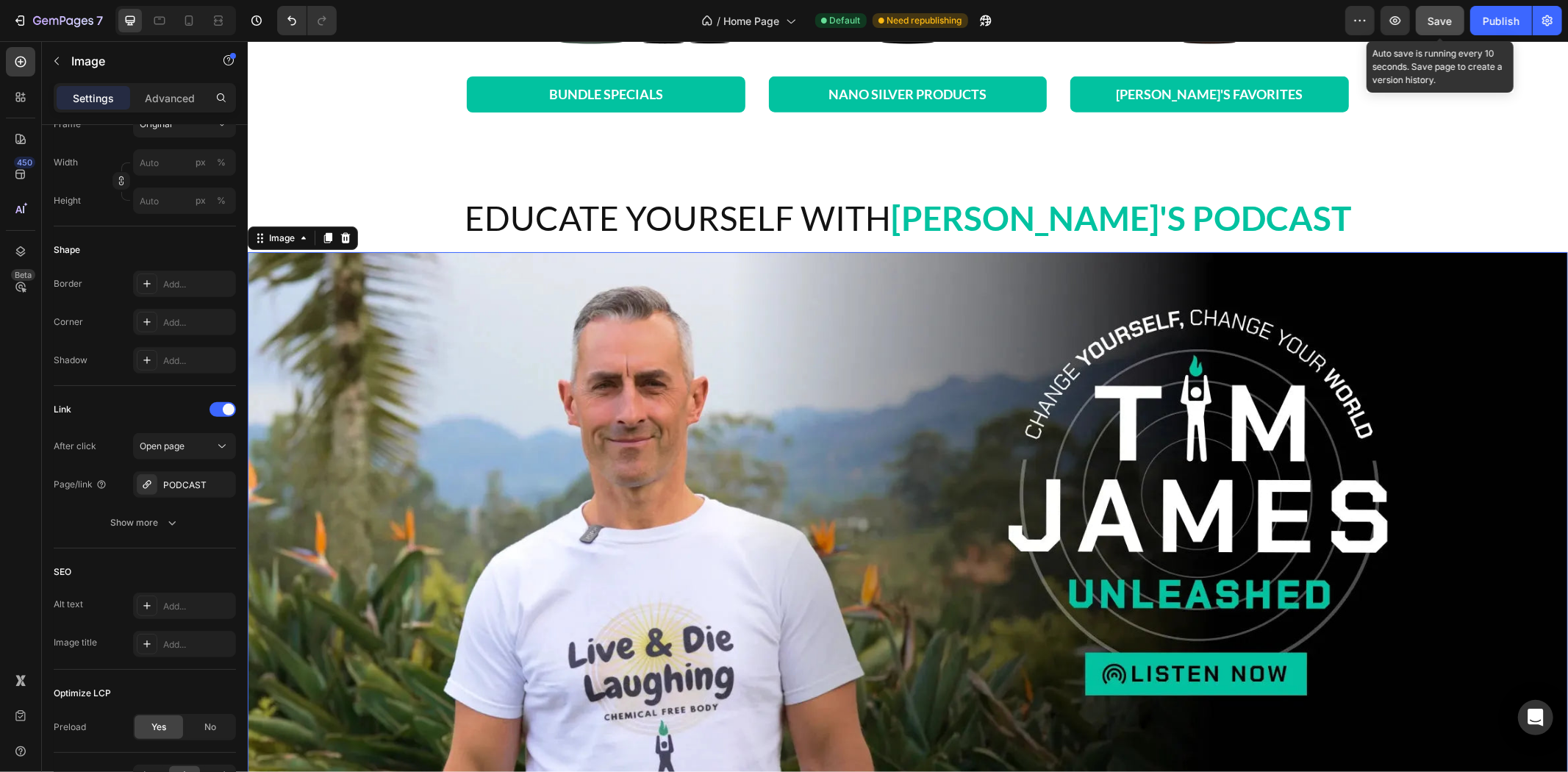
click at [1451, 30] on button "Save" at bounding box center [1440, 20] width 49 height 30
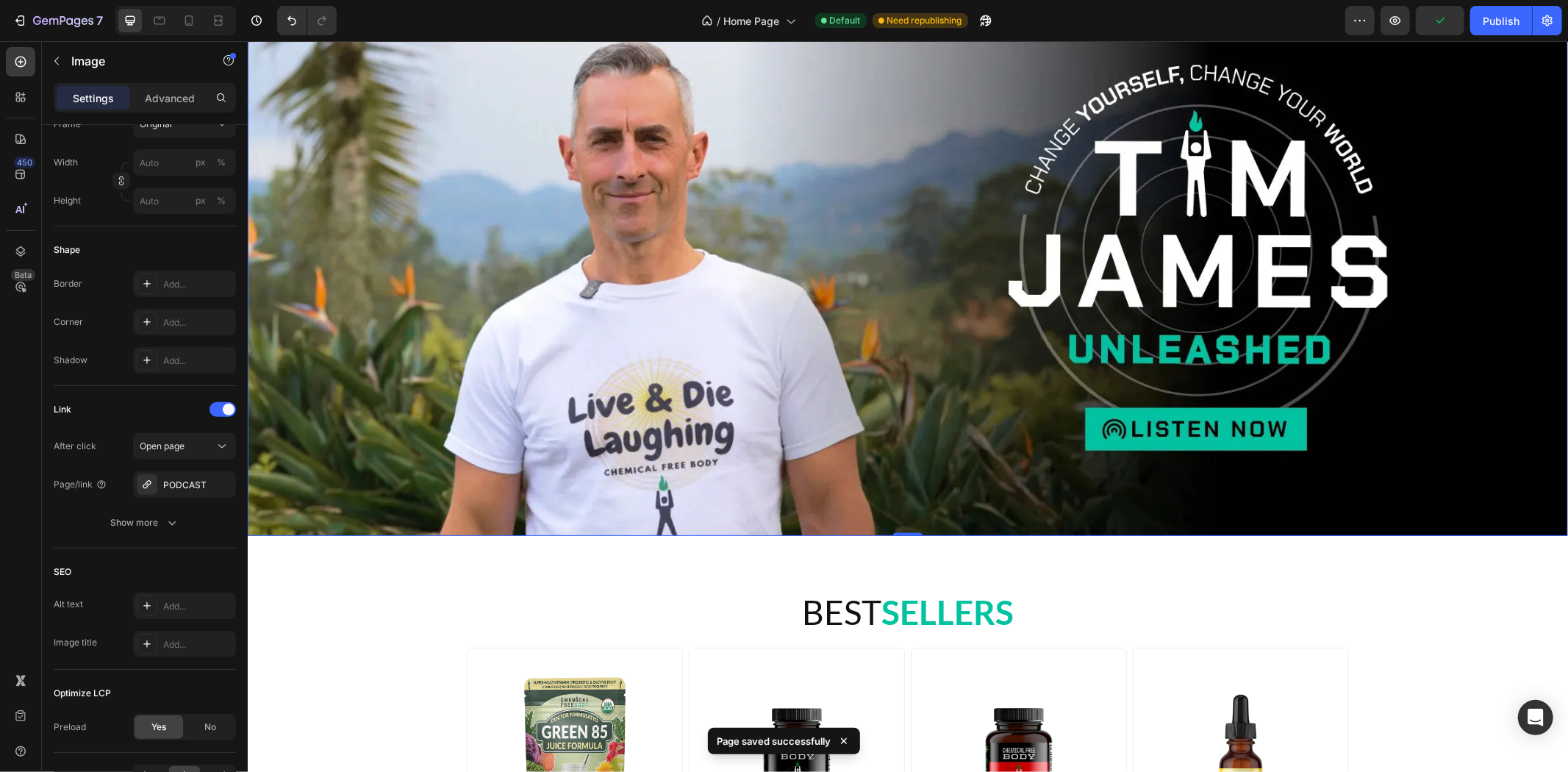
scroll to position [1961, 0]
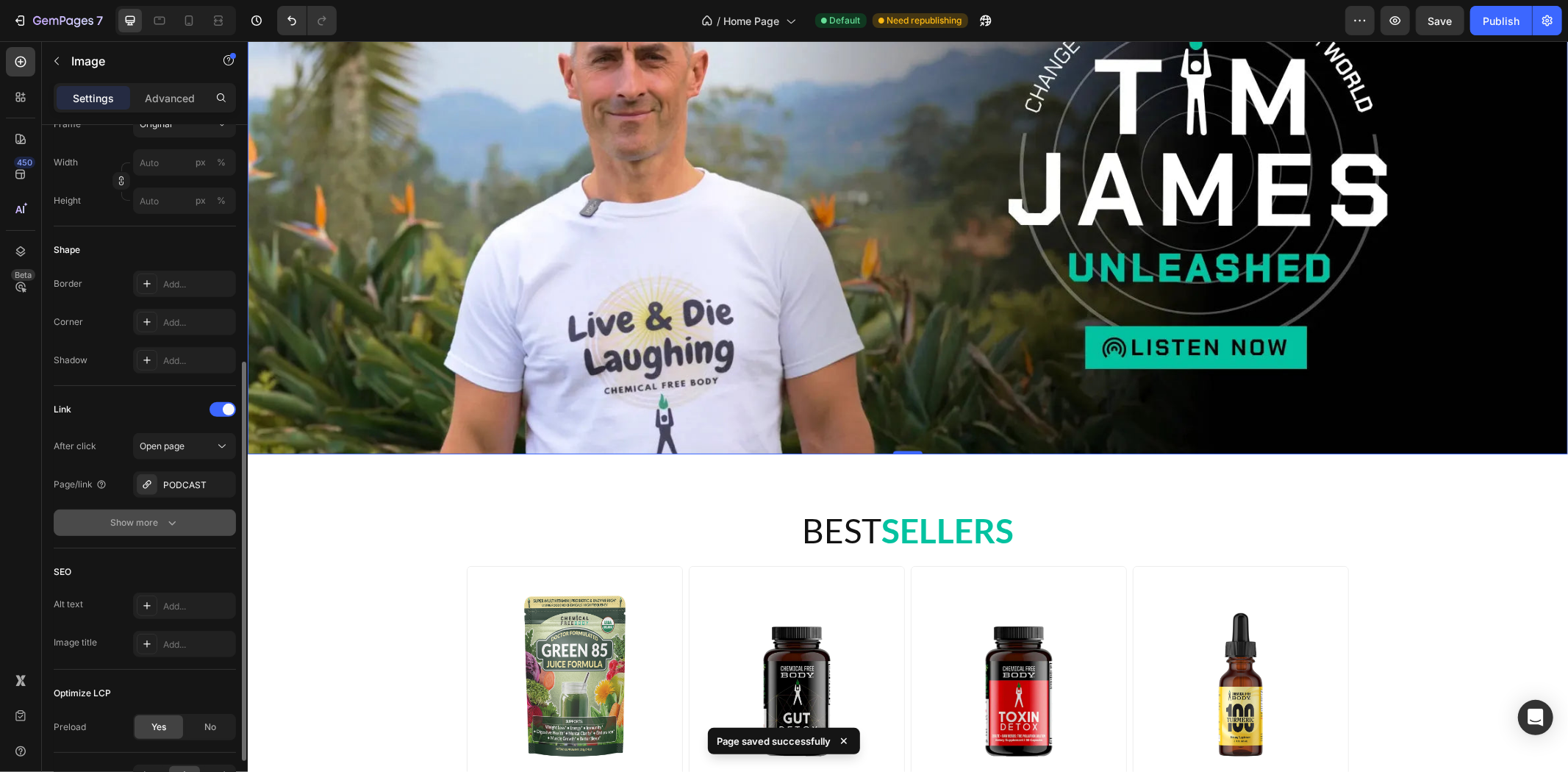
click at [180, 521] on button "Show more" at bounding box center [145, 523] width 183 height 27
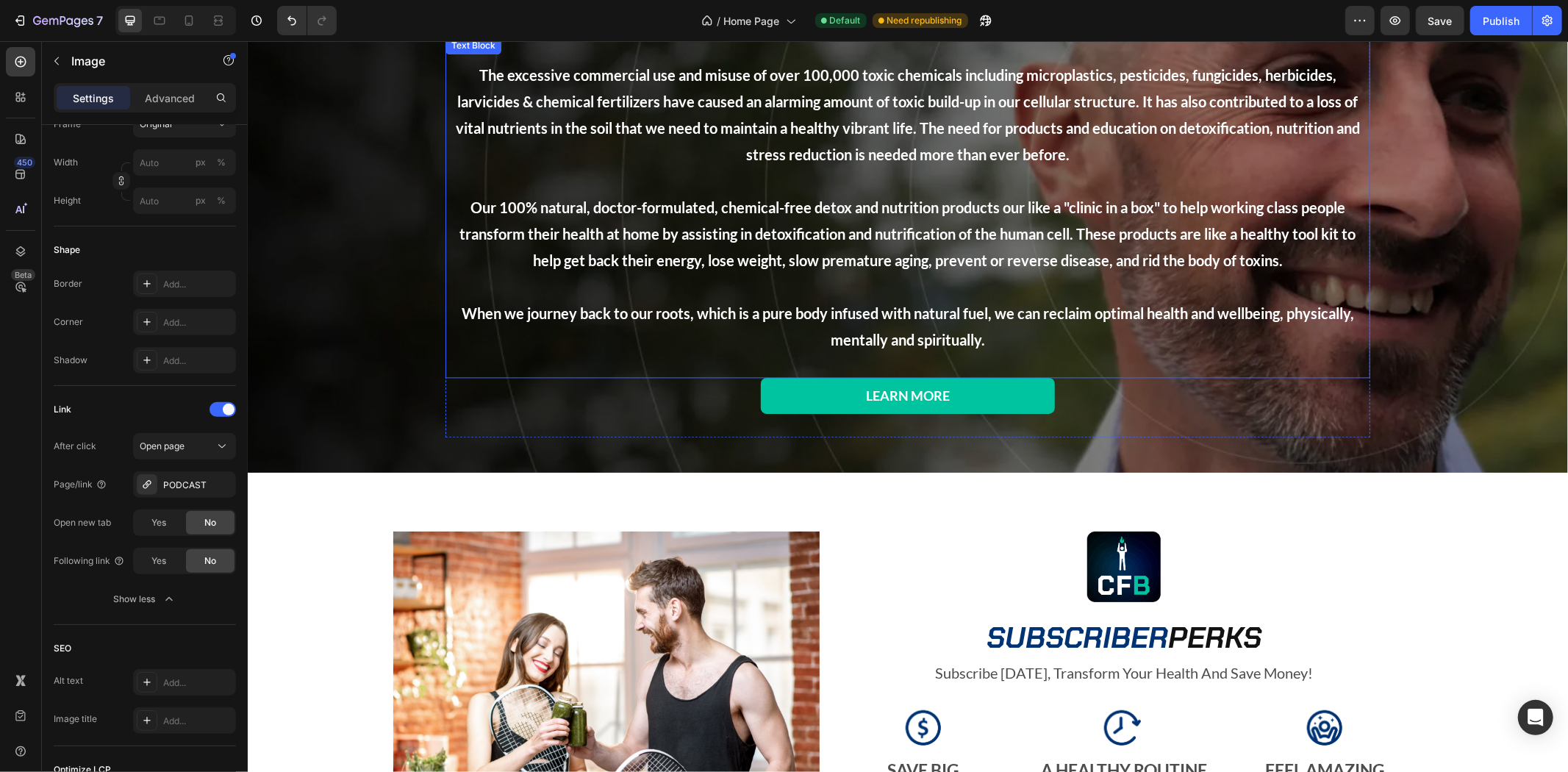
scroll to position [2533, 0]
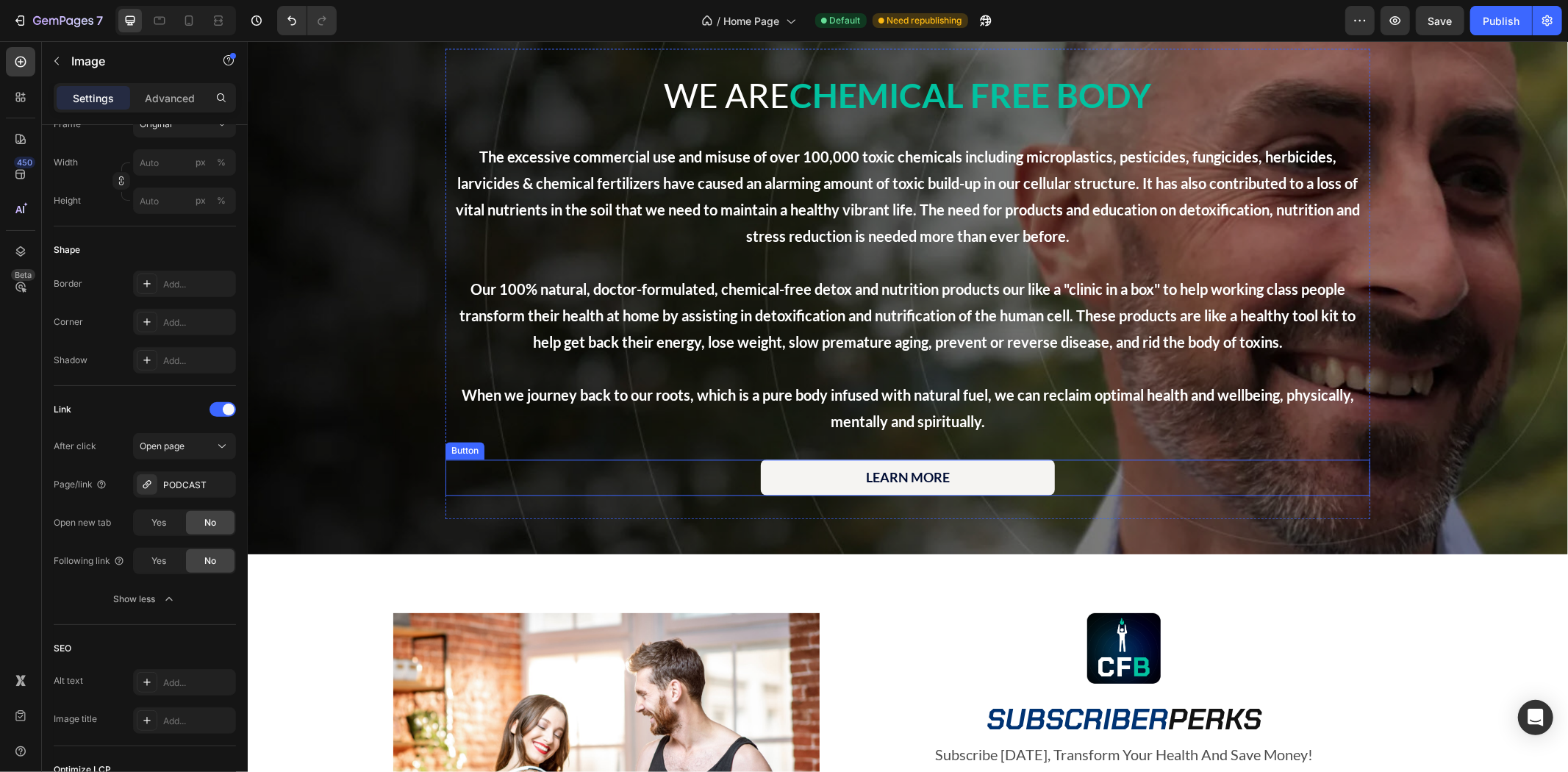
click at [982, 477] on link "LEARN MORE" at bounding box center [907, 476] width 294 height 35
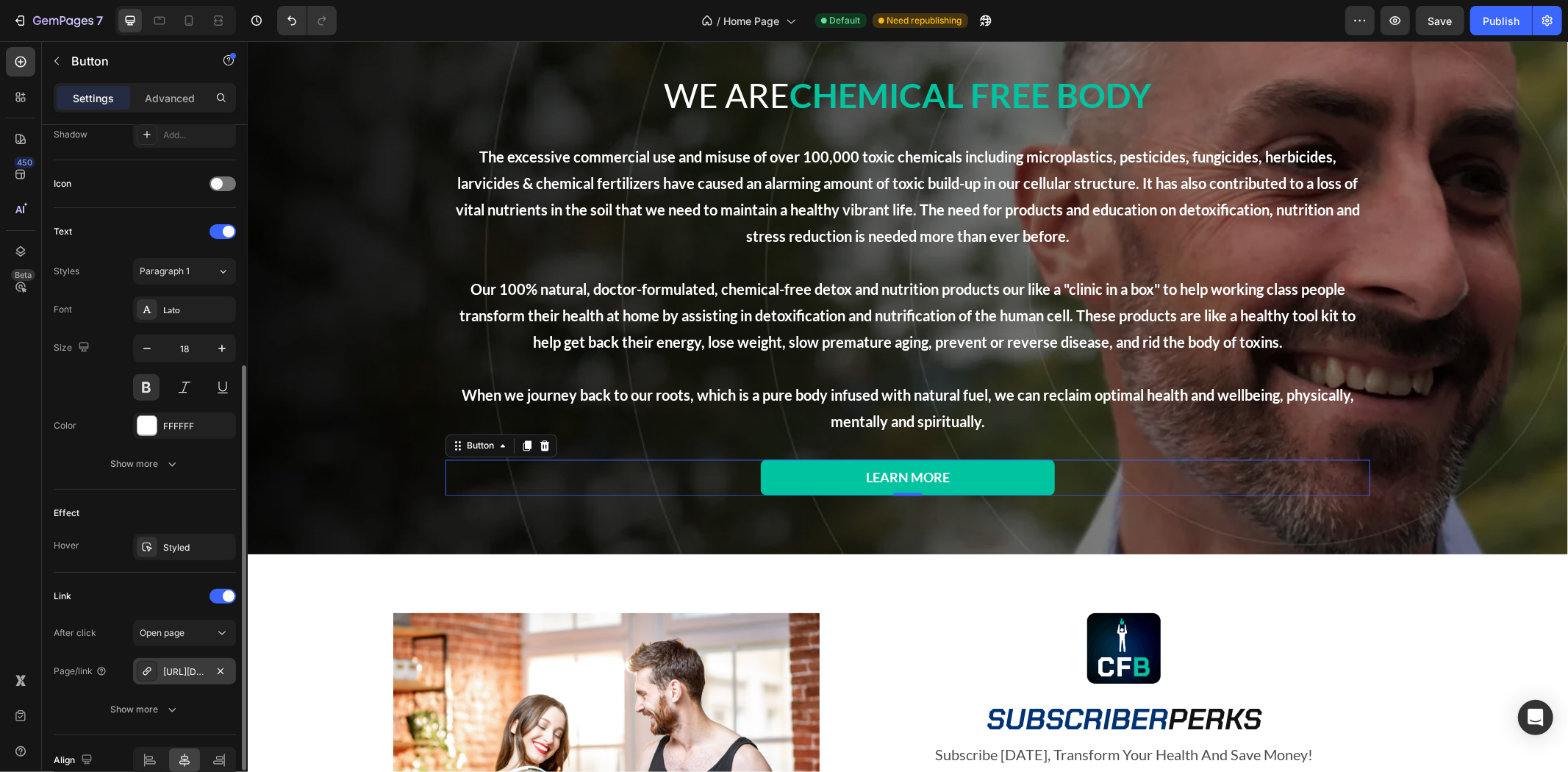
scroll to position [481, 0]
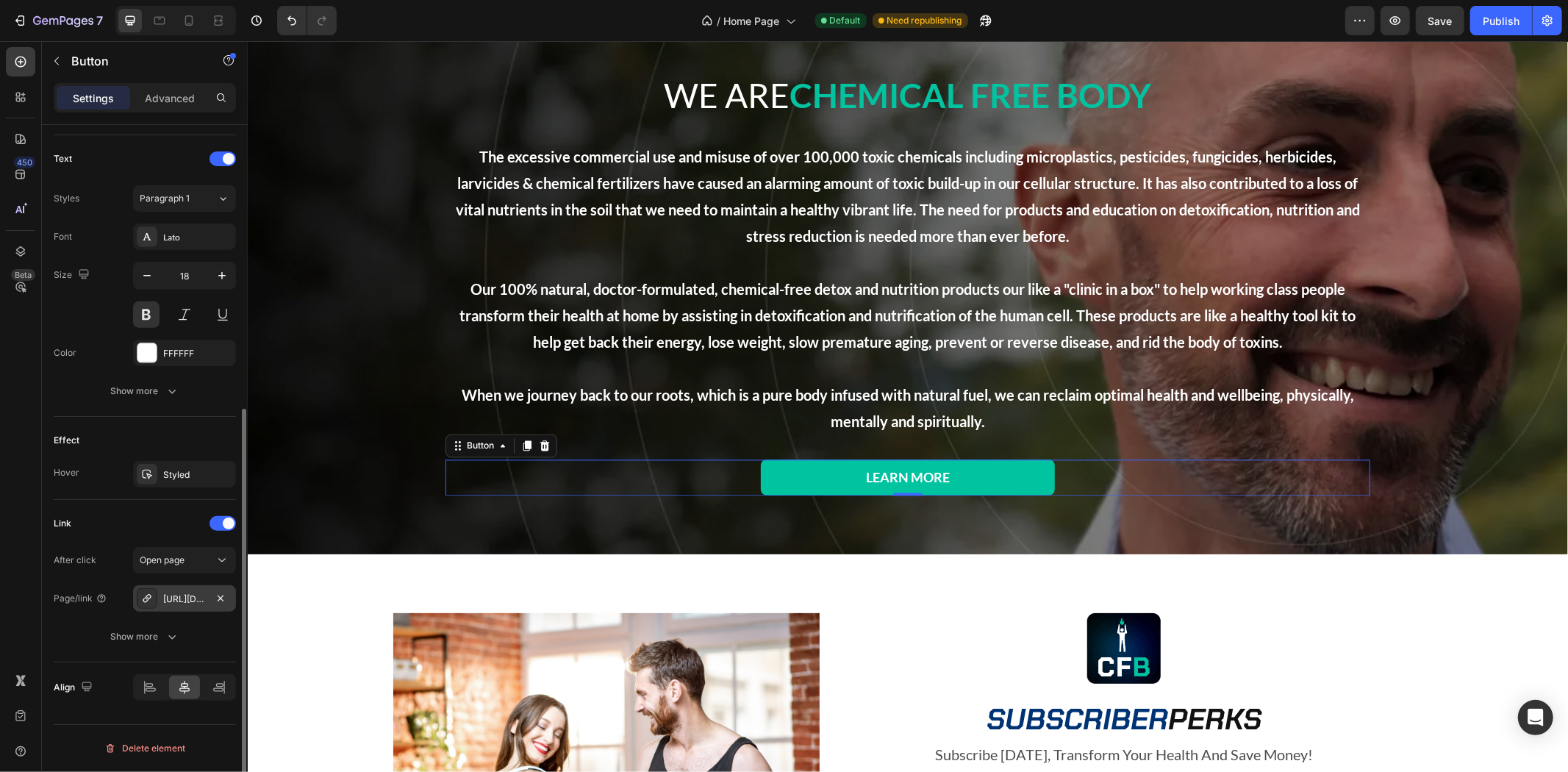
click at [185, 594] on div "[URL][DOMAIN_NAME]" at bounding box center [185, 599] width 42 height 13
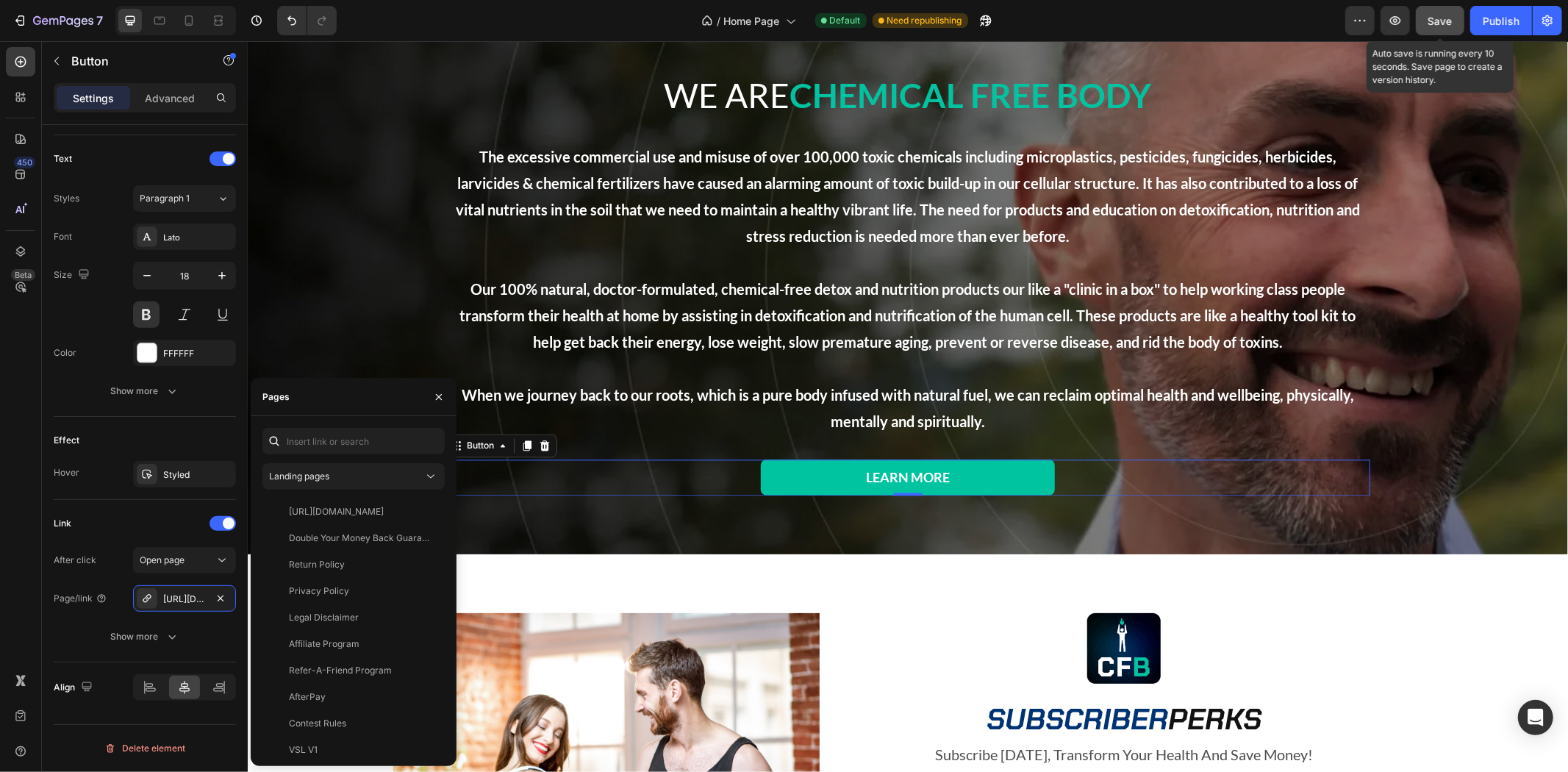
click at [1430, 30] on button "Save" at bounding box center [1440, 20] width 49 height 30
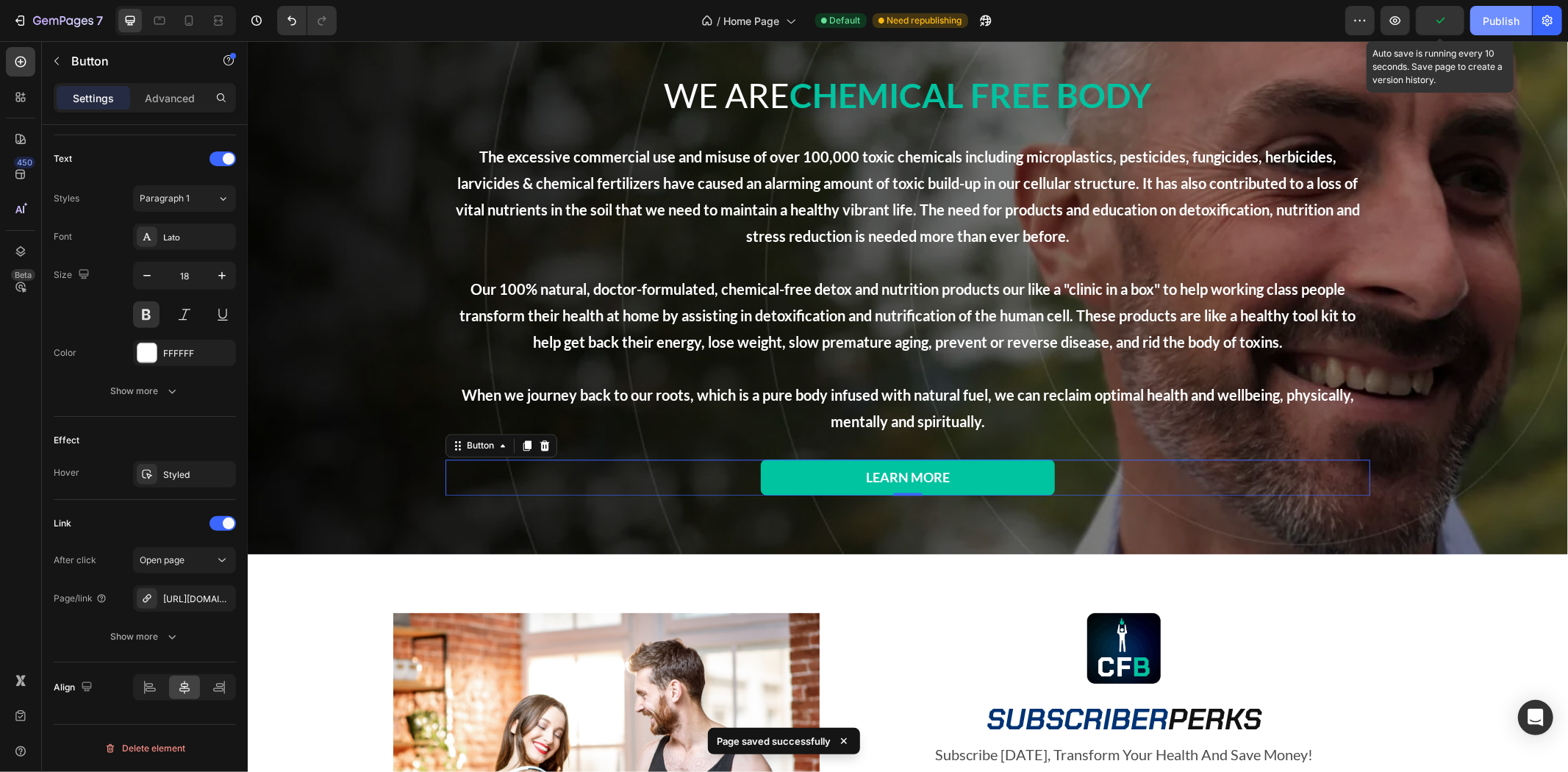
click at [1484, 28] on button "Publish" at bounding box center [1501, 20] width 62 height 30
